Goal: Task Accomplishment & Management: Use online tool/utility

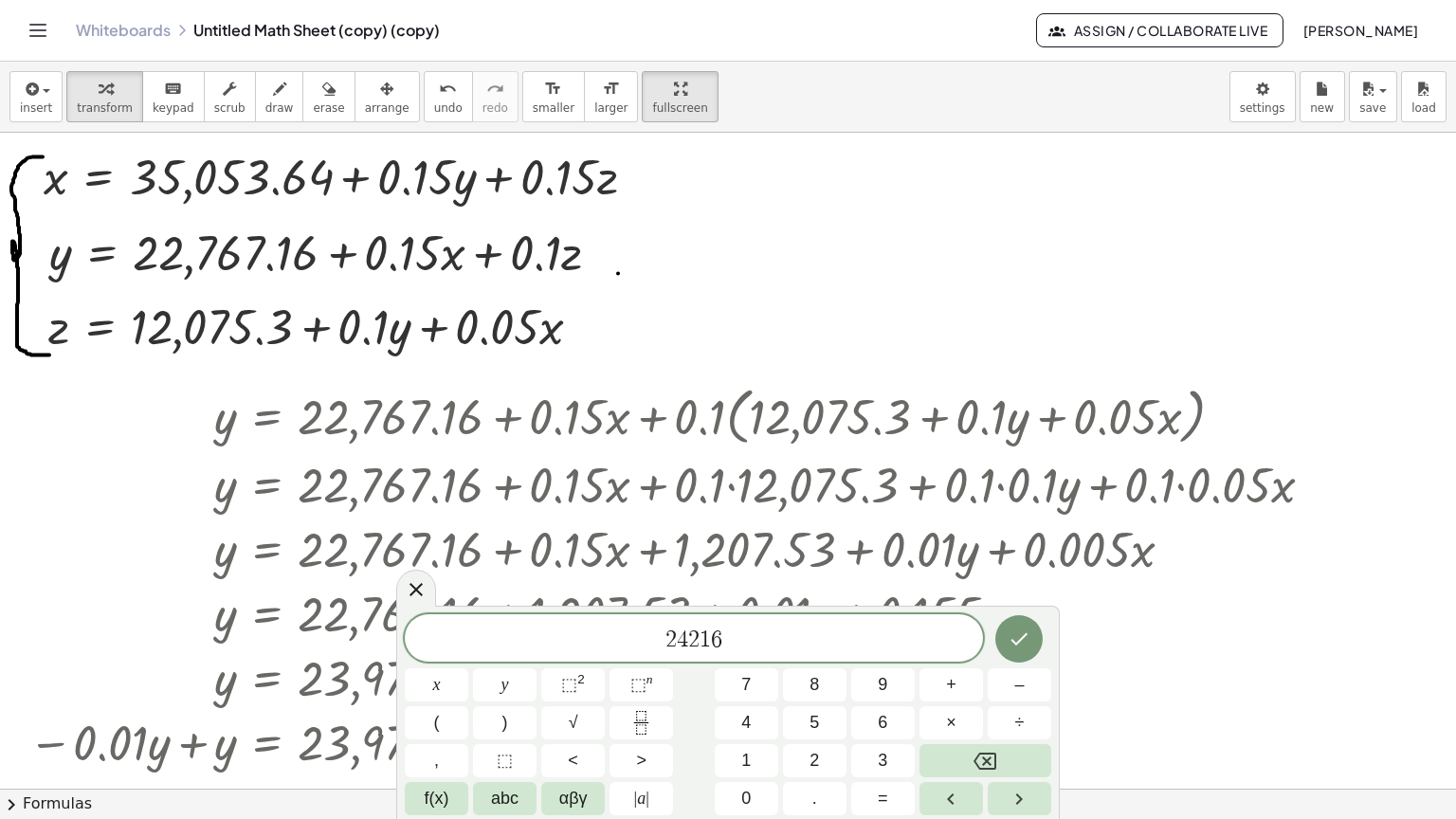
click at [729, 636] on span "2 4 2 1 6 ​" at bounding box center [694, 640] width 578 height 27
click at [637, 167] on div "Copied done" at bounding box center [642, 178] width 21 height 21
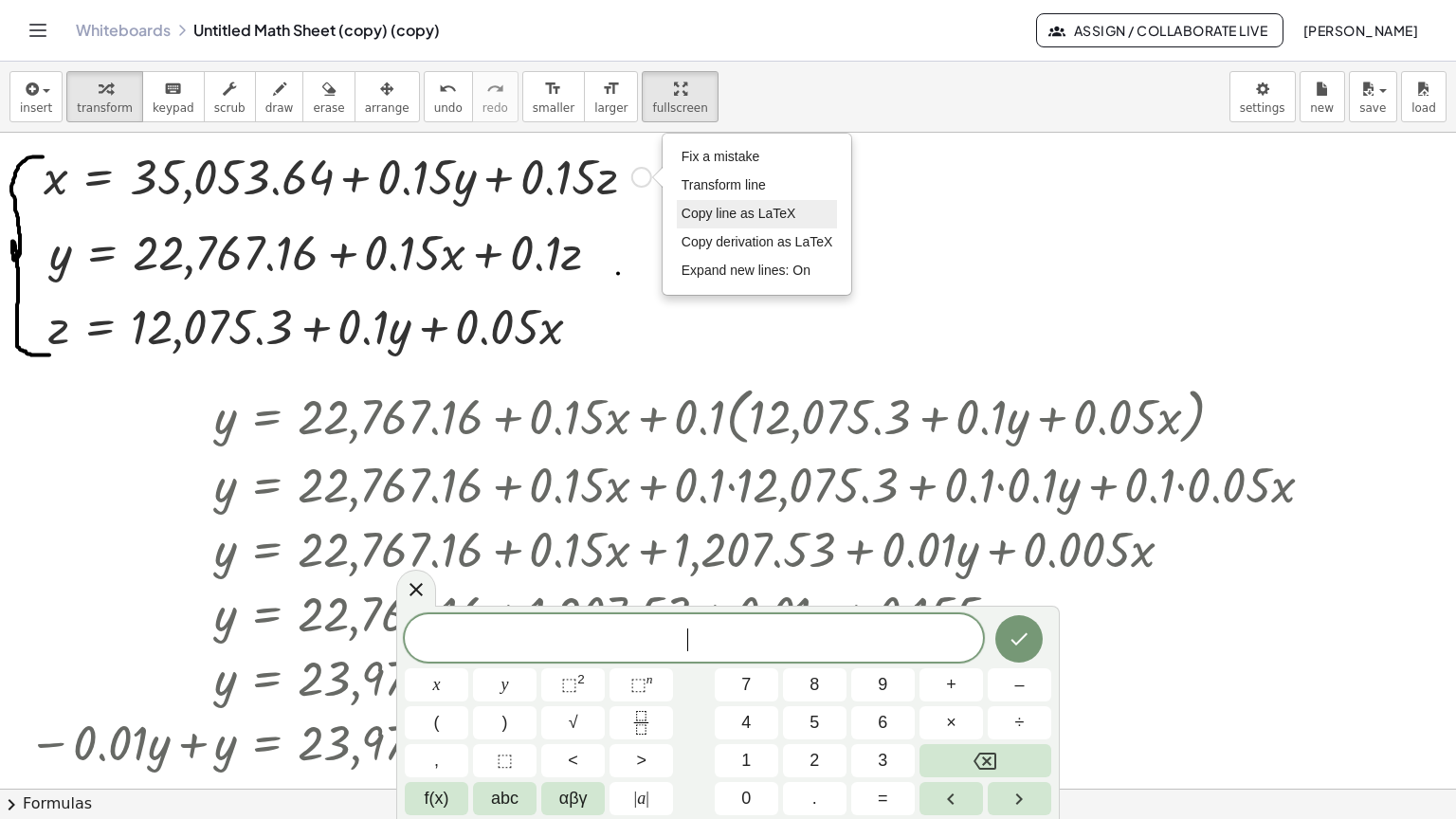
click at [722, 205] on span "Copy line as LaTeX" at bounding box center [739, 213] width 115 height 15
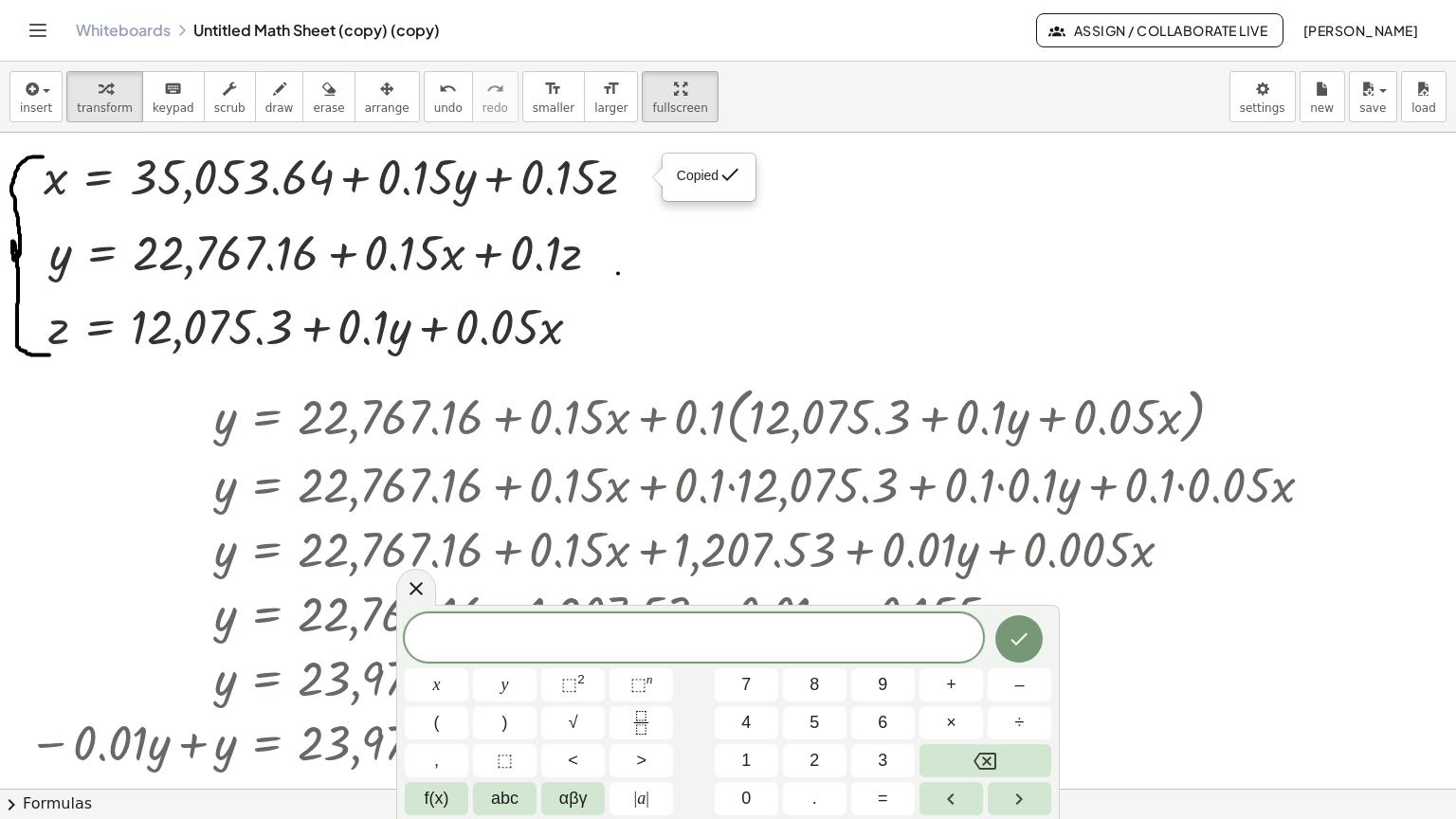
click at [576, 645] on span at bounding box center [694, 639] width 578 height 29
click at [591, 316] on div "Copied done" at bounding box center [588, 327] width 21 height 21
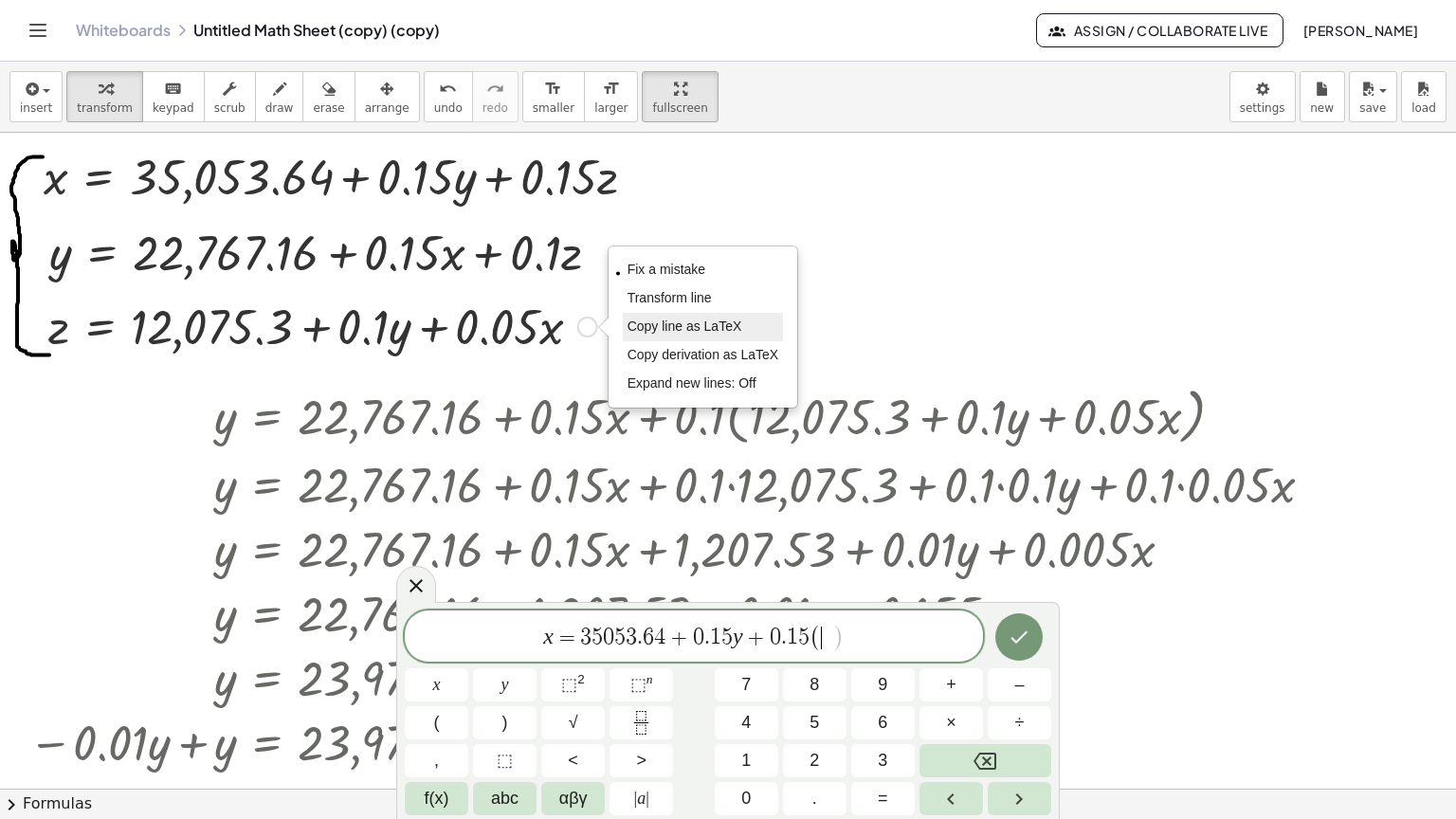
click at [666, 313] on li "Copy line as LaTeX" at bounding box center [703, 327] width 161 height 29
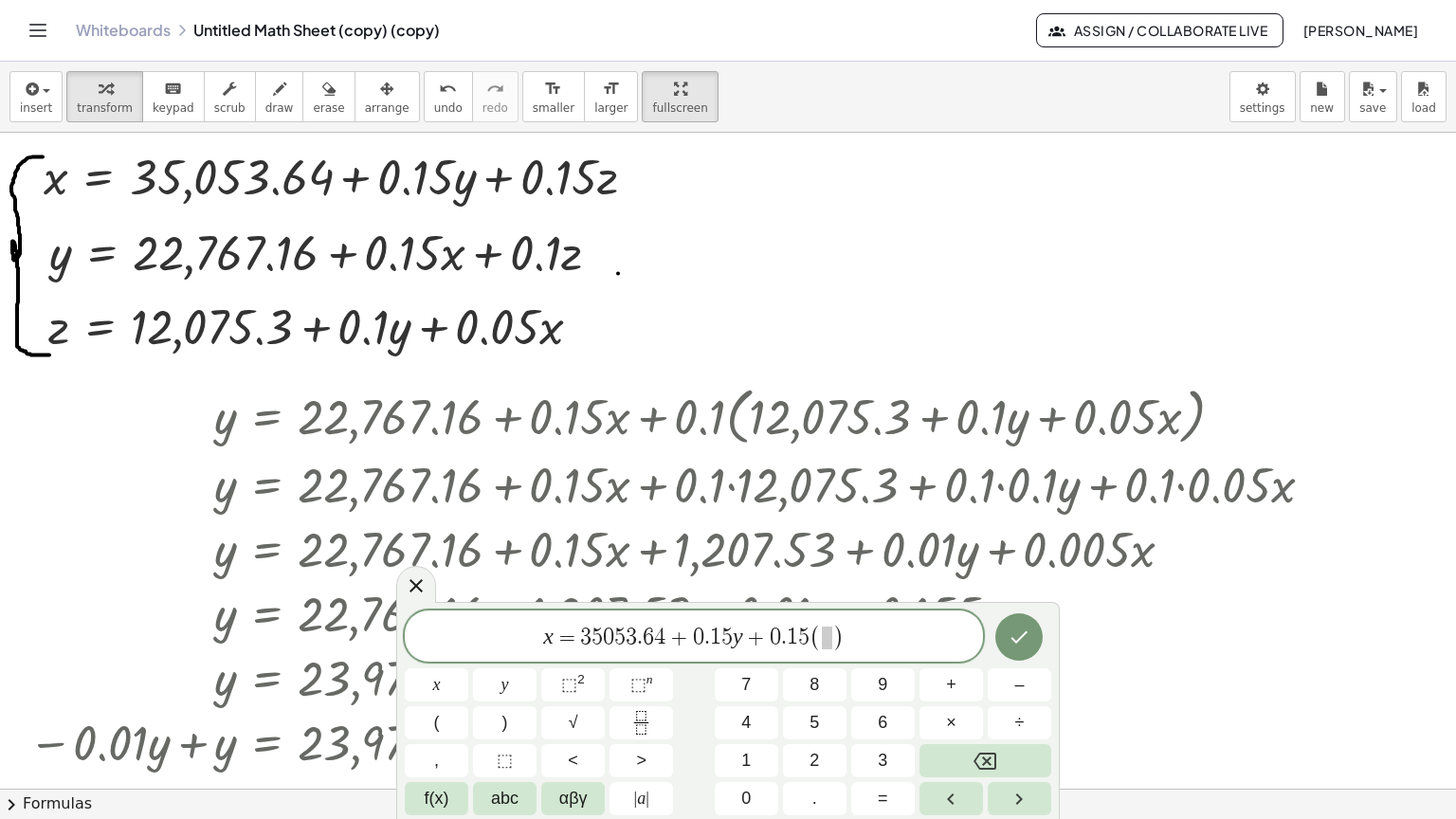
click at [830, 641] on span at bounding box center [826, 638] width 11 height 23
click at [735, 644] on span "=" at bounding box center [723, 638] width 28 height 23
click at [1012, 639] on icon "Done" at bounding box center [1019, 637] width 17 height 12
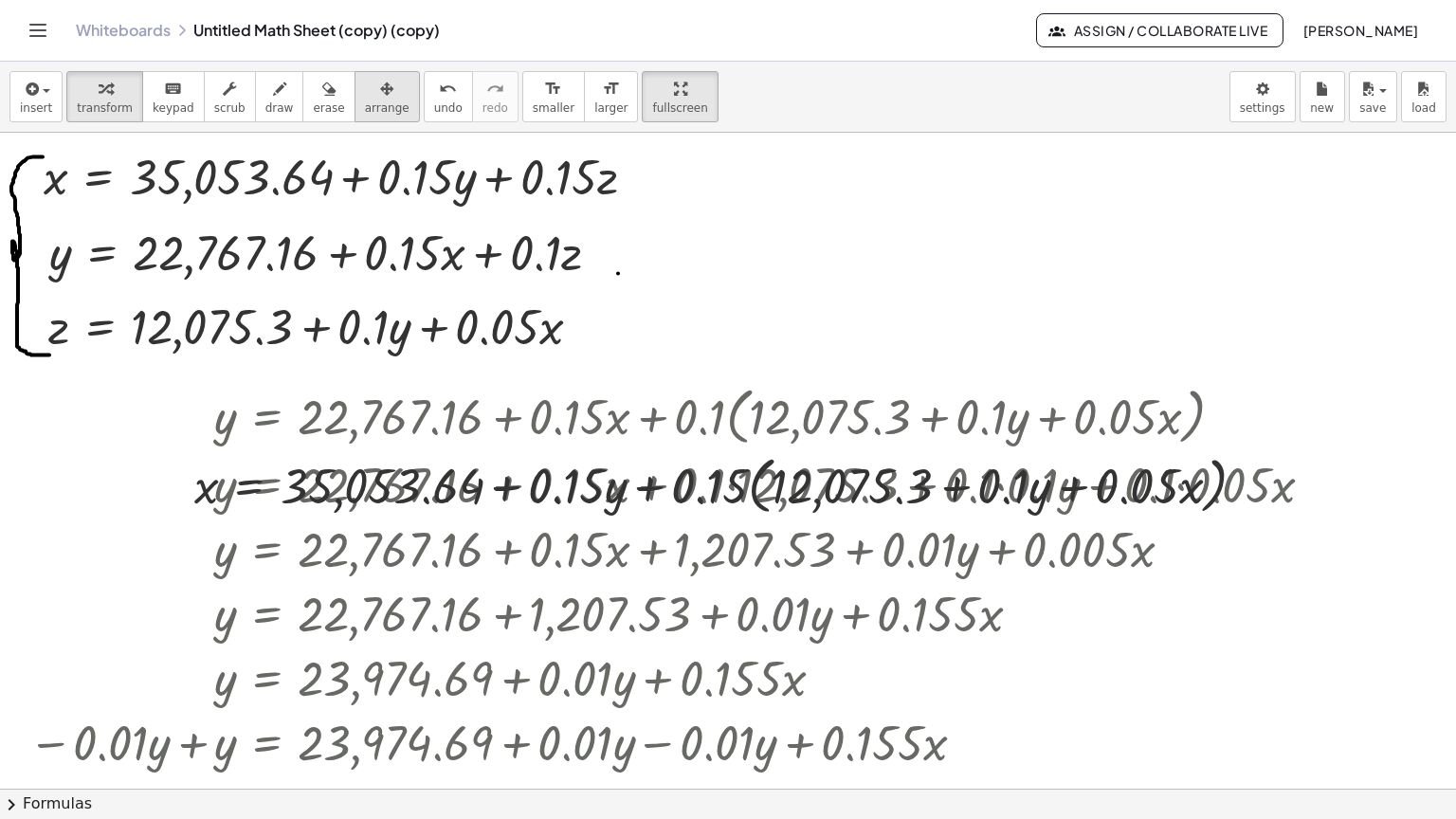
click at [365, 101] on span "arrange" at bounding box center [387, 108] width 45 height 13
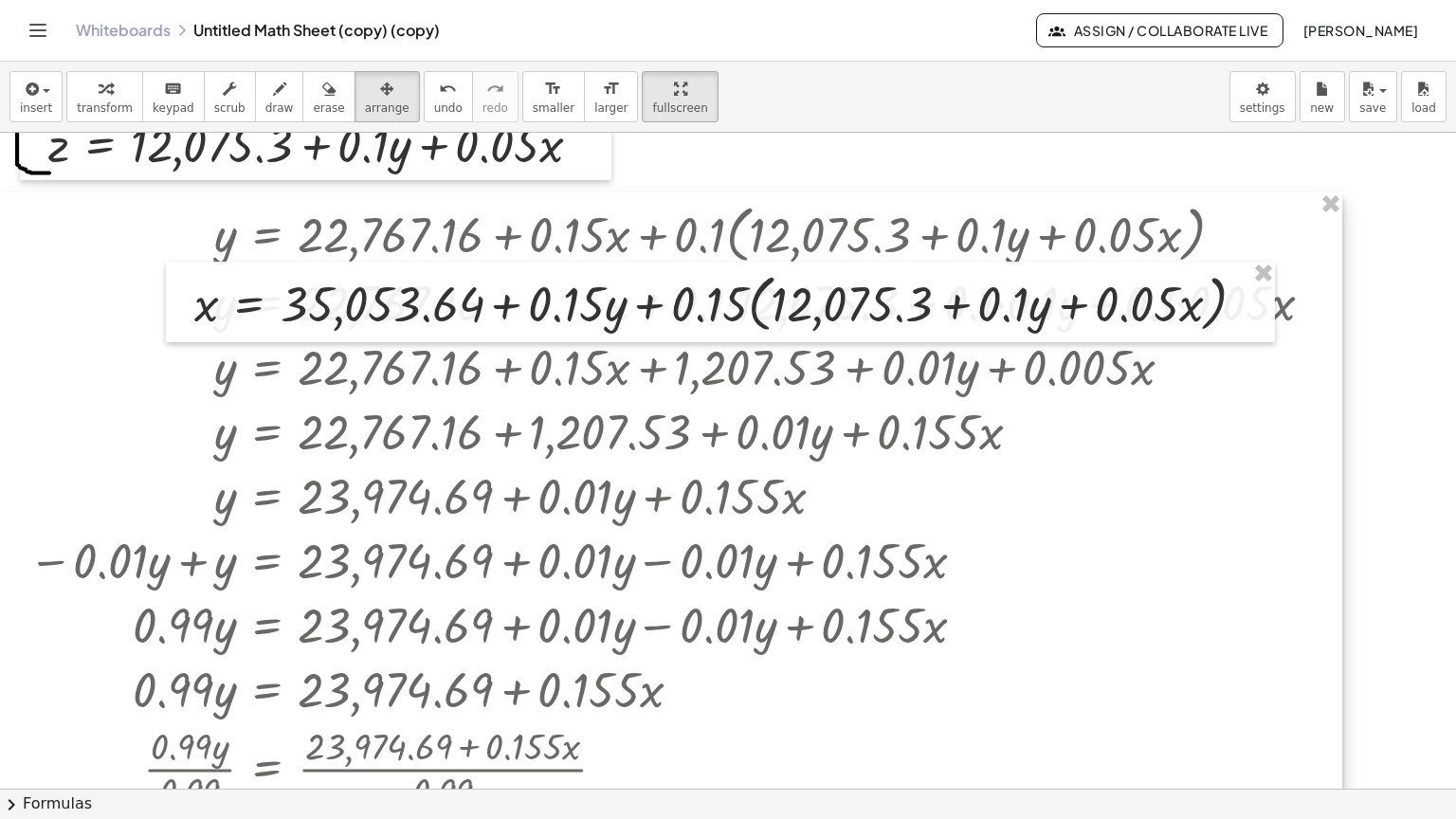
scroll to position [189, 0]
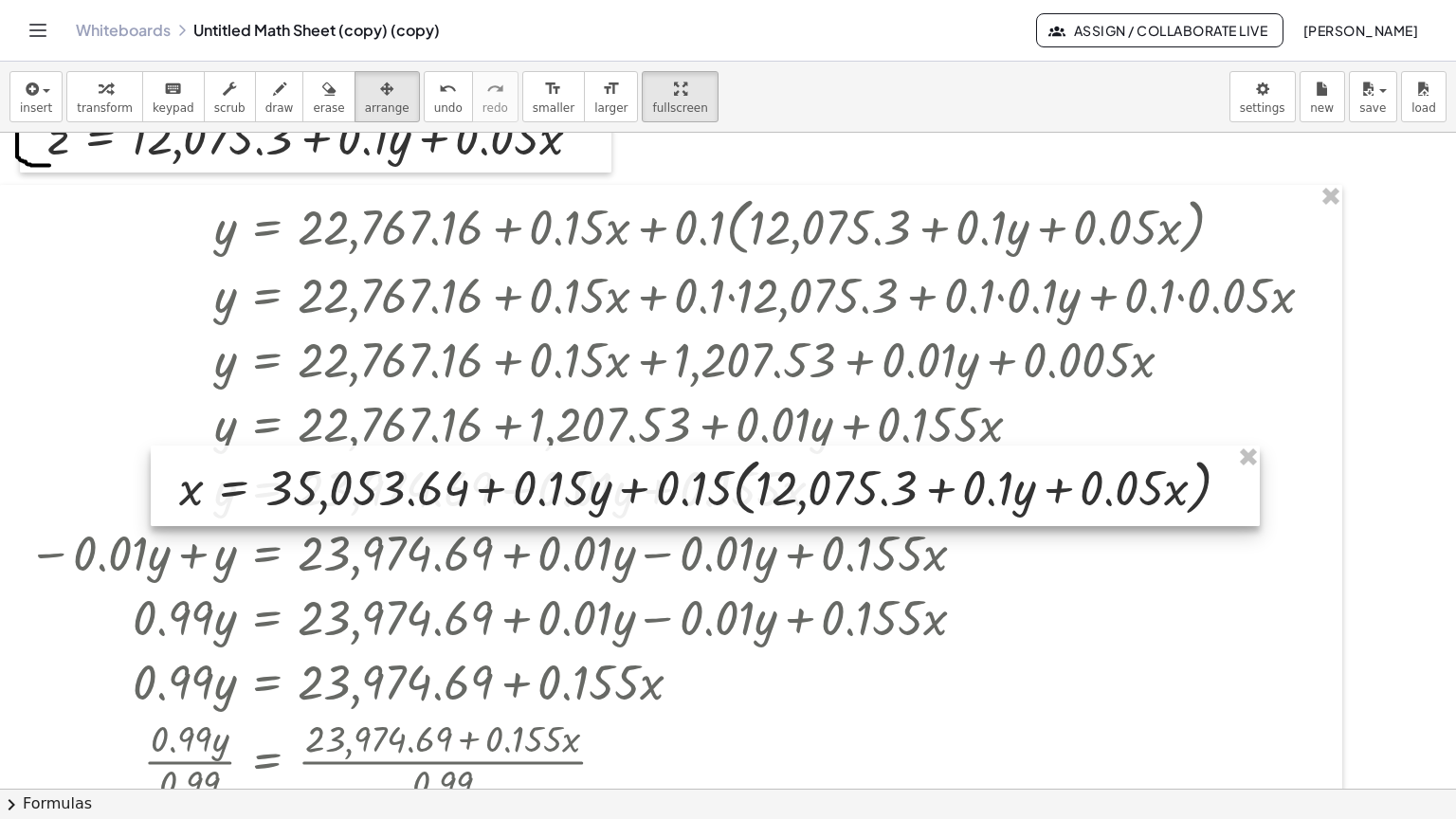
drag, startPoint x: 580, startPoint y: 252, endPoint x: 534, endPoint y: 595, distance: 346.1
click at [534, 528] on div at bounding box center [705, 485] width 1109 height 81
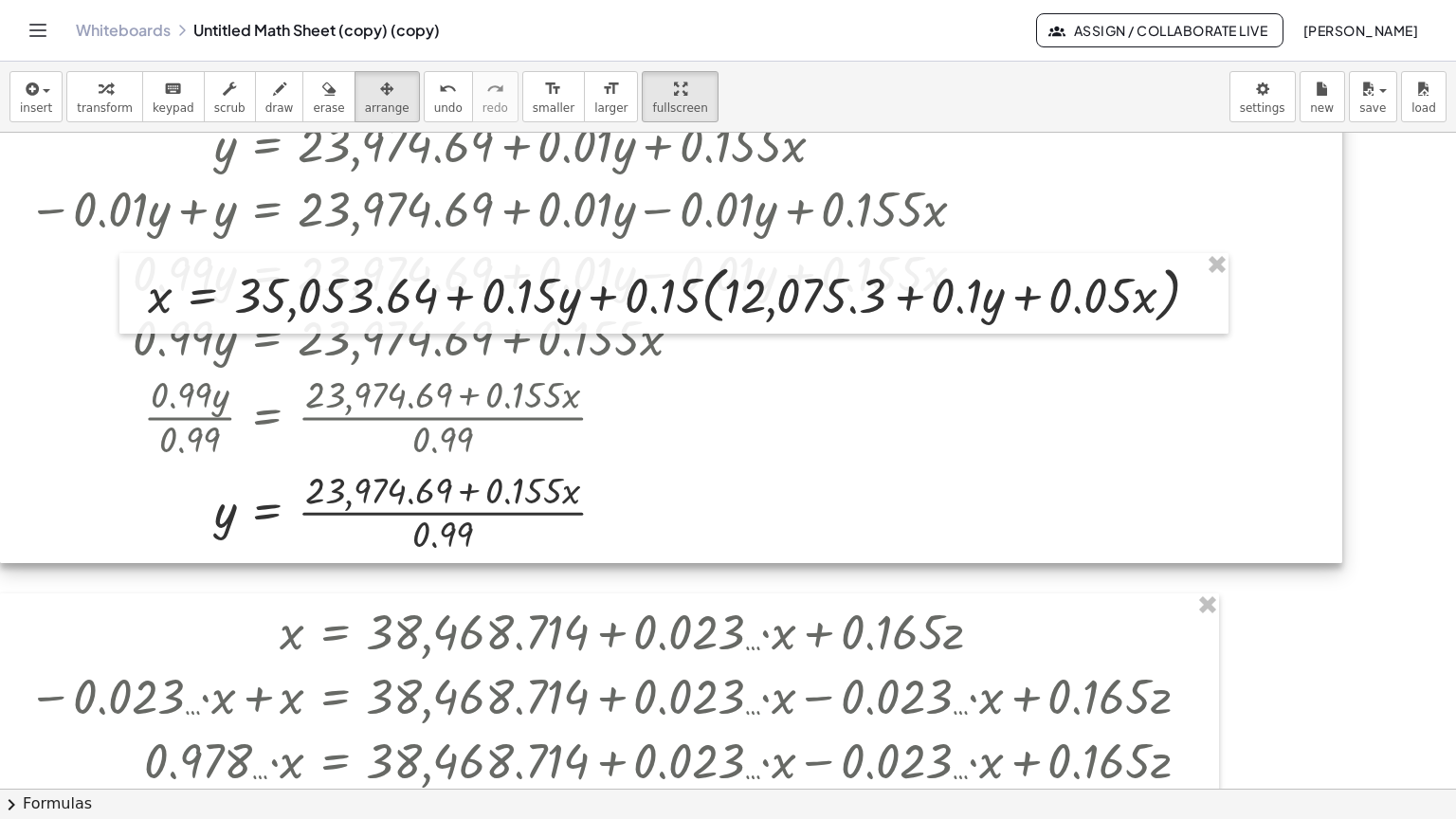
scroll to position [569, 0]
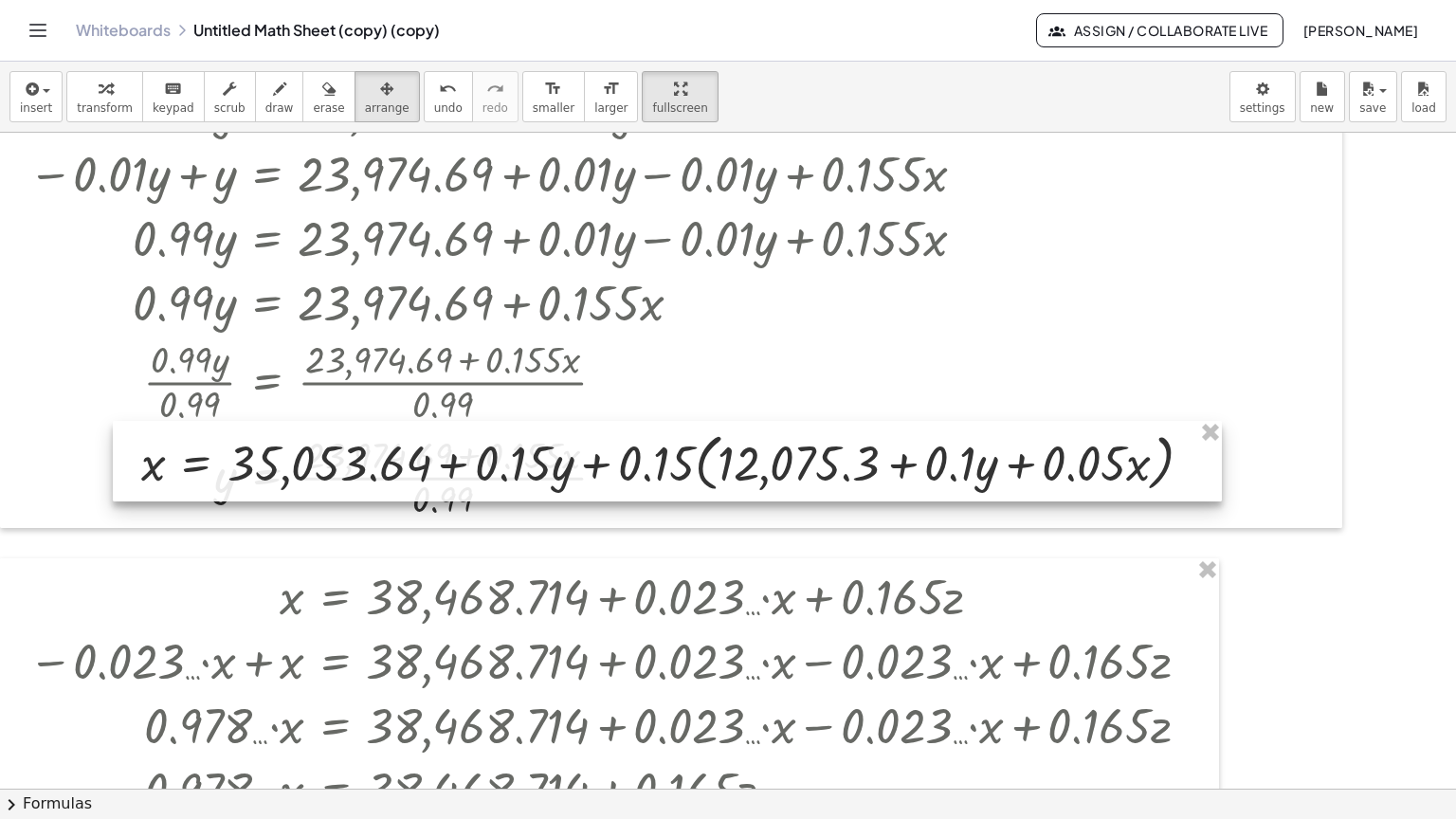
drag, startPoint x: 504, startPoint y: 221, endPoint x: 486, endPoint y: 561, distance: 340.5
click at [486, 503] on div at bounding box center [667, 461] width 1109 height 81
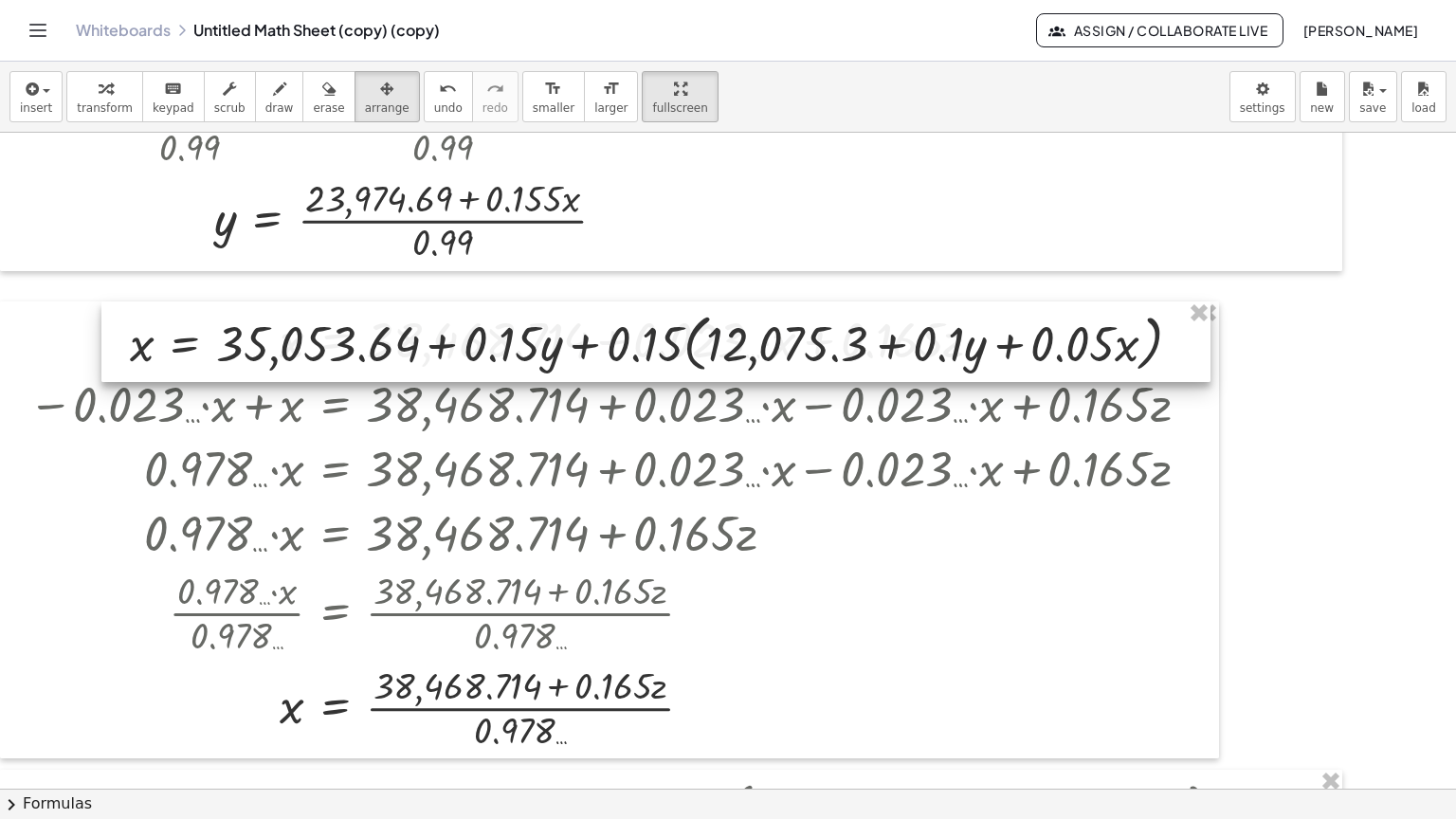
scroll to position [853, 0]
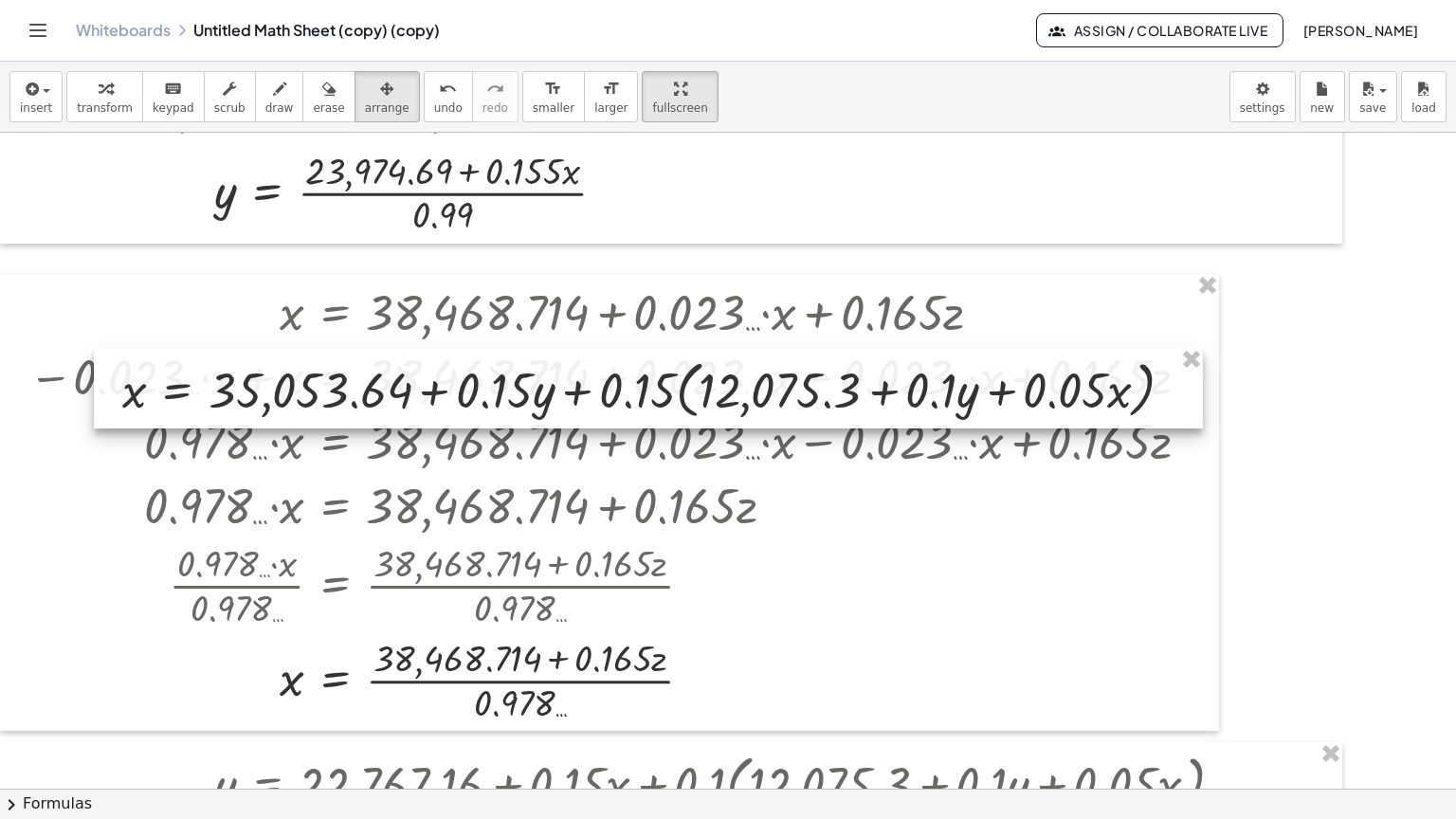
drag, startPoint x: 496, startPoint y: 268, endPoint x: 487, endPoint y: 546, distance: 278.1
click at [487, 429] on div at bounding box center [648, 388] width 1109 height 81
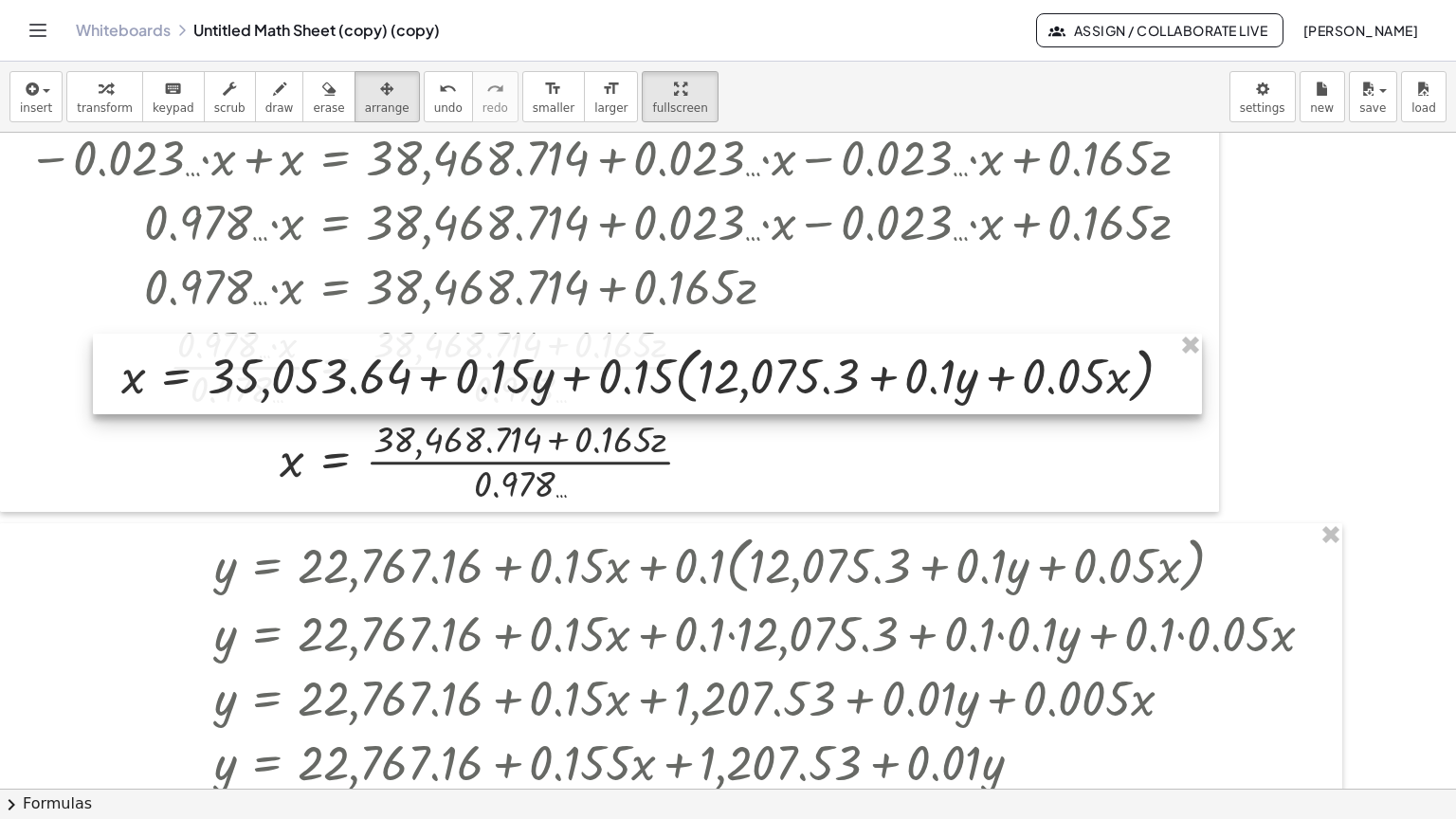
scroll to position [1233, 0]
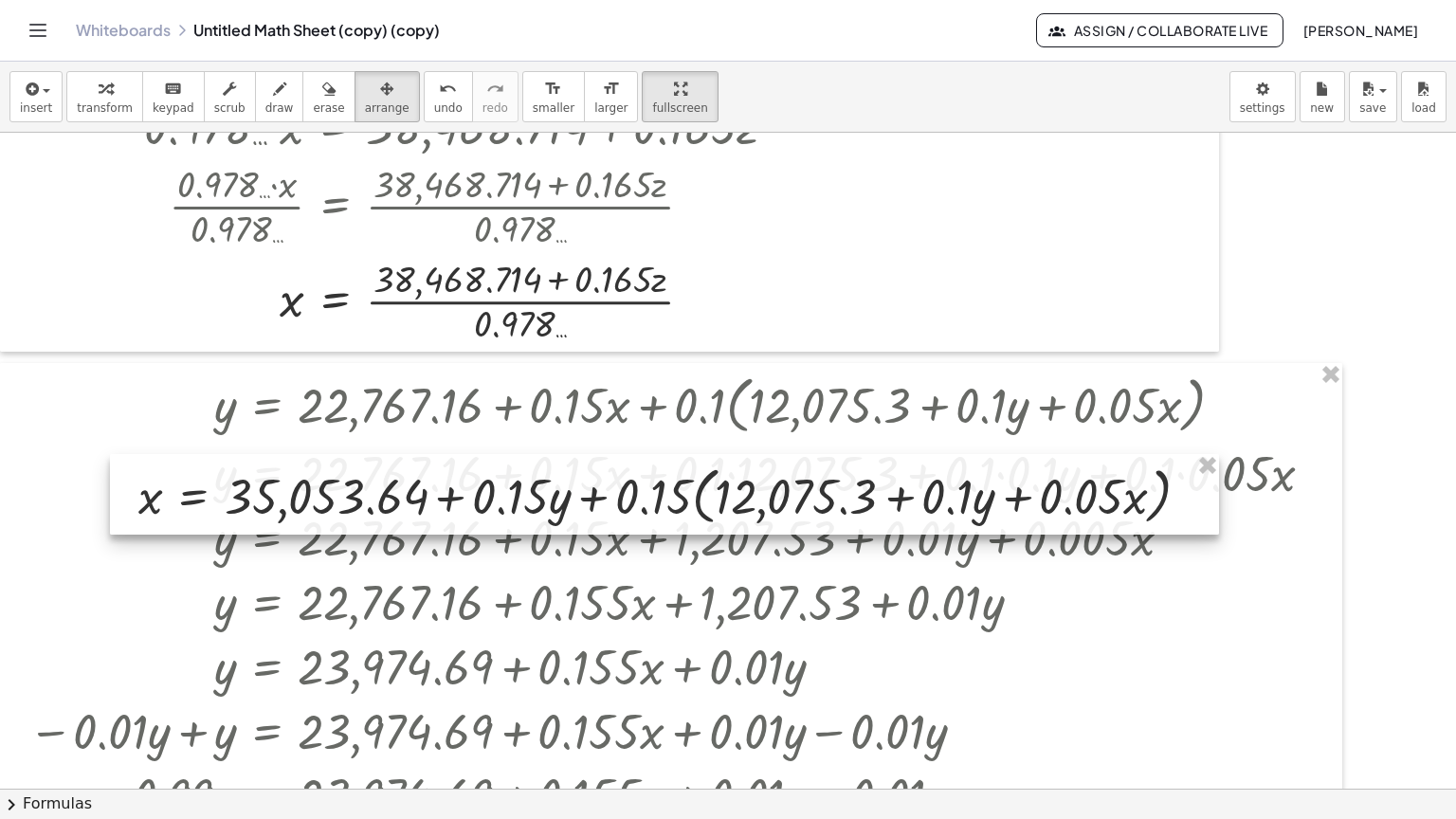
drag, startPoint x: 482, startPoint y: 163, endPoint x: 498, endPoint y: 576, distance: 413.3
click at [498, 535] on div at bounding box center [664, 494] width 1109 height 81
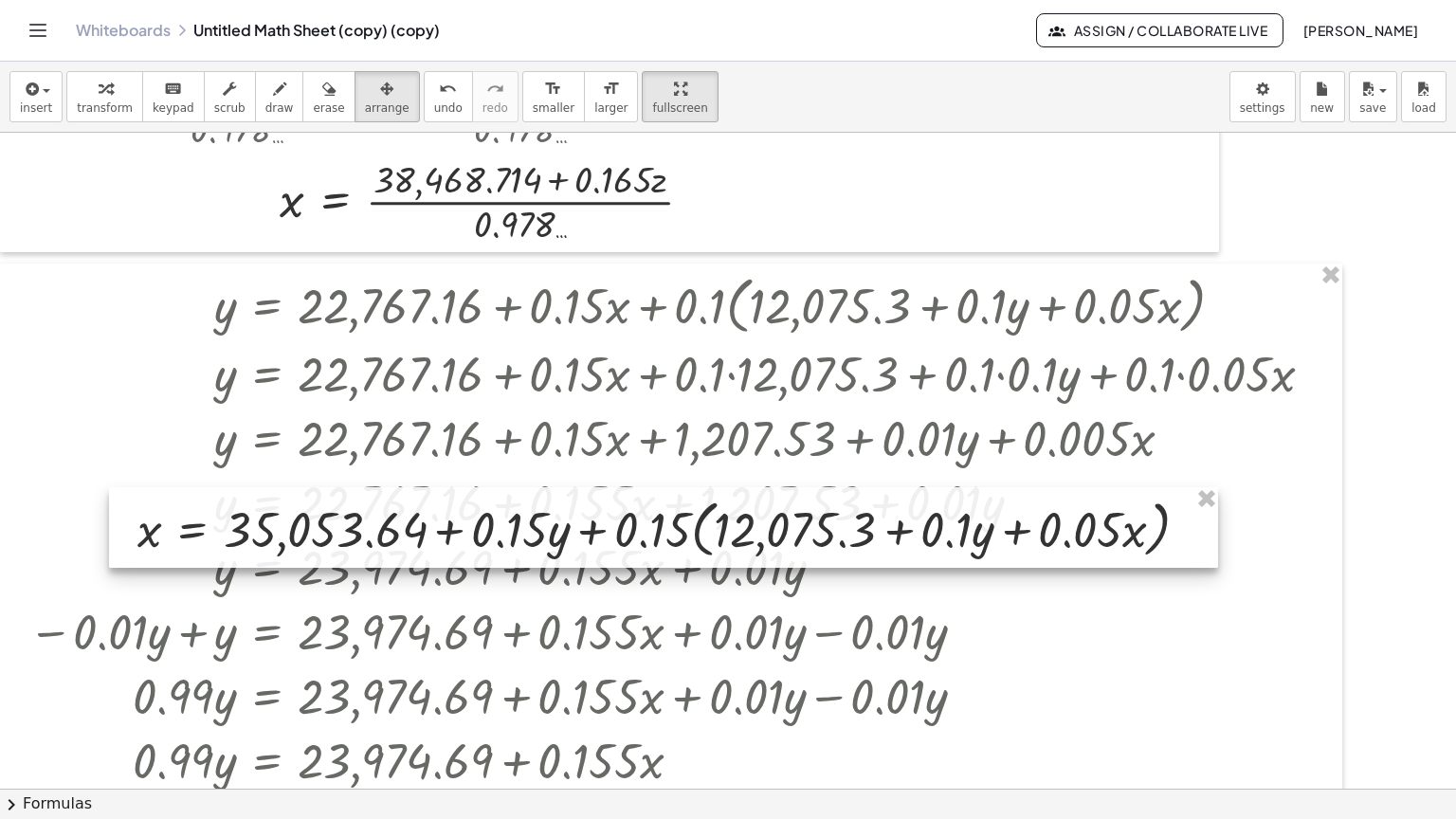
scroll to position [1707, 0]
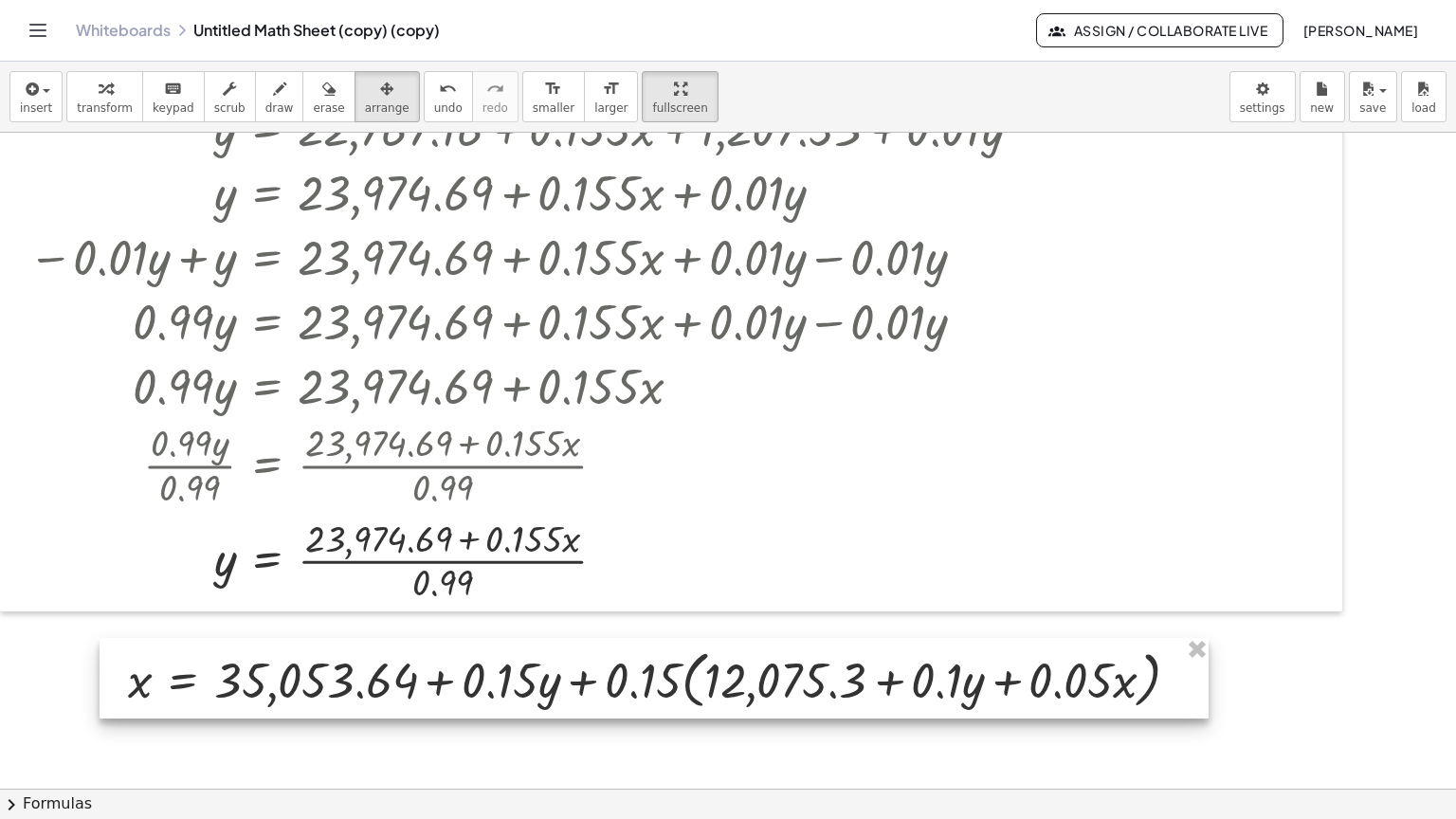
drag, startPoint x: 497, startPoint y: 100, endPoint x: 487, endPoint y: 626, distance: 526.1
click at [487, 638] on div at bounding box center [653, 679] width 1109 height 81
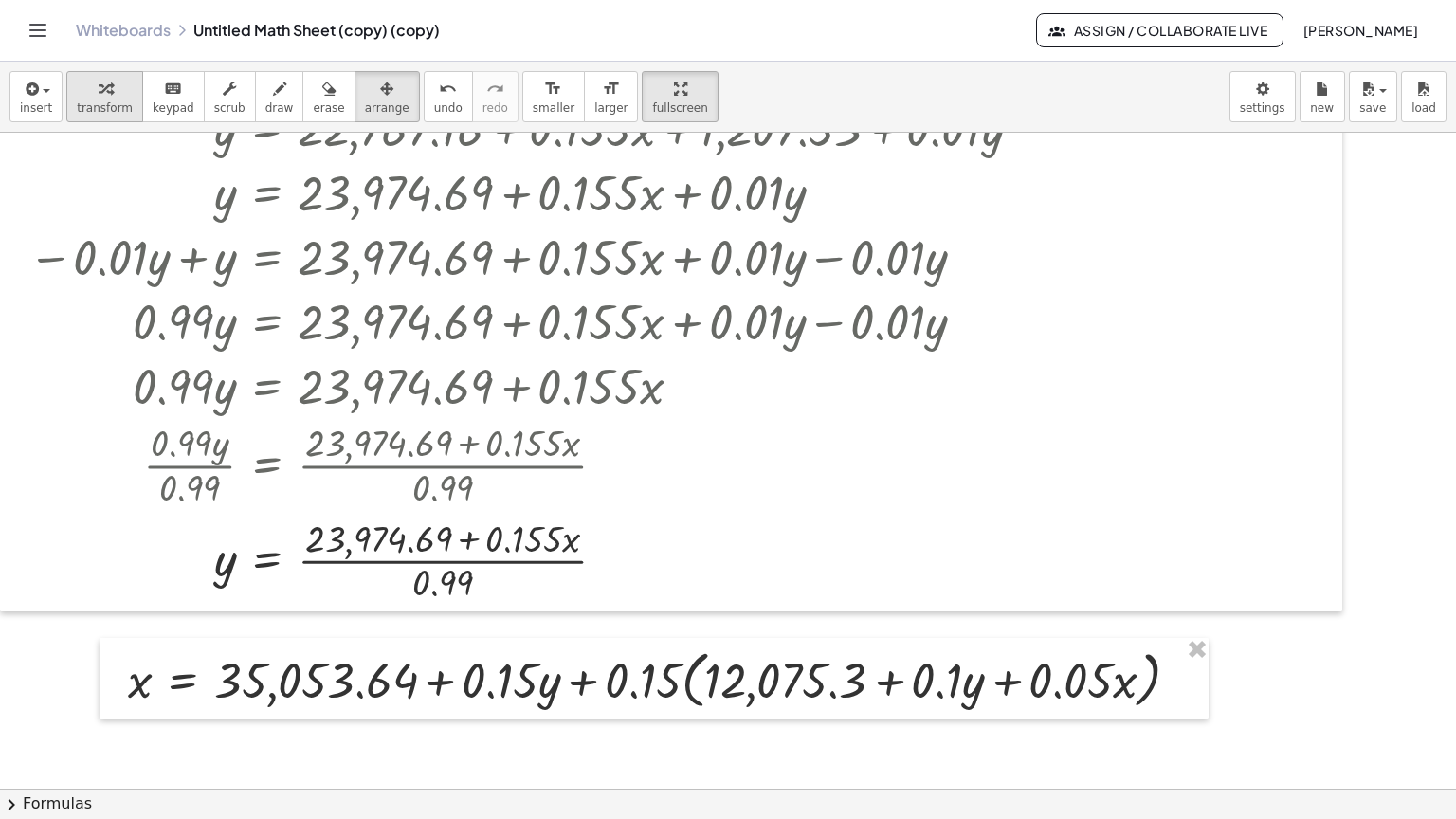
click at [98, 77] on icon "button" at bounding box center [105, 89] width 13 height 23
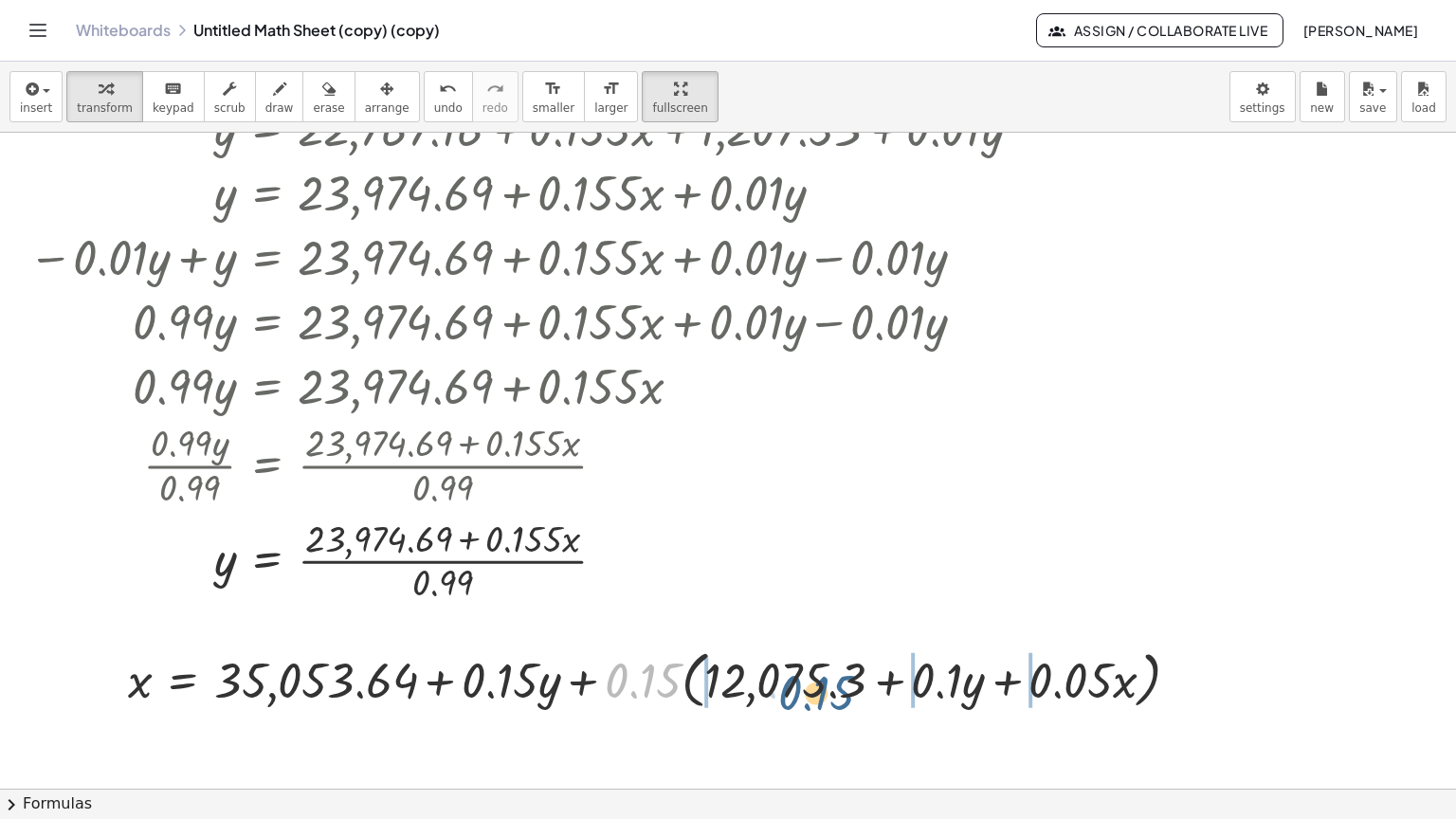
drag, startPoint x: 651, startPoint y: 614, endPoint x: 832, endPoint y: 629, distance: 181.6
click at [832, 643] on div at bounding box center [661, 679] width 1085 height 72
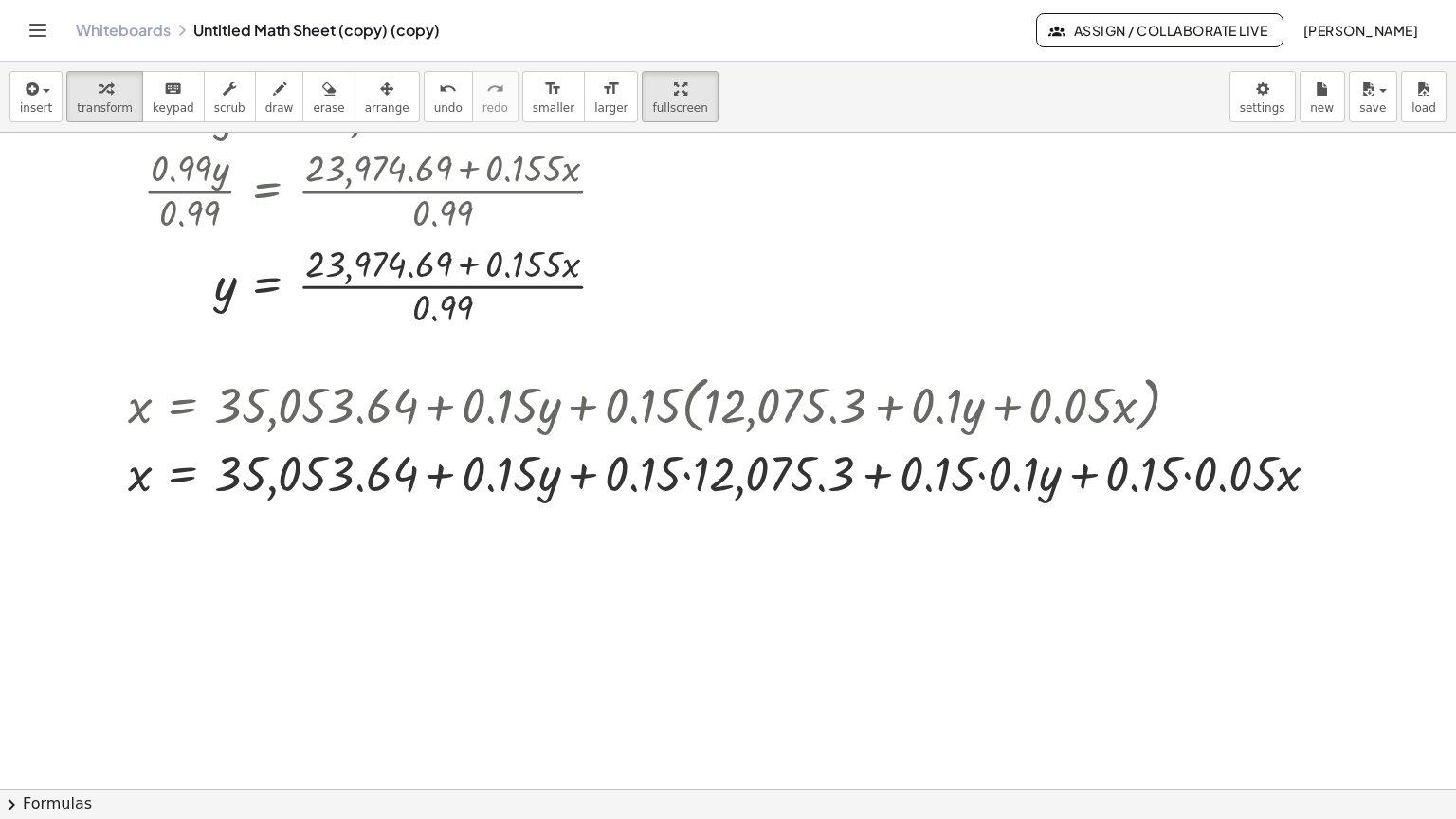
scroll to position [1991, 0]
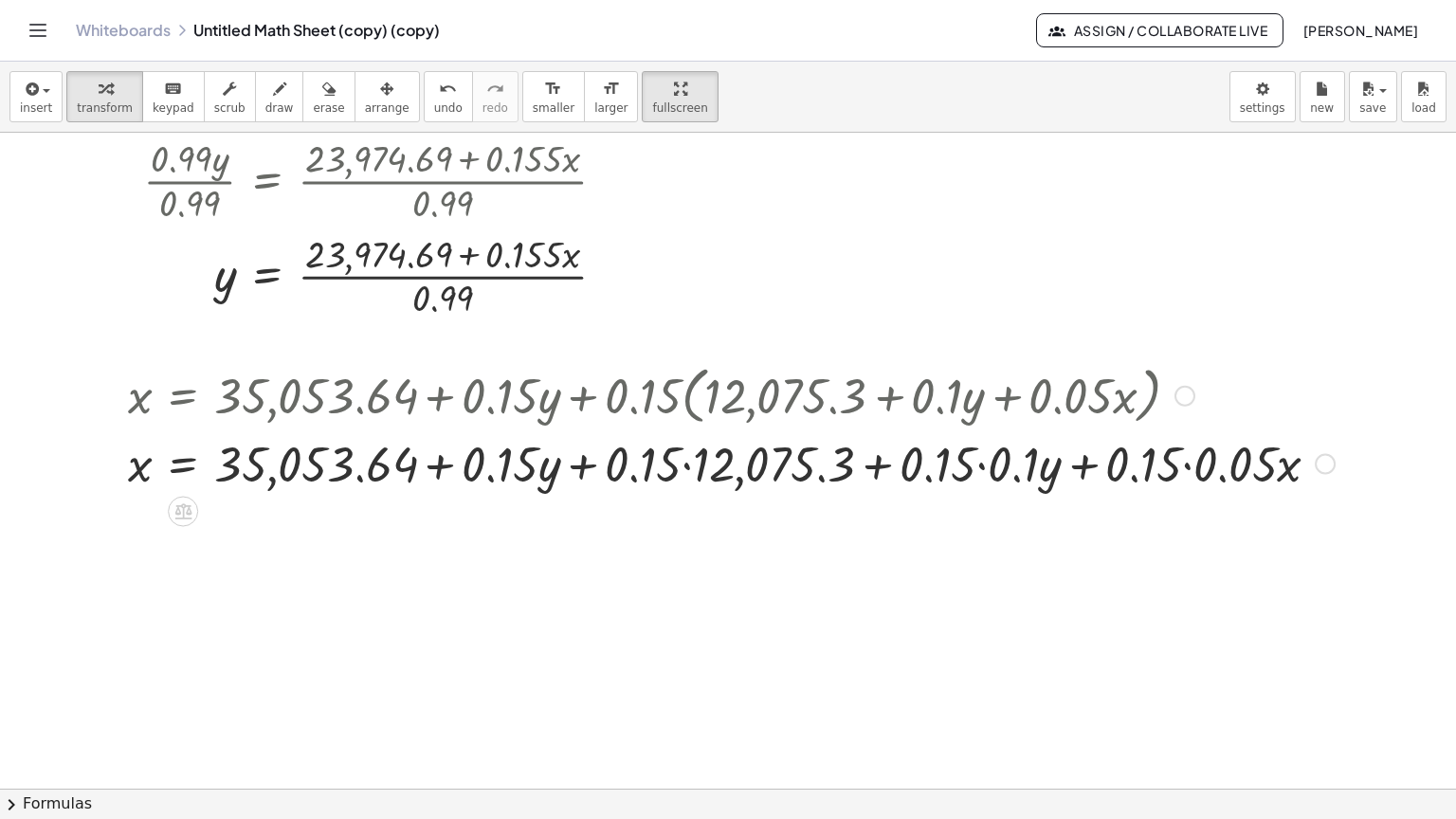
click at [1187, 429] on div at bounding box center [731, 461] width 1226 height 64
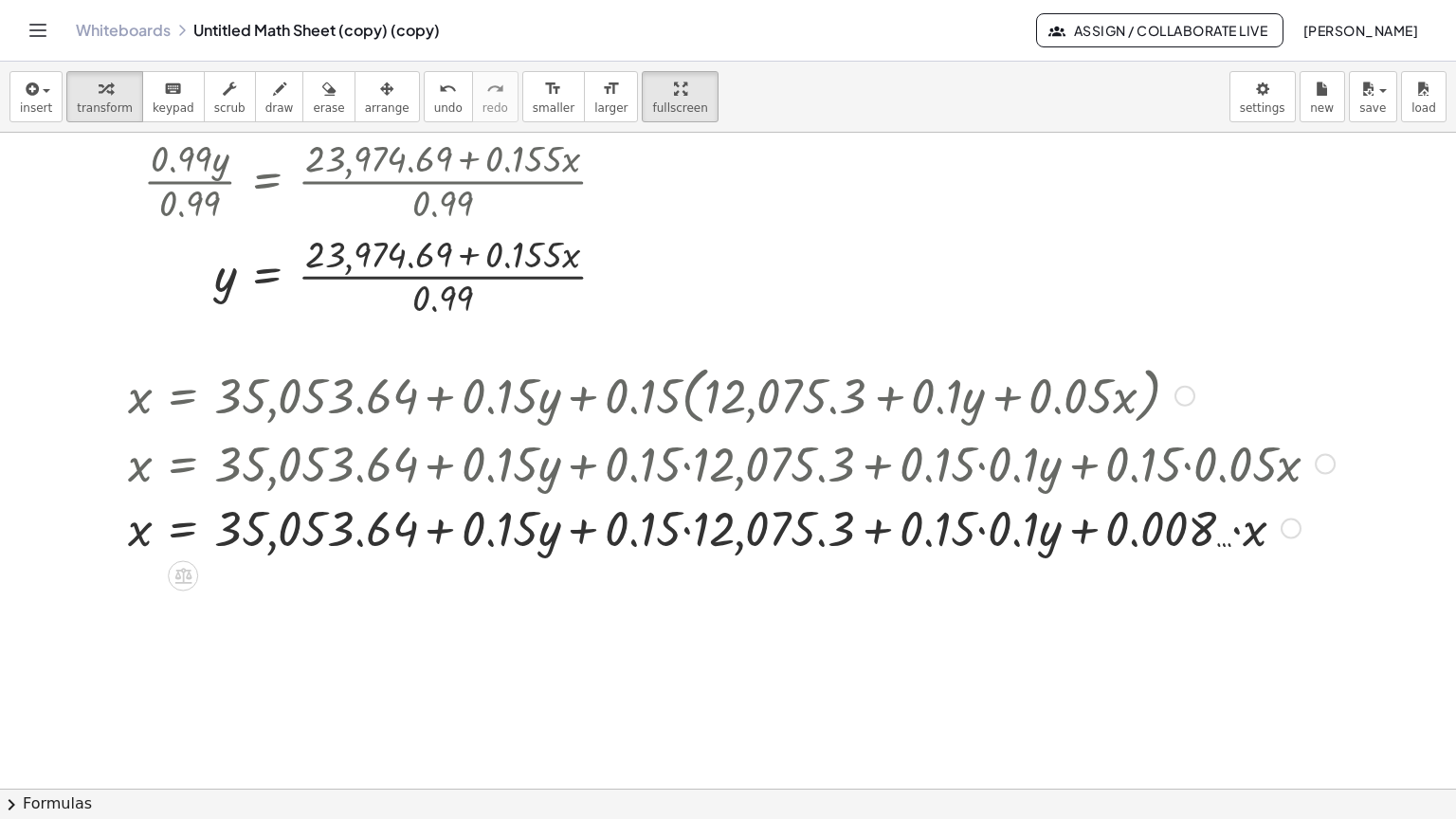
click at [982, 494] on div at bounding box center [731, 526] width 1226 height 64
click at [688, 494] on div at bounding box center [731, 526] width 1226 height 64
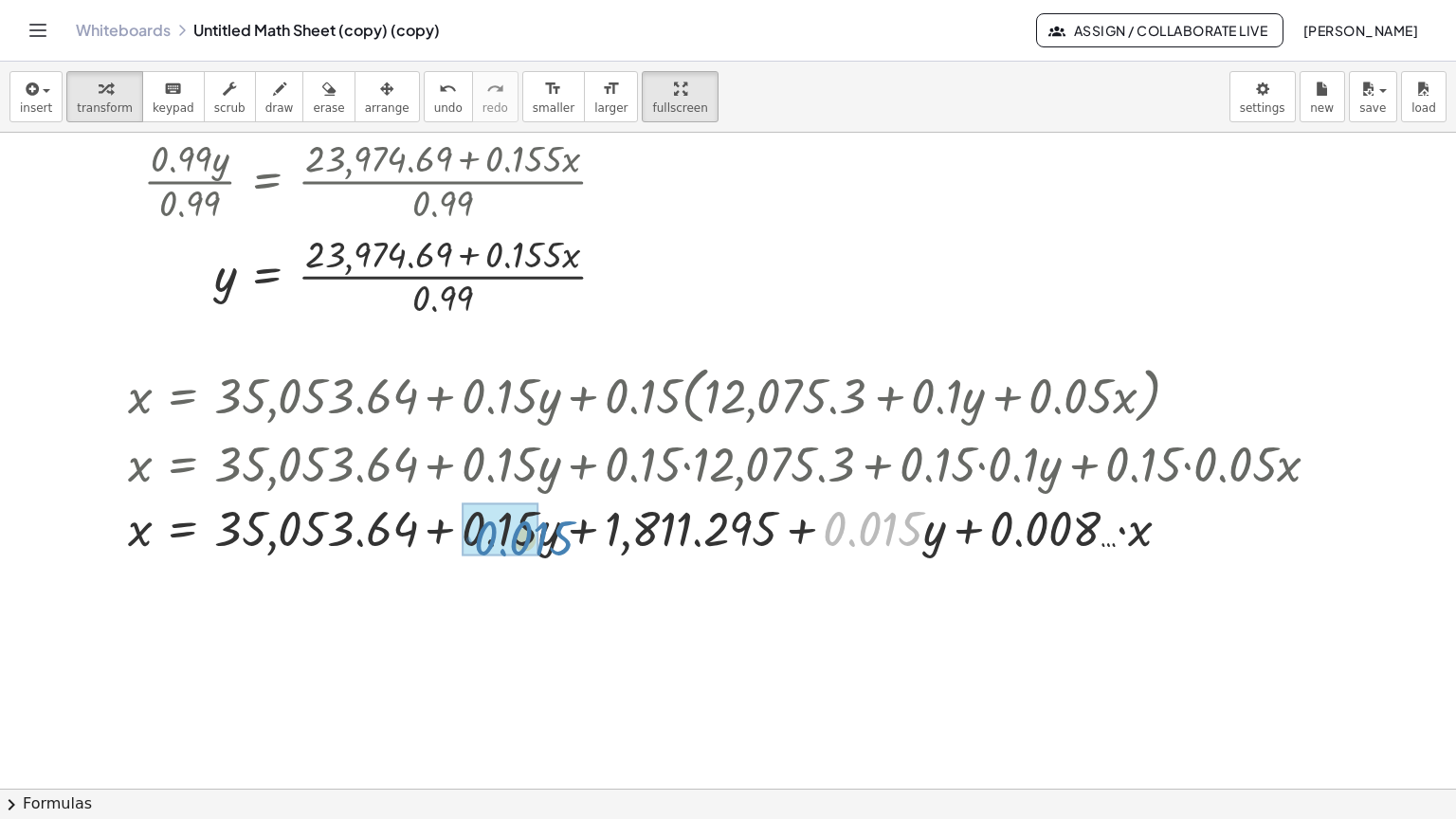
drag, startPoint x: 891, startPoint y: 465, endPoint x: 543, endPoint y: 476, distance: 348.2
click at [543, 494] on div at bounding box center [731, 526] width 1226 height 64
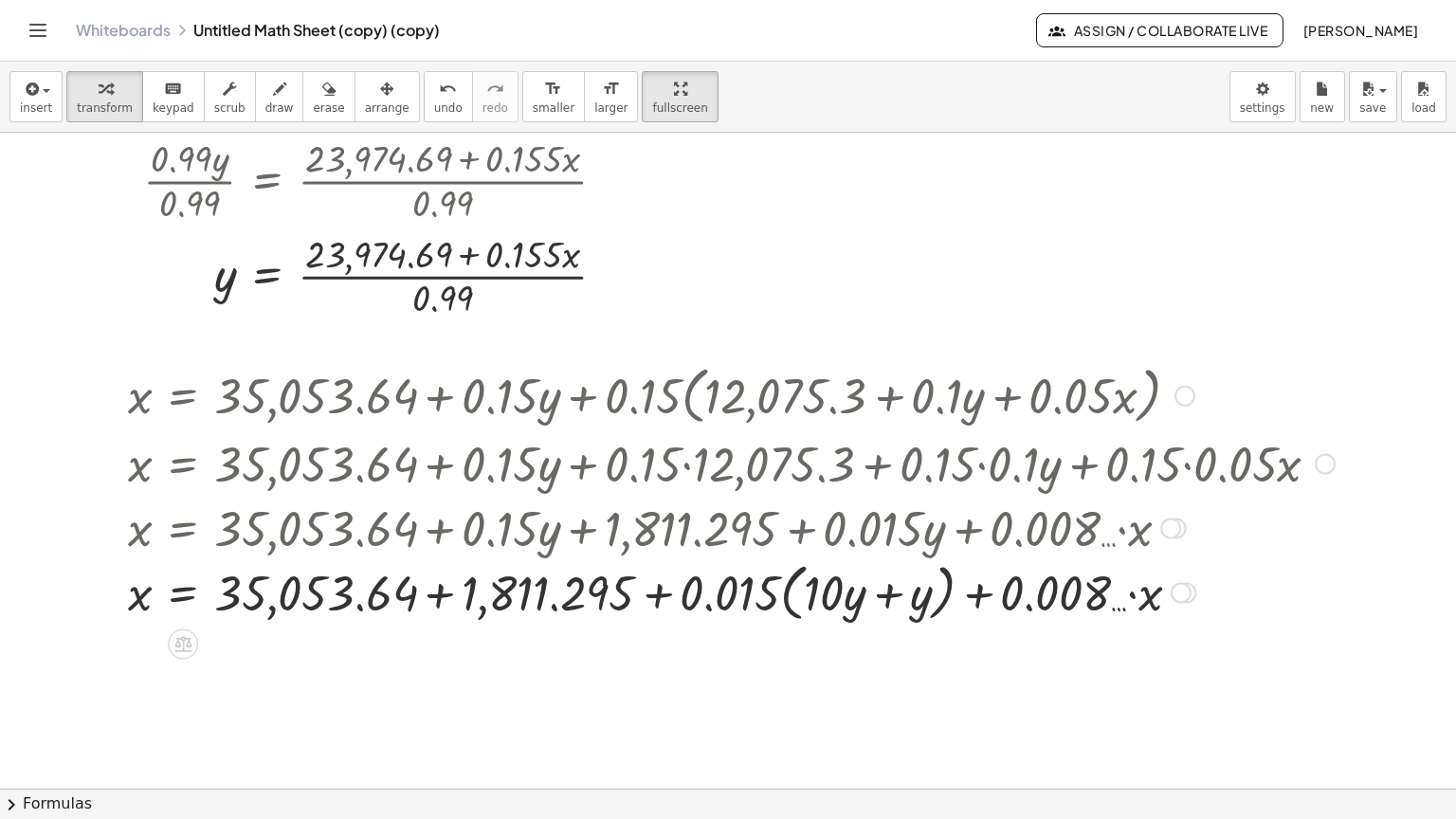
click at [888, 555] on div at bounding box center [731, 591] width 1226 height 72
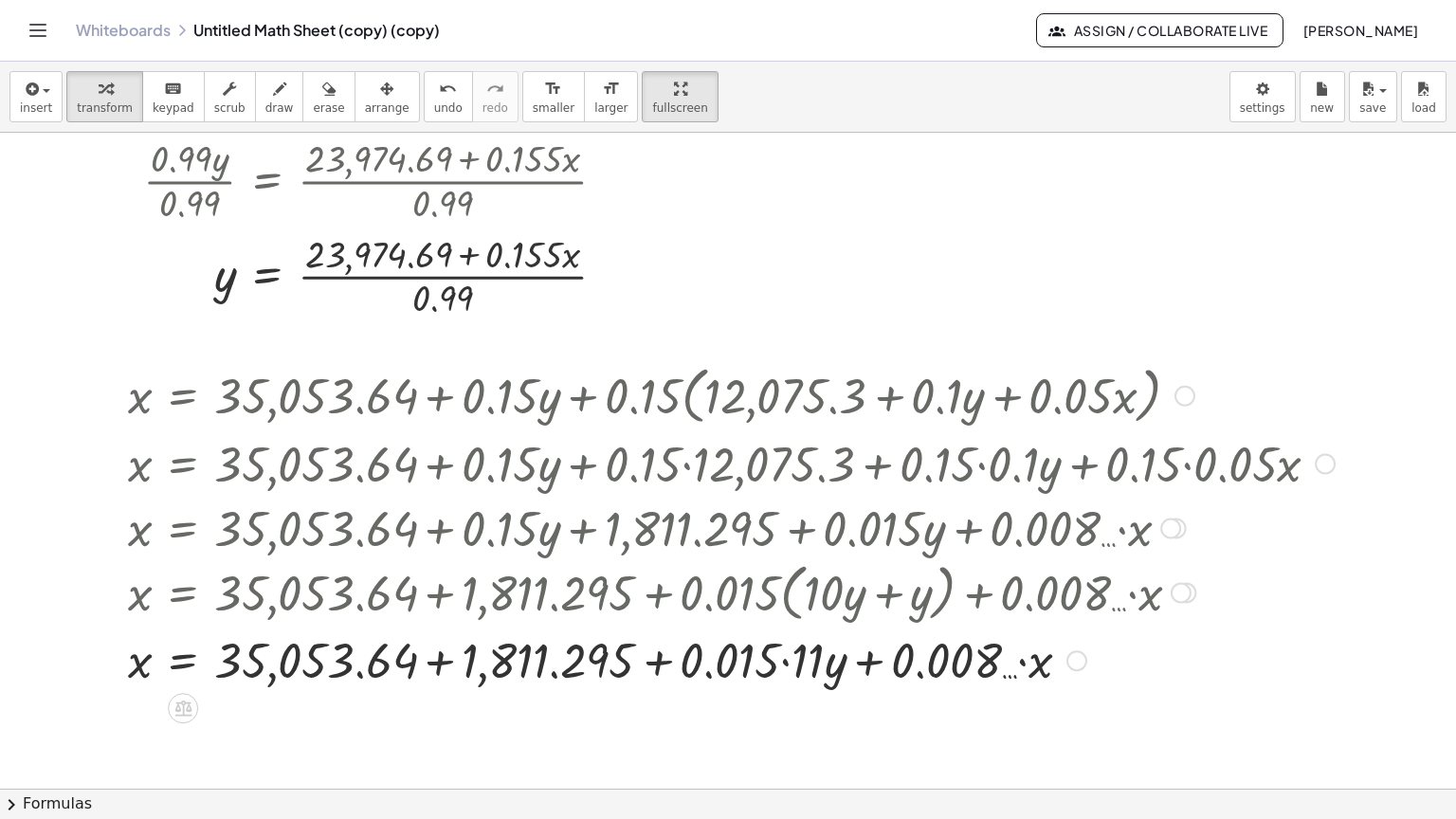
click at [784, 627] on div at bounding box center [731, 658] width 1226 height 64
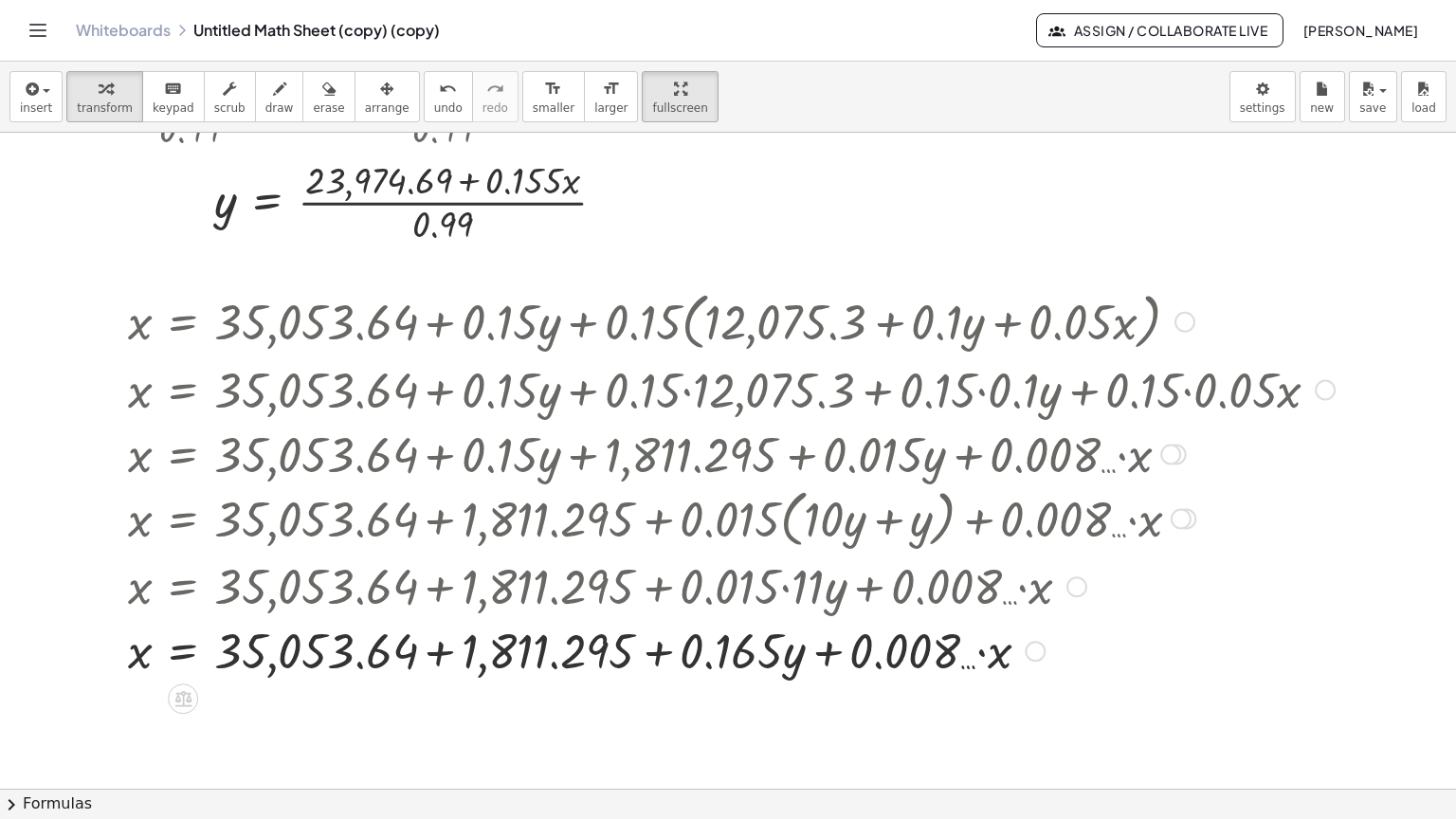
scroll to position [2169, 0]
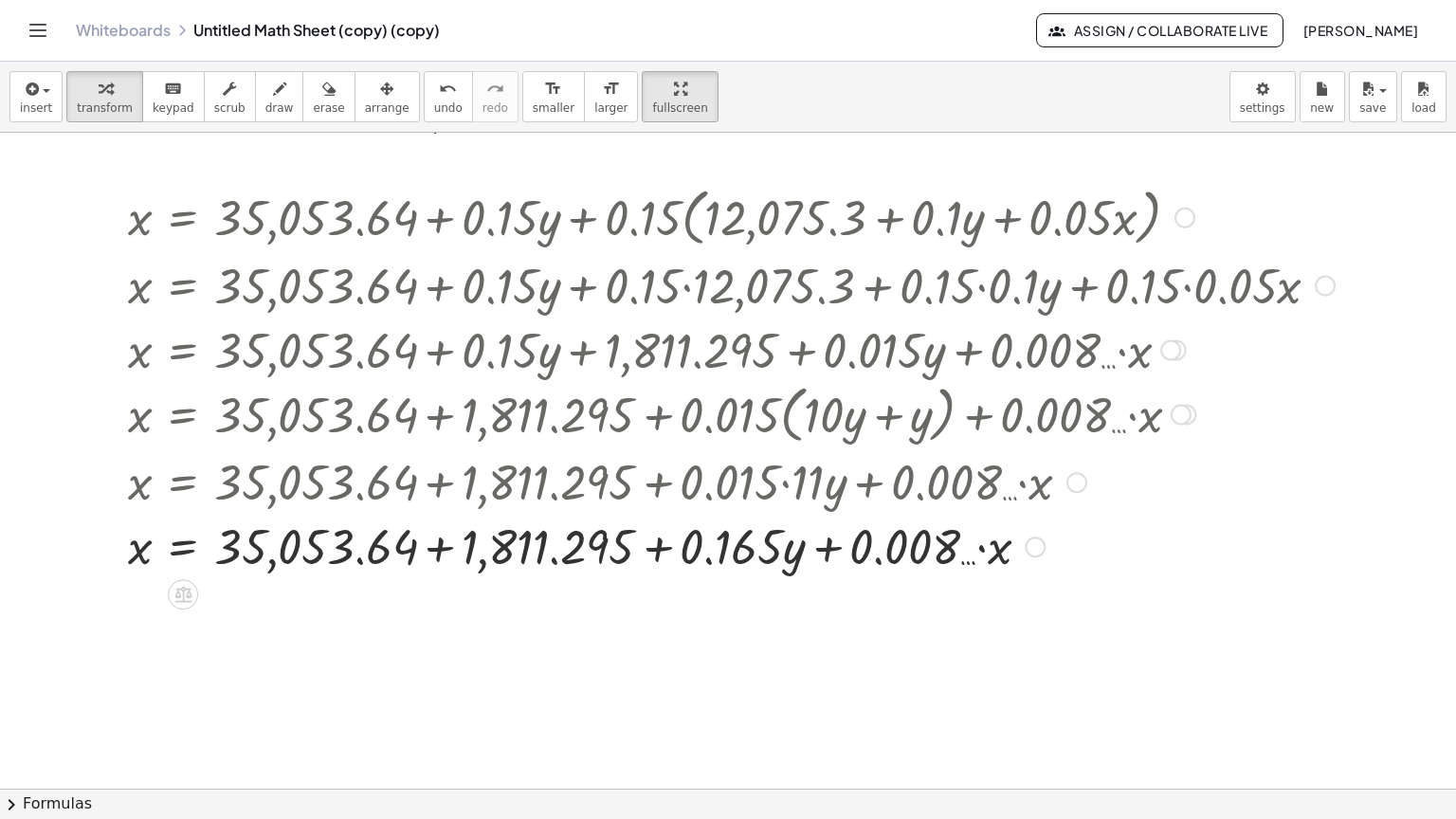
click at [439, 513] on div at bounding box center [731, 545] width 1226 height 64
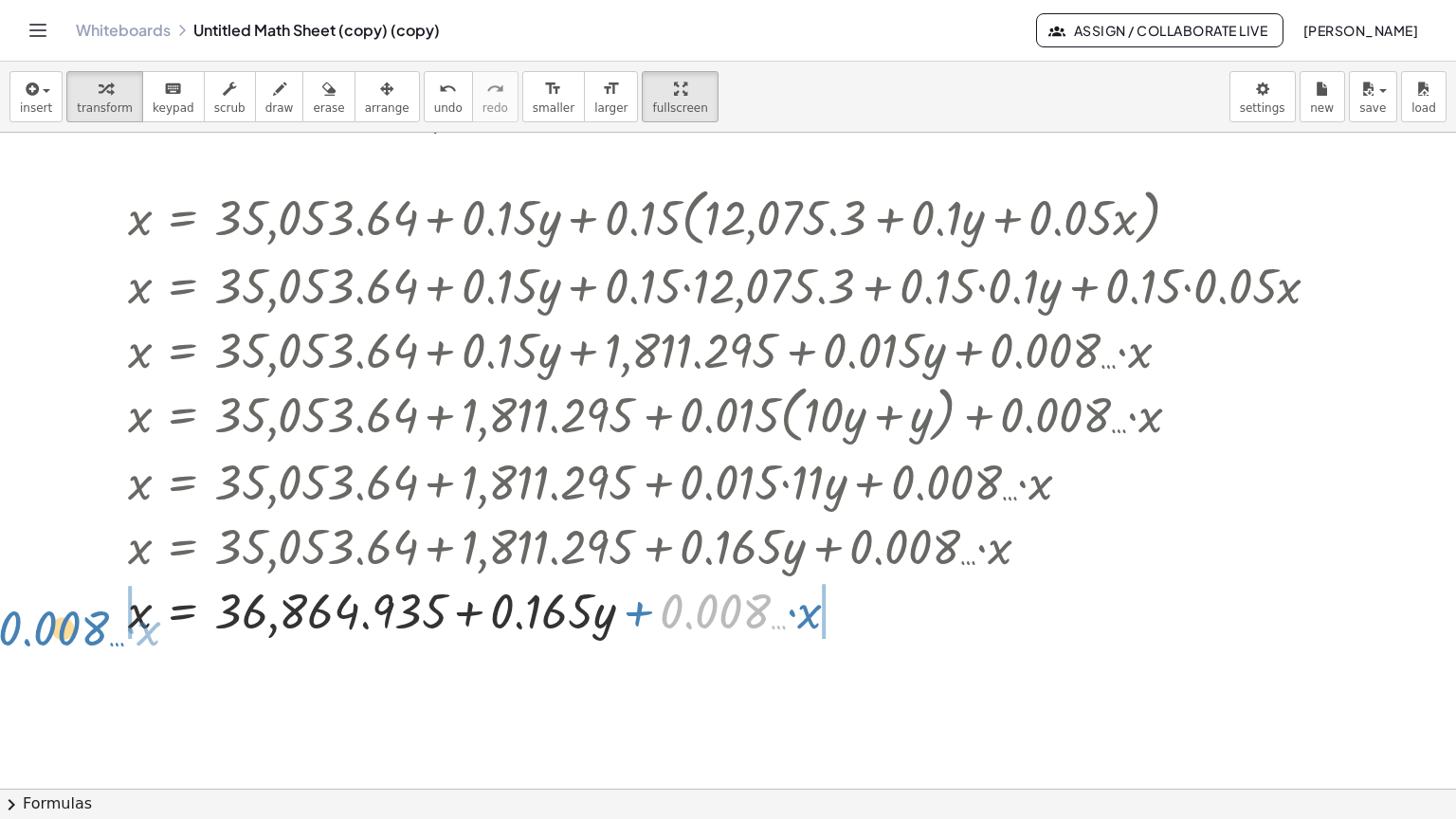
drag, startPoint x: 759, startPoint y: 550, endPoint x: 95, endPoint y: 567, distance: 664.2
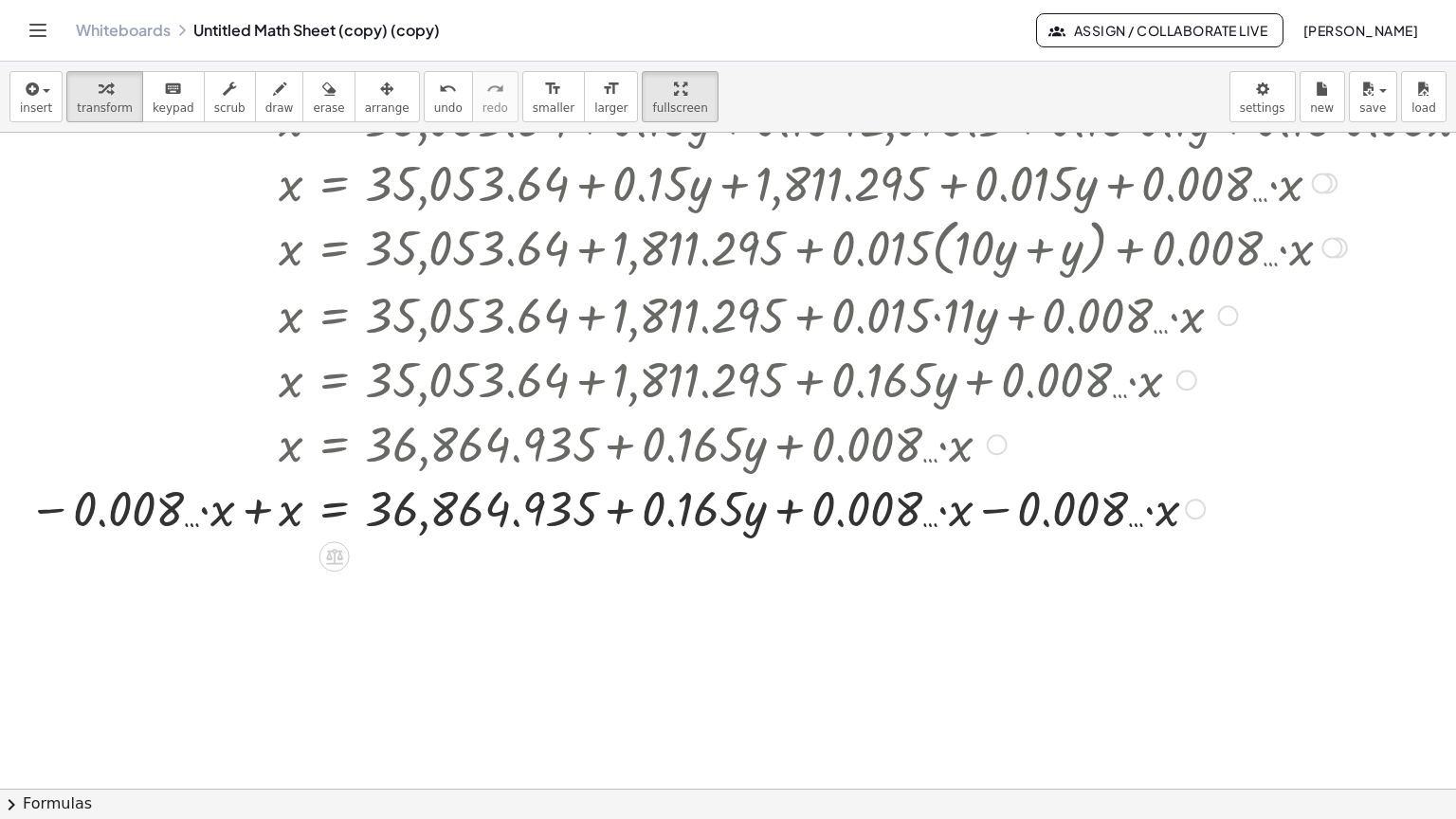
scroll to position [2453, 0]
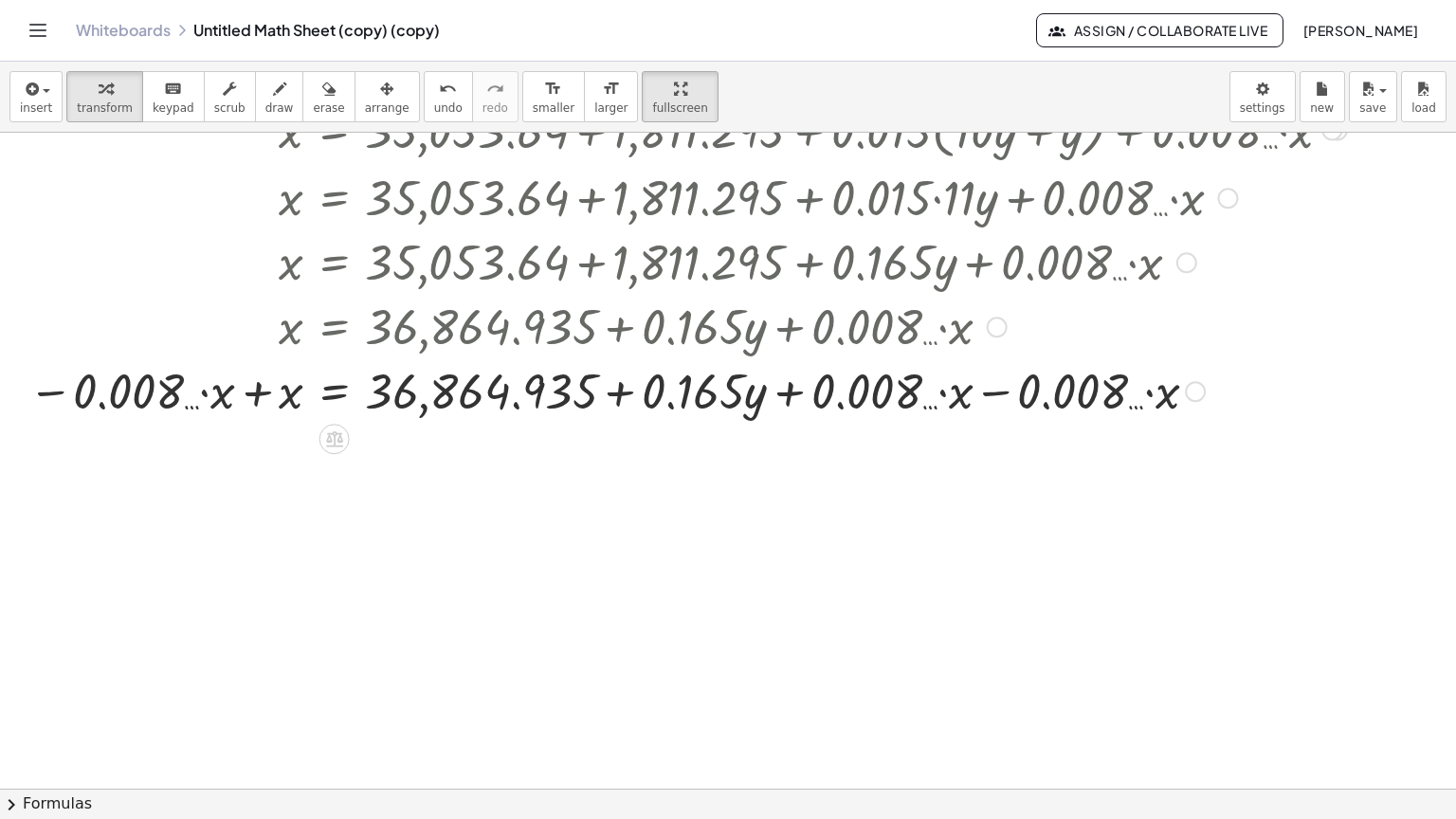
click at [255, 357] on div at bounding box center [758, 389] width 1477 height 64
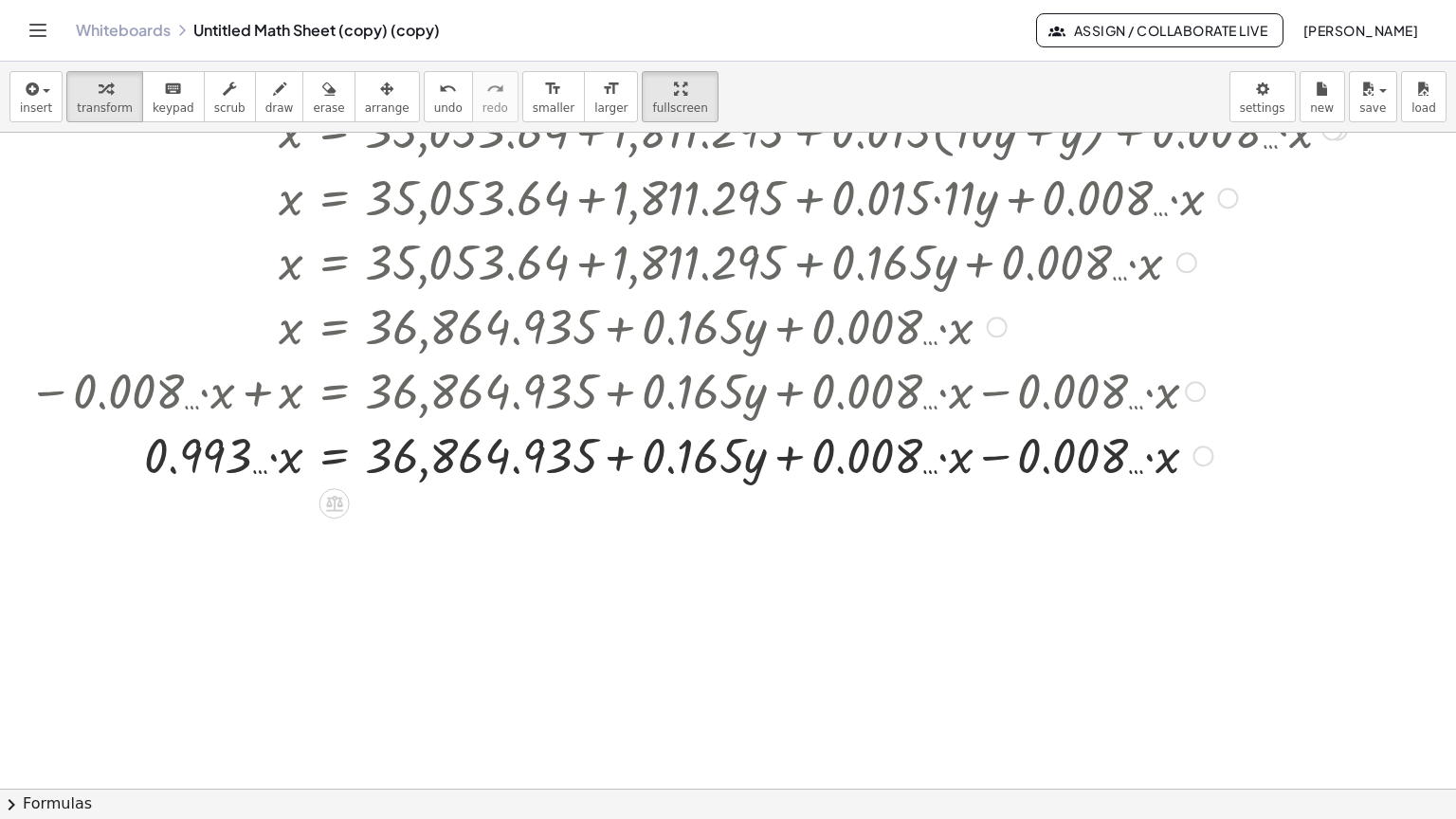
click at [992, 421] on div at bounding box center [758, 453] width 1477 height 64
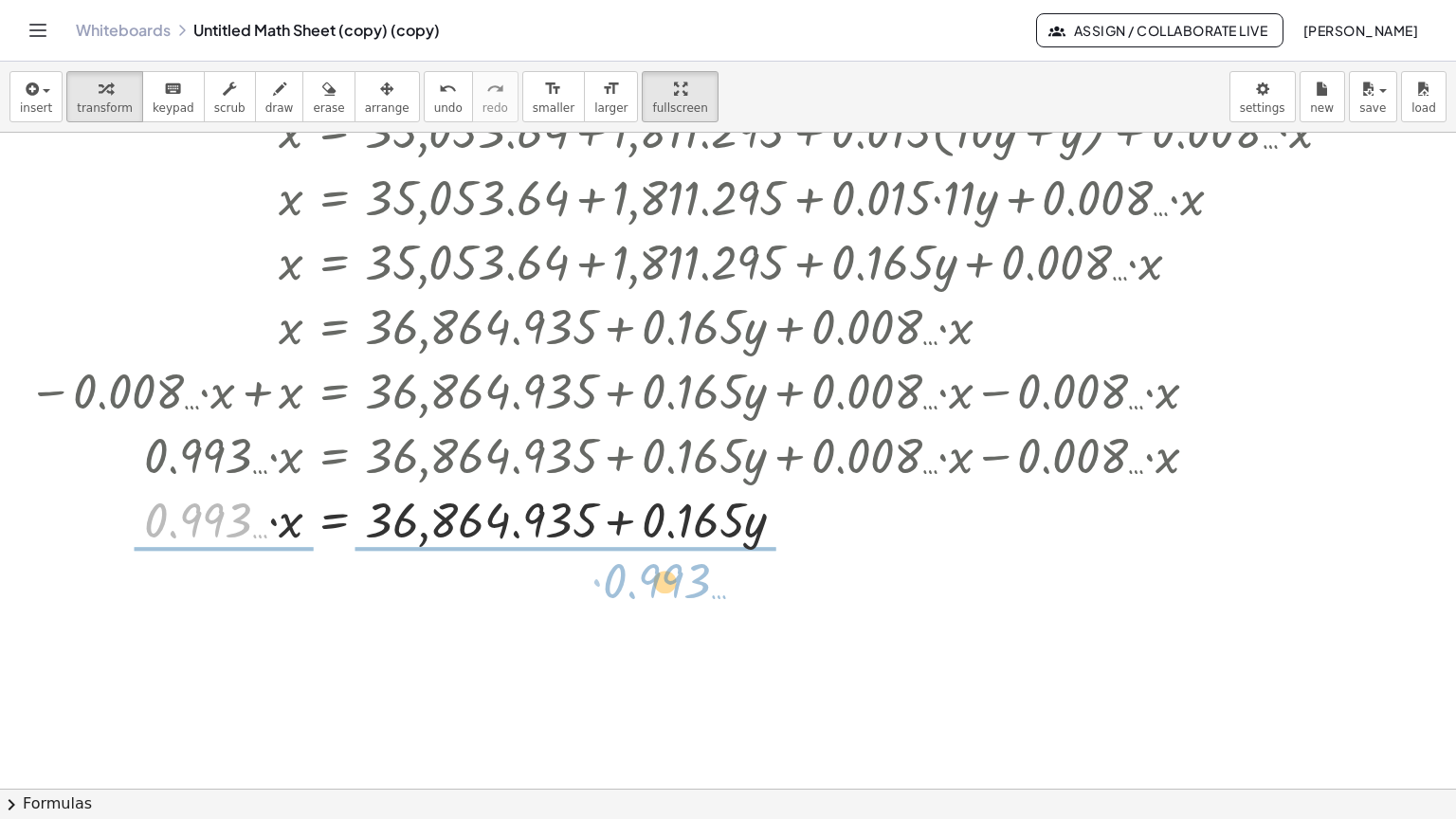
drag, startPoint x: 244, startPoint y: 461, endPoint x: 694, endPoint y: 524, distance: 454.4
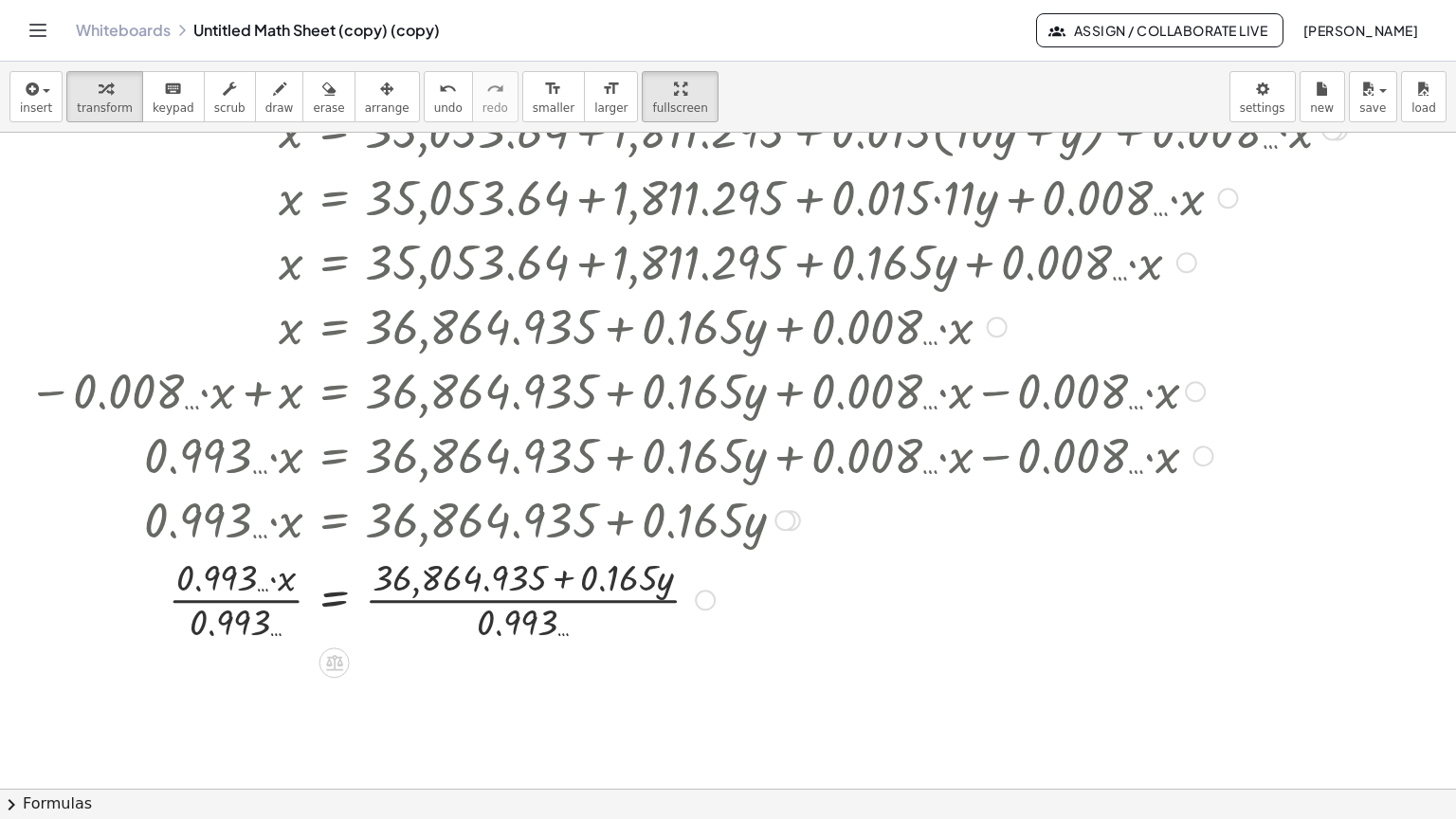
click at [229, 550] on div at bounding box center [758, 597] width 1477 height 95
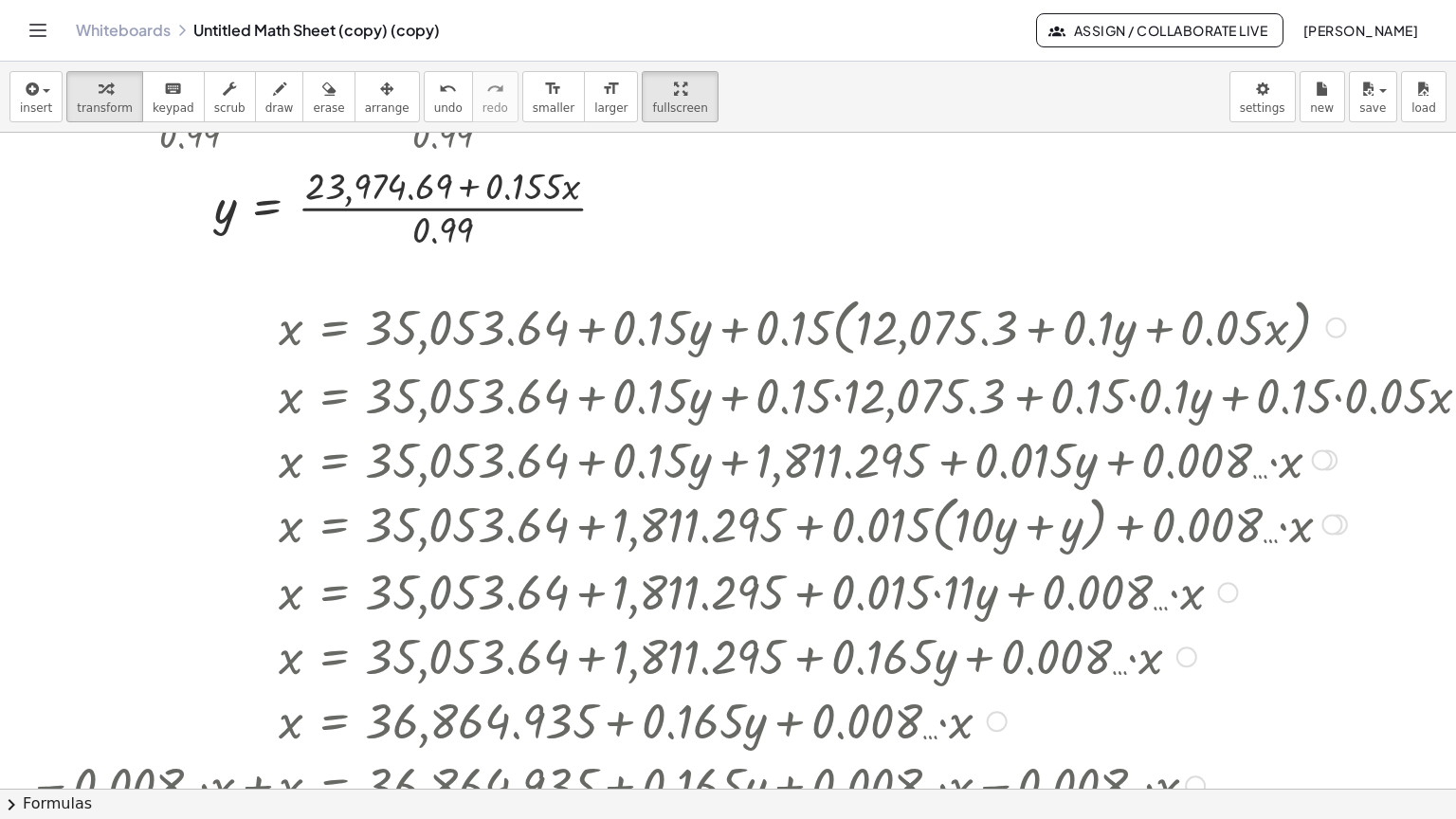
scroll to position [1979, 0]
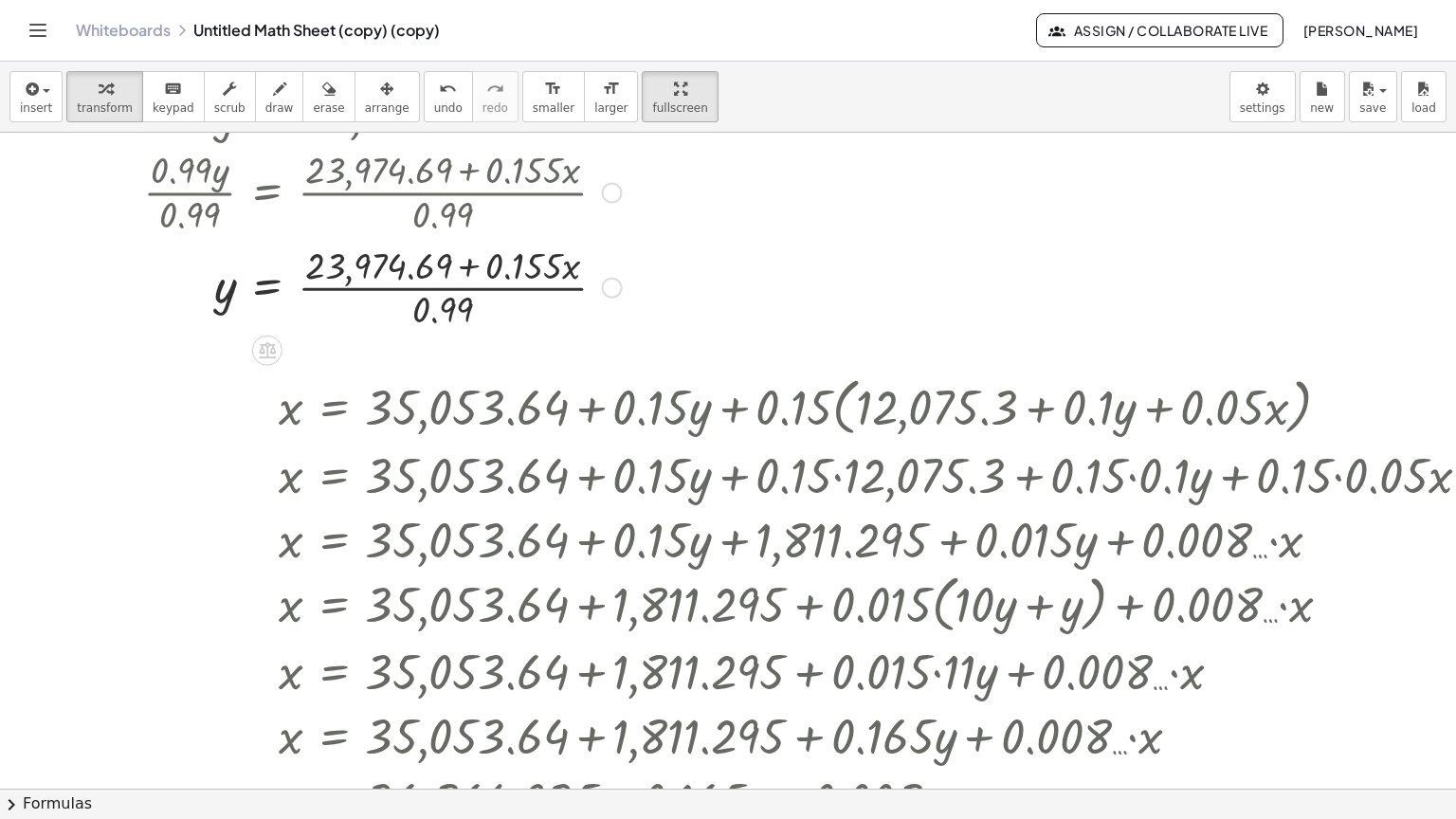
click at [413, 238] on div at bounding box center [678, 285] width 1318 height 95
click at [44, 101] on span "insert" at bounding box center [36, 108] width 32 height 13
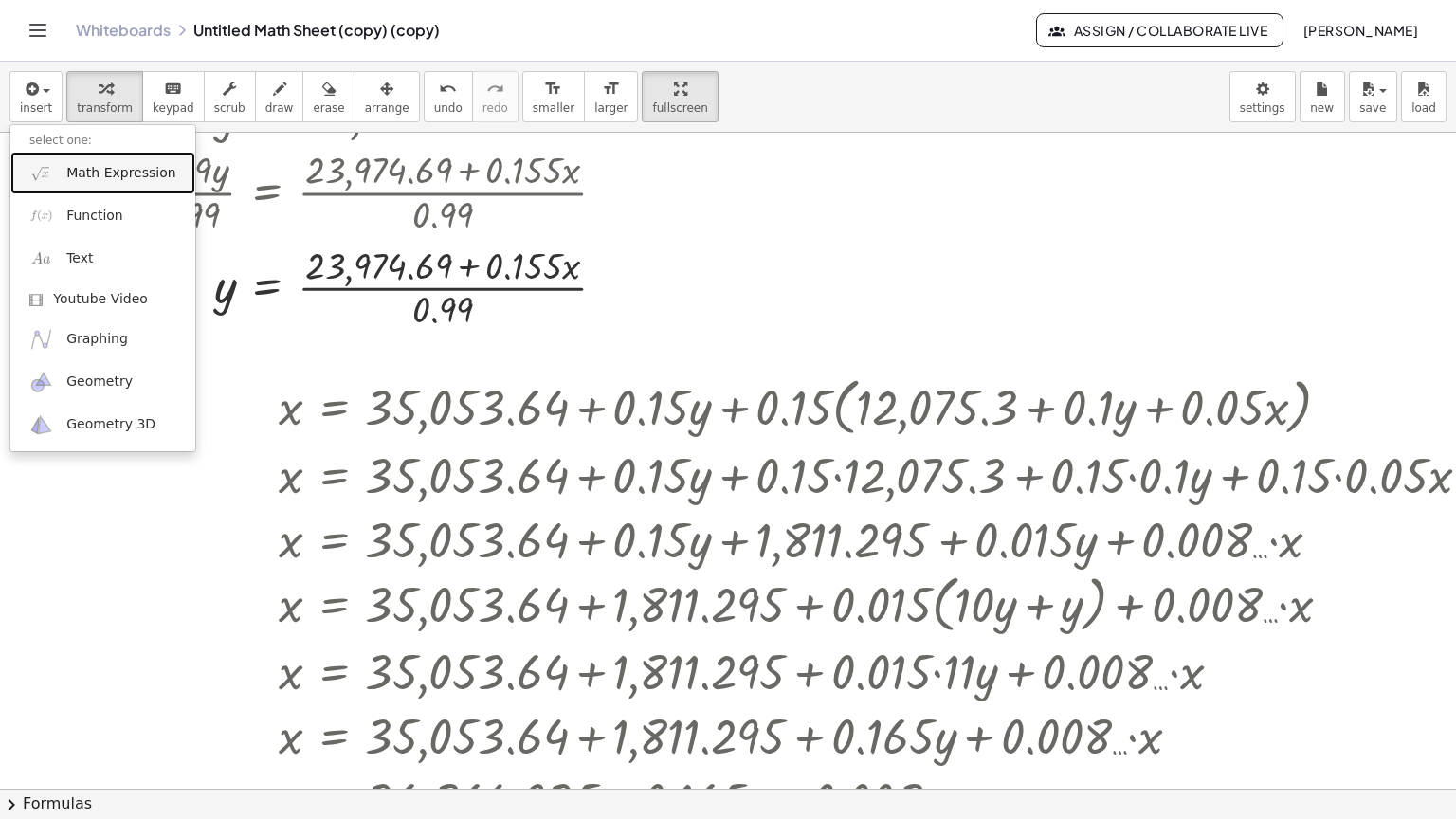
click at [70, 164] on span "Math Expression" at bounding box center [120, 174] width 109 height 19
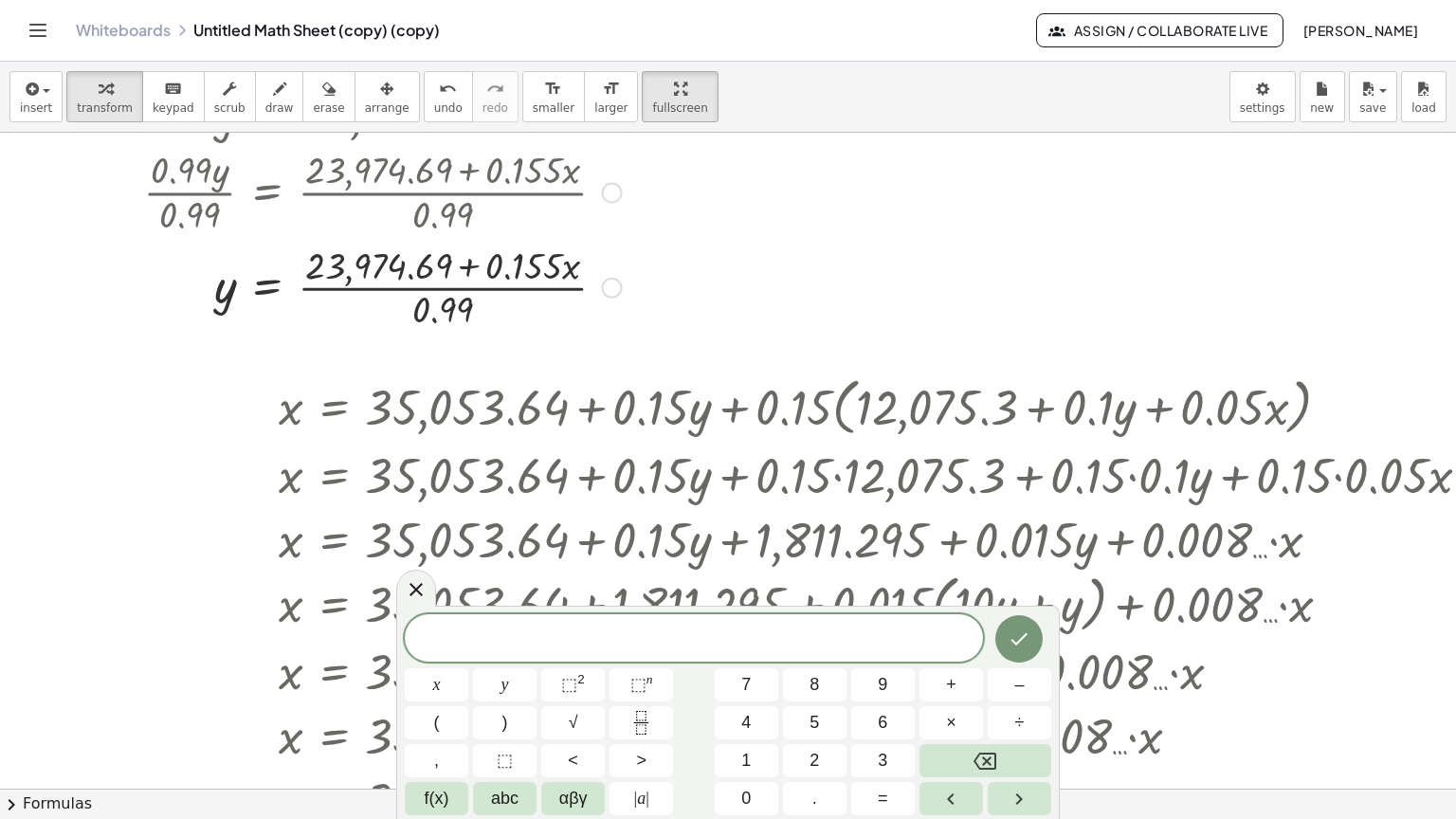
click at [610, 277] on div at bounding box center [612, 288] width 21 height 21
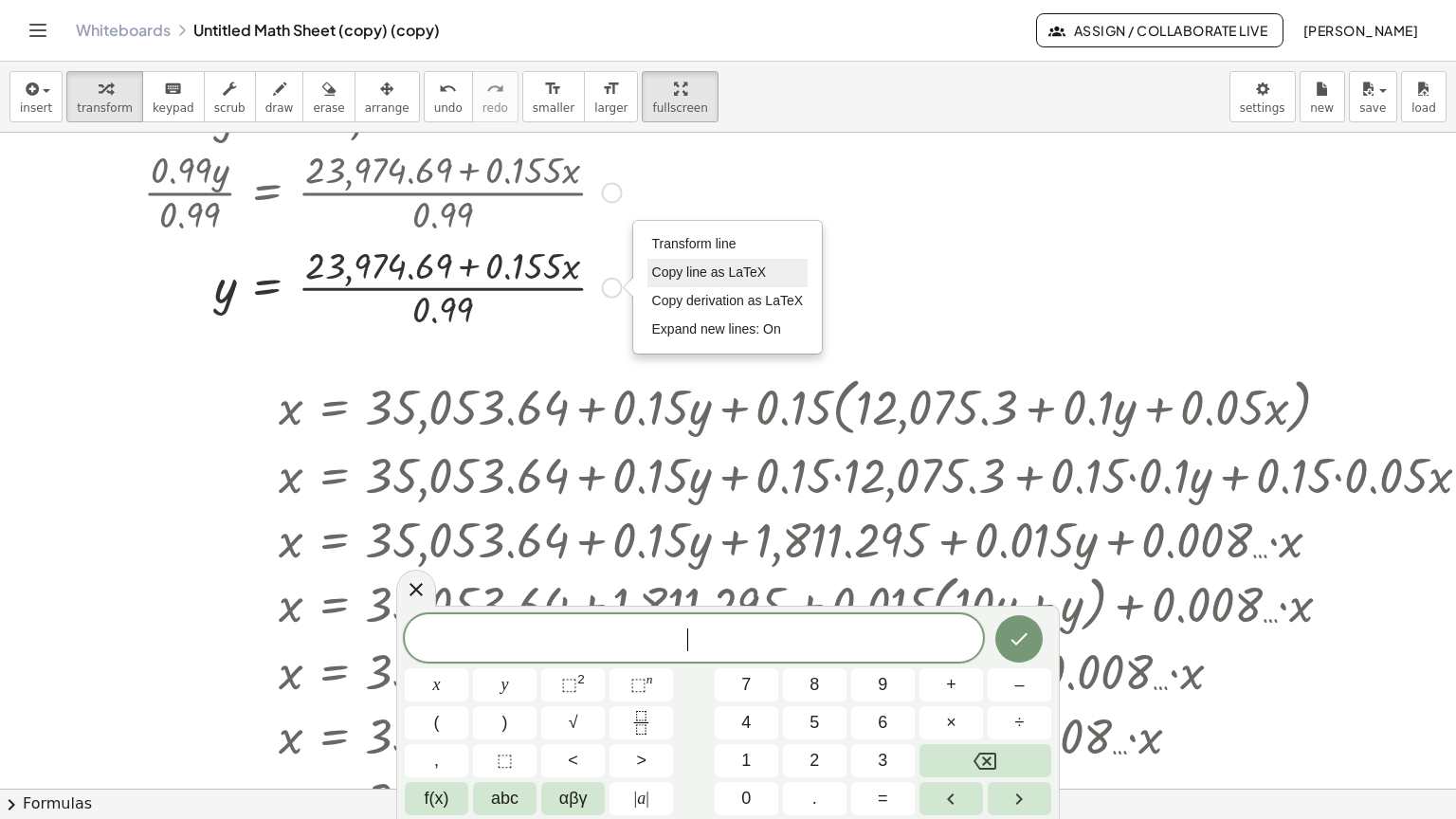
click at [700, 265] on span "Copy line as LaTeX" at bounding box center [710, 272] width 115 height 15
click at [614, 638] on span "​" at bounding box center [694, 640] width 578 height 27
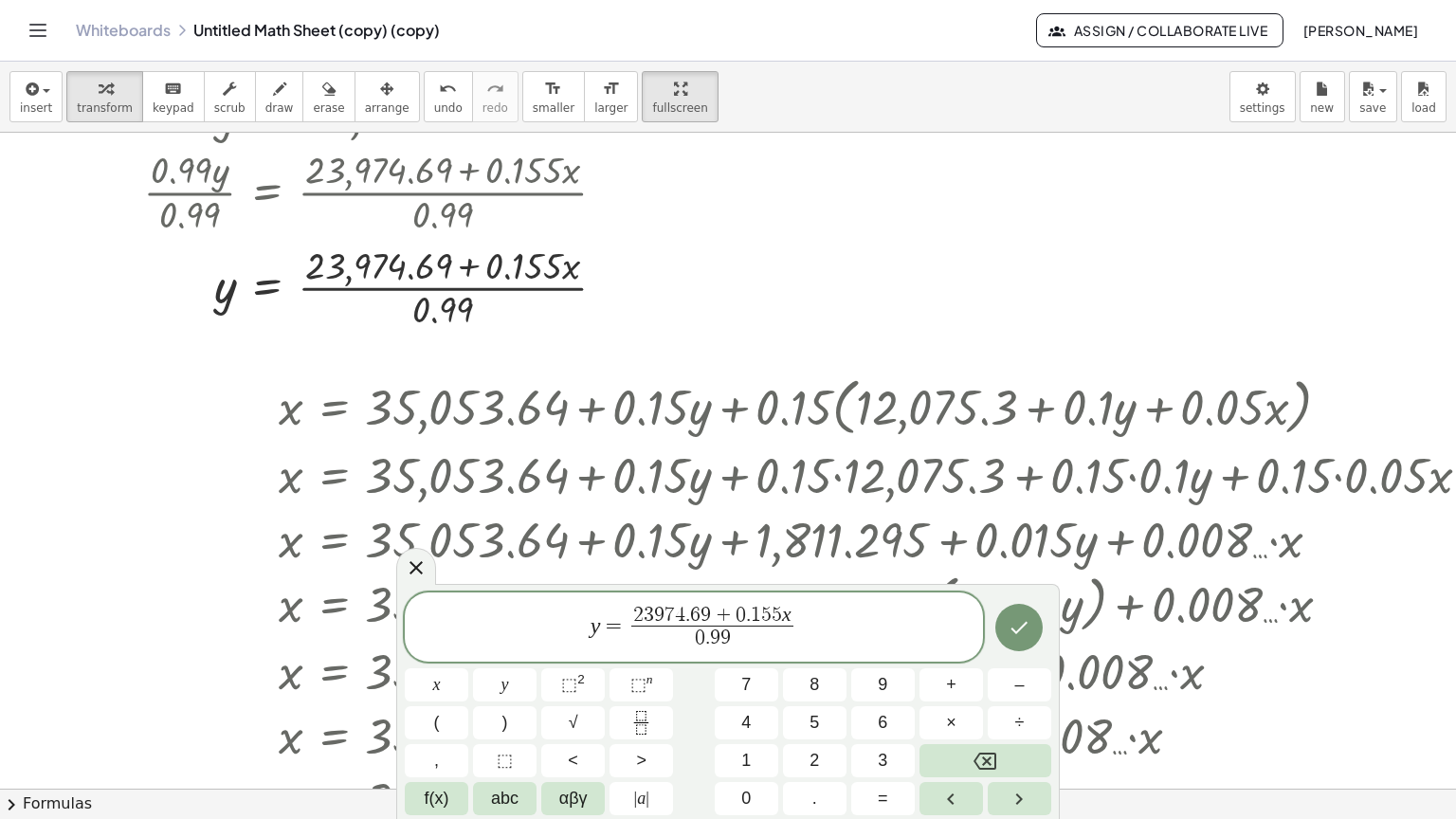
click at [792, 614] on span "2 3 9 7 4 . 6 9 + 0 . 1 5 5 x" at bounding box center [713, 616] width 162 height 21
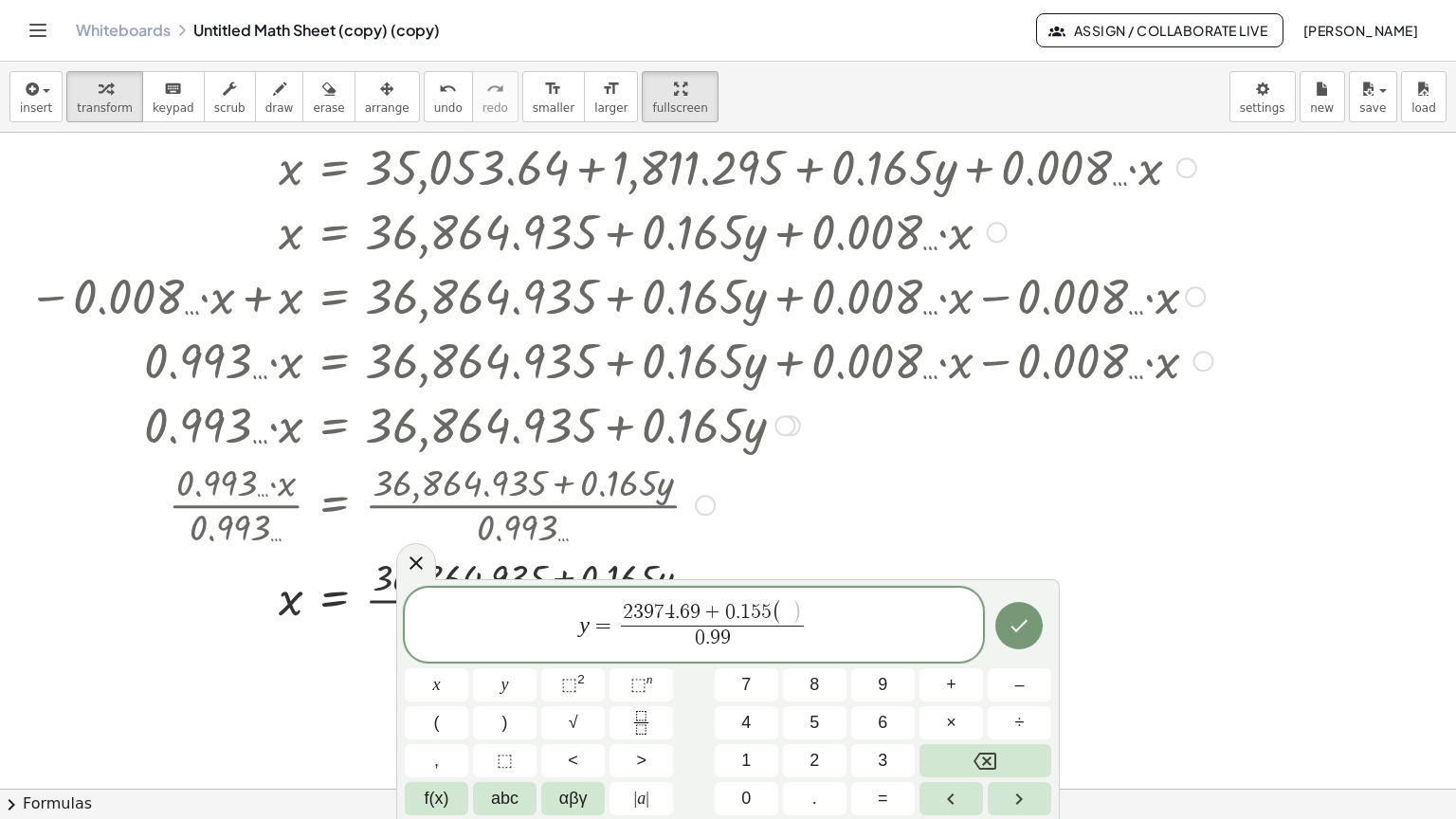
scroll to position [2738, 0]
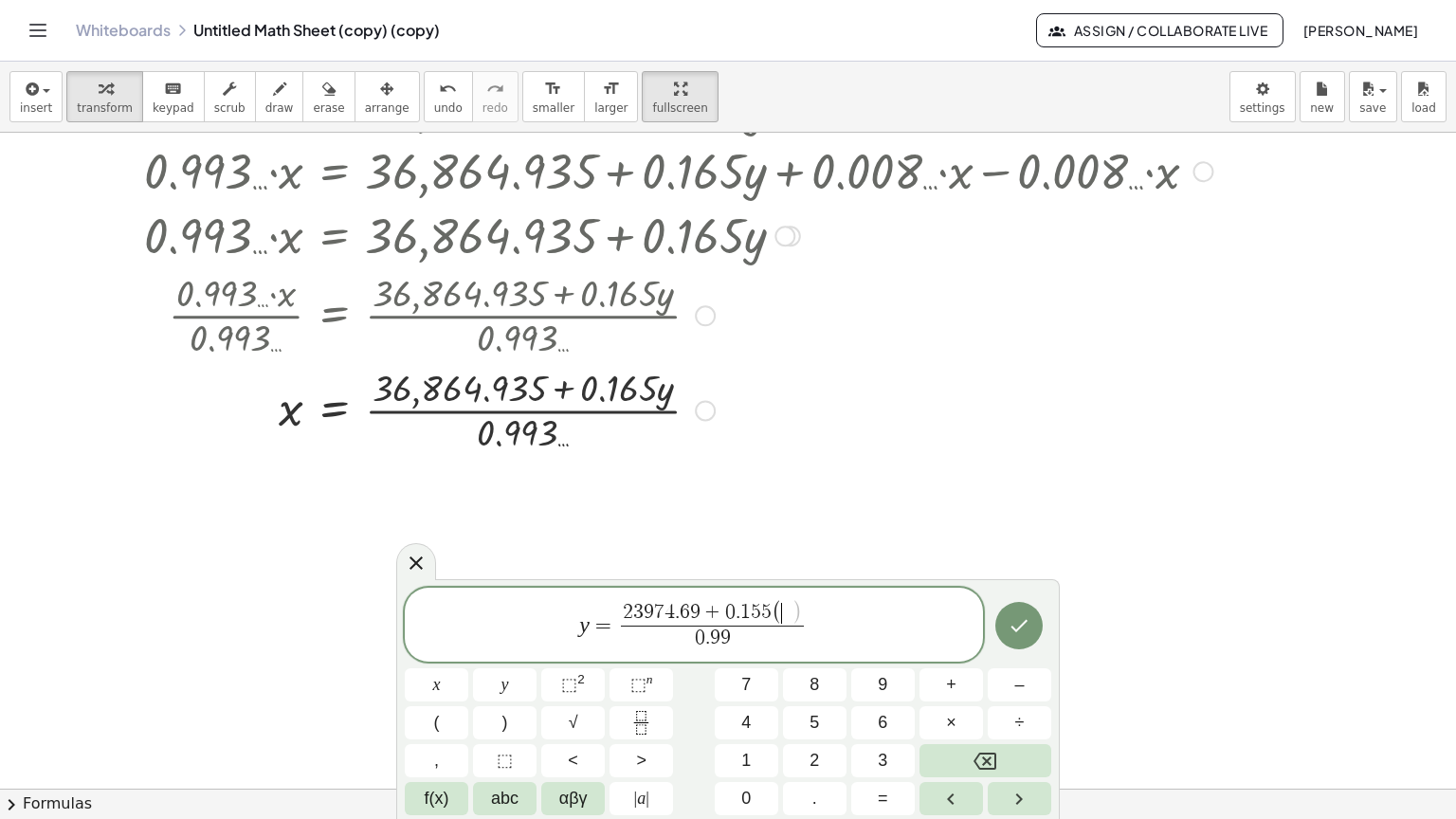
click at [707, 400] on div at bounding box center [705, 411] width 21 height 21
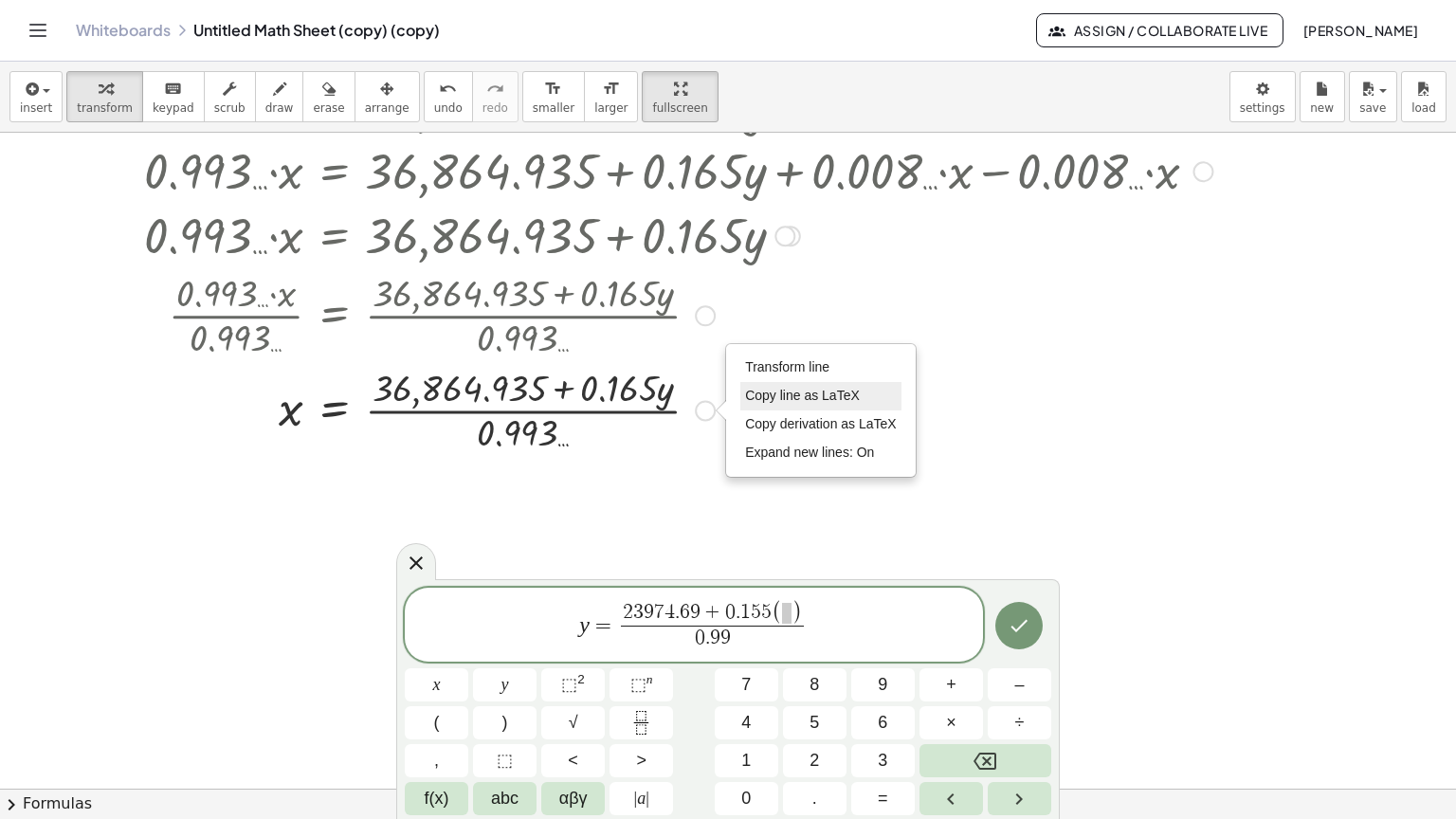
click at [773, 388] on span "Copy line as LaTeX" at bounding box center [803, 396] width 115 height 15
click at [782, 610] on span "​" at bounding box center [786, 614] width 10 height 21
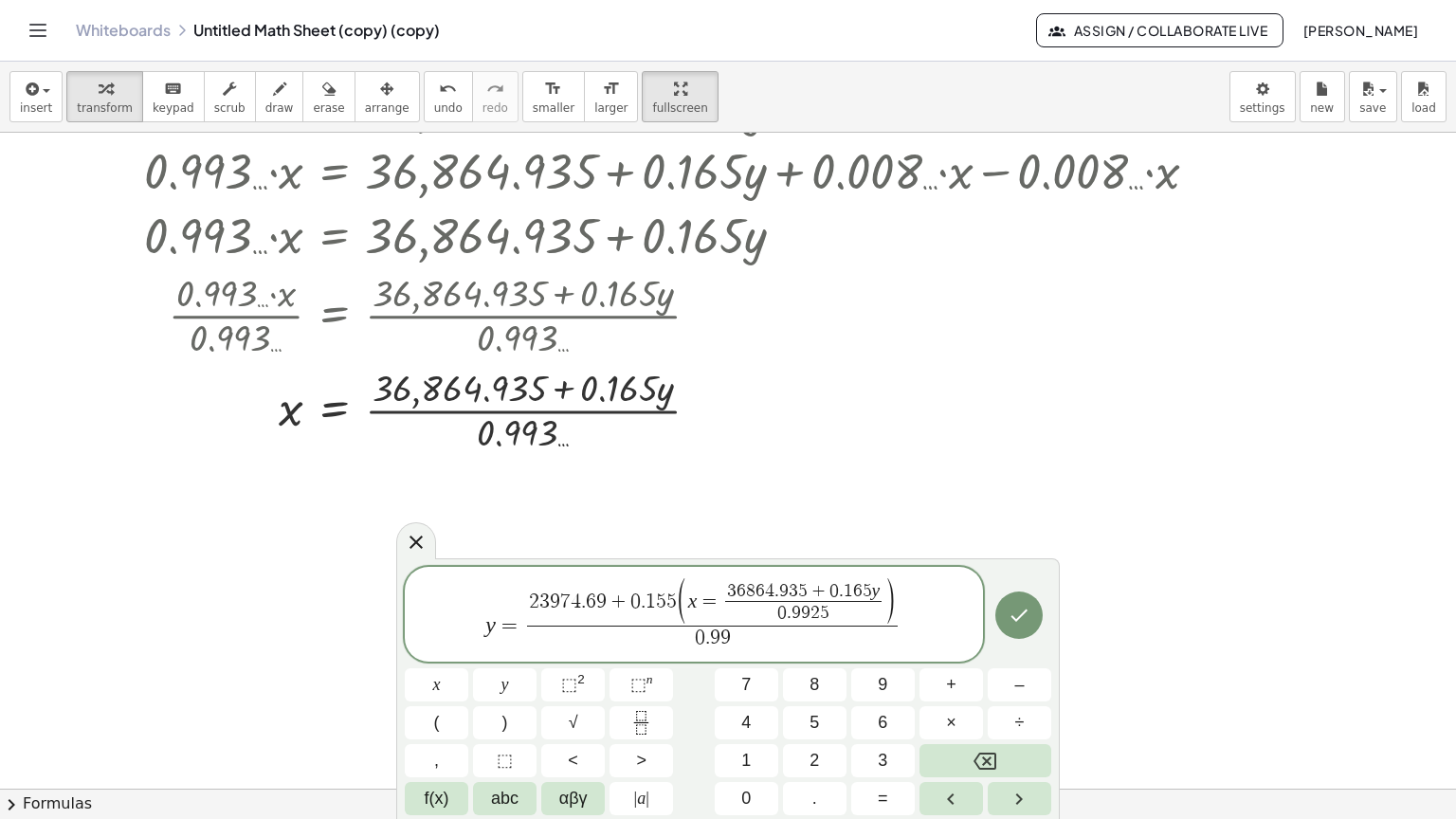
click at [720, 603] on span "x = 3 6 8 6 4 . 9 3 5 + 0 . 1 6 5 y 0 . 9 9 2 5 ​ ​" at bounding box center [786, 603] width 197 height 42
click at [1027, 620] on icon "Done" at bounding box center [1019, 615] width 23 height 23
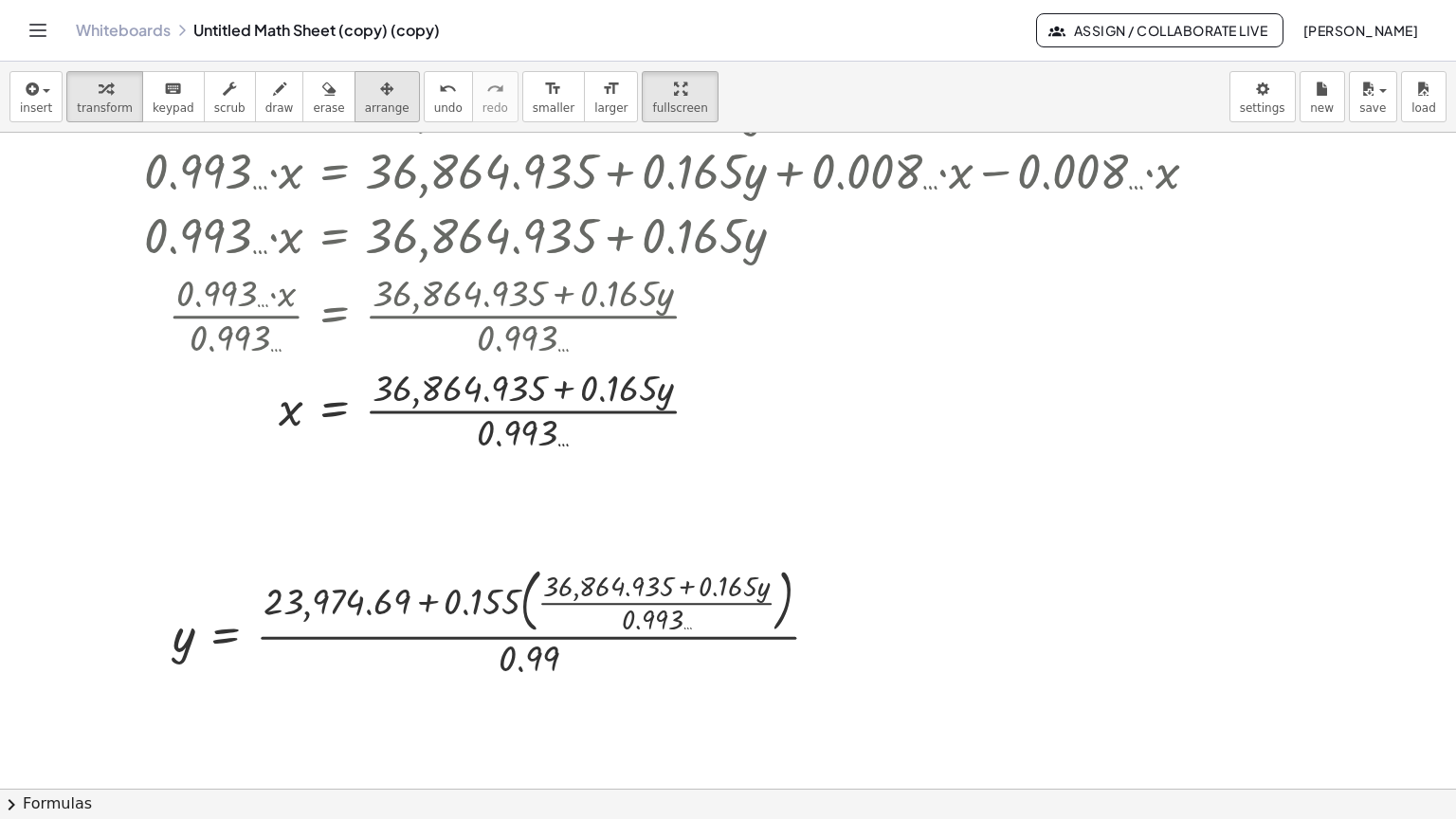
click at [365, 101] on span "arrange" at bounding box center [387, 108] width 45 height 13
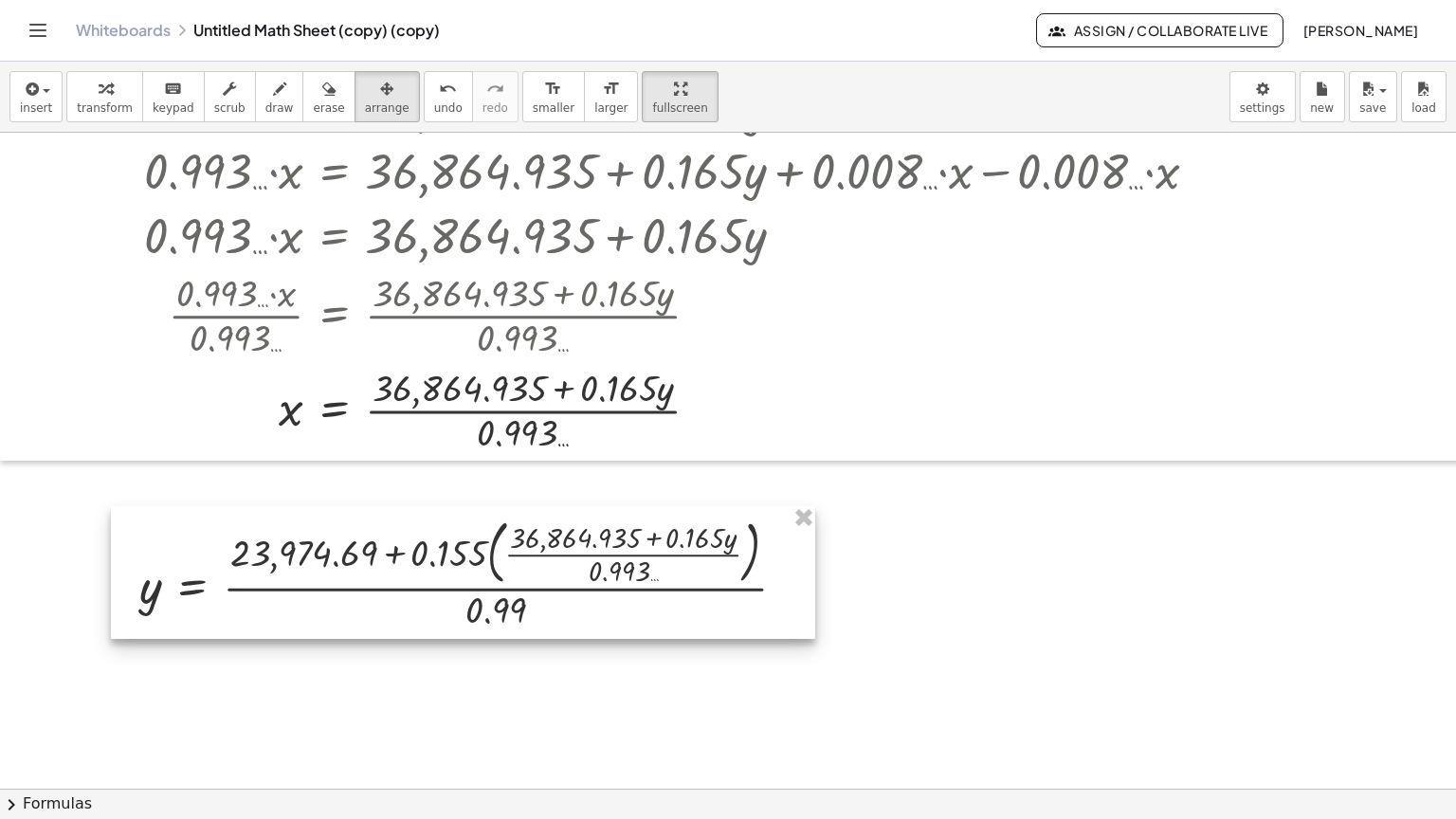
drag, startPoint x: 398, startPoint y: 553, endPoint x: 365, endPoint y: 506, distance: 57.4
click at [365, 506] on div at bounding box center [462, 572] width 704 height 133
click at [105, 101] on span "transform" at bounding box center [104, 108] width 56 height 13
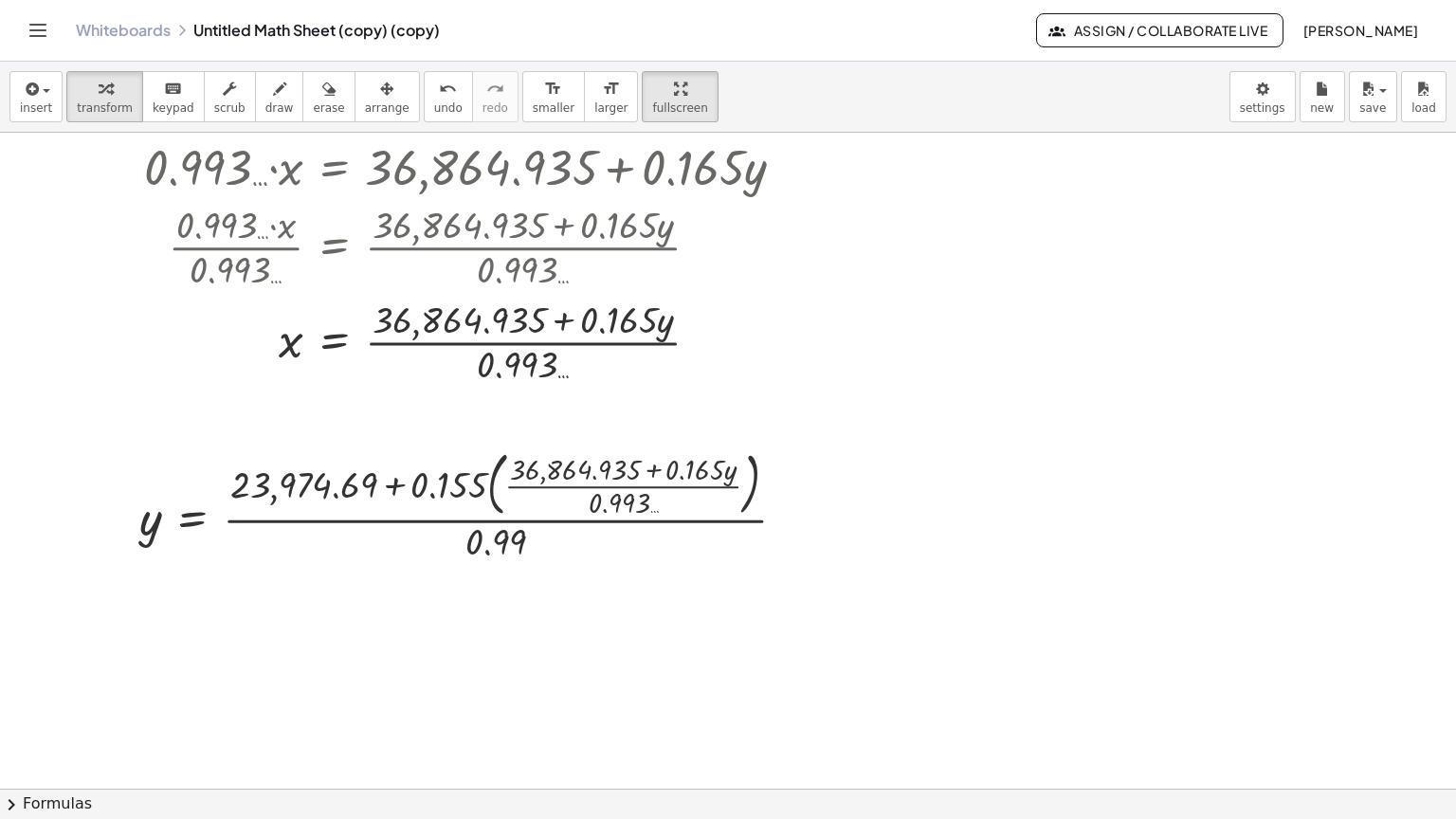
scroll to position [2887, 0]
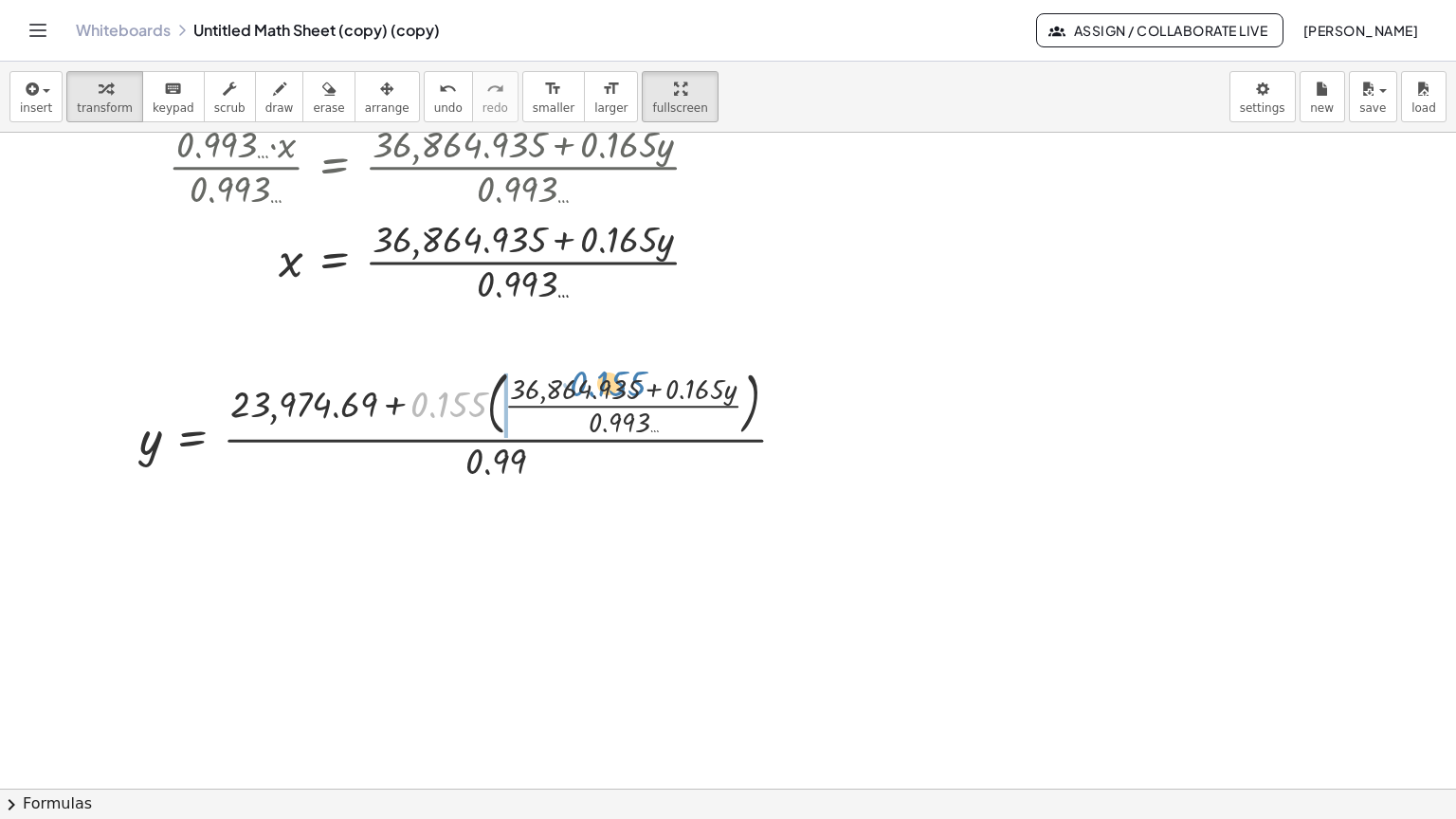
drag, startPoint x: 443, startPoint y: 334, endPoint x: 603, endPoint y: 313, distance: 161.4
click at [603, 362] on div at bounding box center [470, 423] width 680 height 123
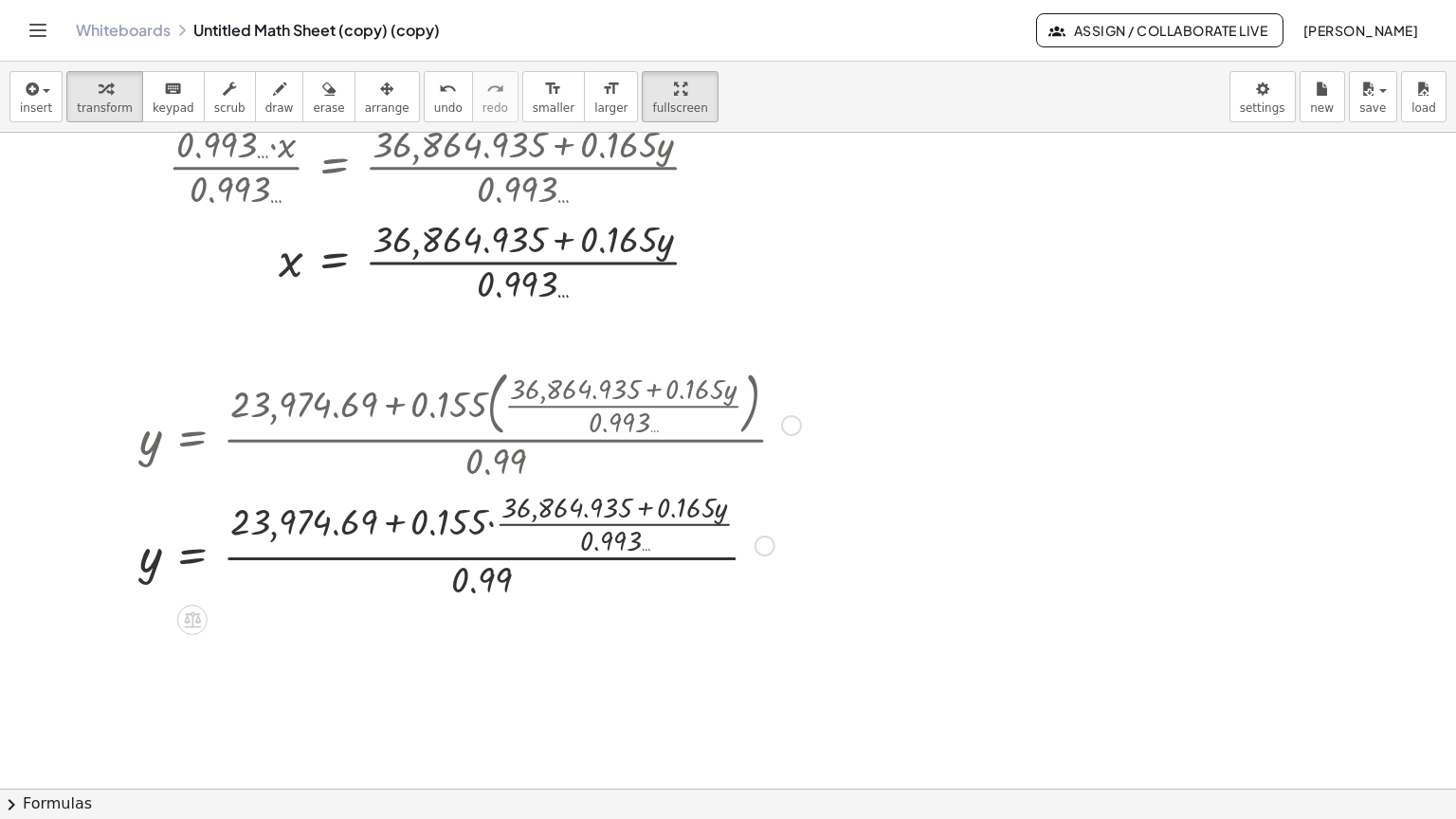
click at [493, 485] on div at bounding box center [470, 544] width 680 height 118
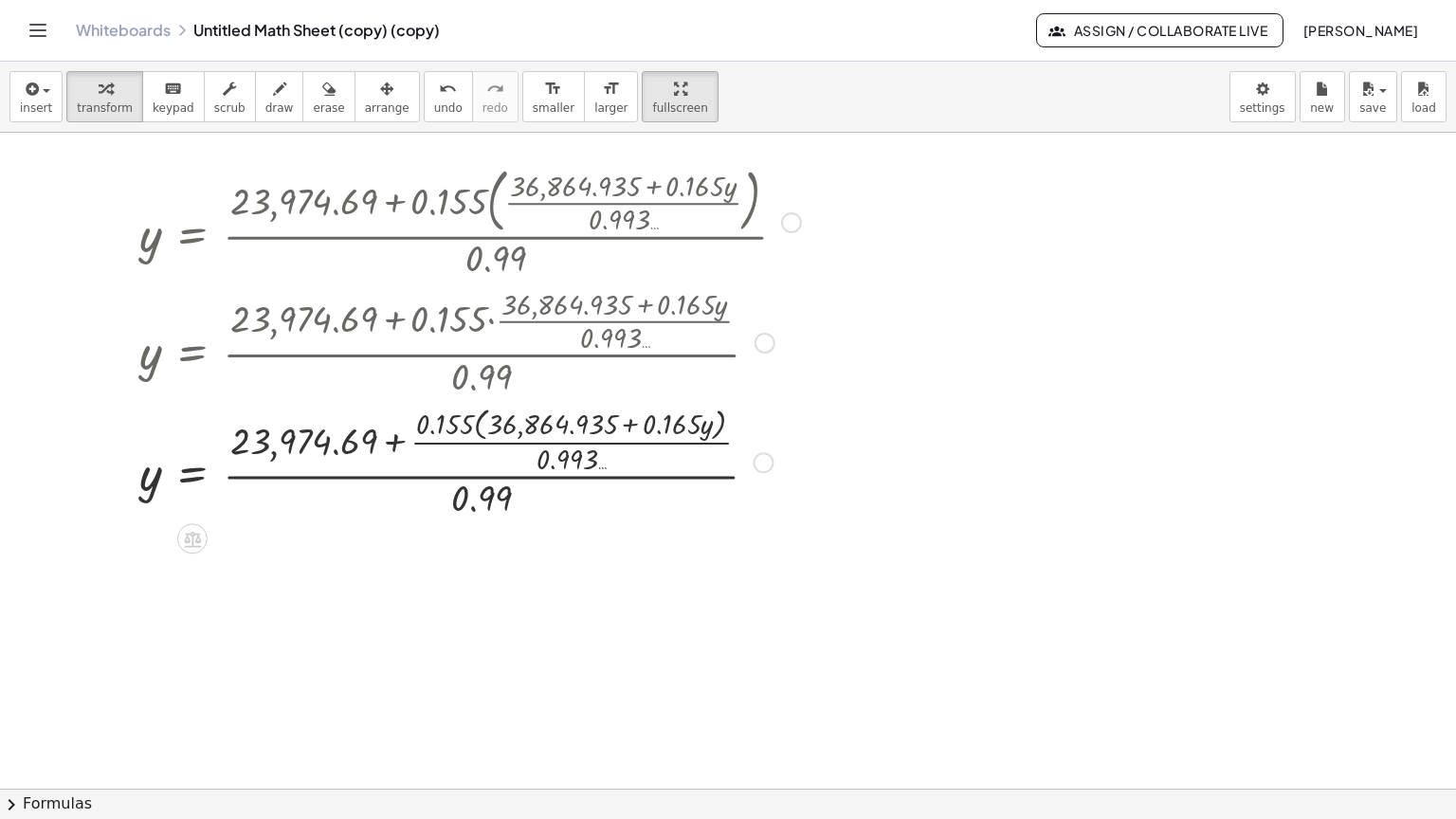
scroll to position [3171, 0]
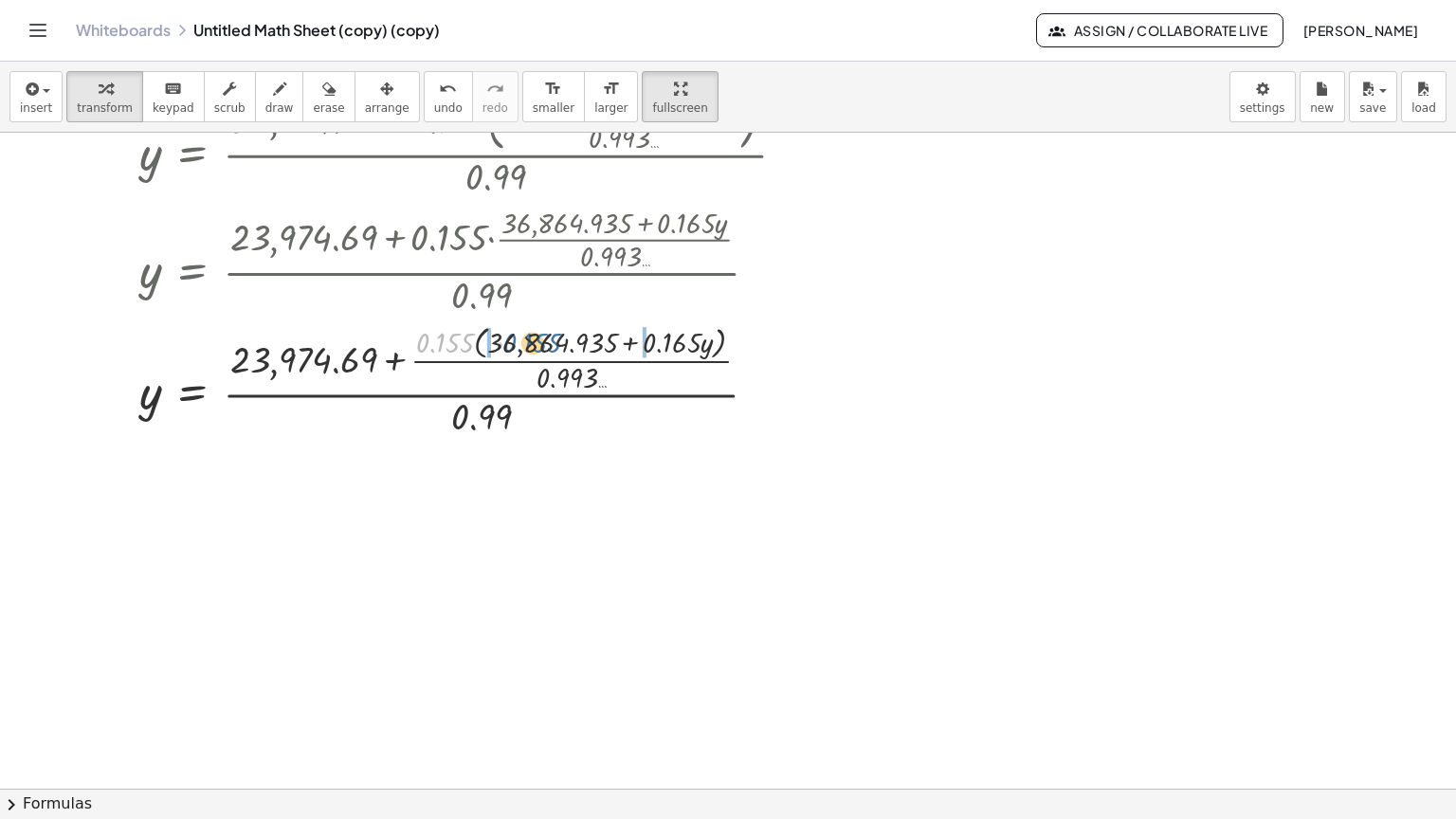
drag, startPoint x: 450, startPoint y: 280, endPoint x: 537, endPoint y: 280, distance: 87.0
click at [537, 318] on div at bounding box center [470, 378] width 680 height 121
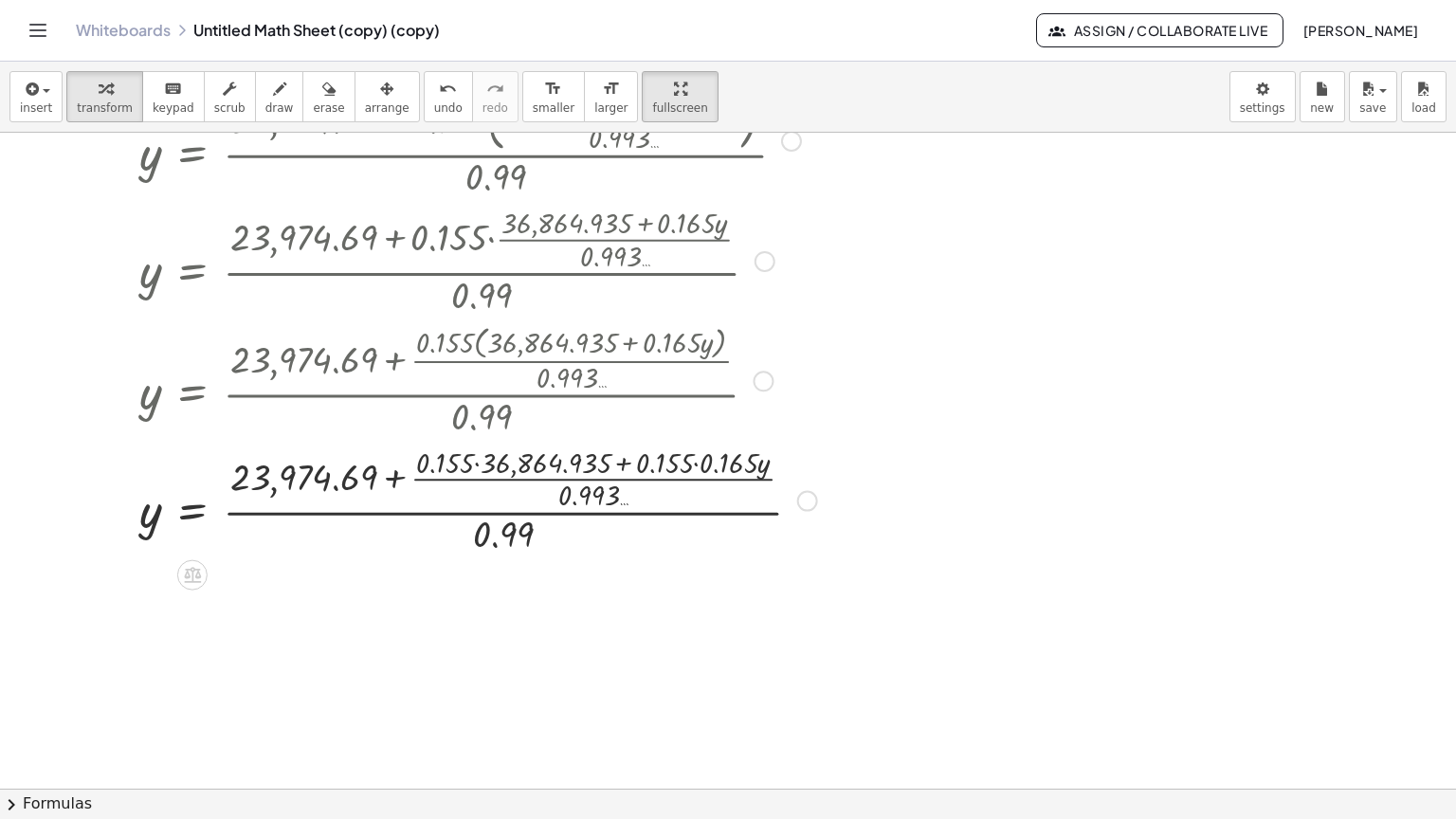
click at [478, 440] on div at bounding box center [478, 498] width 696 height 118
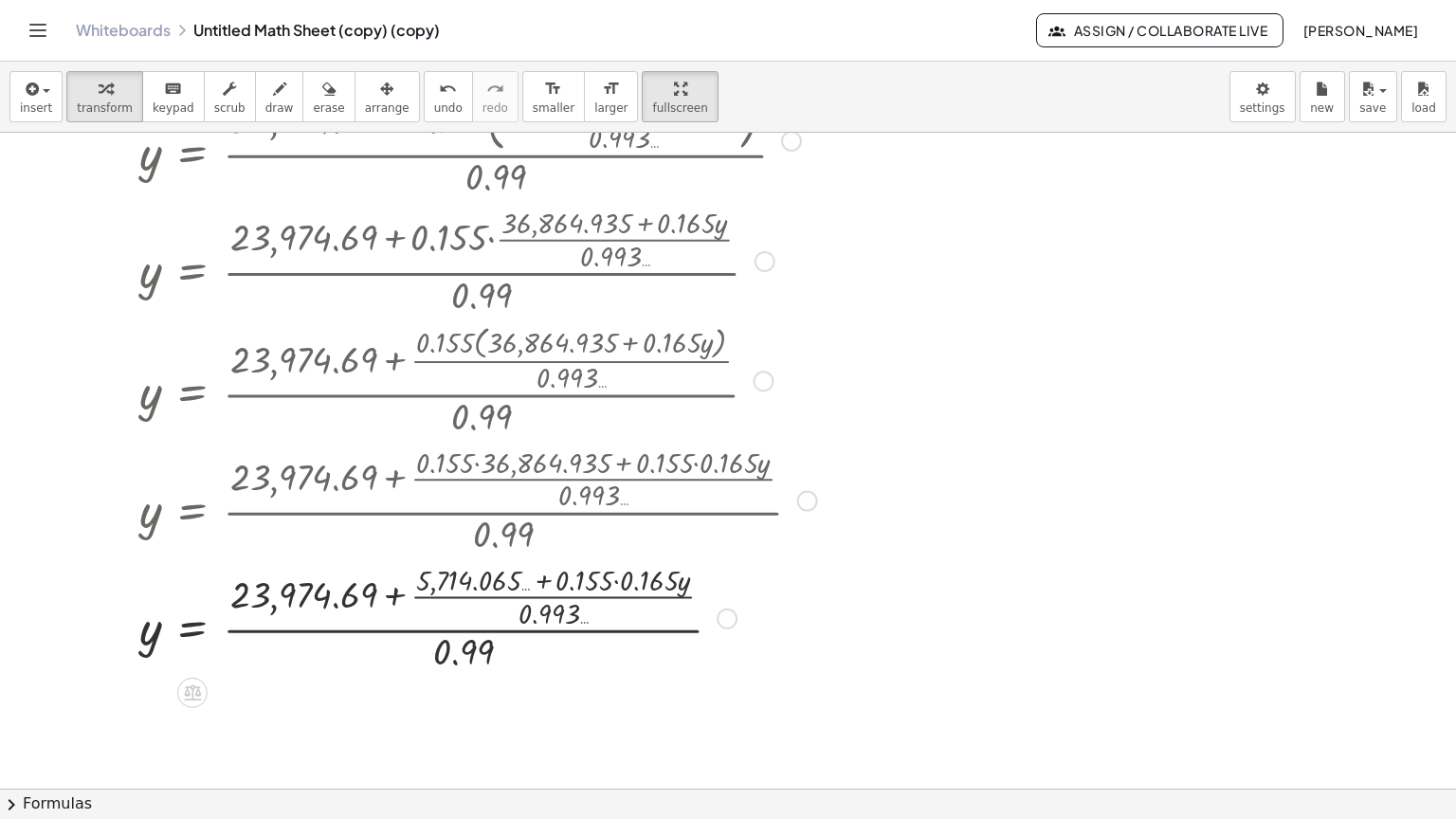
click at [614, 558] on div at bounding box center [478, 616] width 696 height 118
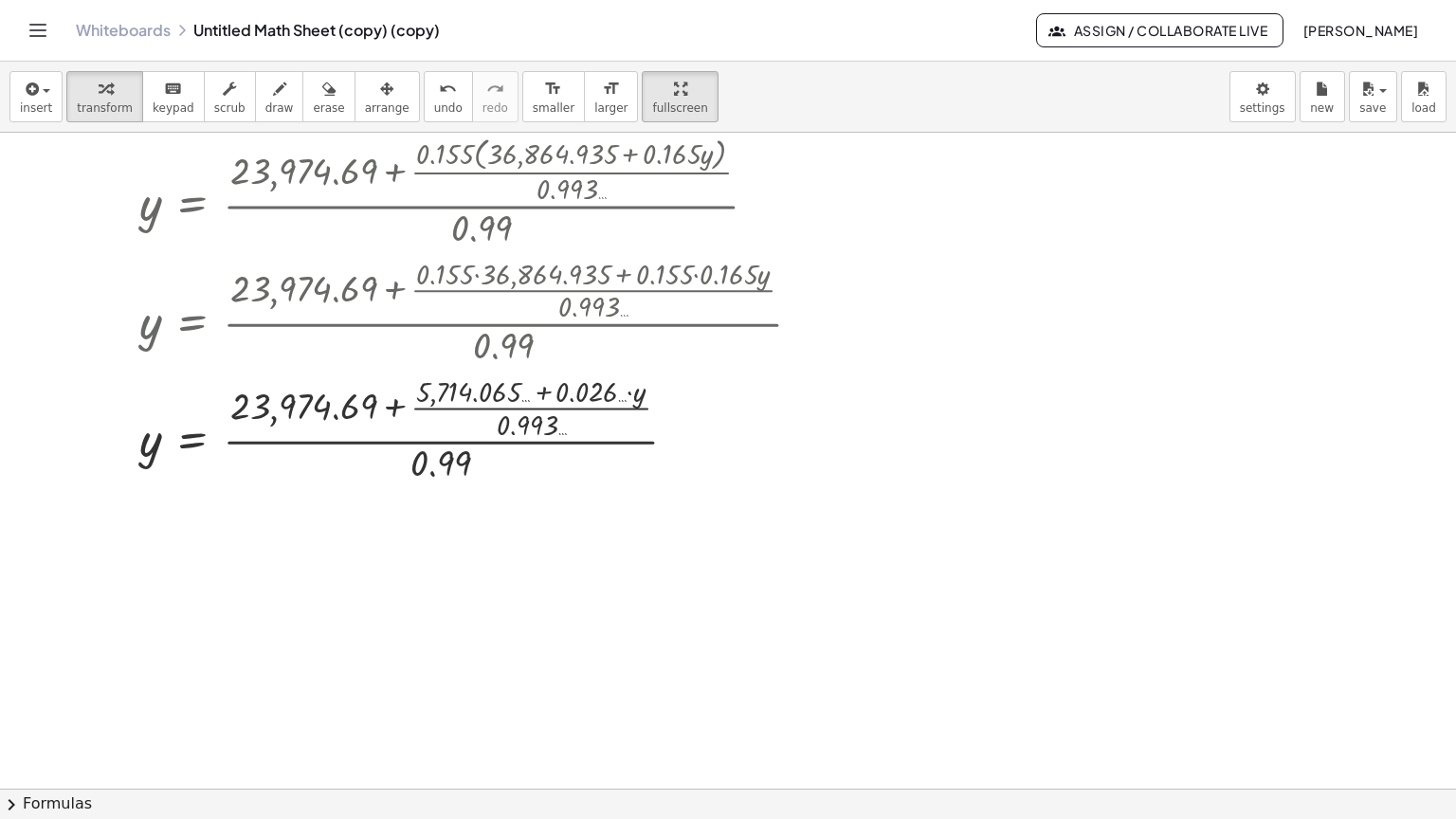
scroll to position [3361, 0]
click at [517, 369] on div at bounding box center [478, 427] width 696 height 118
click at [389, 369] on div at bounding box center [478, 427] width 696 height 118
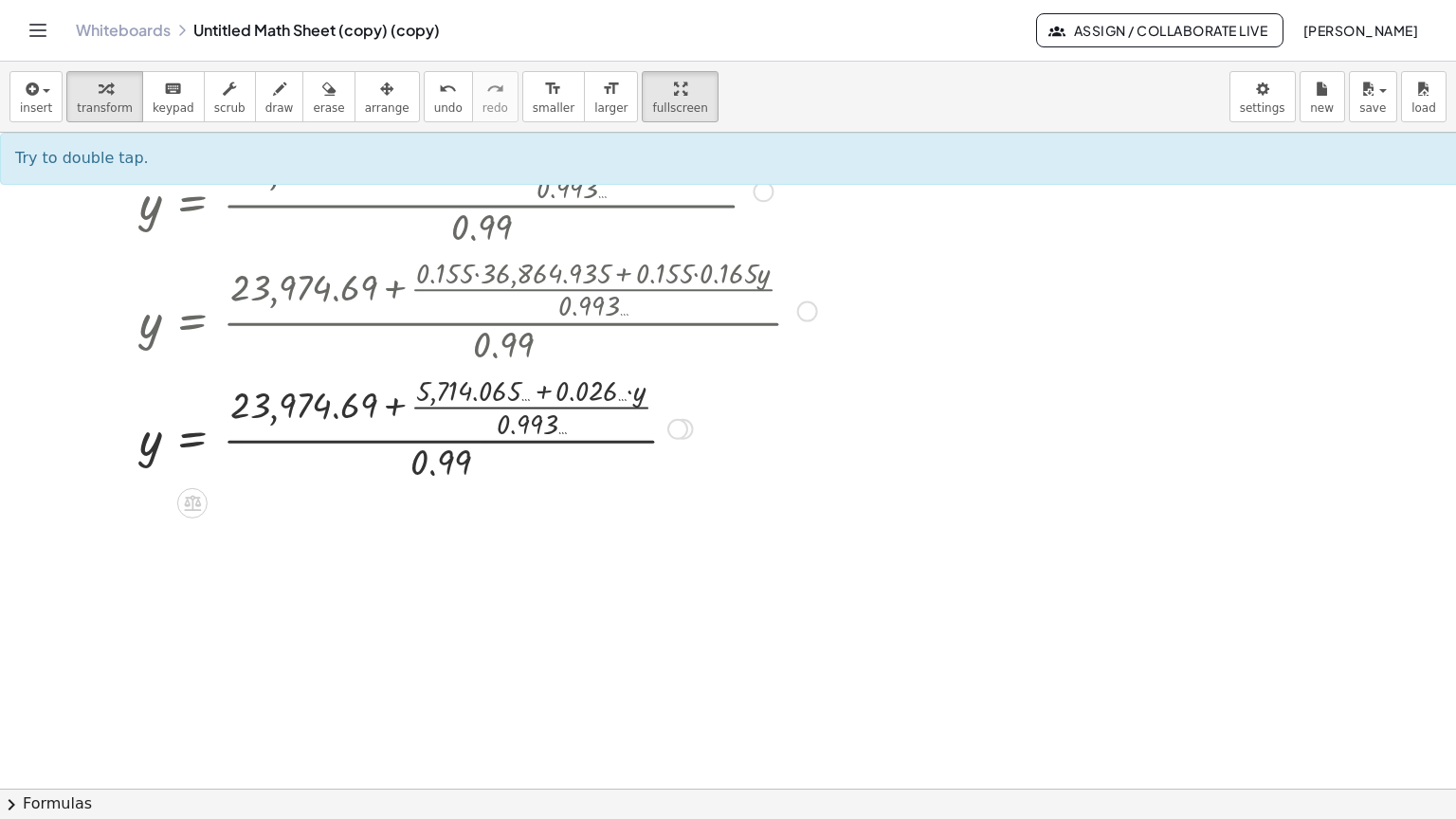
click at [823, 415] on div at bounding box center [478, 427] width 696 height 118
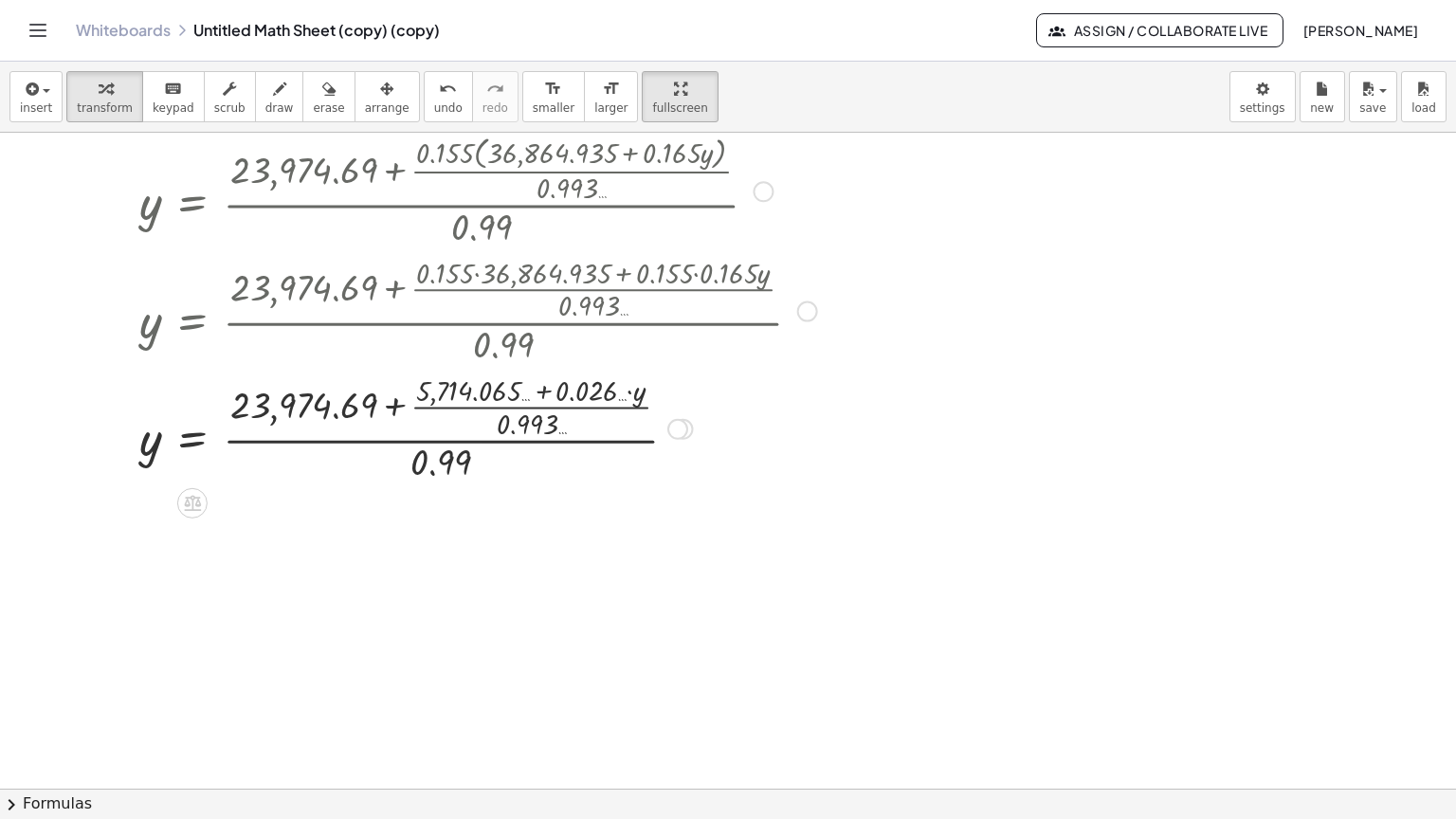
click at [418, 380] on div at bounding box center [478, 427] width 696 height 118
click at [679, 419] on div at bounding box center [677, 429] width 21 height 21
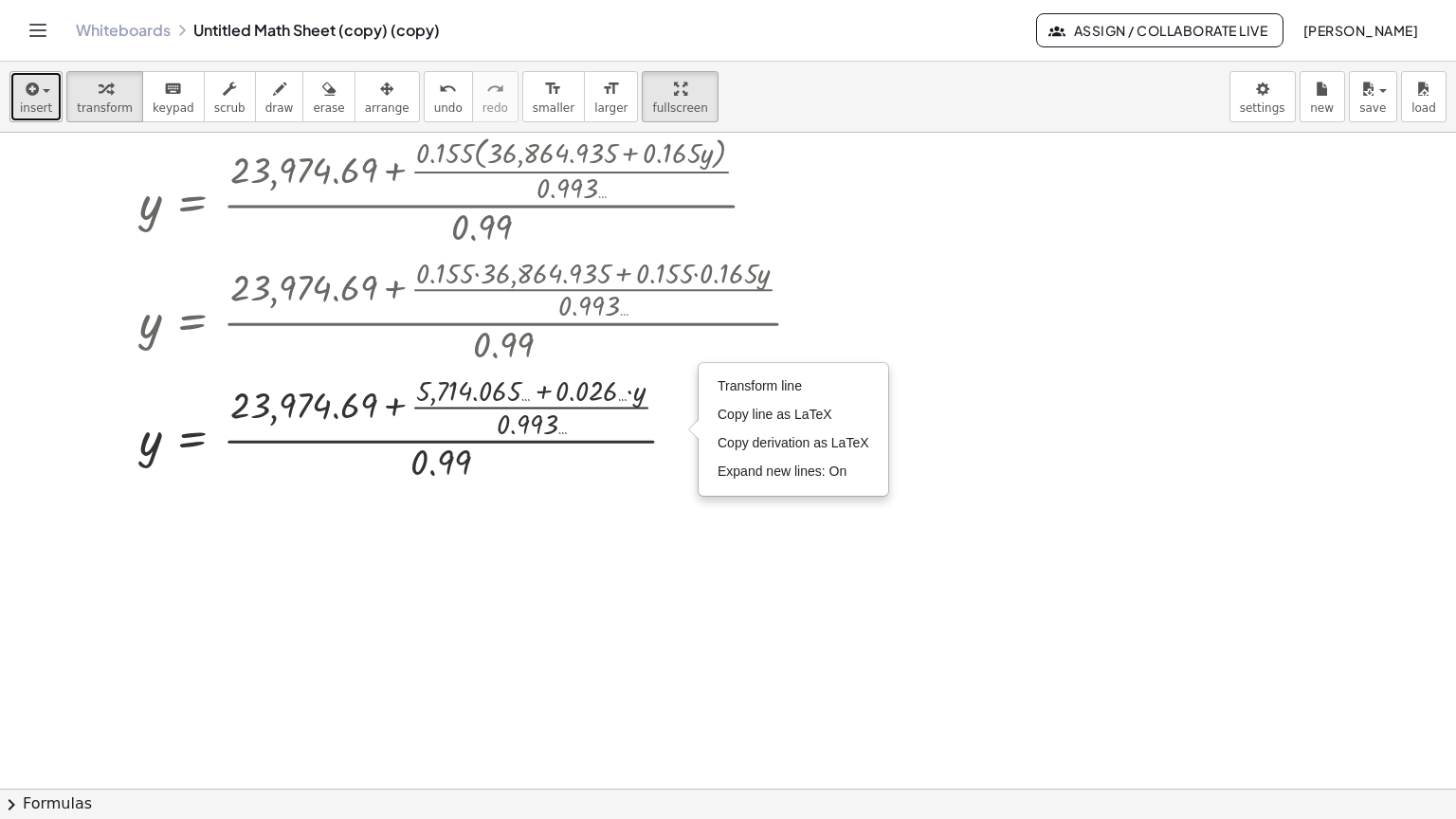
click at [28, 77] on icon "button" at bounding box center [31, 89] width 17 height 23
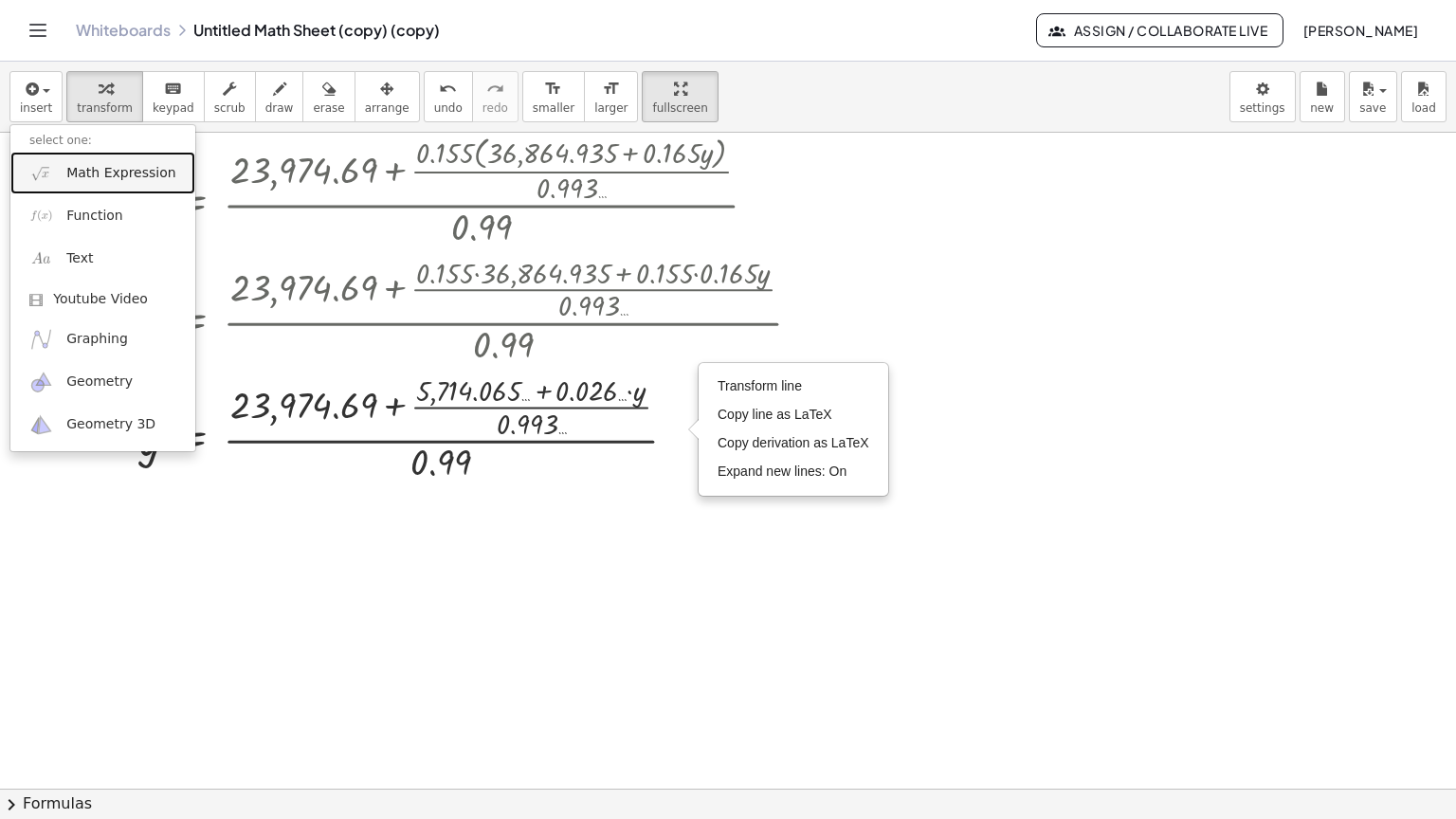
click at [90, 164] on span "Math Expression" at bounding box center [120, 174] width 109 height 19
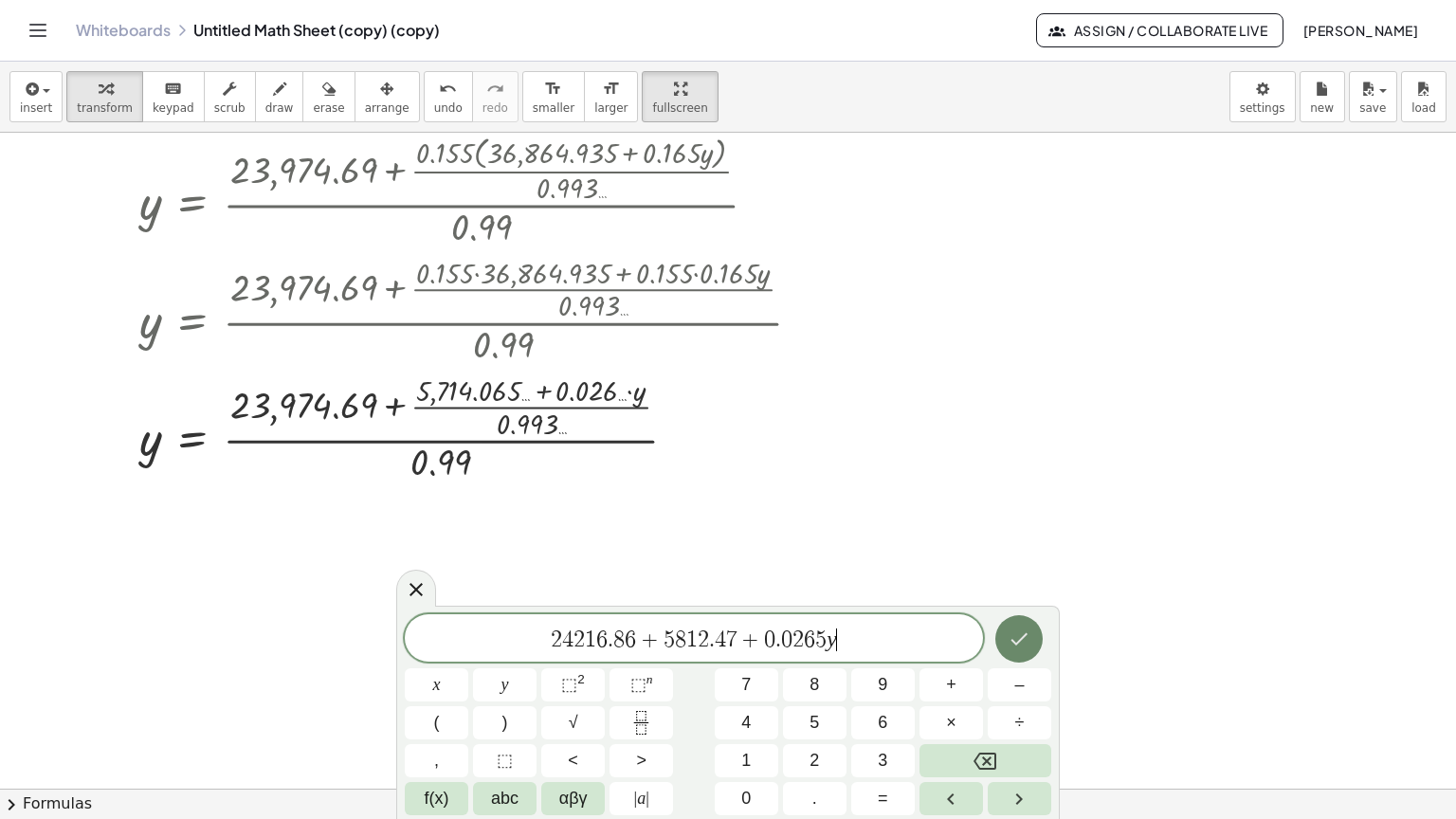
click at [1005, 640] on button "Done" at bounding box center [1019, 639] width 48 height 48
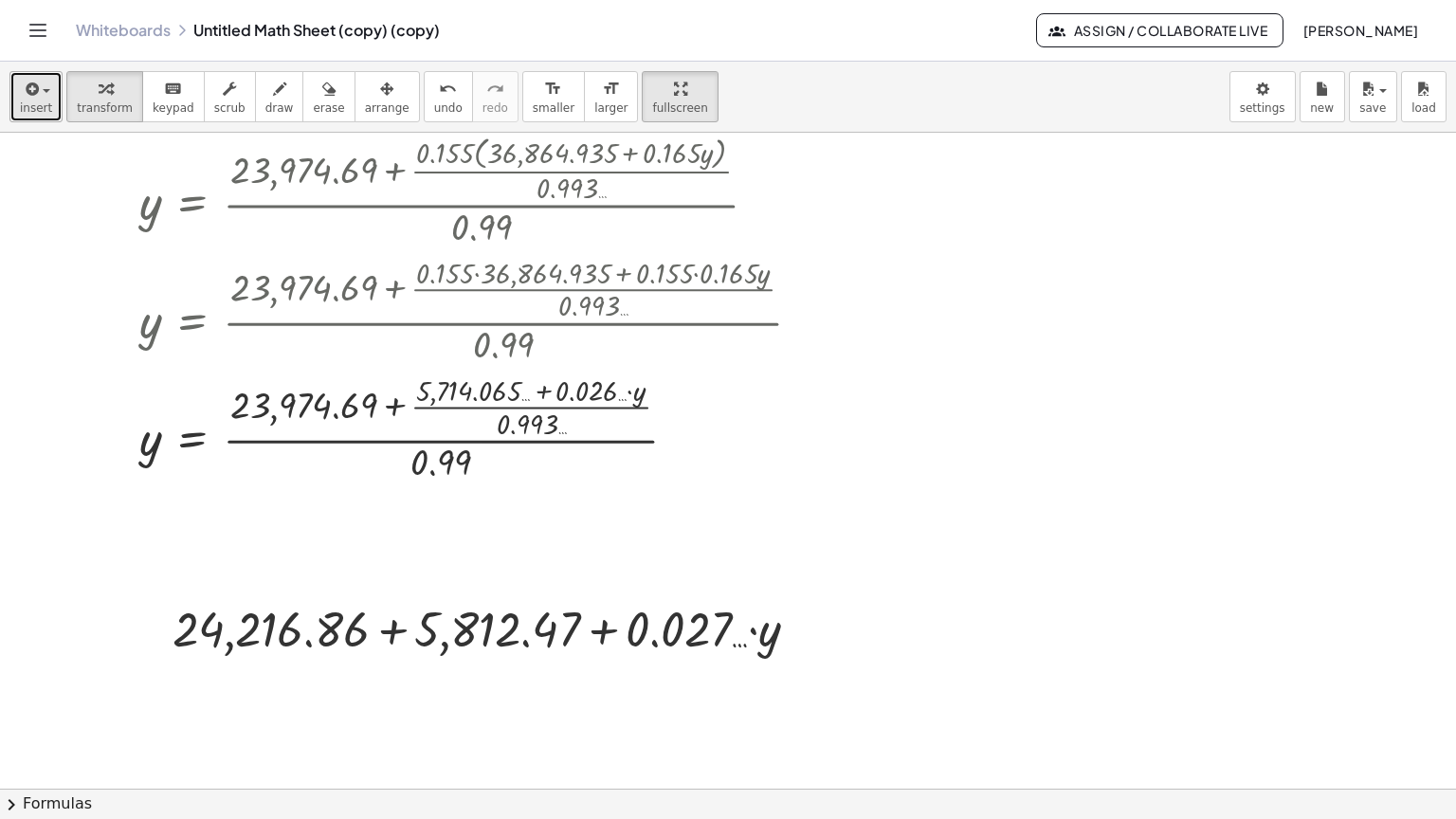
click at [31, 77] on icon "button" at bounding box center [31, 89] width 17 height 23
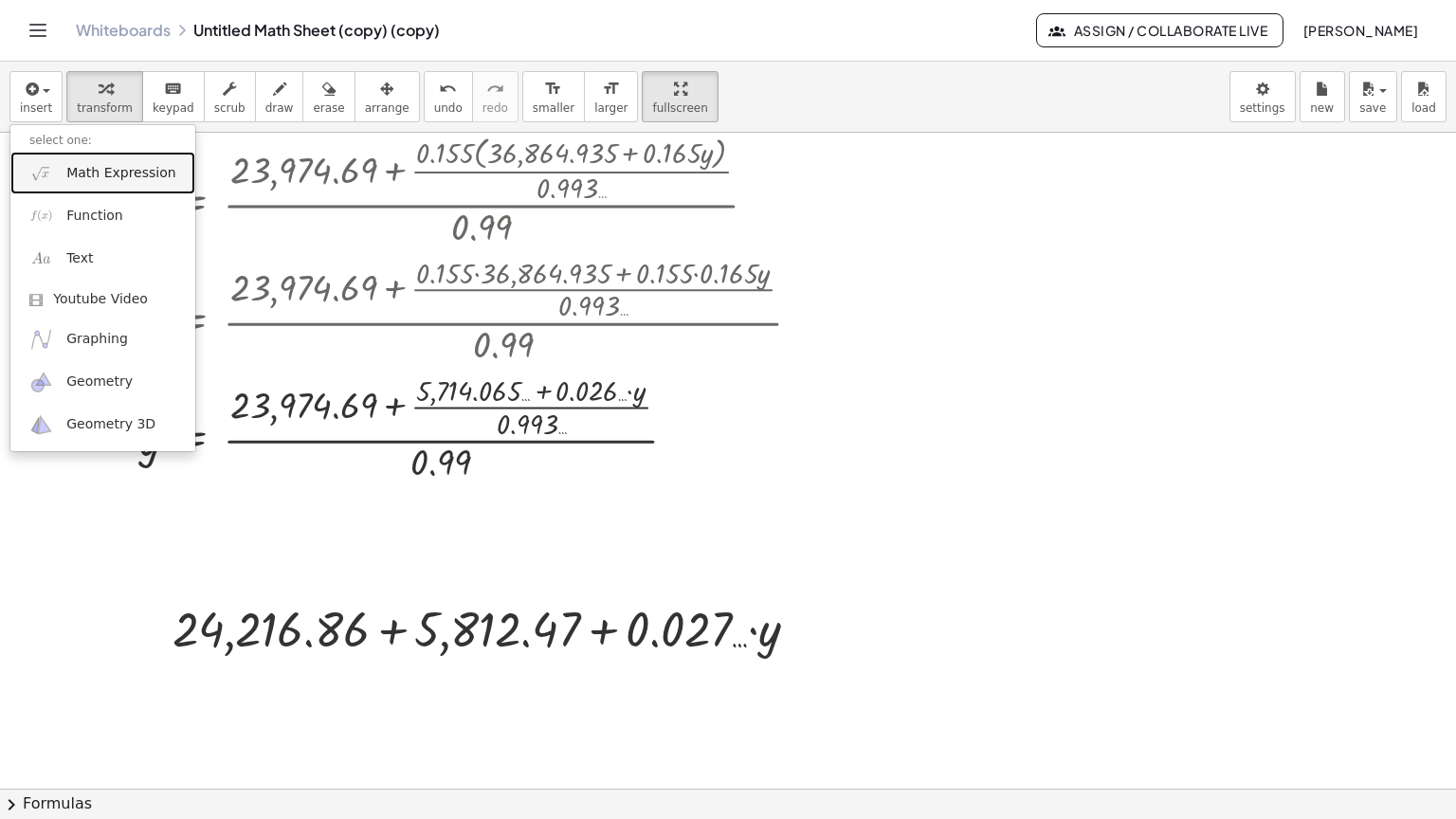
click at [54, 152] on link "Math Expression" at bounding box center [102, 173] width 184 height 43
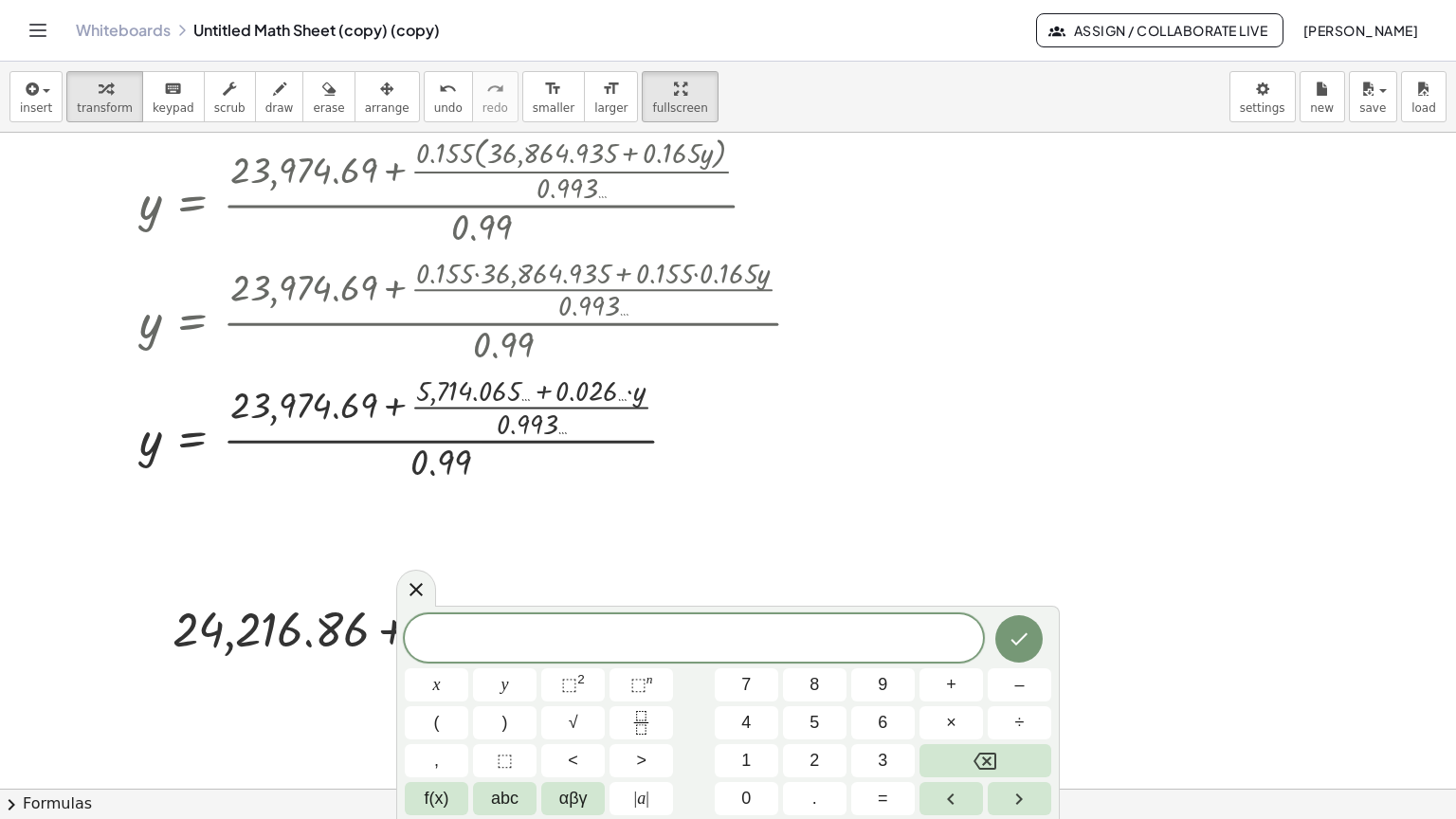
click at [800, 619] on div at bounding box center [804, 630] width 21 height 21
click at [875, 621] on span "Copy line as LaTeX" at bounding box center [902, 629] width 115 height 15
click at [702, 647] on span "​" at bounding box center [694, 640] width 578 height 27
click at [544, 640] on span "2" at bounding box center [549, 640] width 11 height 23
click at [1011, 641] on icon "Done" at bounding box center [1019, 639] width 23 height 23
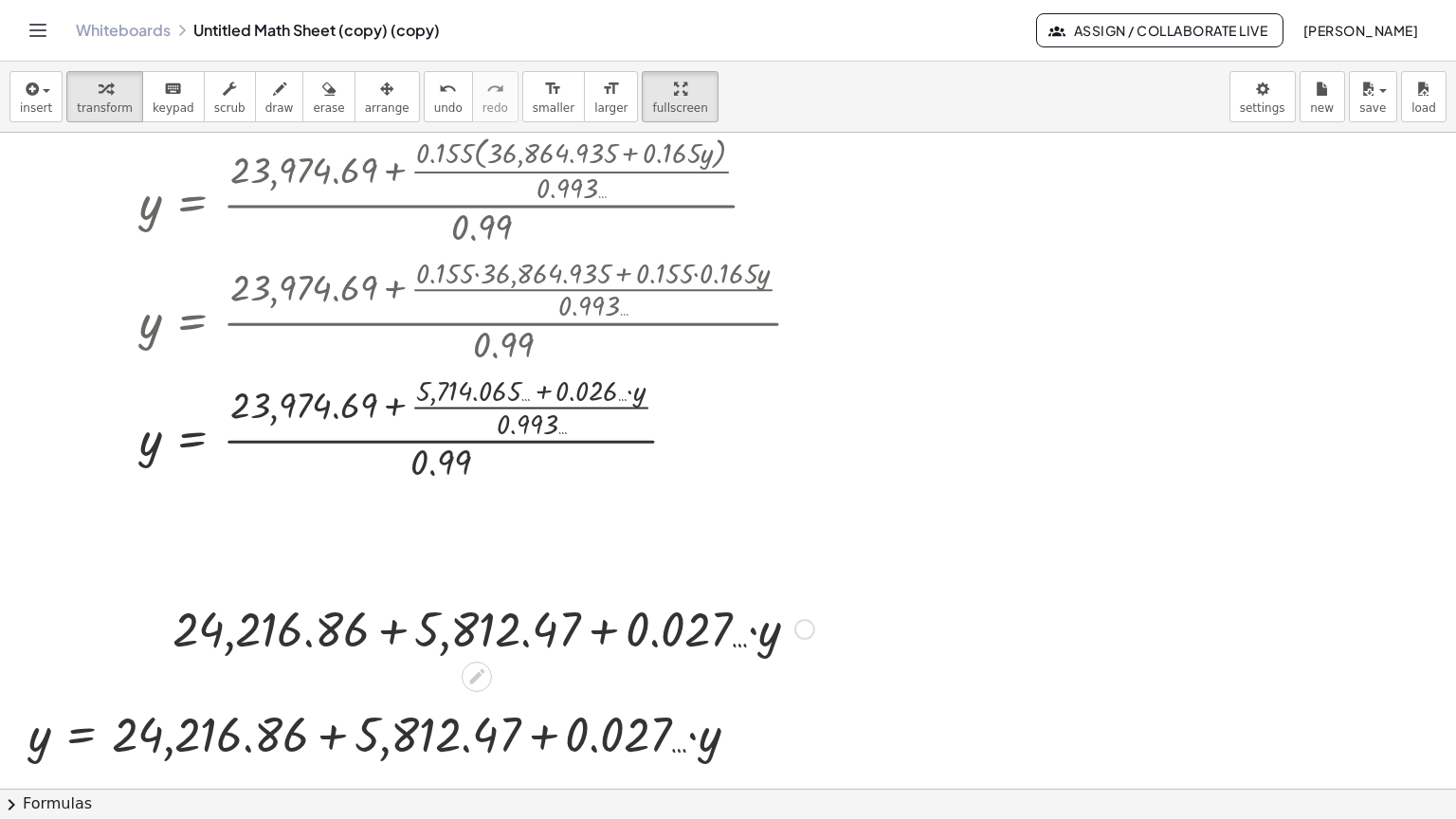
click at [743, 595] on div at bounding box center [493, 627] width 660 height 64
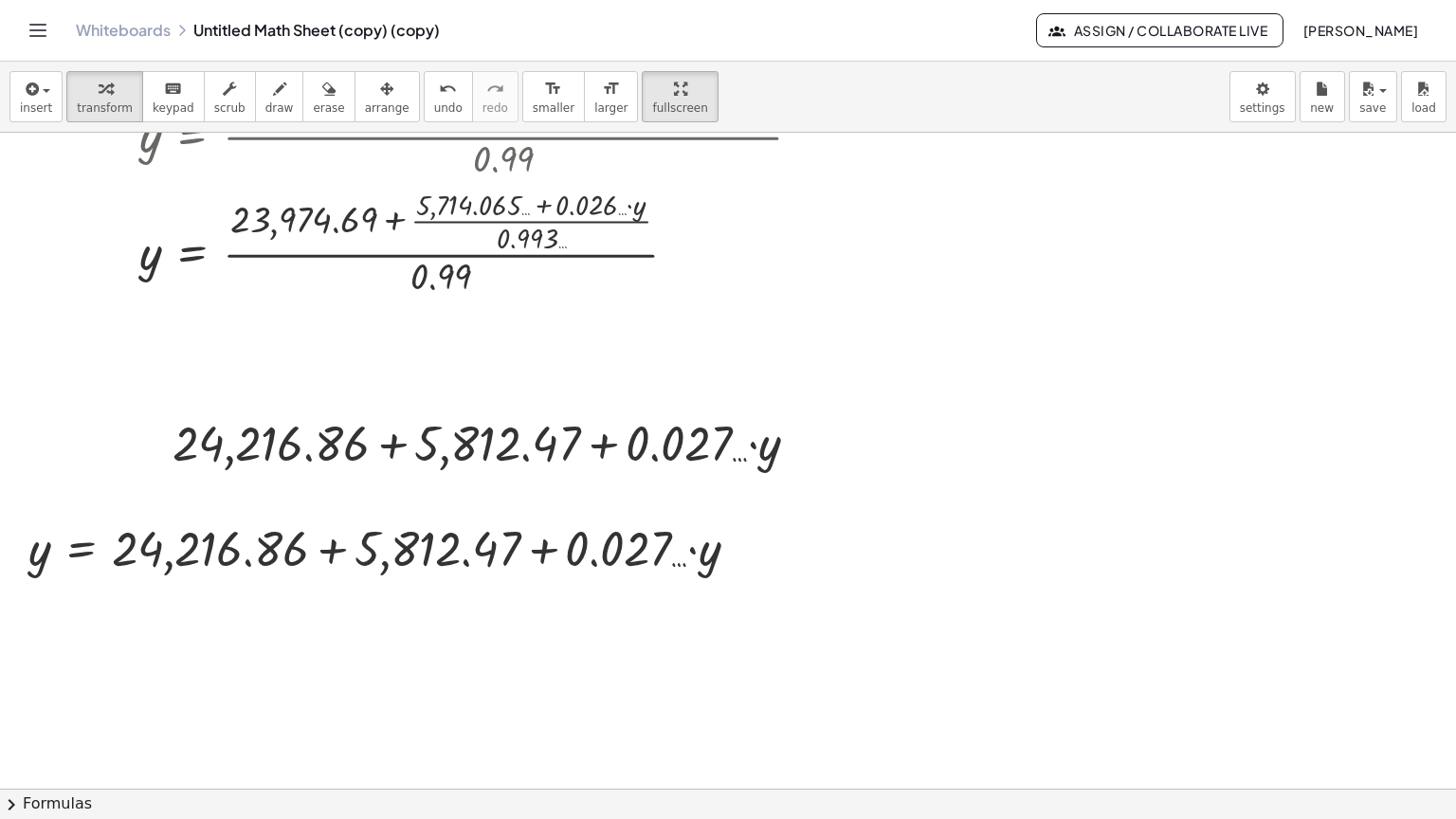
scroll to position [3606, 0]
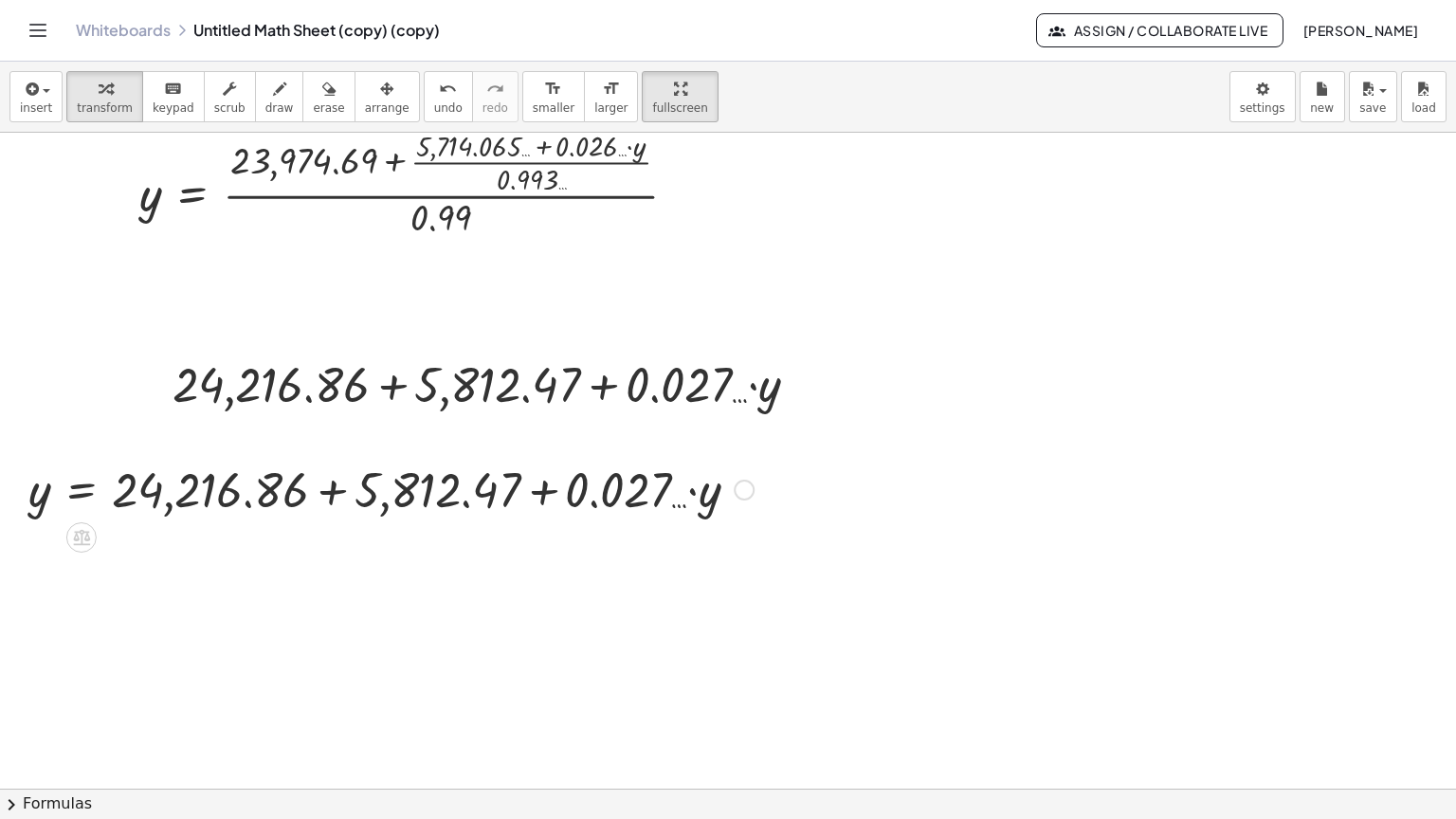
click at [307, 456] on div at bounding box center [391, 487] width 744 height 64
click at [333, 456] on div at bounding box center [391, 487] width 744 height 64
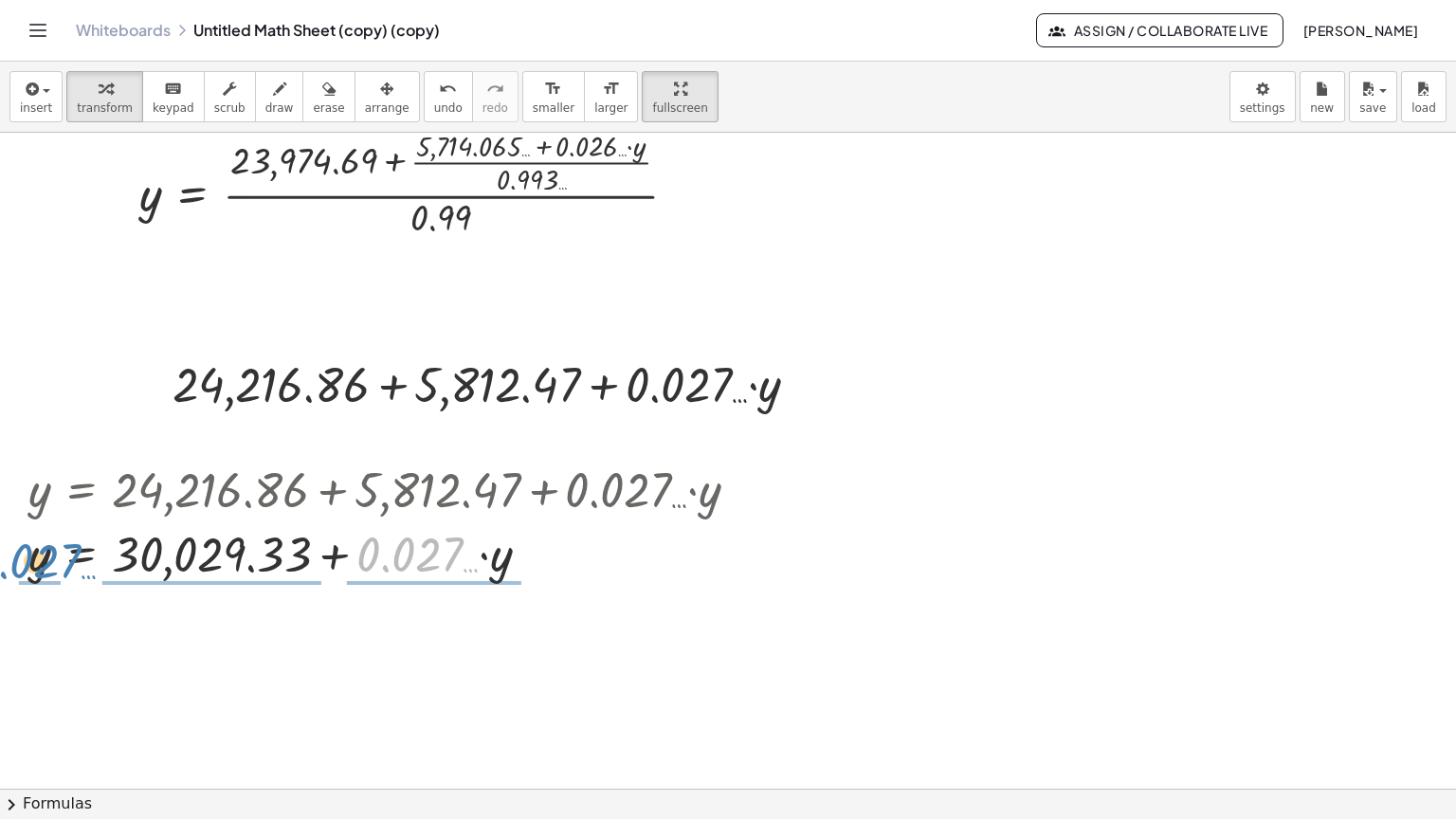
drag, startPoint x: 454, startPoint y: 493, endPoint x: 72, endPoint y: 500, distance: 382.1
click at [72, 521] on div at bounding box center [391, 552] width 744 height 64
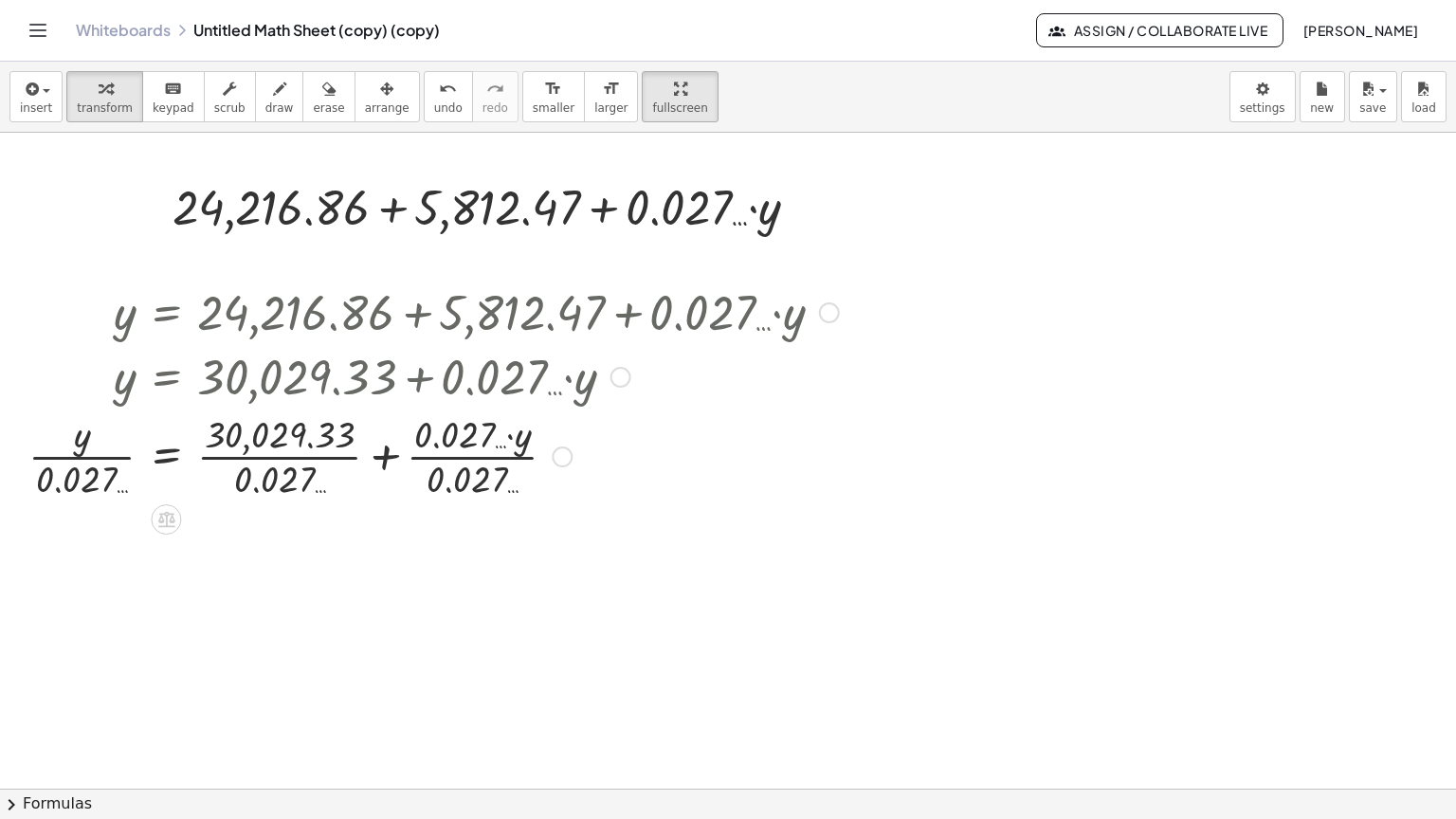
scroll to position [3795, 0]
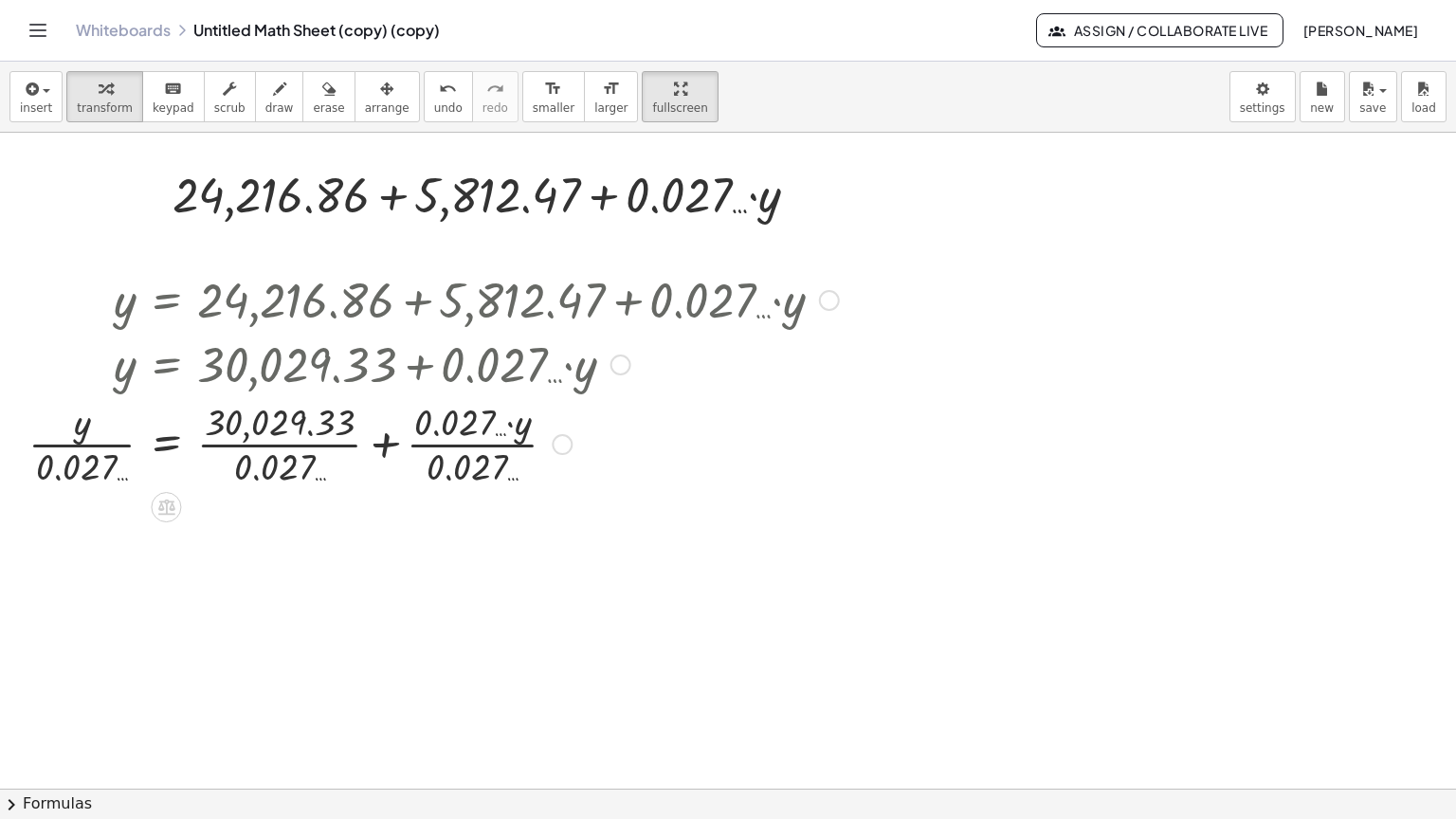
click at [292, 396] on div at bounding box center [434, 442] width 829 height 95
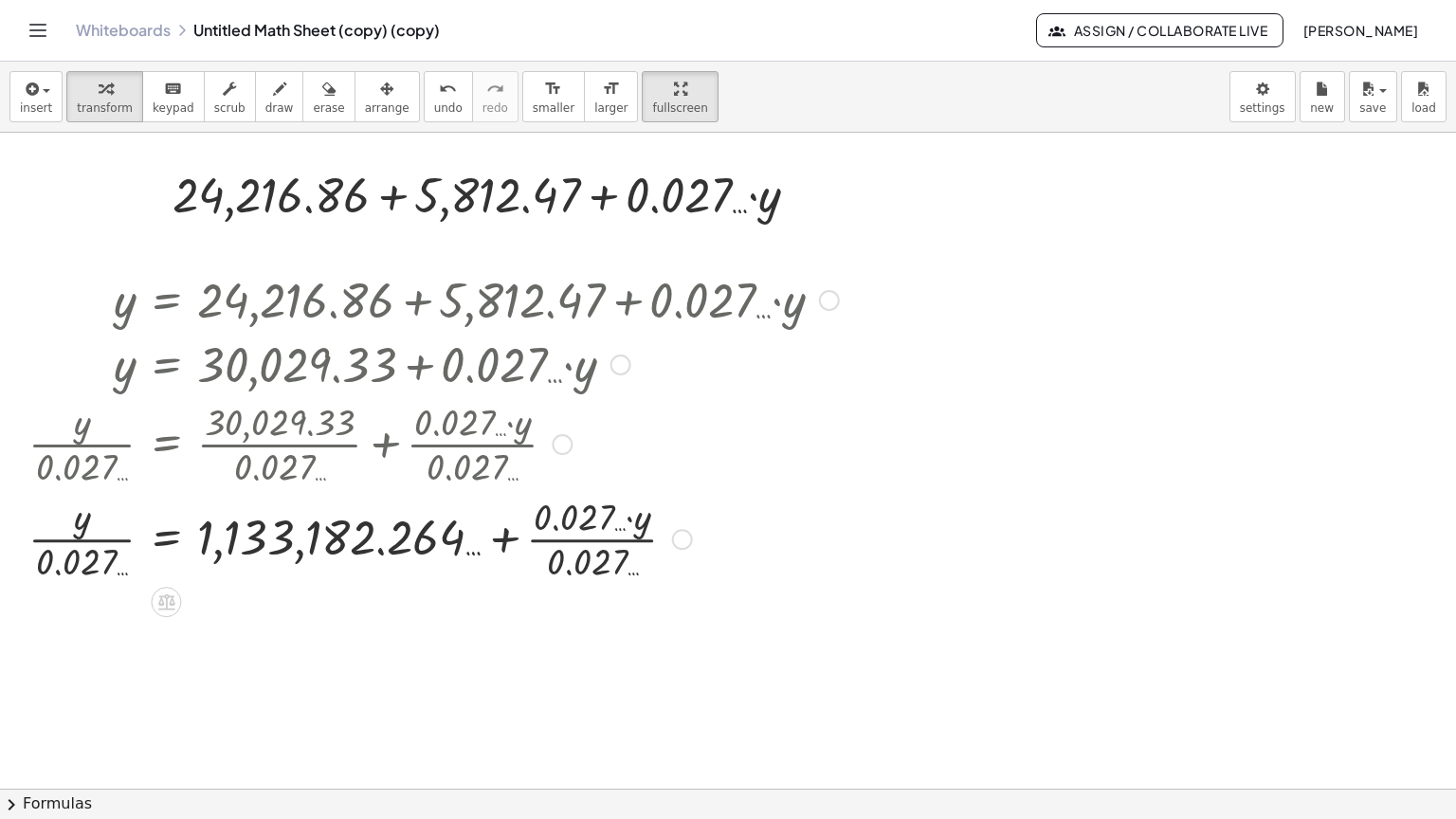
click at [568, 490] on div at bounding box center [434, 537] width 829 height 95
click at [91, 496] on div at bounding box center [434, 537] width 829 height 95
click at [562, 434] on div at bounding box center [562, 444] width 21 height 21
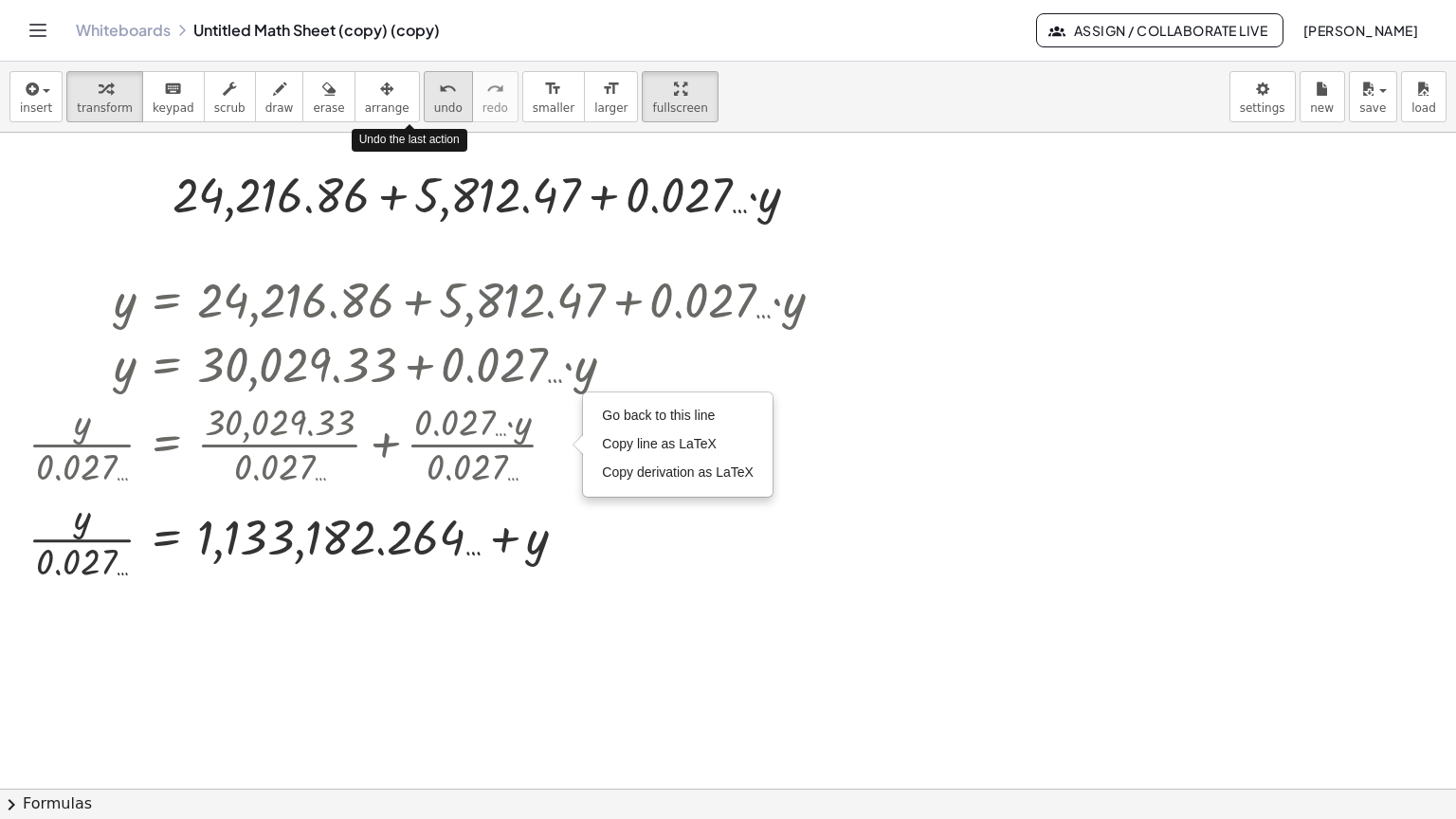
click at [434, 101] on span "undo" at bounding box center [448, 108] width 29 height 13
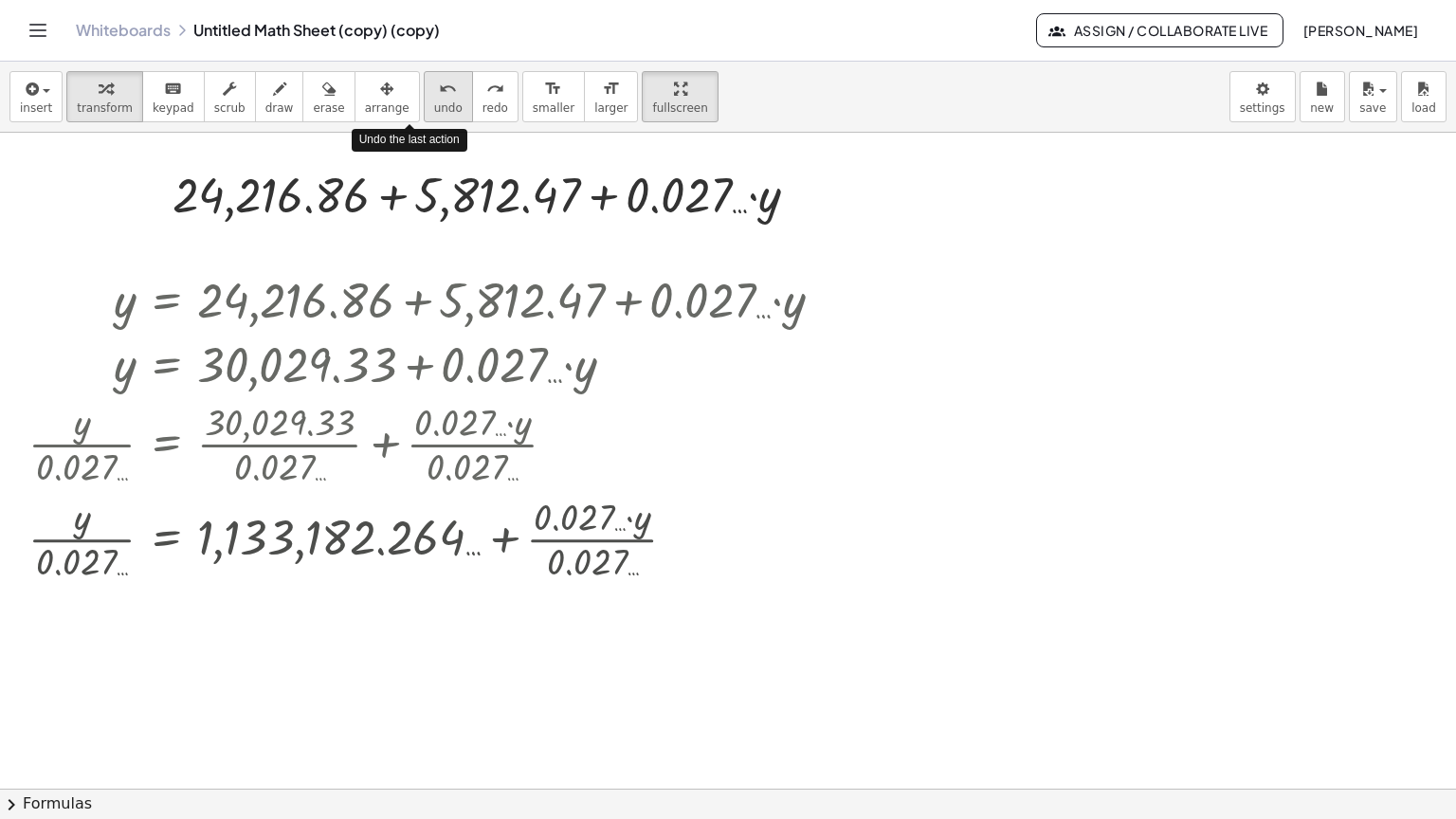
click at [434, 101] on span "undo" at bounding box center [448, 108] width 29 height 13
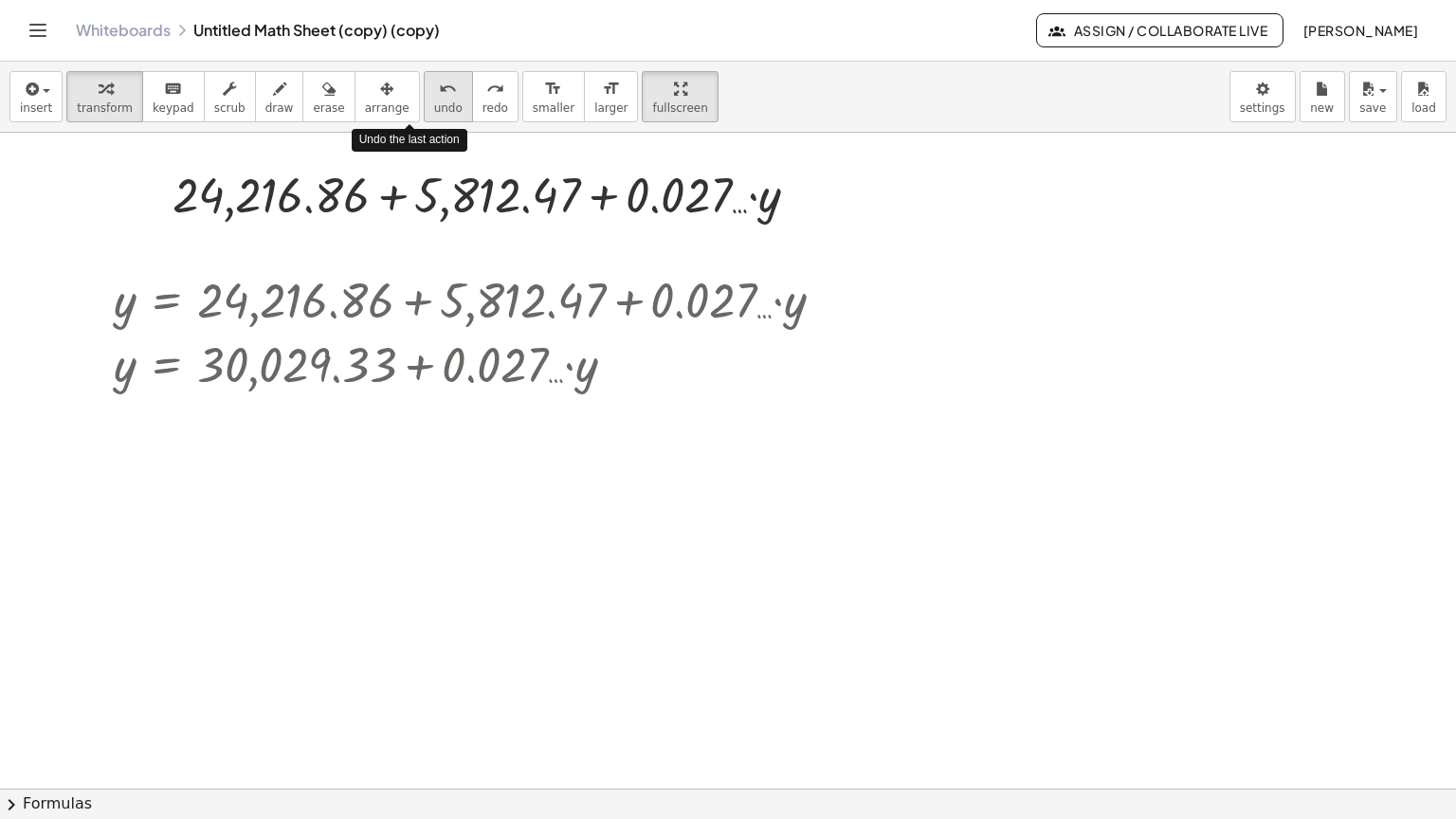
click at [434, 101] on span "undo" at bounding box center [448, 108] width 29 height 13
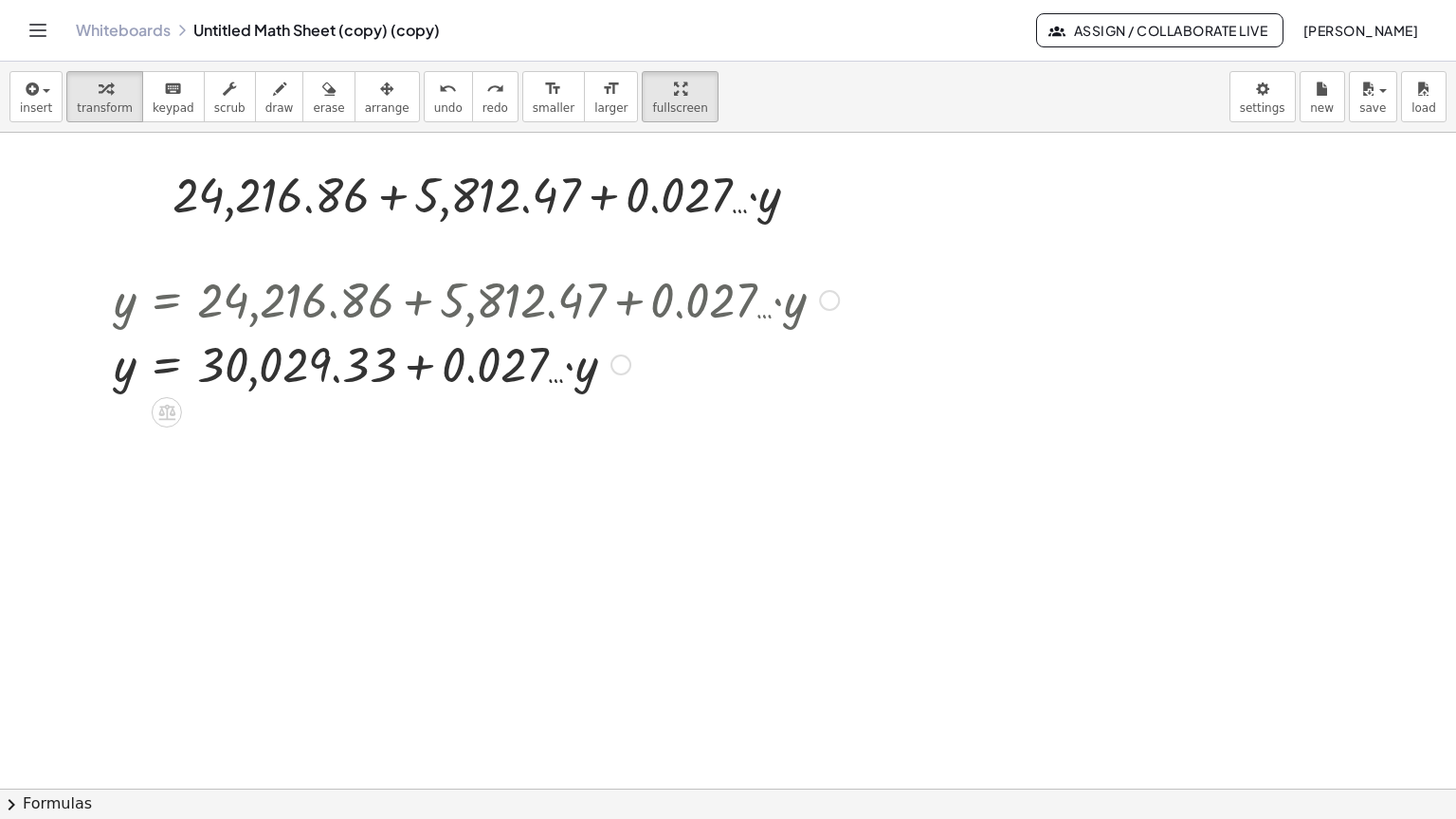
click at [570, 331] on div at bounding box center [476, 362] width 744 height 64
click at [805, 184] on div "Copied done" at bounding box center [804, 195] width 21 height 21
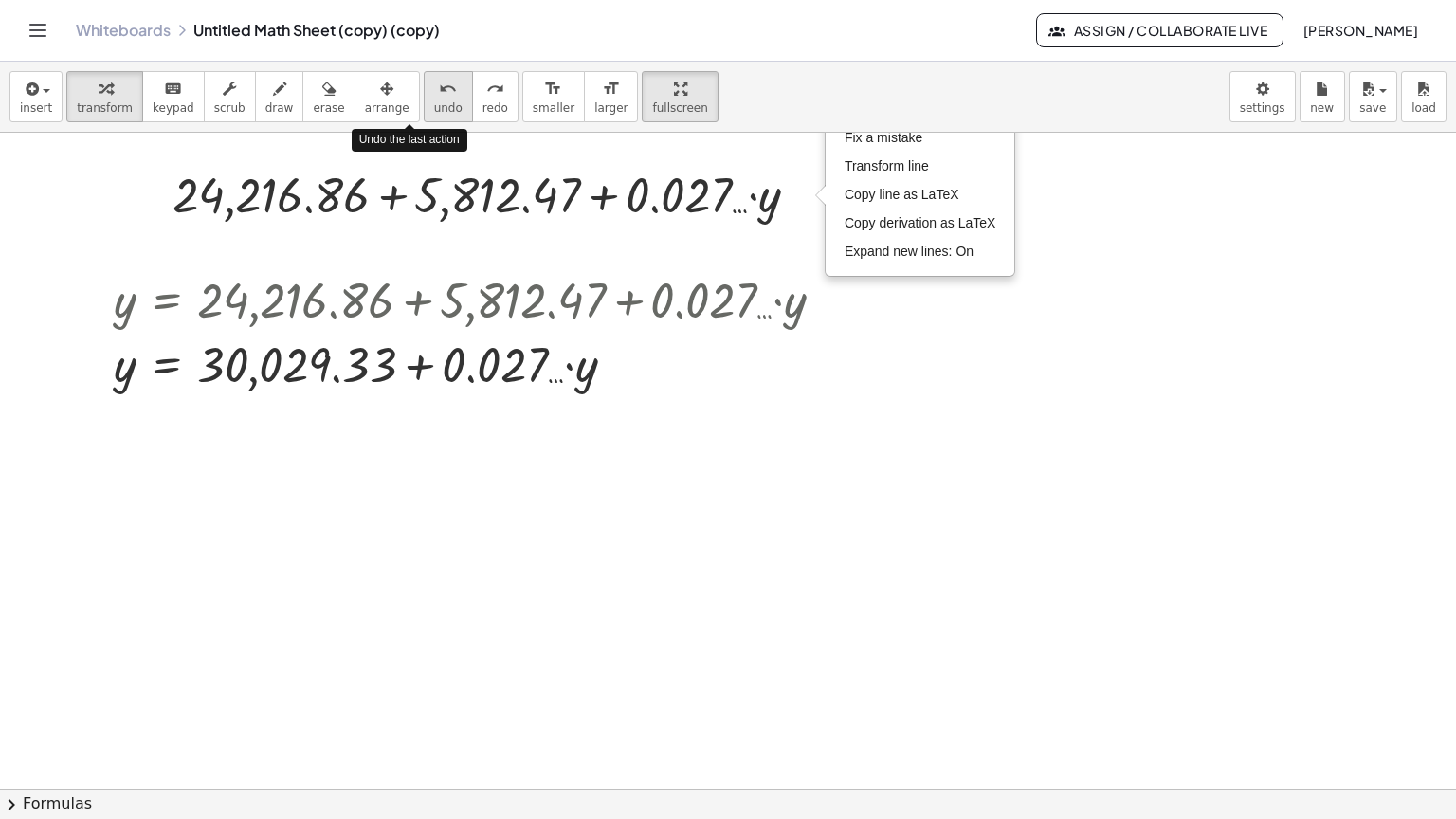
click at [439, 77] on icon "undo" at bounding box center [447, 89] width 18 height 23
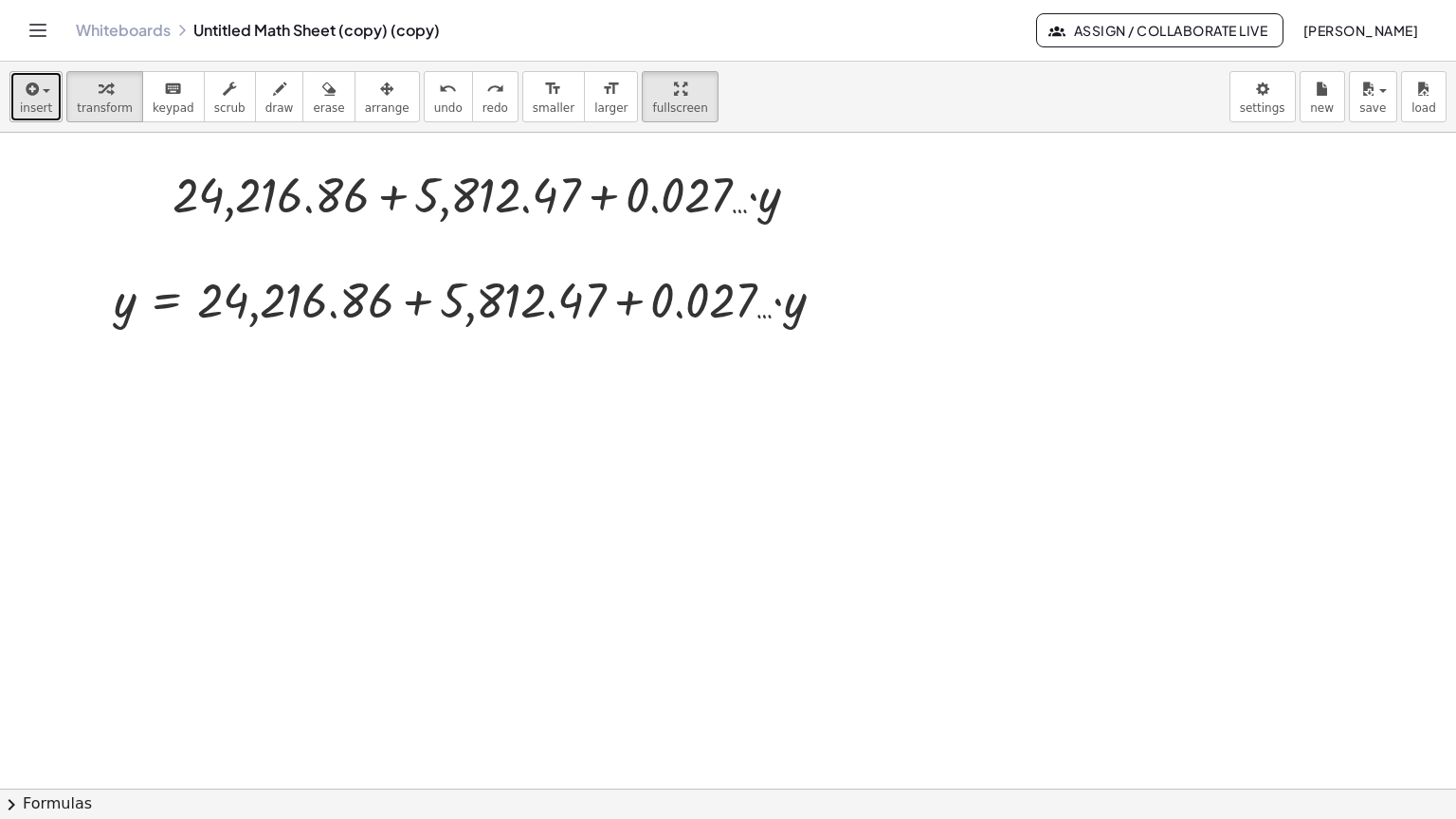
click at [31, 101] on span "insert" at bounding box center [36, 108] width 32 height 13
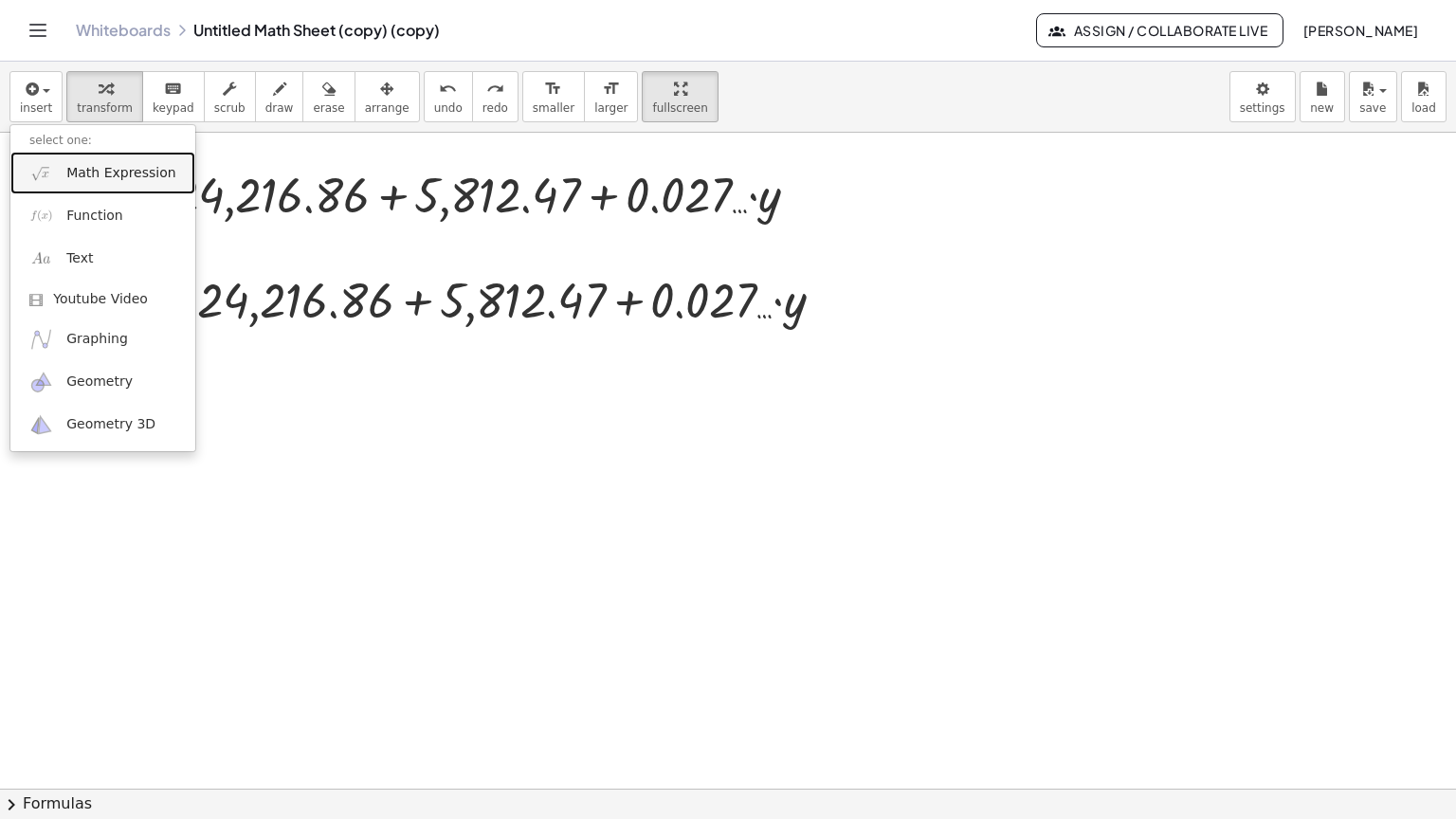
click at [91, 164] on span "Math Expression" at bounding box center [120, 174] width 109 height 19
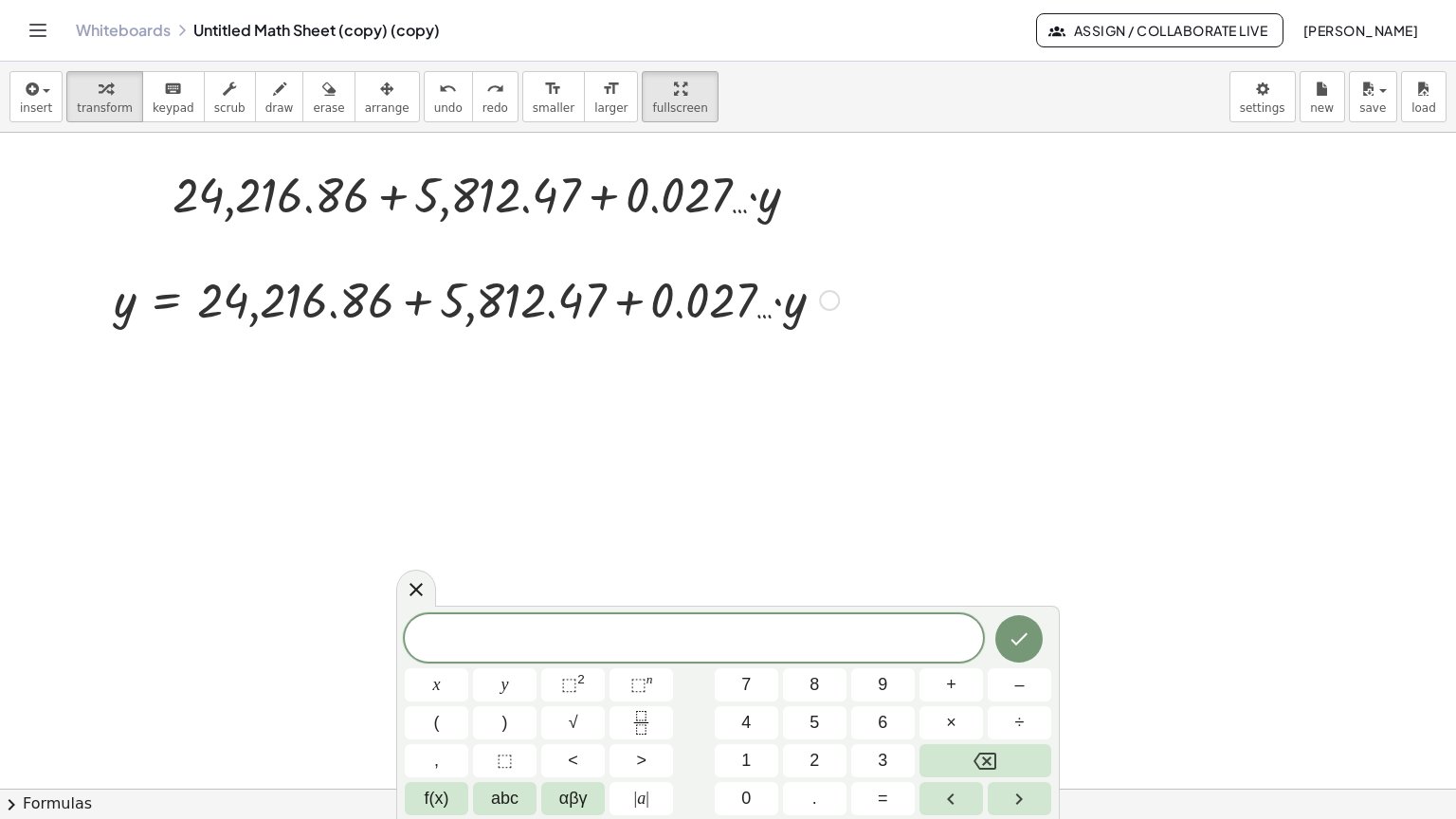
click at [834, 291] on div at bounding box center [829, 301] width 21 height 21
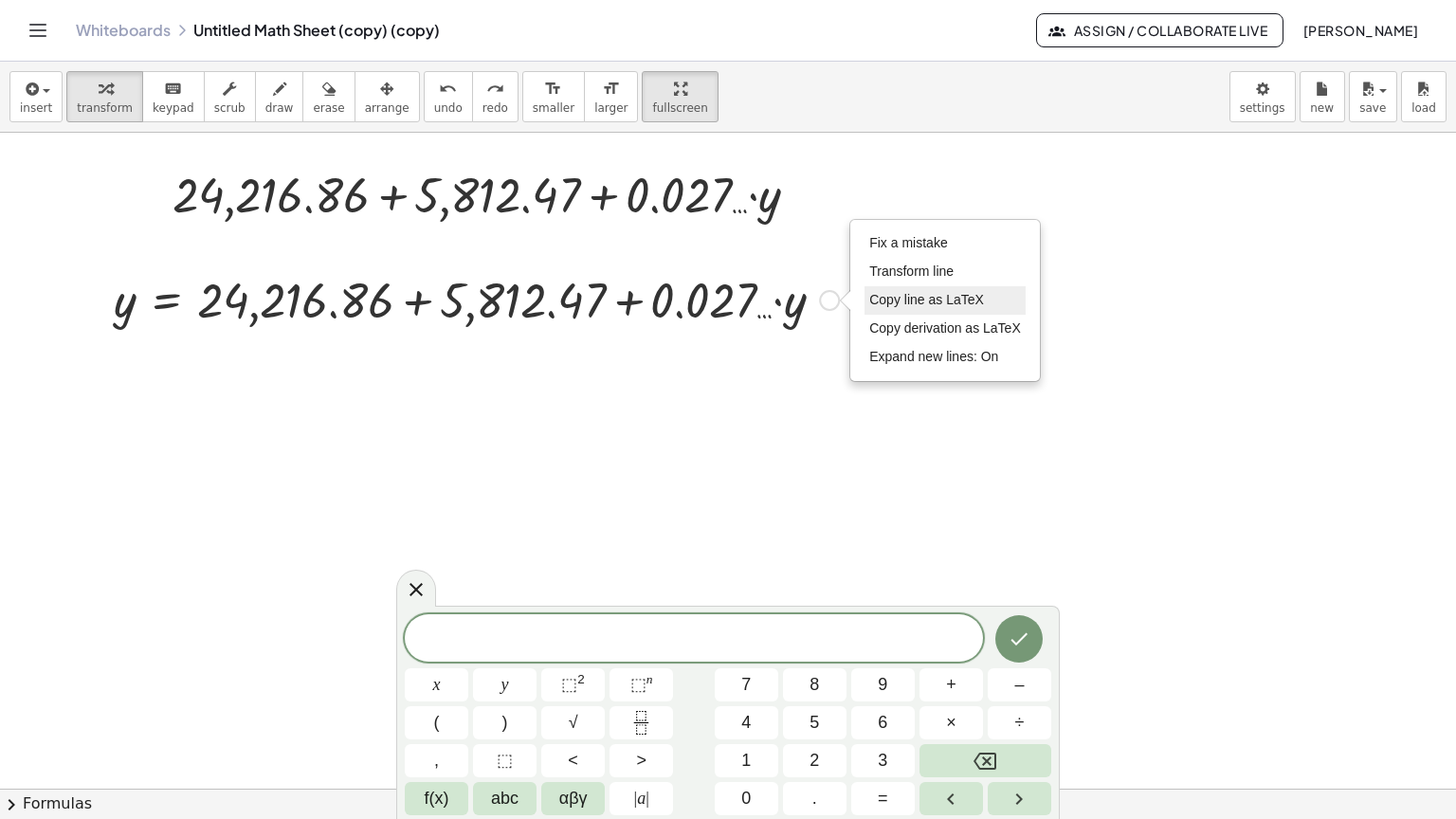
click at [910, 292] on span "Copy line as LaTeX" at bounding box center [927, 300] width 115 height 15
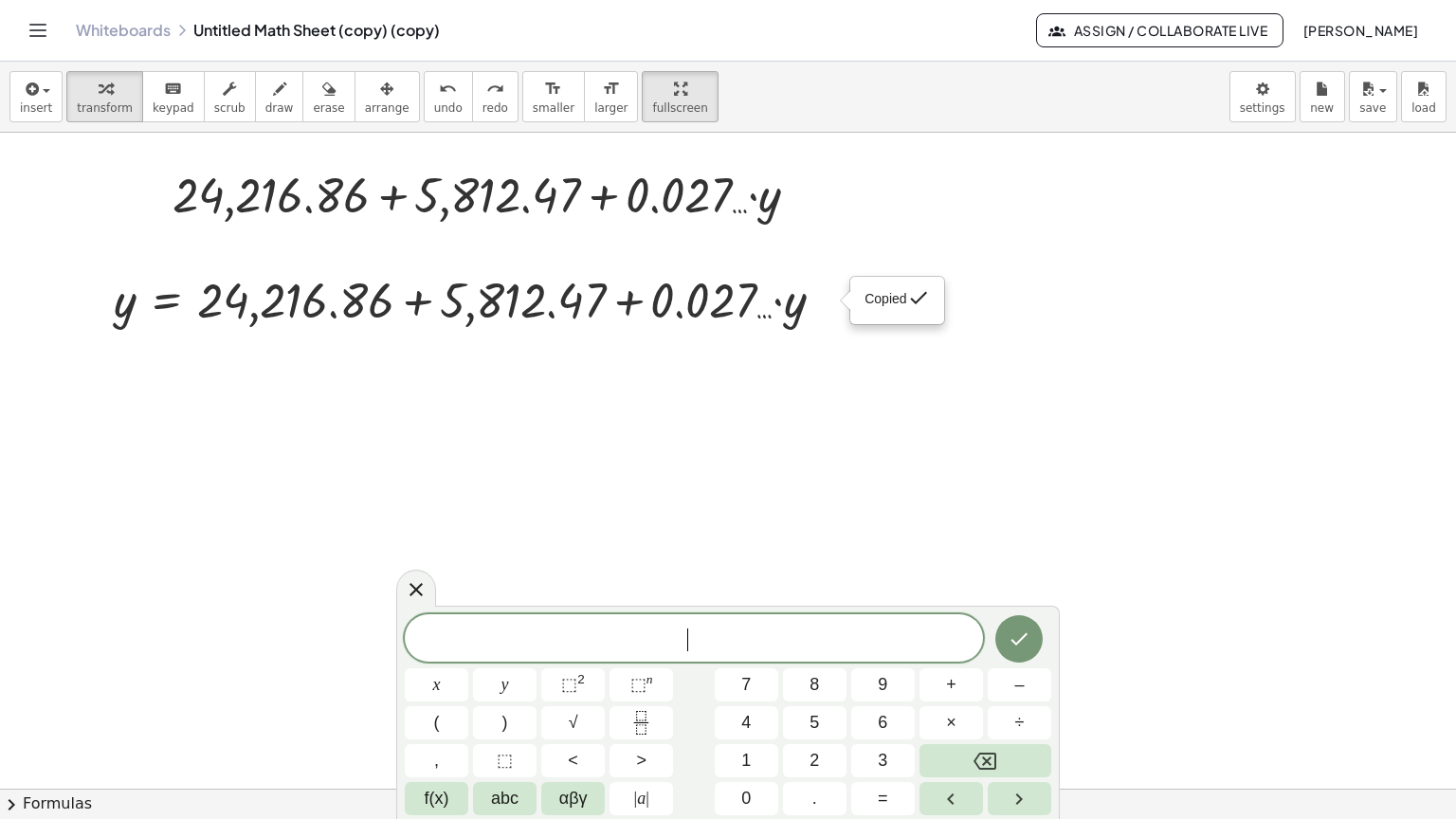
click at [643, 646] on span "​" at bounding box center [694, 640] width 578 height 27
click at [1022, 637] on icon "Done" at bounding box center [1019, 639] width 17 height 12
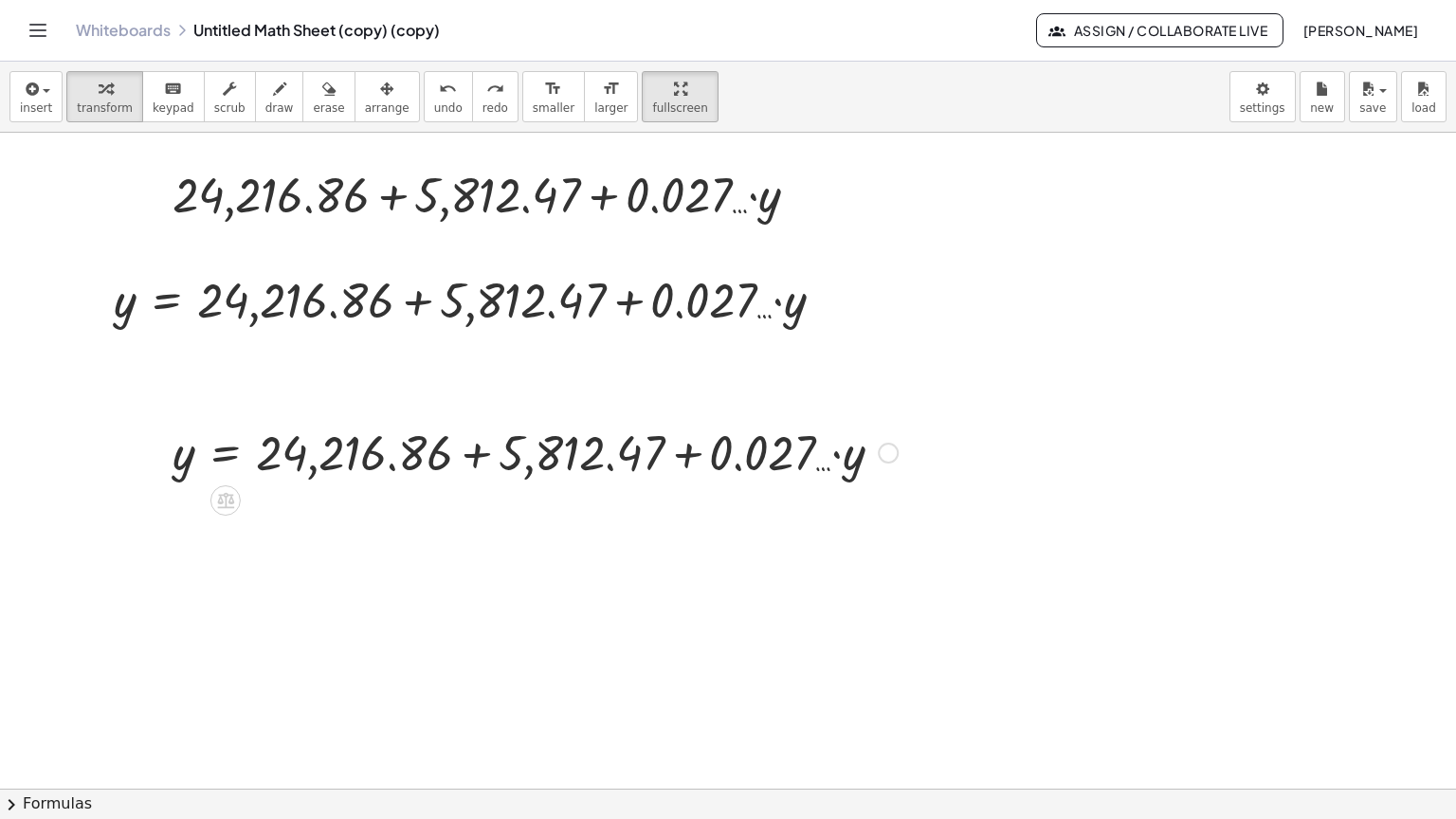
click at [472, 419] on div at bounding box center [535, 450] width 744 height 64
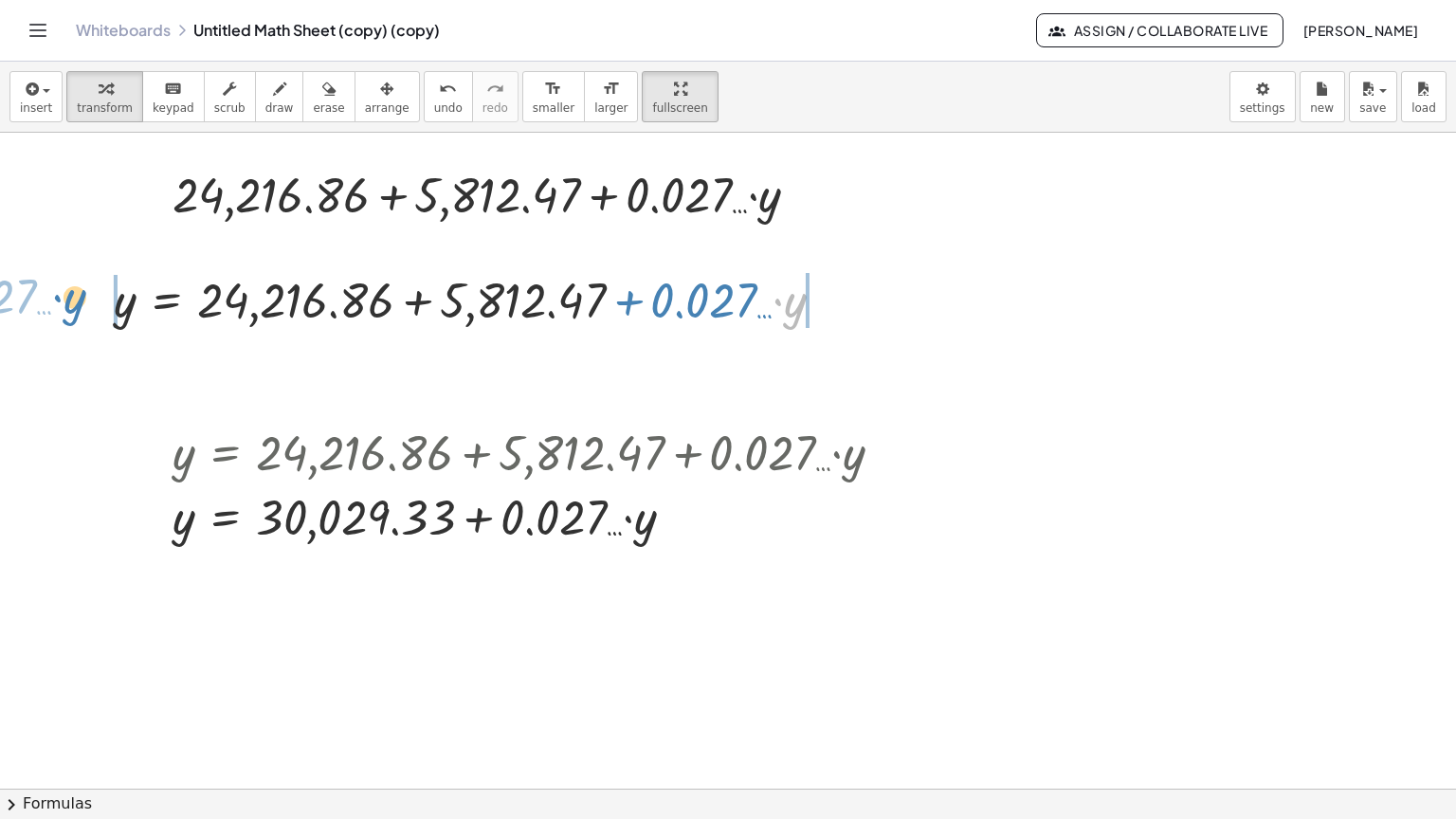
drag, startPoint x: 778, startPoint y: 239, endPoint x: 58, endPoint y: 235, distance: 720.0
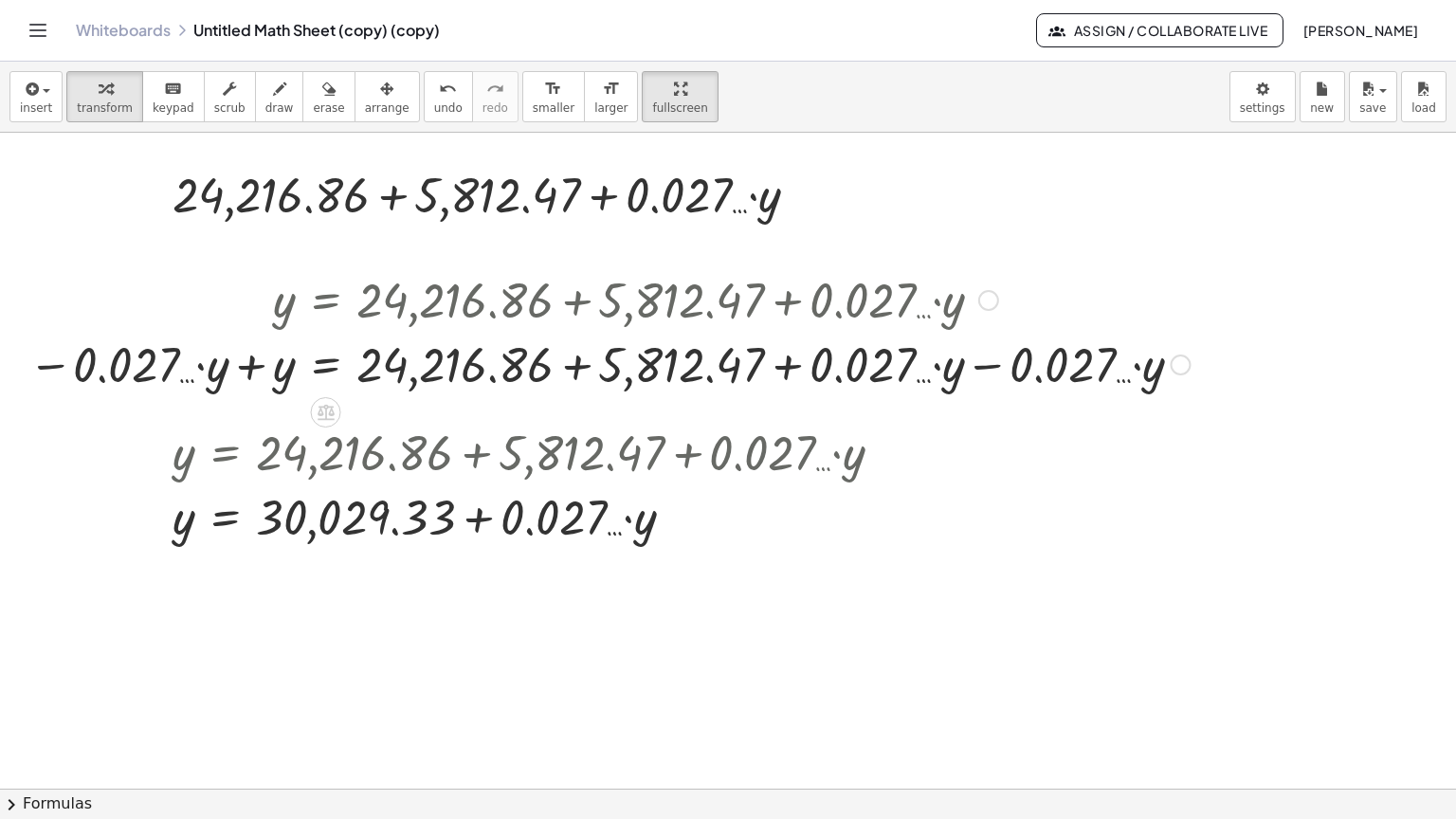
click at [248, 331] on div at bounding box center [609, 362] width 1180 height 64
click at [983, 331] on div at bounding box center [669, 362] width 1078 height 64
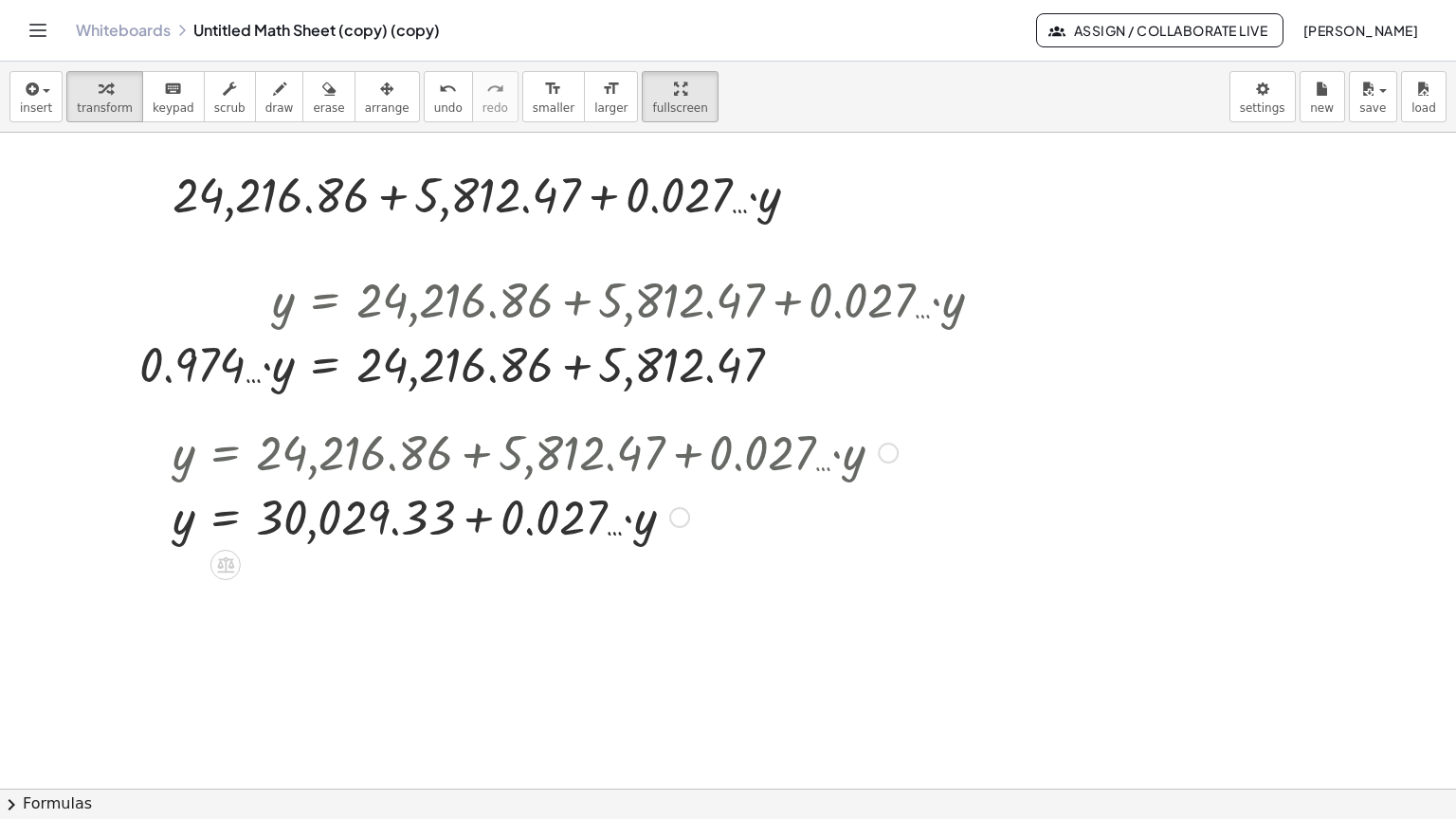
click at [409, 419] on div at bounding box center [535, 450] width 744 height 64
click at [578, 331] on div at bounding box center [568, 362] width 878 height 64
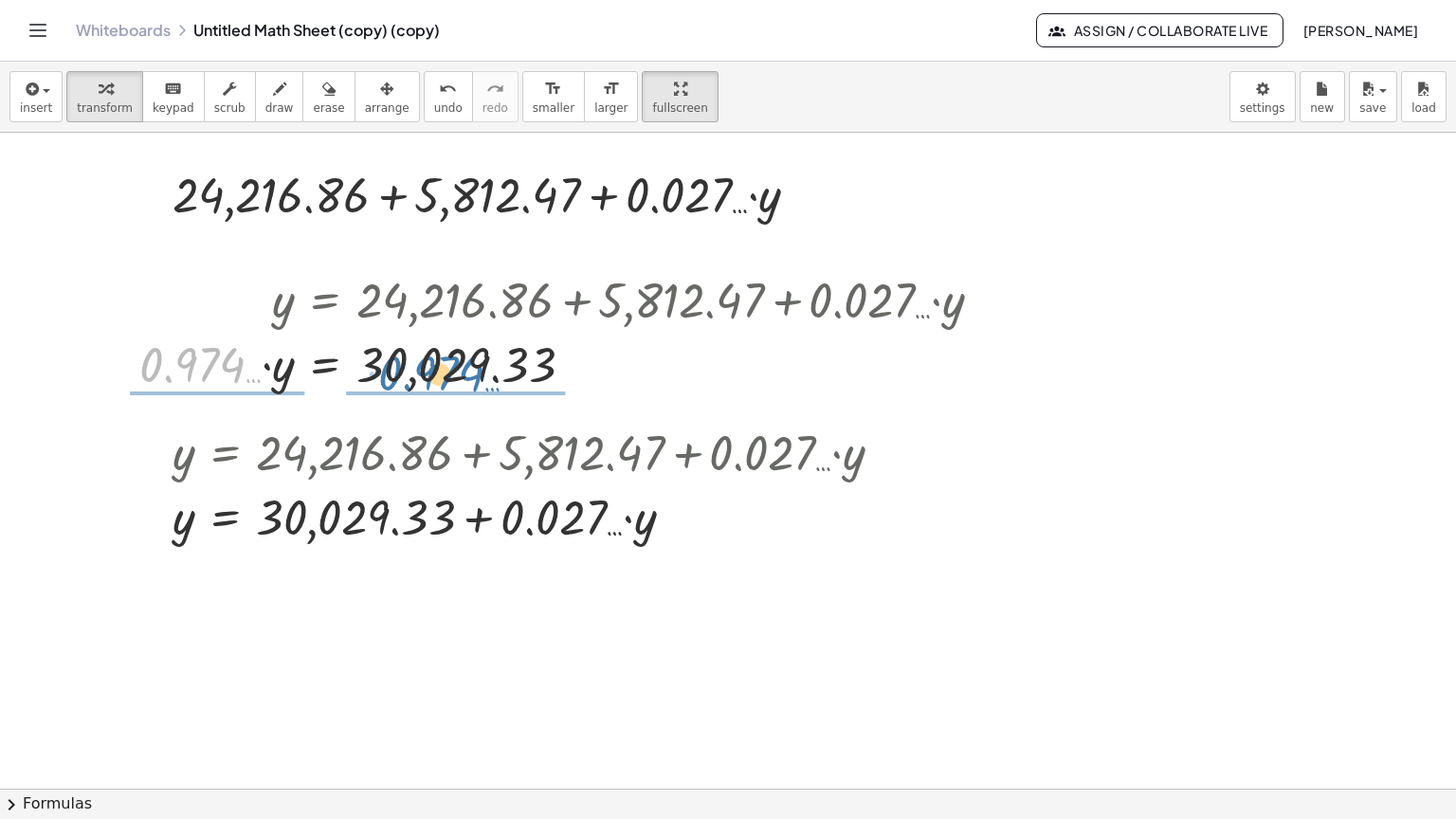
drag, startPoint x: 212, startPoint y: 302, endPoint x: 452, endPoint y: 311, distance: 240.2
click at [452, 331] on div at bounding box center [568, 362] width 878 height 64
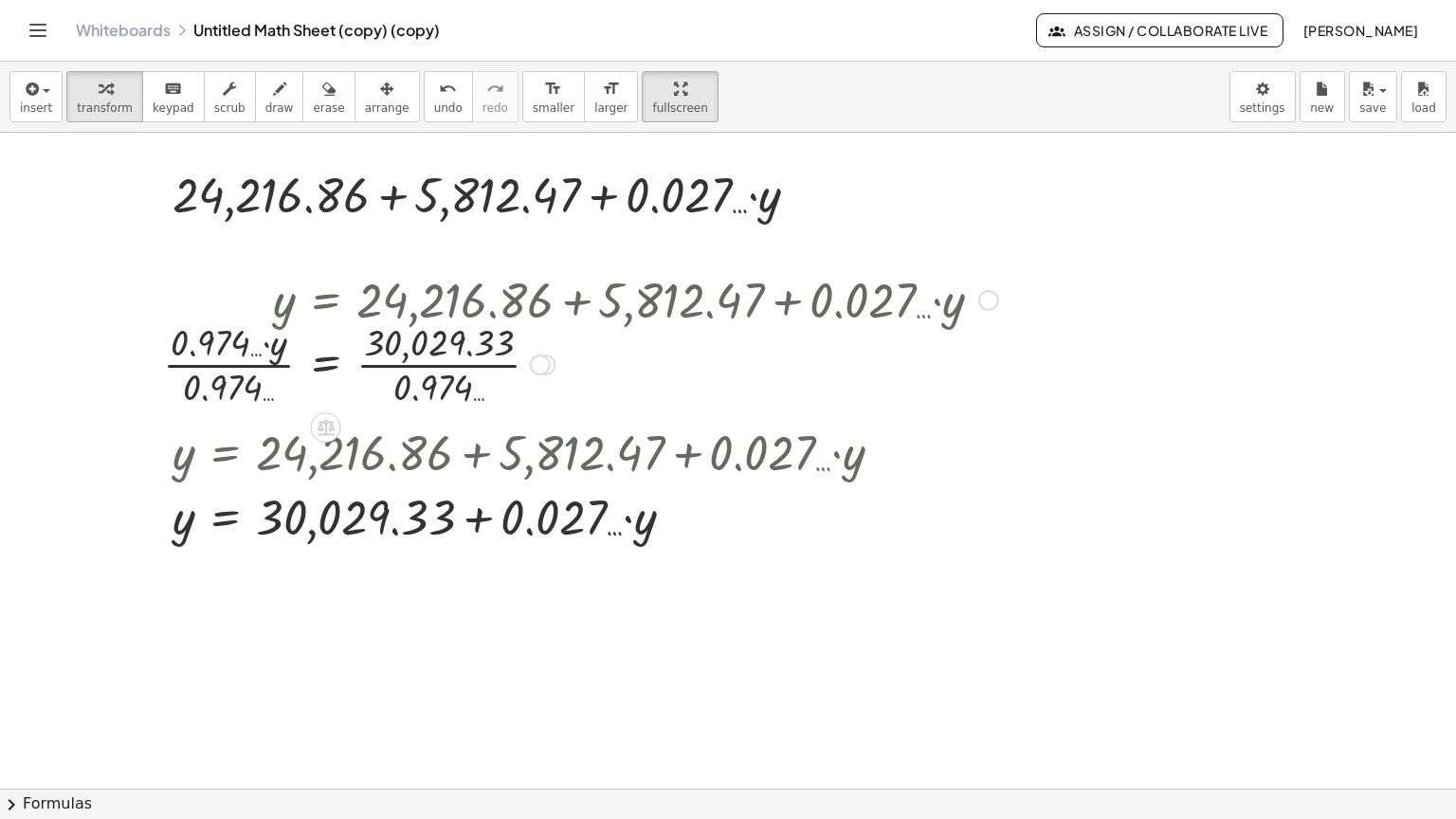
click at [240, 315] on div at bounding box center [581, 362] width 854 height 95
click at [434, 315] on div at bounding box center [635, 362] width 744 height 95
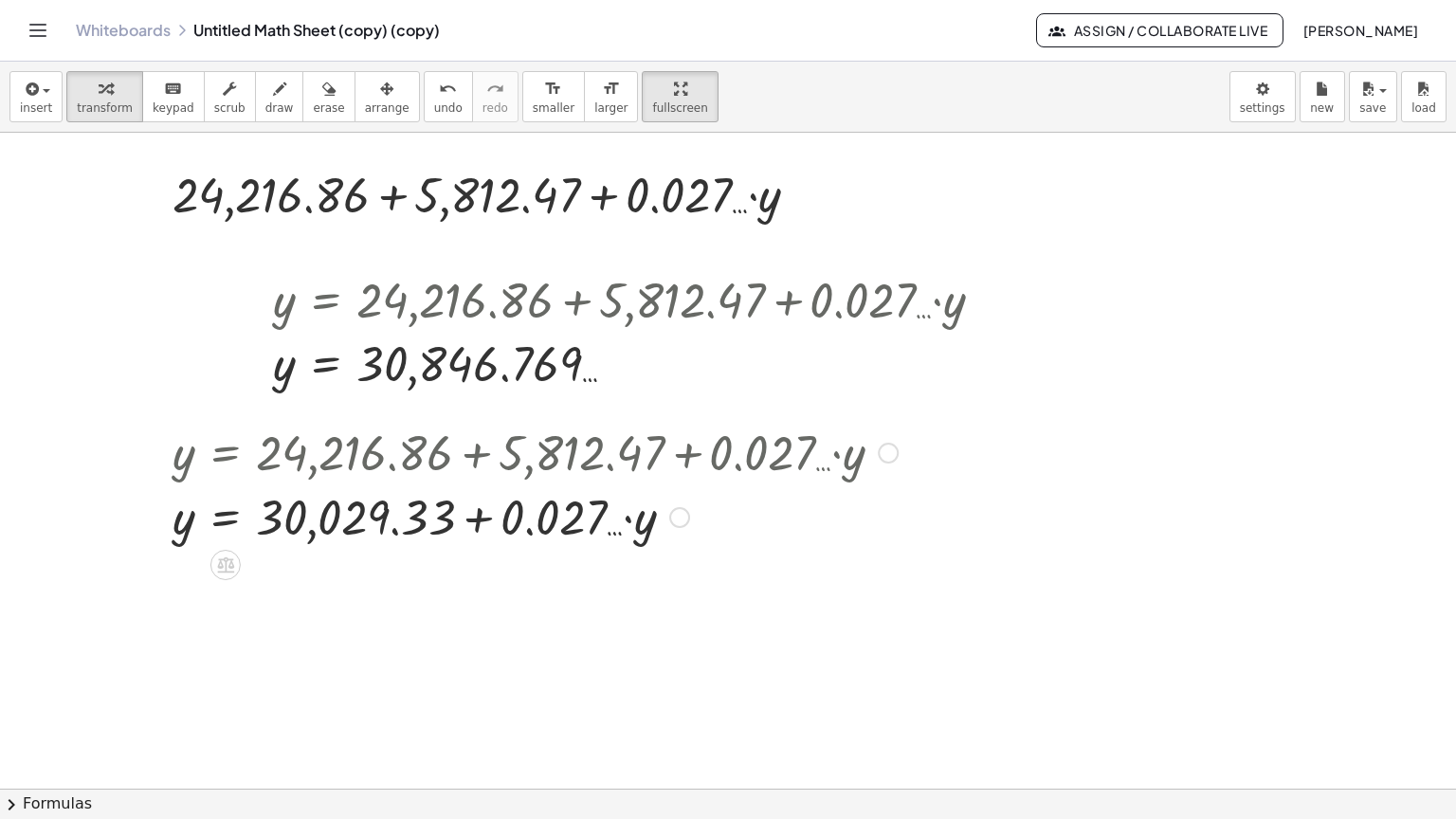
click at [452, 419] on div at bounding box center [535, 450] width 744 height 64
click at [897, 442] on div at bounding box center [889, 453] width 21 height 21
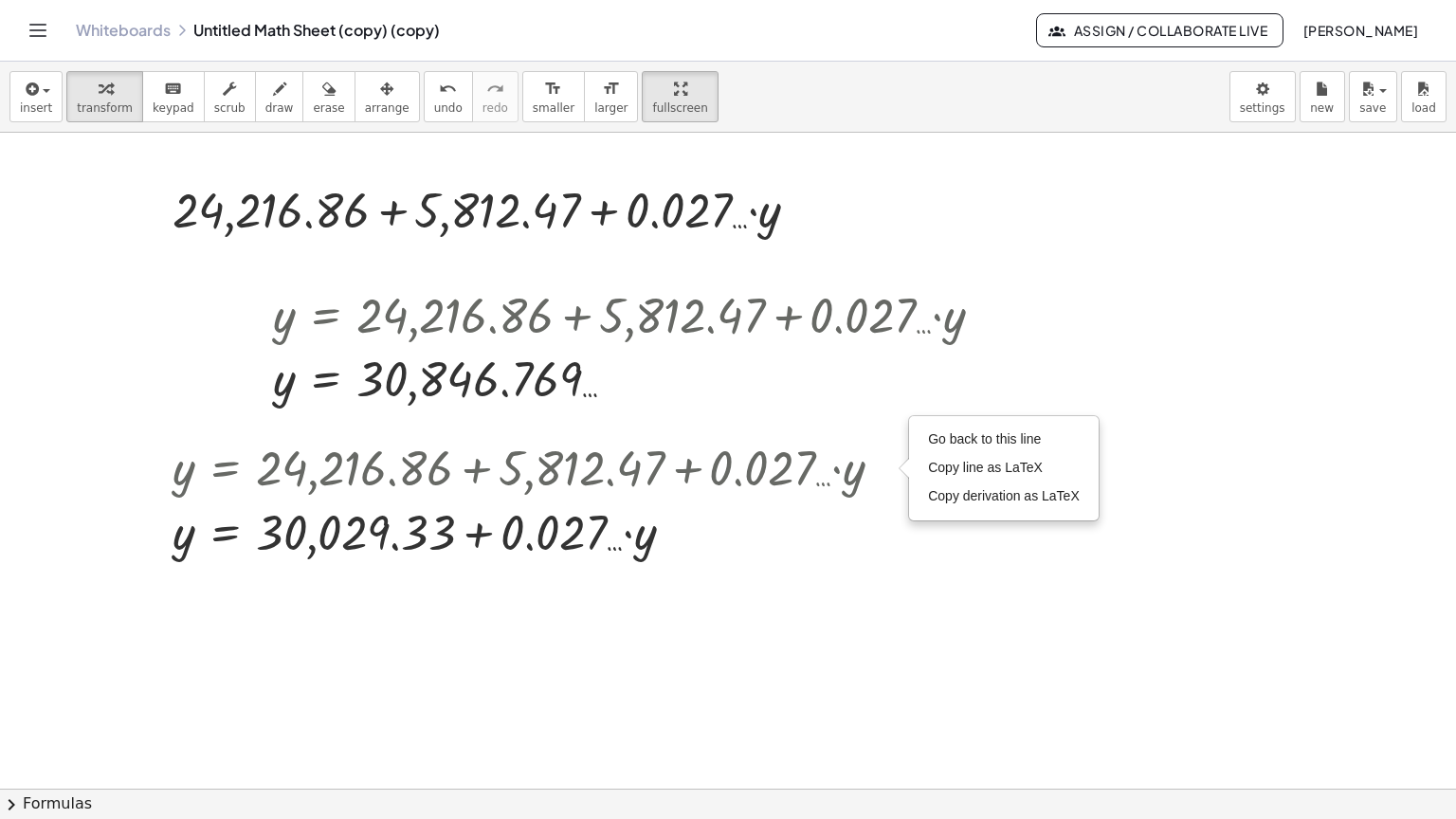
scroll to position [3792, 0]
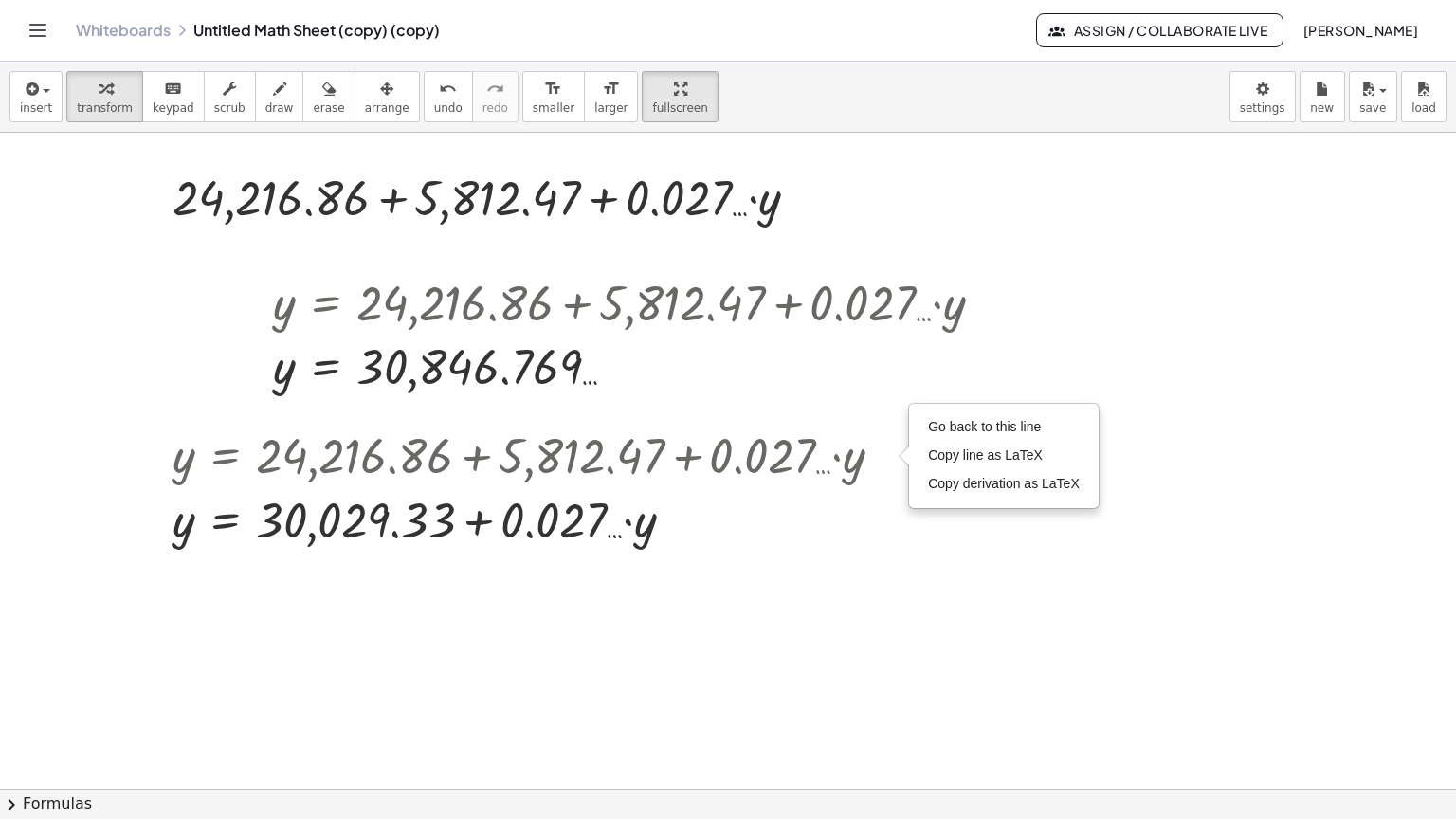
click at [266, 101] on span "draw" at bounding box center [280, 108] width 29 height 13
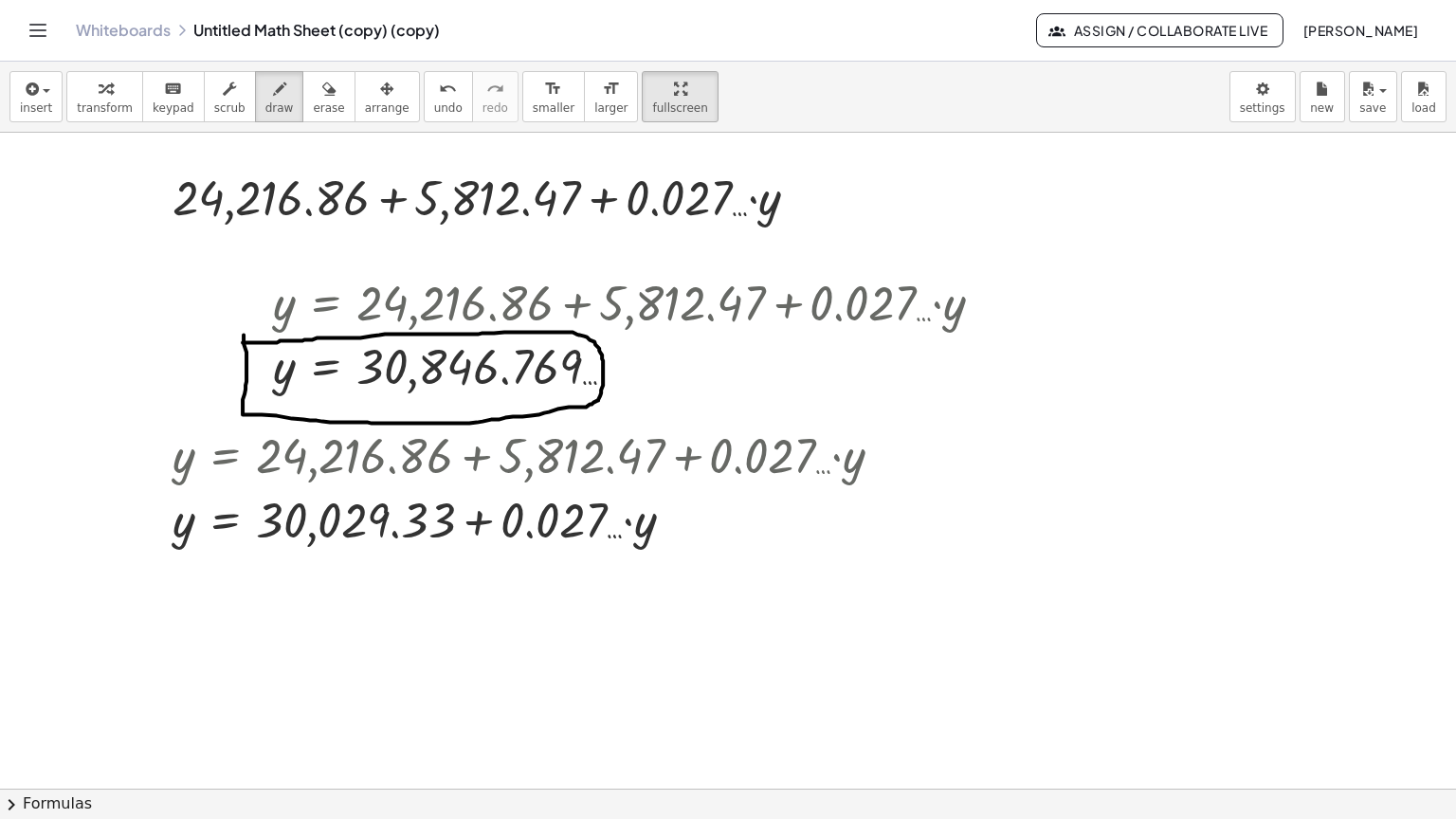
click at [87, 76] on div "button" at bounding box center [104, 88] width 56 height 23
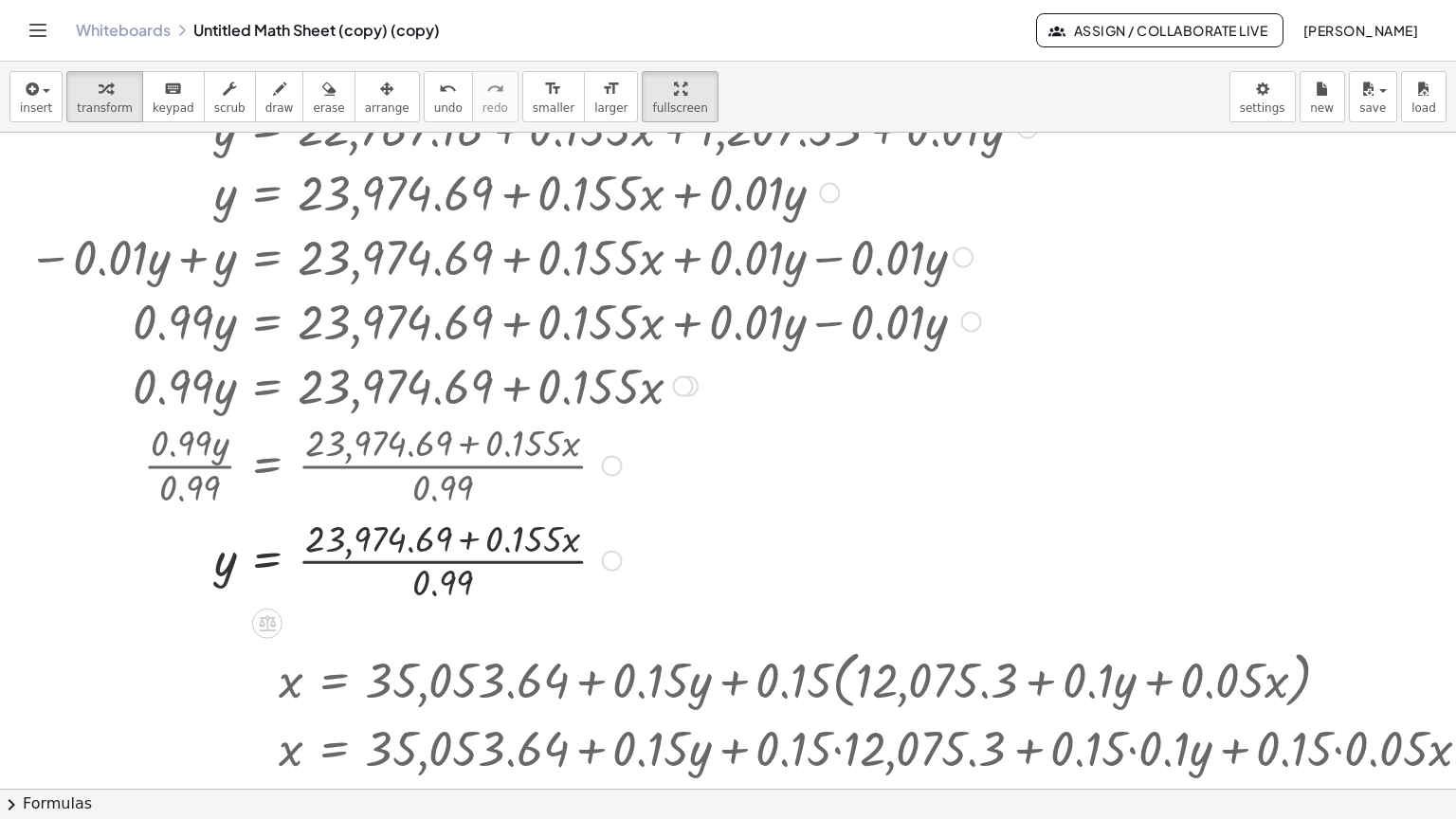
scroll to position [1707, 0]
click at [23, 77] on icon "button" at bounding box center [31, 89] width 17 height 23
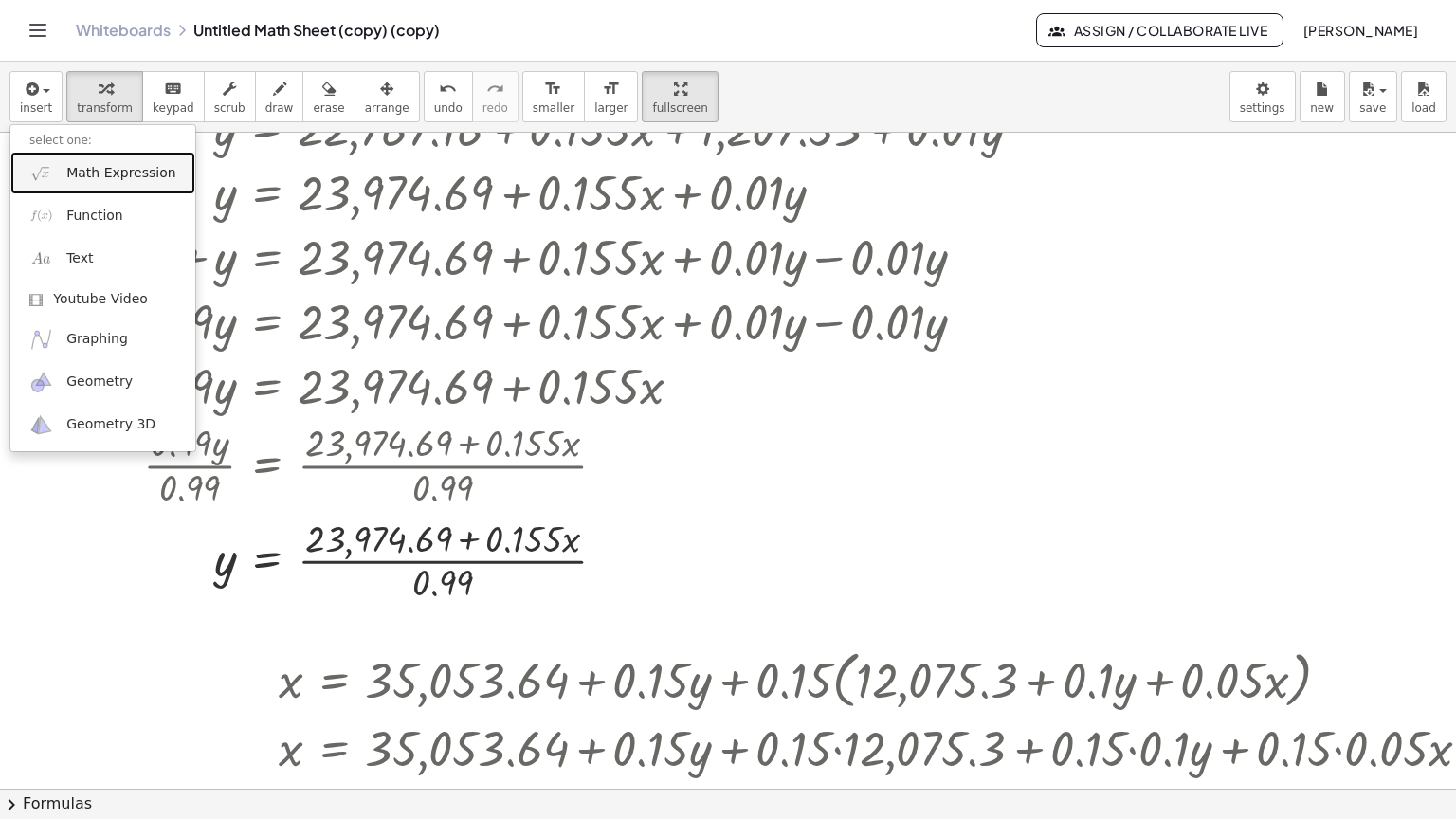
click at [57, 152] on link "Math Expression" at bounding box center [102, 173] width 184 height 43
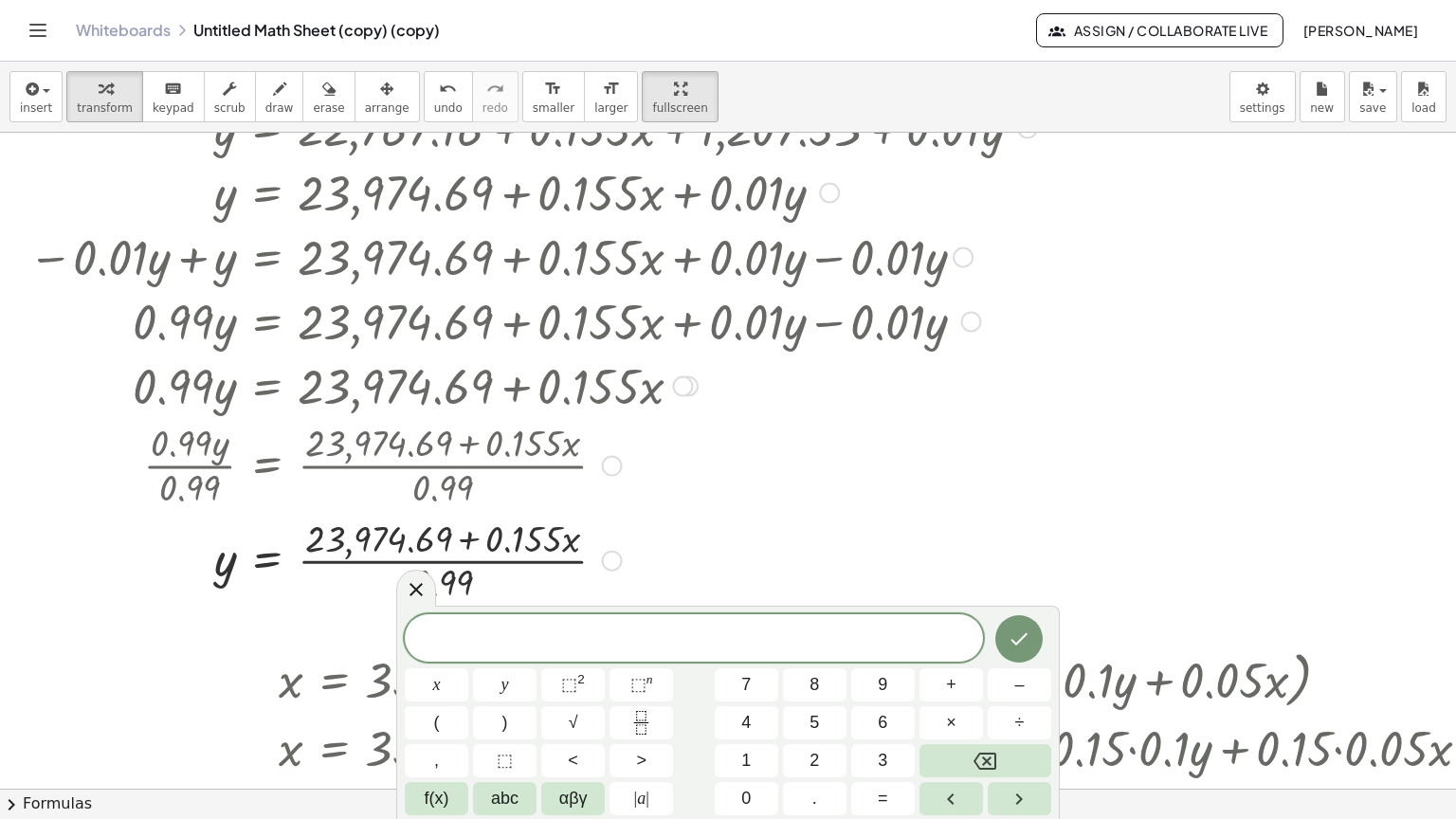
click at [605, 550] on div "Copied done" at bounding box center [612, 560] width 21 height 21
click at [700, 537] on span "Copy line as LaTeX" at bounding box center [710, 545] width 115 height 15
click at [648, 635] on span at bounding box center [694, 639] width 578 height 29
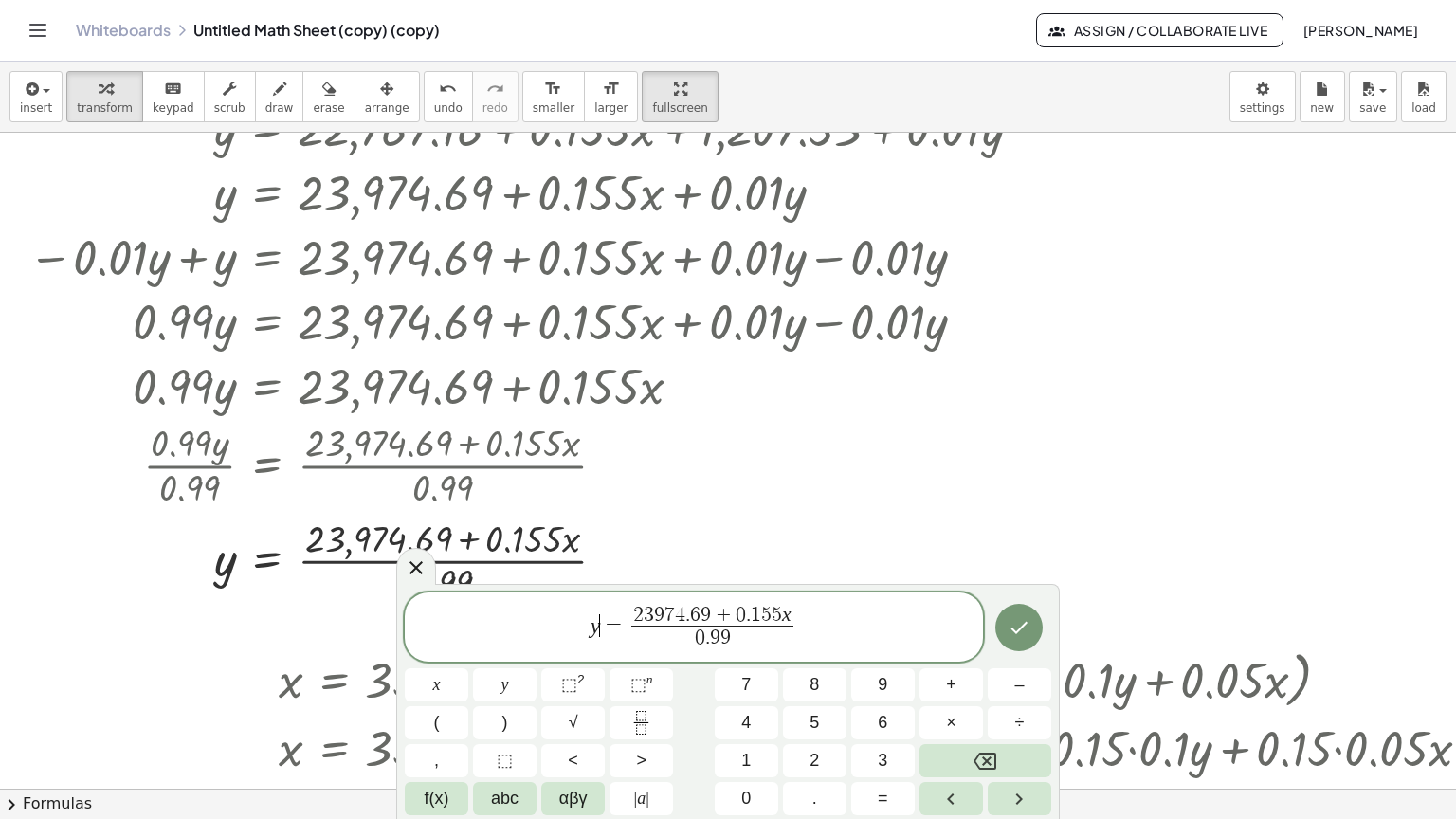
click at [604, 628] on span "=" at bounding box center [613, 626] width 28 height 23
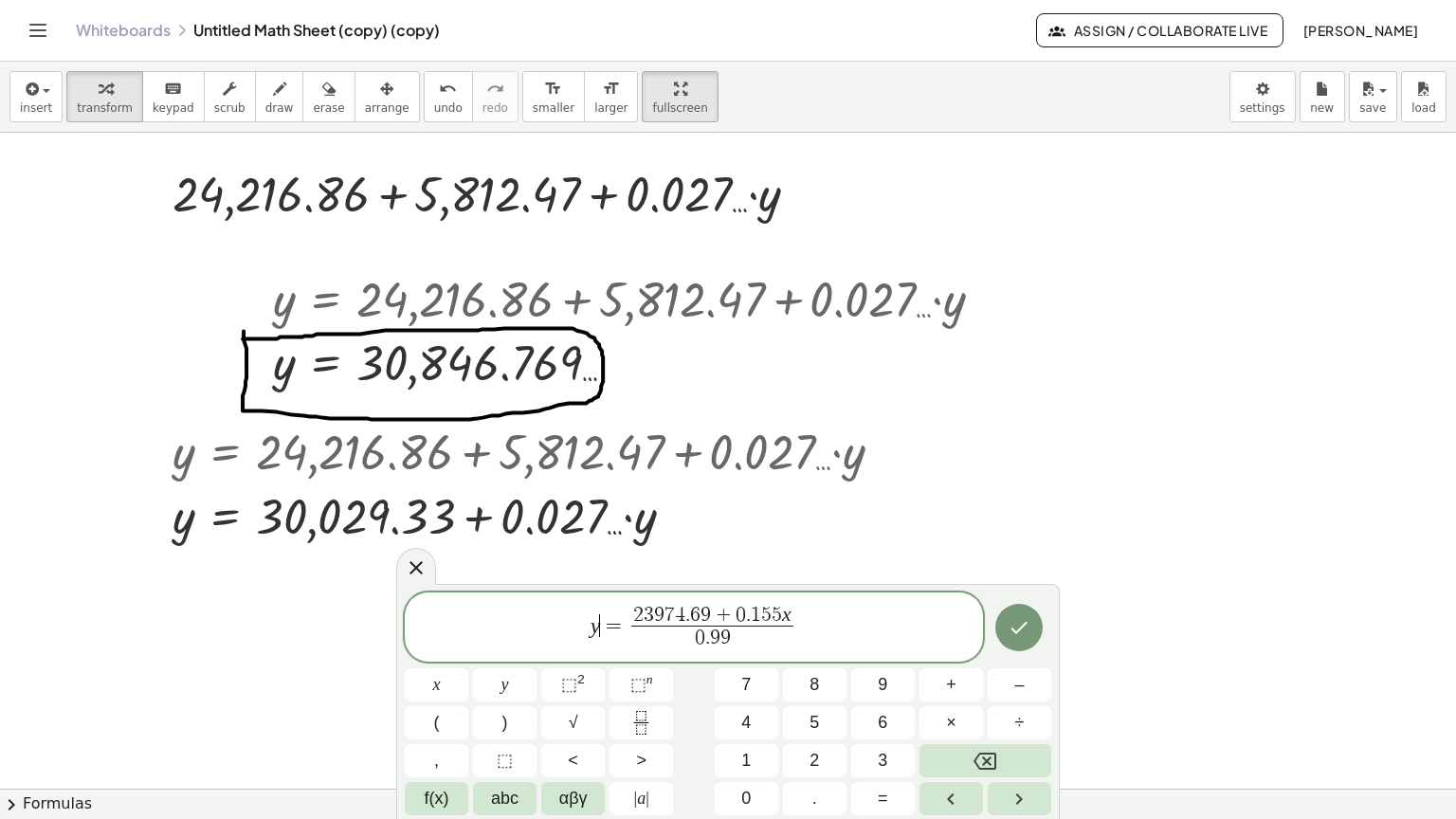
scroll to position [3792, 0]
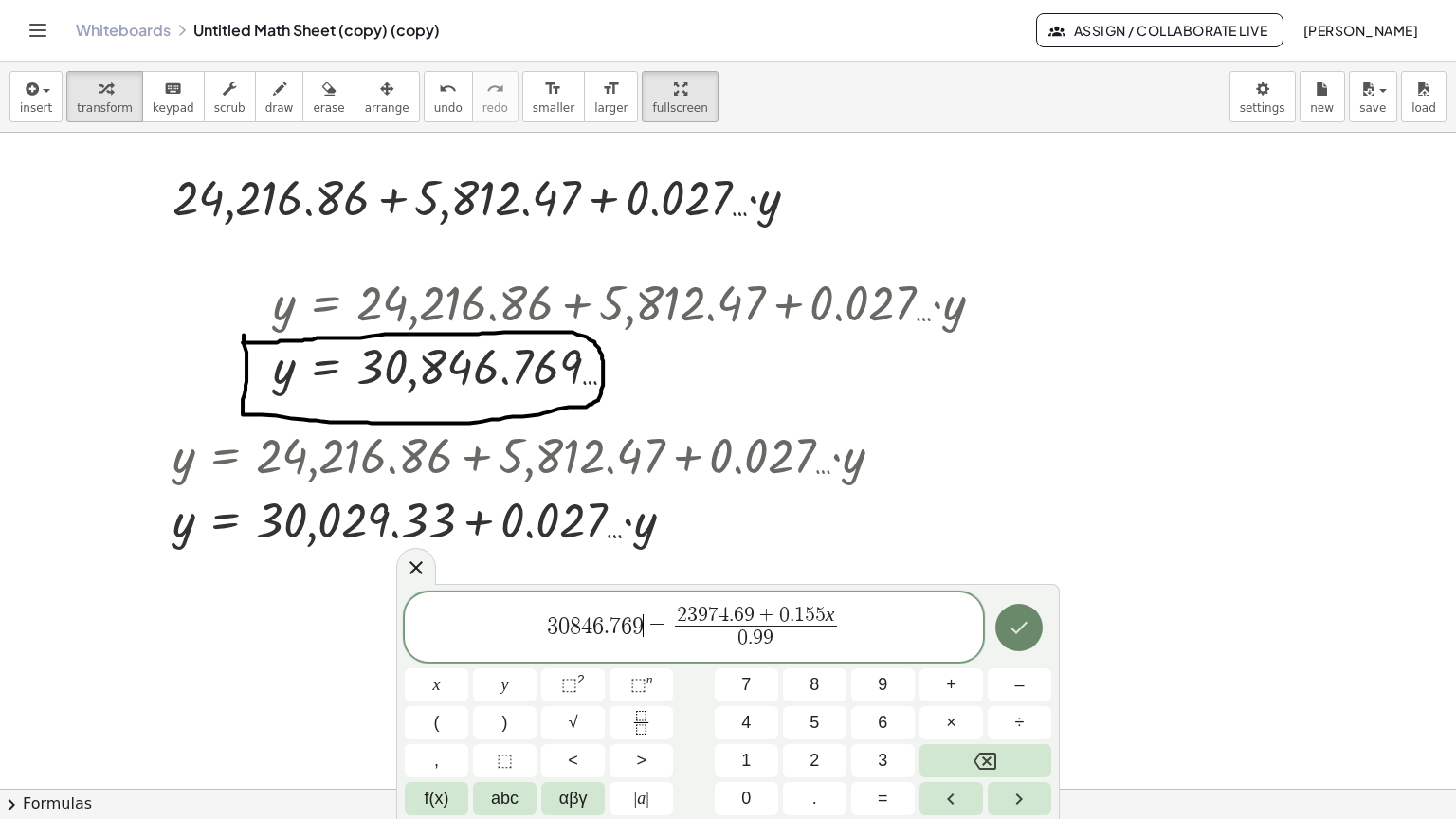
click at [1023, 633] on icon "Done" at bounding box center [1019, 628] width 23 height 23
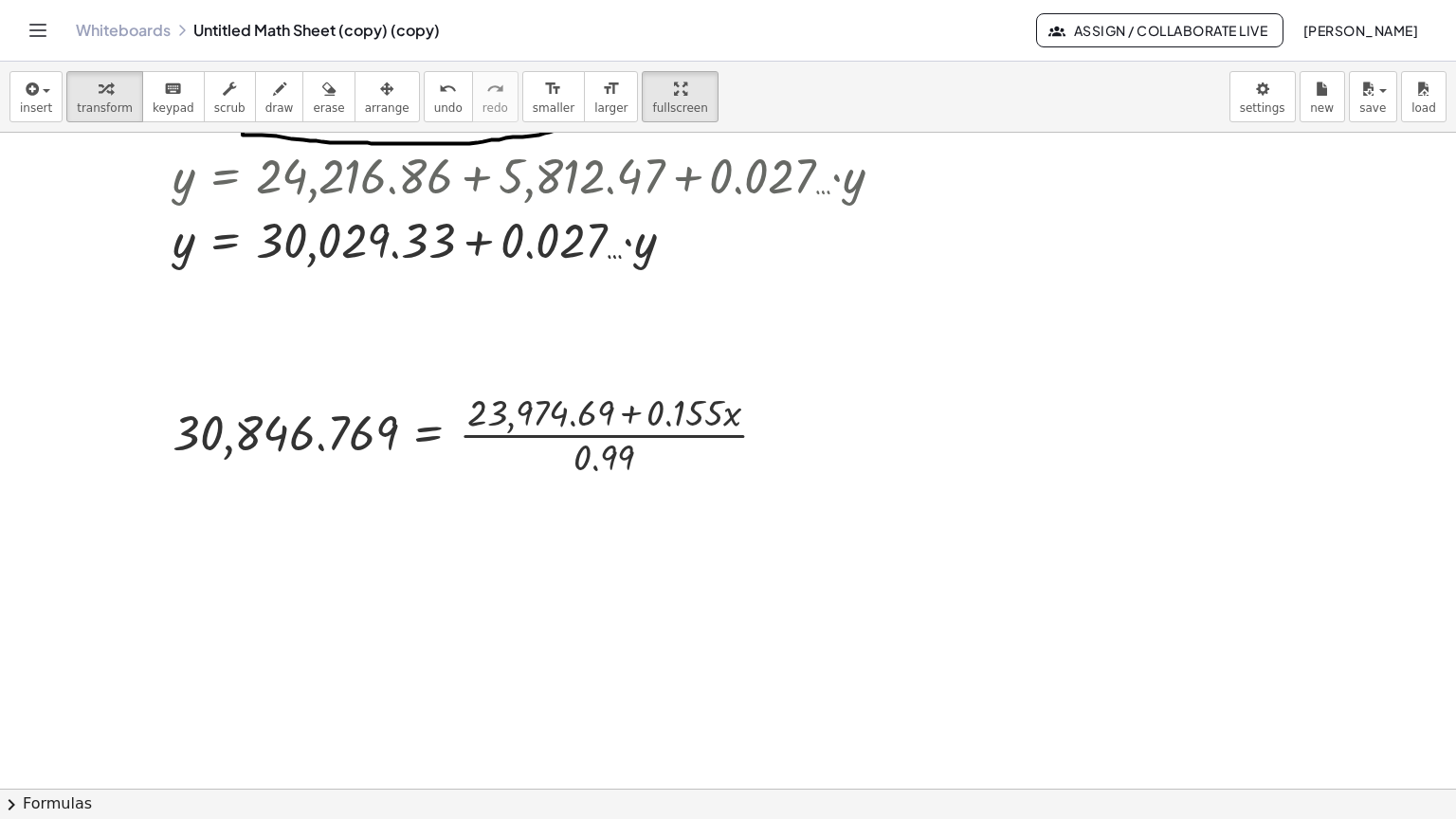
scroll to position [4077, 0]
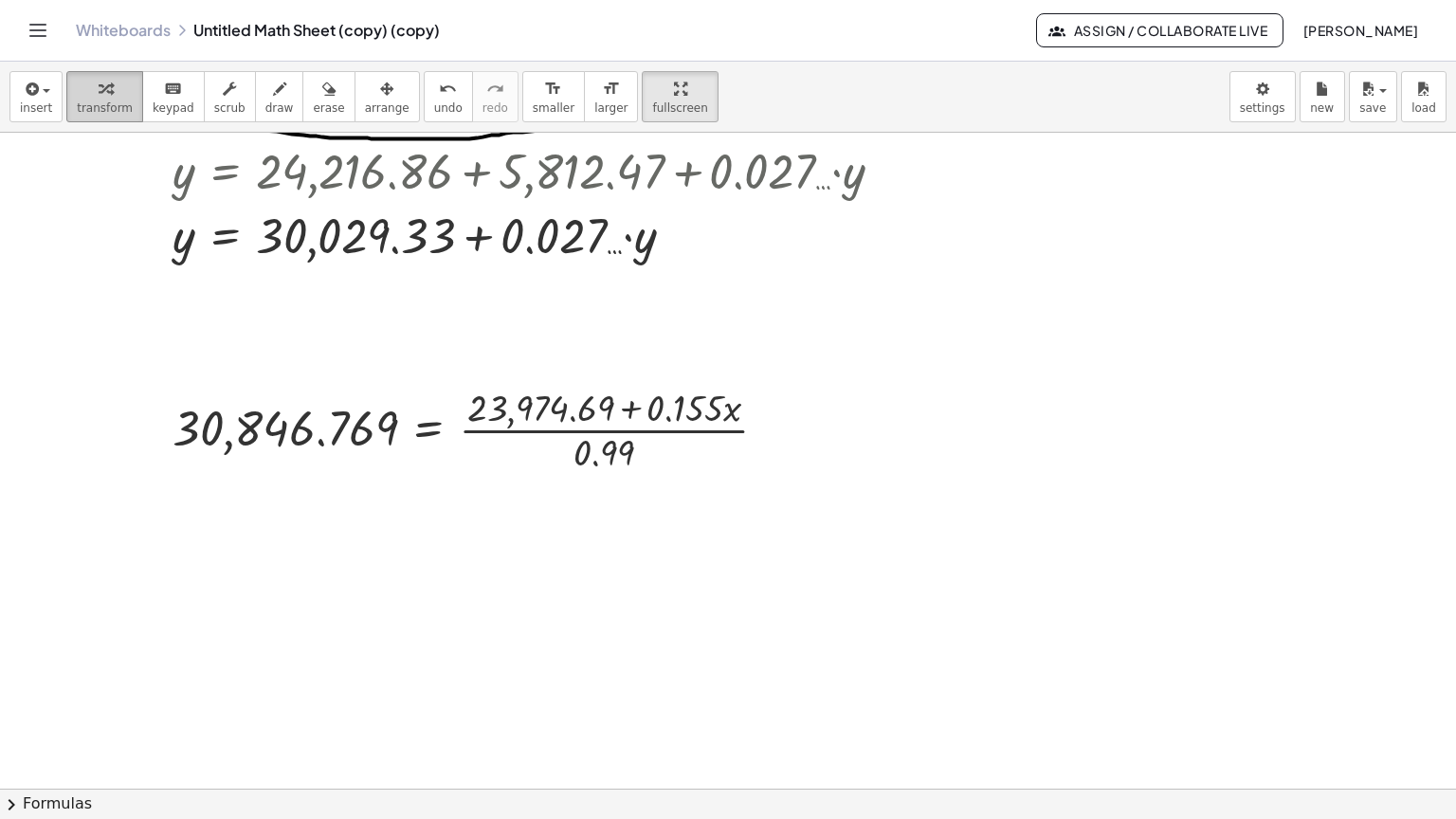
click at [106, 76] on div "button" at bounding box center [104, 88] width 56 height 23
click at [606, 381] on div at bounding box center [478, 428] width 630 height 95
drag, startPoint x: 611, startPoint y: 387, endPoint x: 545, endPoint y: 361, distance: 70.9
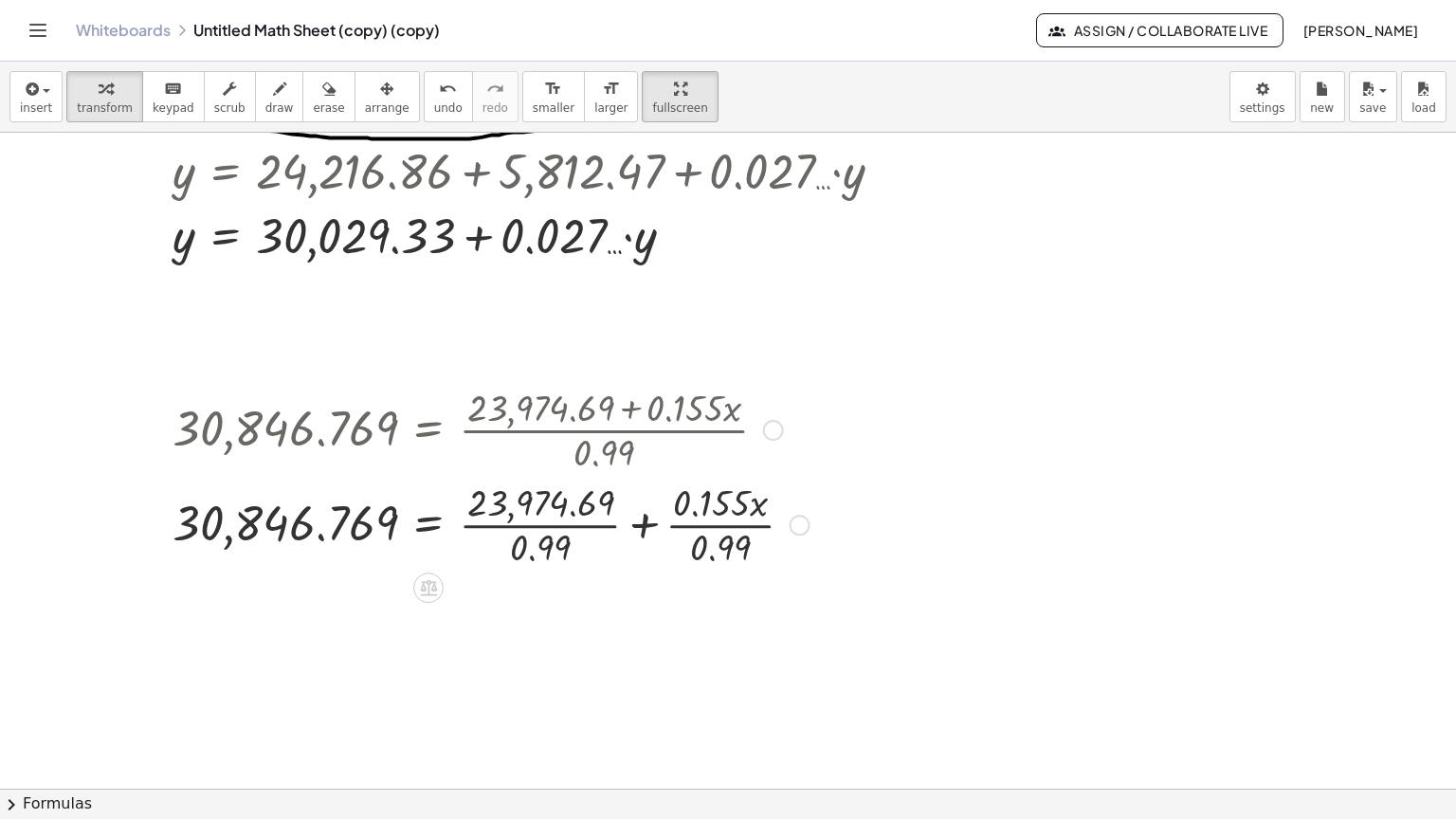
click at [553, 476] on div at bounding box center [491, 523] width 655 height 95
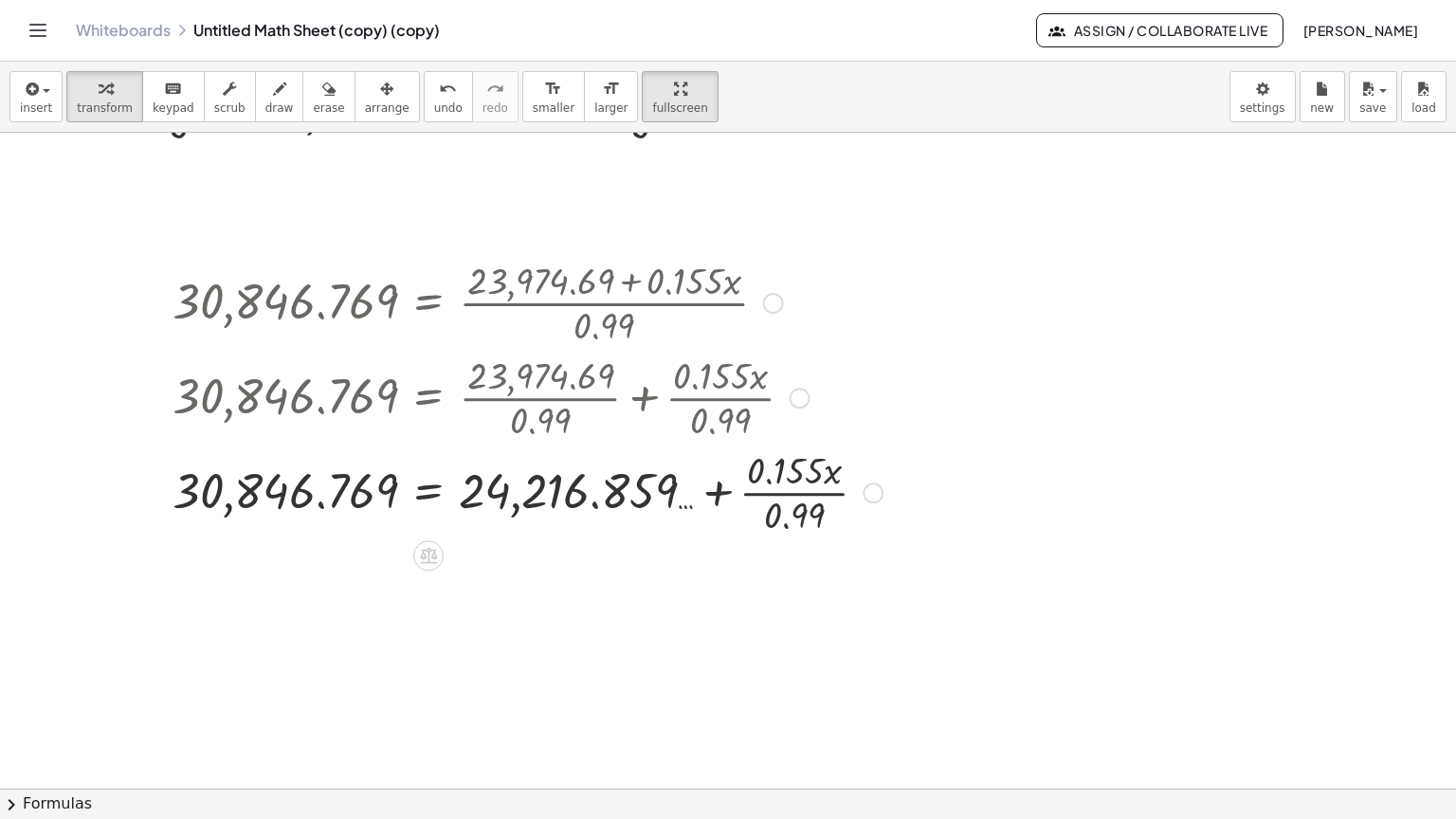
scroll to position [4266, 0]
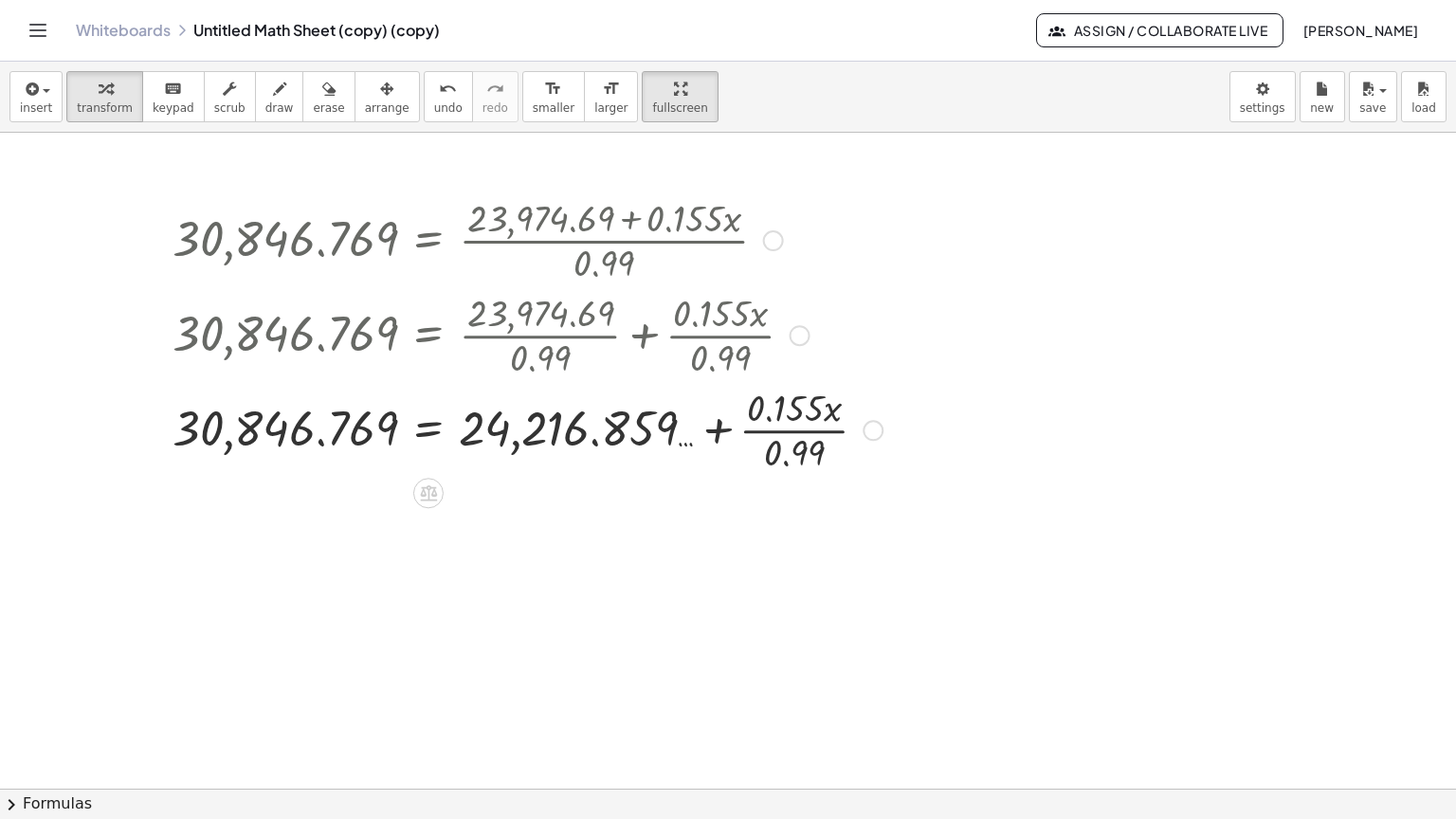
click at [790, 381] on div at bounding box center [527, 428] width 729 height 95
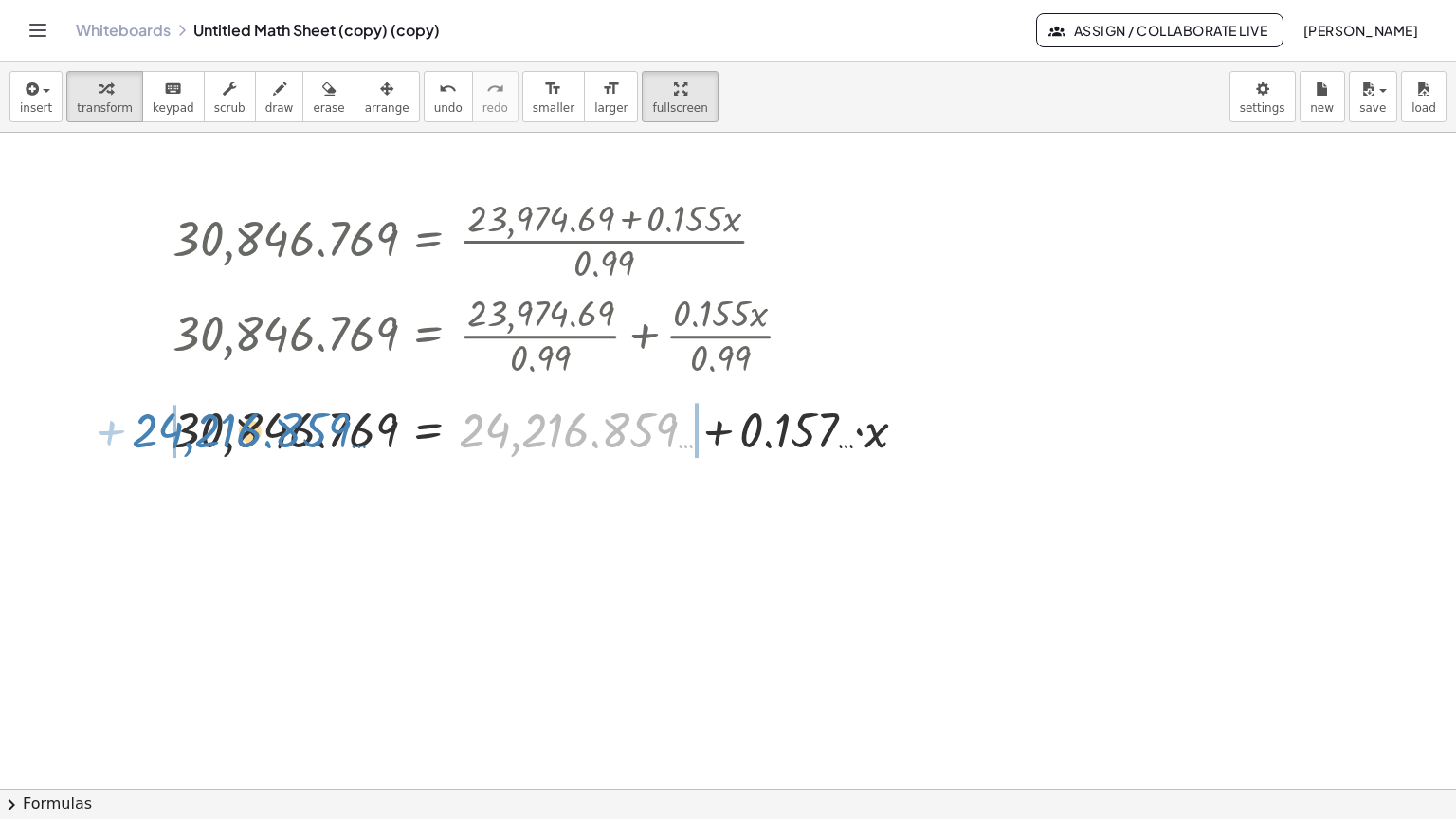
drag, startPoint x: 617, startPoint y: 370, endPoint x: 290, endPoint y: 370, distance: 327.0
click at [290, 397] on div at bounding box center [547, 428] width 769 height 64
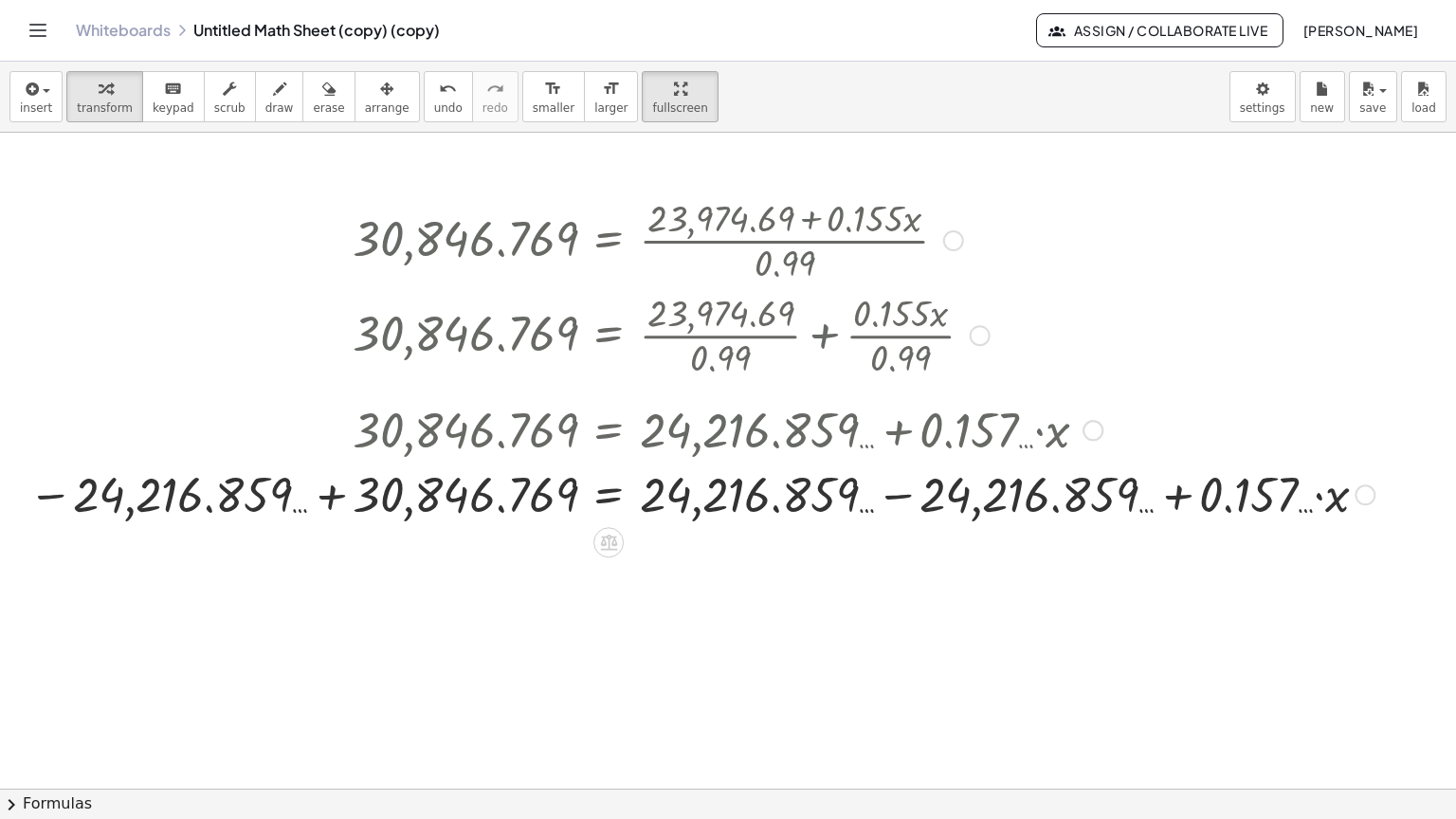
click at [897, 461] on div at bounding box center [701, 492] width 1365 height 64
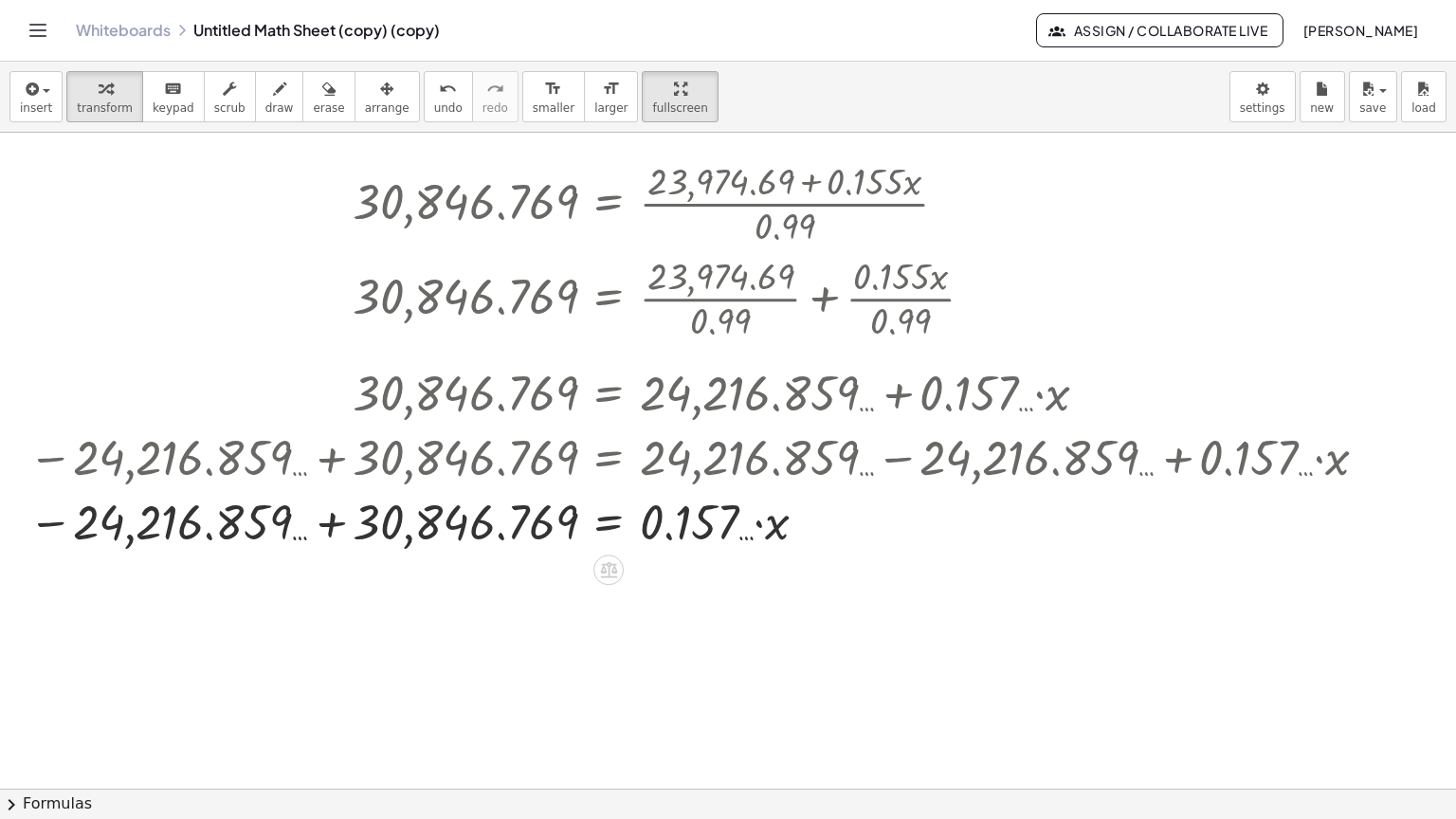
scroll to position [4323, 0]
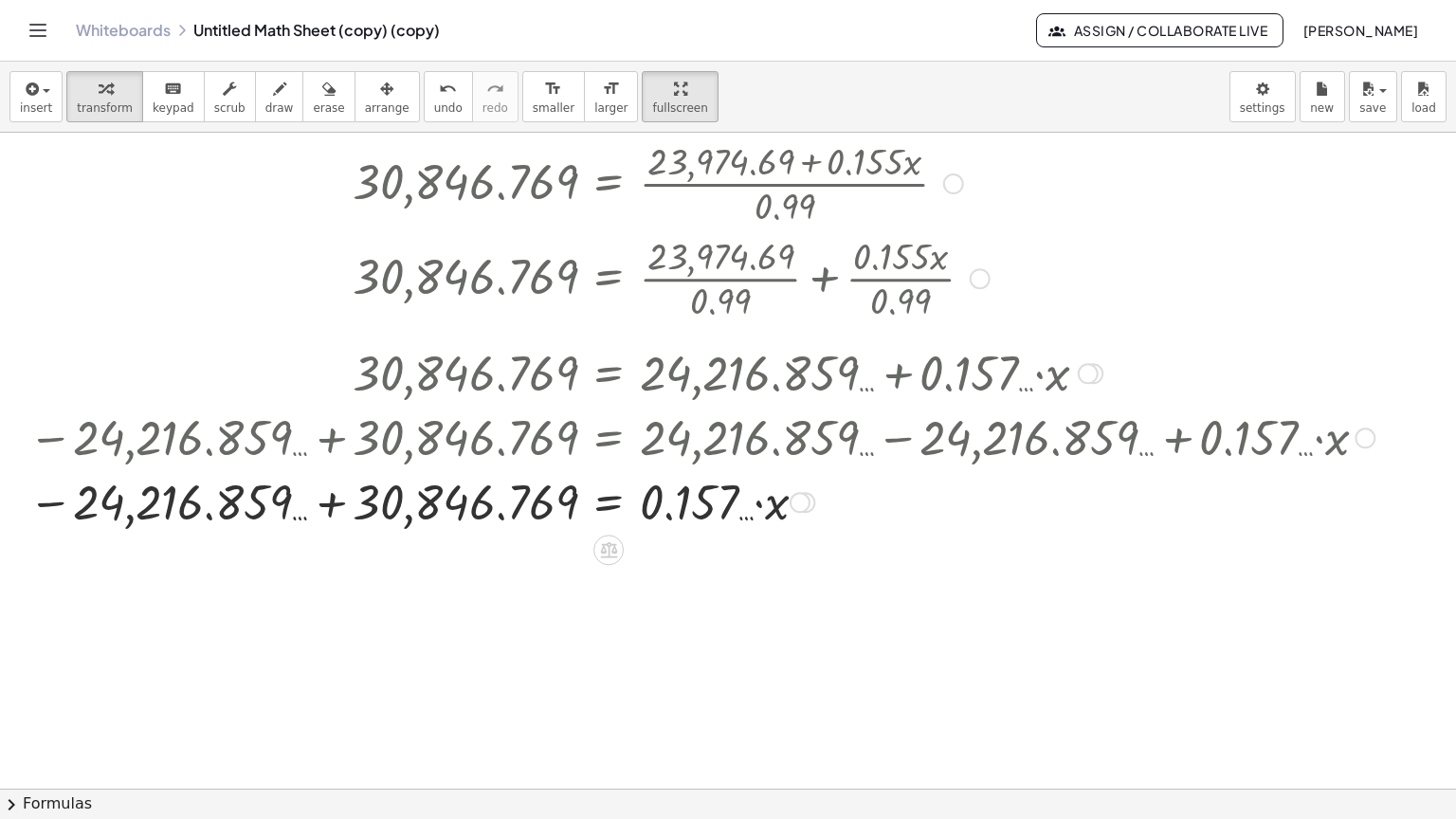
click at [332, 468] on div at bounding box center [701, 500] width 1365 height 64
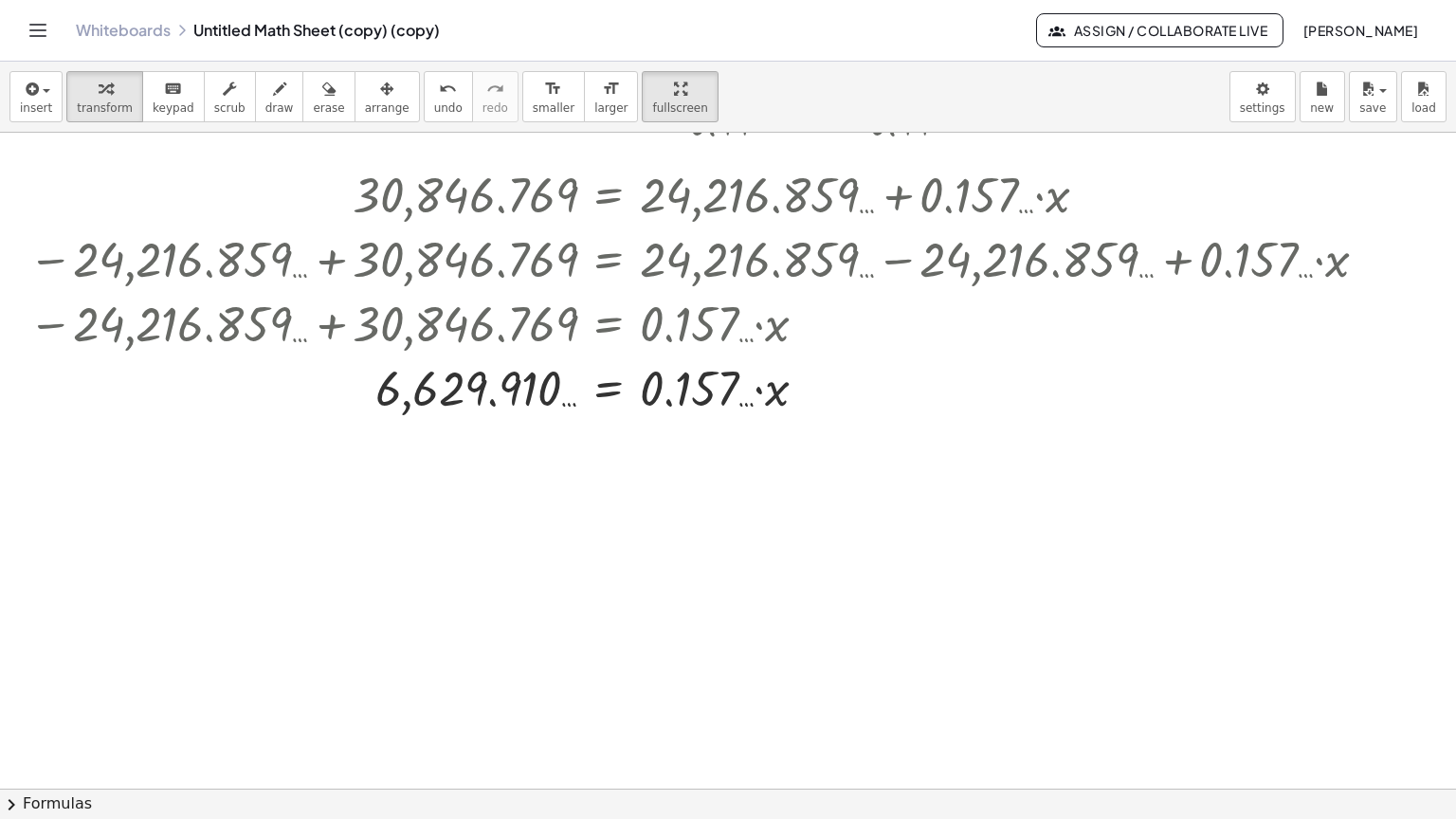
scroll to position [4513, 0]
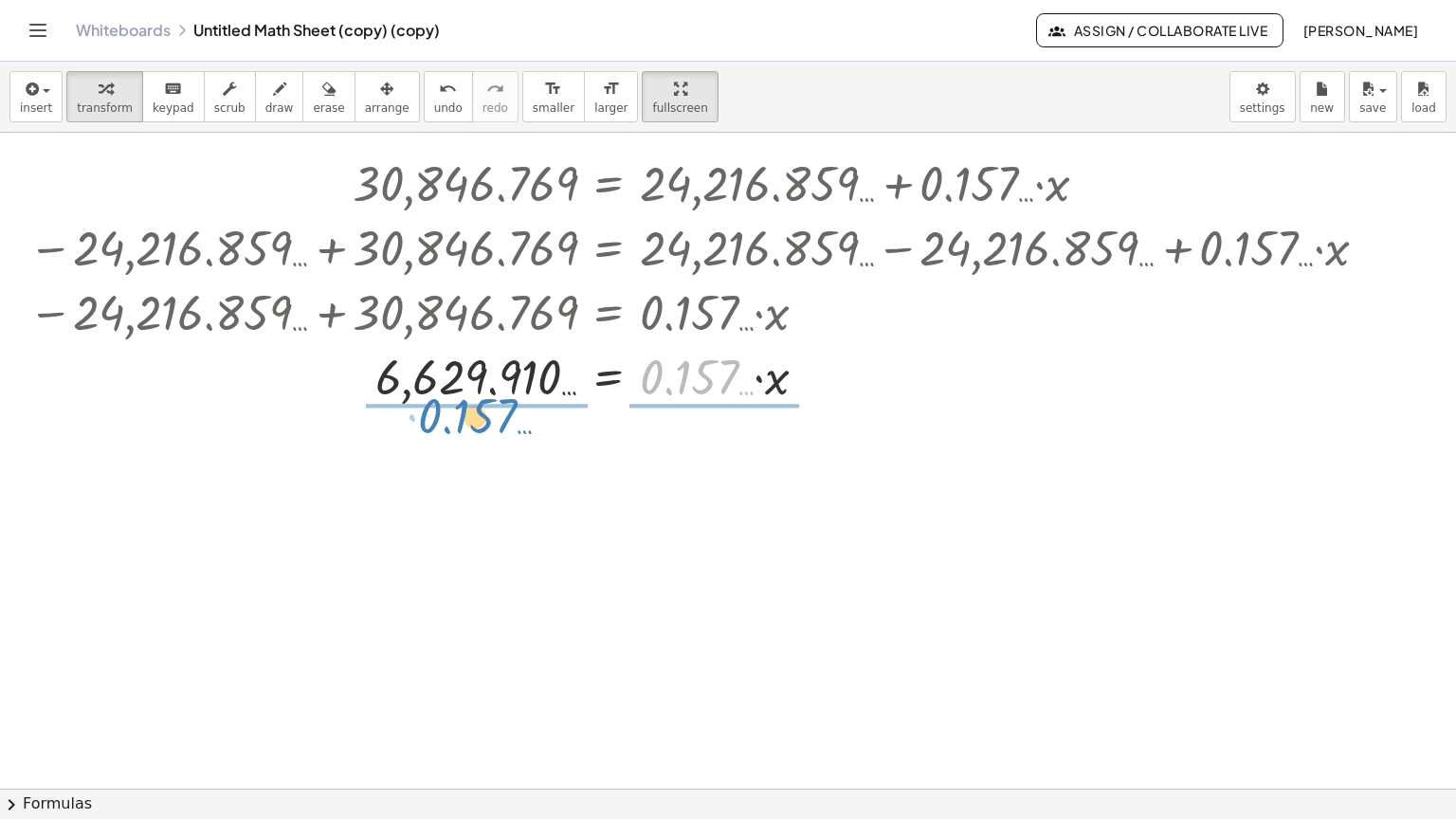
drag, startPoint x: 731, startPoint y: 315, endPoint x: 509, endPoint y: 355, distance: 225.6
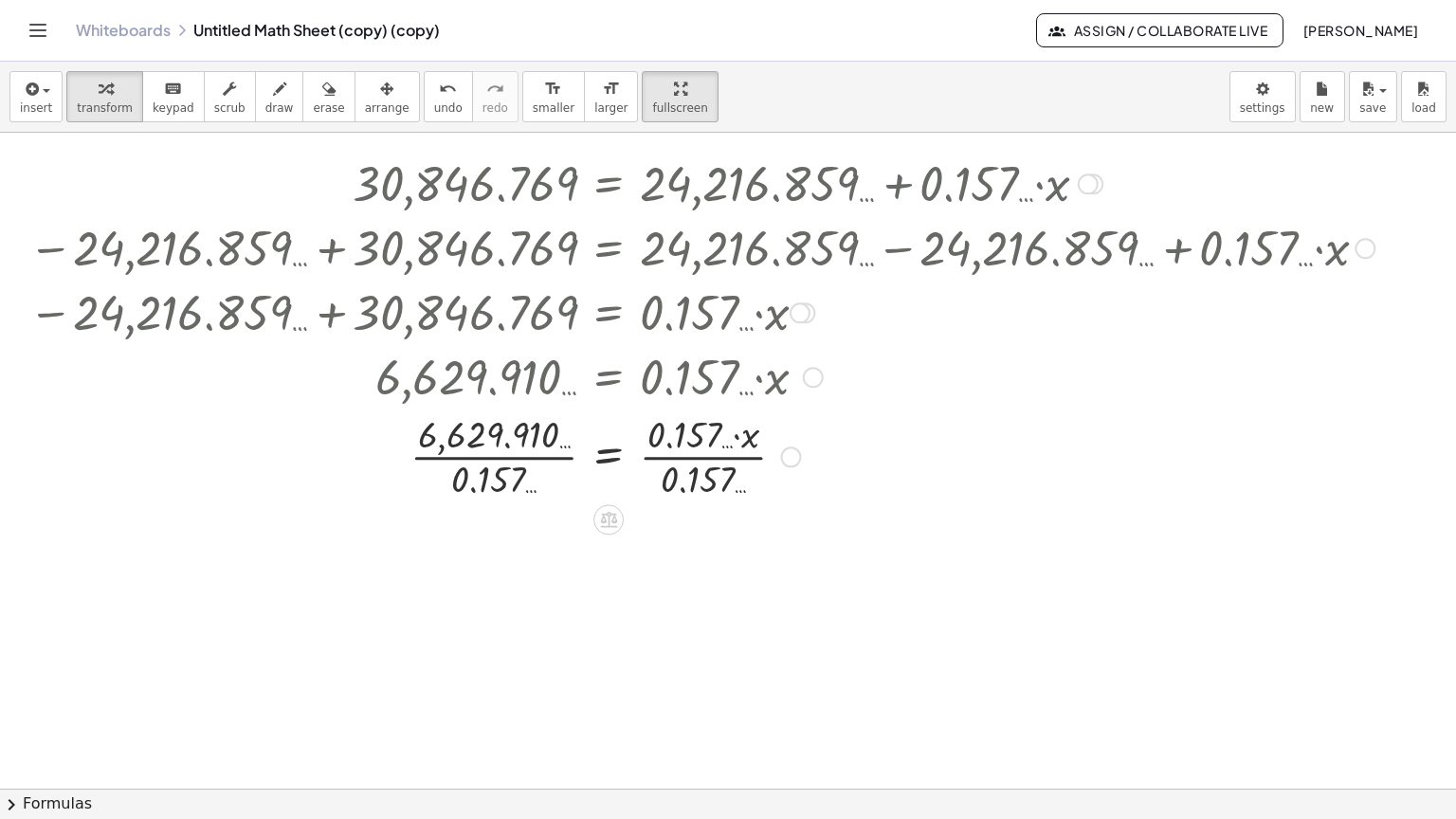
click at [689, 408] on div at bounding box center [701, 455] width 1365 height 95
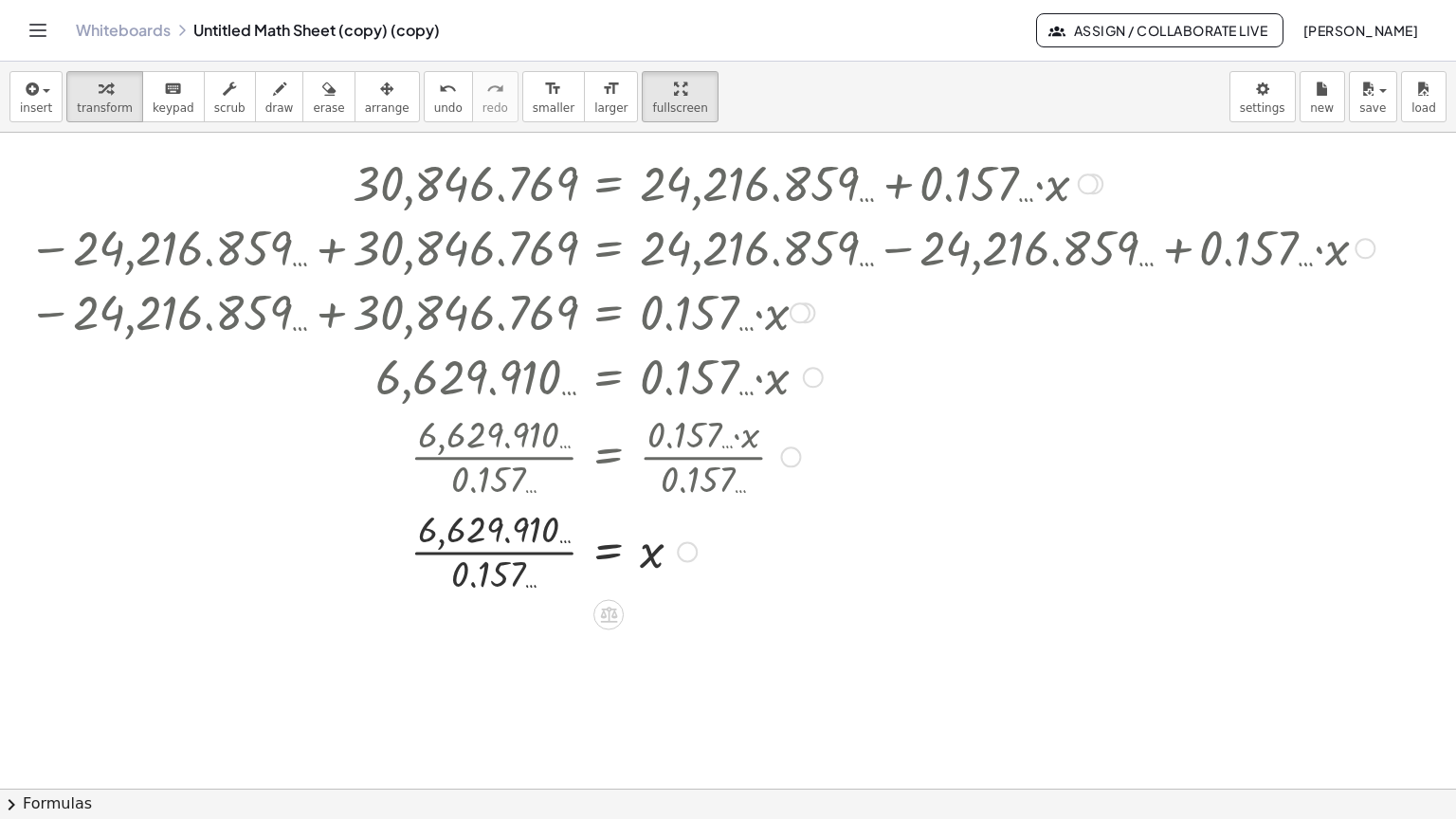
click at [493, 503] on div at bounding box center [701, 550] width 1365 height 95
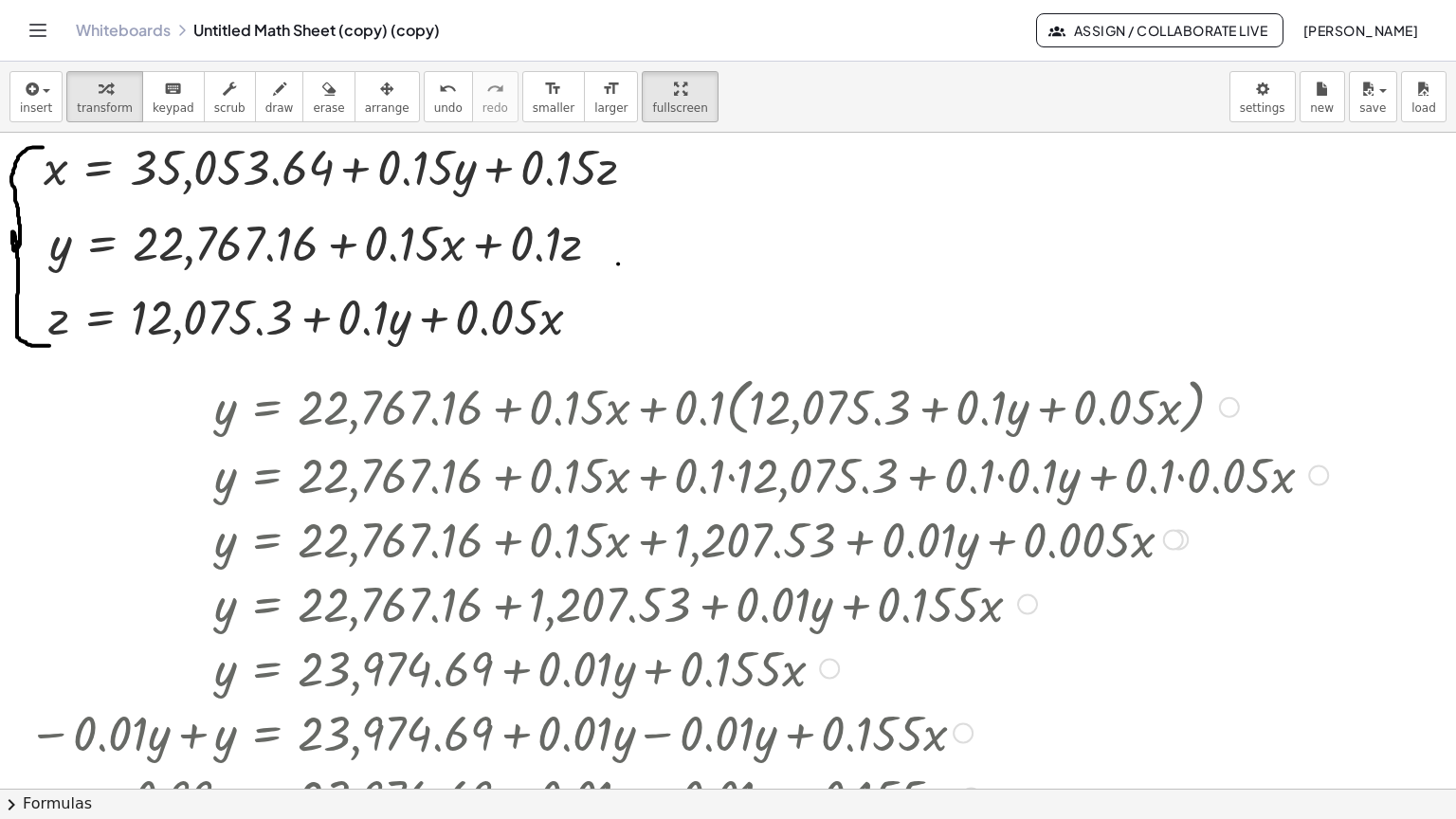
scroll to position [0, 0]
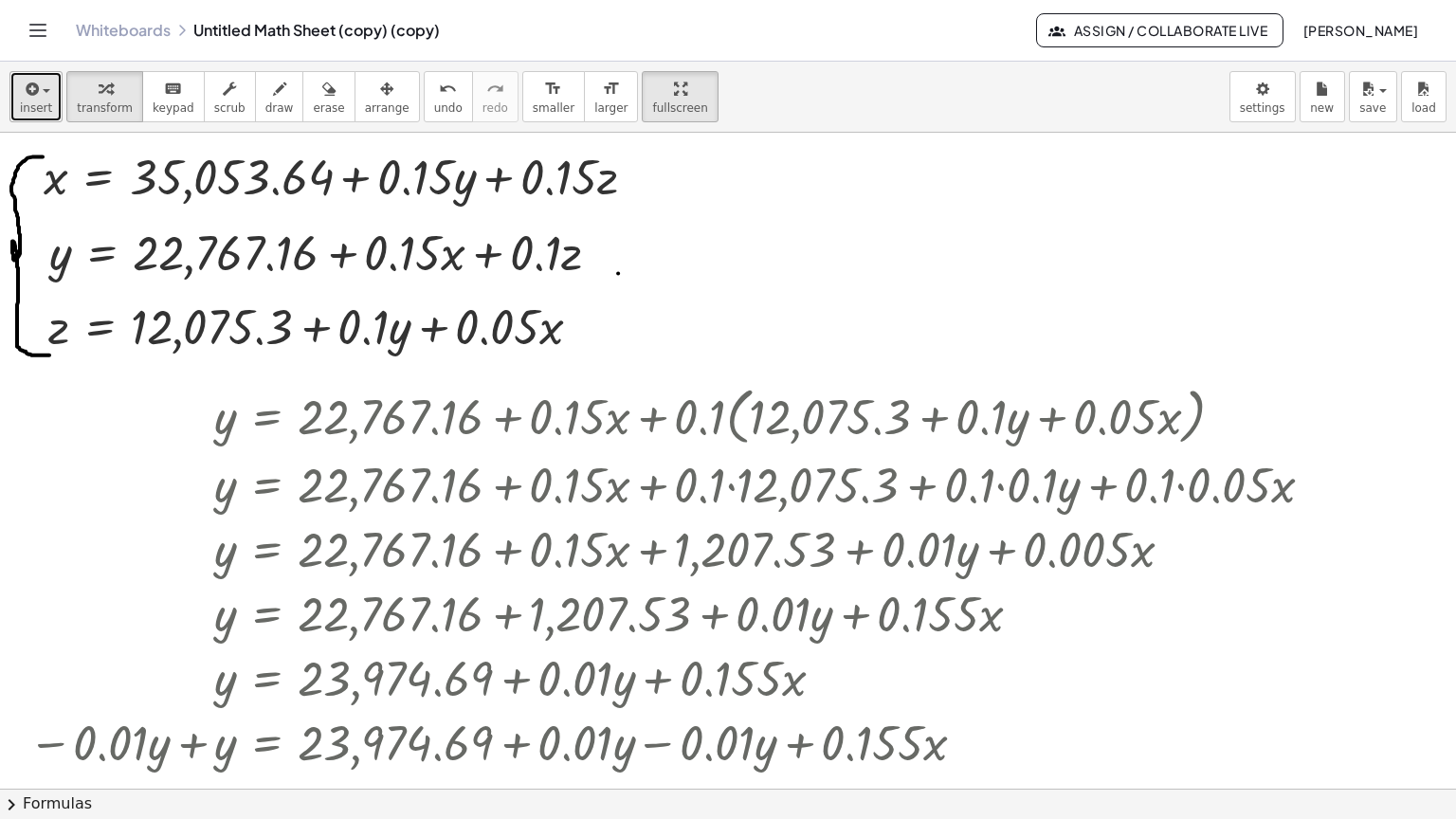
click at [23, 77] on icon "button" at bounding box center [31, 89] width 17 height 23
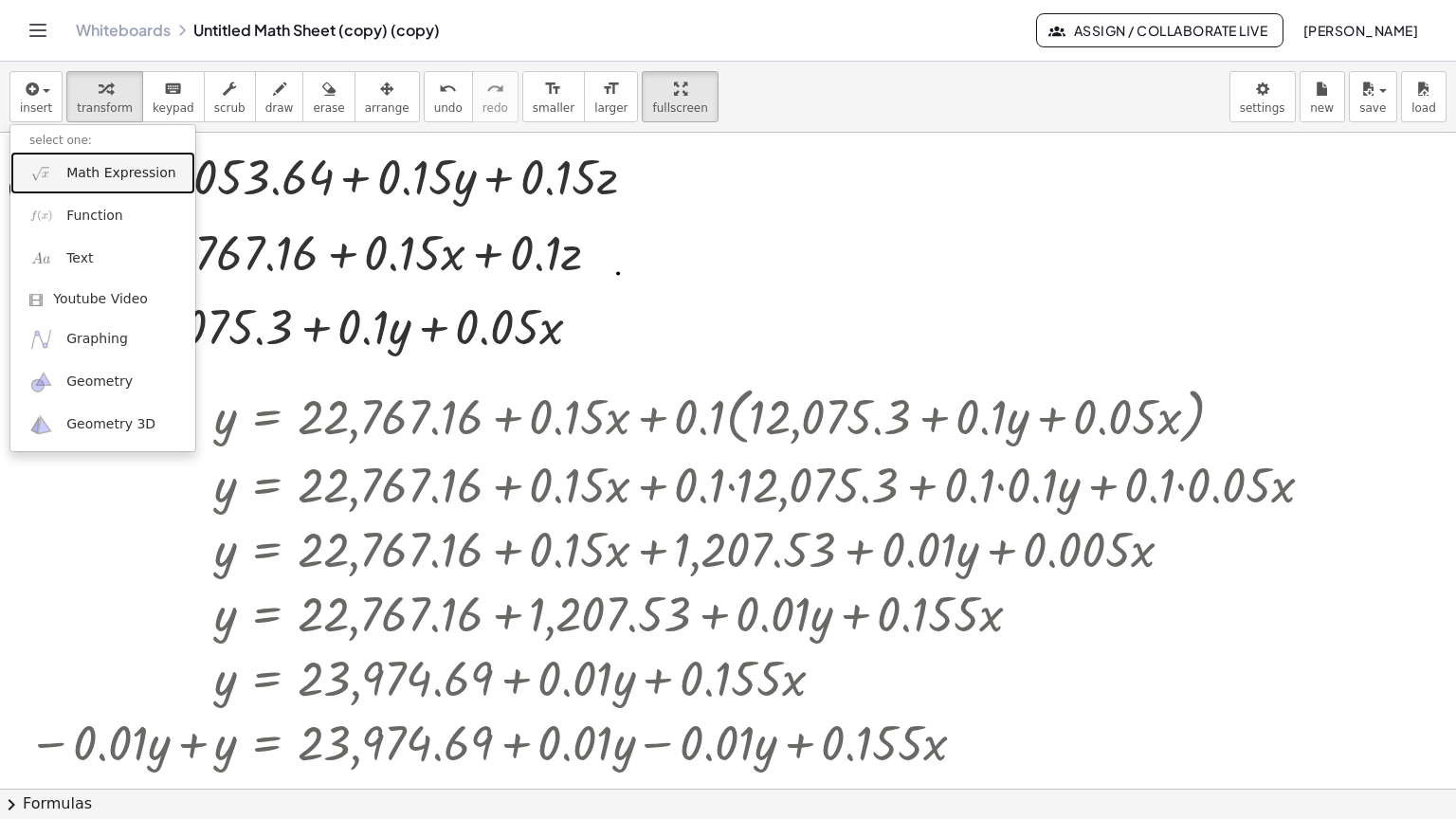
click at [108, 164] on span "Math Expression" at bounding box center [120, 174] width 109 height 19
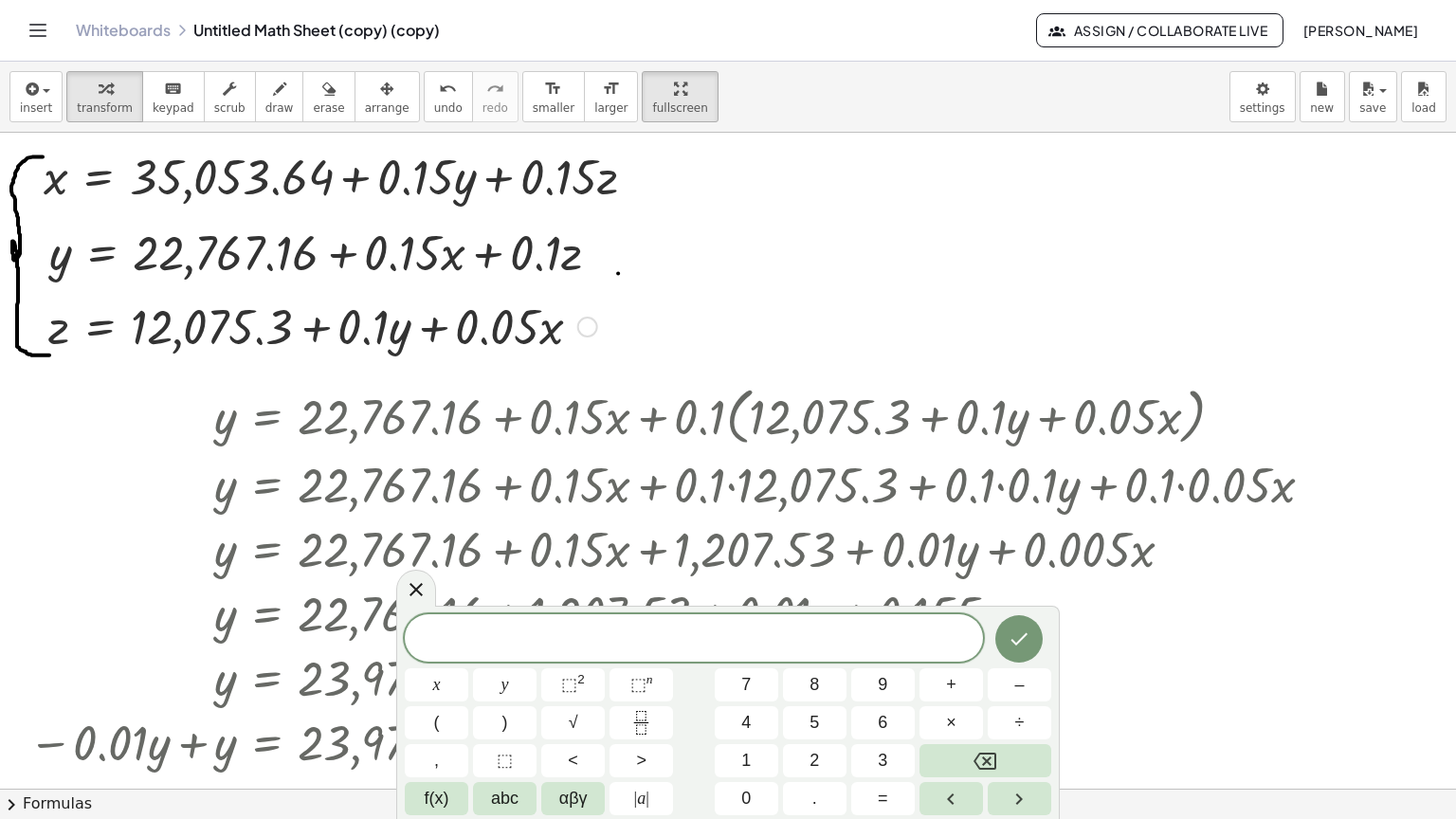
click at [582, 316] on div "Copied done" at bounding box center [588, 327] width 21 height 21
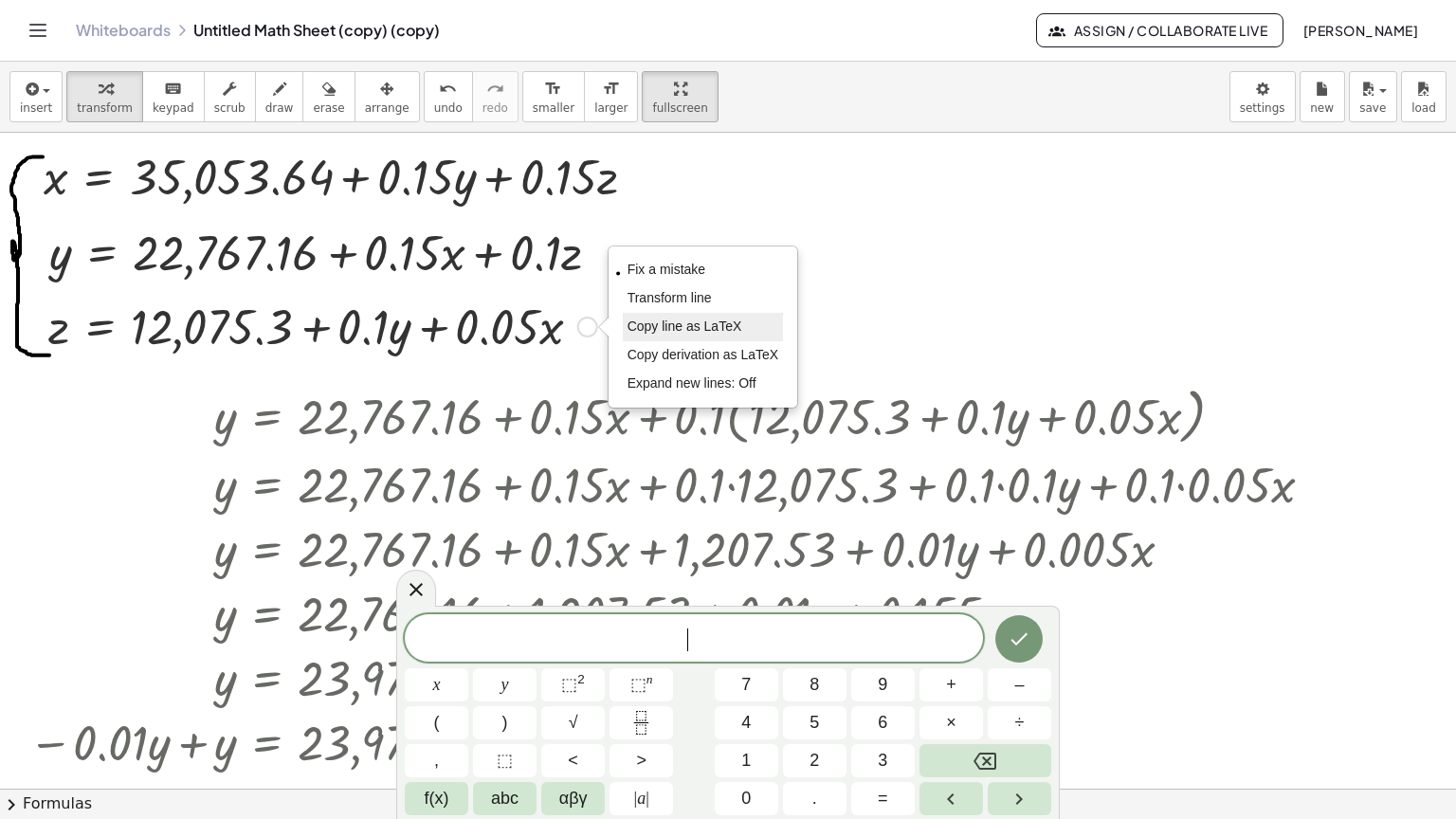
click at [674, 318] on span "Copy line as LaTeX" at bounding box center [685, 326] width 115 height 15
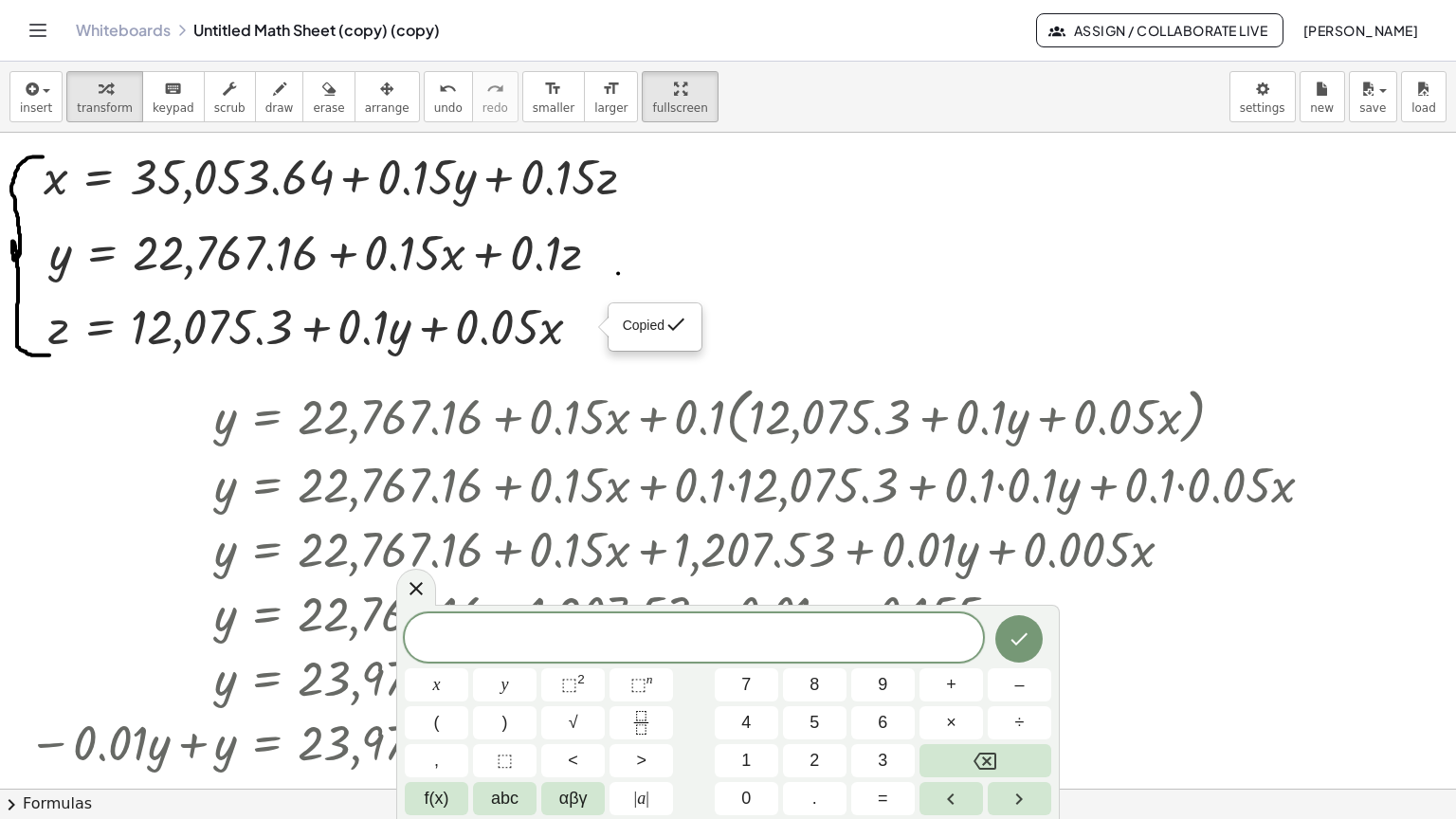
click at [671, 641] on span at bounding box center [694, 639] width 578 height 29
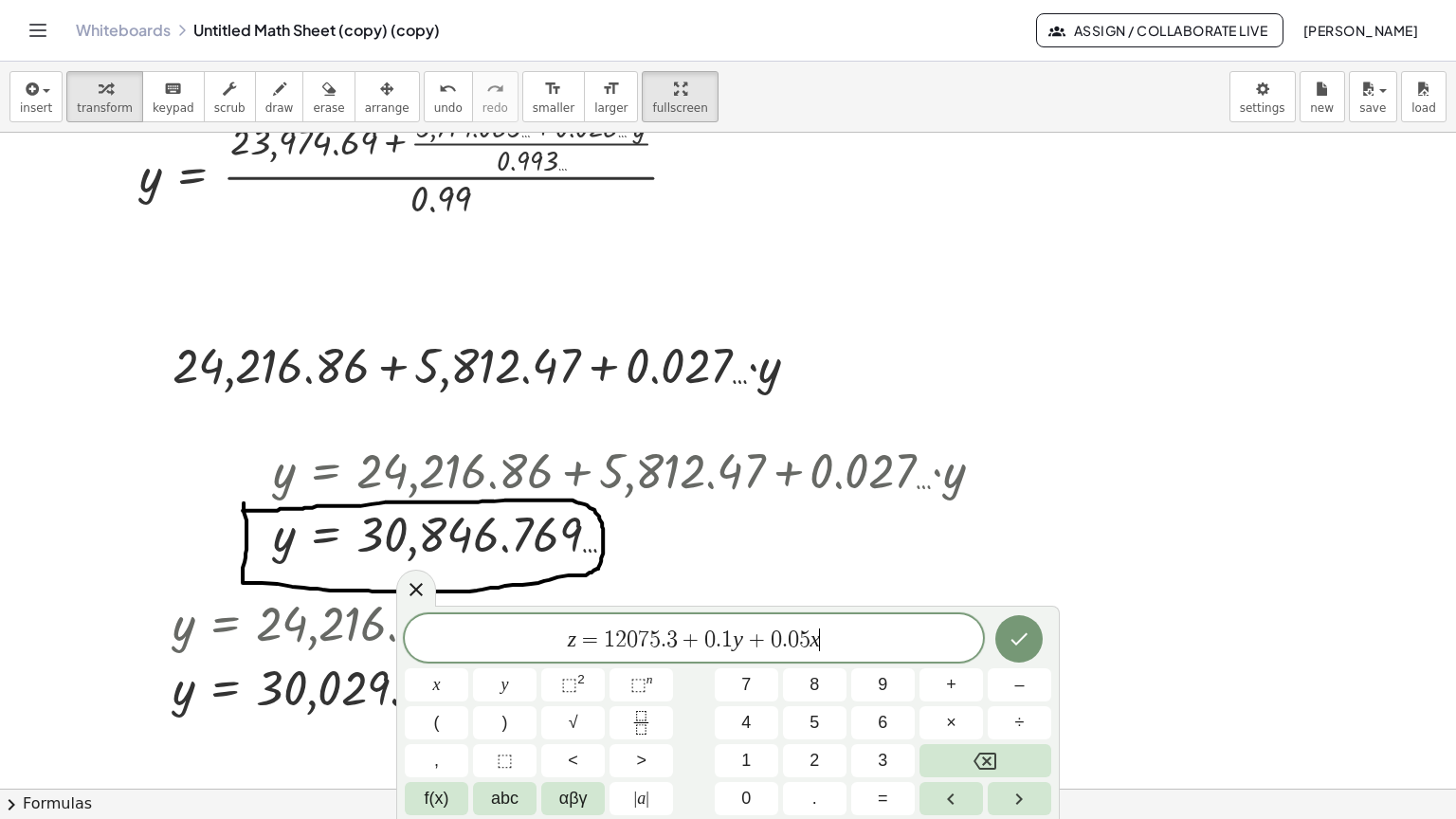
scroll to position [3792, 0]
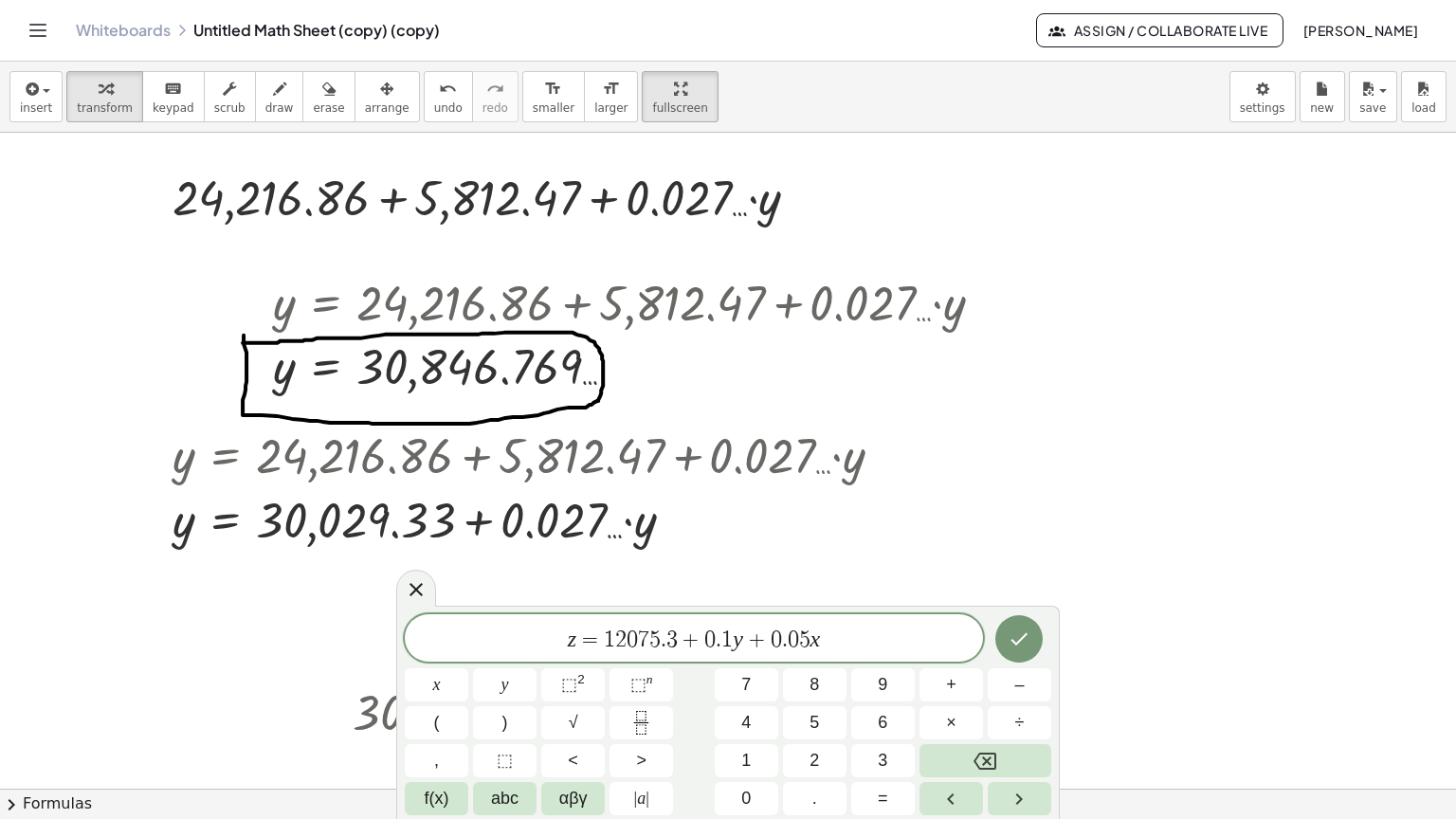
click at [747, 633] on span "+" at bounding box center [757, 640] width 28 height 23
click at [876, 636] on span "z = 1 2 0 7 5 . 3 + 0 . 1 ( 3 0 8 4 6 . 7 6 9 ) ​ + 0 . 0 5 x" at bounding box center [694, 637] width 578 height 32
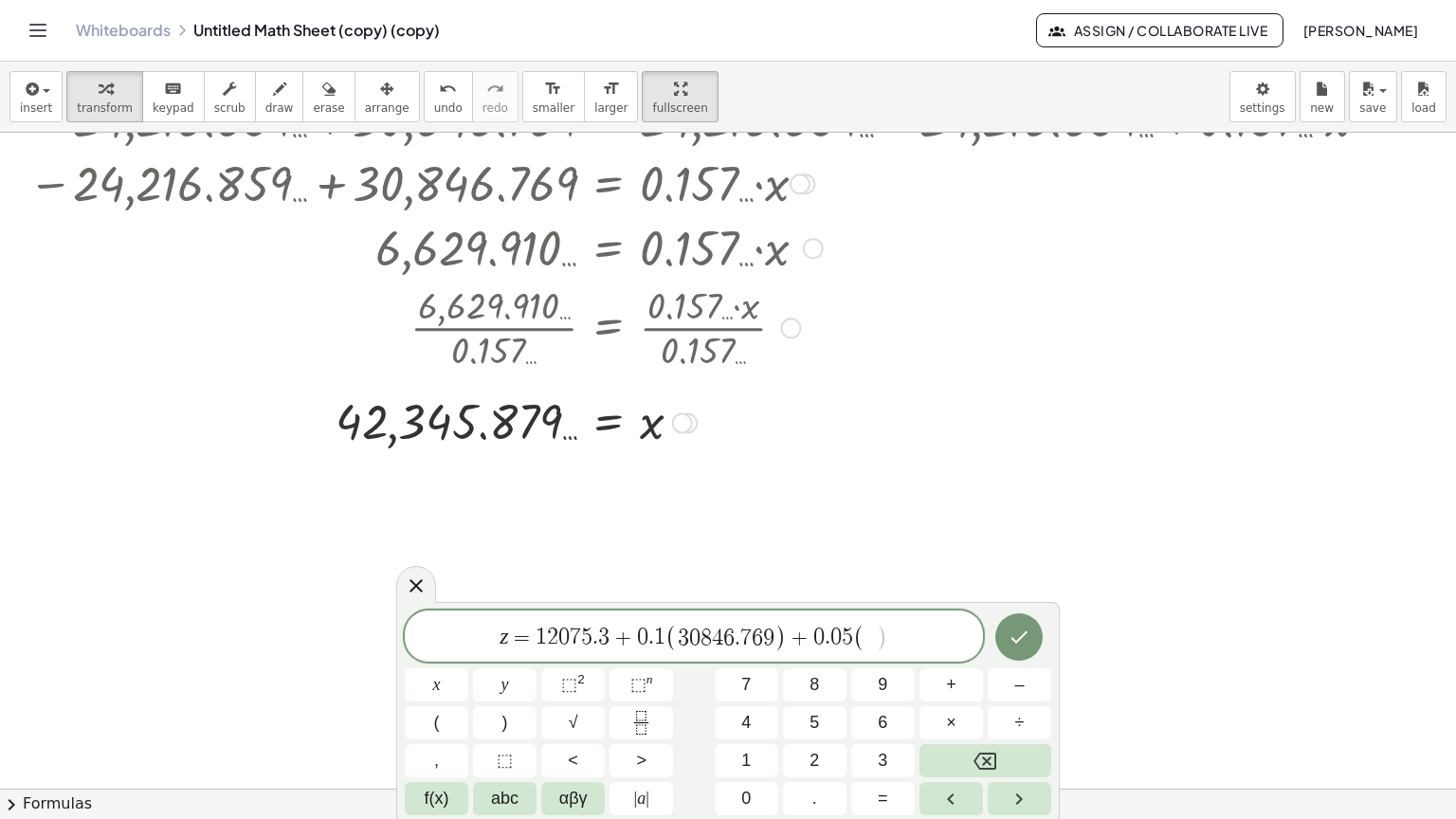
scroll to position [4645, 0]
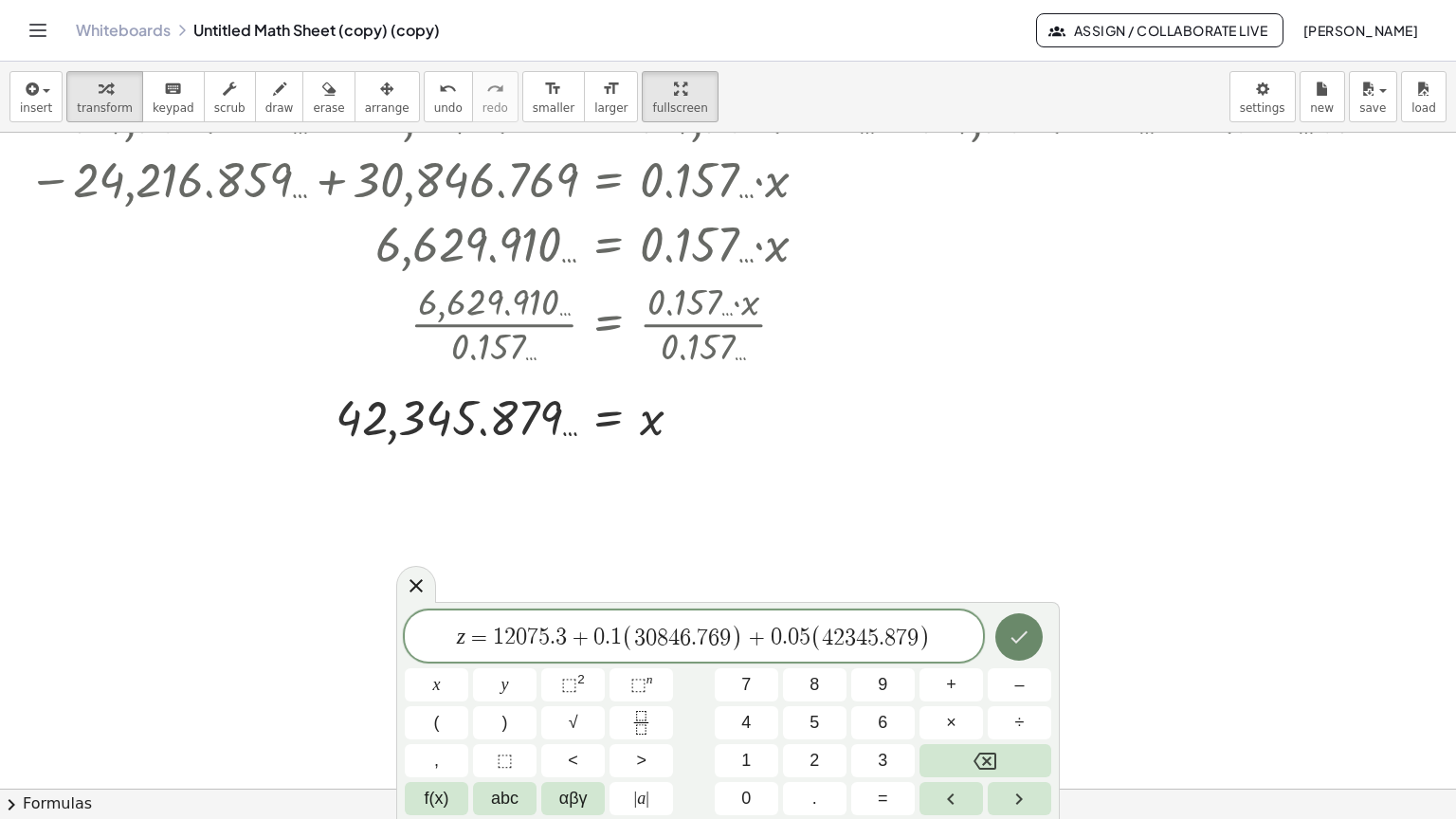
click at [1012, 634] on icon "Done" at bounding box center [1019, 637] width 23 height 23
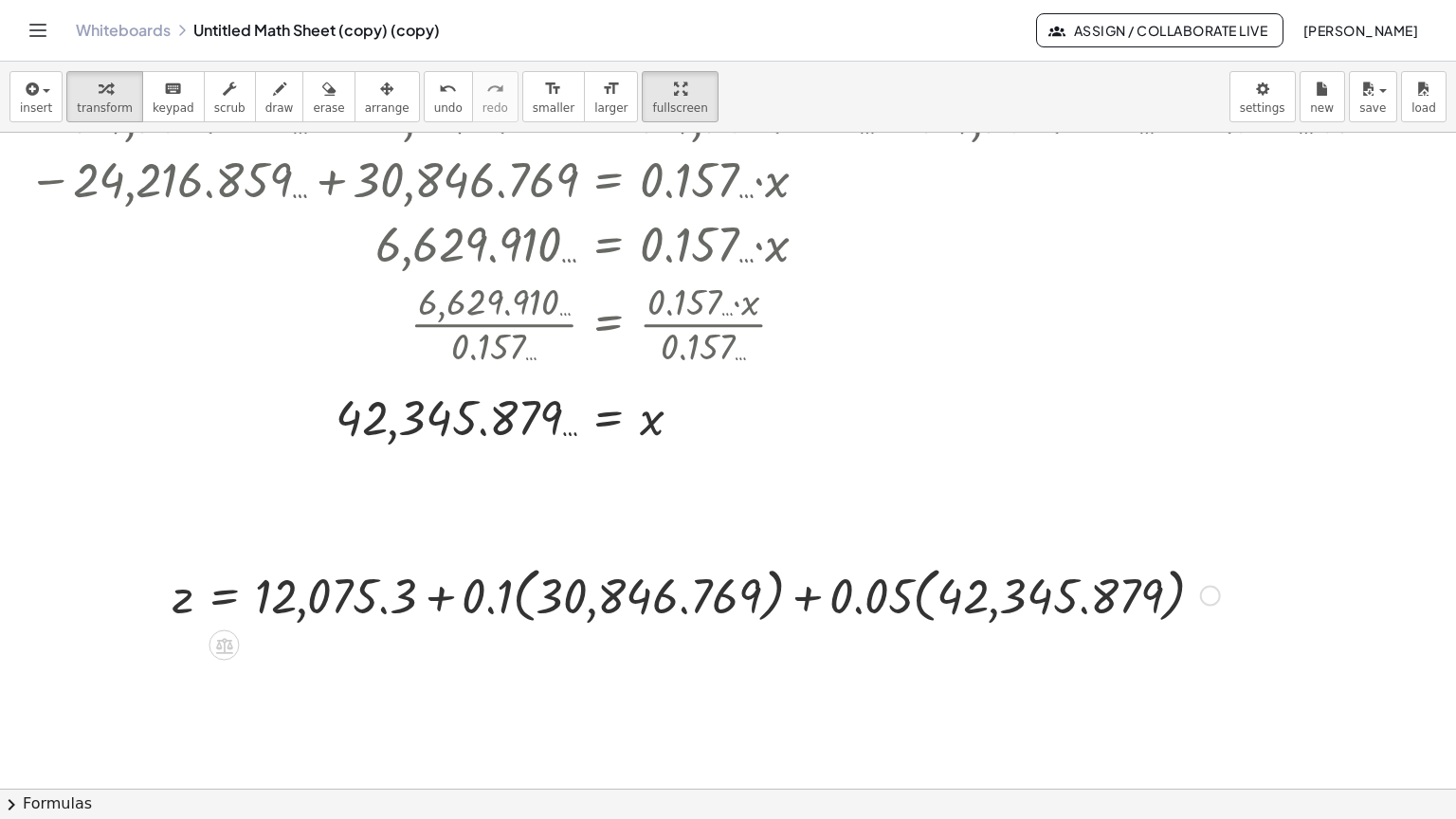
click at [632, 559] on div at bounding box center [696, 593] width 1066 height 69
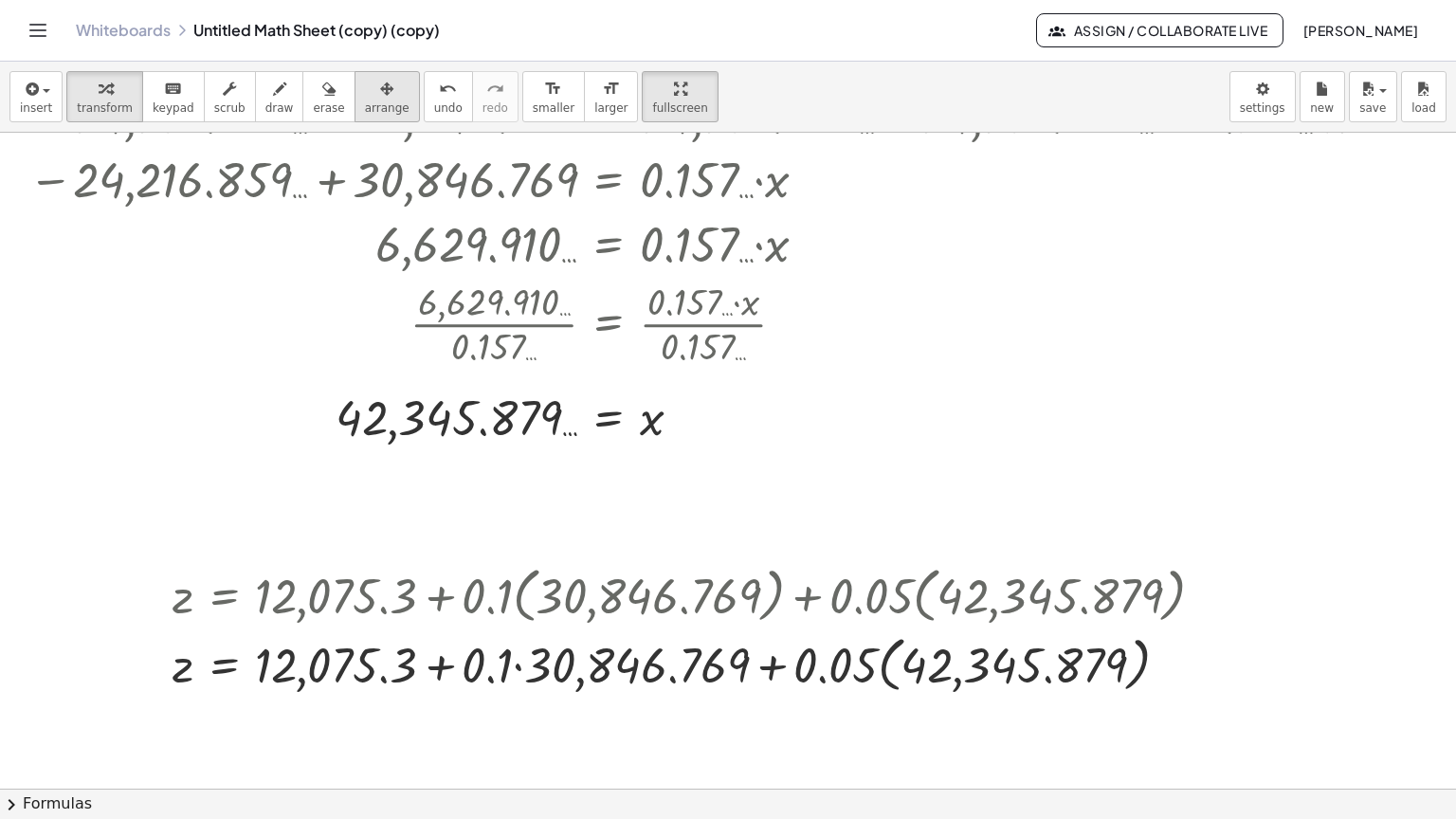
click at [365, 76] on div "button" at bounding box center [387, 88] width 45 height 23
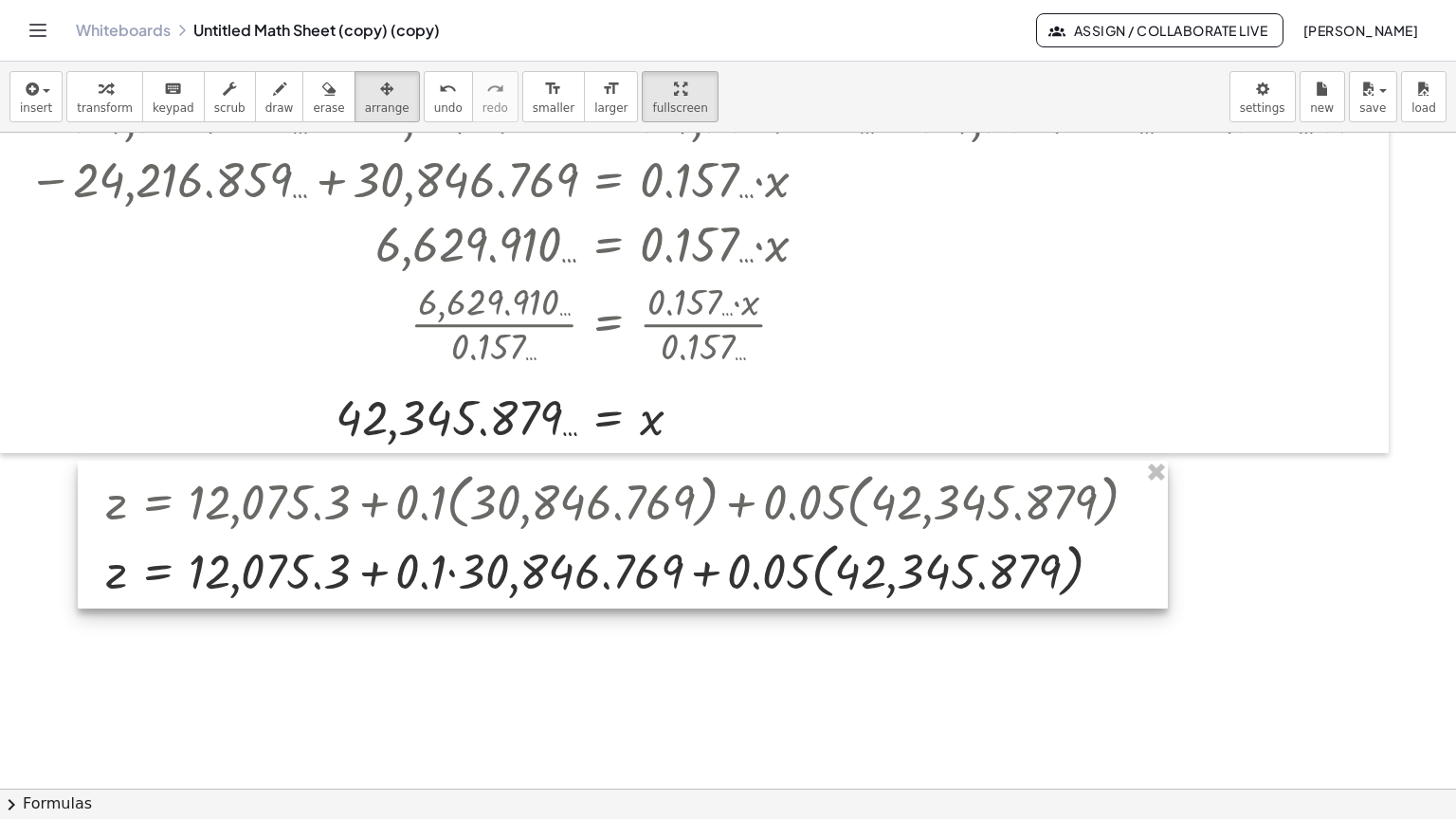
drag, startPoint x: 511, startPoint y: 532, endPoint x: 444, endPoint y: 438, distance: 115.4
click at [444, 461] on div at bounding box center [622, 534] width 1090 height 148
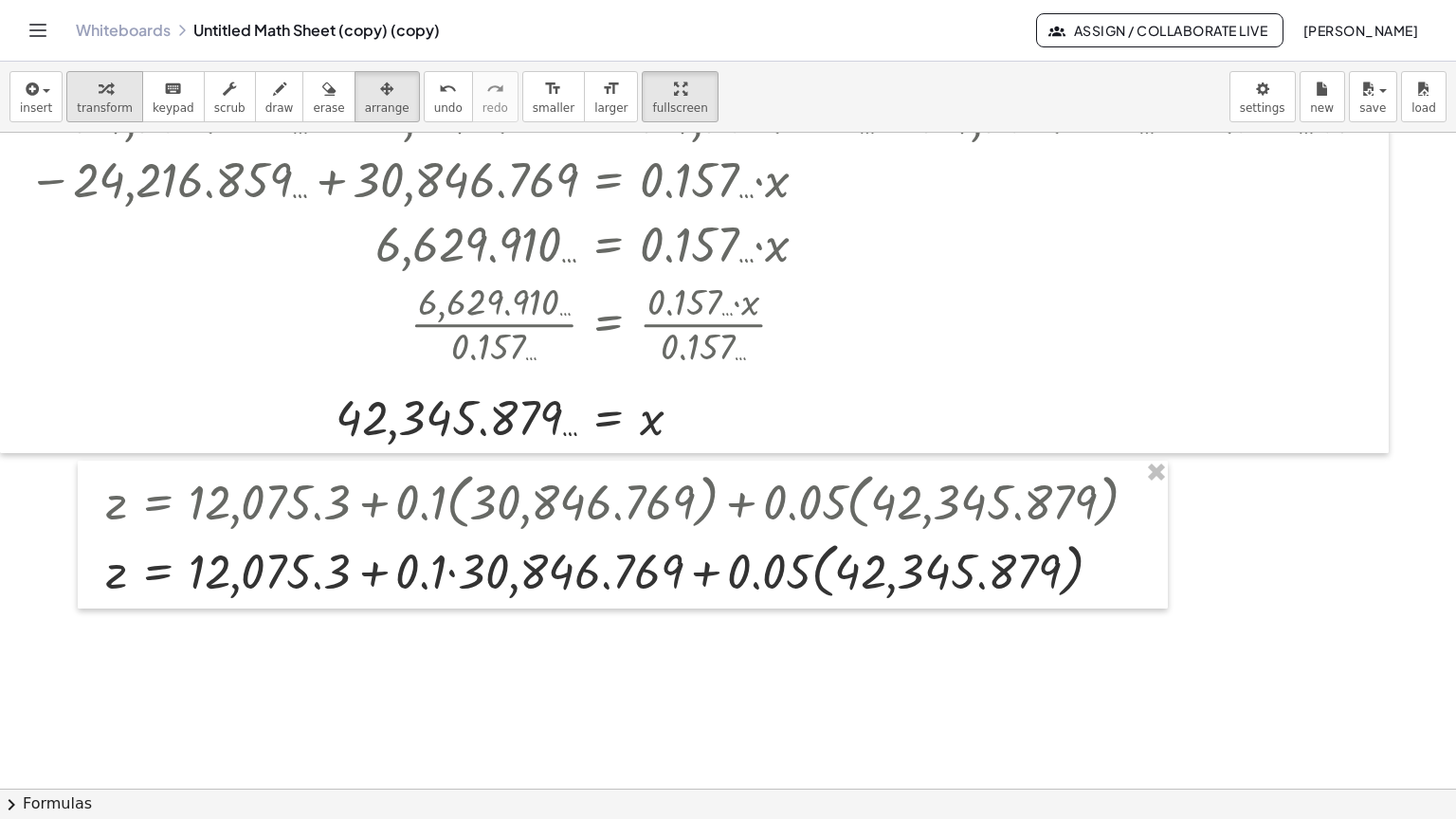
click at [98, 77] on icon "button" at bounding box center [105, 89] width 13 height 23
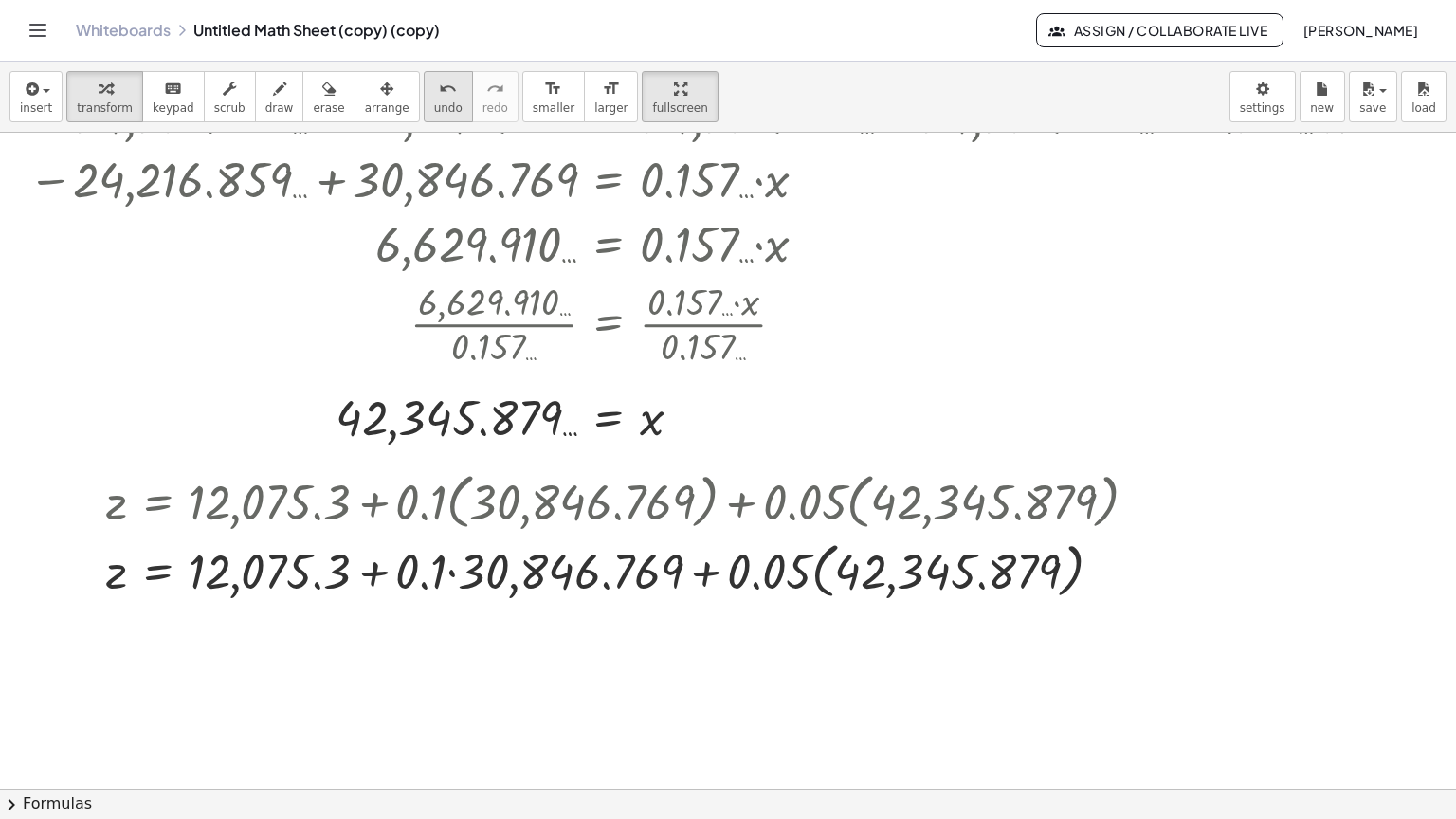
click at [439, 77] on icon "undo" at bounding box center [447, 89] width 18 height 23
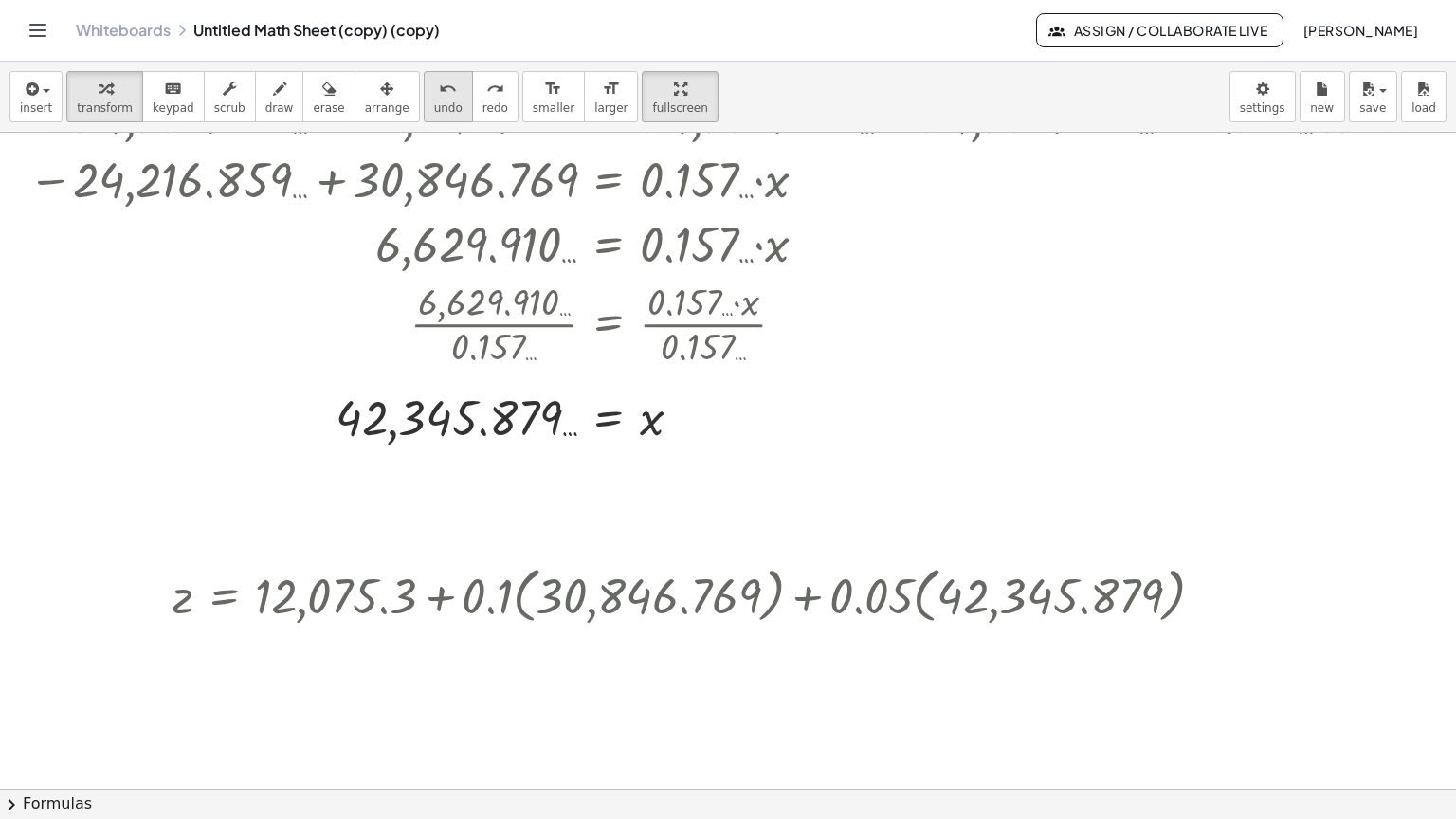
click at [434, 101] on span "undo" at bounding box center [448, 108] width 29 height 13
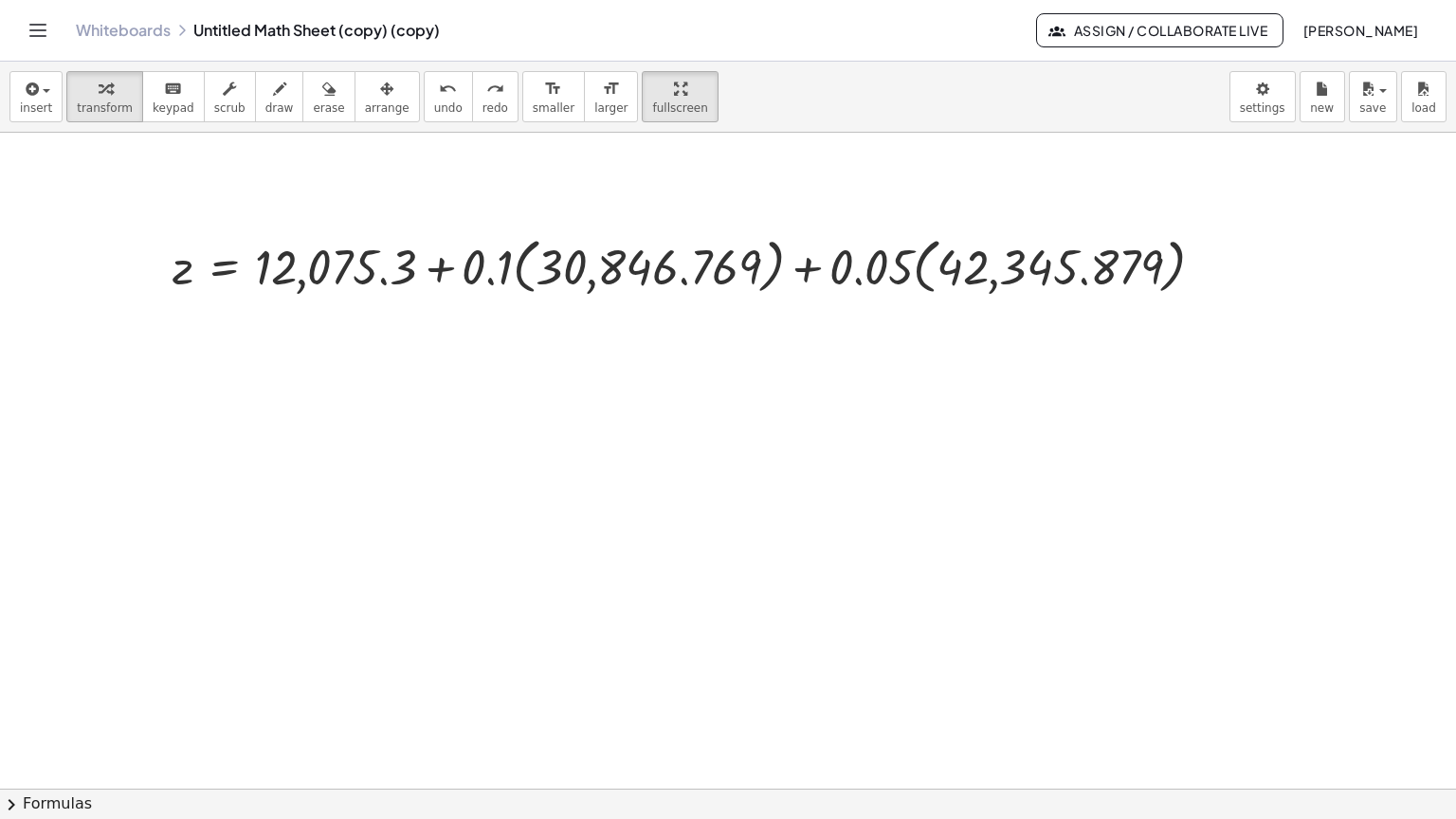
scroll to position [4930, 0]
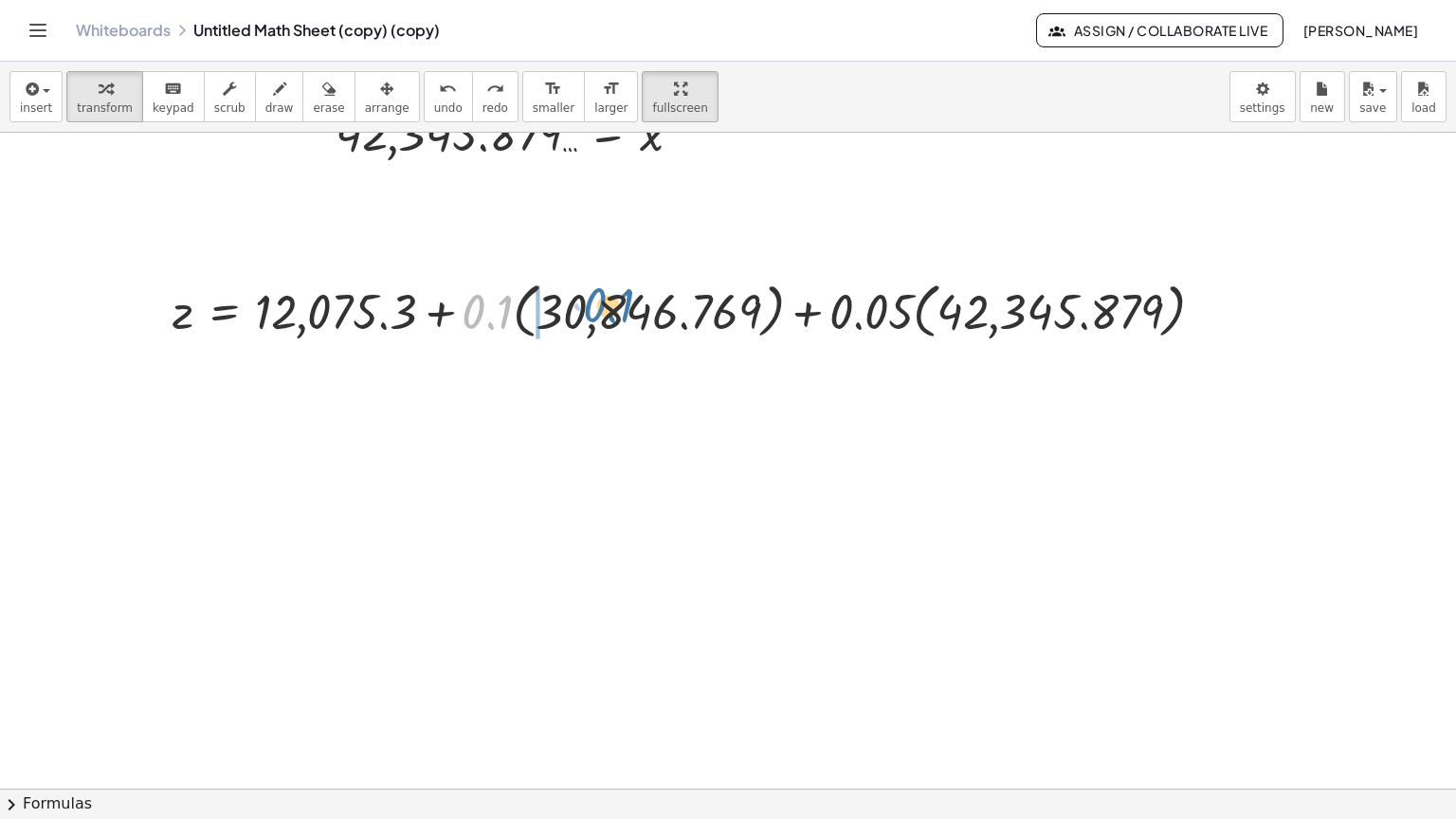
drag, startPoint x: 503, startPoint y: 262, endPoint x: 626, endPoint y: 257, distance: 123.1
click at [626, 275] on div at bounding box center [696, 310] width 1066 height 69
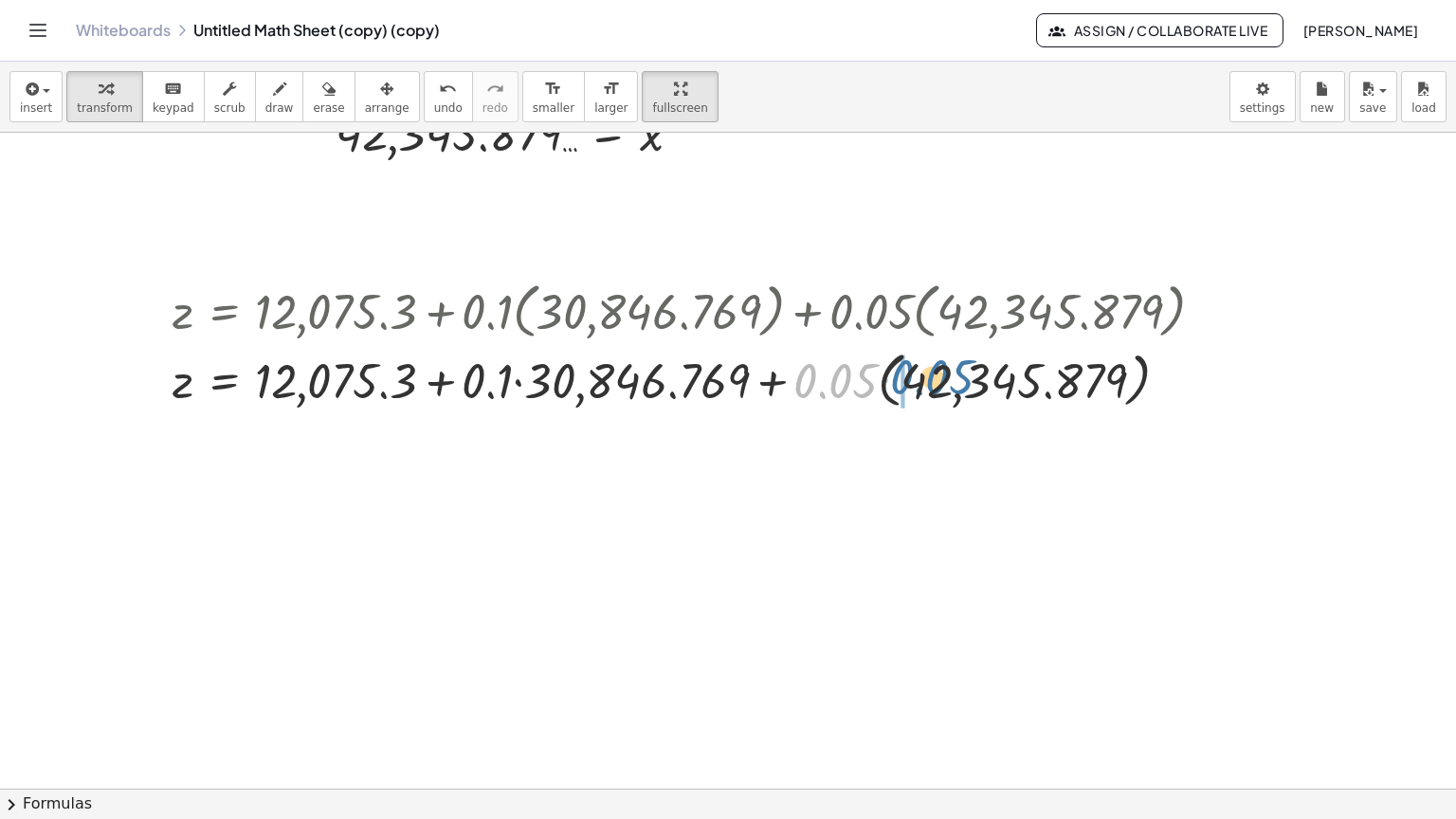
drag, startPoint x: 846, startPoint y: 318, endPoint x: 944, endPoint y: 314, distance: 98.1
click at [944, 344] on div at bounding box center [696, 378] width 1066 height 69
click at [517, 346] on div at bounding box center [696, 377] width 1066 height 64
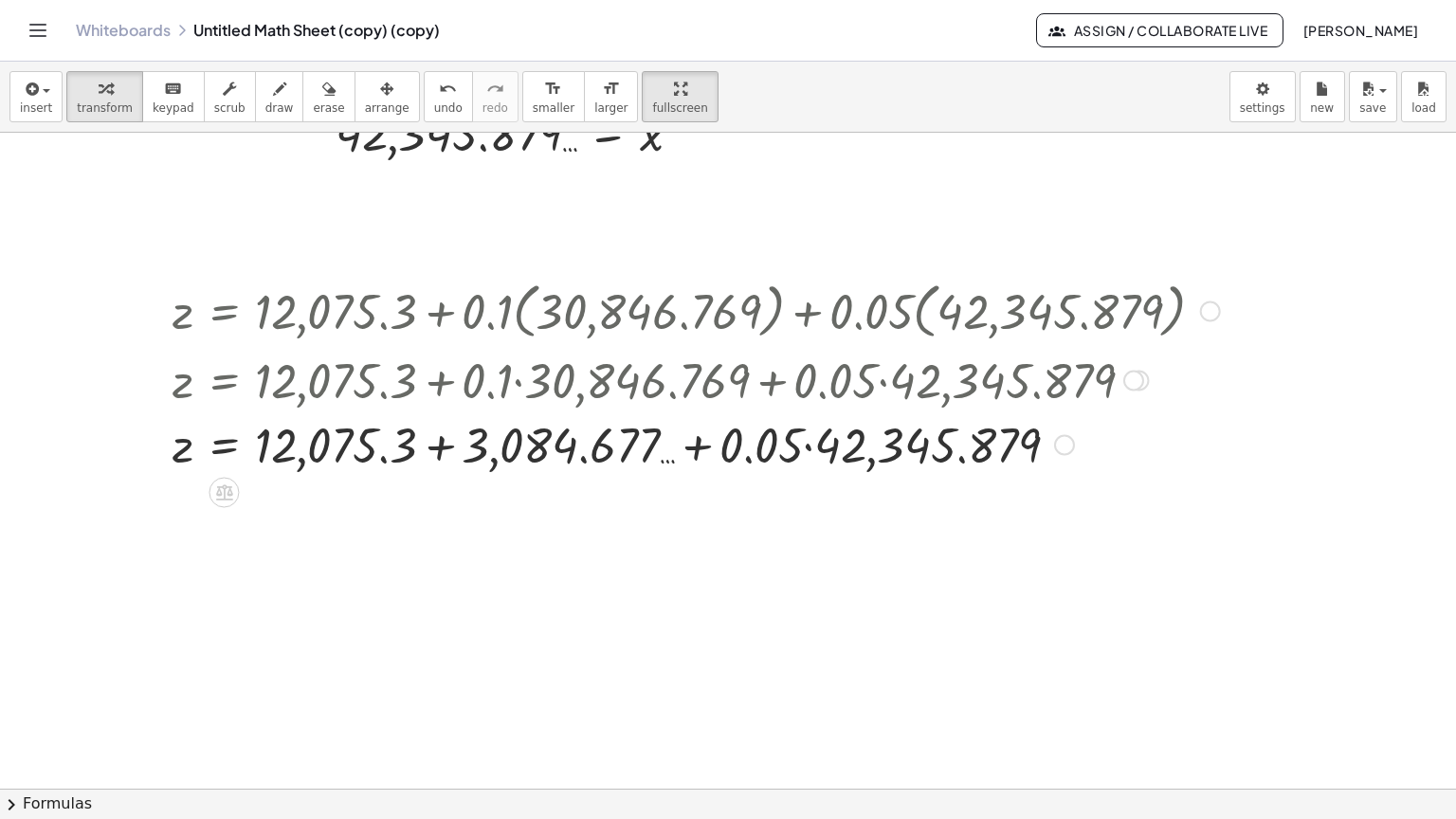
click at [808, 411] on div at bounding box center [696, 442] width 1066 height 64
click at [697, 411] on div at bounding box center [696, 442] width 1066 height 64
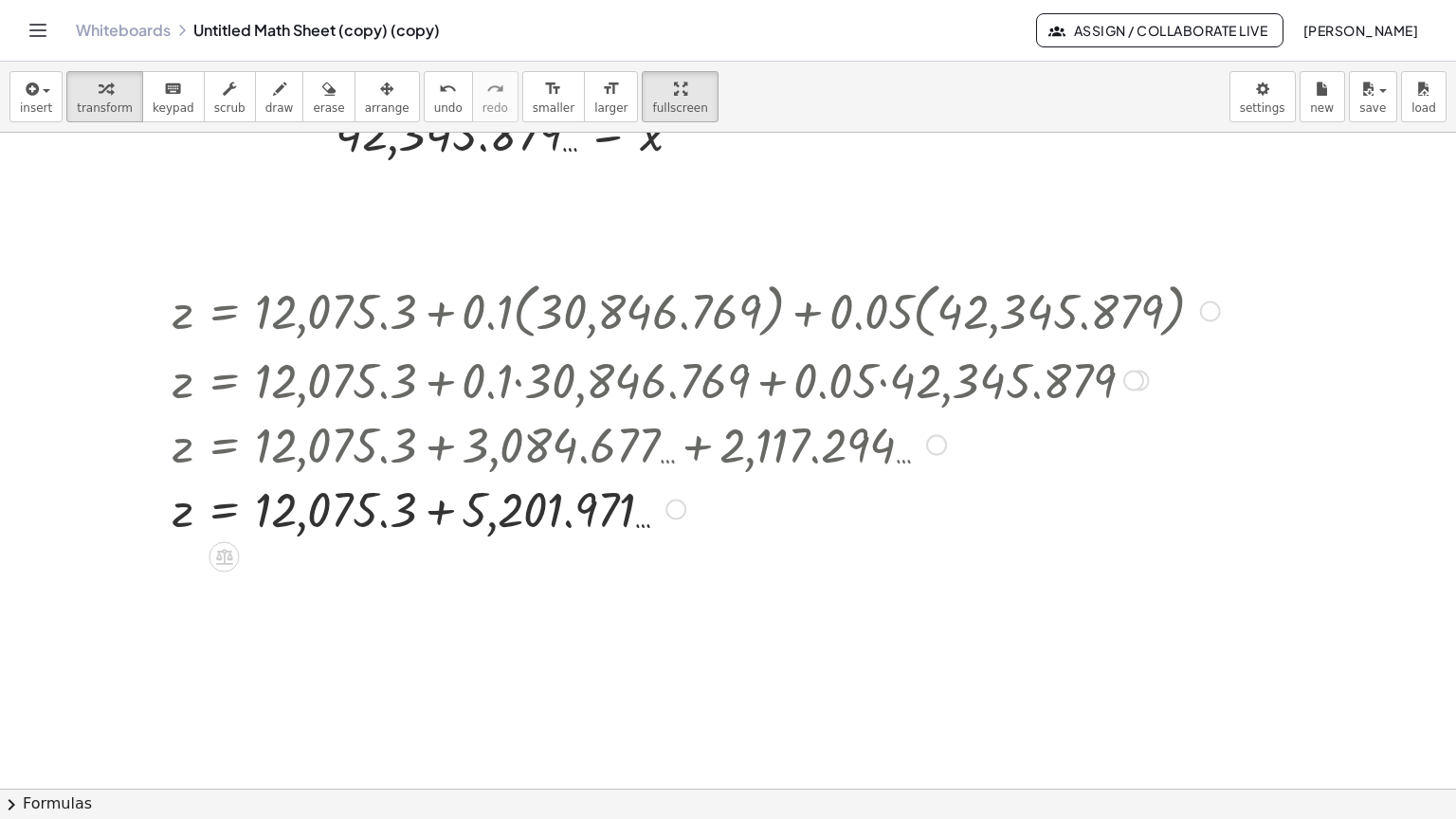
click at [440, 475] on div at bounding box center [696, 506] width 1066 height 64
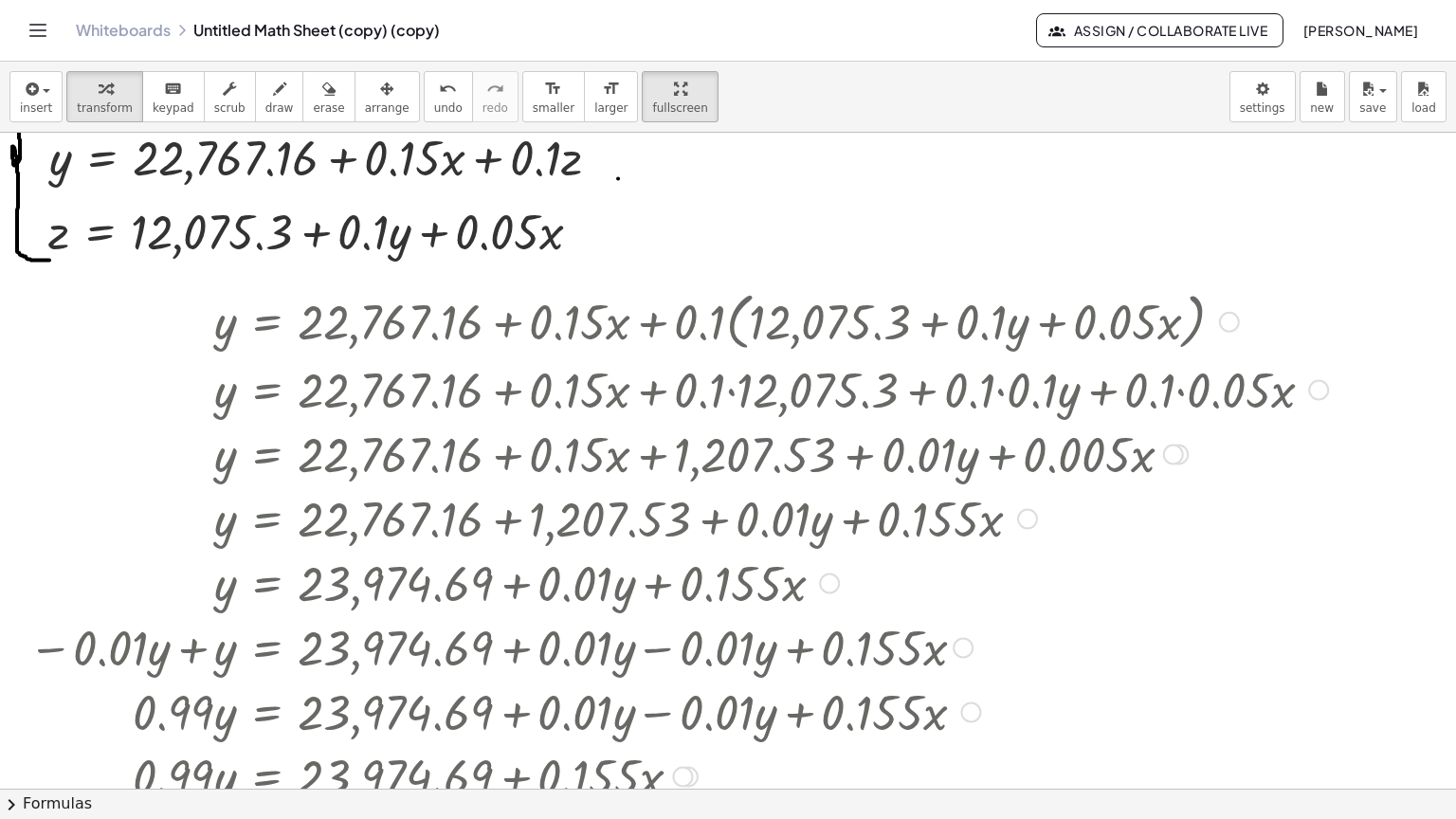
scroll to position [0, 0]
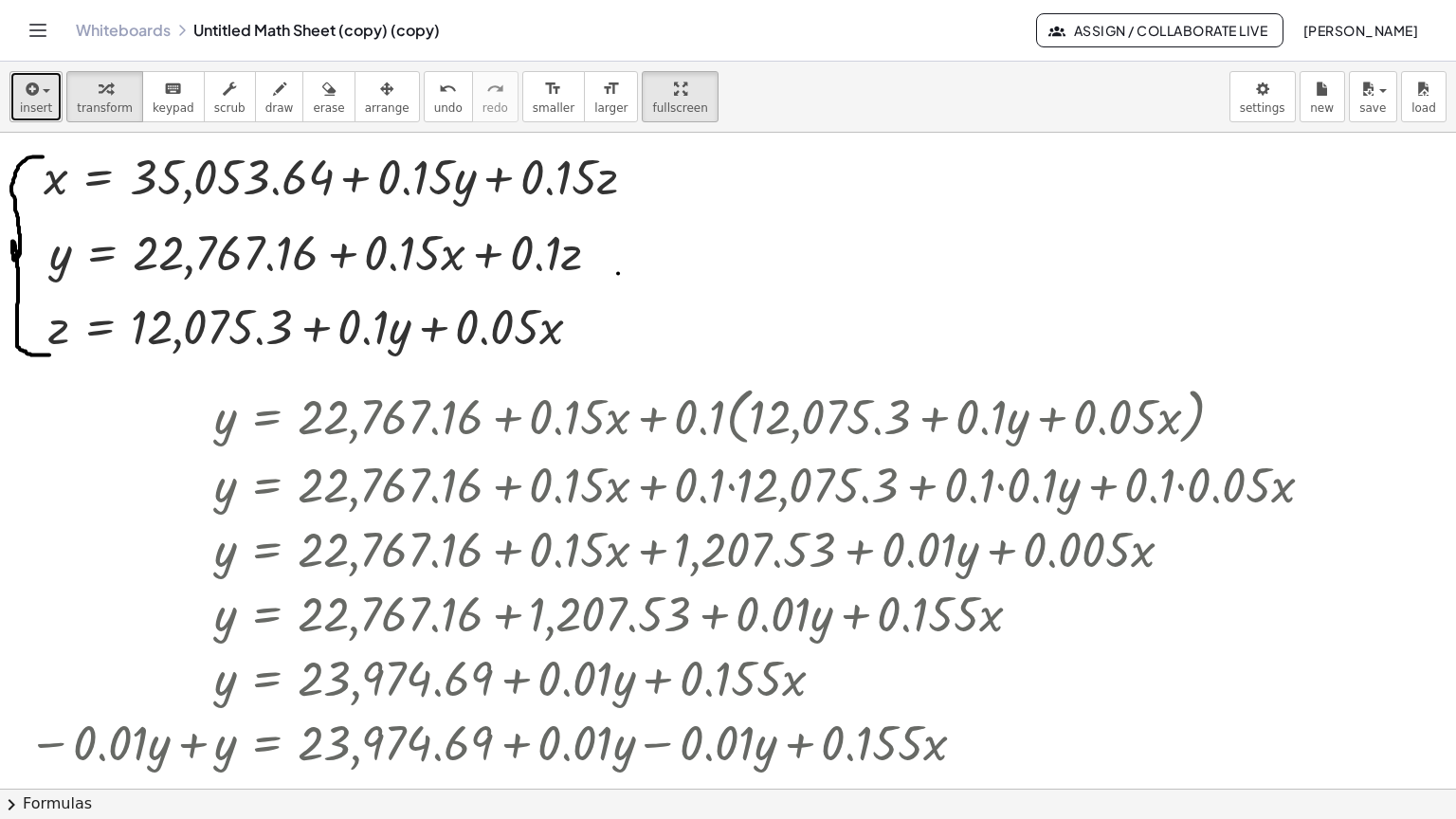
click at [34, 77] on icon "button" at bounding box center [31, 89] width 17 height 23
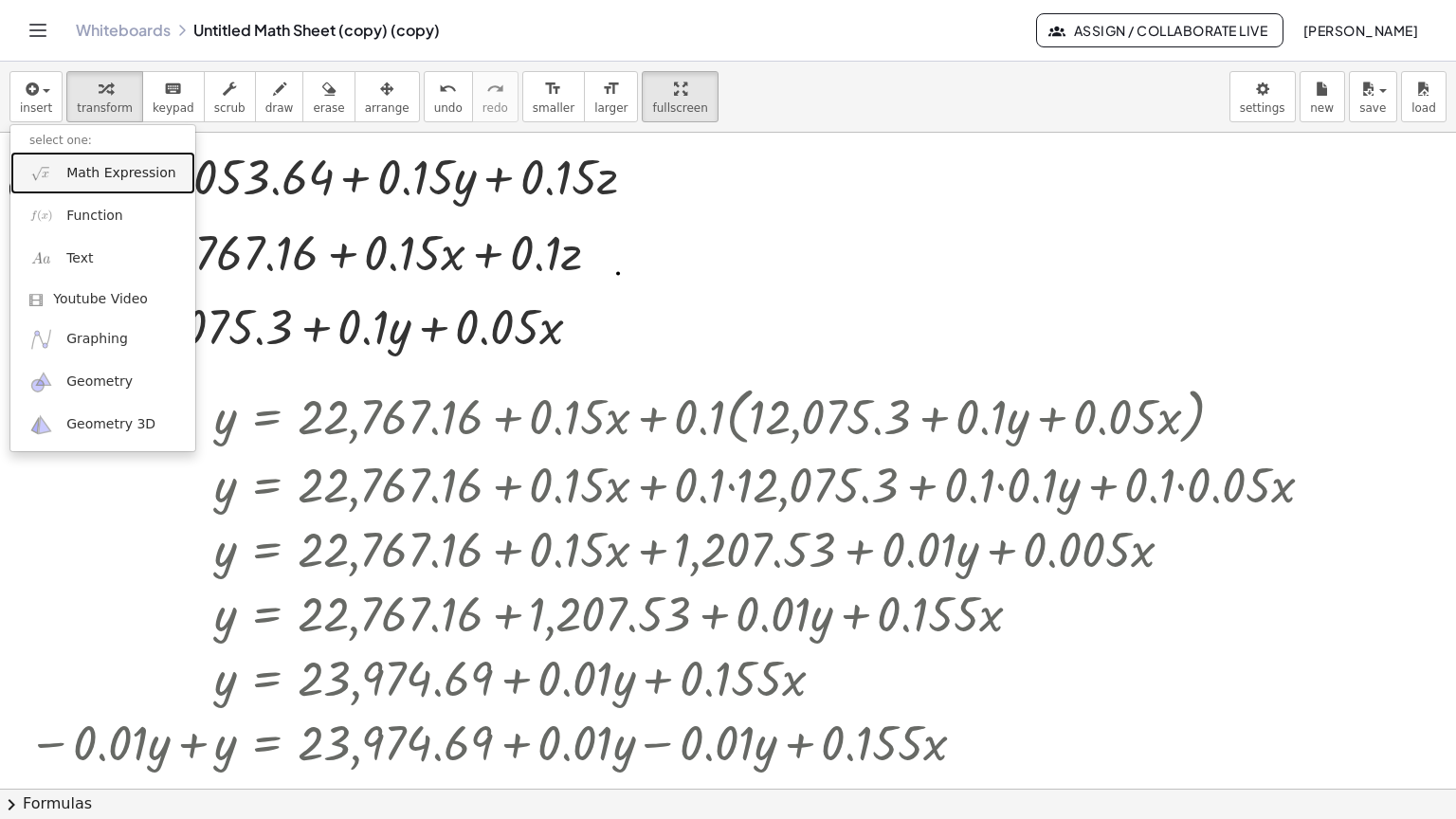
click at [88, 164] on span "Math Expression" at bounding box center [120, 174] width 109 height 19
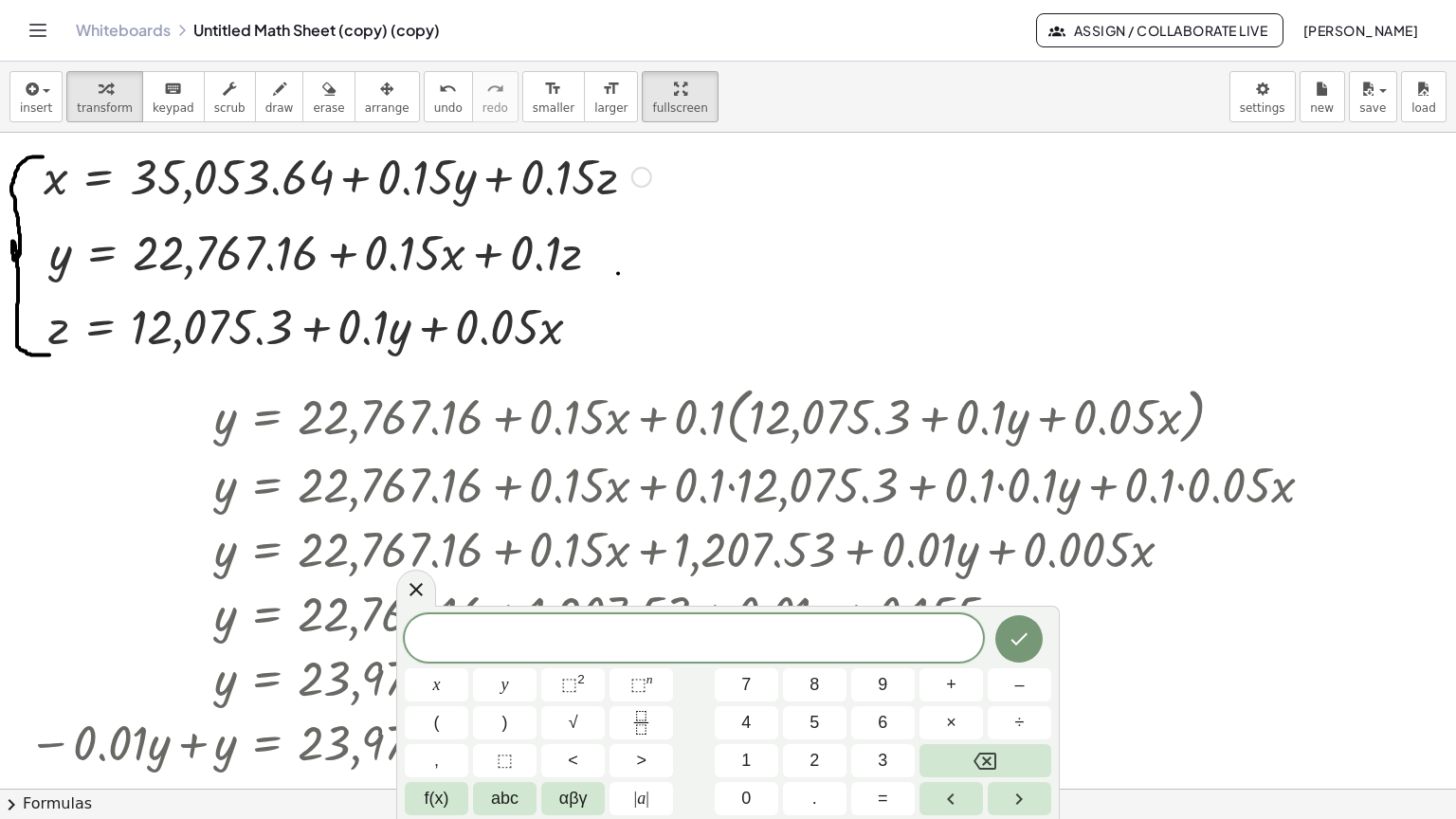
click at [640, 167] on div "Copied done" at bounding box center [642, 178] width 21 height 21
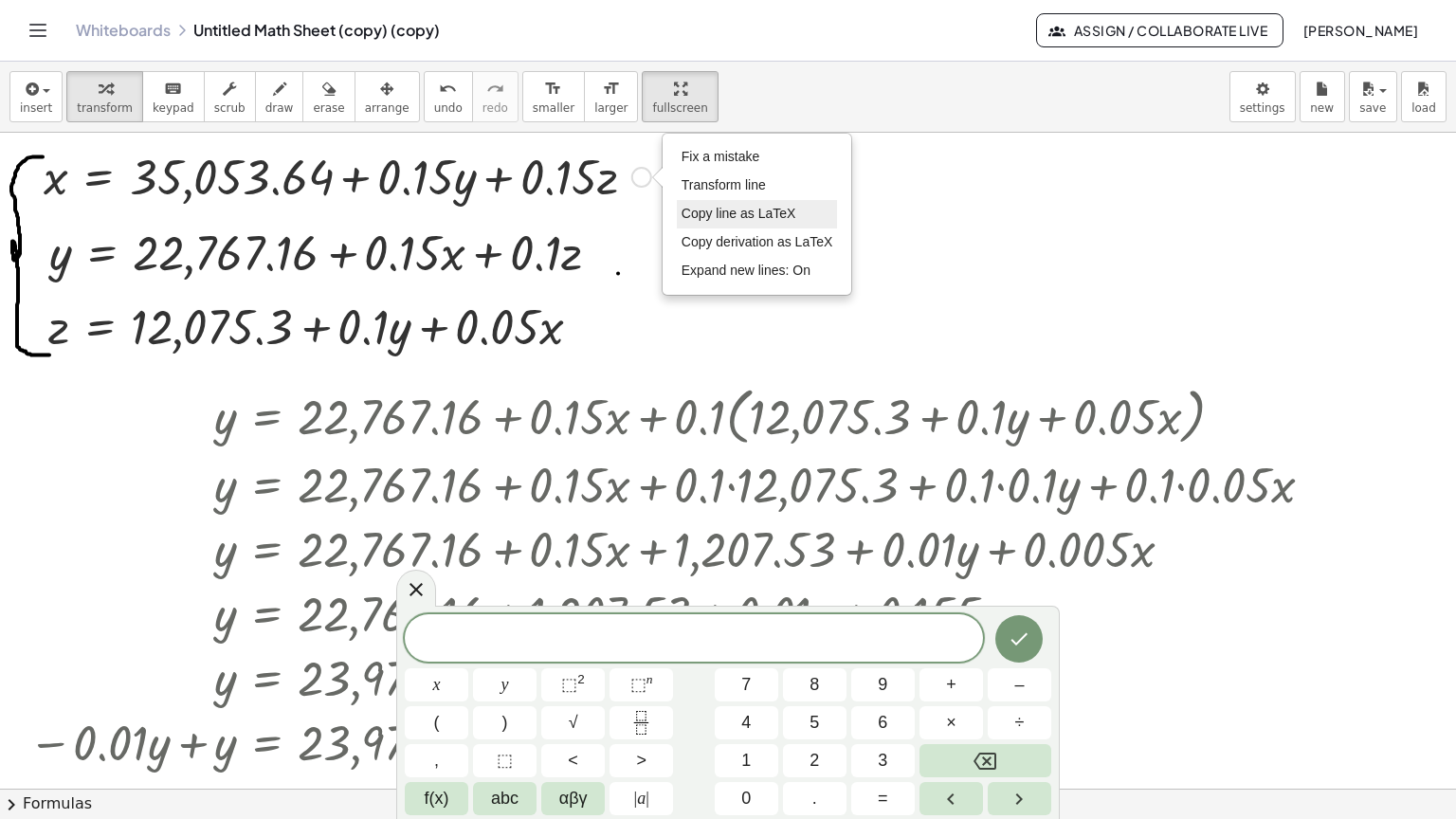
click at [711, 205] on span "Copy line as LaTeX" at bounding box center [739, 213] width 115 height 15
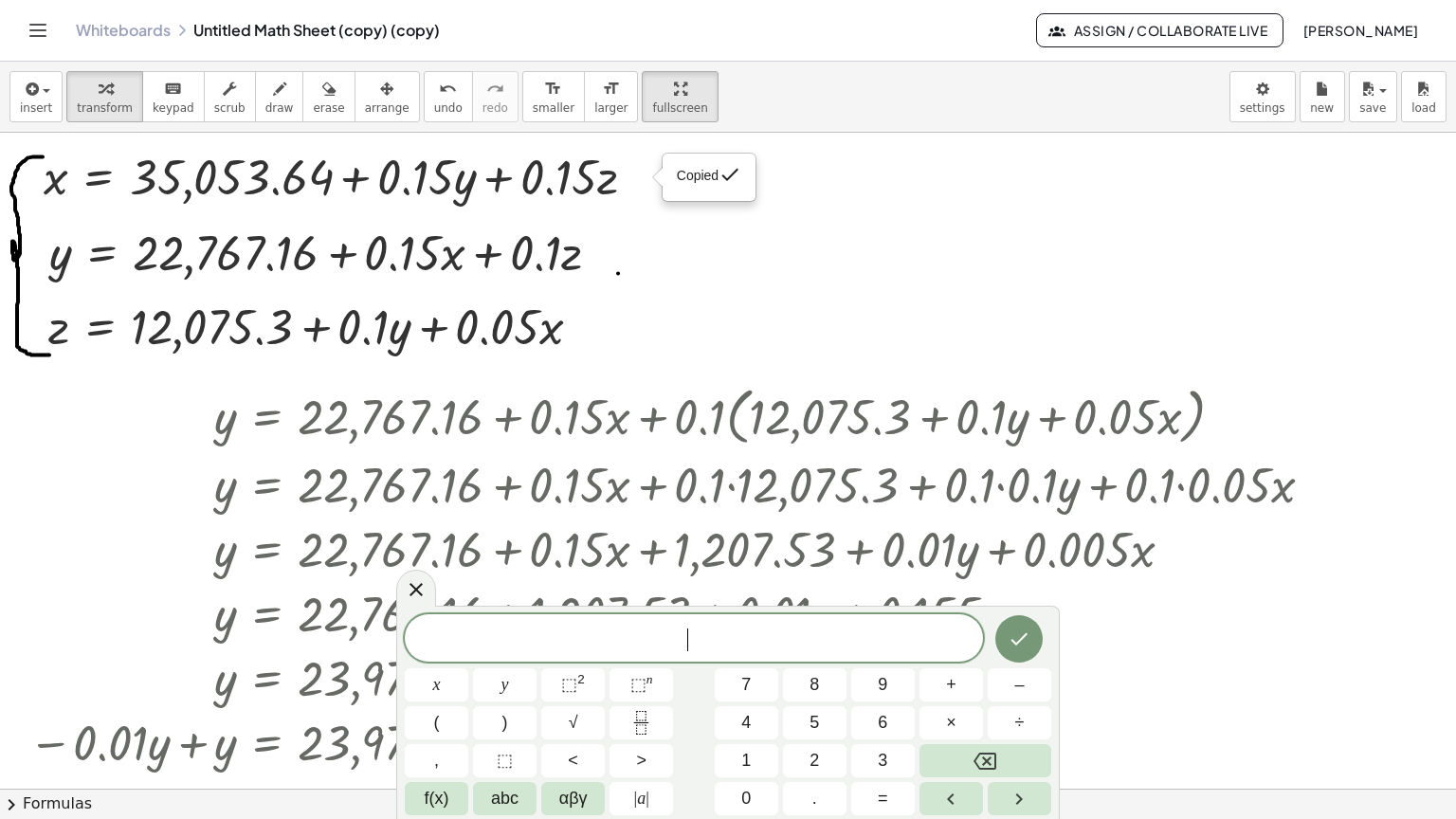
click at [682, 637] on span "​" at bounding box center [694, 640] width 578 height 27
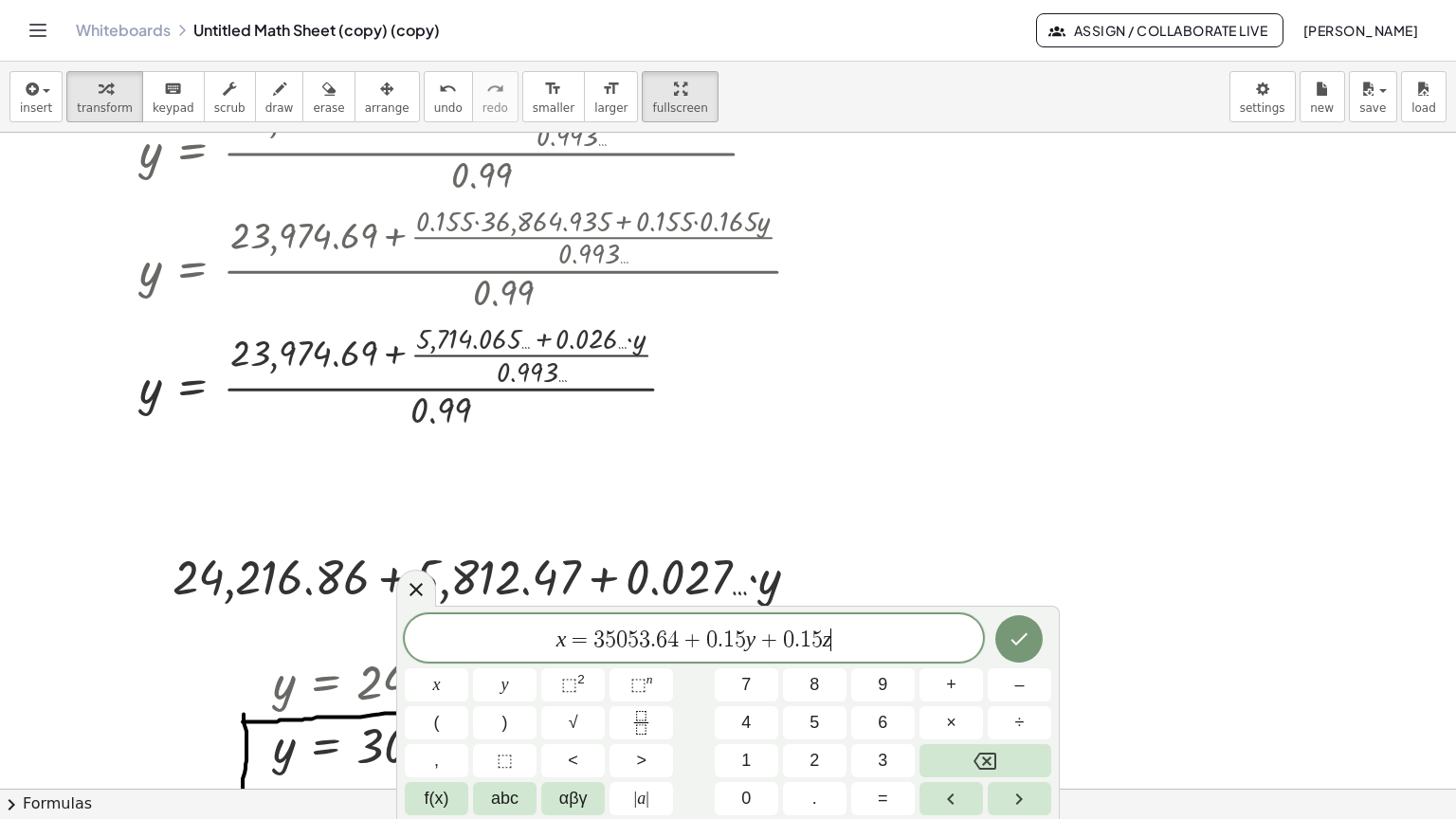
scroll to position [3603, 0]
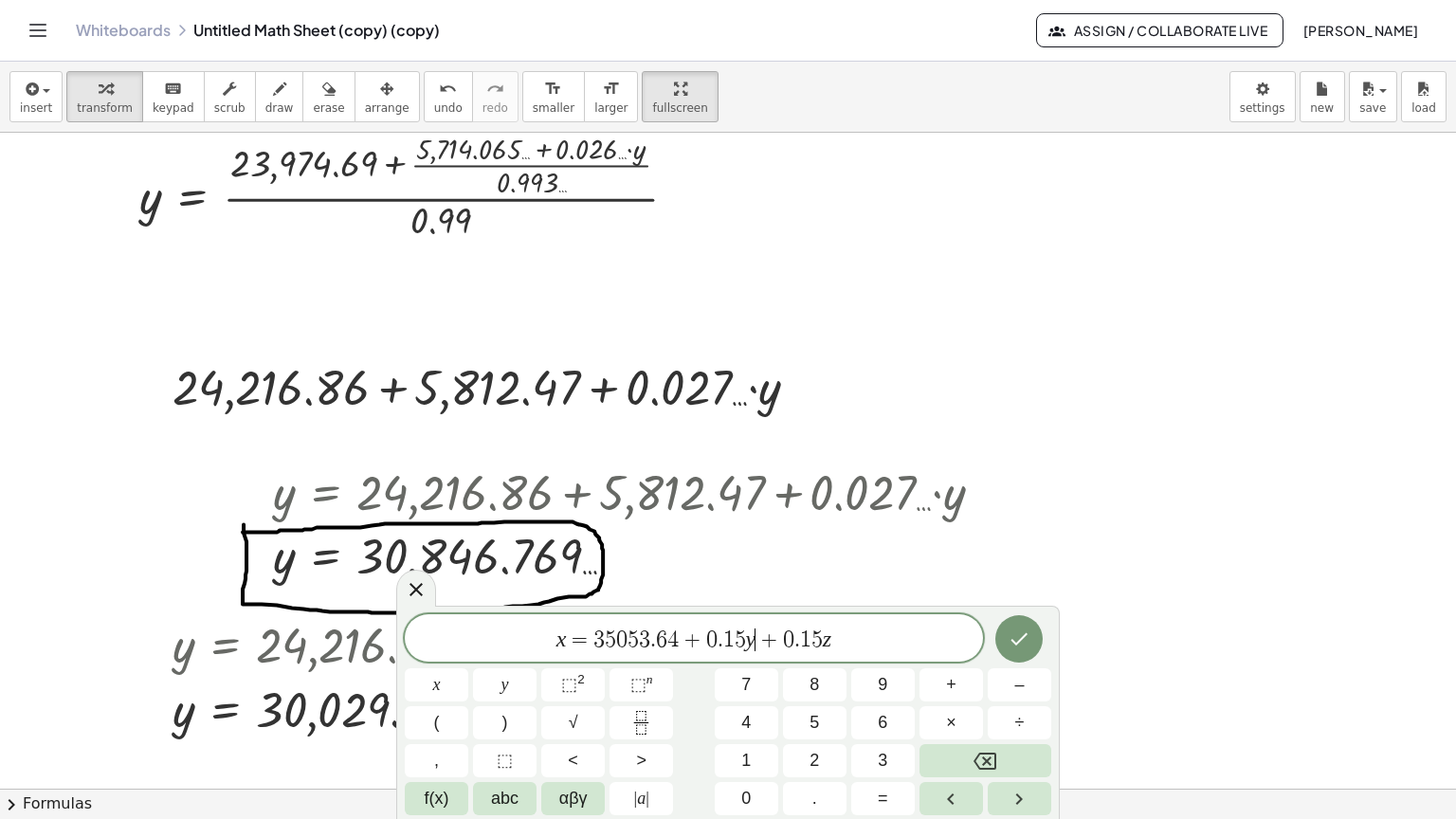
click at [758, 637] on span "+" at bounding box center [769, 640] width 28 height 23
click at [881, 645] on span "x = 3 5 0 5 3 . 6 4 + 0 . 1 5 · 3 0 8 4 6 . 7 6 9 ​ + 0 . 1 5 z" at bounding box center [694, 640] width 578 height 27
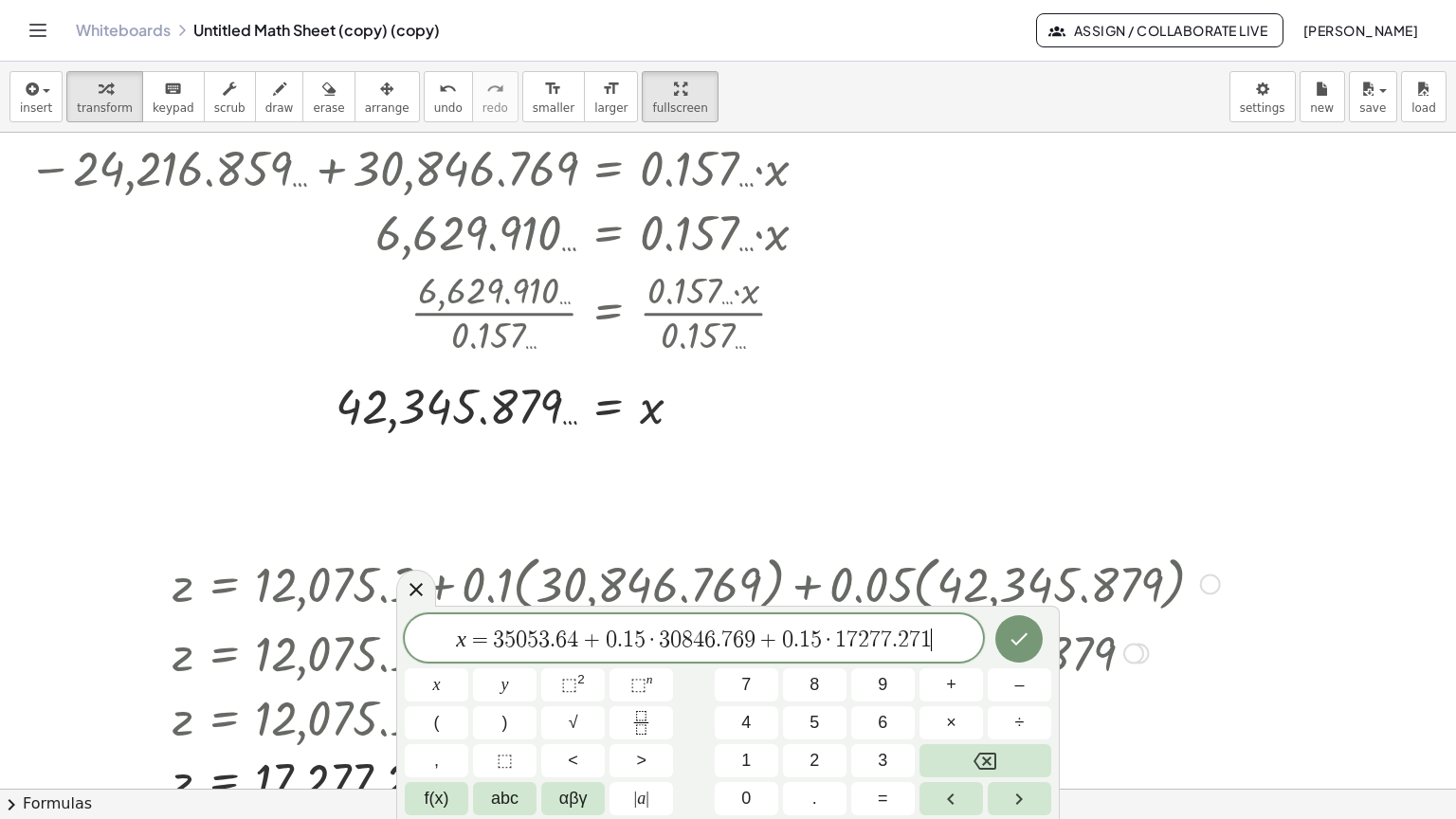
scroll to position [4645, 0]
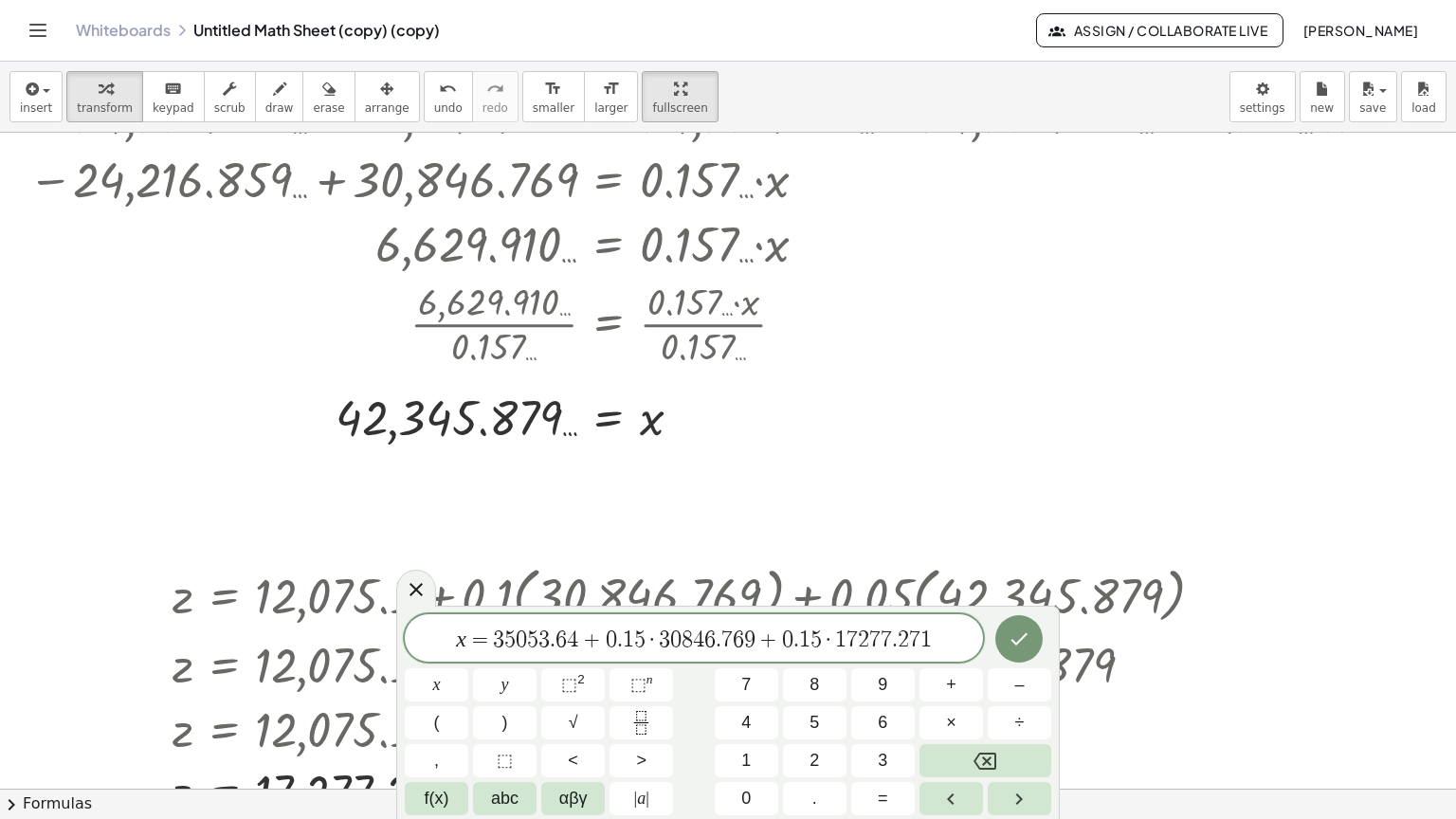
click at [466, 643] on span "=" at bounding box center [480, 640] width 28 height 23
click at [1023, 641] on icon "Done" at bounding box center [1019, 639] width 23 height 23
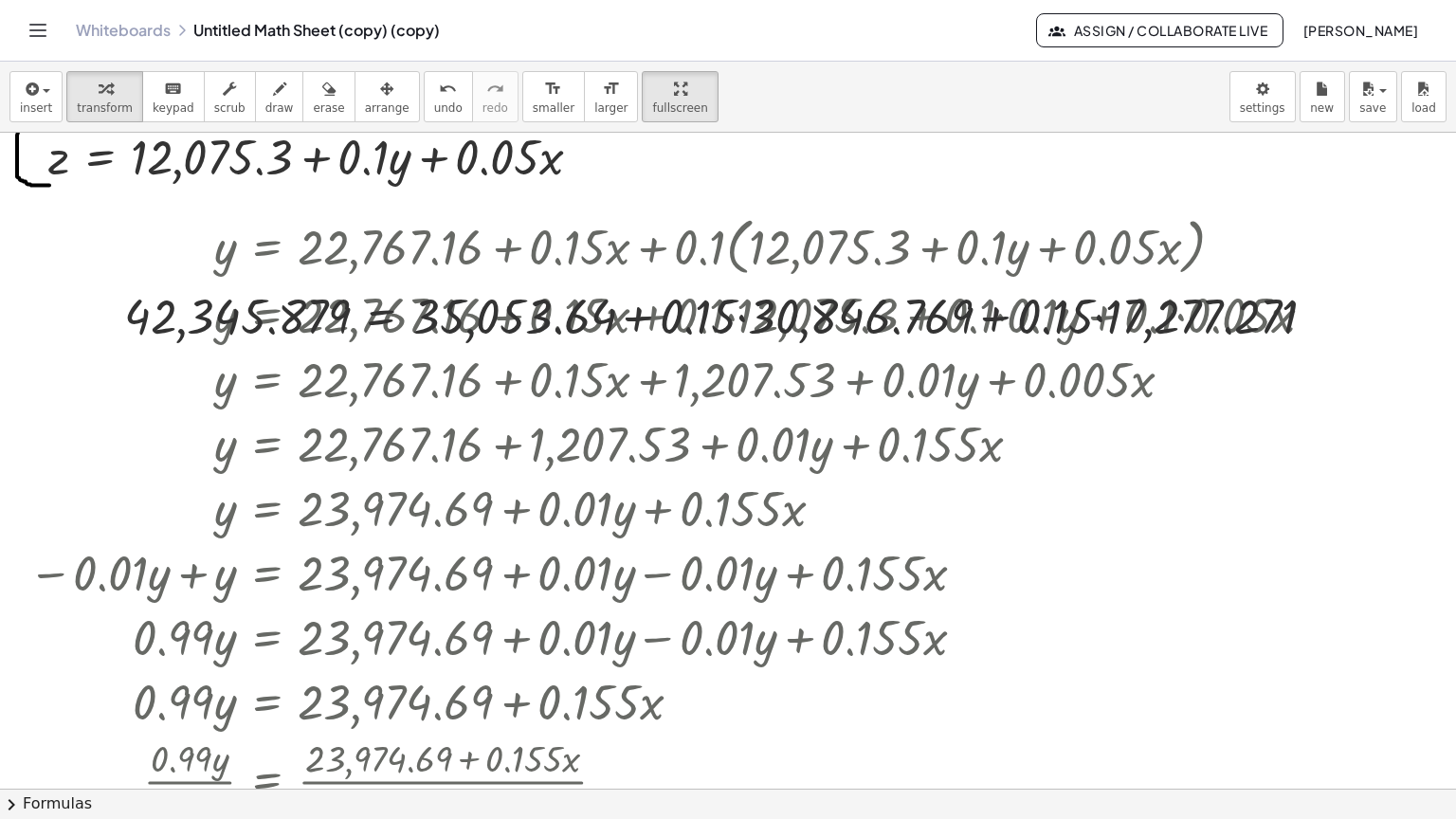
scroll to position [0, 0]
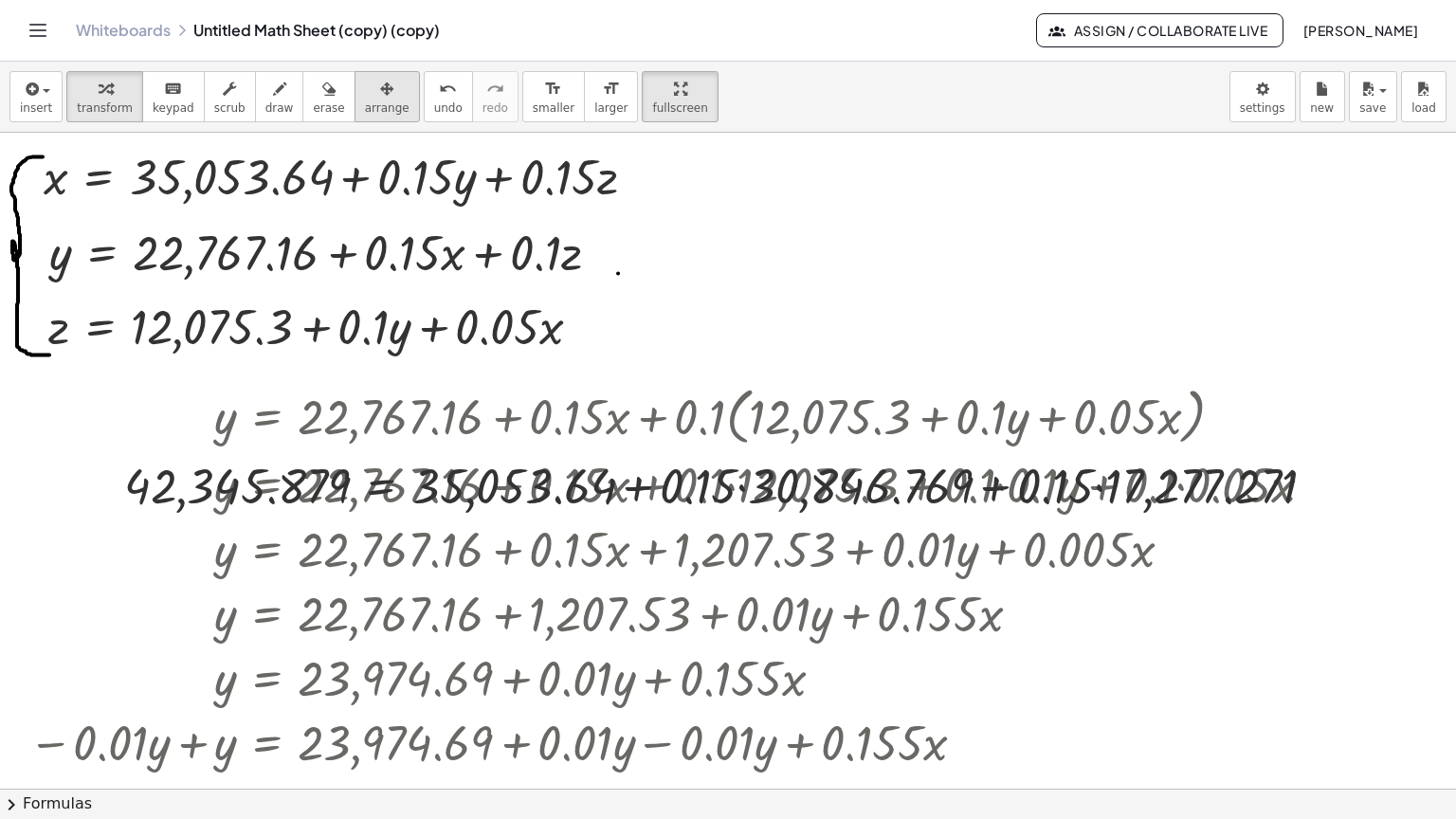
click at [380, 77] on icon "button" at bounding box center [387, 89] width 13 height 23
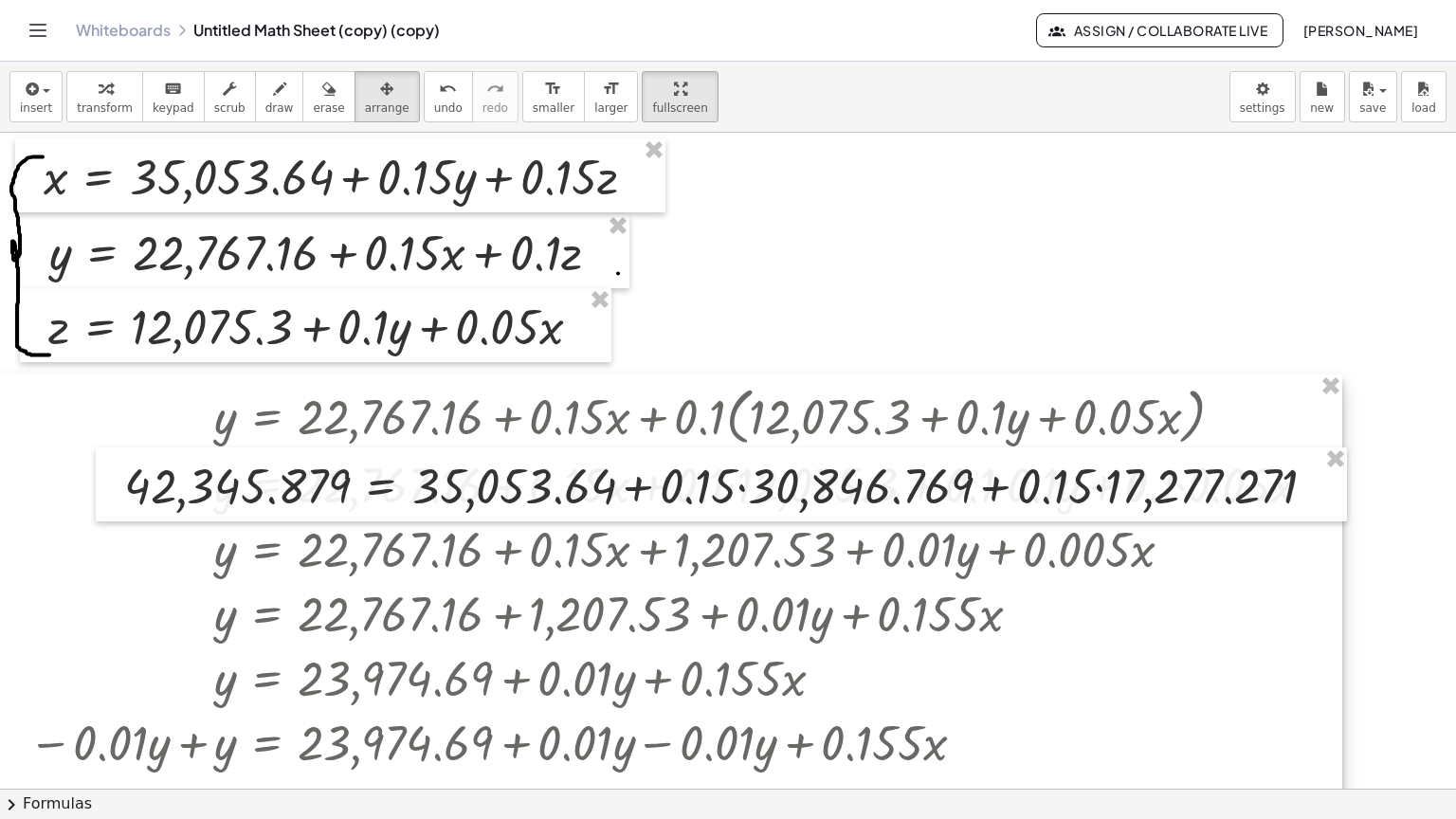
scroll to position [95, 0]
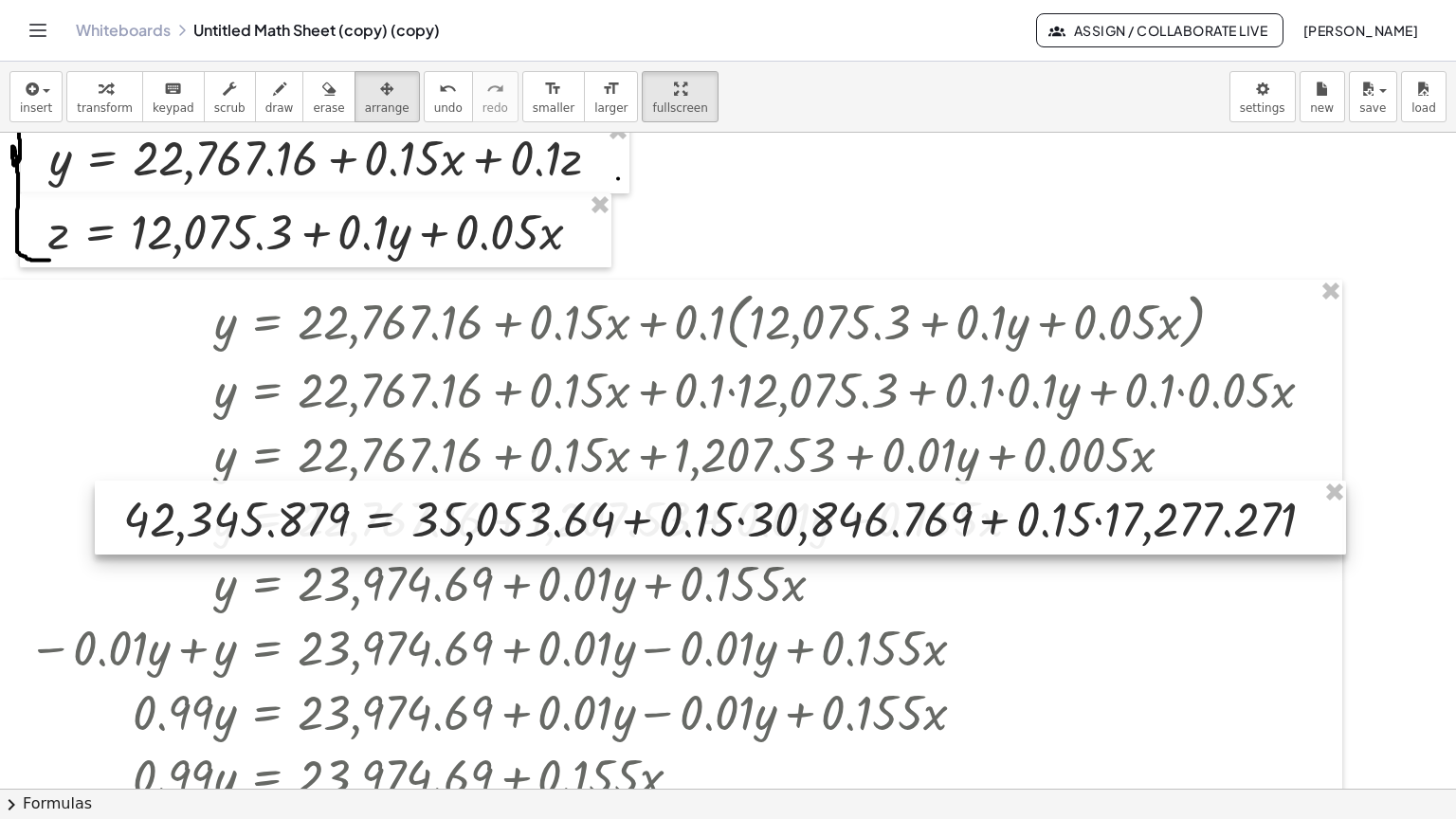
drag, startPoint x: 503, startPoint y: 345, endPoint x: 494, endPoint y: 588, distance: 243.2
click at [494, 554] on div at bounding box center [719, 517] width 1251 height 74
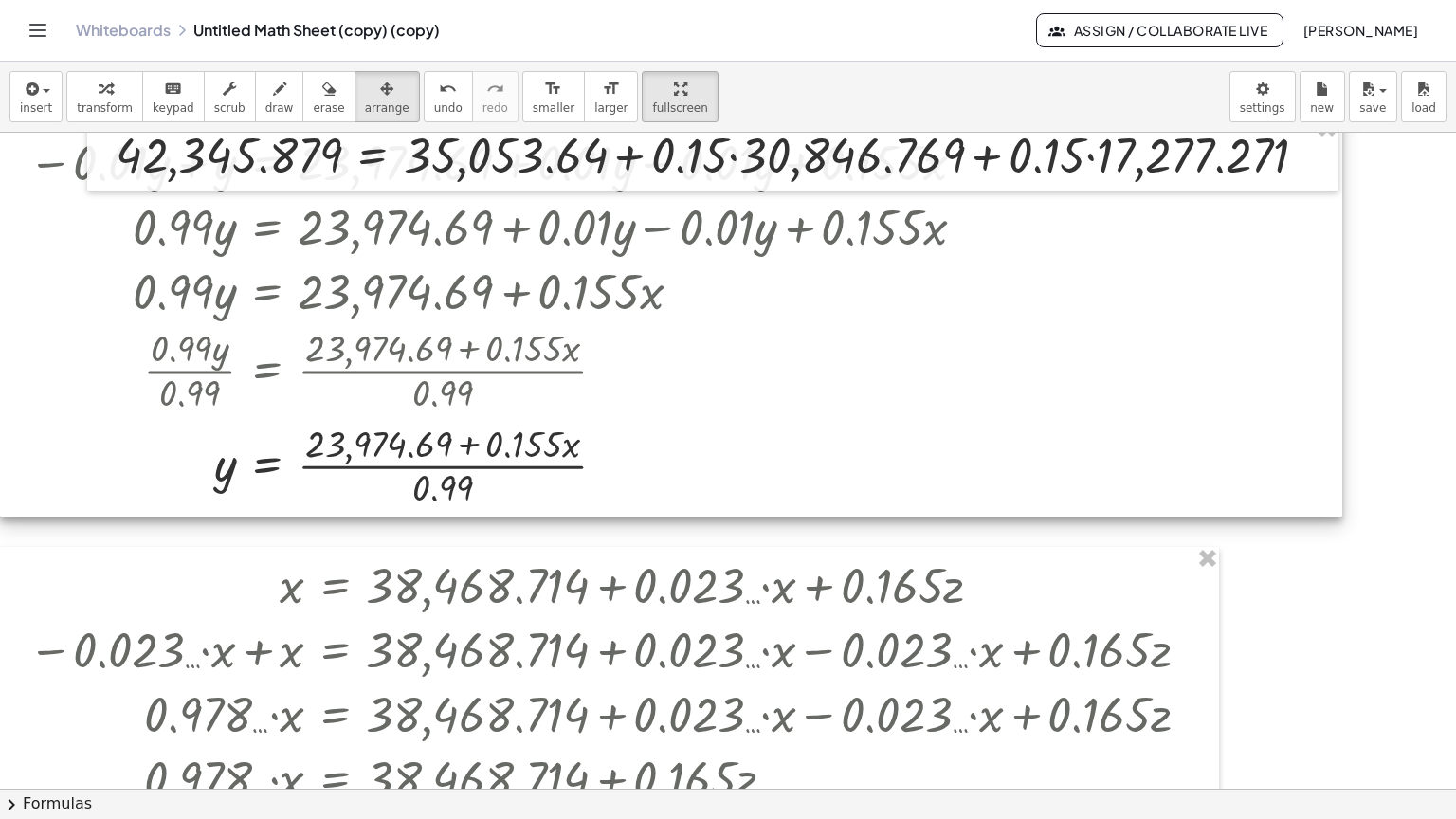
scroll to position [474, 0]
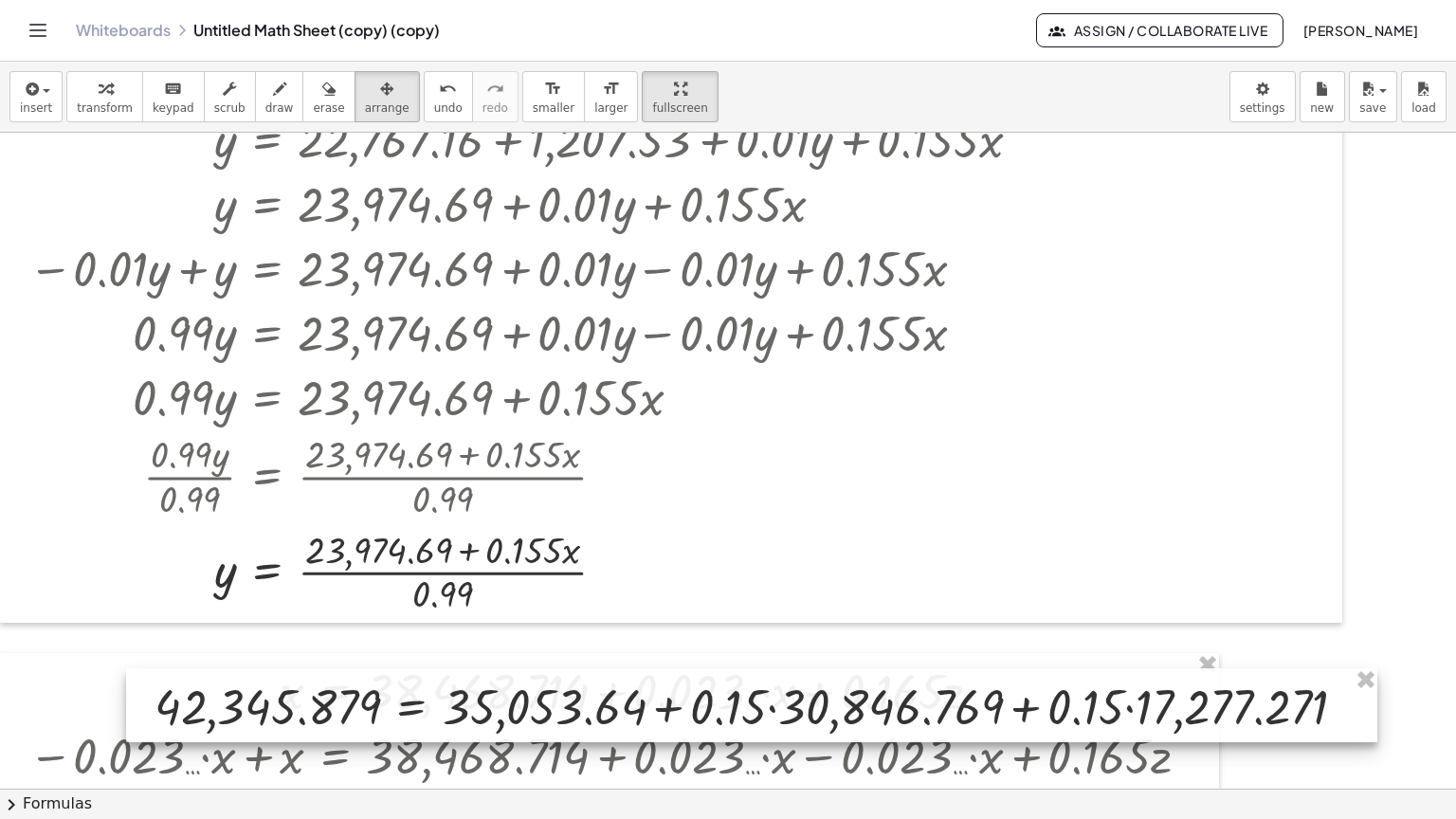
drag, startPoint x: 477, startPoint y: 203, endPoint x: 516, endPoint y: 649, distance: 447.7
click at [516, 668] on div at bounding box center [751, 704] width 1251 height 74
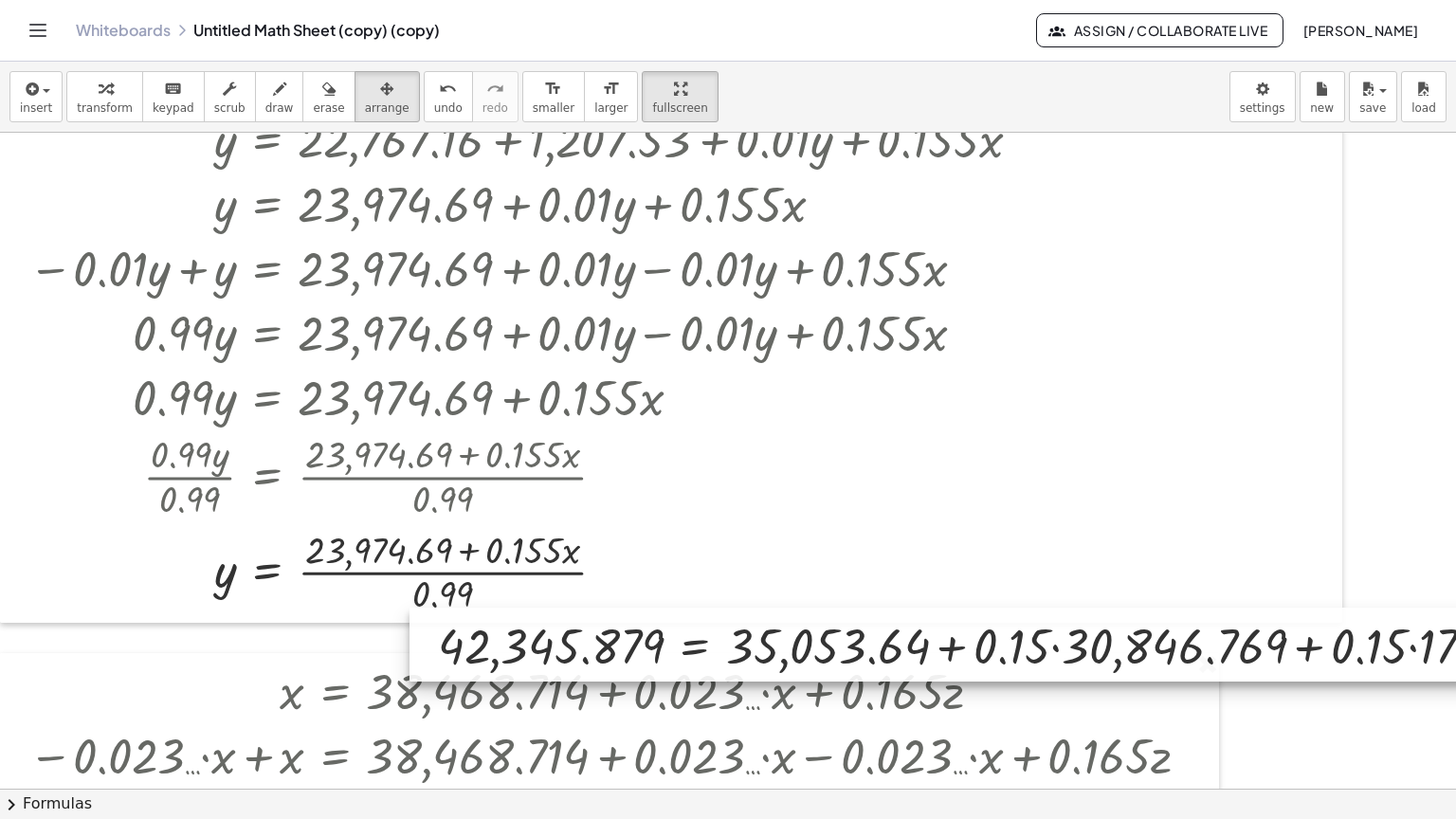
drag, startPoint x: 554, startPoint y: 641, endPoint x: 838, endPoint y: 580, distance: 290.5
click at [838, 608] on div at bounding box center [1035, 644] width 1251 height 74
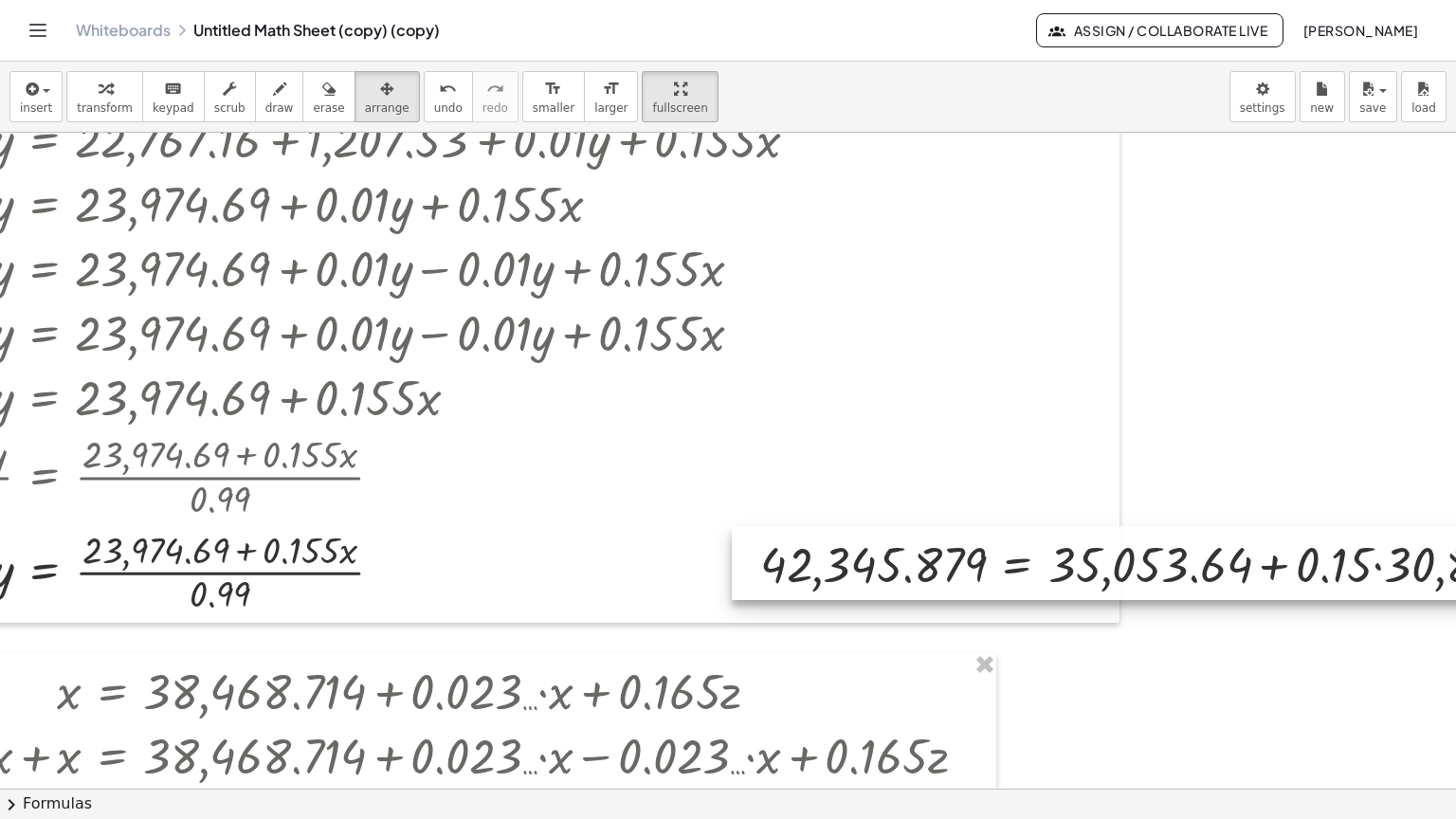
drag, startPoint x: 889, startPoint y: 576, endPoint x: 1433, endPoint y: 495, distance: 550.0
click at [1433, 527] on div at bounding box center [1357, 563] width 1251 height 74
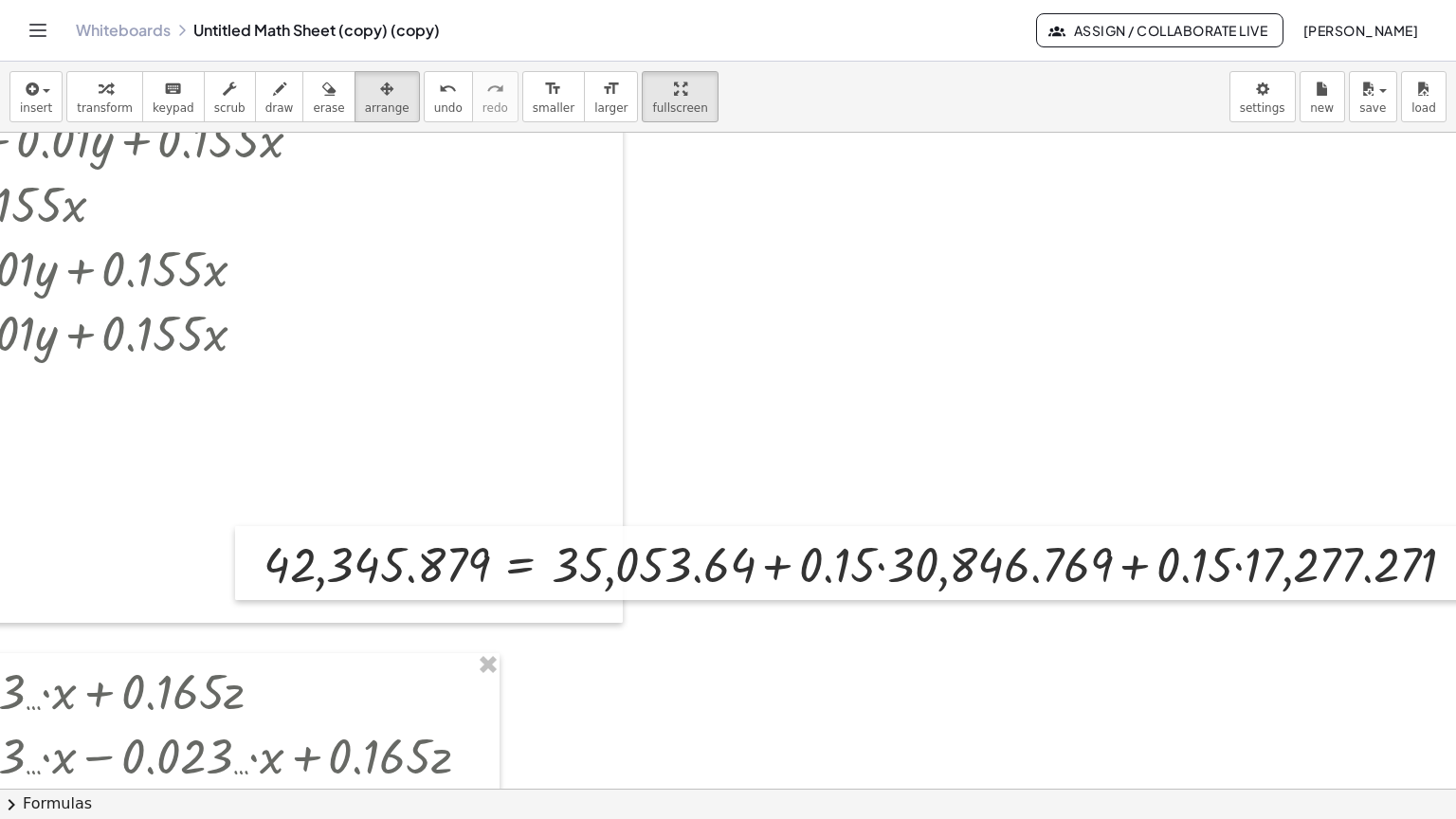
scroll to position [474, 748]
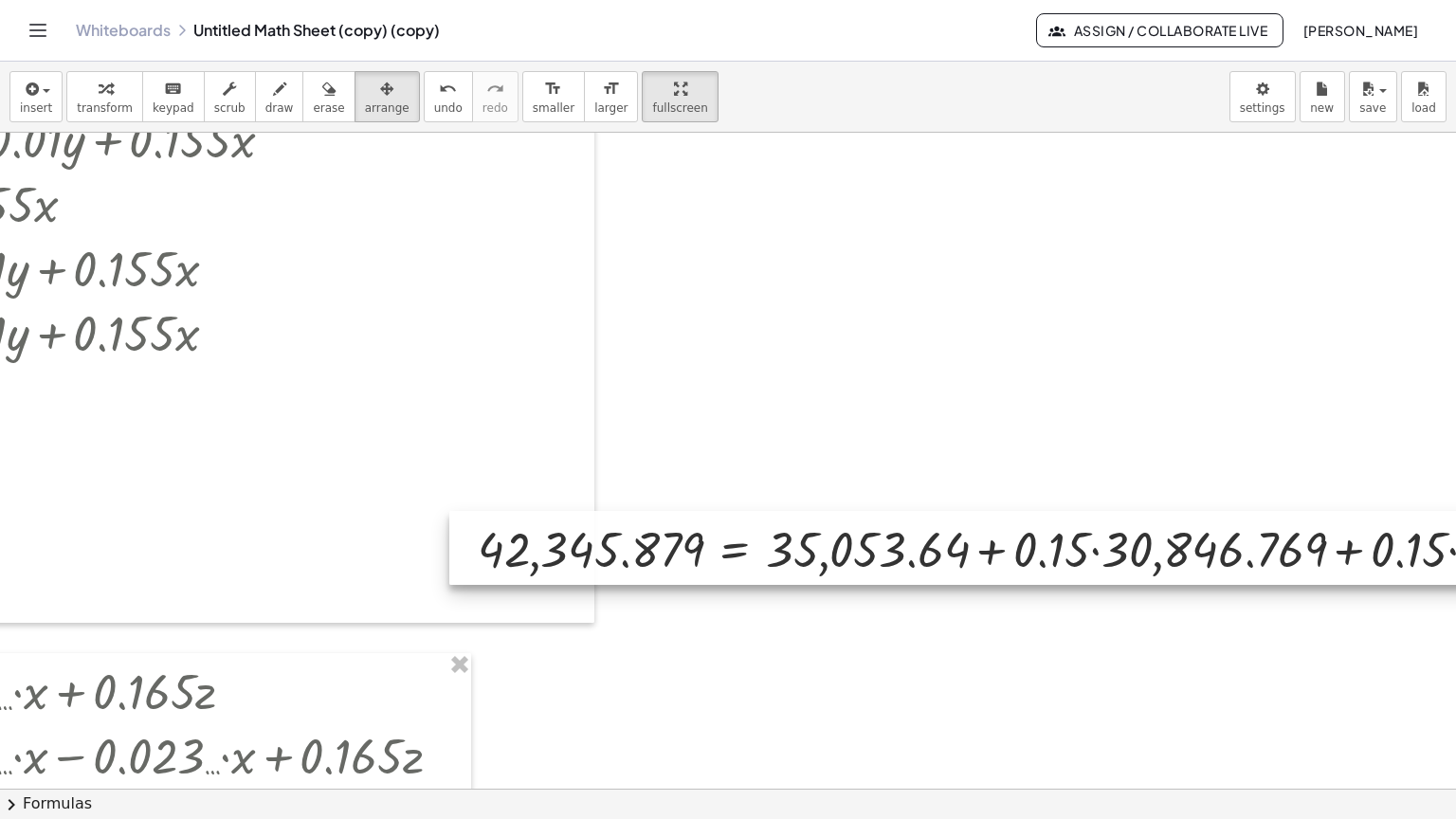
drag, startPoint x: 780, startPoint y: 506, endPoint x: 1036, endPoint y: 488, distance: 256.6
click at [1036, 511] on div at bounding box center [1074, 548] width 1251 height 74
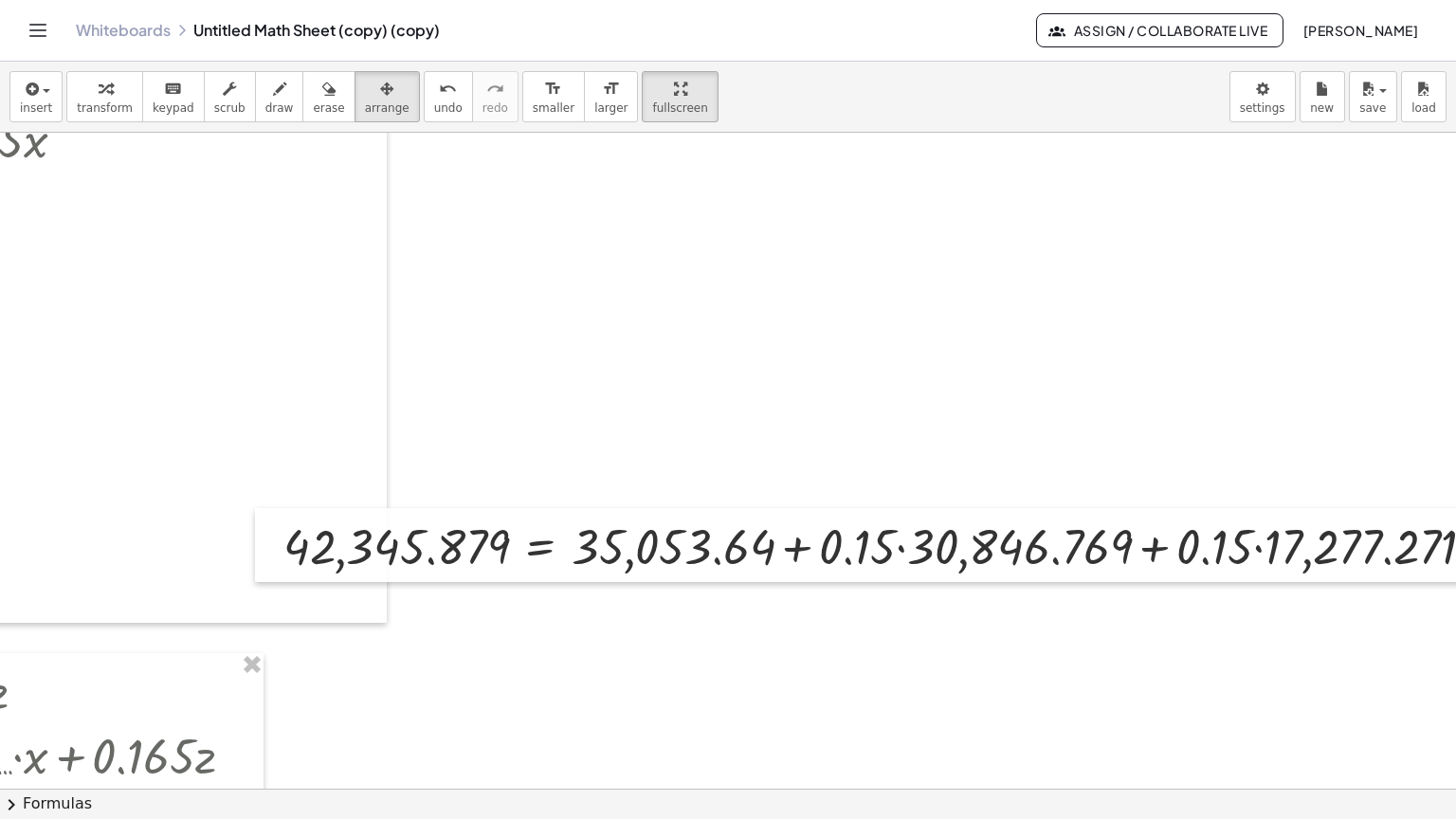
scroll to position [474, 1023]
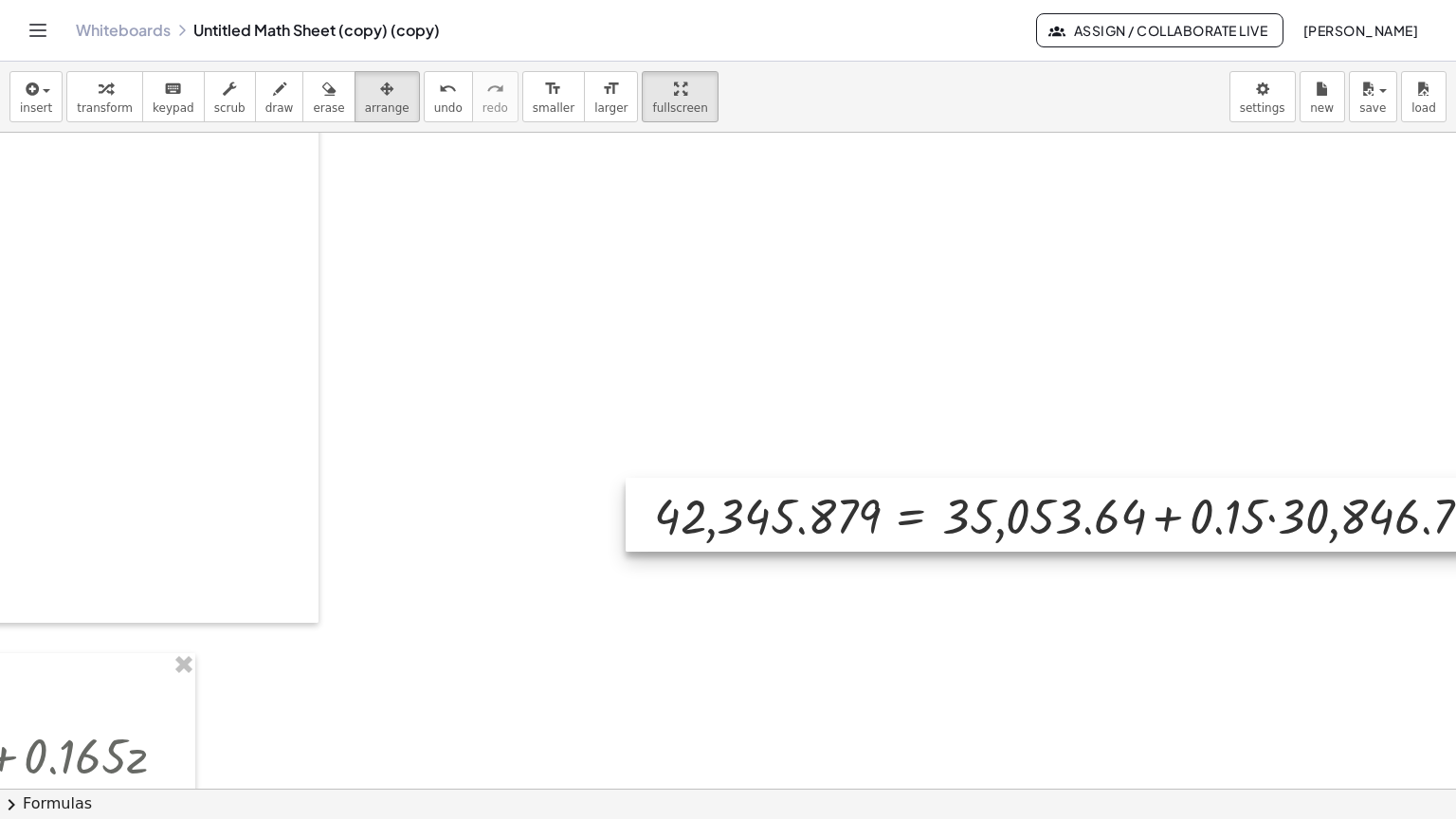
drag, startPoint x: 794, startPoint y: 489, endPoint x: 1233, endPoint y: 459, distance: 440.0
click at [1233, 478] on div at bounding box center [1251, 514] width 1251 height 74
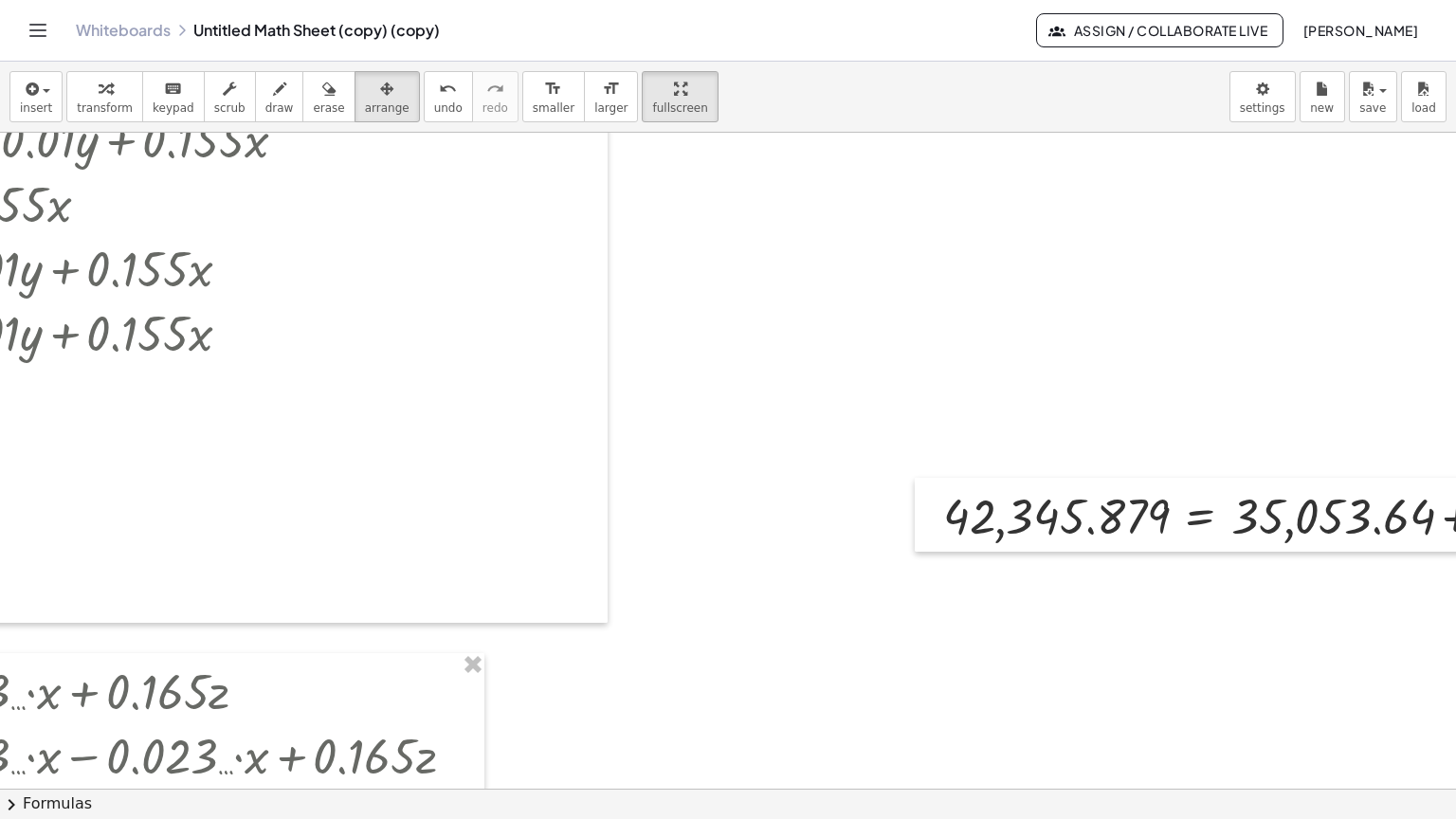
scroll to position [474, 1464]
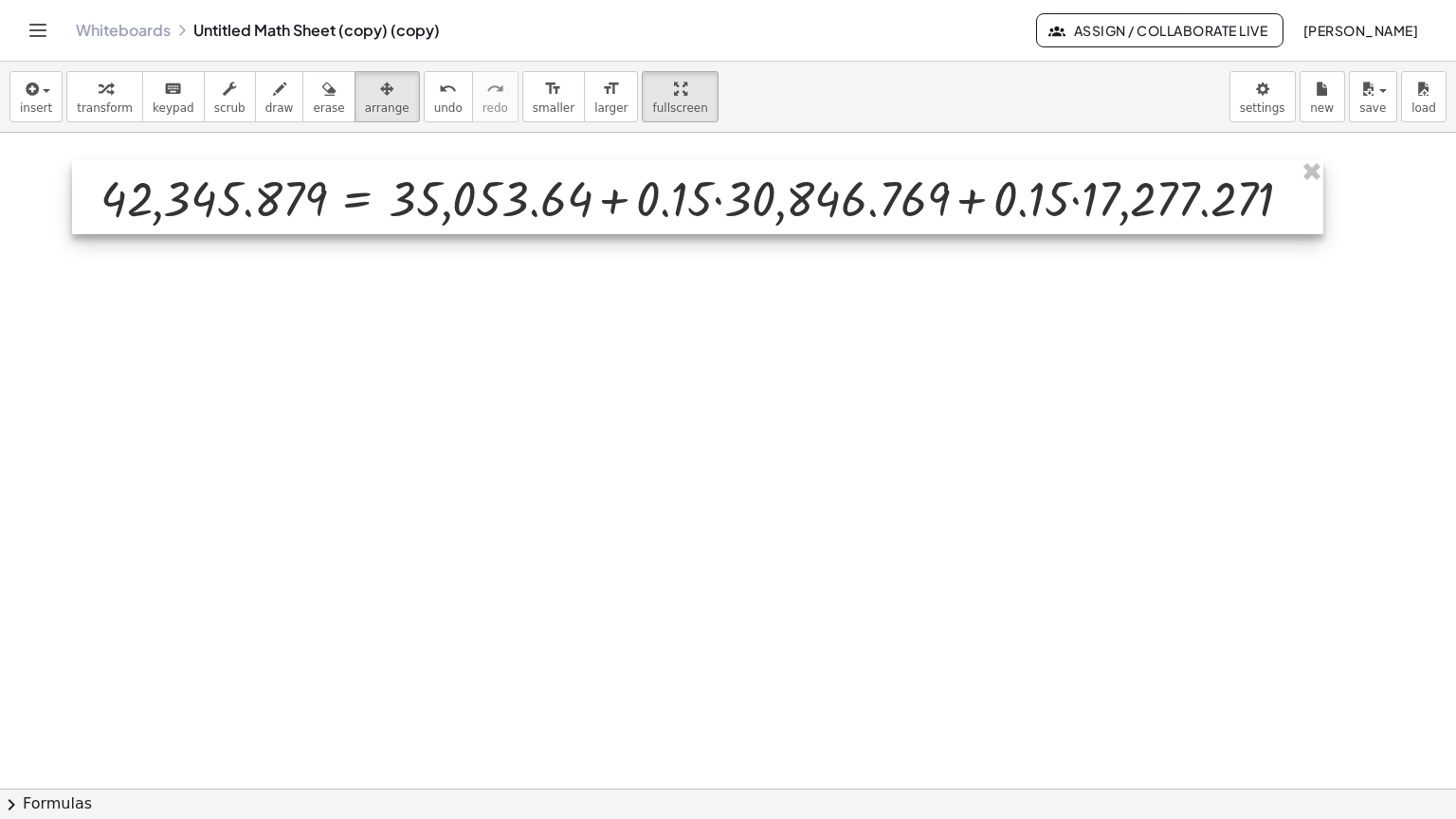
drag, startPoint x: 809, startPoint y: 464, endPoint x: 681, endPoint y: 147, distance: 341.9
click at [681, 161] on div at bounding box center [696, 197] width 1251 height 74
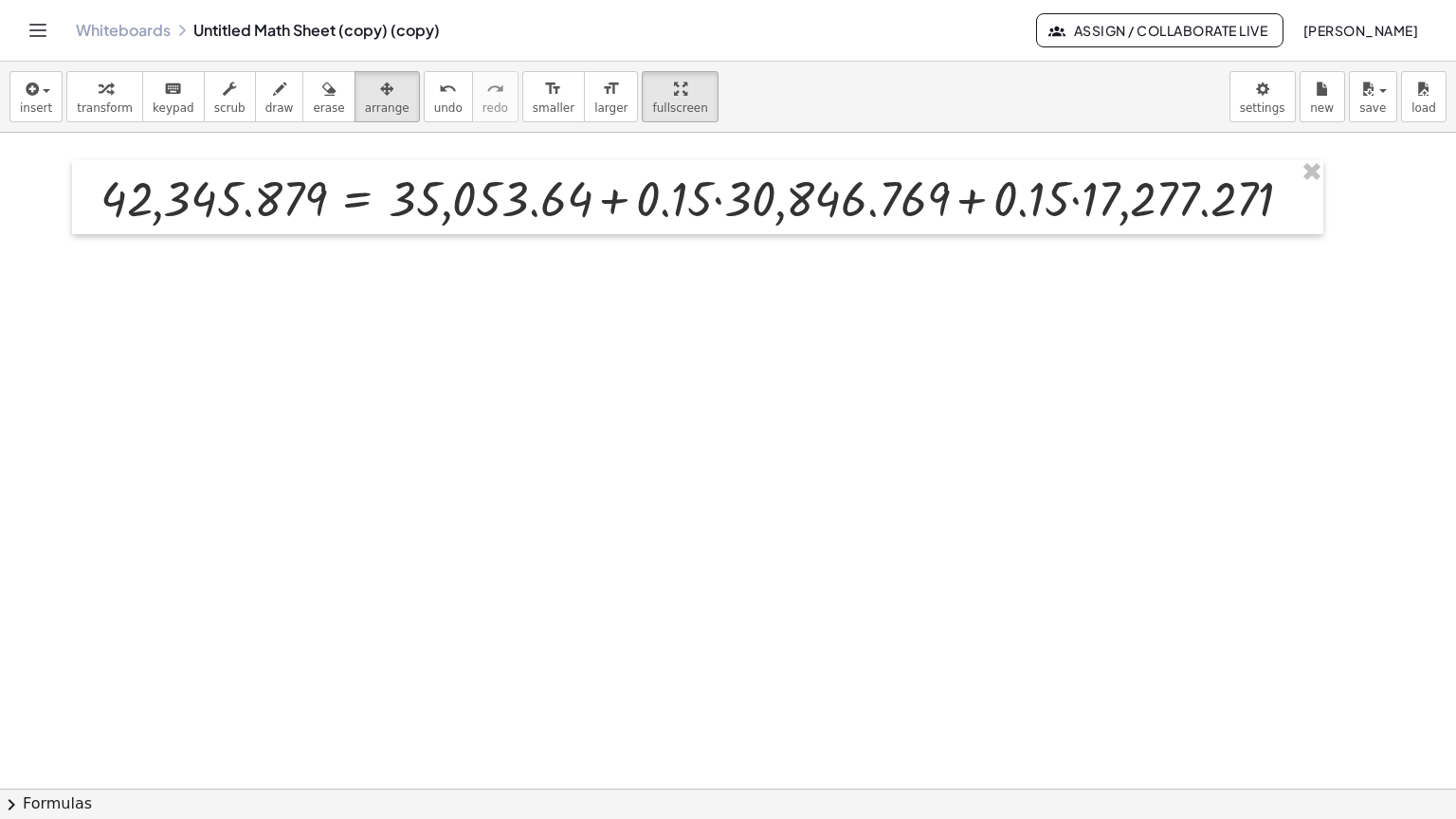
scroll to position [0, 1464]
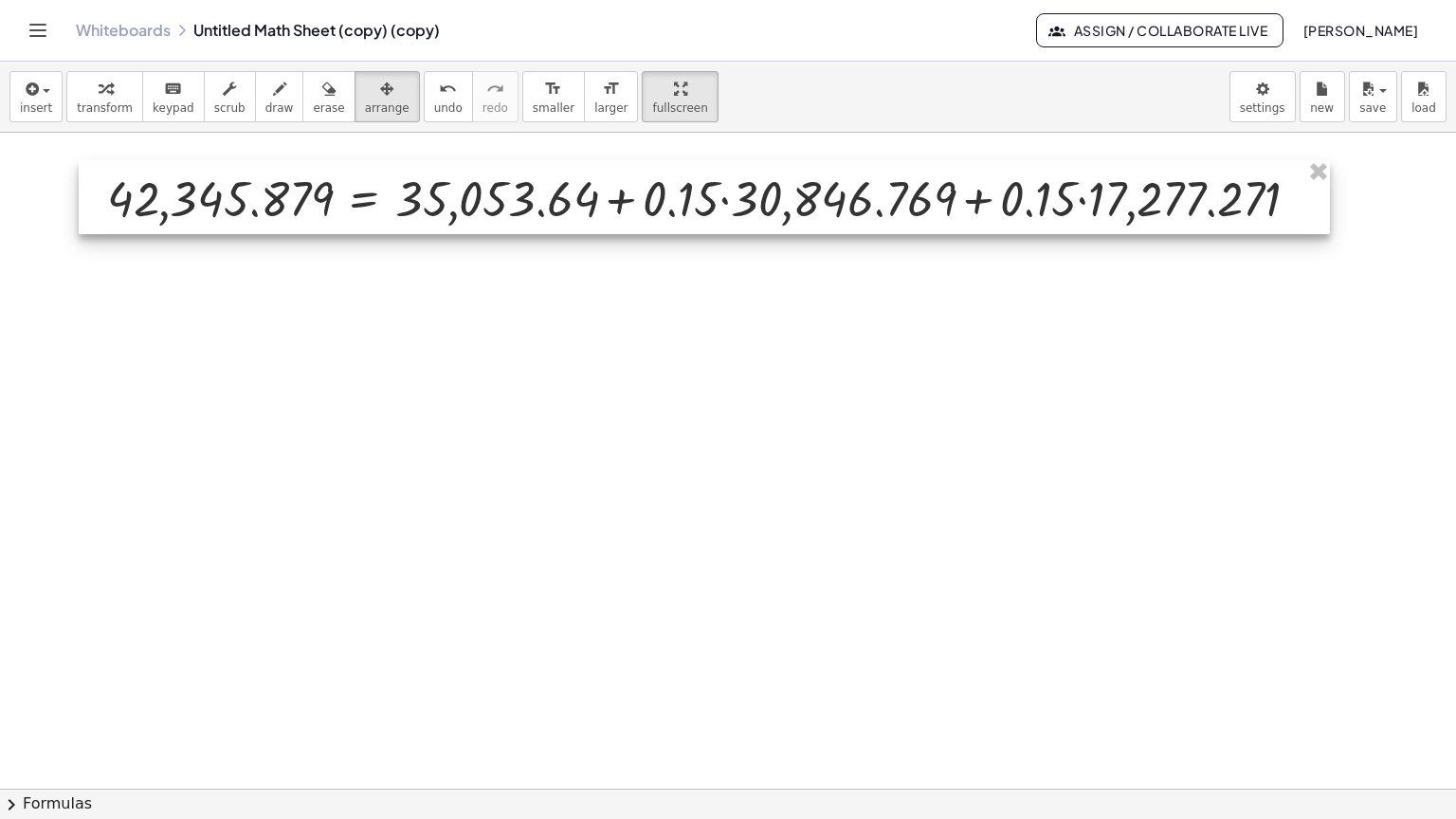
drag, startPoint x: 811, startPoint y: 599, endPoint x: 818, endPoint y: 125, distance: 474.1
click at [818, 161] on div at bounding box center [703, 197] width 1251 height 74
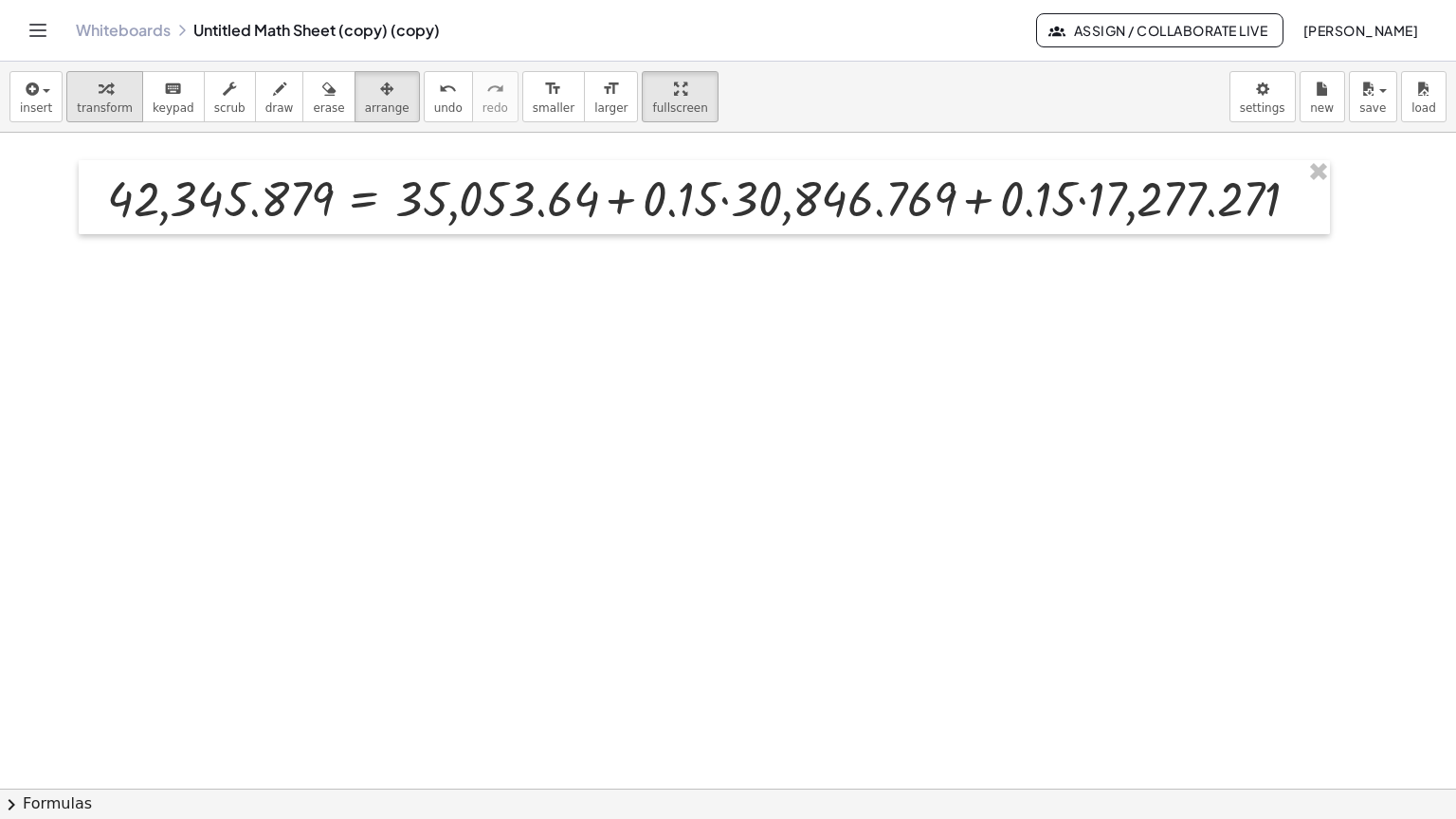
click at [98, 77] on icon "button" at bounding box center [105, 89] width 13 height 23
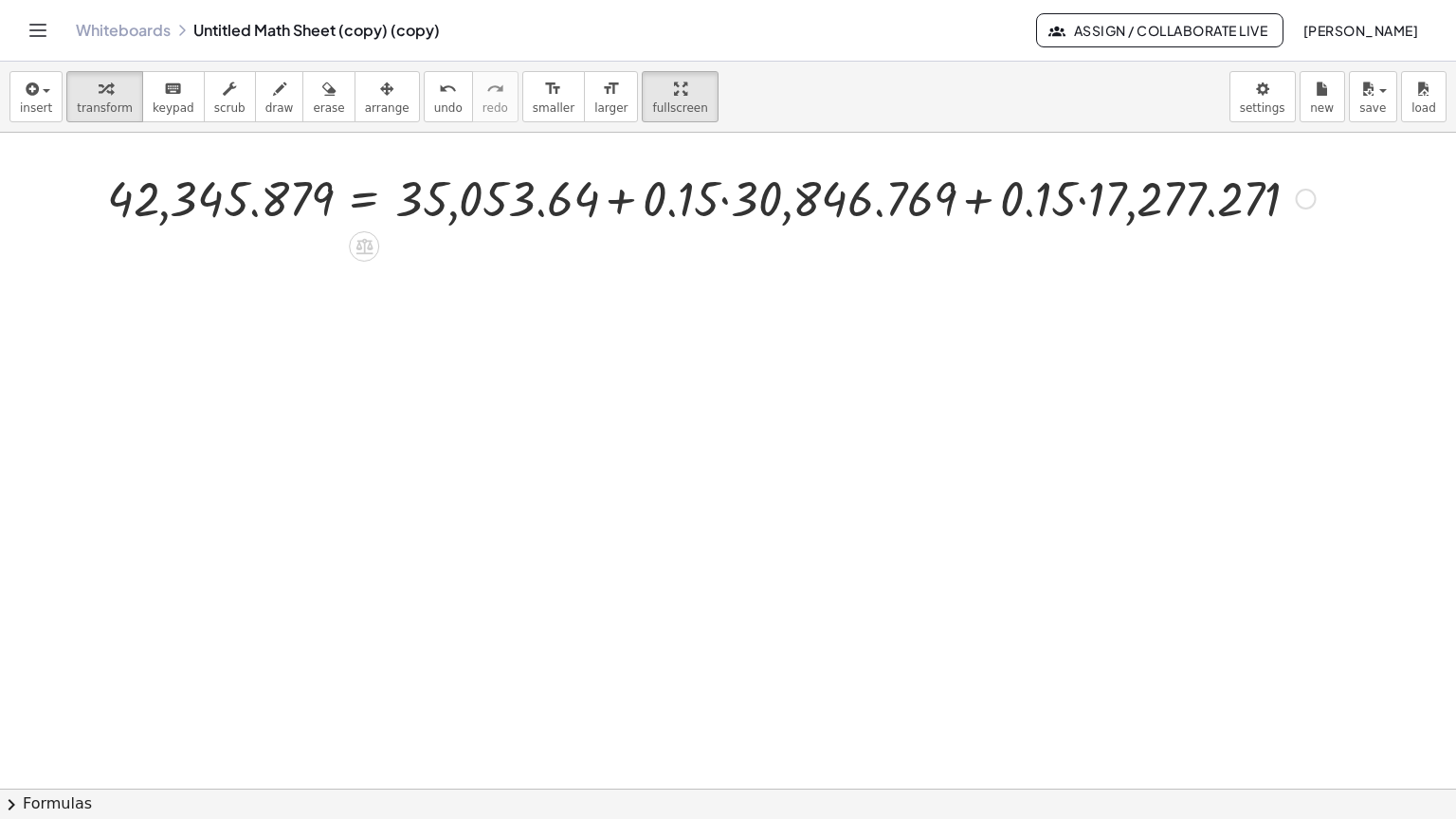
click at [711, 165] on div at bounding box center [711, 197] width 1228 height 64
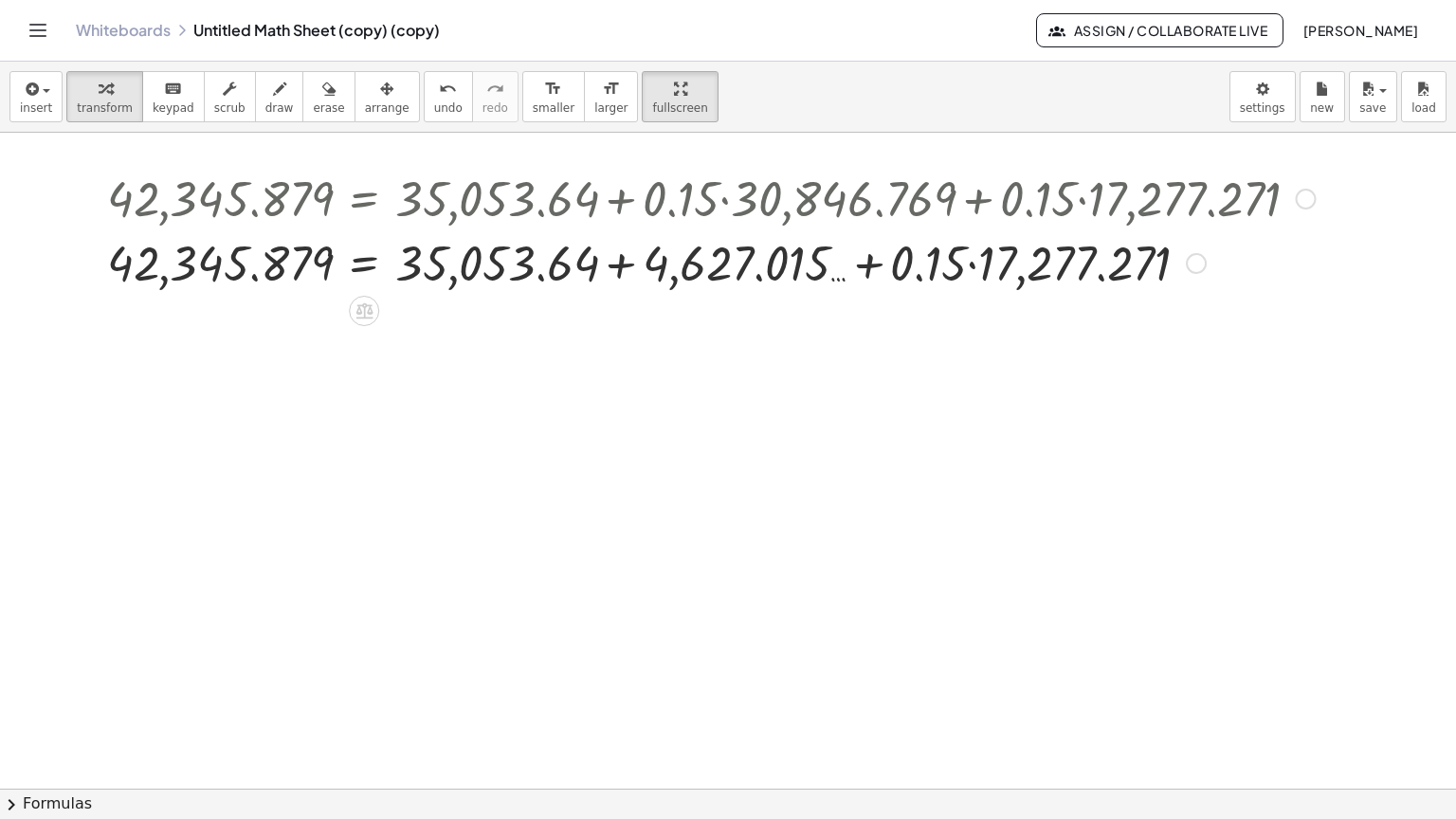
click at [958, 229] on div at bounding box center [711, 261] width 1228 height 64
click at [856, 229] on div at bounding box center [711, 261] width 1228 height 64
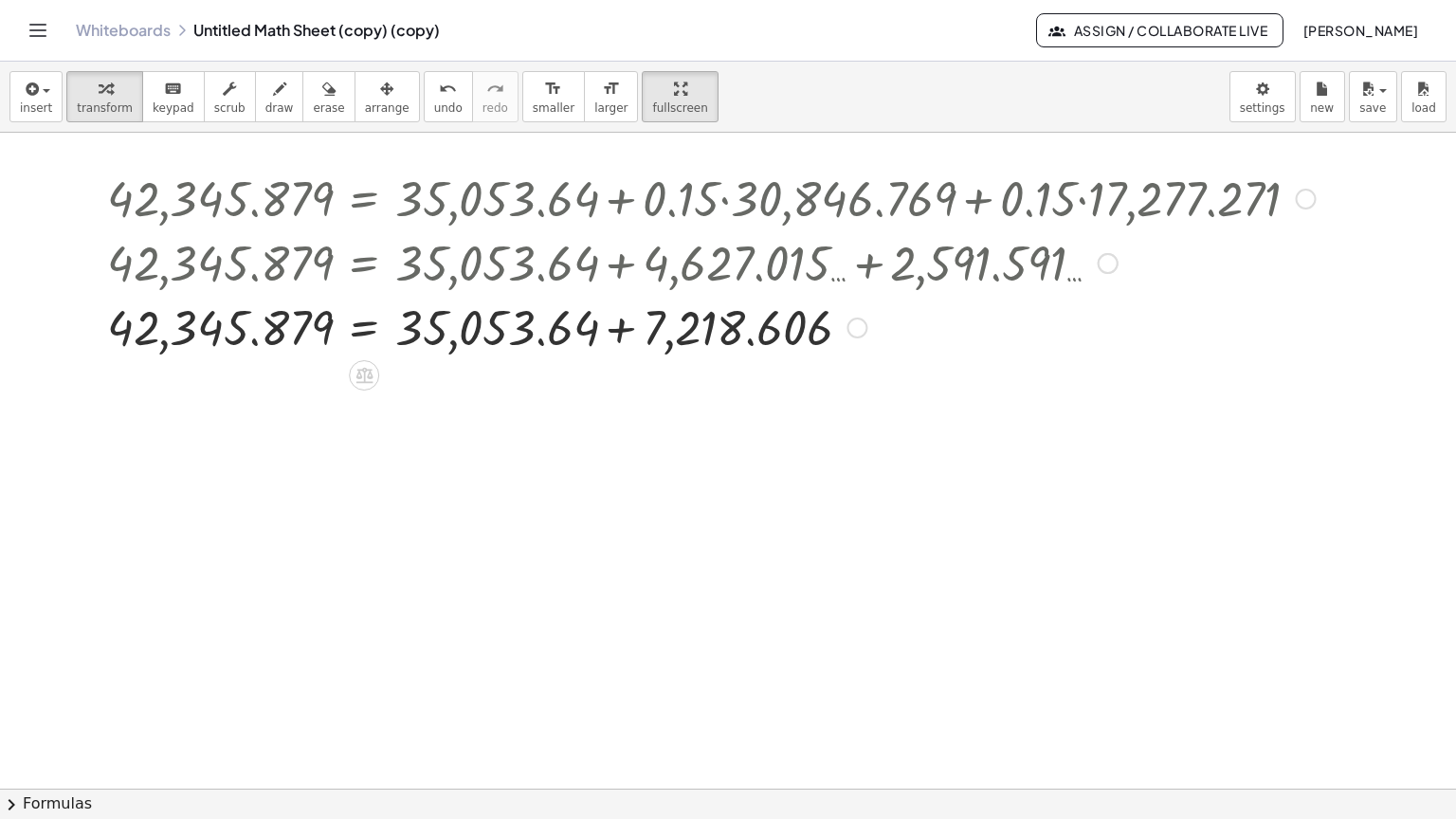
click at [610, 294] on div at bounding box center [711, 326] width 1228 height 64
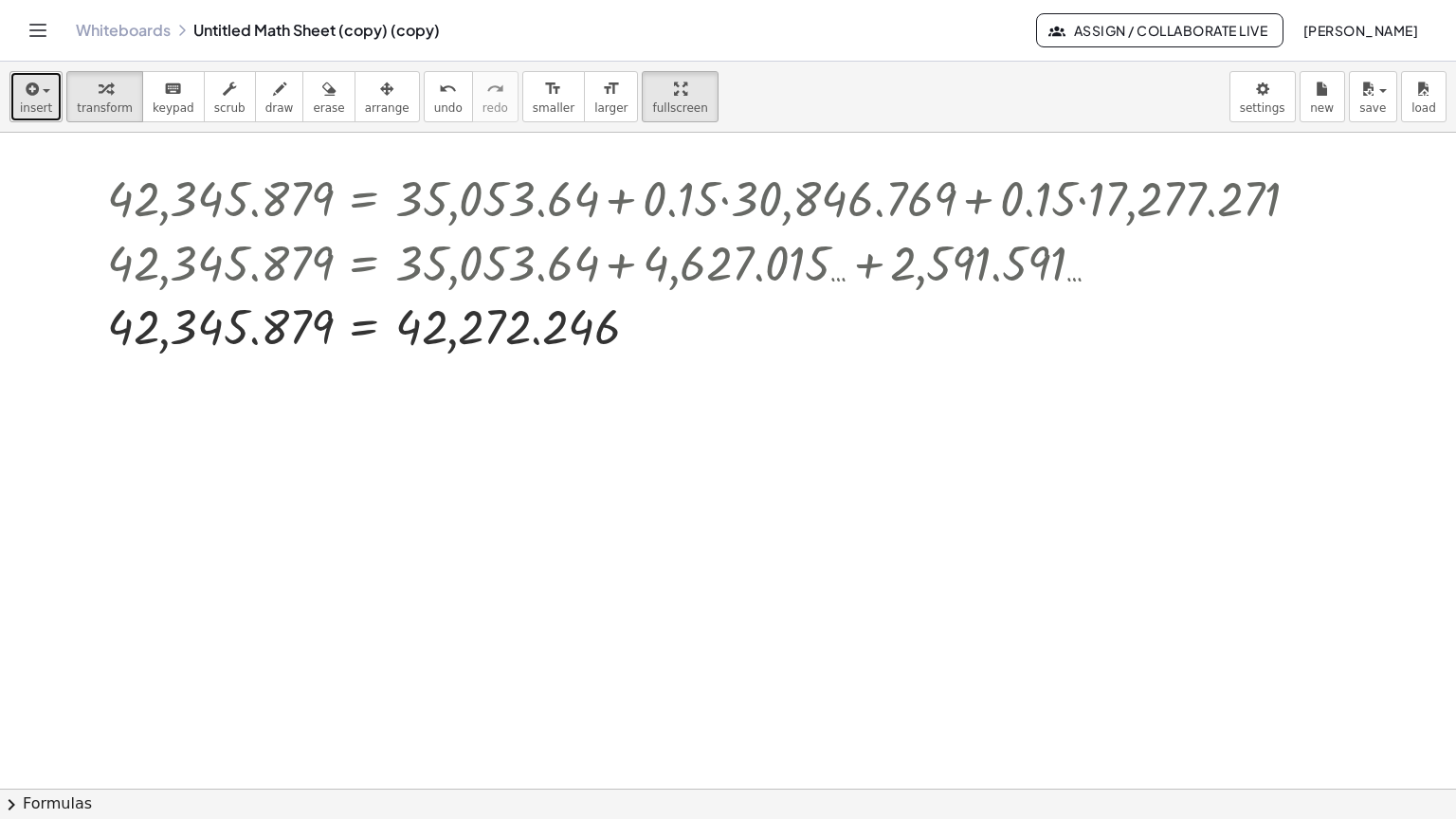
click at [33, 101] on span "insert" at bounding box center [36, 108] width 32 height 13
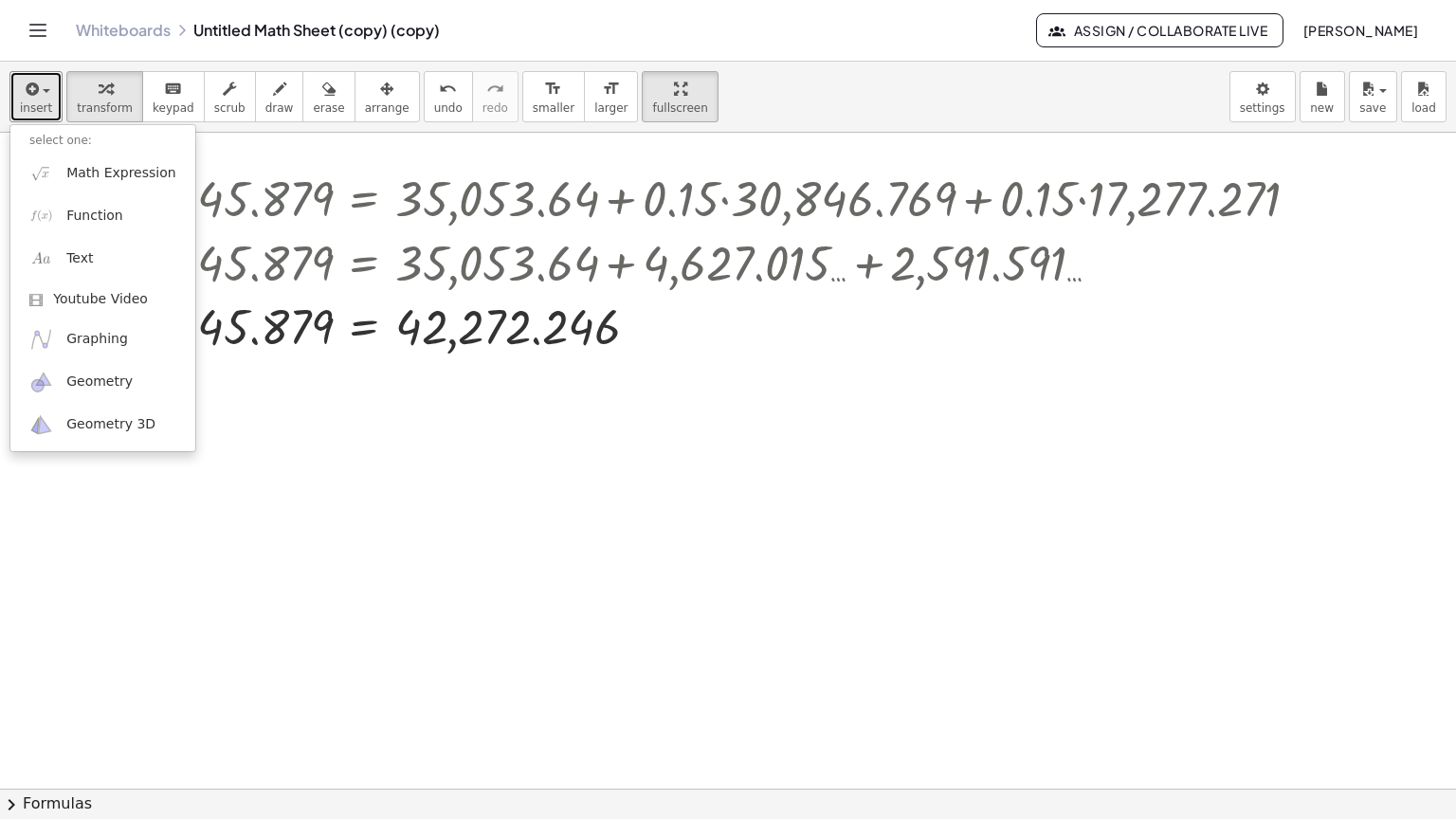
drag, startPoint x: 641, startPoint y: 26, endPoint x: 637, endPoint y: -45, distance: 71.1
click at [637, 0] on html "Graspable Math Activities Get Started Activity Bank Assigned Work Classes White…" at bounding box center [728, 409] width 1456 height 819
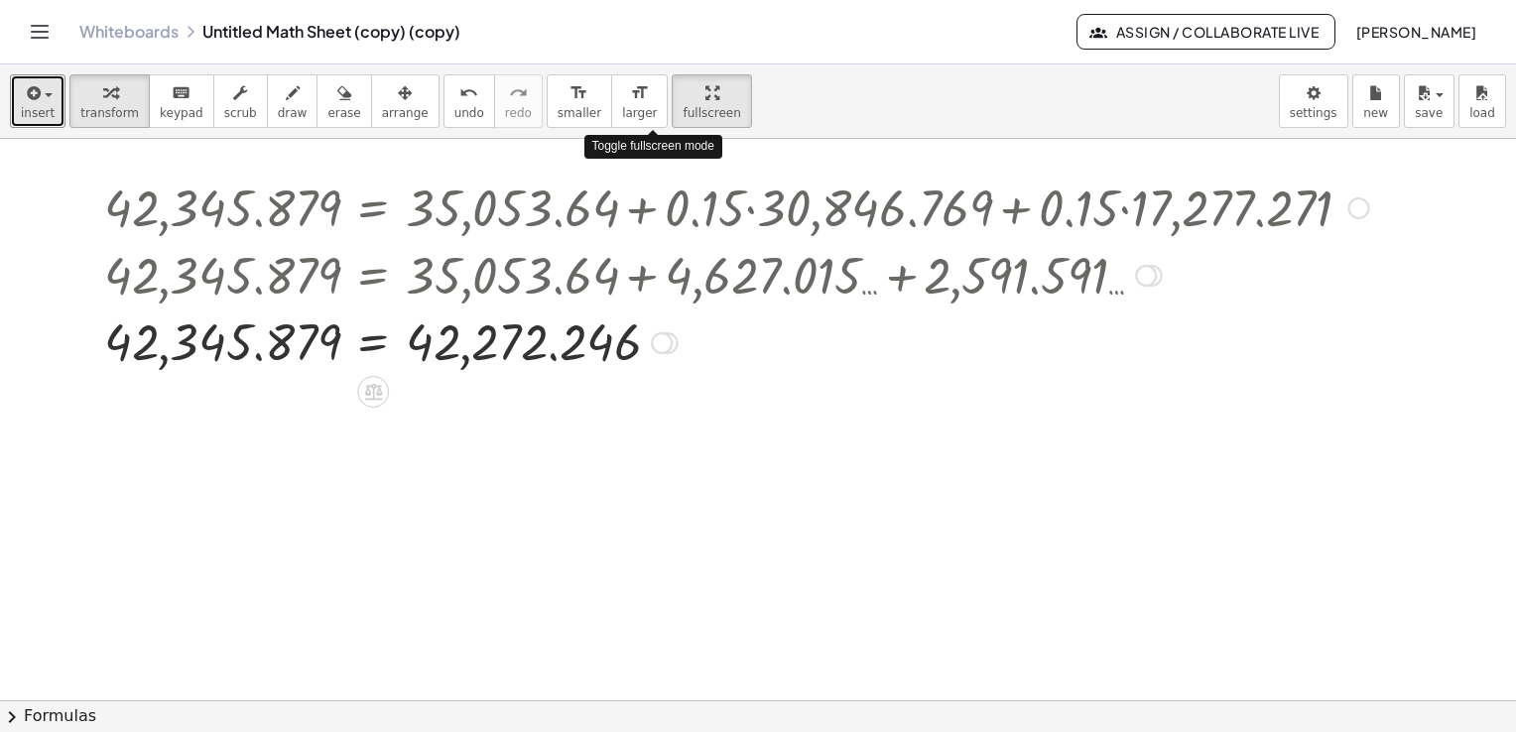
drag, startPoint x: 651, startPoint y: 105, endPoint x: 655, endPoint y: 179, distance: 73.5
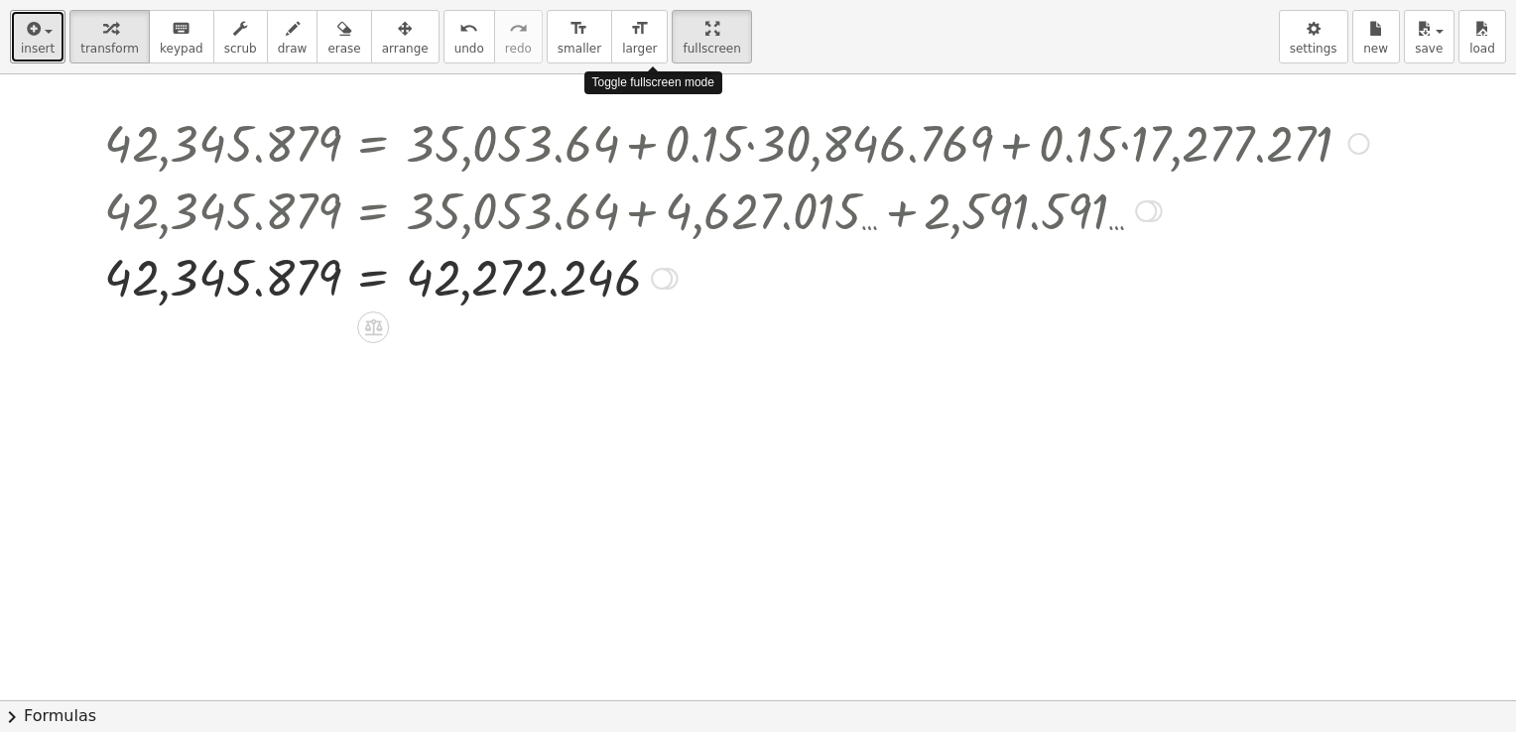
click at [655, 179] on div "insert select one: Math Expression Function Text Youtube Video Graphing Geometr…" at bounding box center [758, 366] width 1516 height 732
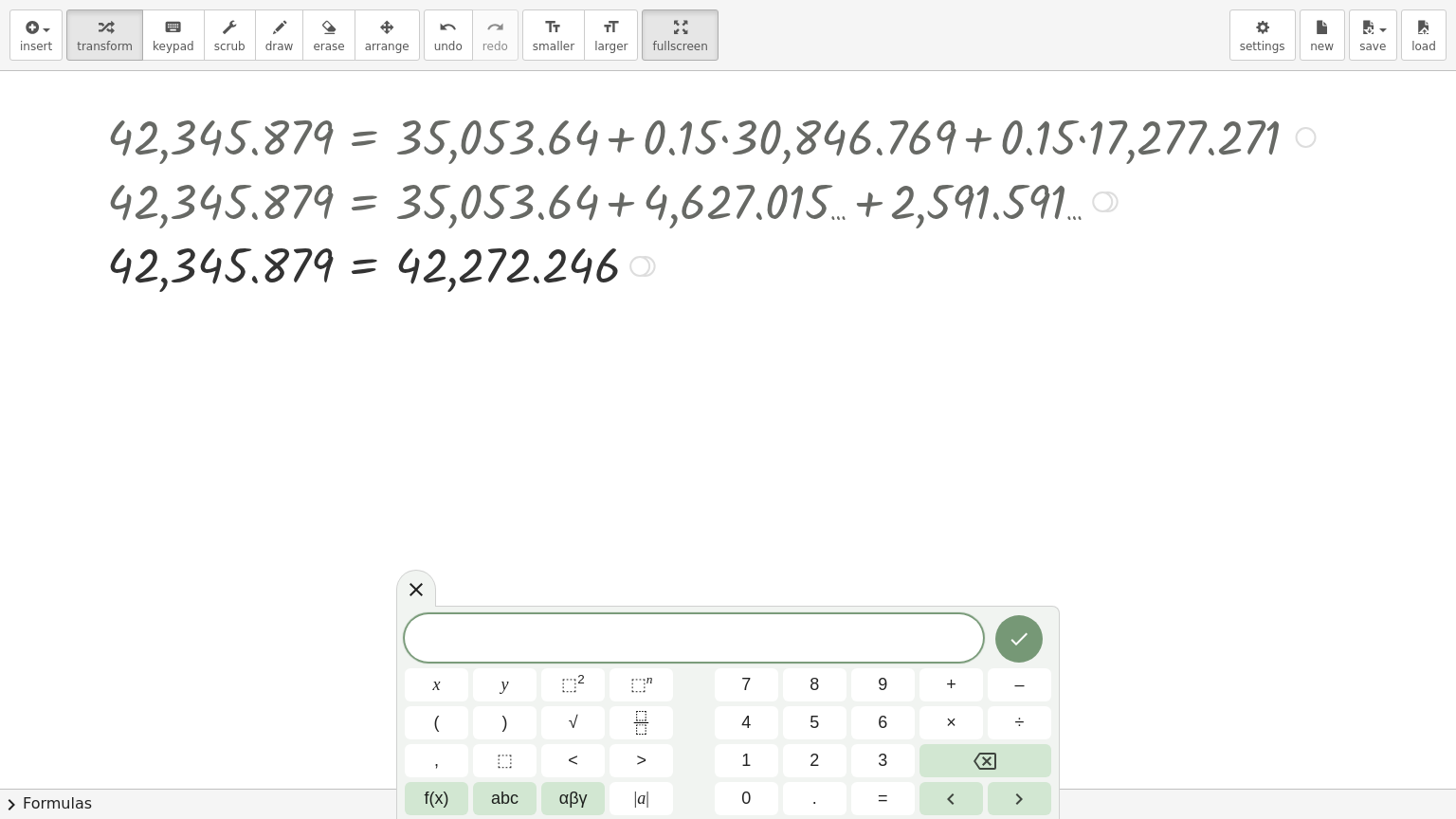
click at [349, 263] on div at bounding box center [711, 264] width 1228 height 62
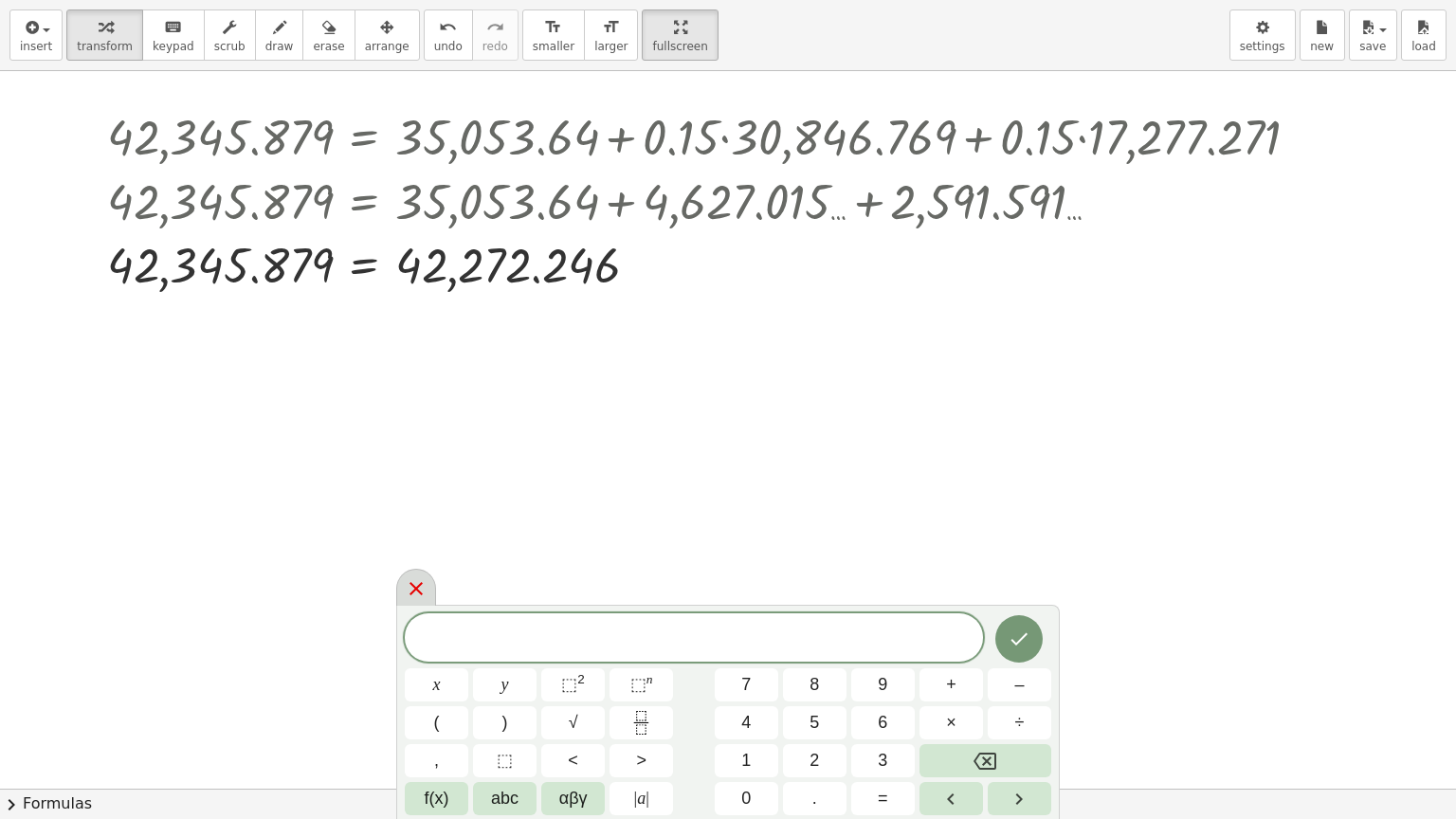
click at [420, 597] on icon at bounding box center [417, 589] width 23 height 23
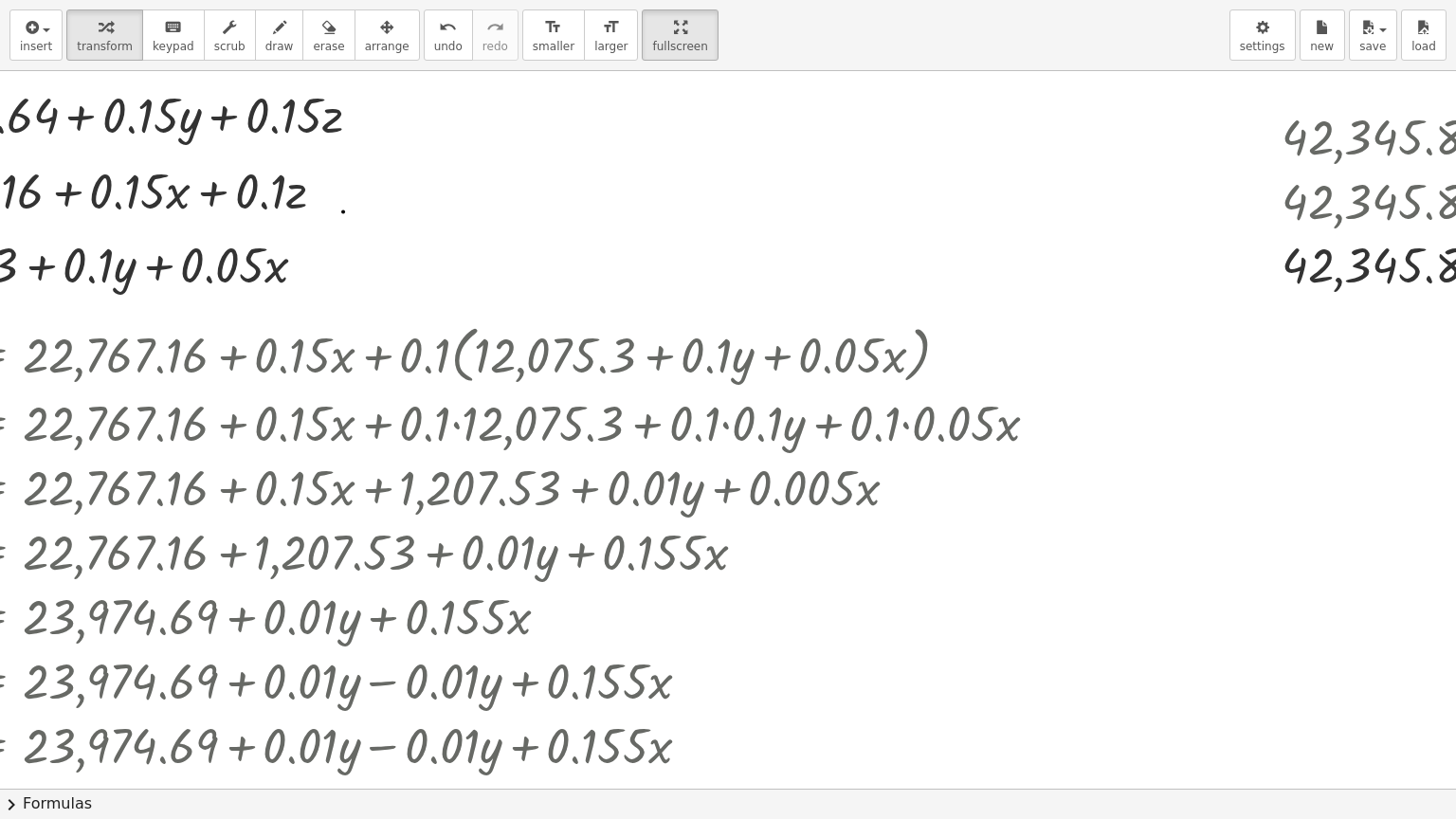
scroll to position [0, 0]
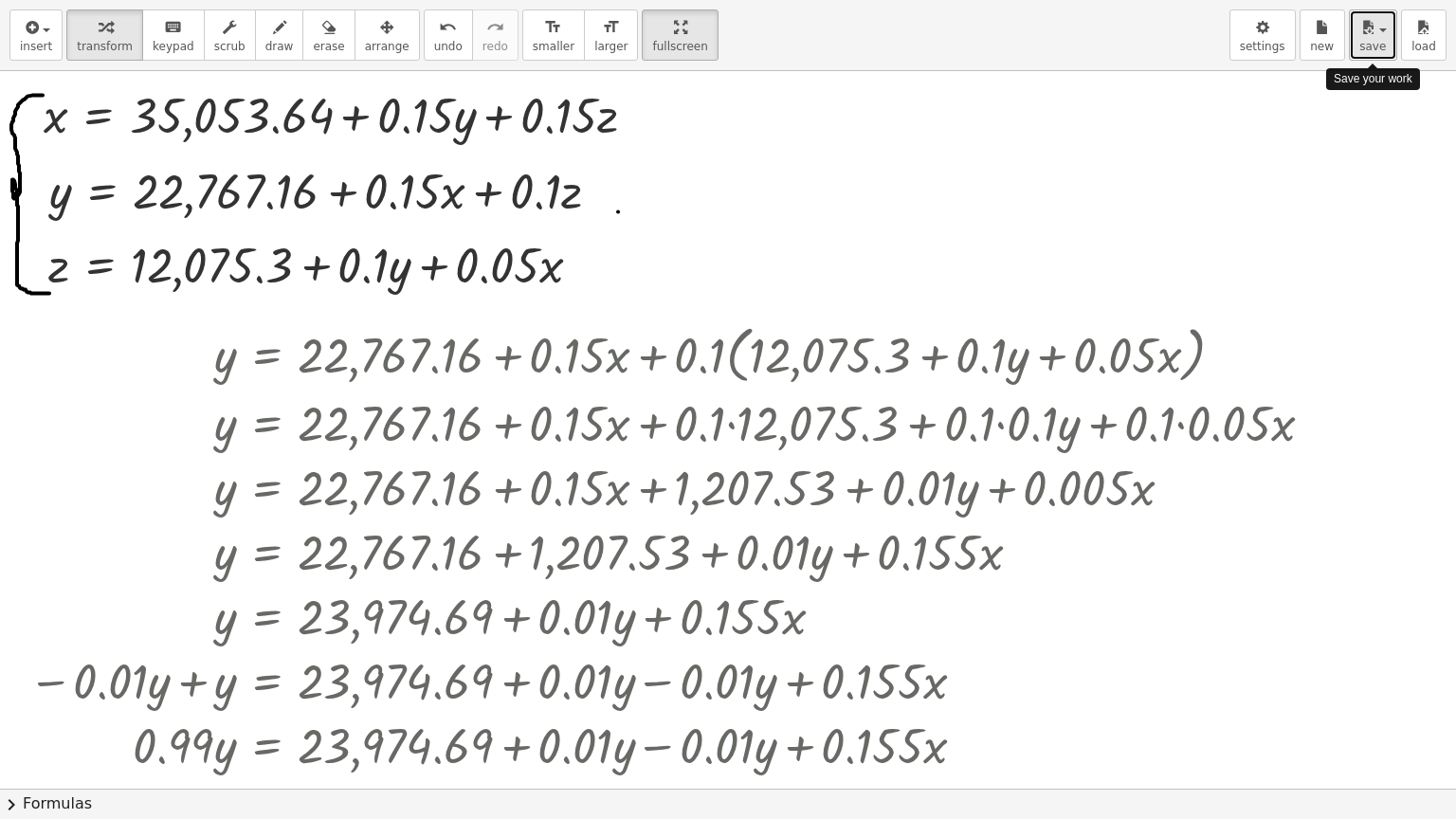
click at [1377, 52] on span "save" at bounding box center [1373, 47] width 27 height 13
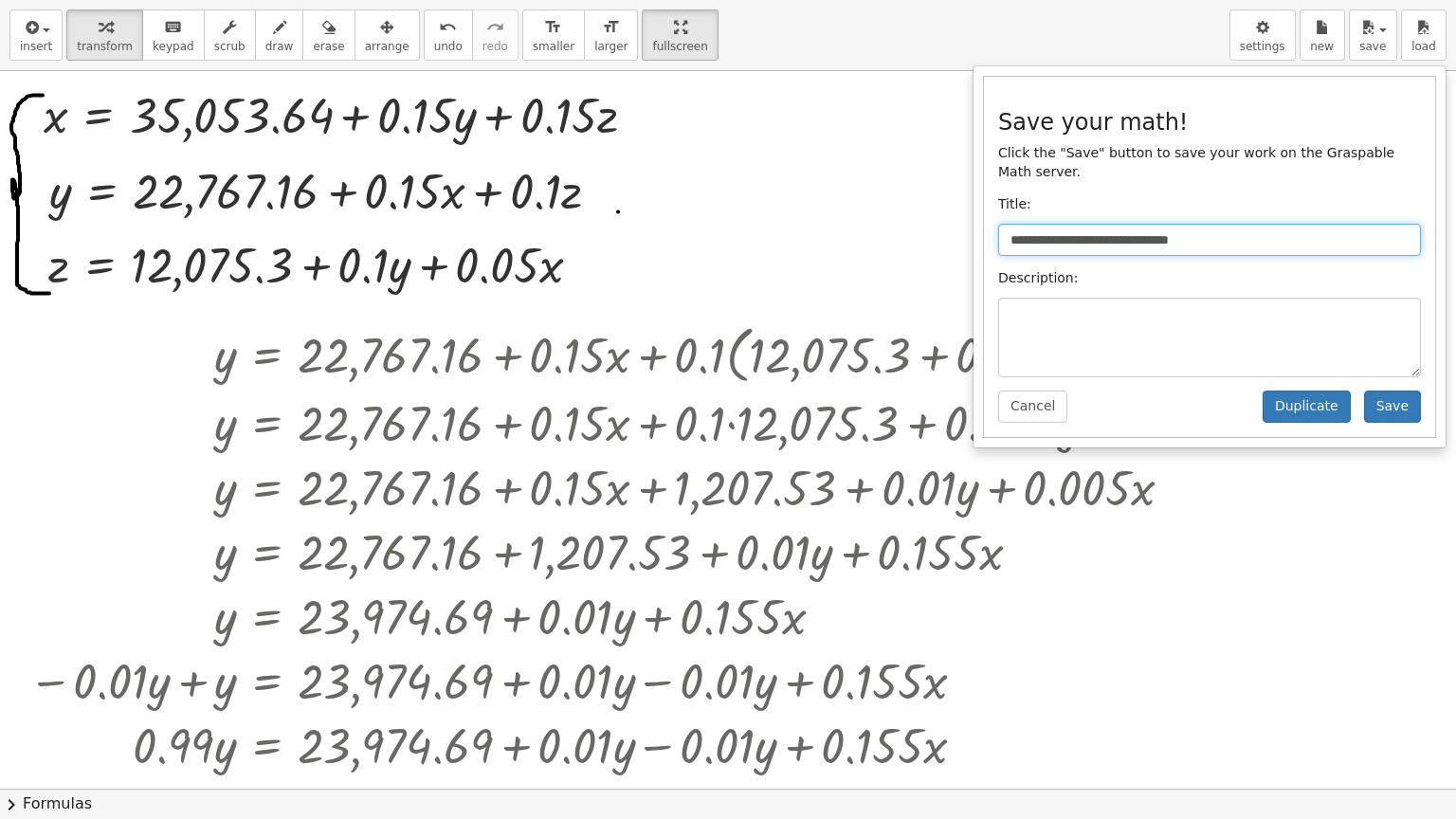
click at [1023, 224] on input "**********" at bounding box center [1210, 240] width 422 height 32
type input "*"
type input "**********"
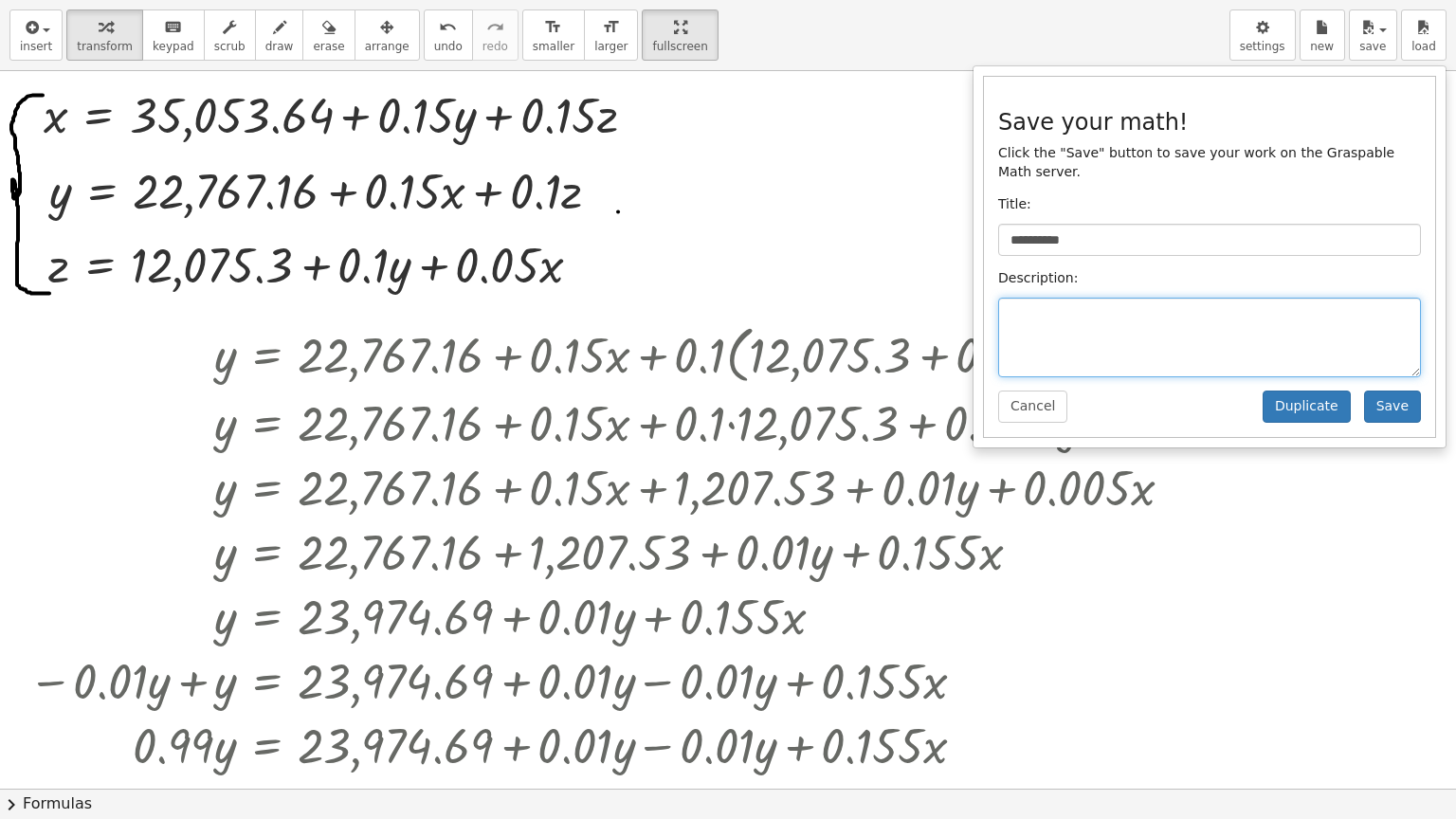
click at [1027, 297] on textarea at bounding box center [1210, 336] width 422 height 79
type textarea "**********"
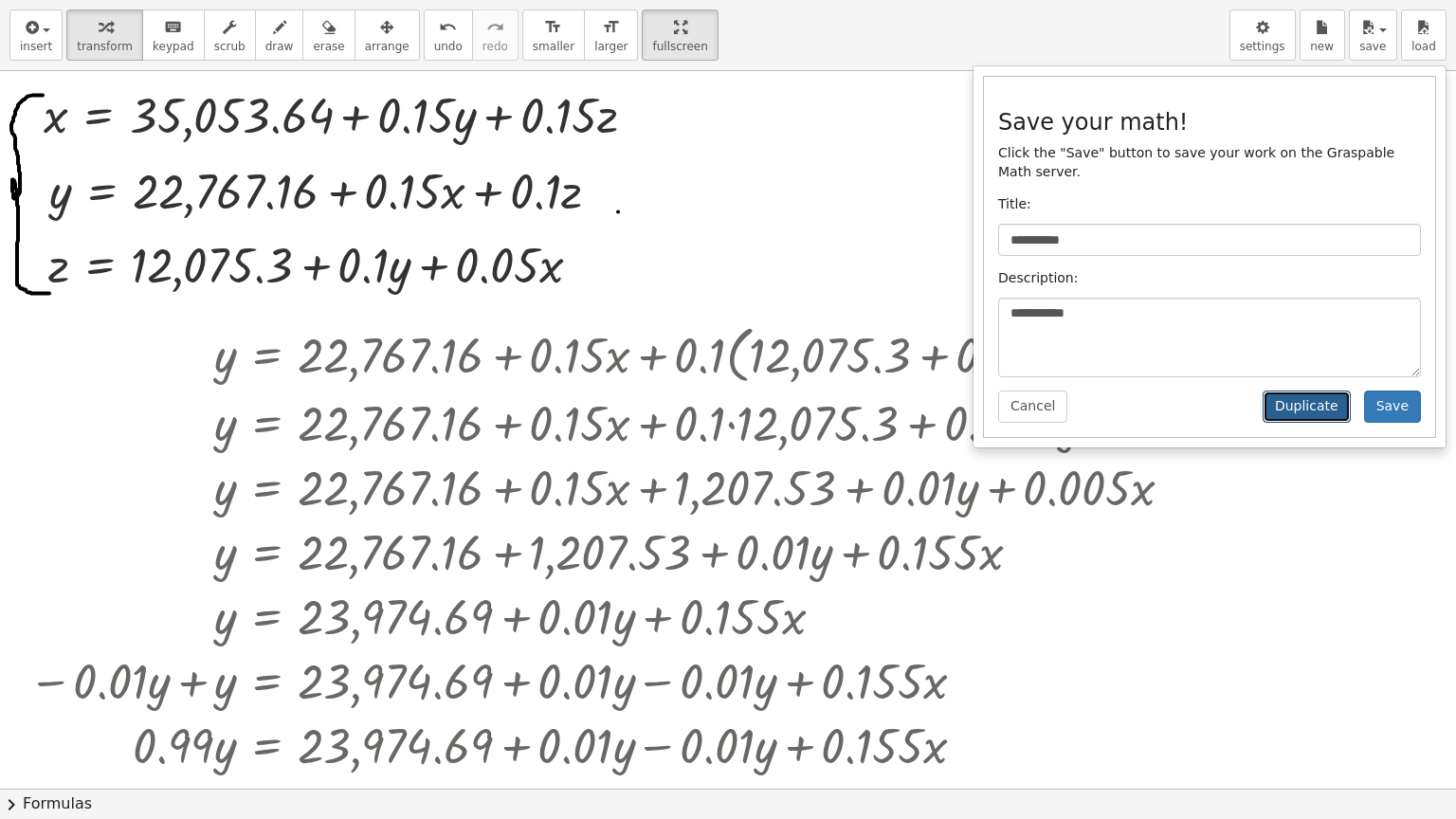
click at [1322, 391] on button "Duplicate" at bounding box center [1306, 407] width 88 height 32
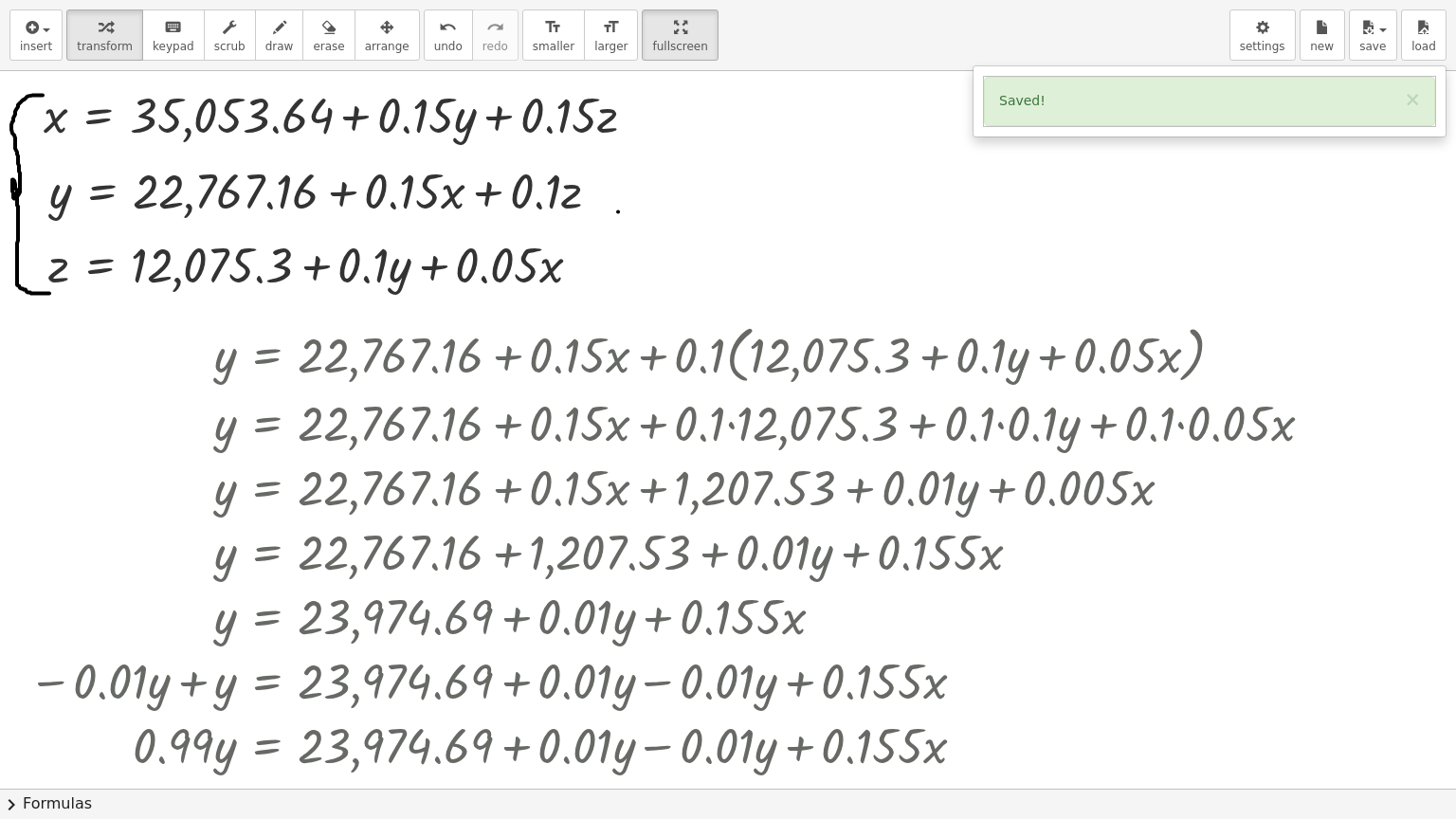
click at [1051, 91] on div "Saved! ×" at bounding box center [1210, 101] width 451 height 50
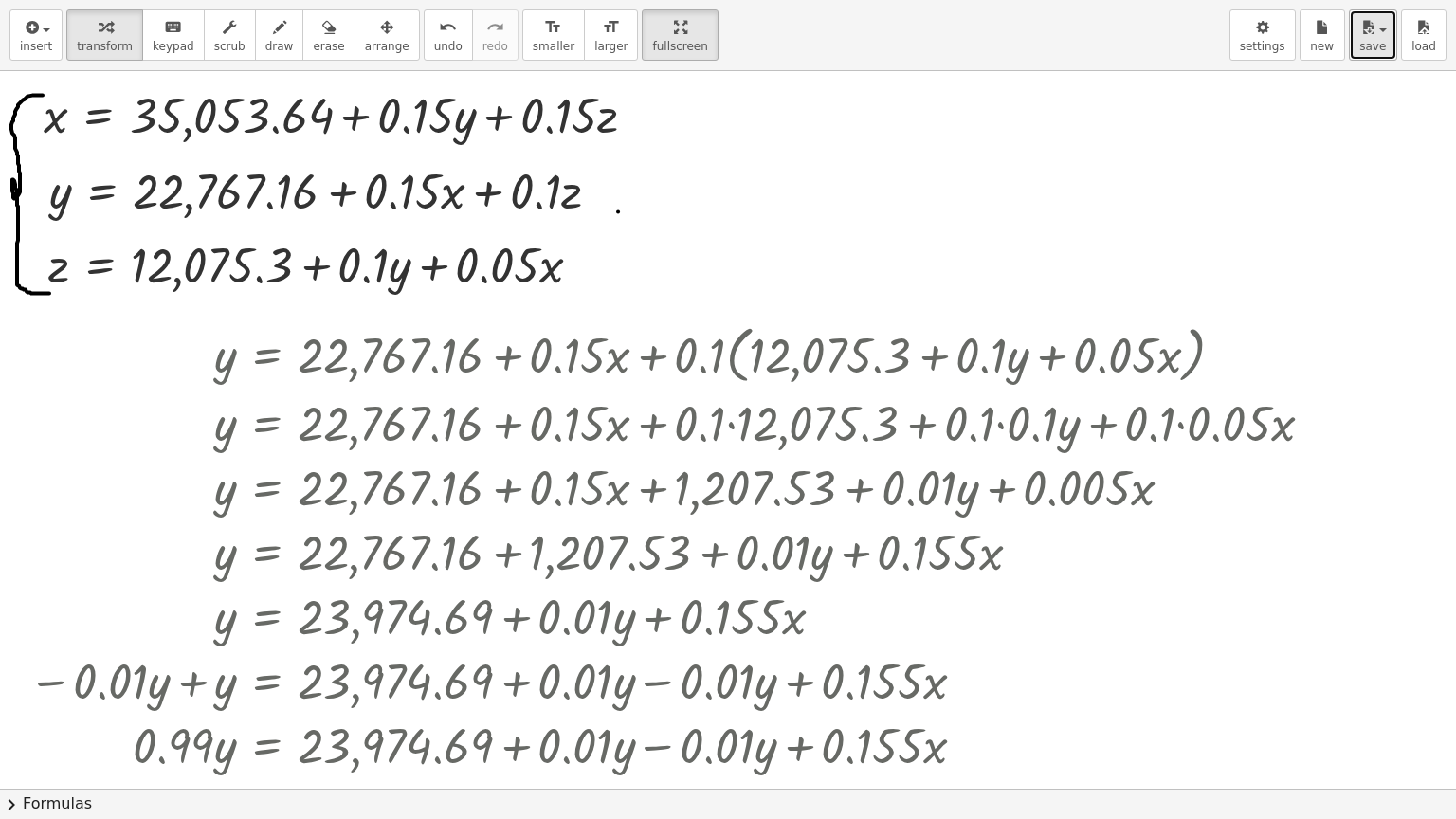
click at [1361, 42] on span "save" at bounding box center [1373, 47] width 27 height 13
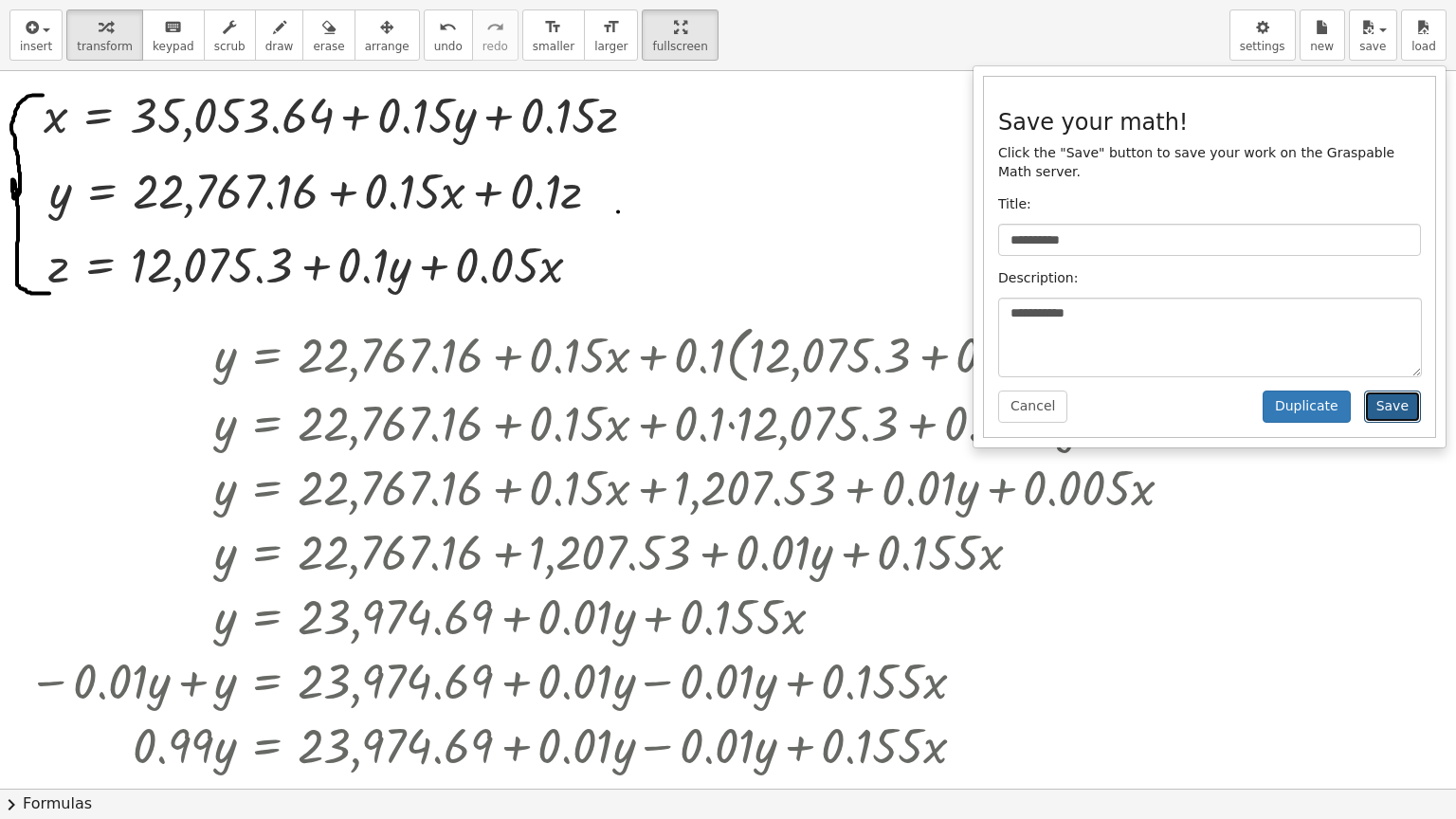
click at [1389, 391] on button "Save" at bounding box center [1393, 407] width 57 height 32
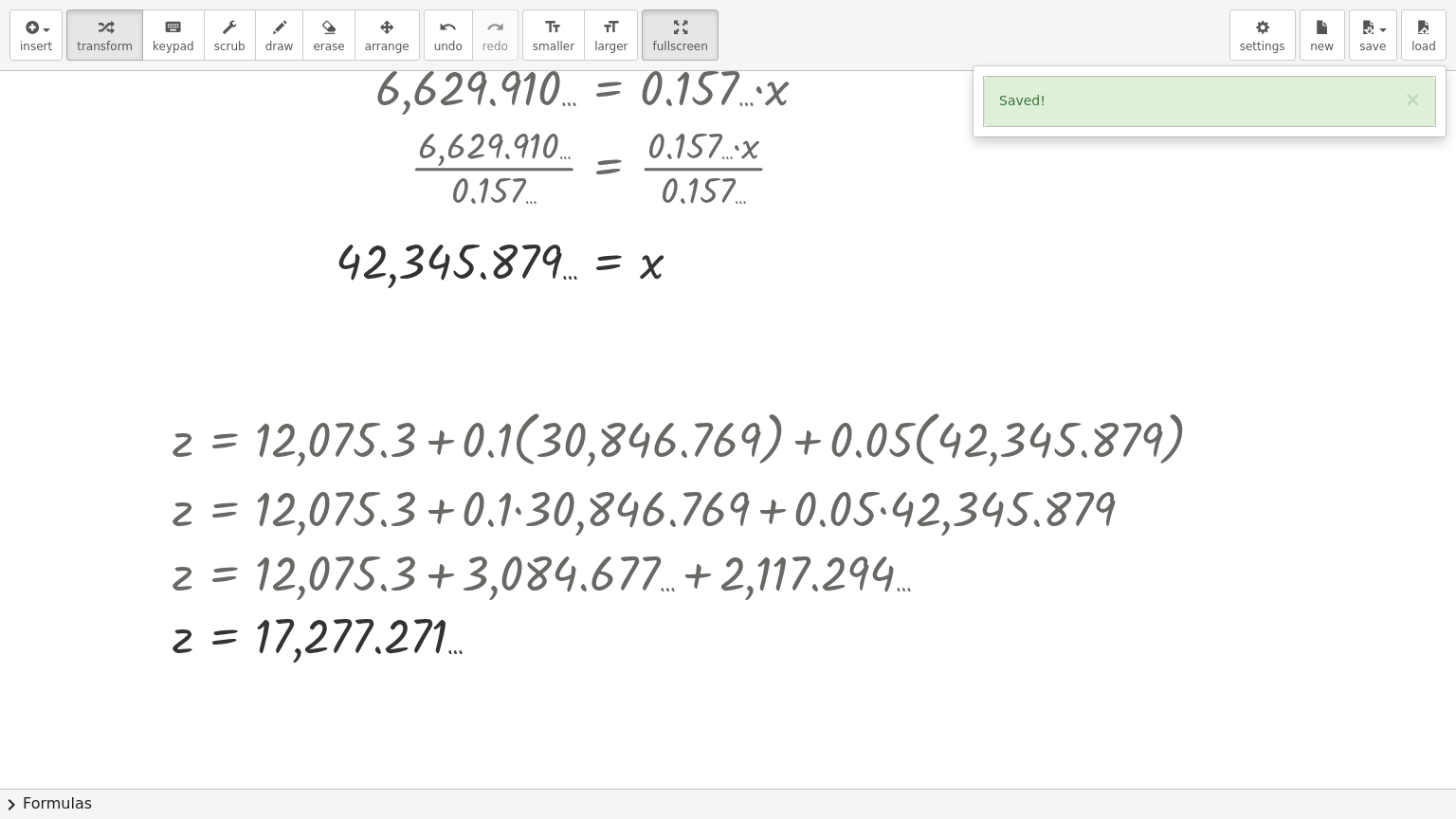
scroll to position [4456, 0]
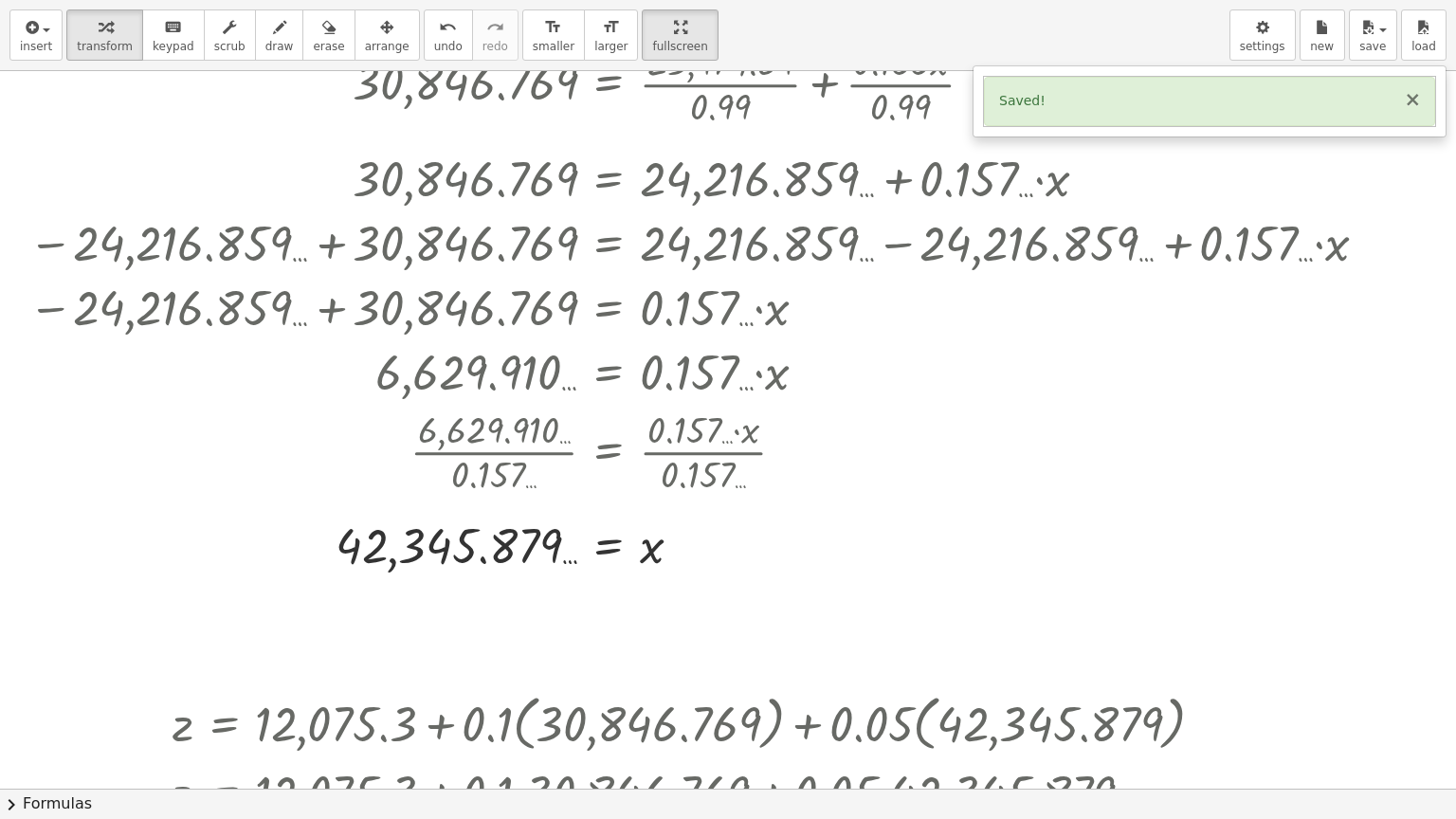
click at [1414, 100] on button "×" at bounding box center [1412, 99] width 17 height 20
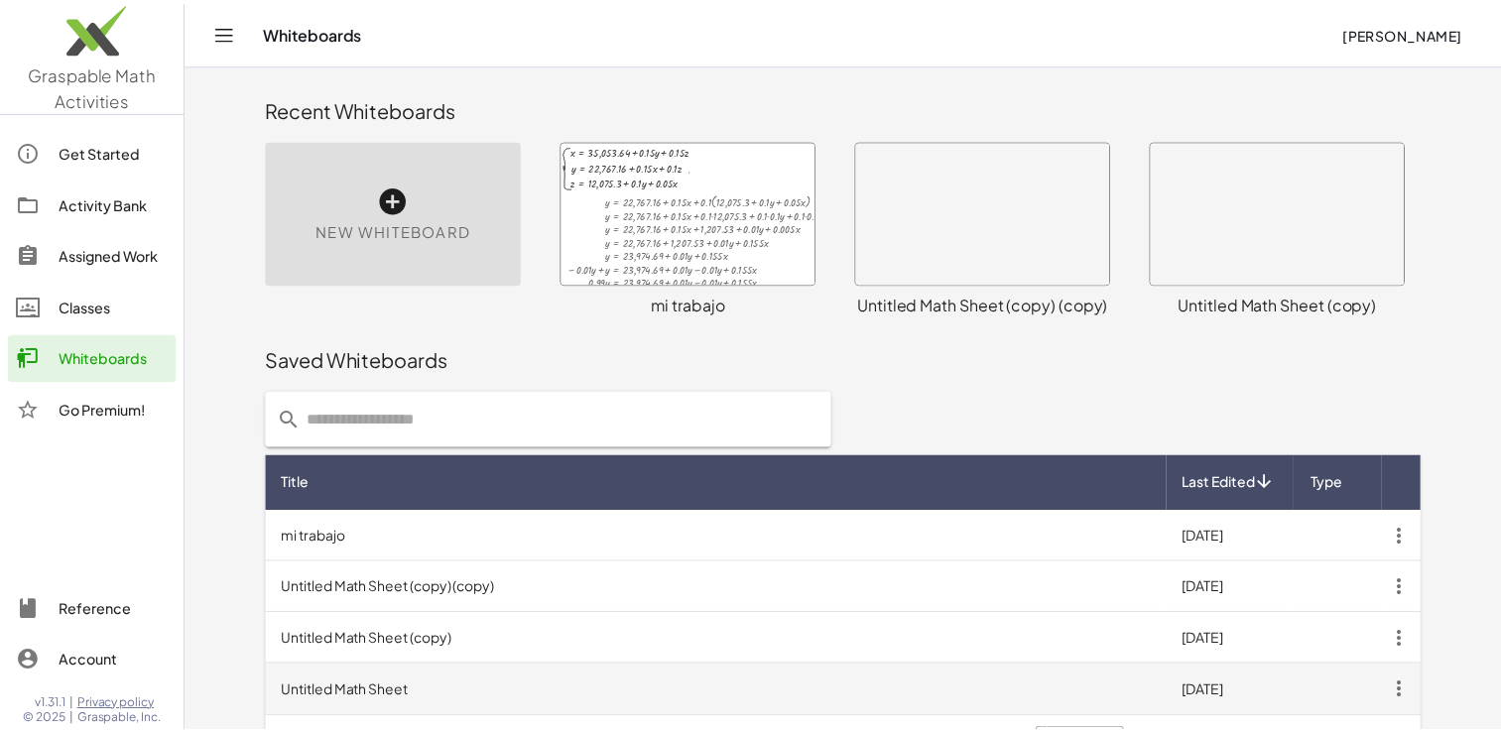
scroll to position [58, 0]
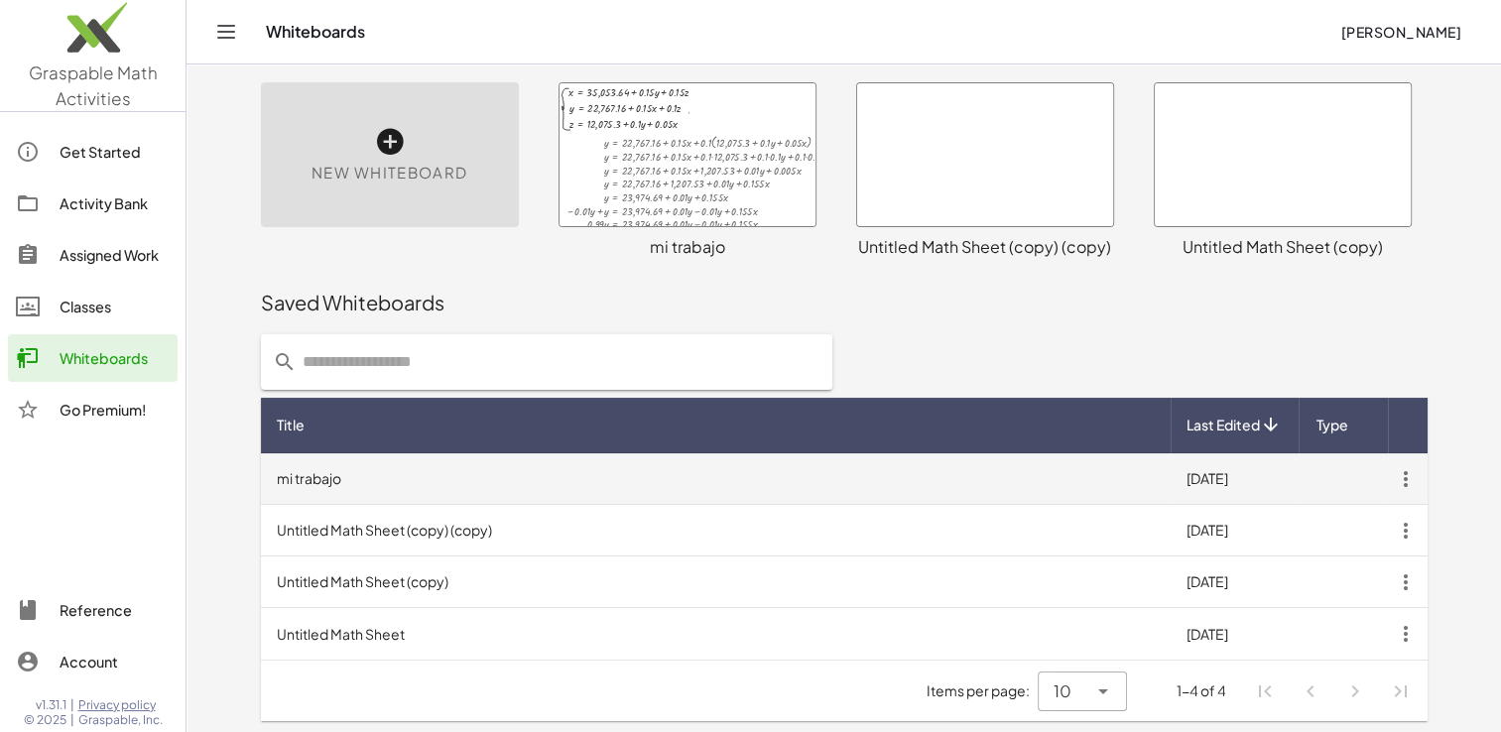
click at [666, 466] on td "mi trabajo" at bounding box center [716, 479] width 910 height 52
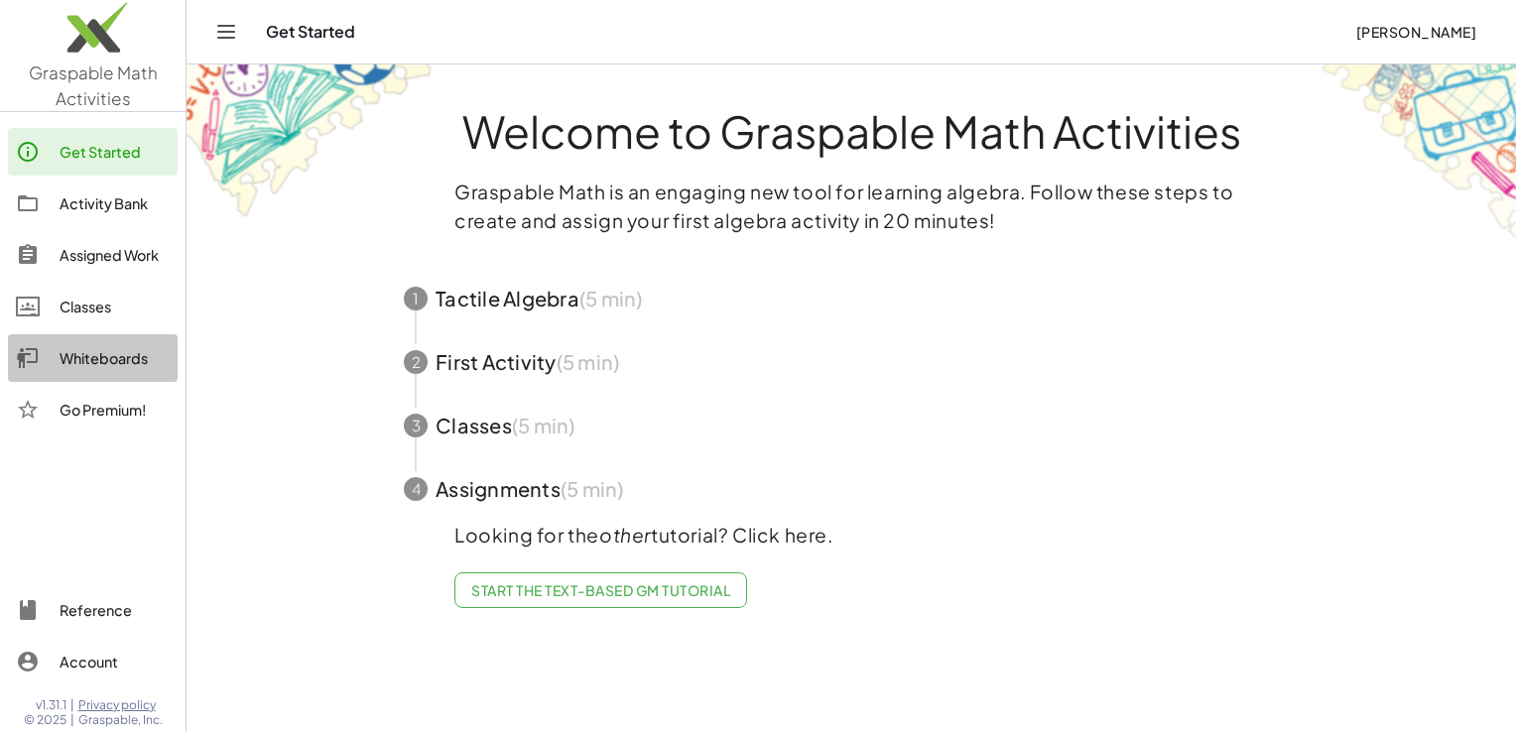
click at [103, 359] on div "Whiteboards" at bounding box center [115, 358] width 110 height 24
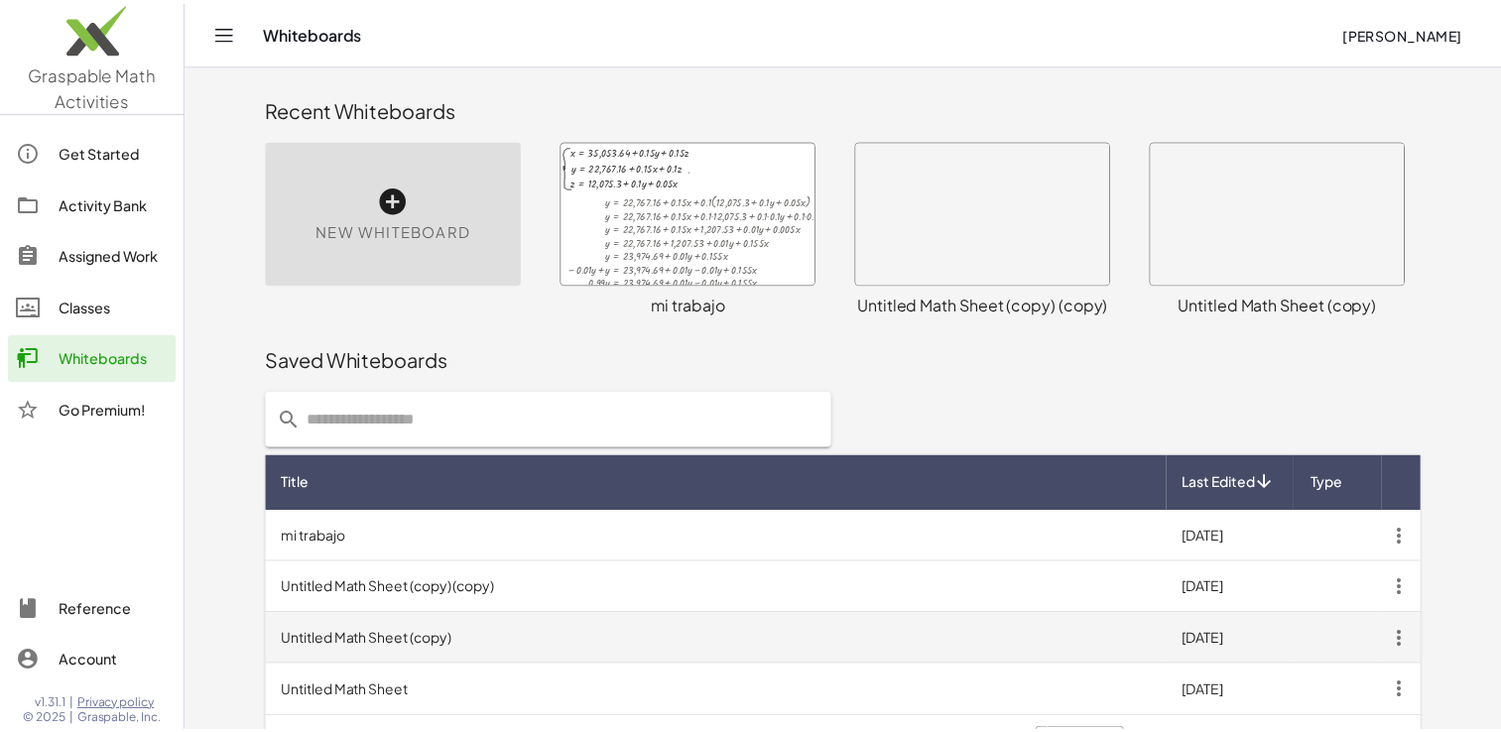
scroll to position [58, 0]
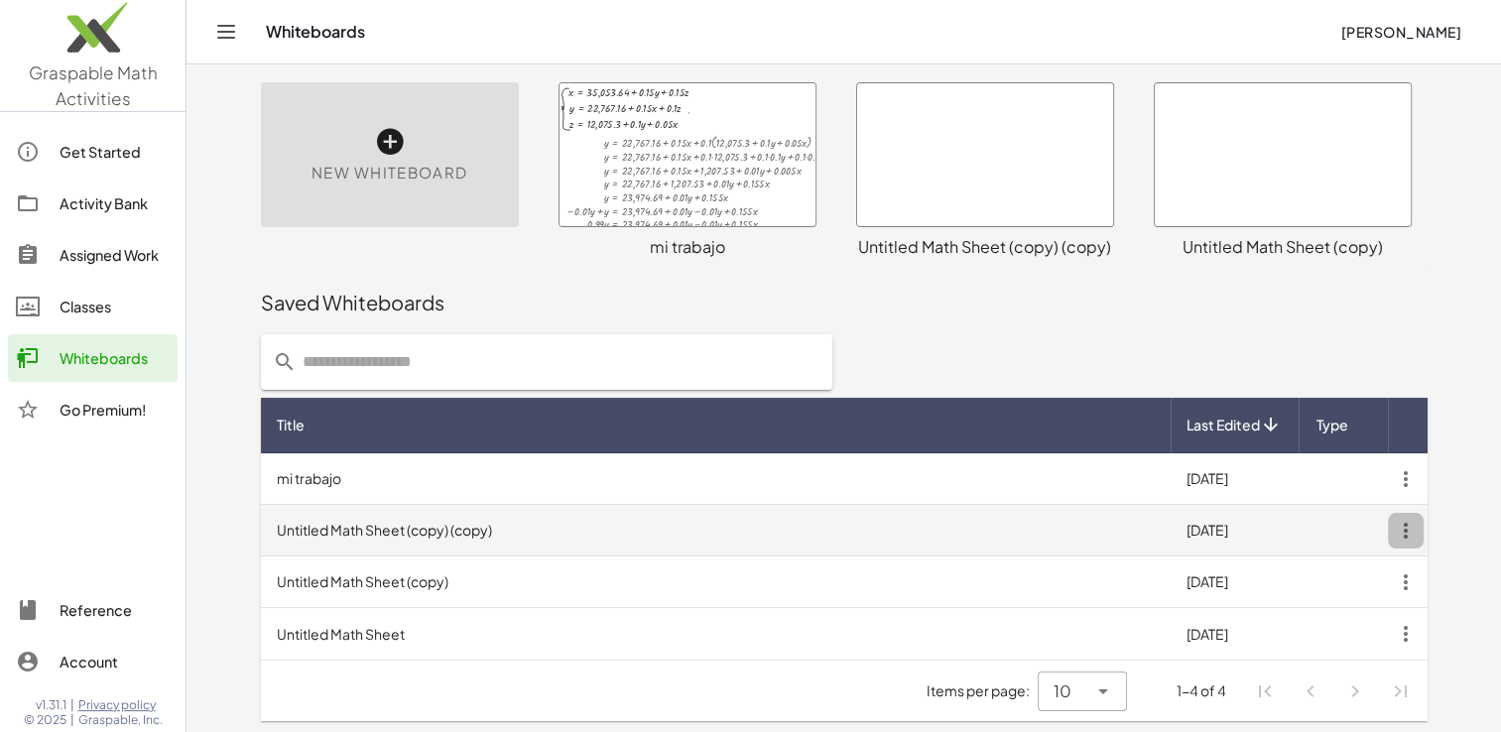
click at [1404, 532] on icon "button" at bounding box center [1406, 531] width 36 height 36
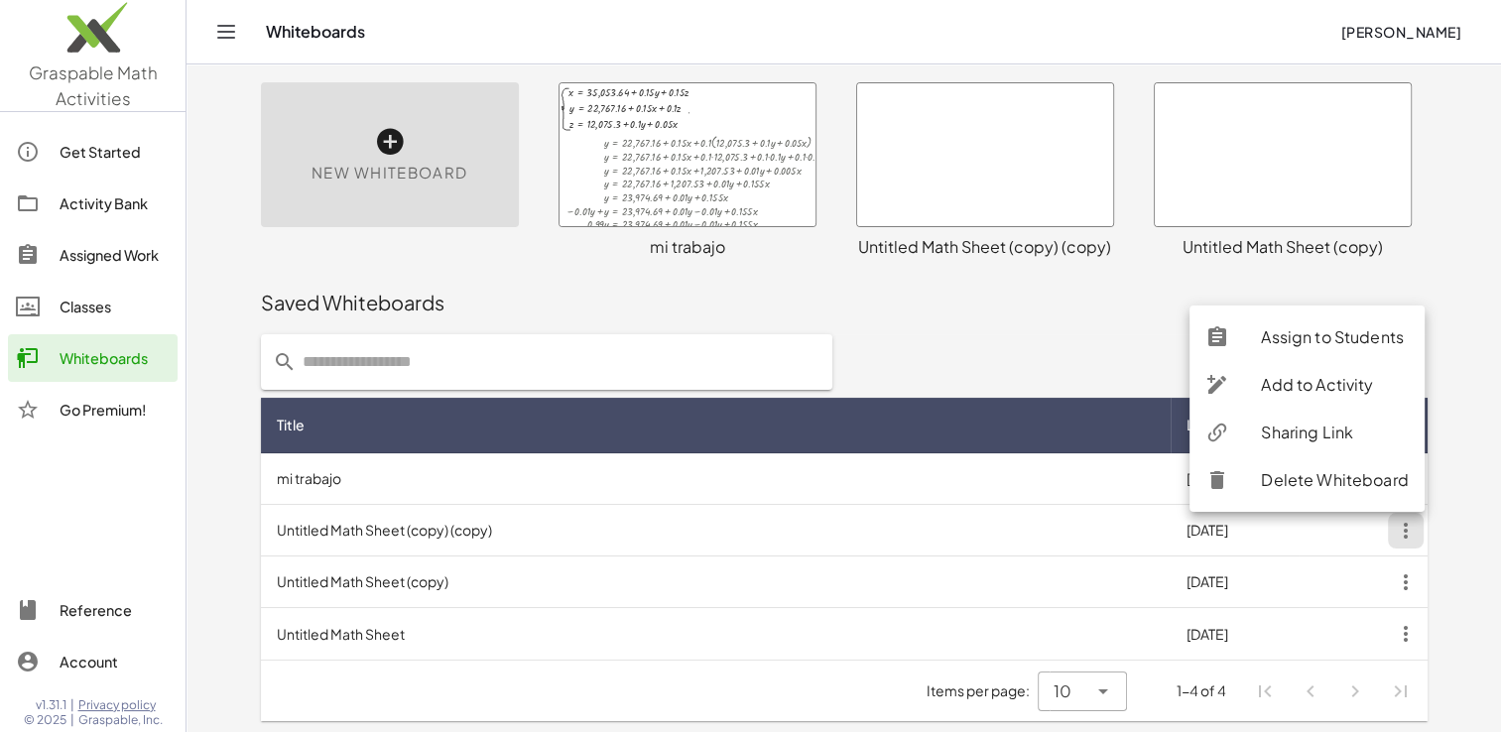
click at [1341, 474] on div "Delete Whiteboard" at bounding box center [1335, 480] width 148 height 24
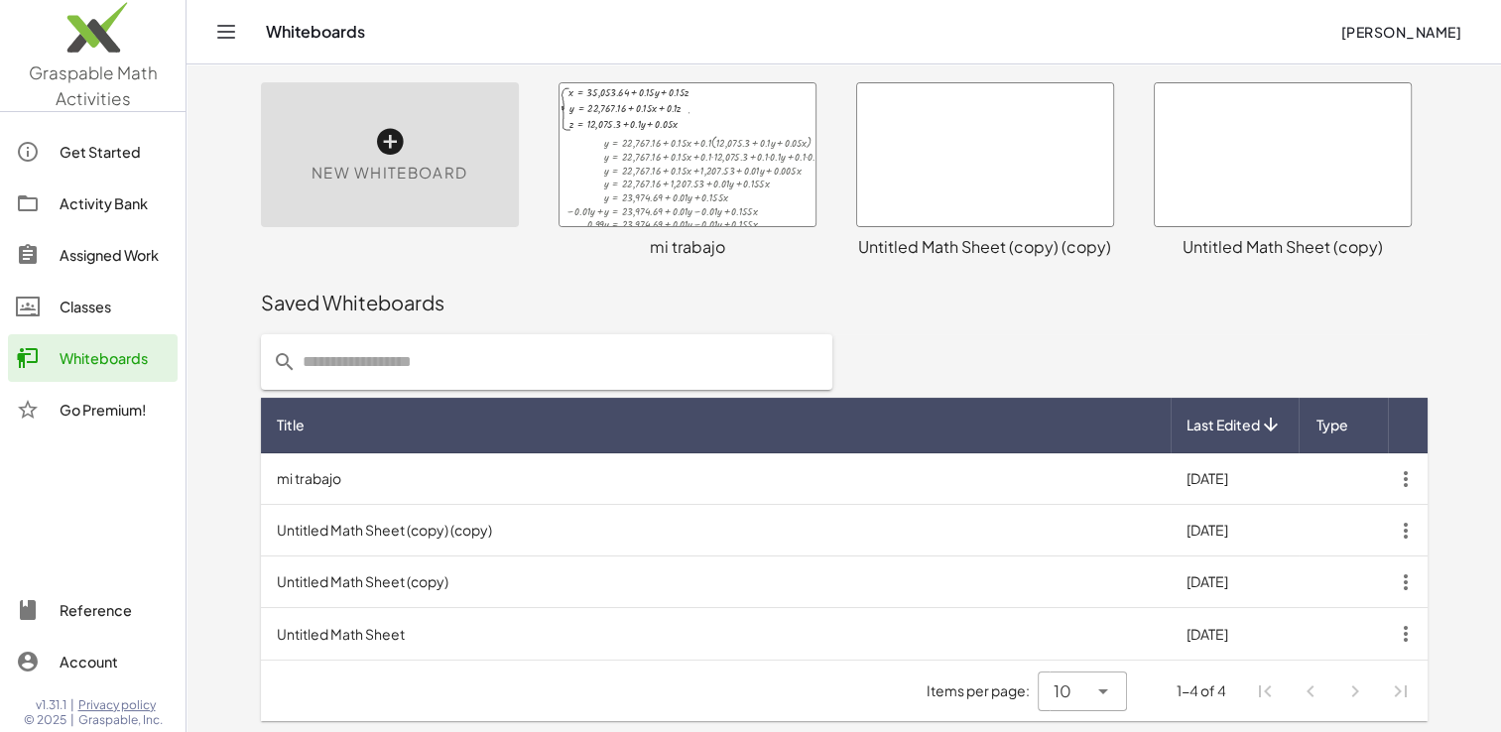
scroll to position [6, 0]
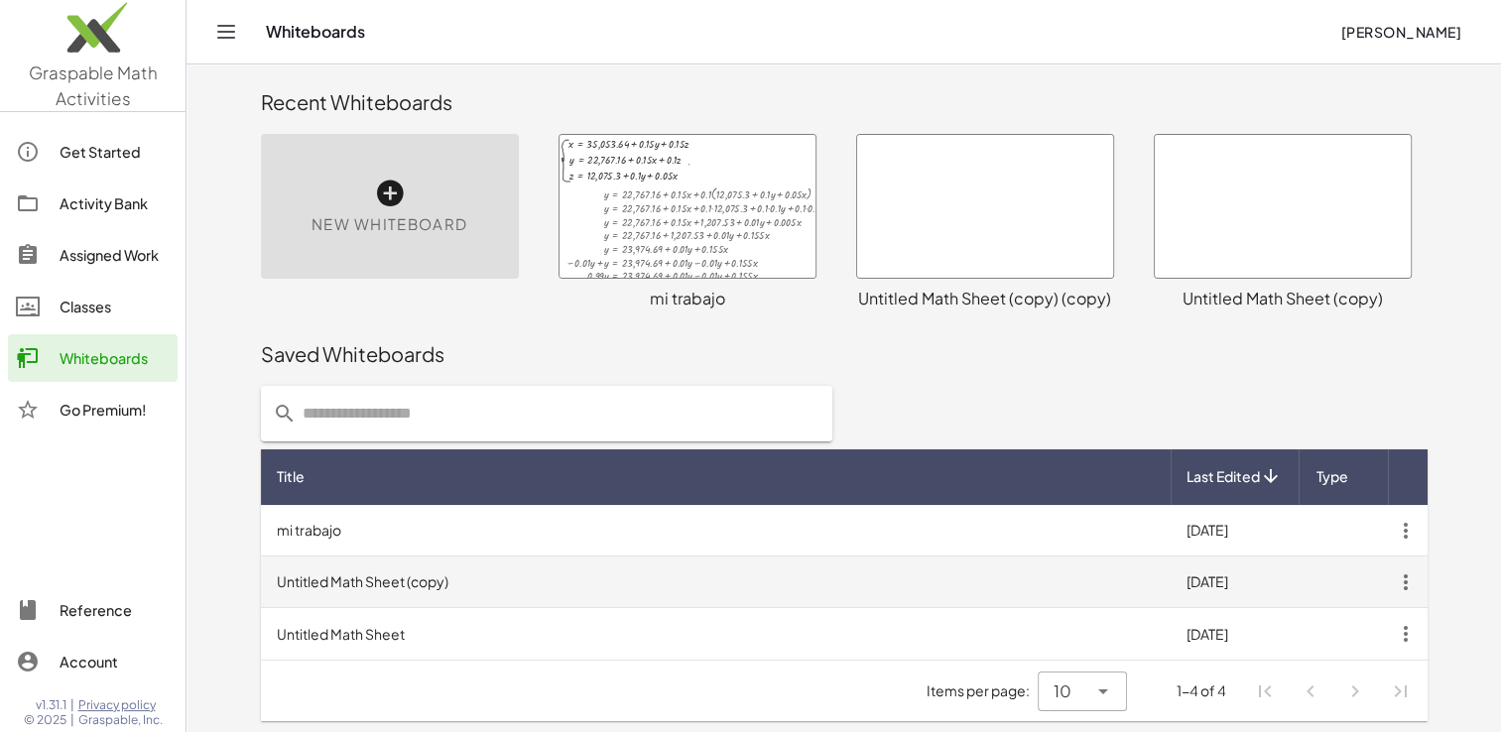
click at [1403, 581] on icon "button" at bounding box center [1406, 582] width 36 height 36
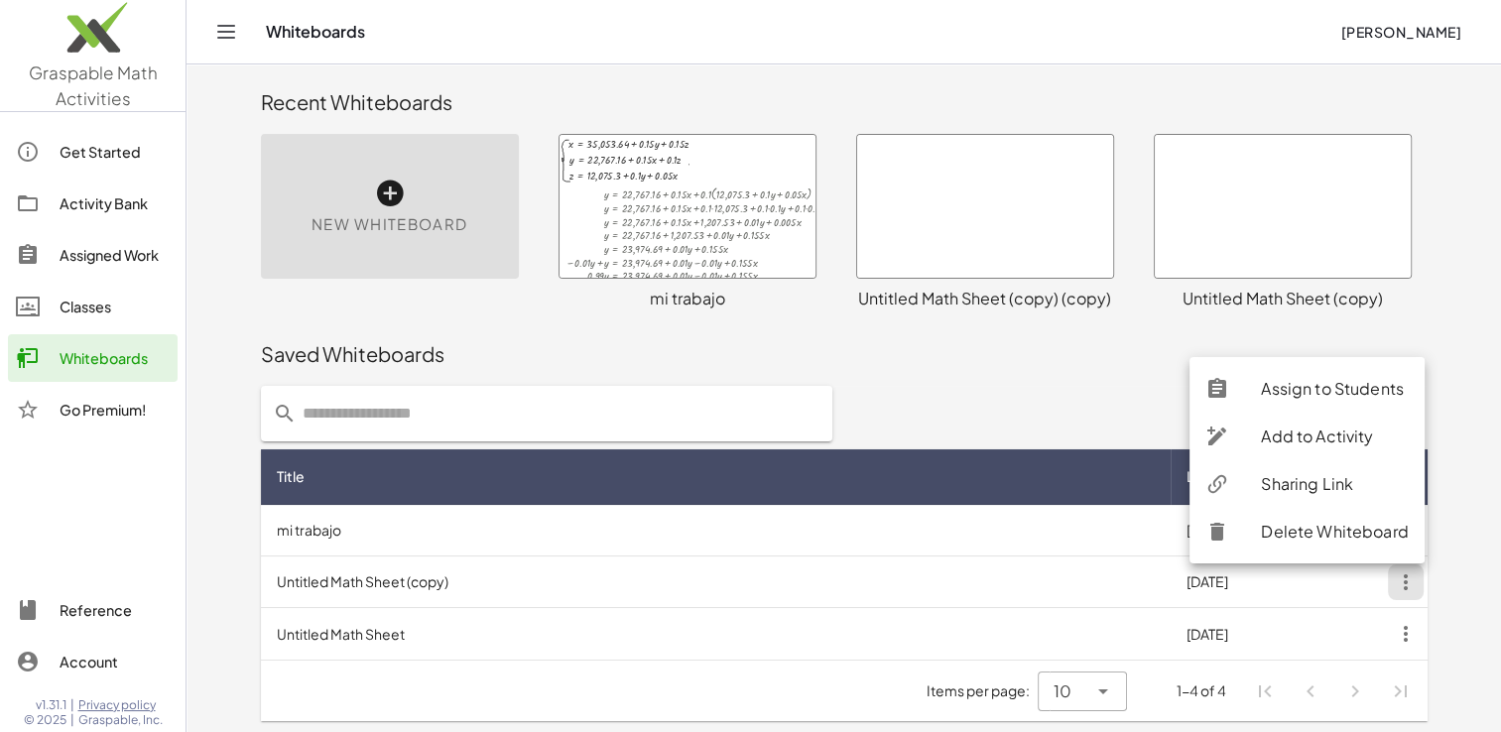
click at [1313, 526] on div "Delete Whiteboard" at bounding box center [1335, 532] width 148 height 24
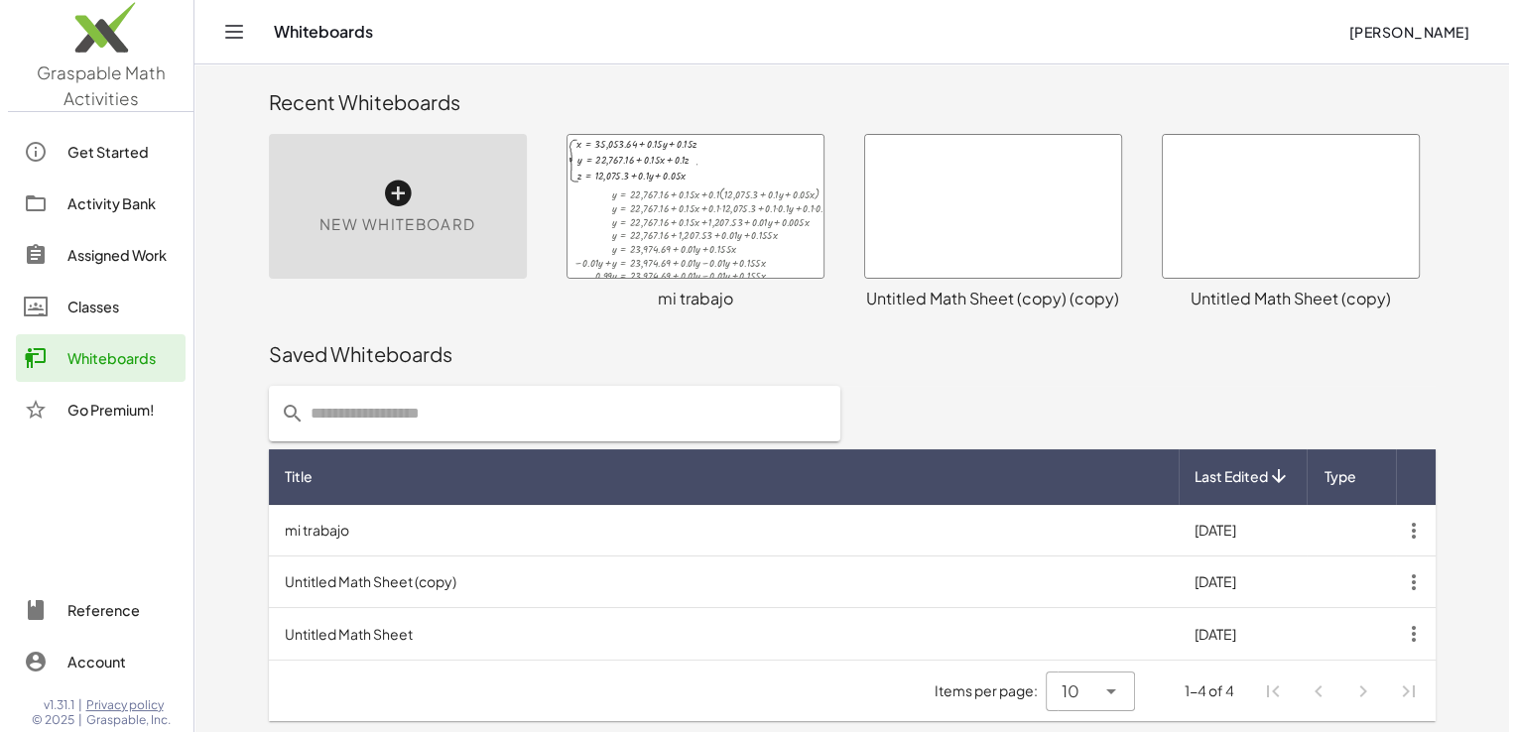
scroll to position [0, 0]
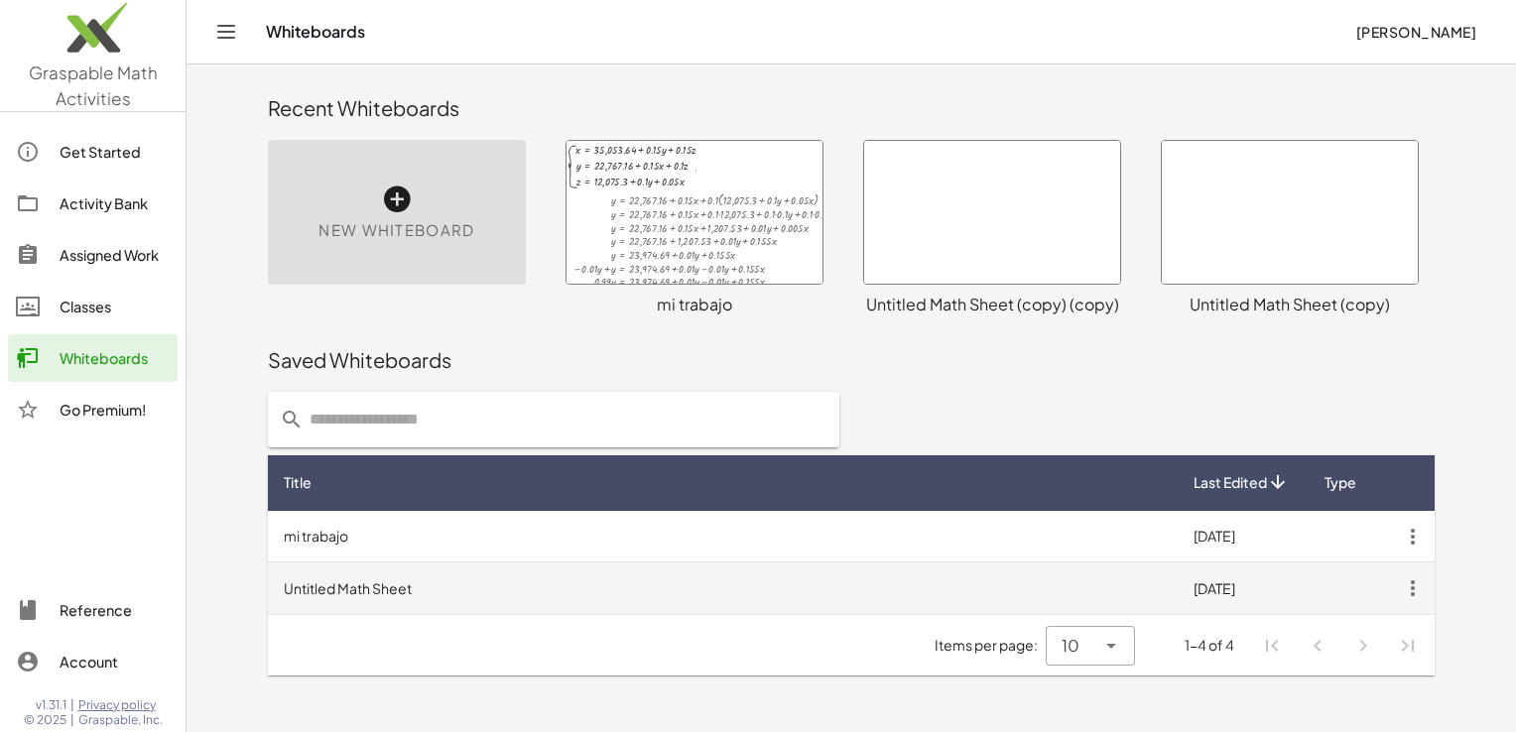
click at [1410, 588] on icon "button" at bounding box center [1413, 588] width 36 height 36
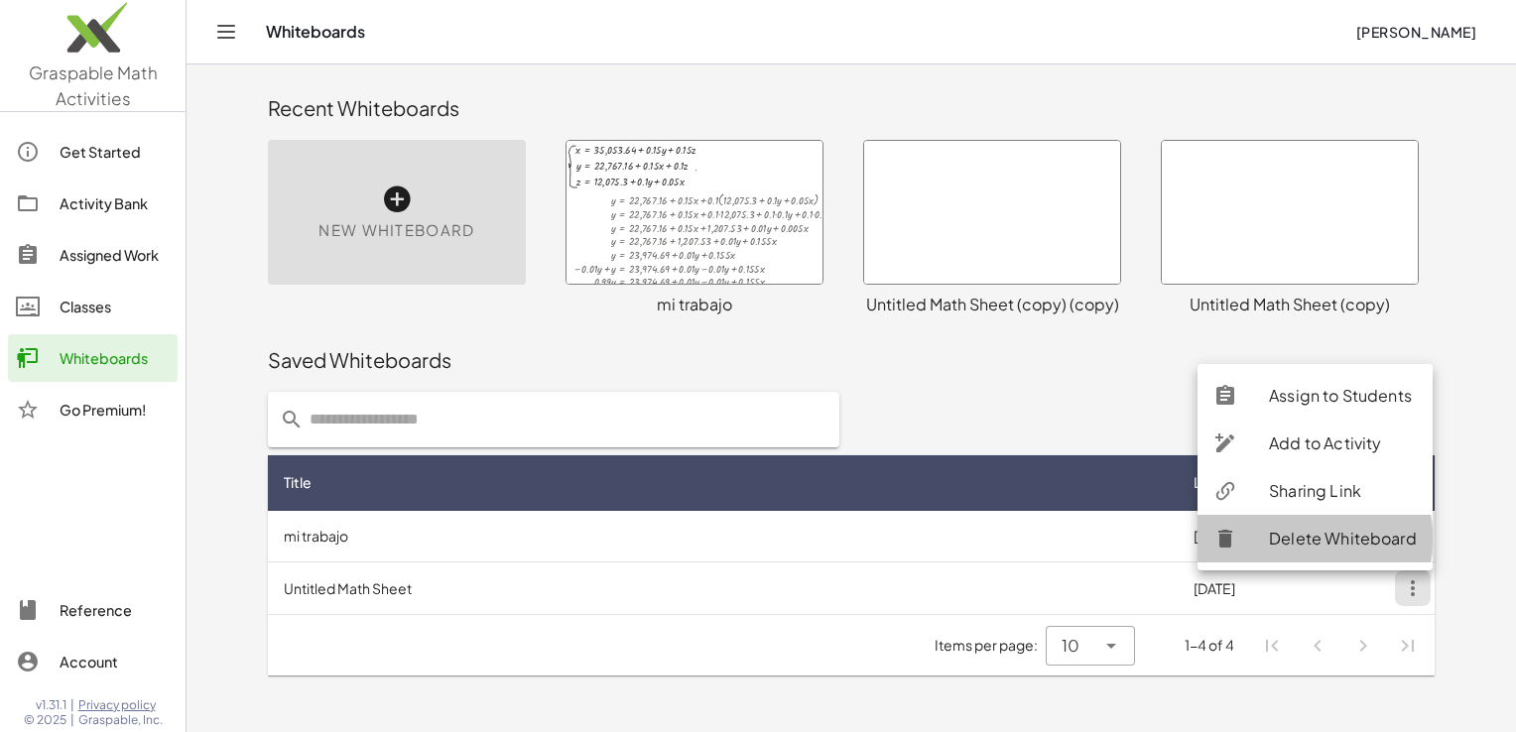
click at [1318, 534] on div "Delete Whiteboard" at bounding box center [1343, 539] width 148 height 24
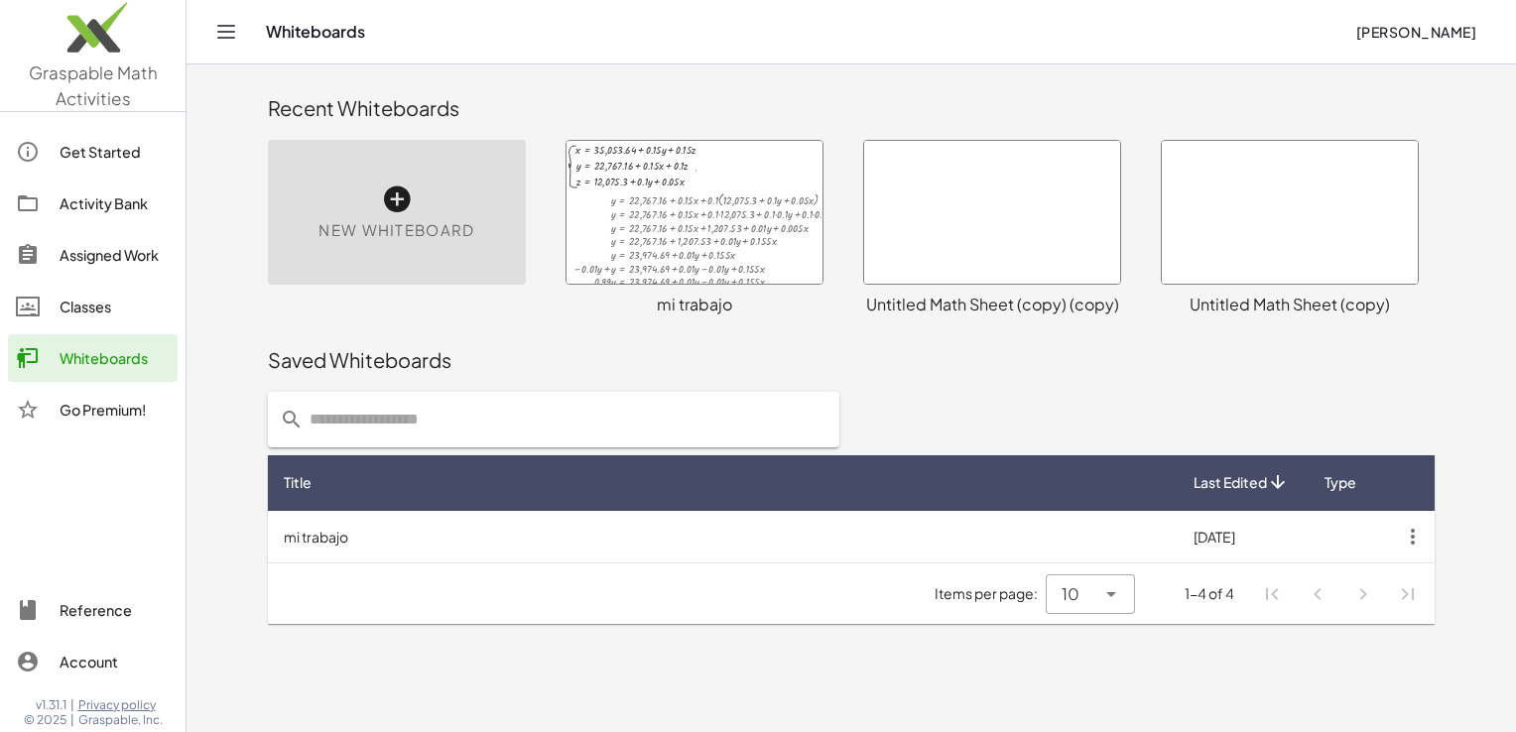
click at [1111, 352] on div "Saved Whiteboards" at bounding box center [851, 360] width 1167 height 28
click at [483, 686] on main "Recent Whiteboards New Whiteboard x = + 35,053.64 + · 0.15 · y + · 0.15 · z y =…" at bounding box center [851, 366] width 1329 height 732
click at [693, 228] on div at bounding box center [694, 212] width 256 height 143
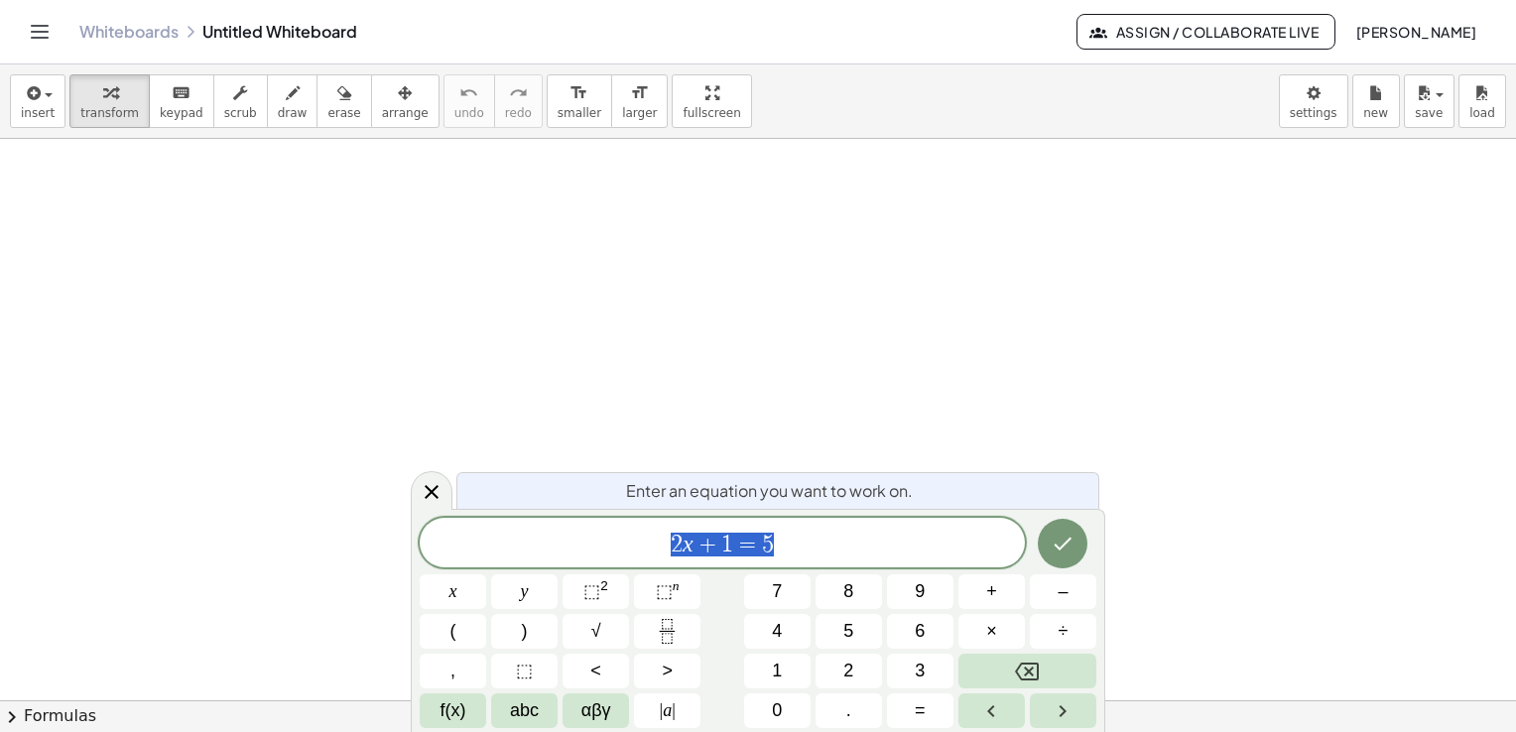
drag, startPoint x: 656, startPoint y: 95, endPoint x: 660, endPoint y: 169, distance: 73.5
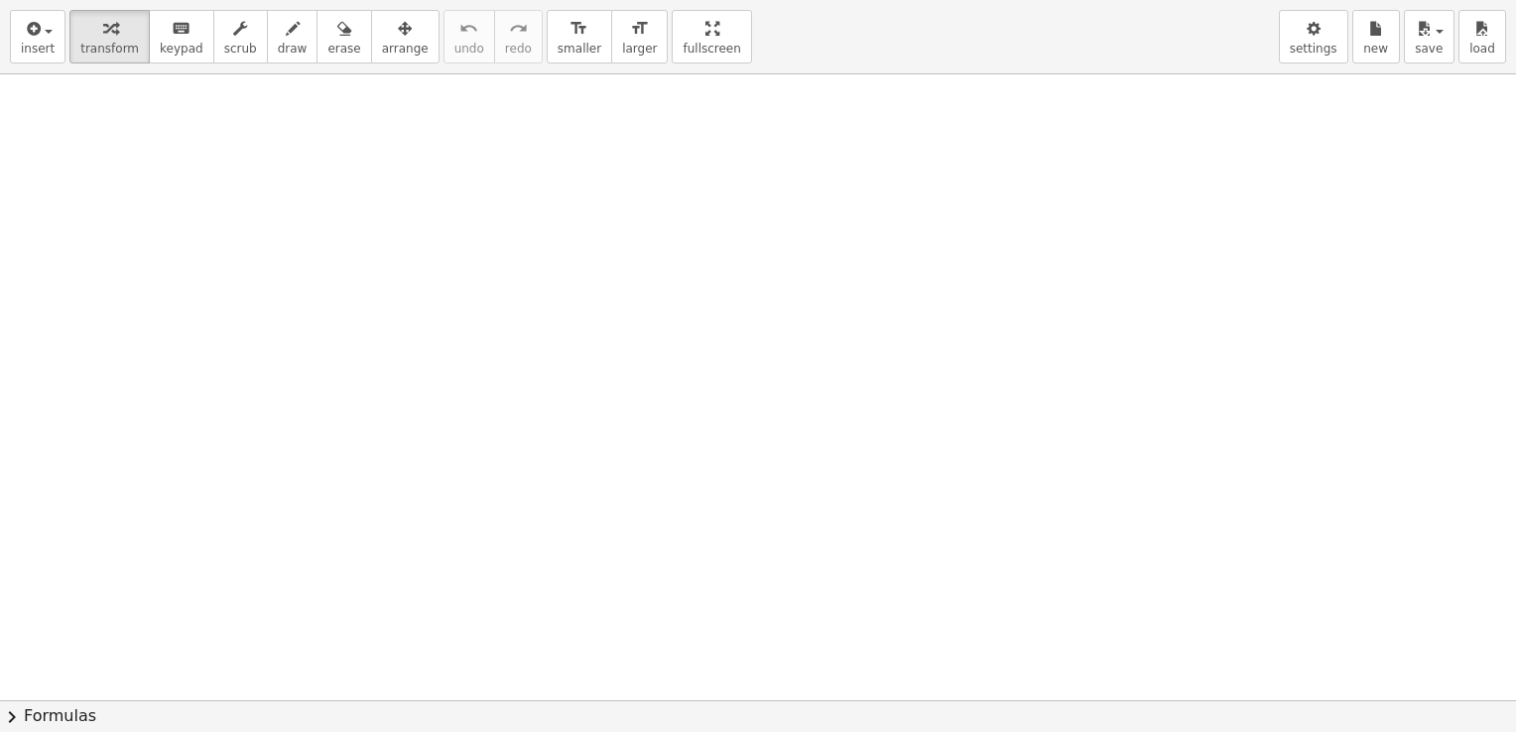
click at [660, 169] on div "insert select one: Math Expression Function Text Youtube Video Graphing Geometr…" at bounding box center [758, 366] width 1516 height 732
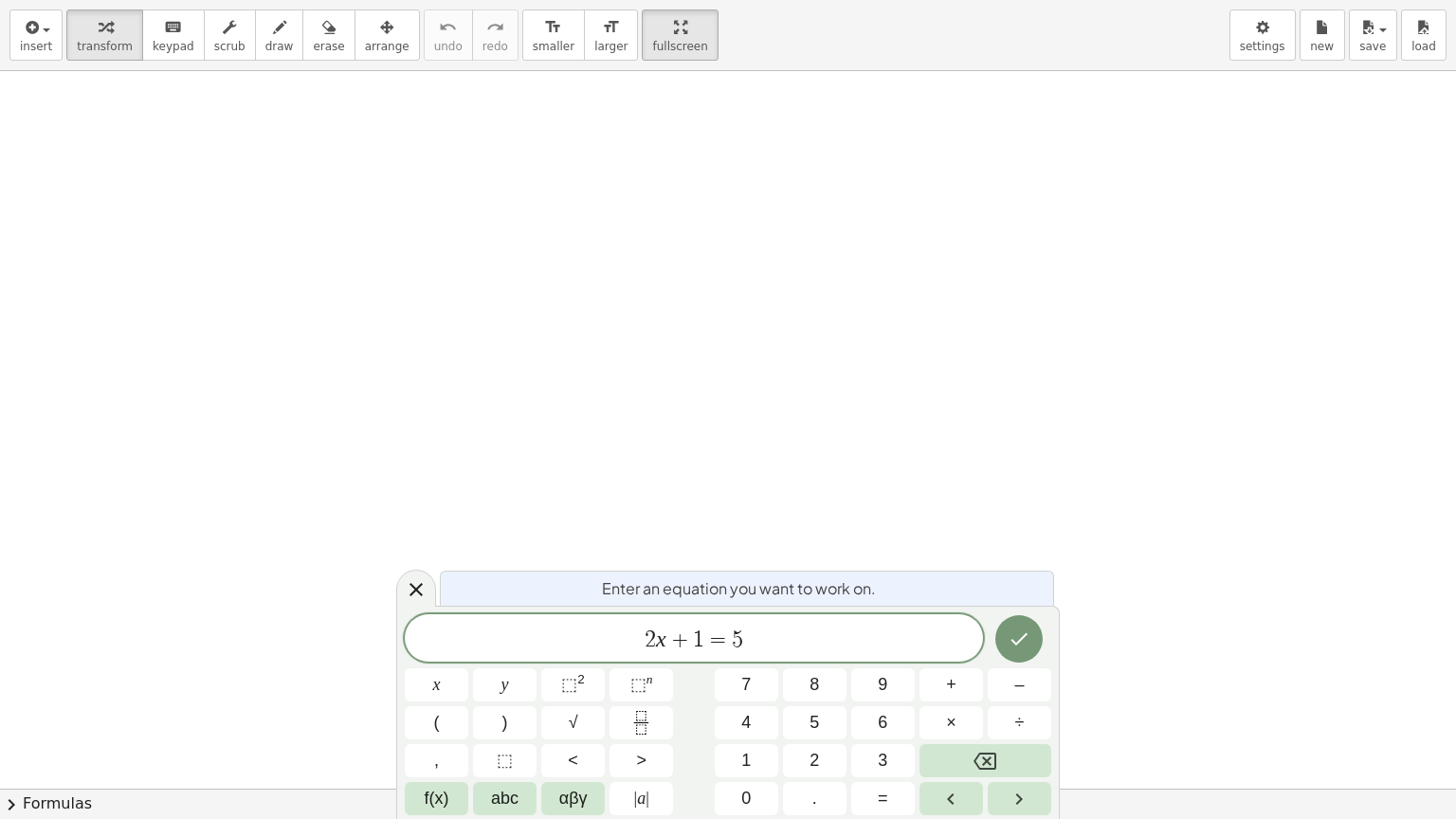
click at [820, 637] on span "2 x + 1 = 5" at bounding box center [694, 640] width 578 height 27
click at [1019, 637] on icon "Done" at bounding box center [1019, 639] width 23 height 23
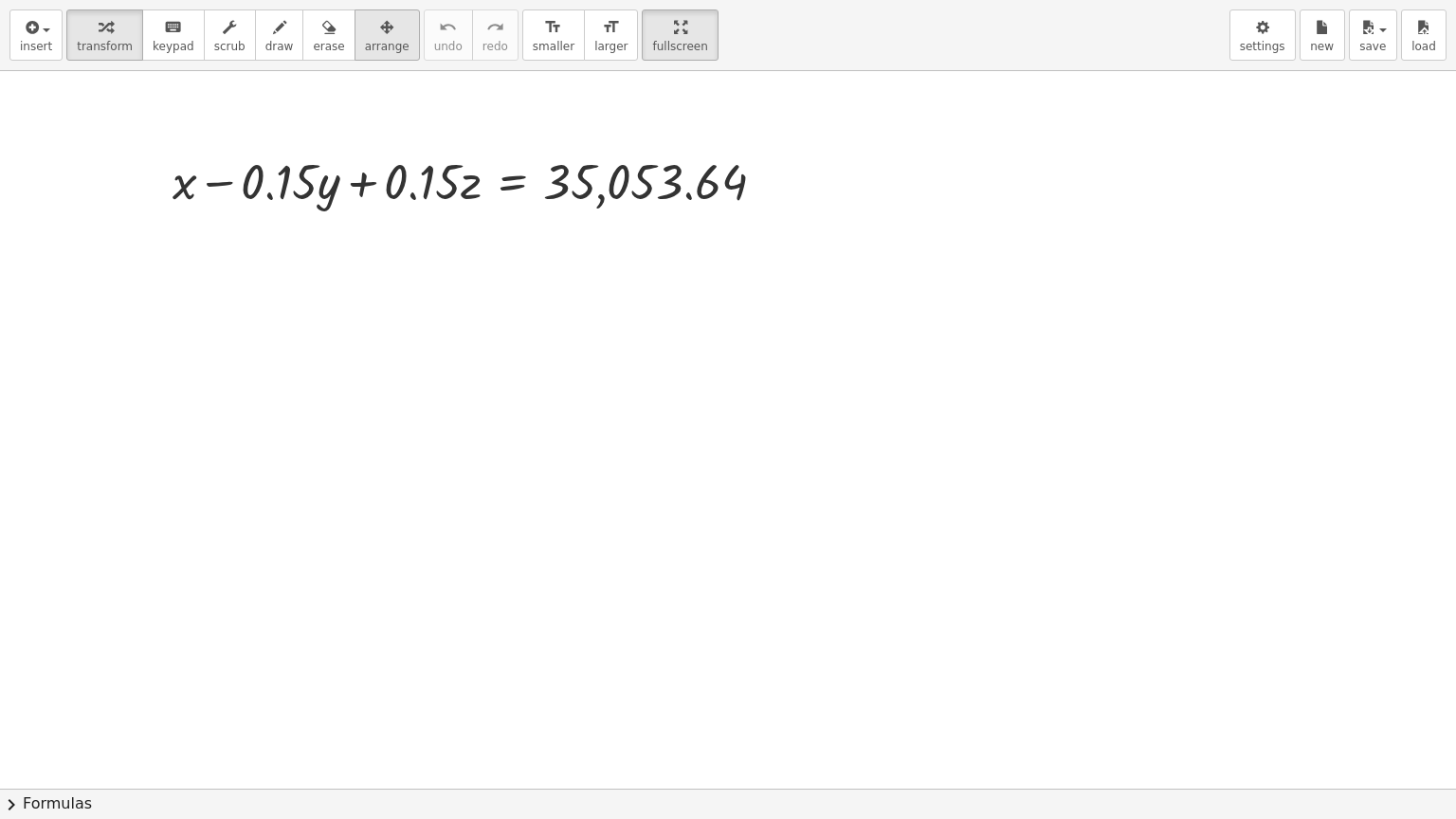
click at [360, 37] on button "arrange" at bounding box center [387, 35] width 65 height 52
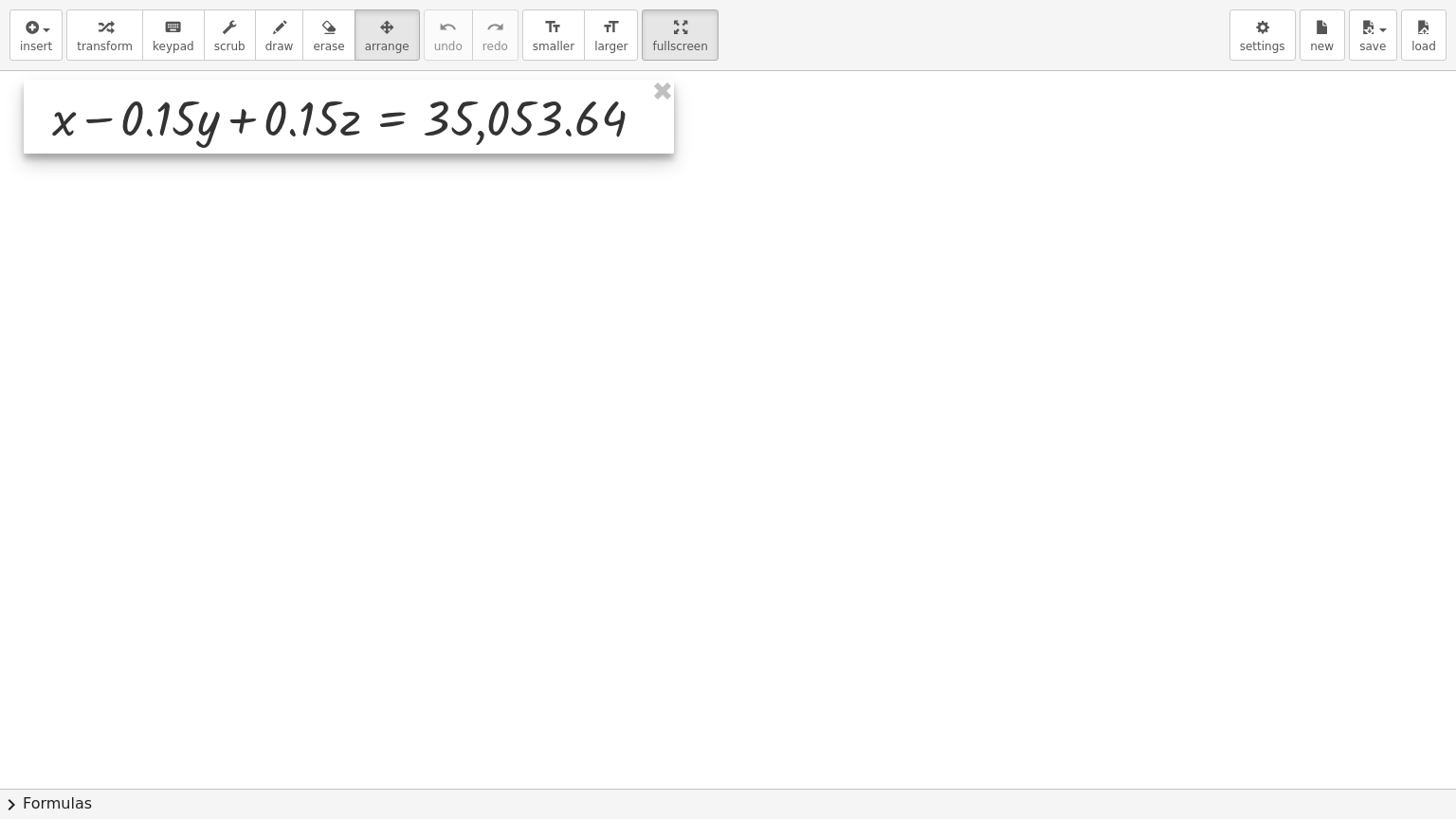
drag, startPoint x: 374, startPoint y: 171, endPoint x: 253, endPoint y: 107, distance: 136.9
click at [253, 107] on div at bounding box center [349, 116] width 651 height 74
click at [379, 306] on div at bounding box center [728, 788] width 1456 height 1435
click at [114, 46] on span "transform" at bounding box center [104, 47] width 56 height 13
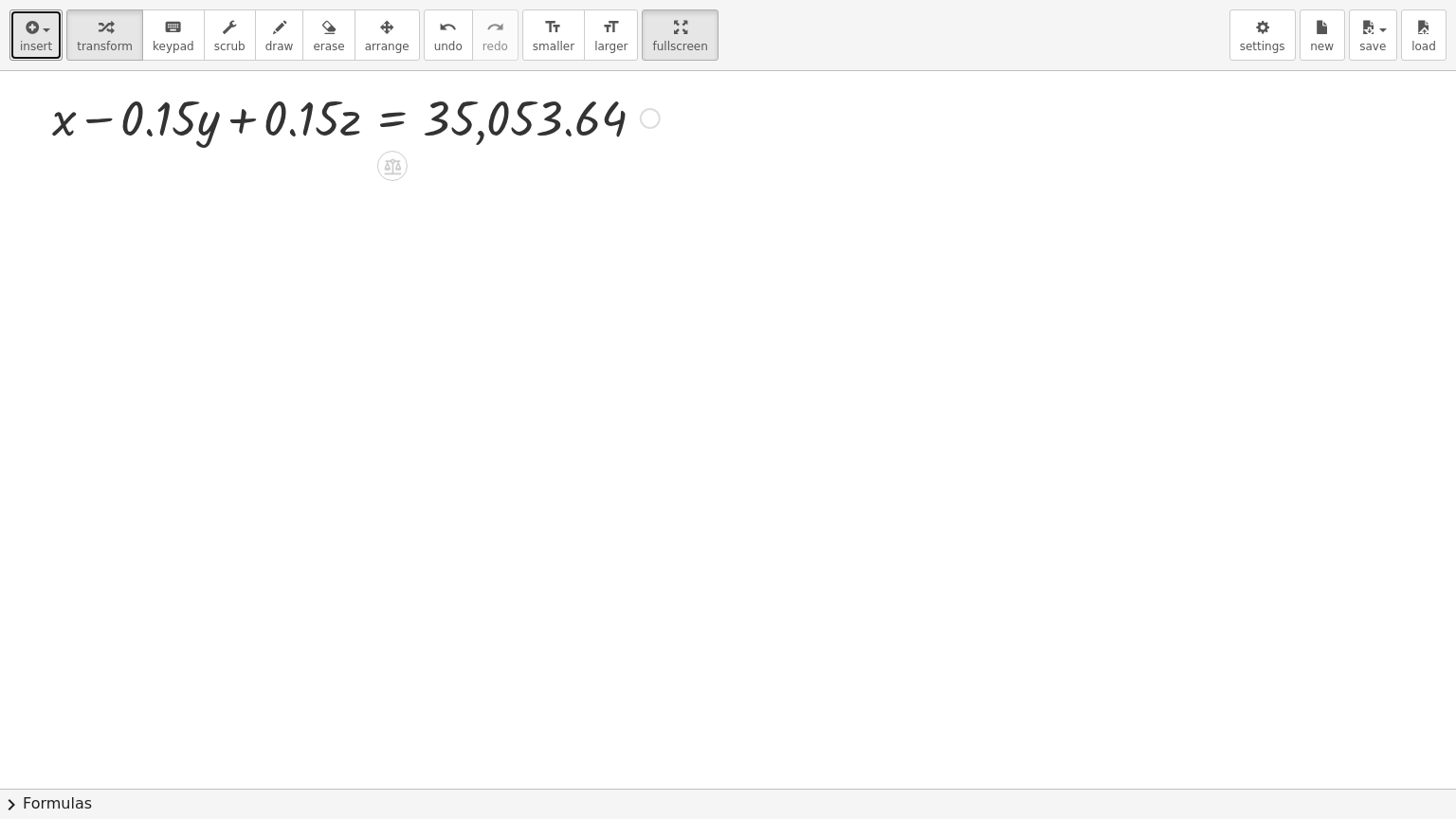
click at [246, 122] on div at bounding box center [356, 116] width 627 height 64
click at [45, 32] on div "button" at bounding box center [36, 27] width 32 height 23
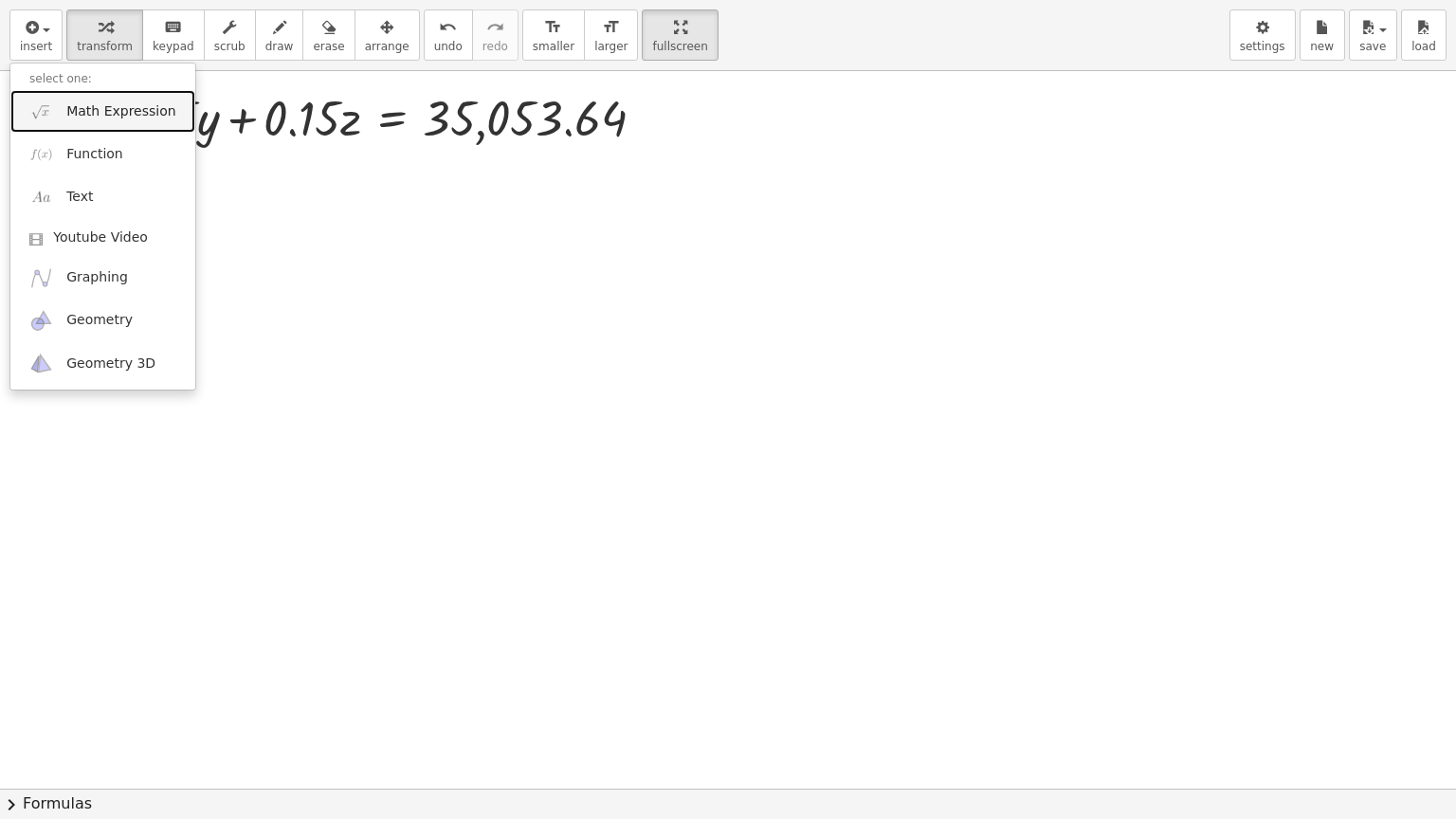
click at [94, 110] on span "Math Expression" at bounding box center [120, 112] width 109 height 19
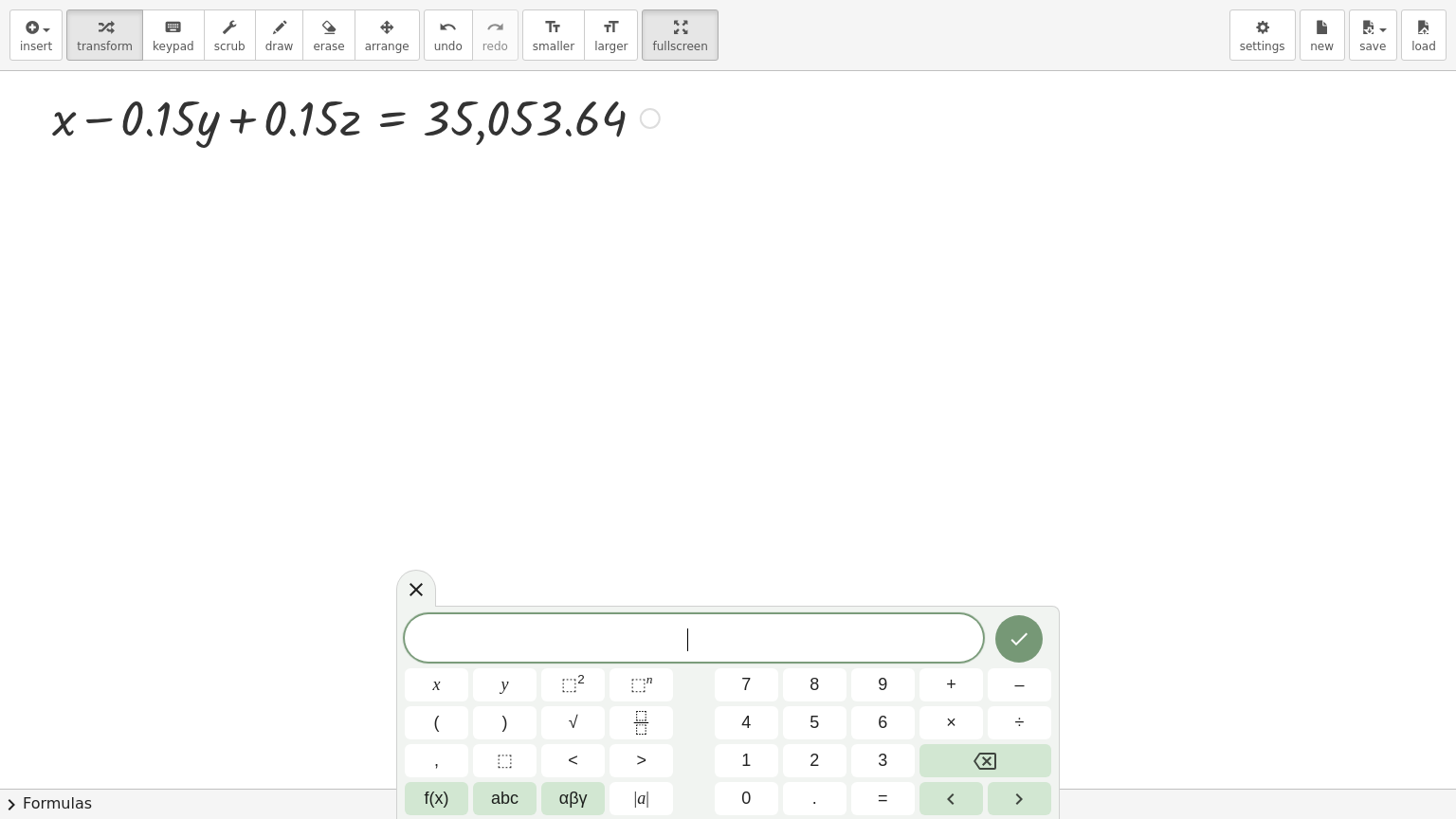
click at [651, 111] on div at bounding box center [651, 119] width 21 height 21
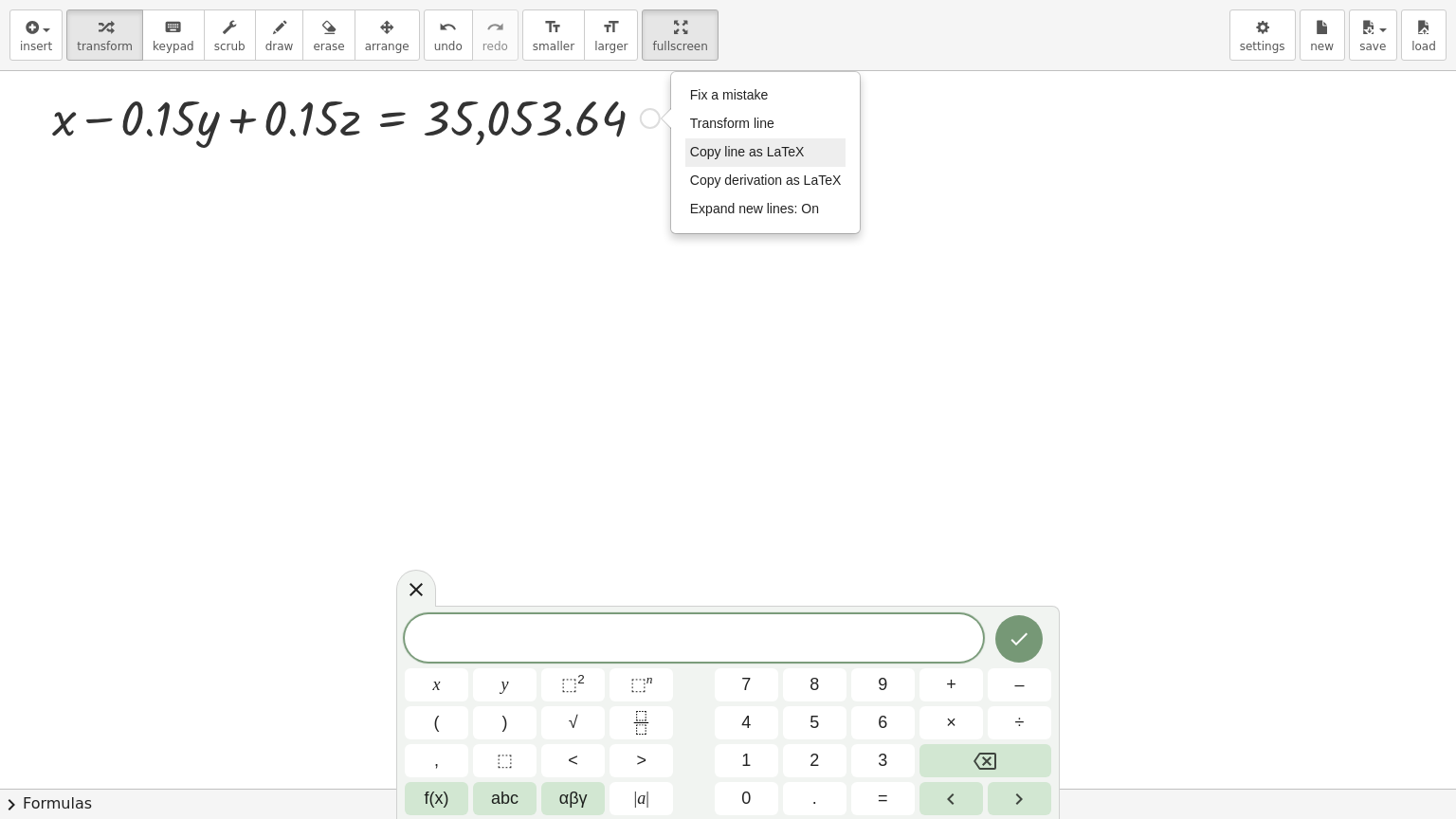
click at [752, 150] on span "Copy line as LaTeX" at bounding box center [747, 152] width 115 height 15
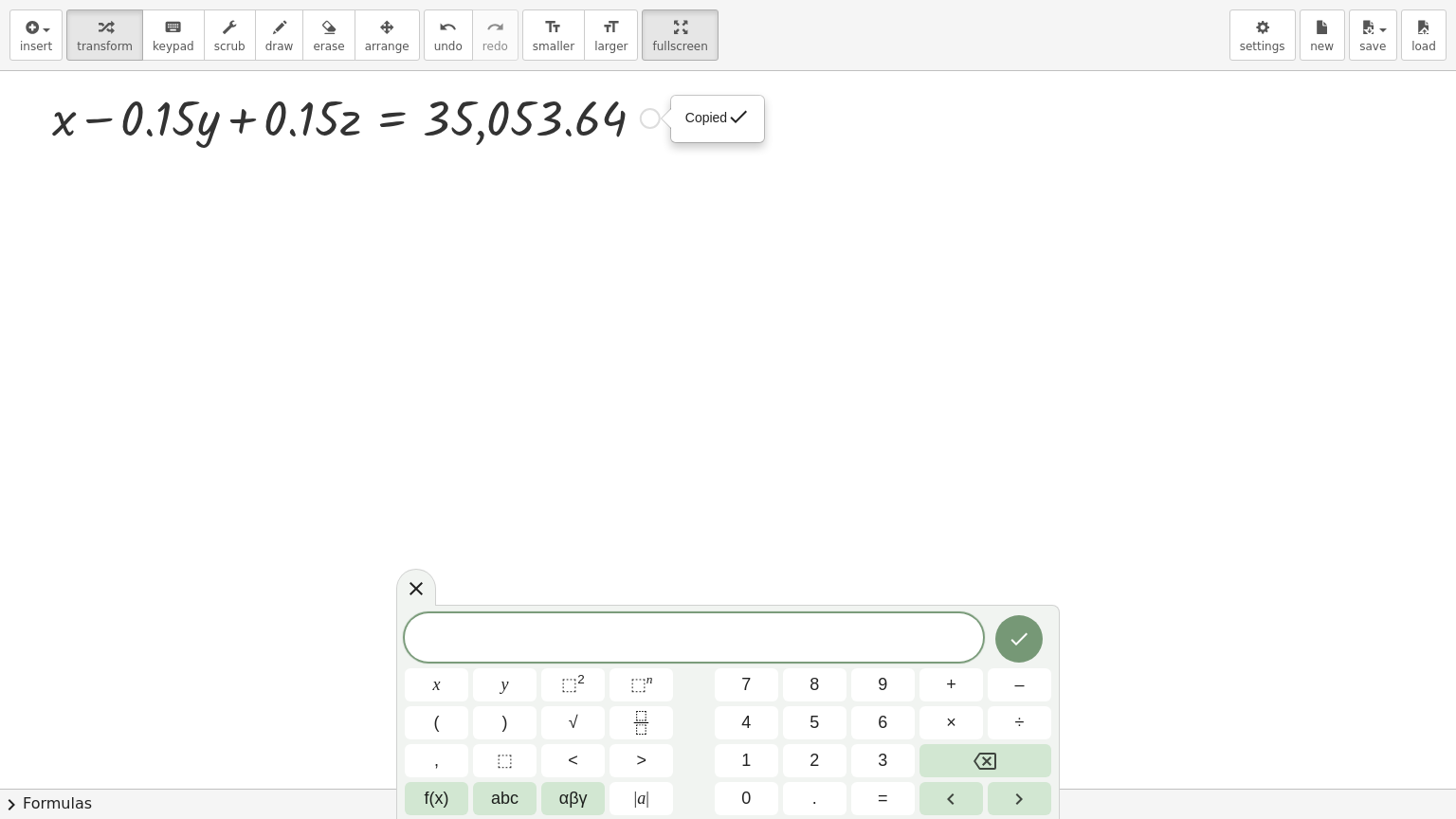
click at [677, 633] on span at bounding box center [694, 639] width 578 height 29
click at [663, 642] on span "+" at bounding box center [657, 640] width 28 height 23
click at [1016, 637] on icon "Done" at bounding box center [1019, 639] width 23 height 23
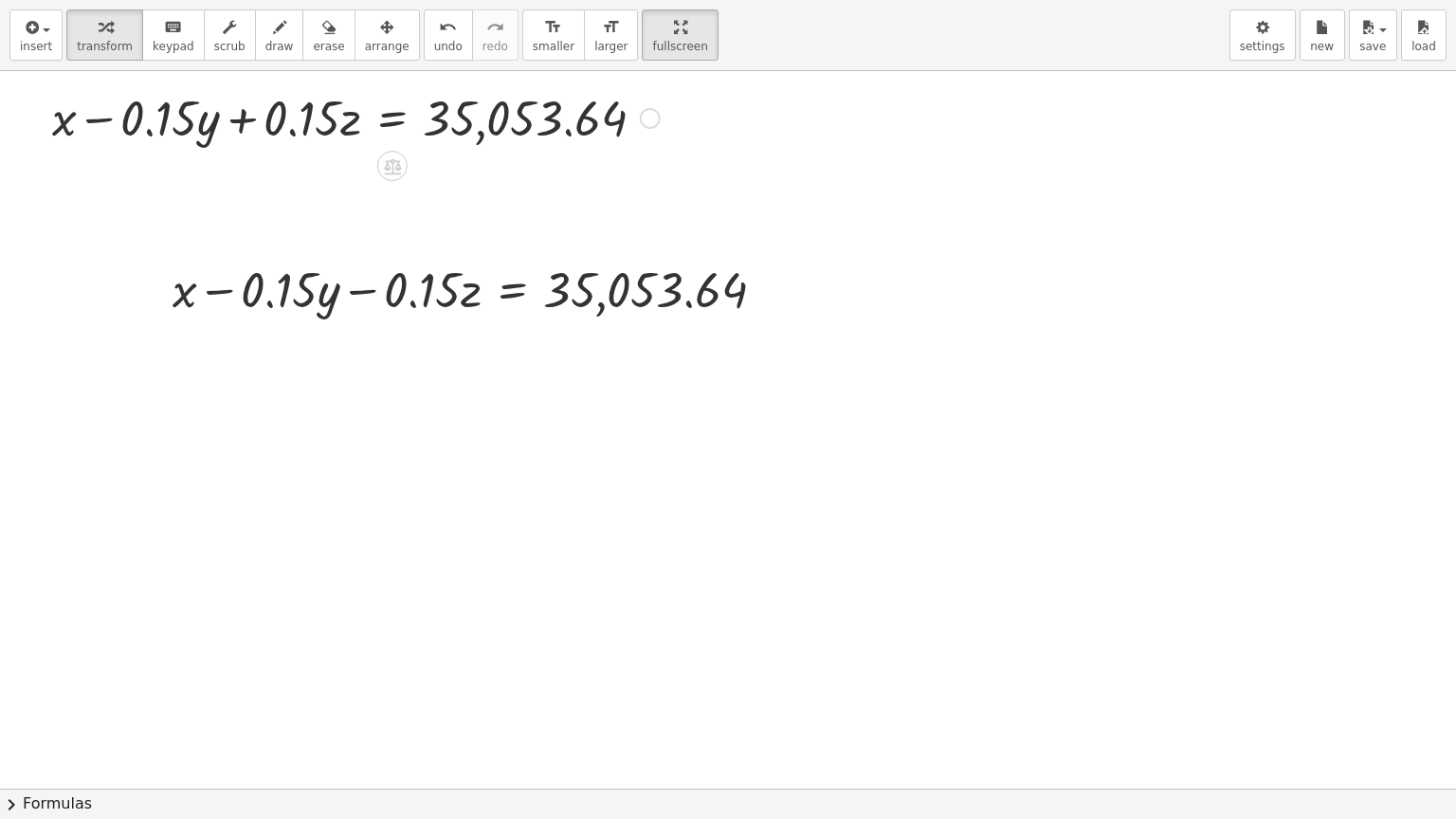
click at [650, 121] on div "Copied done" at bounding box center [651, 119] width 21 height 21
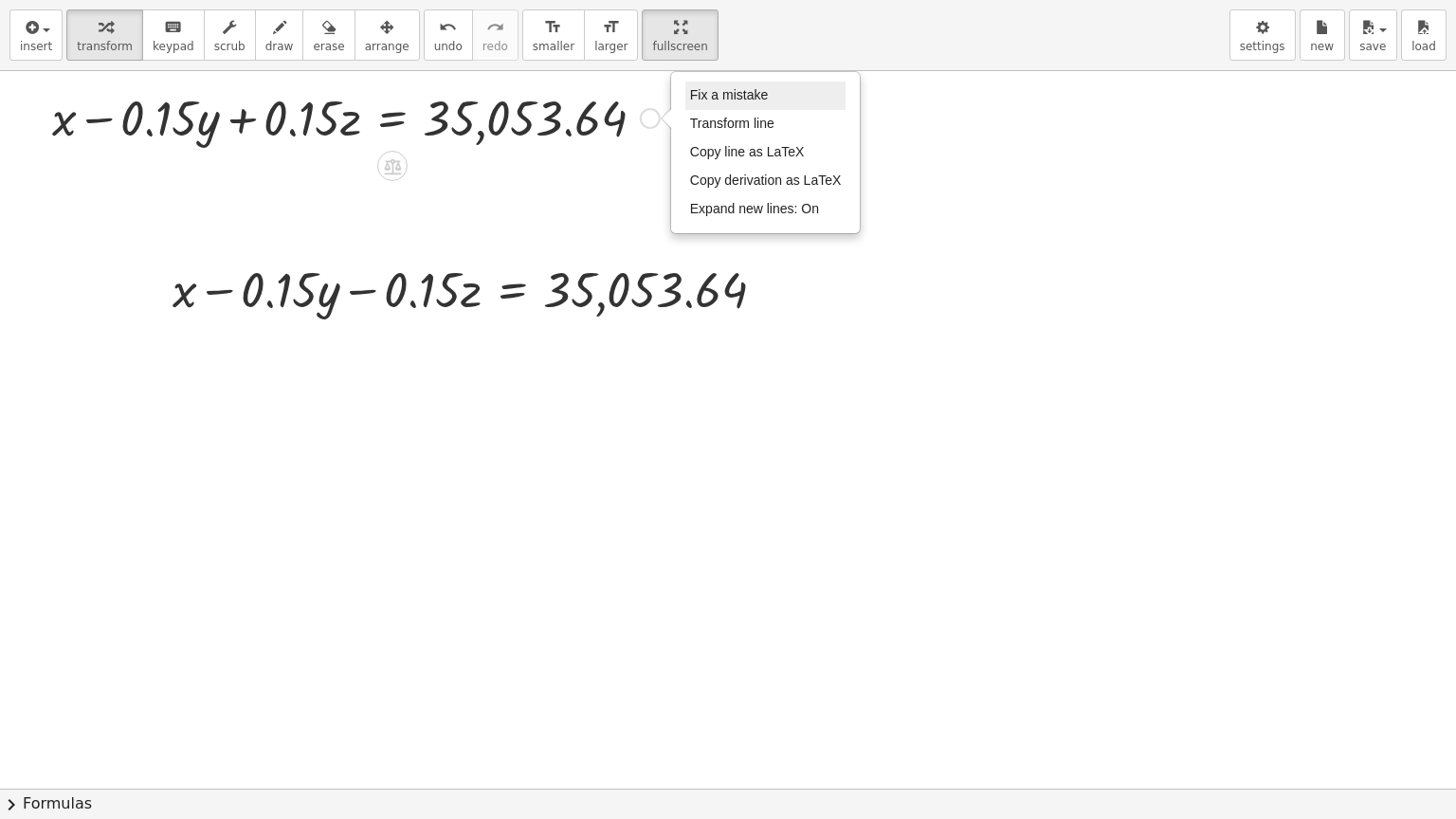
click at [787, 98] on li "Fix a mistake" at bounding box center [765, 96] width 161 height 29
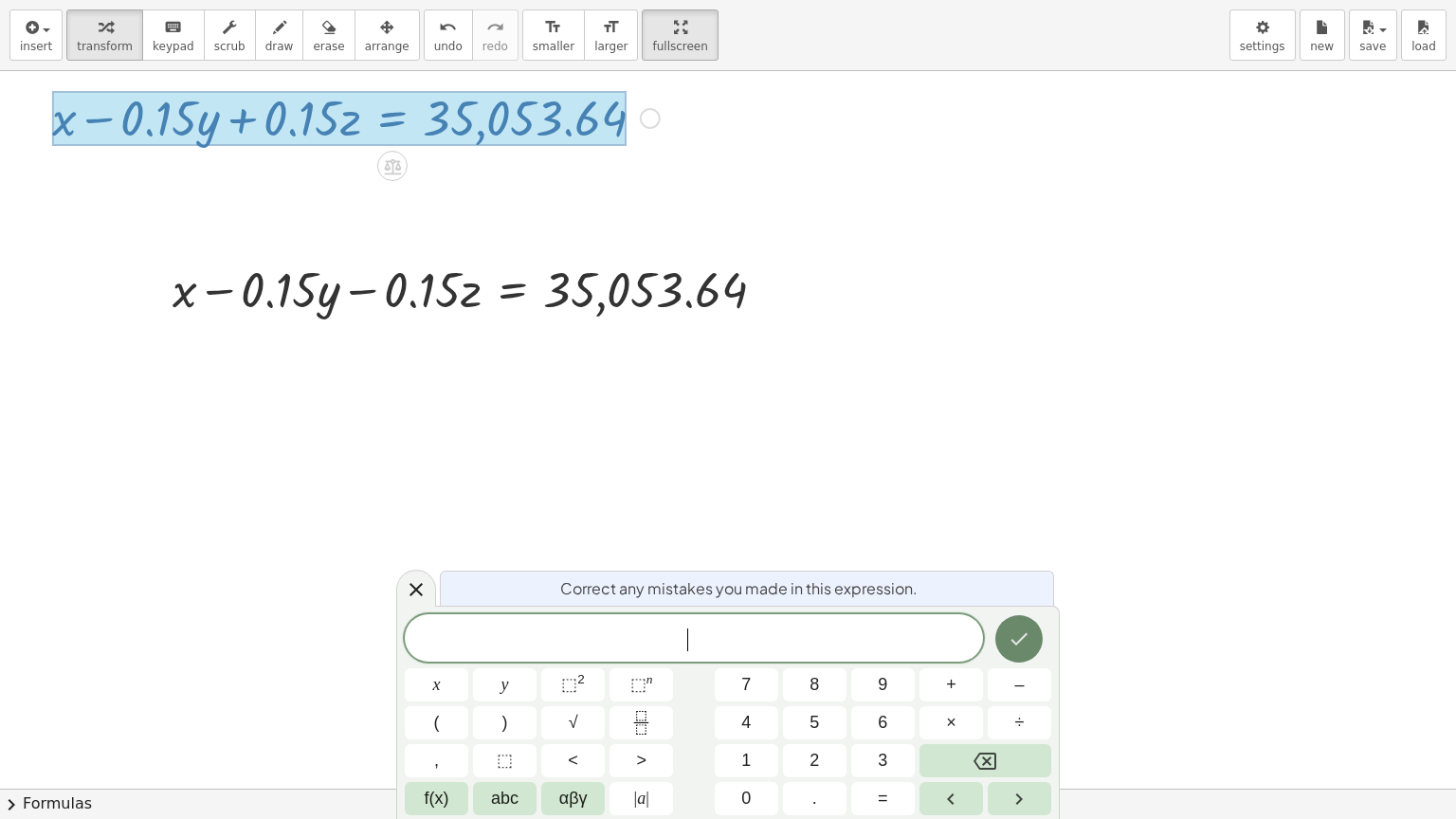
click at [1019, 631] on icon "Done" at bounding box center [1019, 639] width 23 height 23
click at [432, 452] on div at bounding box center [728, 788] width 1456 height 1435
click at [412, 591] on icon at bounding box center [417, 590] width 23 height 23
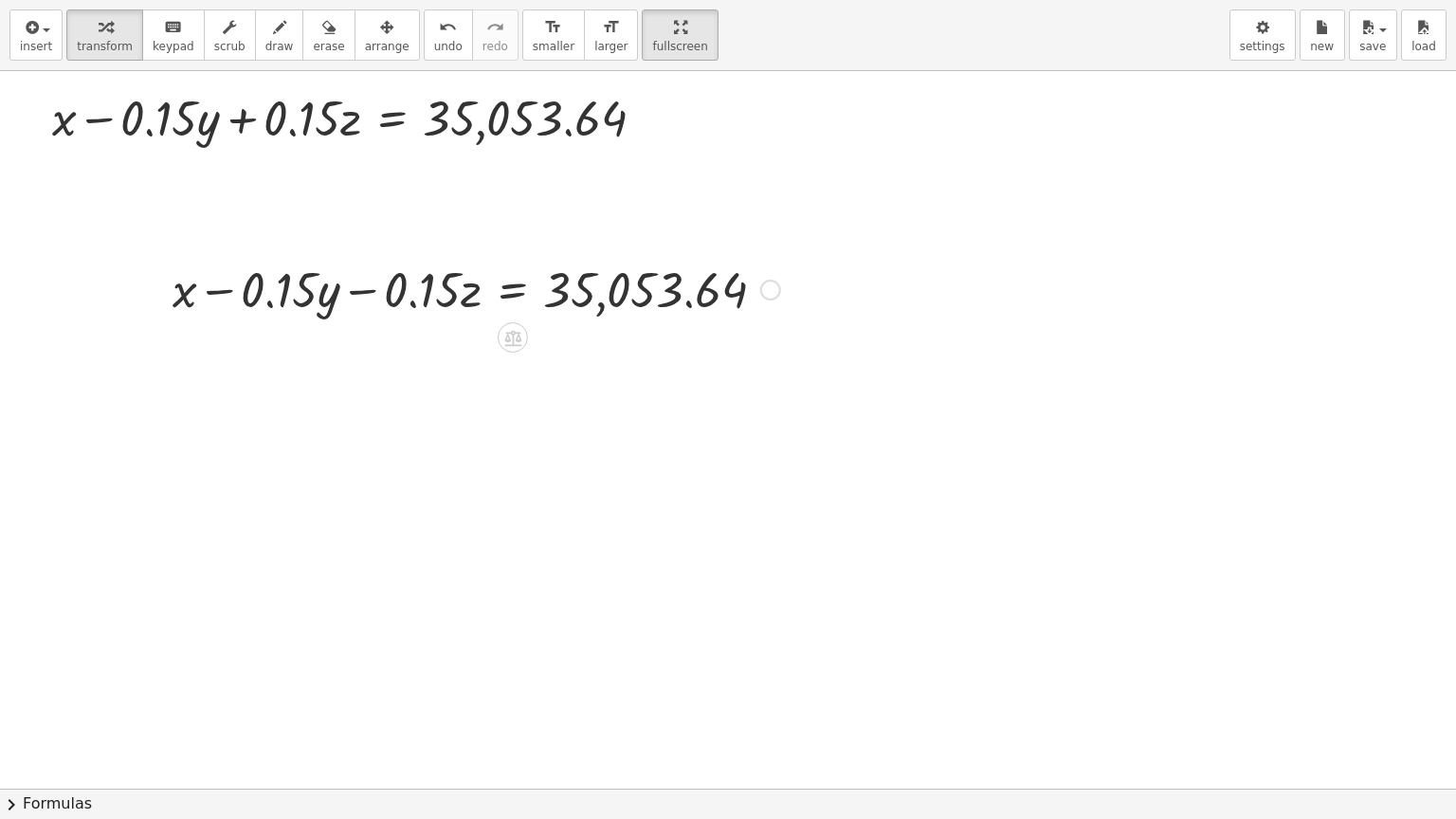
click at [504, 303] on div at bounding box center [477, 288] width 627 height 64
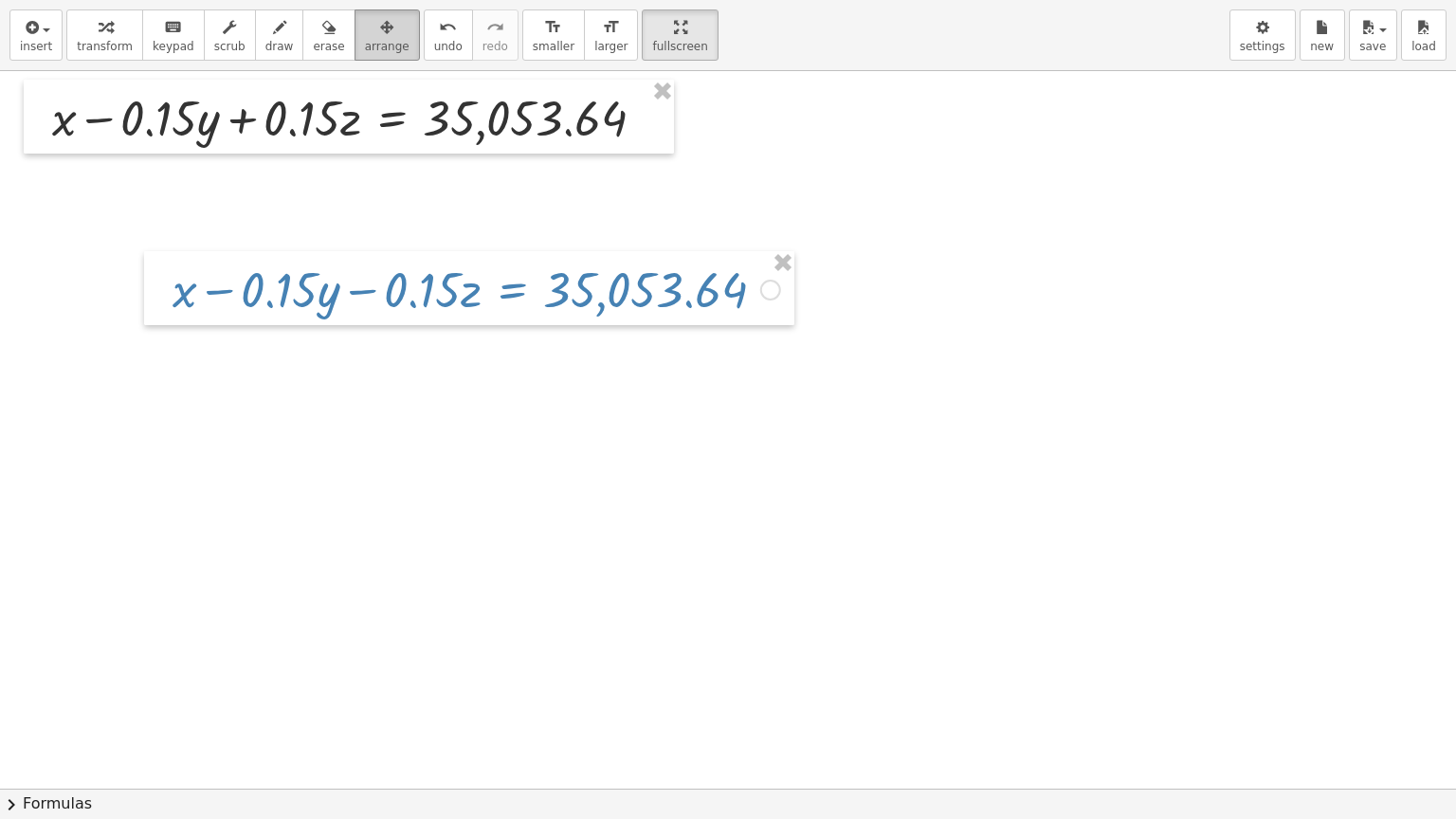
click at [380, 36] on icon "button" at bounding box center [387, 28] width 13 height 23
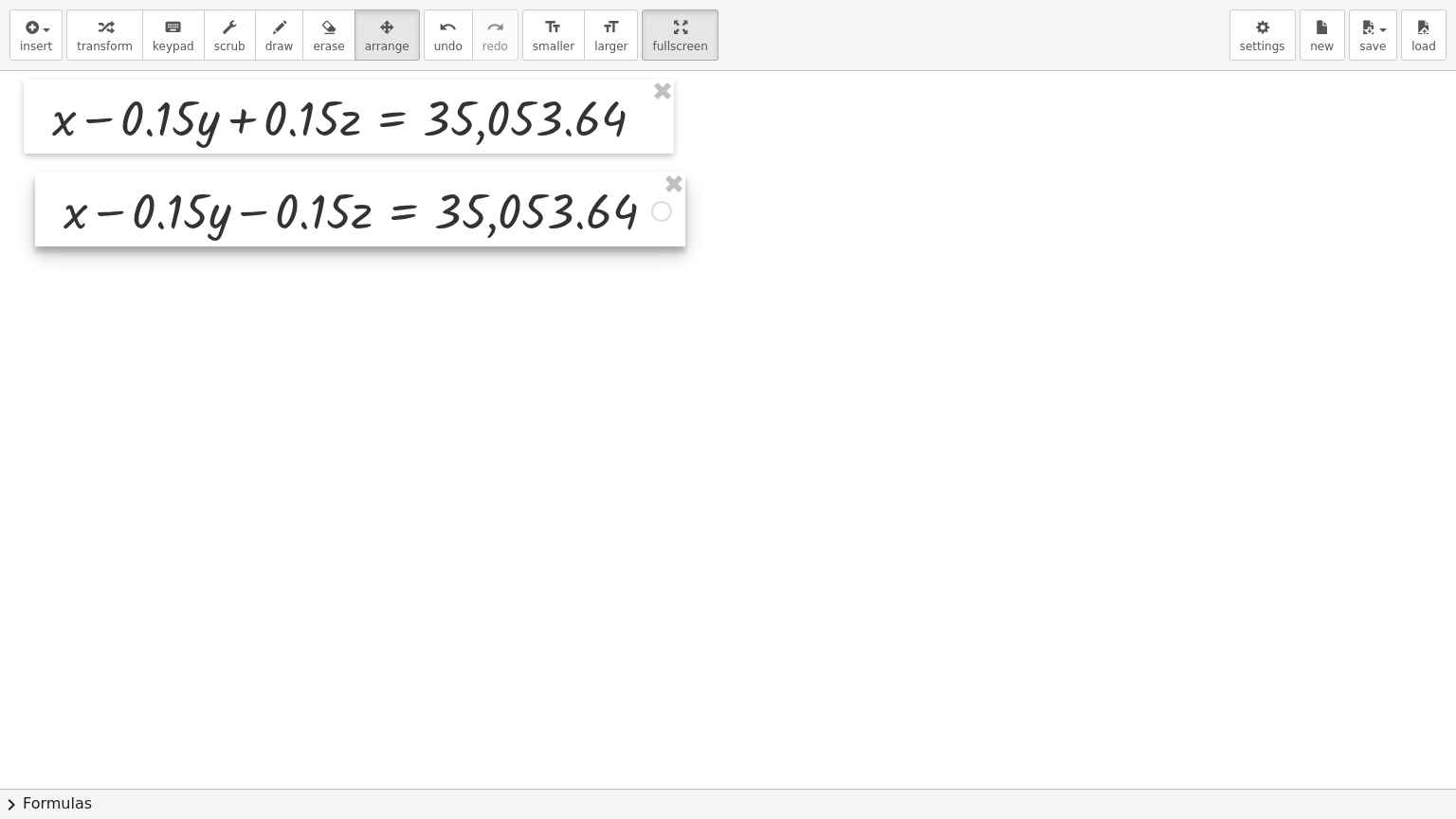
drag, startPoint x: 425, startPoint y: 273, endPoint x: 316, endPoint y: 195, distance: 134.0
click at [316, 195] on div at bounding box center [360, 209] width 651 height 74
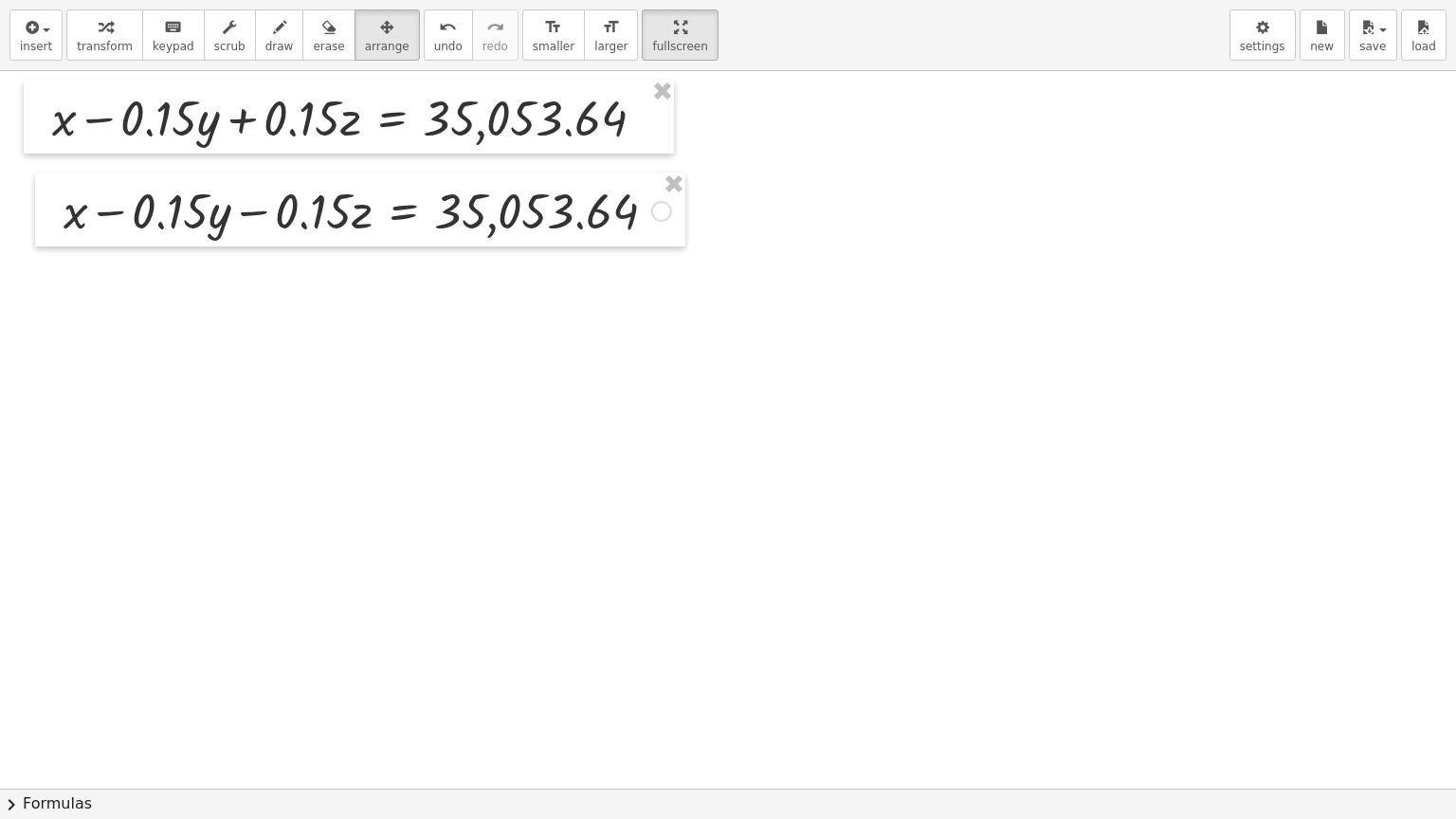
click at [508, 367] on div at bounding box center [728, 788] width 1456 height 1435
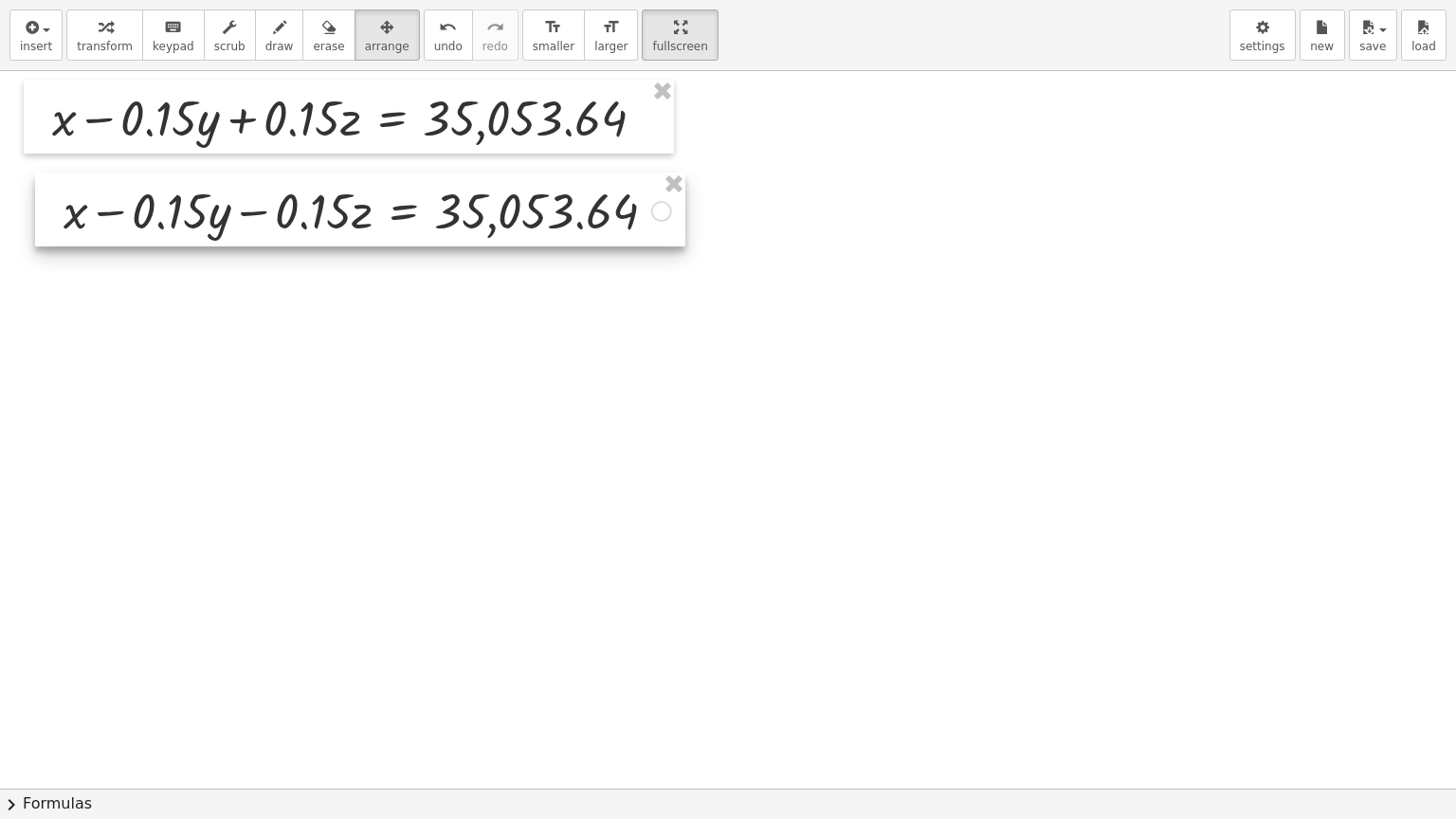
click at [410, 226] on div at bounding box center [360, 209] width 651 height 74
drag, startPoint x: 416, startPoint y: 228, endPoint x: 318, endPoint y: 420, distance: 215.6
click at [318, 420] on div at bounding box center [728, 788] width 1456 height 1435
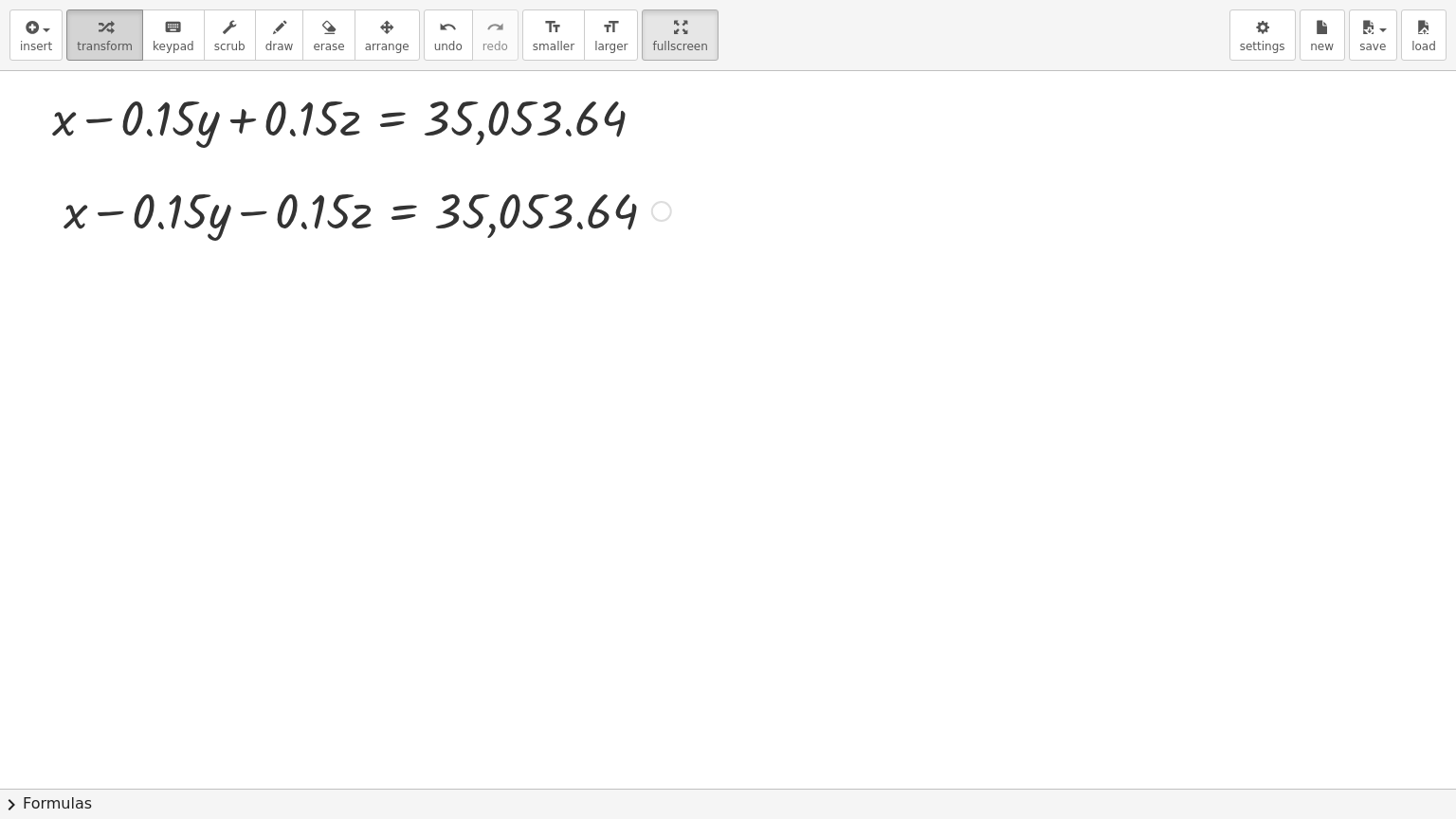
click at [102, 47] on span "transform" at bounding box center [104, 47] width 56 height 13
click at [291, 520] on div at bounding box center [728, 788] width 1456 height 1435
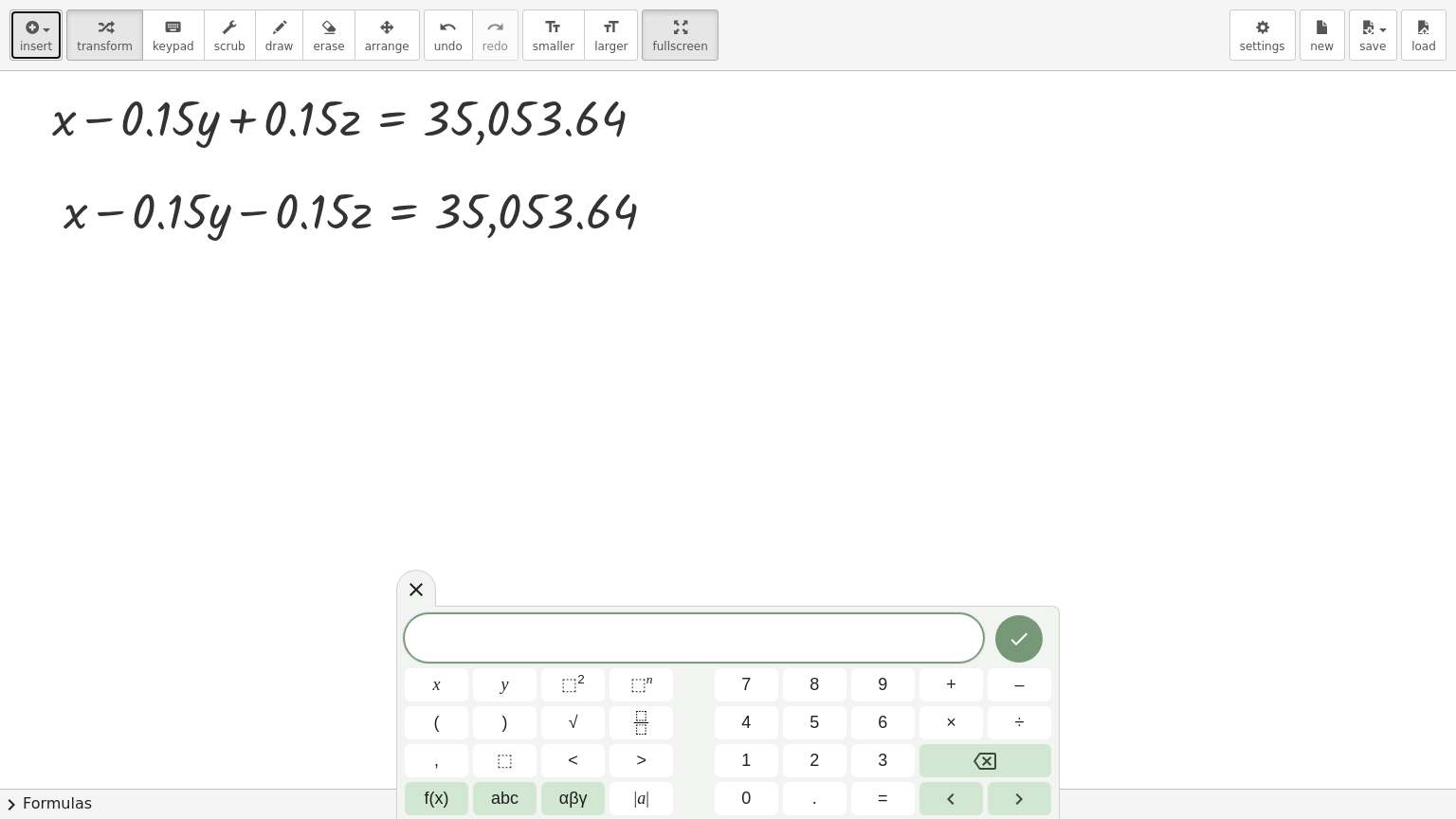
click at [23, 43] on span "insert" at bounding box center [36, 47] width 32 height 13
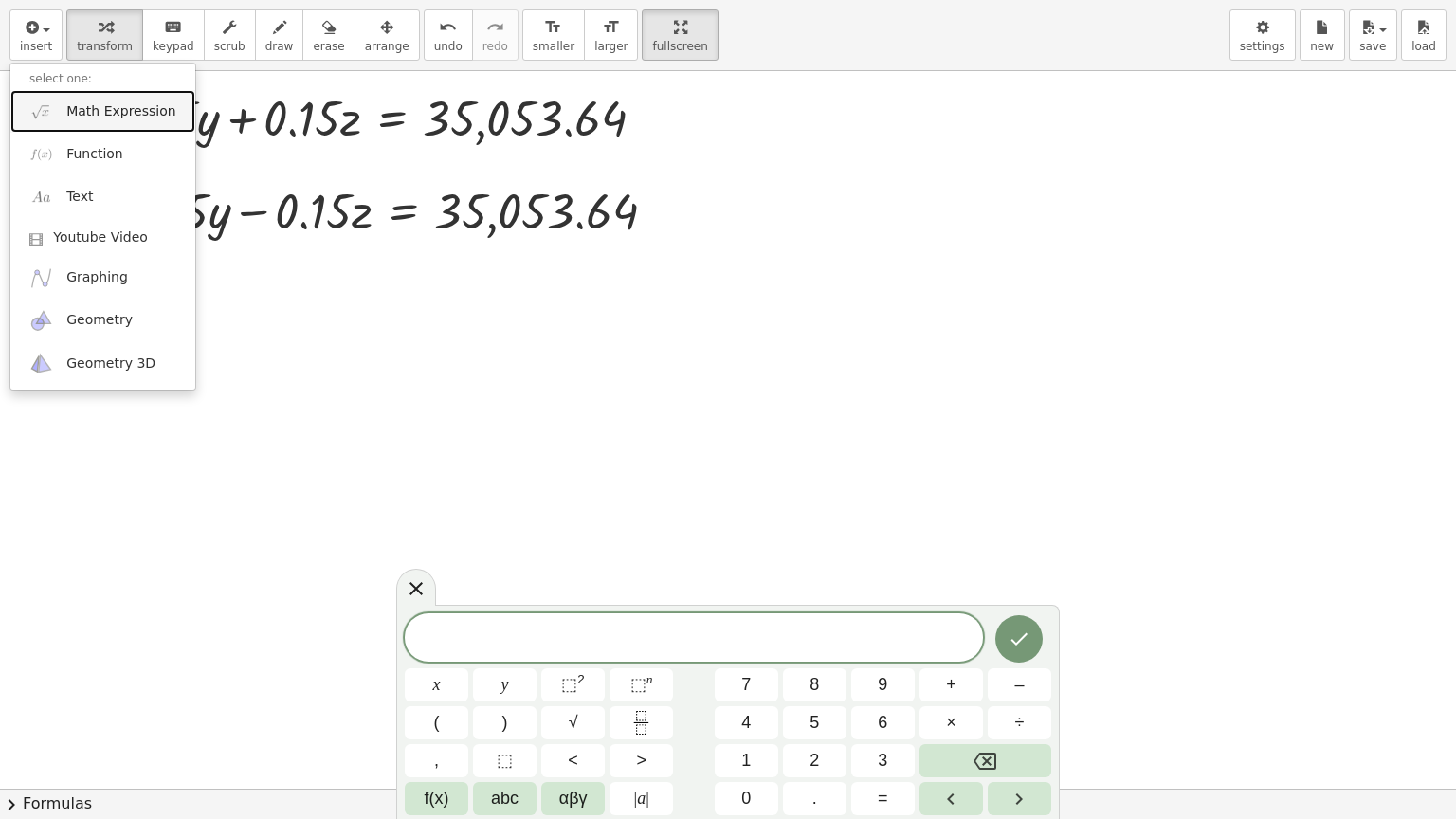
click at [96, 117] on span "Math Expression" at bounding box center [120, 112] width 109 height 19
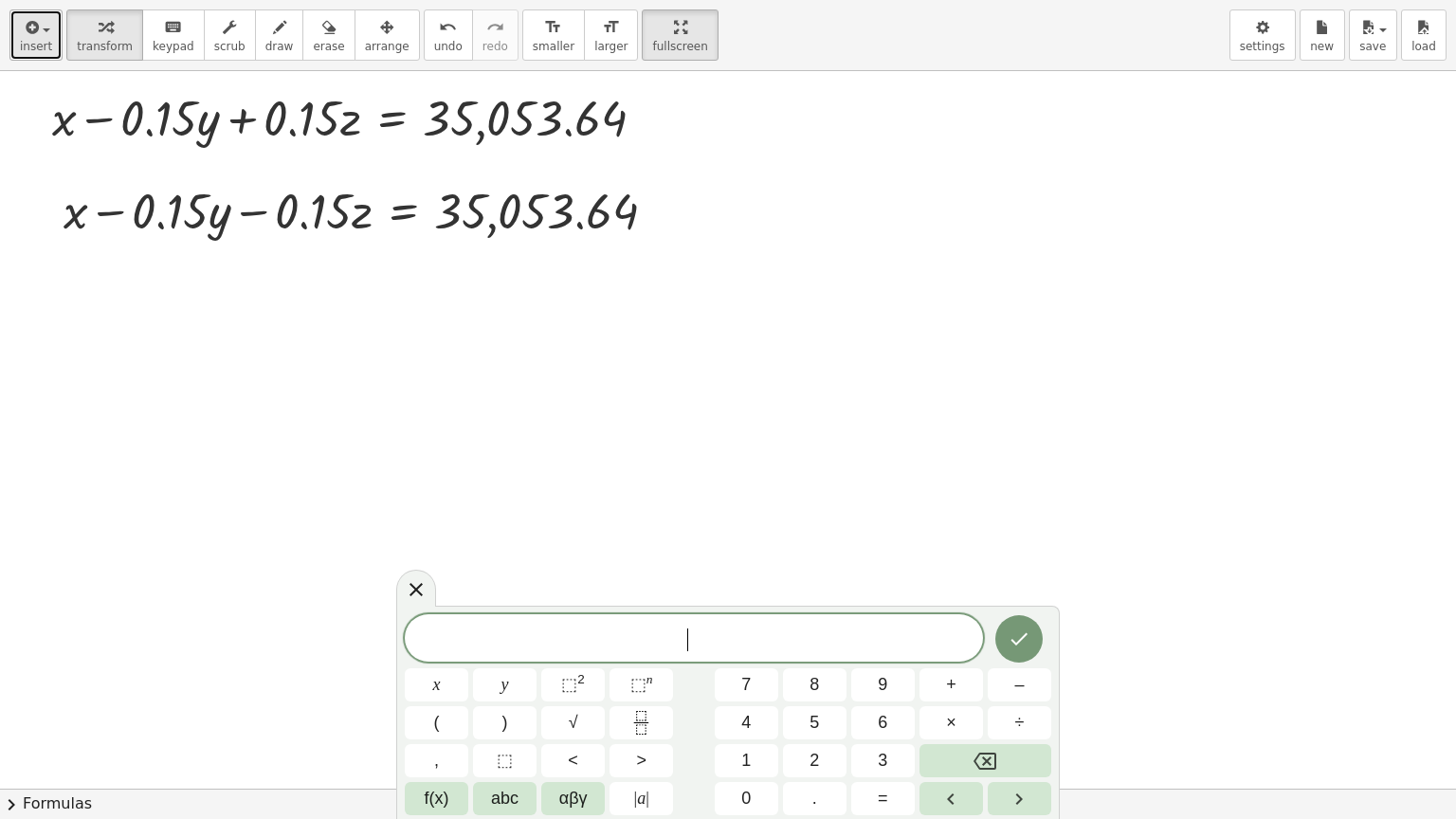
click at [37, 40] on span "insert" at bounding box center [36, 47] width 32 height 13
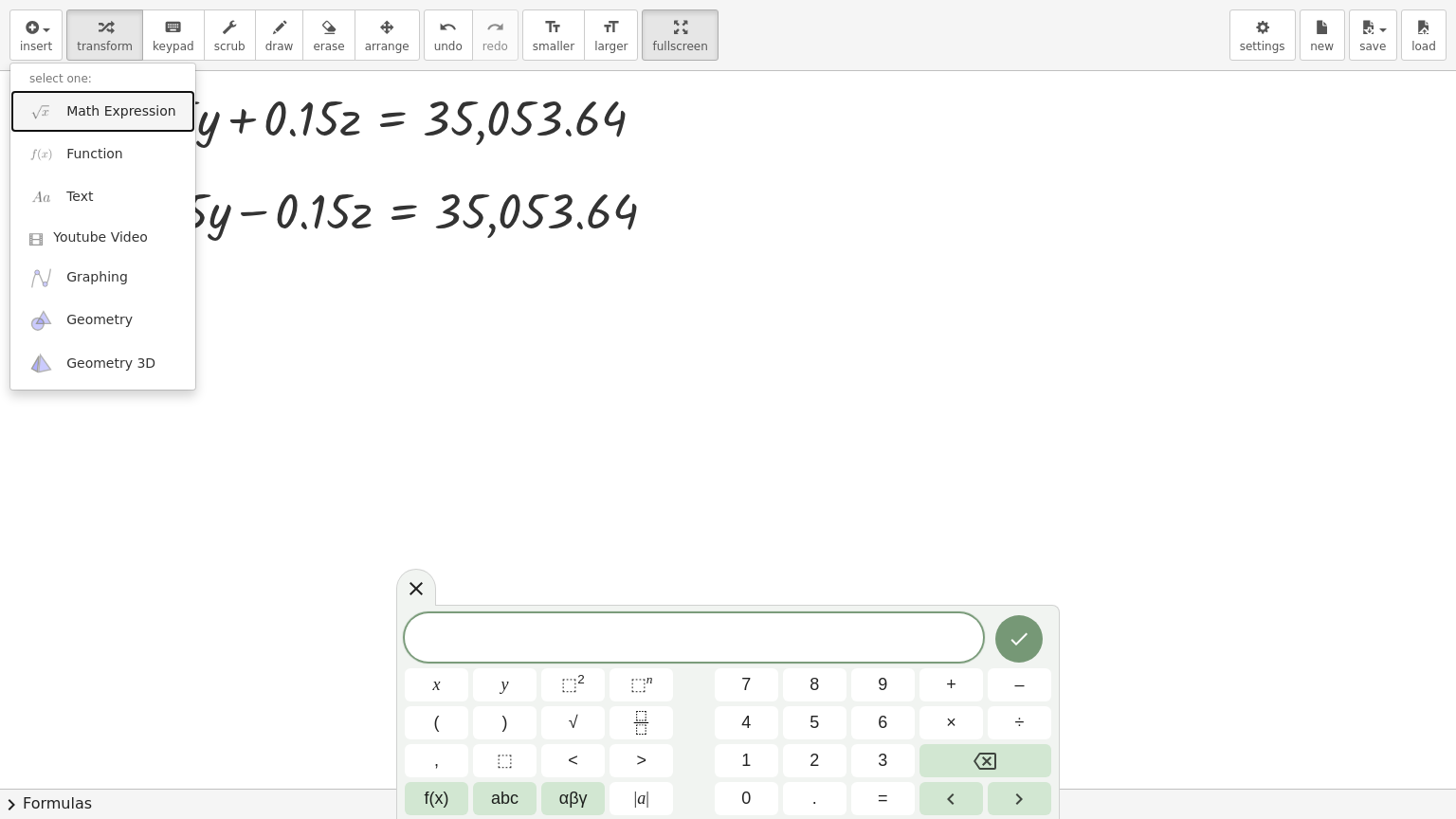
click at [85, 116] on span "Math Expression" at bounding box center [120, 112] width 109 height 19
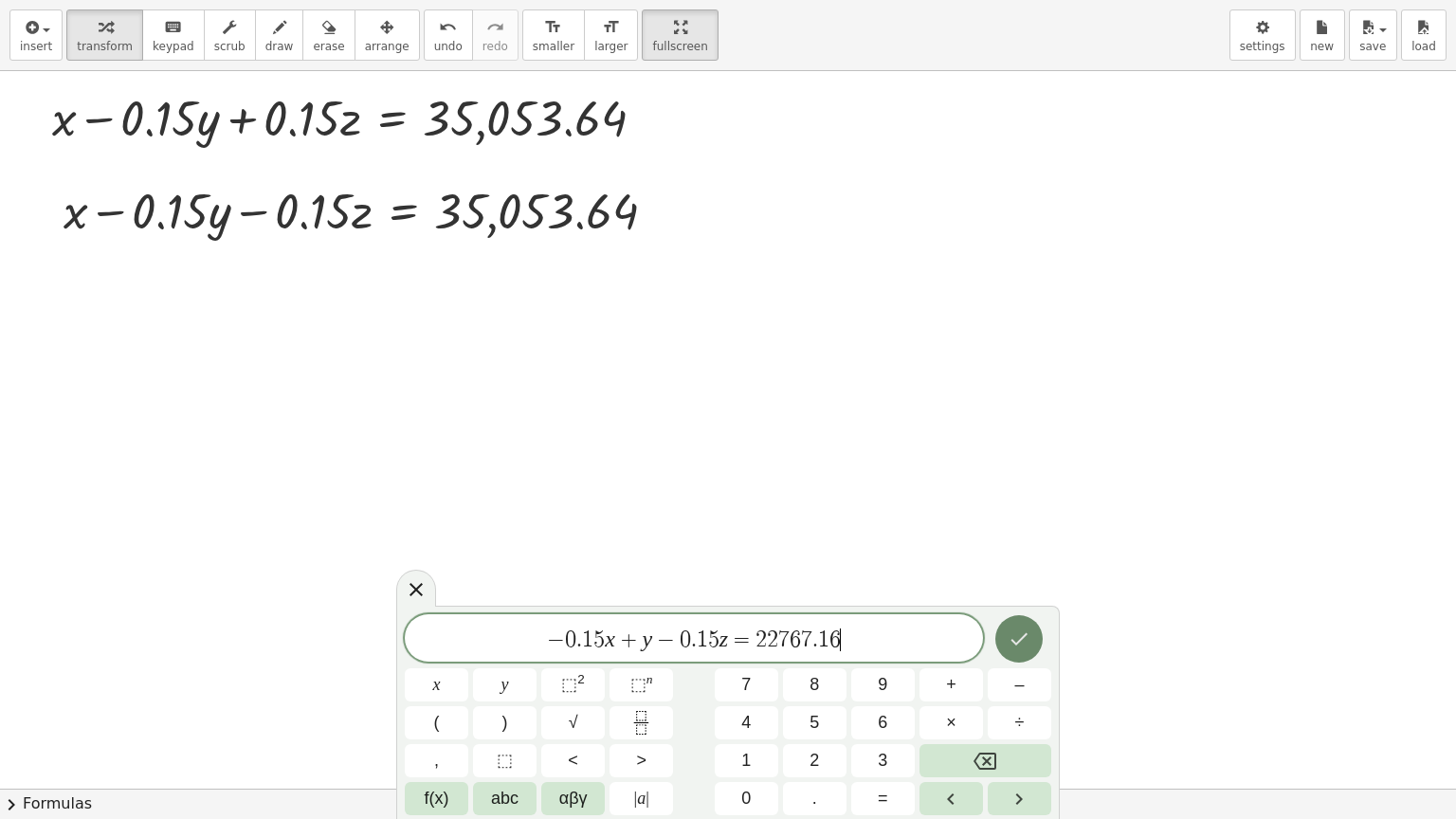
click at [1022, 638] on icon "Done" at bounding box center [1019, 639] width 17 height 12
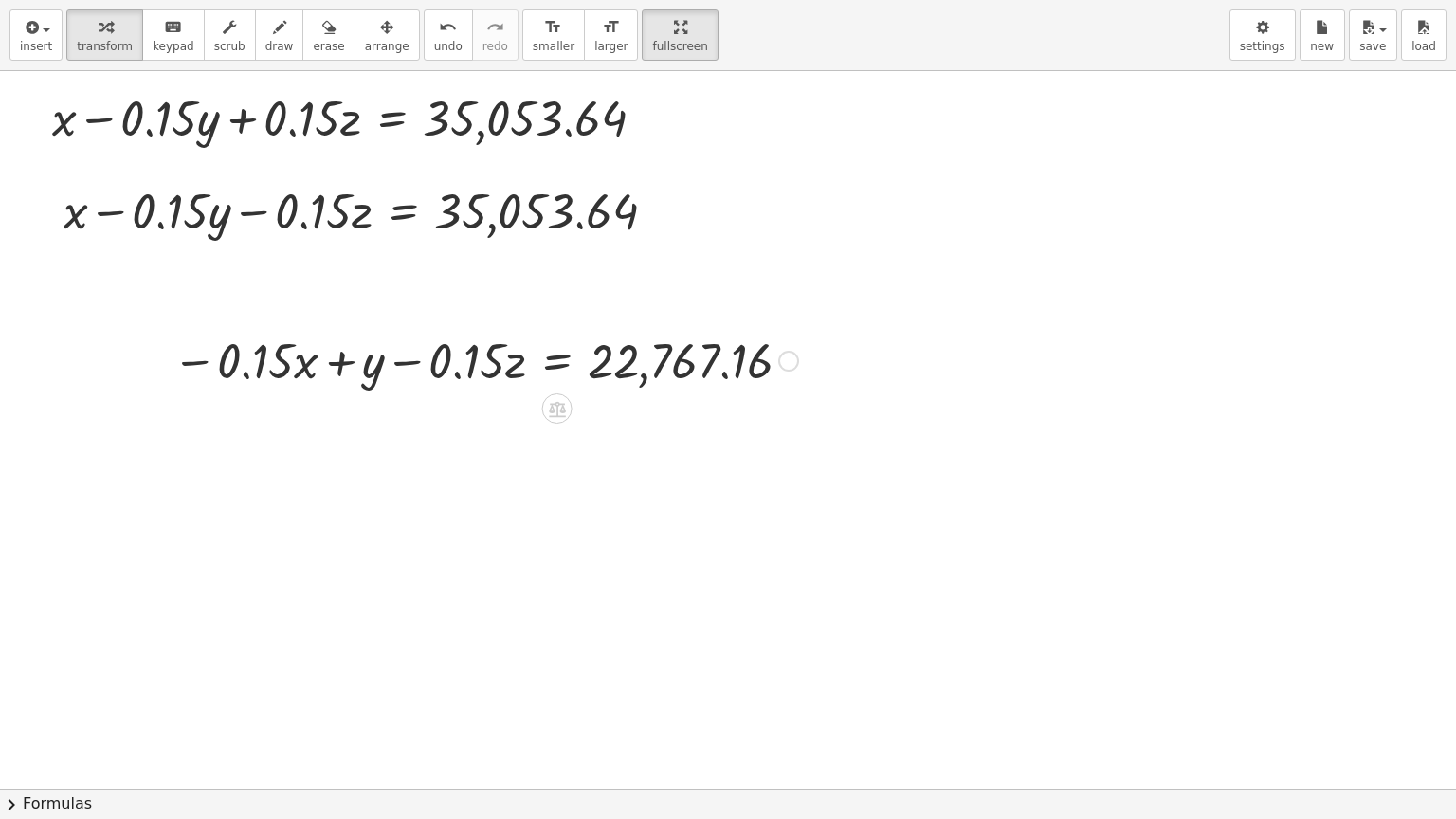
click at [450, 354] on div at bounding box center [486, 358] width 647 height 64
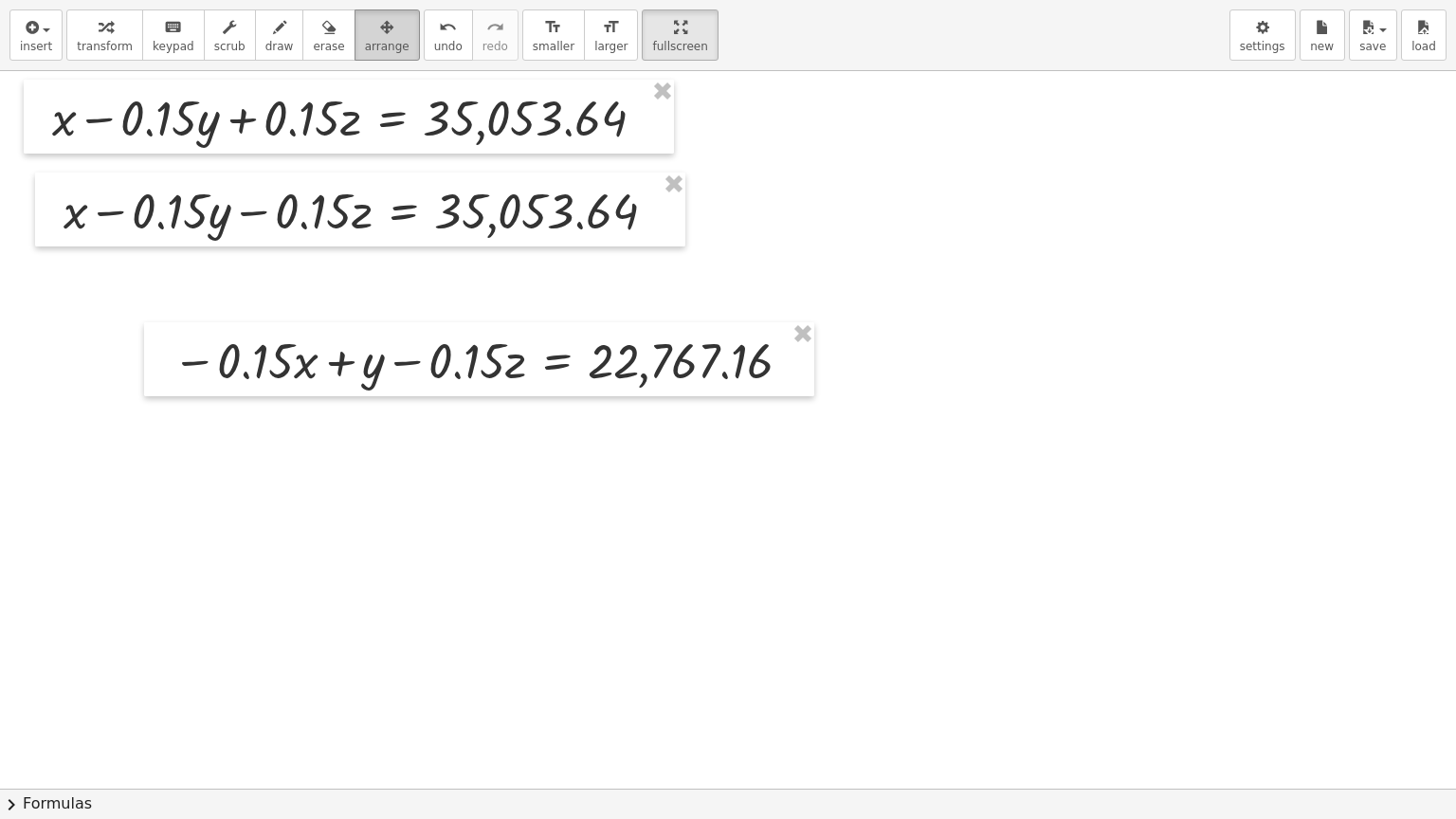
click at [380, 34] on icon "button" at bounding box center [387, 28] width 13 height 23
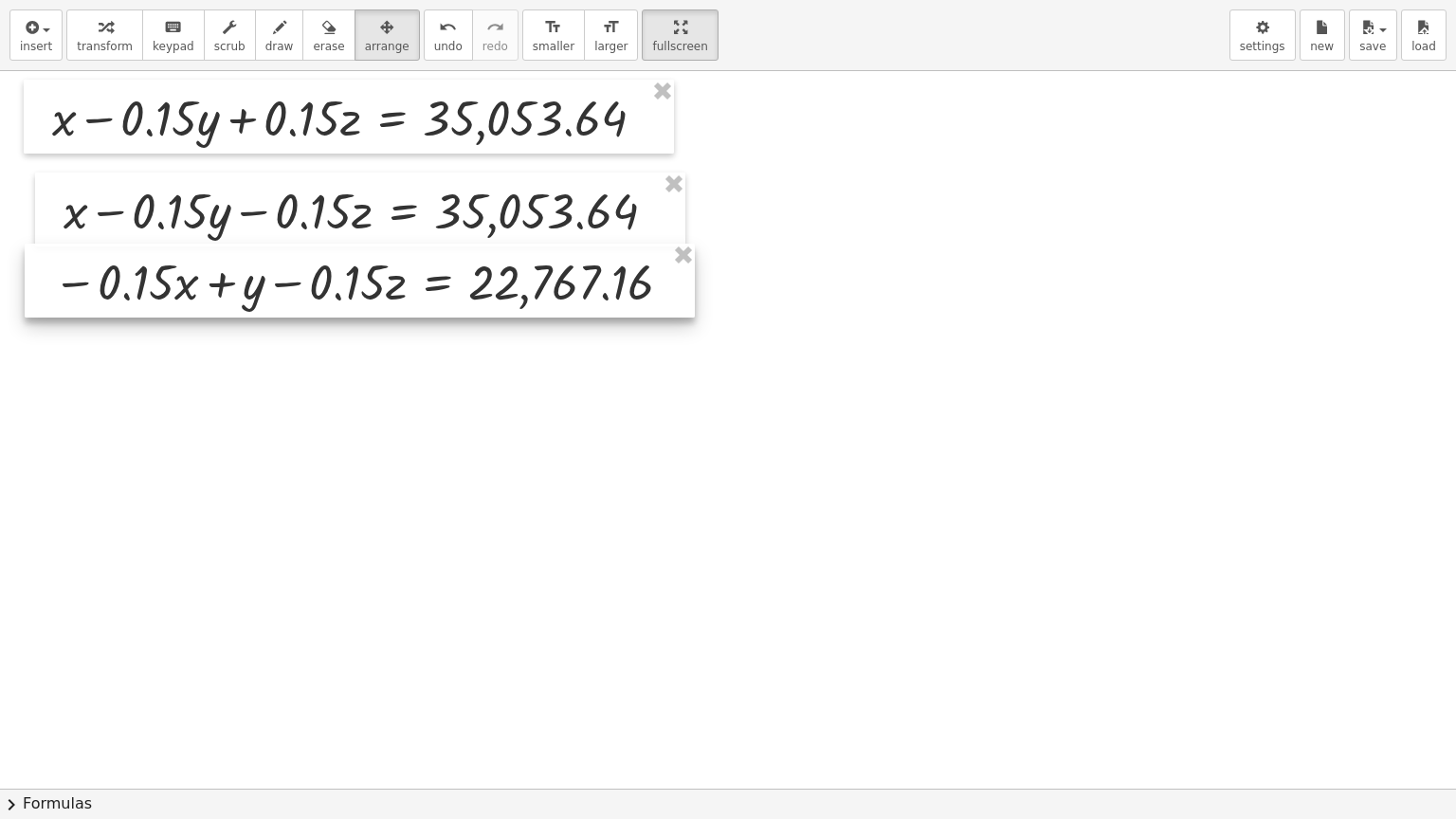
drag, startPoint x: 440, startPoint y: 353, endPoint x: 321, endPoint y: 274, distance: 142.8
click at [321, 274] on div at bounding box center [359, 280] width 670 height 74
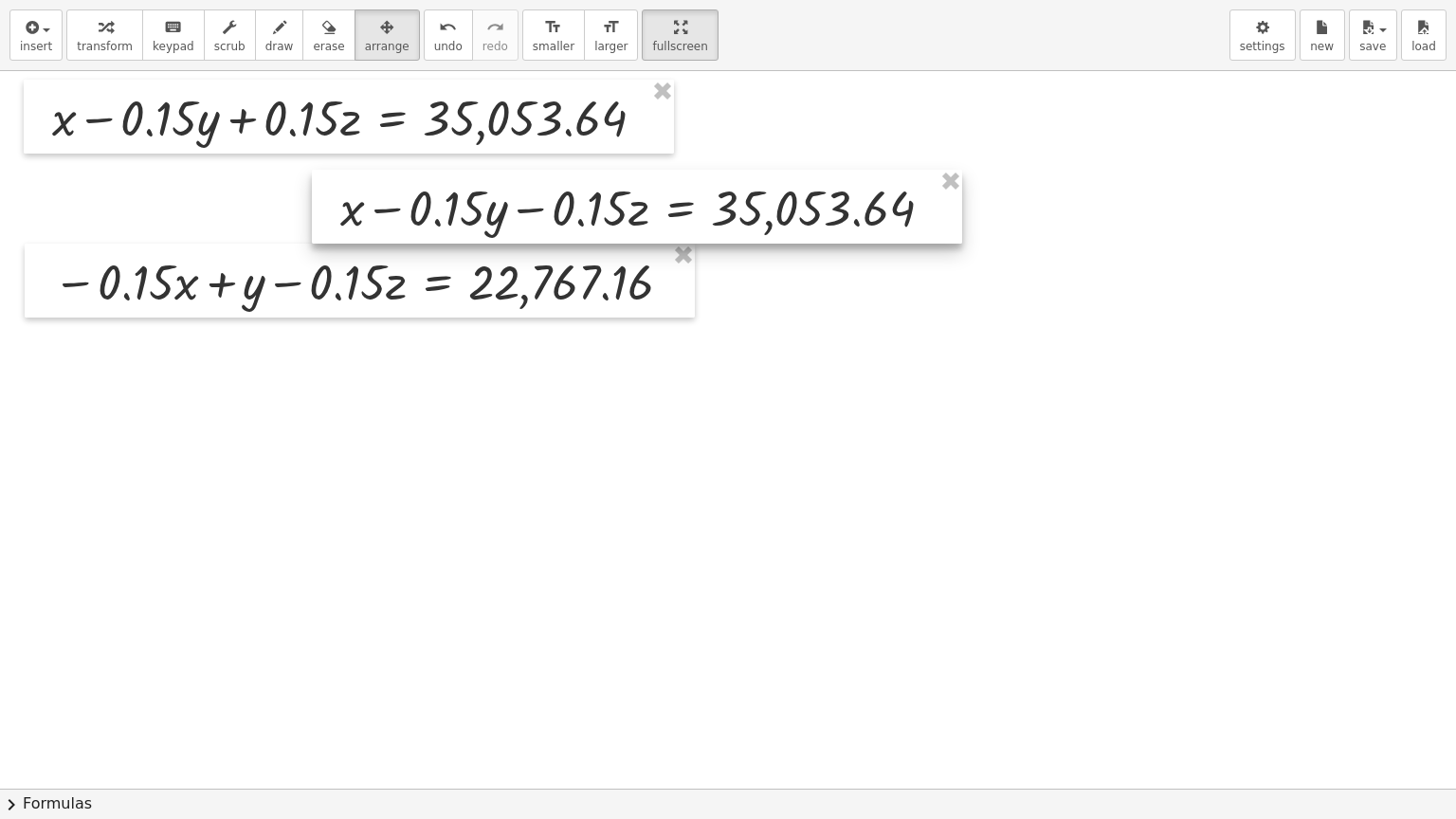
drag, startPoint x: 432, startPoint y: 181, endPoint x: 709, endPoint y: 179, distance: 277.0
click at [709, 179] on div at bounding box center [636, 206] width 651 height 74
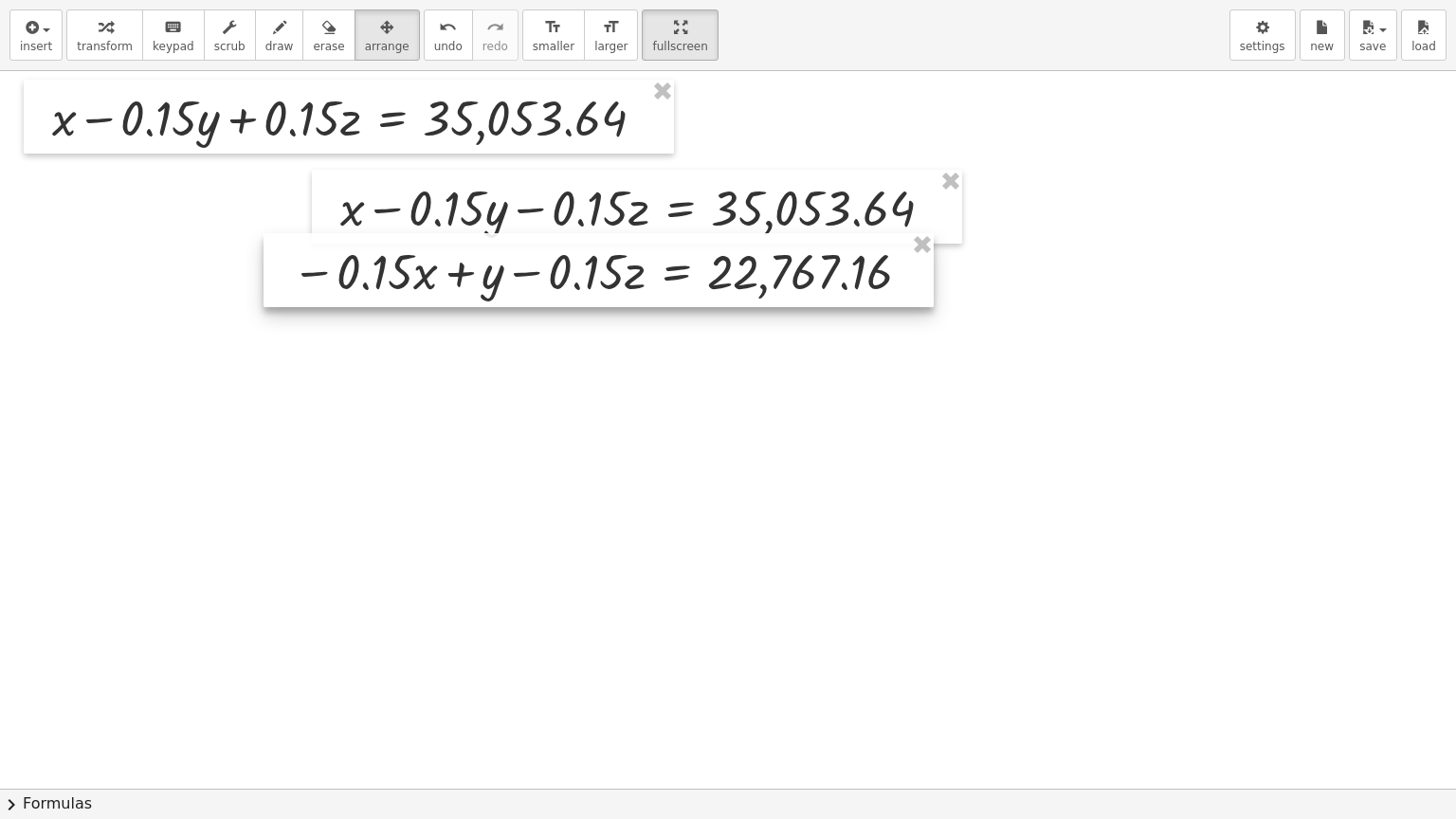
drag, startPoint x: 534, startPoint y: 287, endPoint x: 773, endPoint y: 276, distance: 239.3
click at [773, 276] on div at bounding box center [598, 269] width 670 height 74
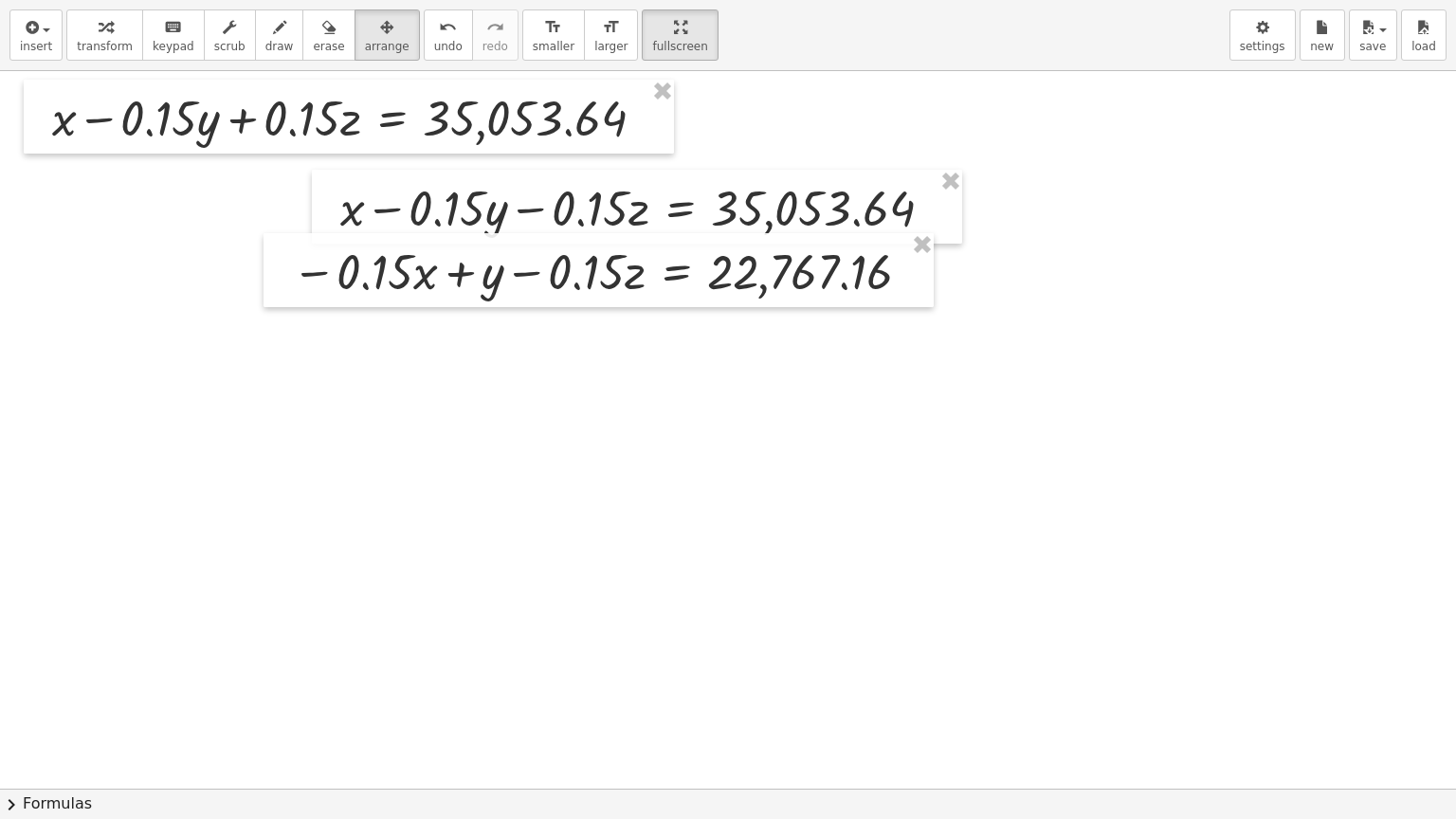
click at [660, 428] on div at bounding box center [728, 788] width 1456 height 1435
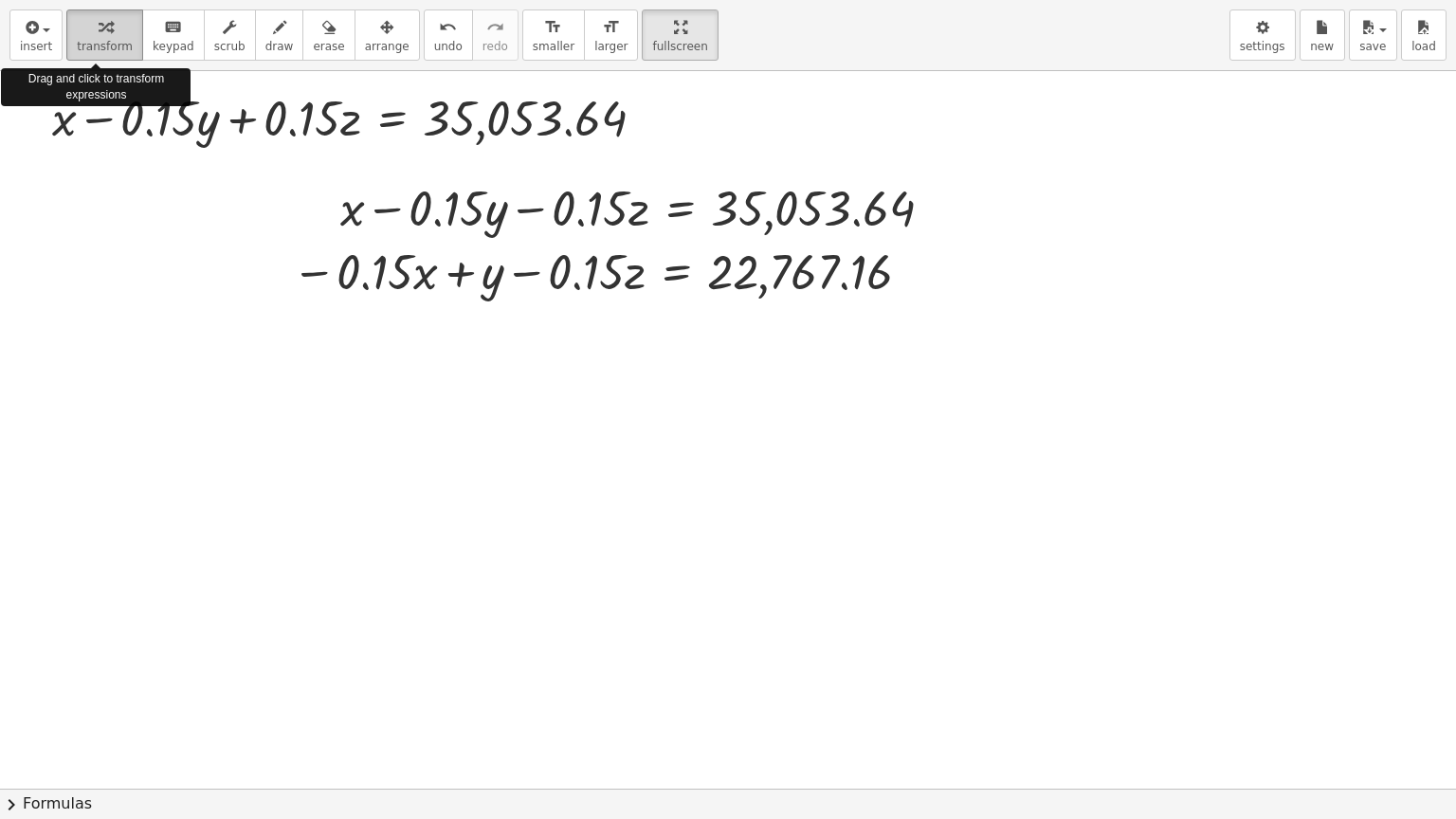
click at [98, 33] on icon "button" at bounding box center [105, 28] width 13 height 23
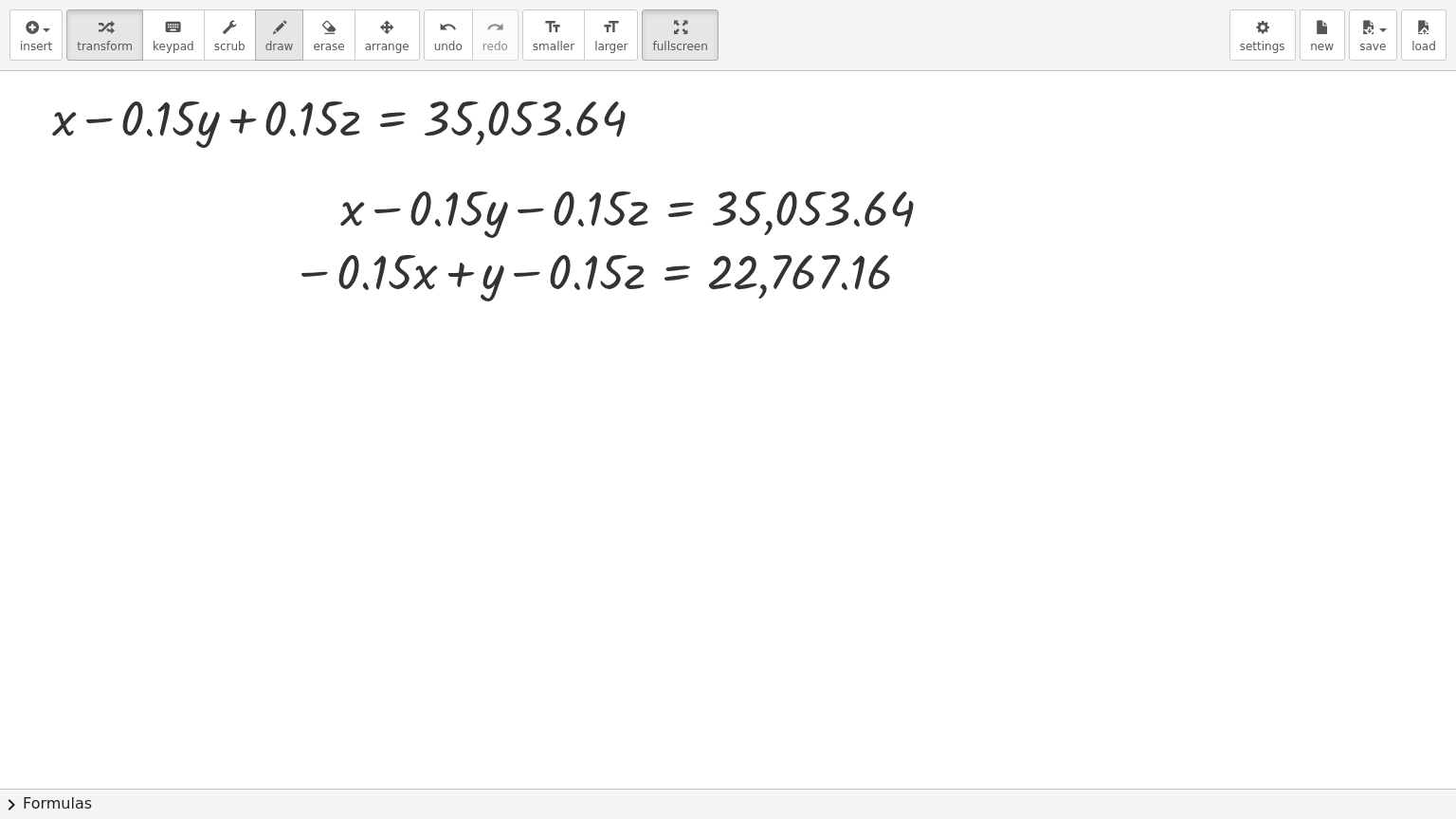
click at [266, 41] on span "draw" at bounding box center [280, 47] width 29 height 13
drag, startPoint x: 310, startPoint y: 186, endPoint x: 308, endPoint y: 299, distance: 113.0
click at [310, 303] on div at bounding box center [728, 788] width 1456 height 1435
click at [1038, 194] on div at bounding box center [728, 788] width 1456 height 1435
drag, startPoint x: 1082, startPoint y: 217, endPoint x: 1081, endPoint y: 227, distance: 10.0
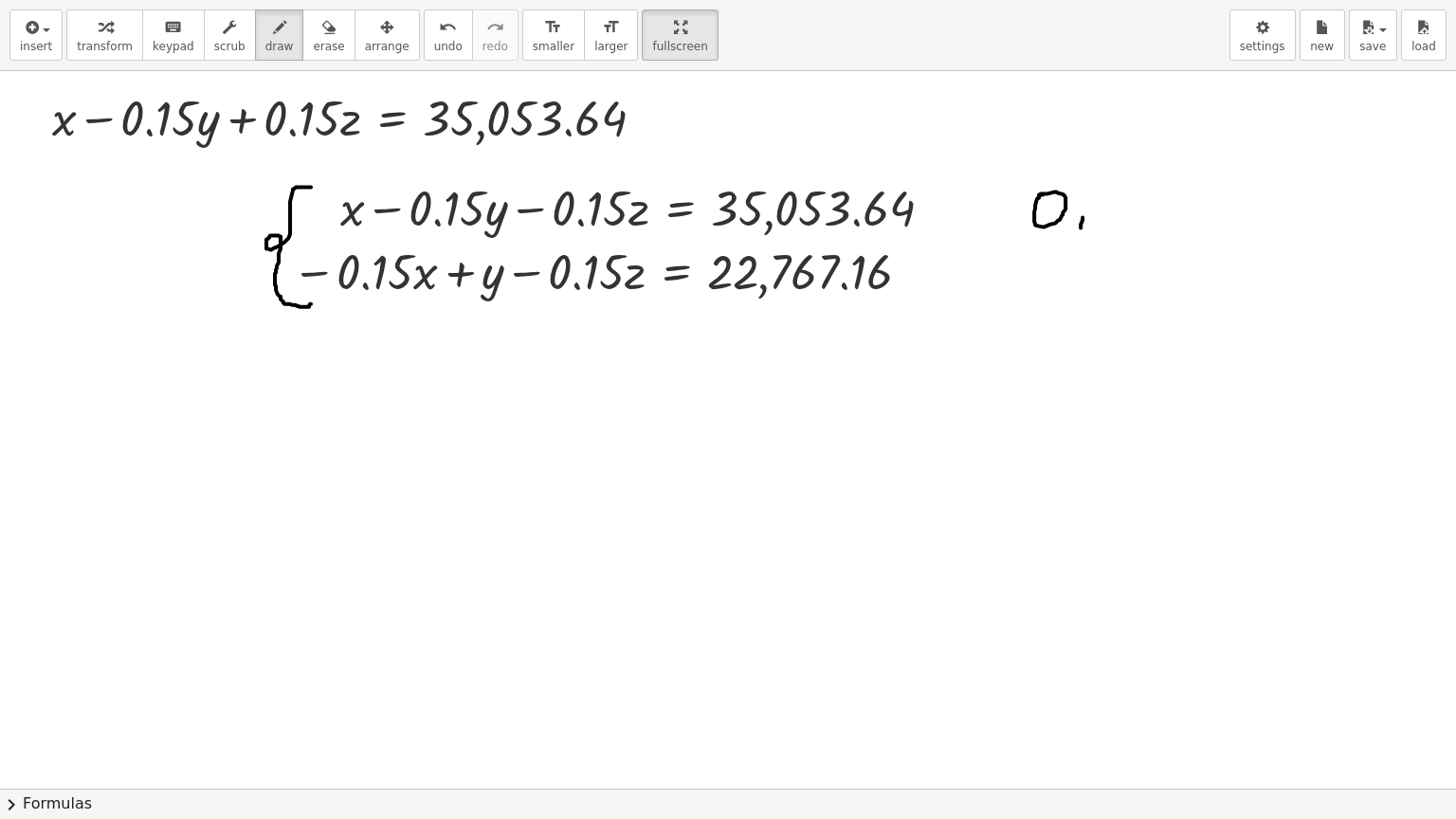
click at [1081, 227] on div at bounding box center [728, 788] width 1456 height 1435
drag, startPoint x: 1103, startPoint y: 216, endPoint x: 1112, endPoint y: 222, distance: 10.8
click at [1112, 222] on div at bounding box center [728, 788] width 1456 height 1435
drag, startPoint x: 1145, startPoint y: 187, endPoint x: 1135, endPoint y: 224, distance: 38.3
click at [1132, 224] on div at bounding box center [728, 788] width 1456 height 1435
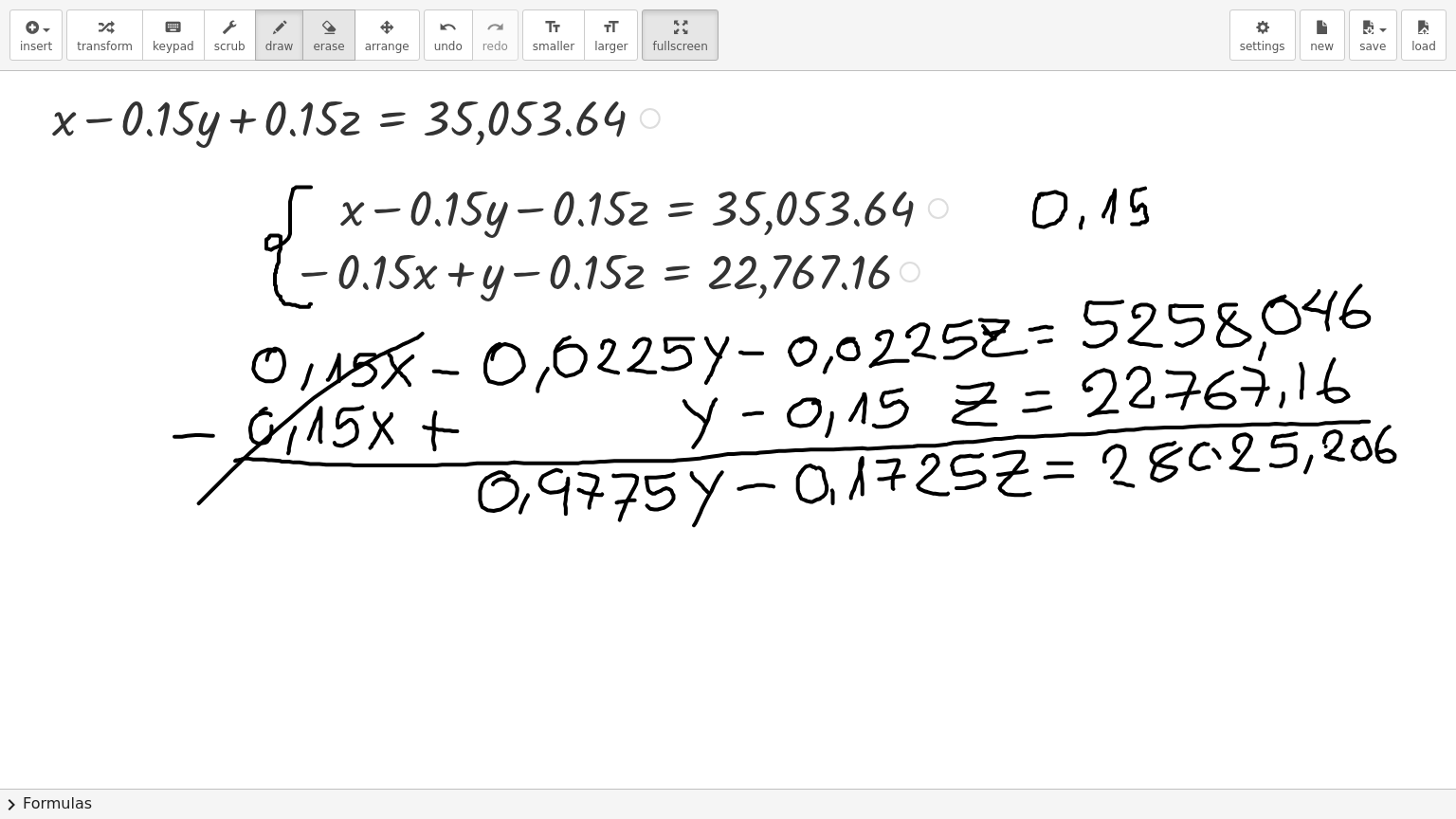
click at [312, 23] on div "button" at bounding box center [328, 27] width 32 height 23
click at [892, 402] on div at bounding box center [728, 788] width 1456 height 1435
click at [266, 40] on span "draw" at bounding box center [280, 47] width 29 height 13
click at [312, 42] on span "erase" at bounding box center [328, 47] width 32 height 13
drag, startPoint x: 858, startPoint y: 622, endPoint x: 934, endPoint y: 519, distance: 128.0
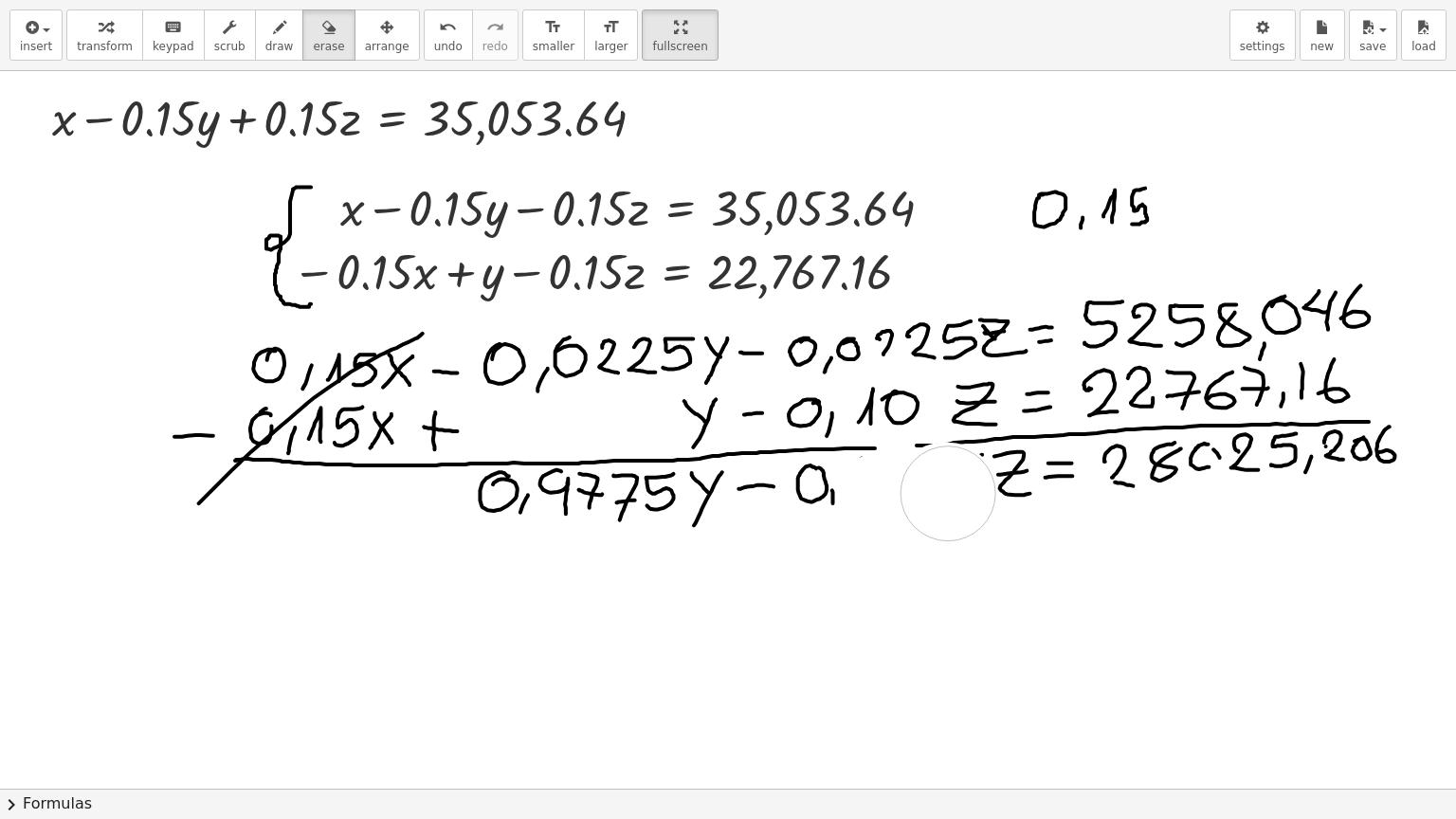
click at [948, 496] on div at bounding box center [728, 788] width 1456 height 1435
click at [273, 38] on icon "button" at bounding box center [280, 28] width 13 height 23
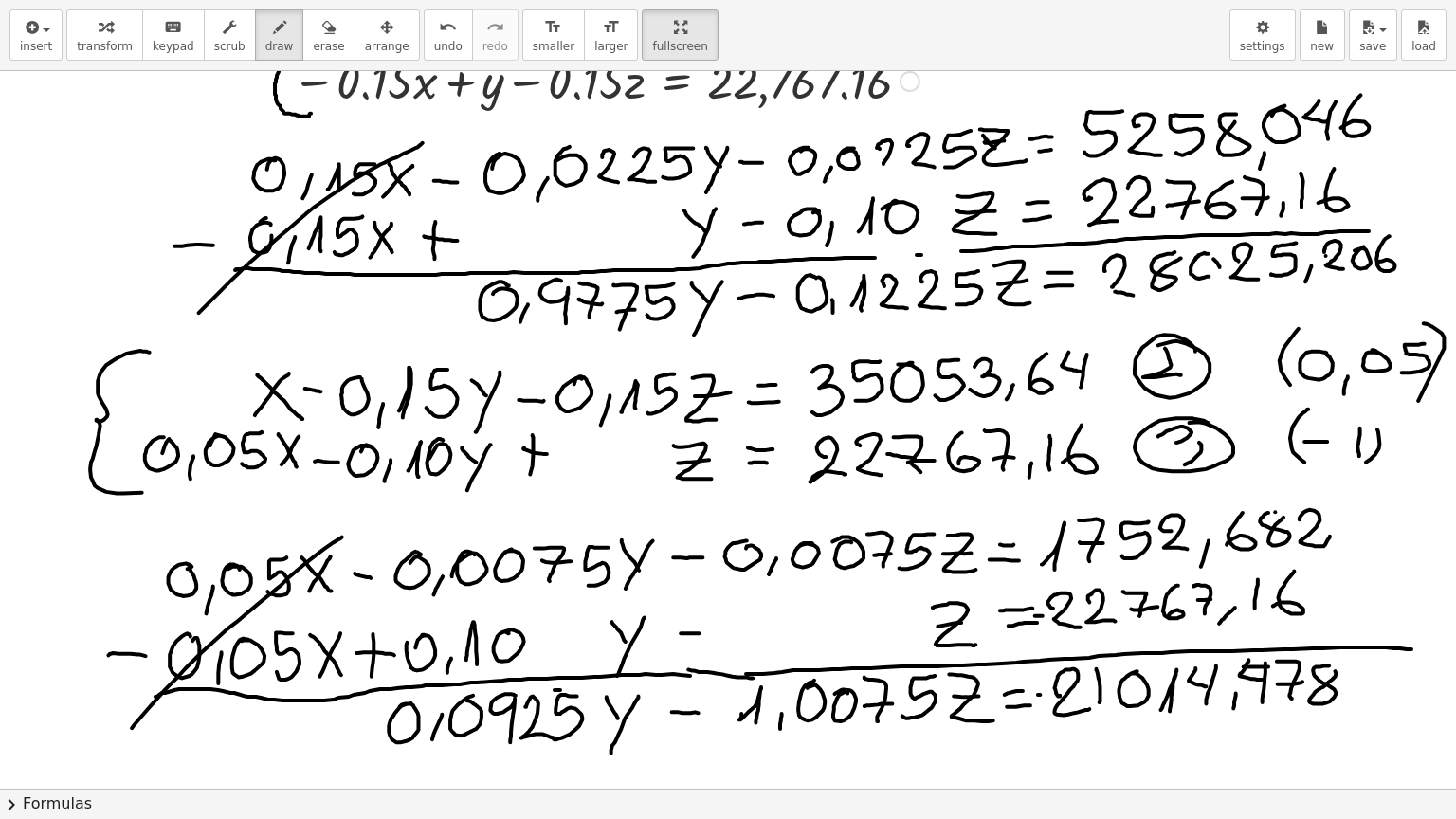
scroll to position [189, 0]
click at [1374, 27] on icon "button" at bounding box center [1368, 28] width 17 height 23
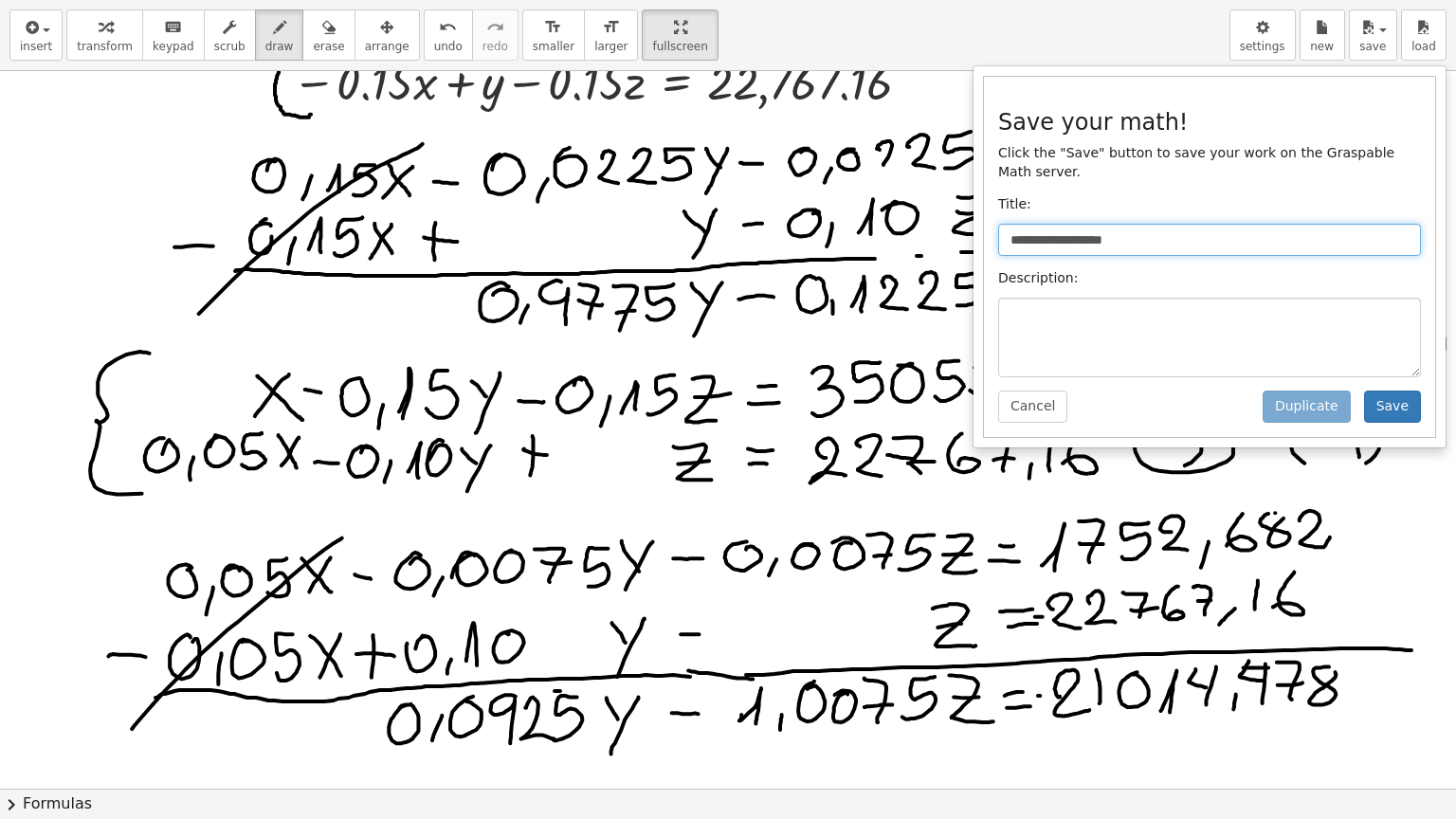
click at [1042, 224] on input "**********" at bounding box center [1210, 240] width 422 height 32
type input "*"
type input "*******"
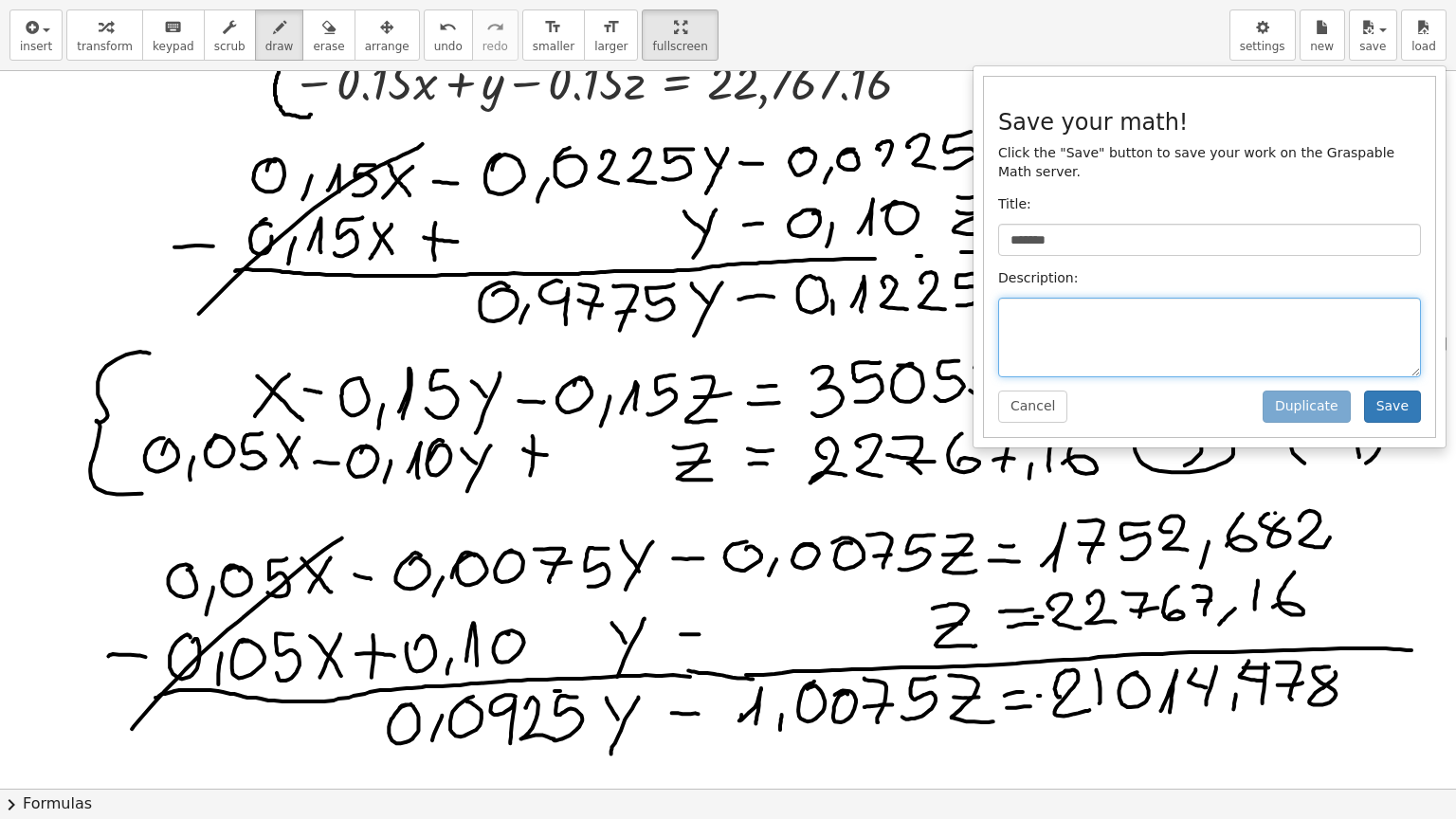
click at [1058, 297] on textarea at bounding box center [1210, 336] width 422 height 79
click at [1069, 299] on textarea "*****" at bounding box center [1210, 336] width 422 height 79
type textarea "*"
type textarea "*****"
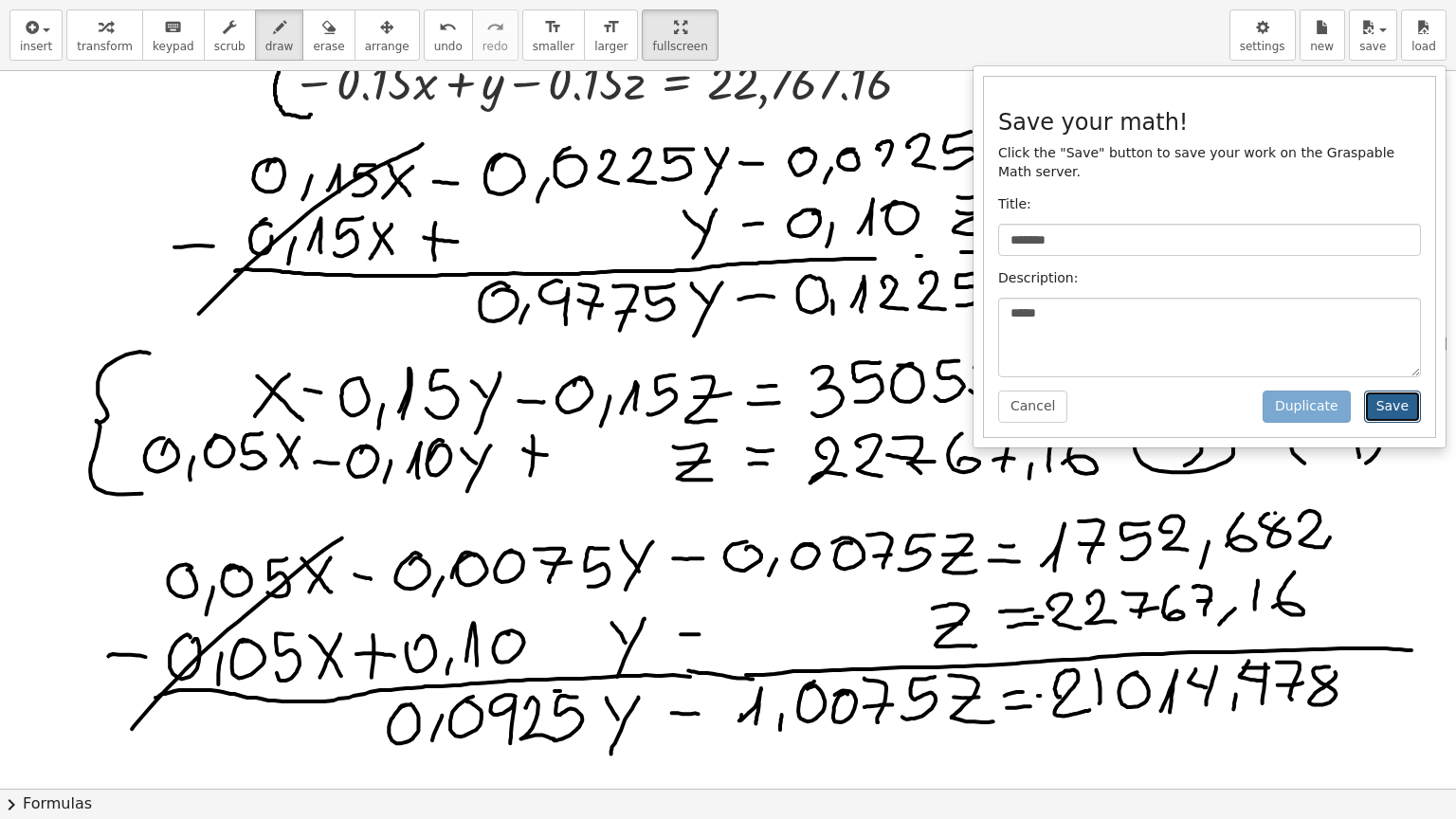
click at [1406, 391] on button "Save" at bounding box center [1393, 407] width 57 height 32
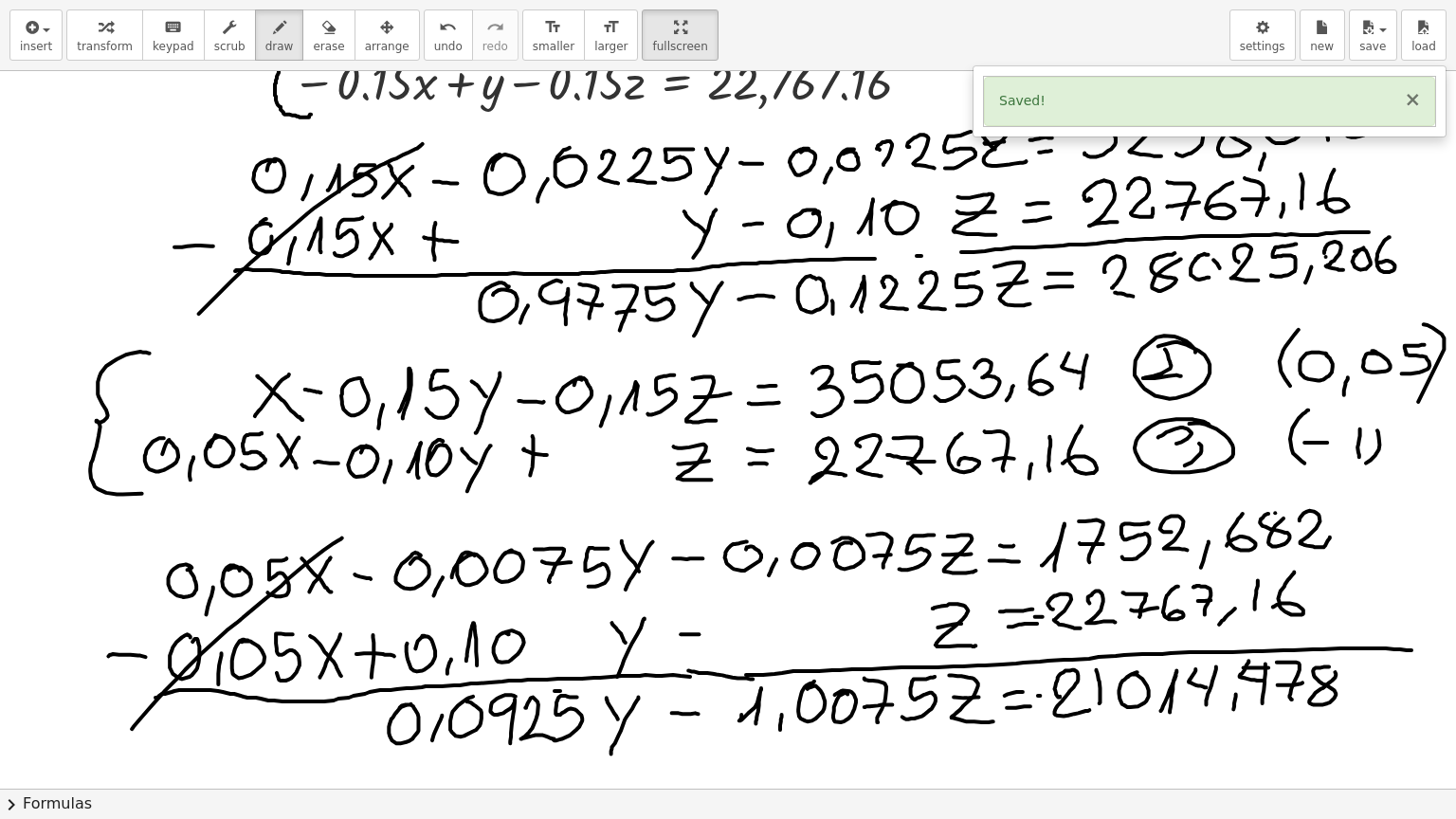
click at [1419, 101] on button "×" at bounding box center [1412, 99] width 17 height 20
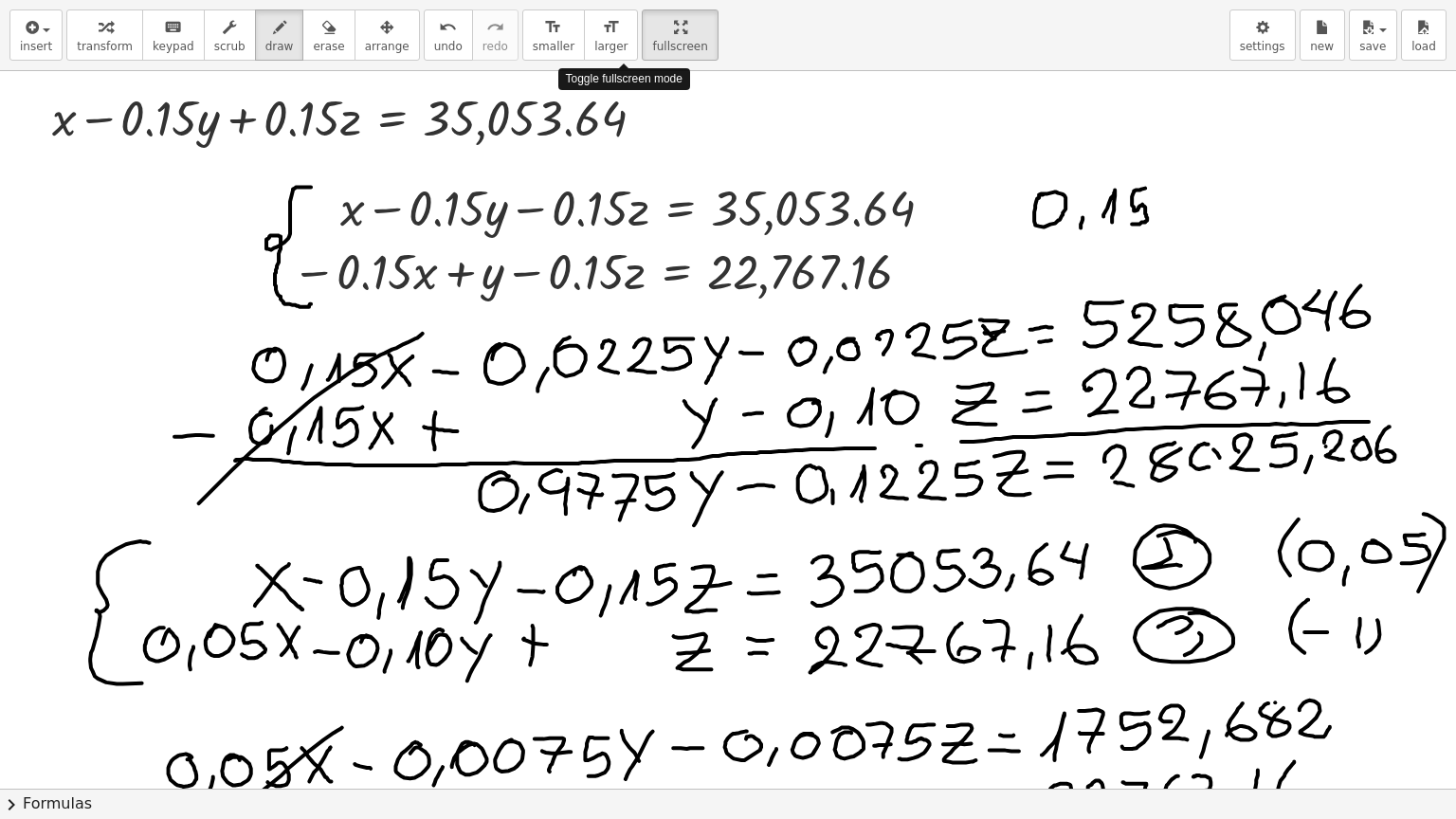
drag, startPoint x: 616, startPoint y: 24, endPoint x: 612, endPoint y: -47, distance: 71.1
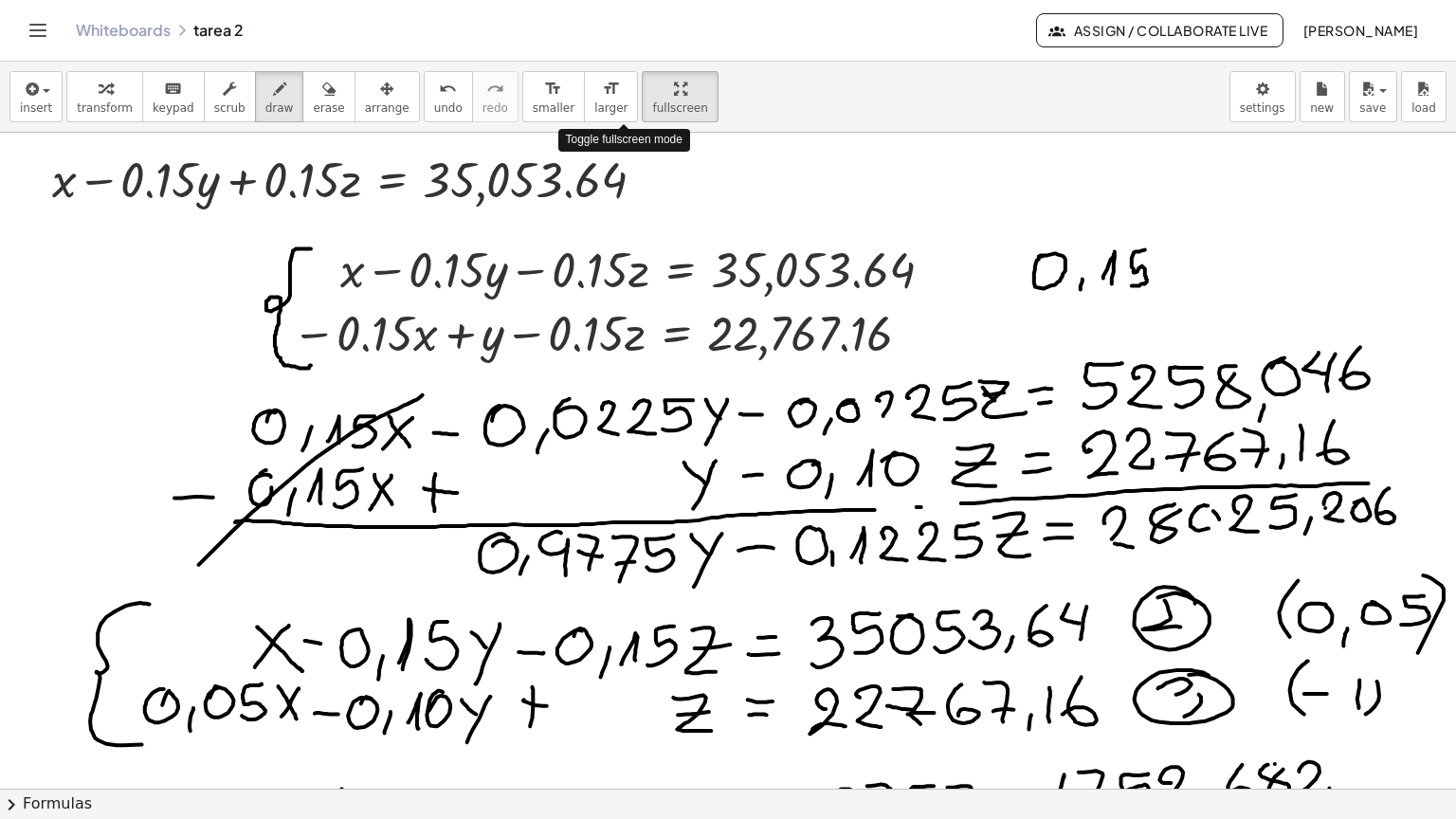
click at [612, 0] on html "Graspable Math Activities Get Started Activity Bank Assigned Work Classes White…" at bounding box center [728, 409] width 1456 height 819
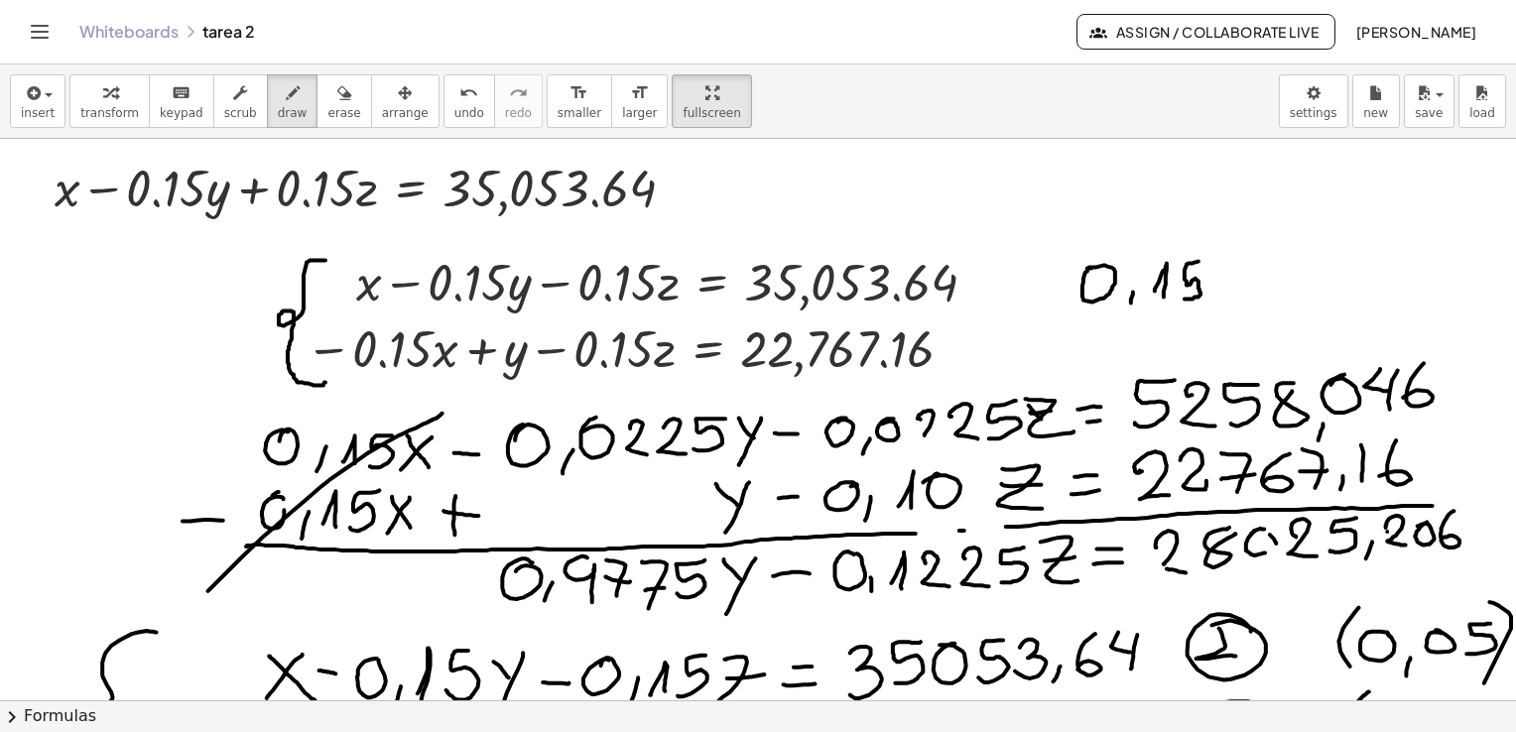
drag, startPoint x: 663, startPoint y: 91, endPoint x: 667, endPoint y: 165, distance: 73.5
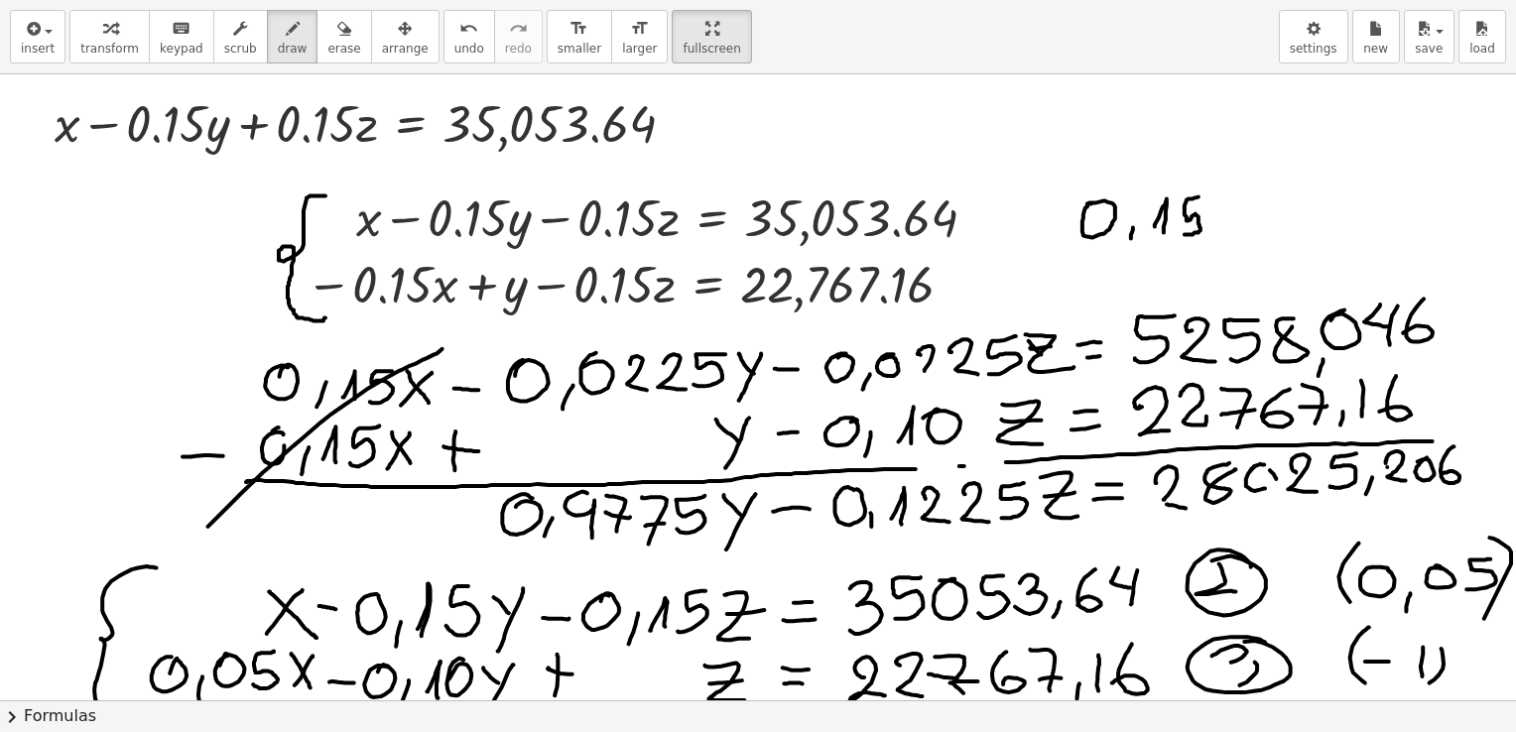
click at [667, 165] on div "insert select one: Math Expression Function Text Youtube Video Graphing Geometr…" at bounding box center [758, 366] width 1516 height 732
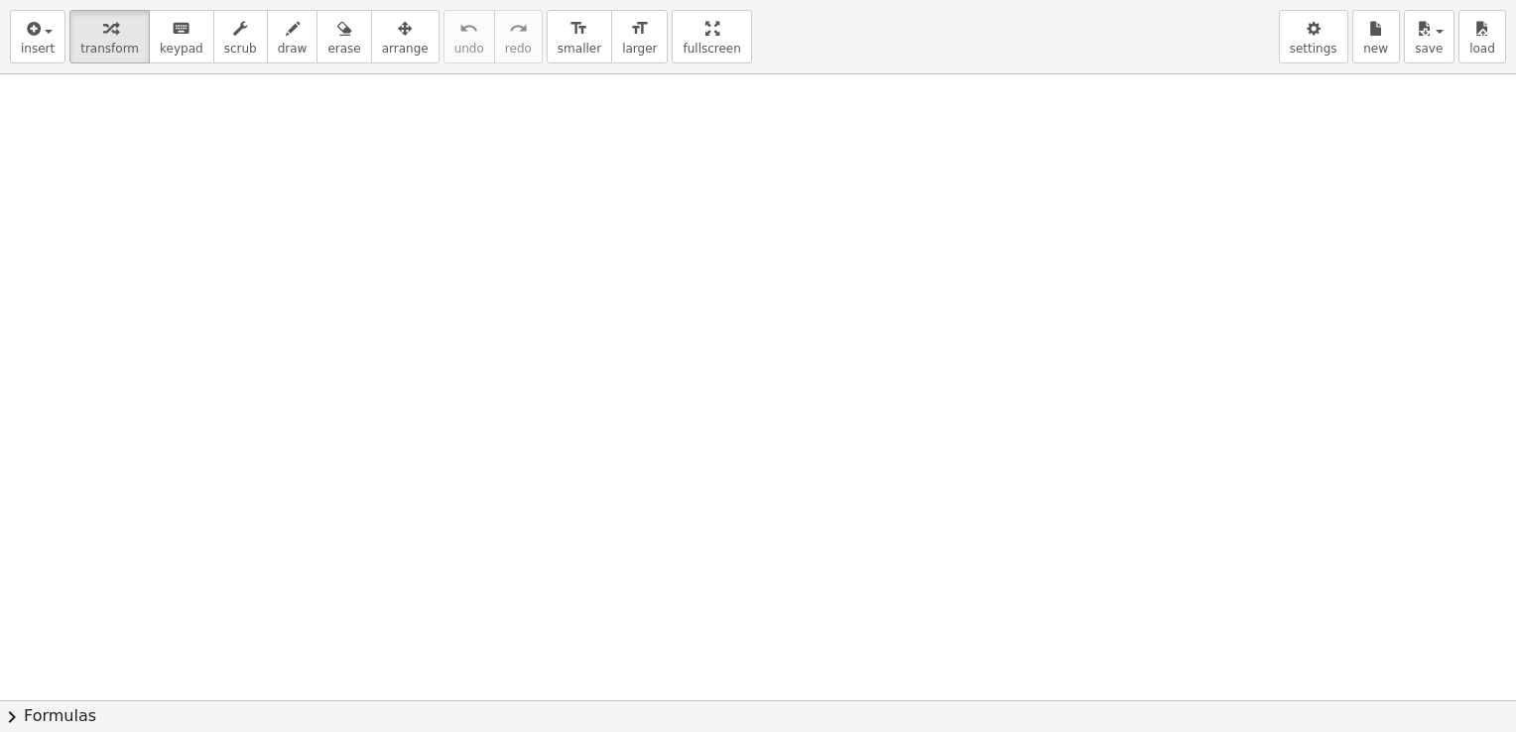
click at [647, 175] on div "insert select one: Math Expression Function Text Youtube Video Graphing Geometr…" at bounding box center [758, 366] width 1516 height 732
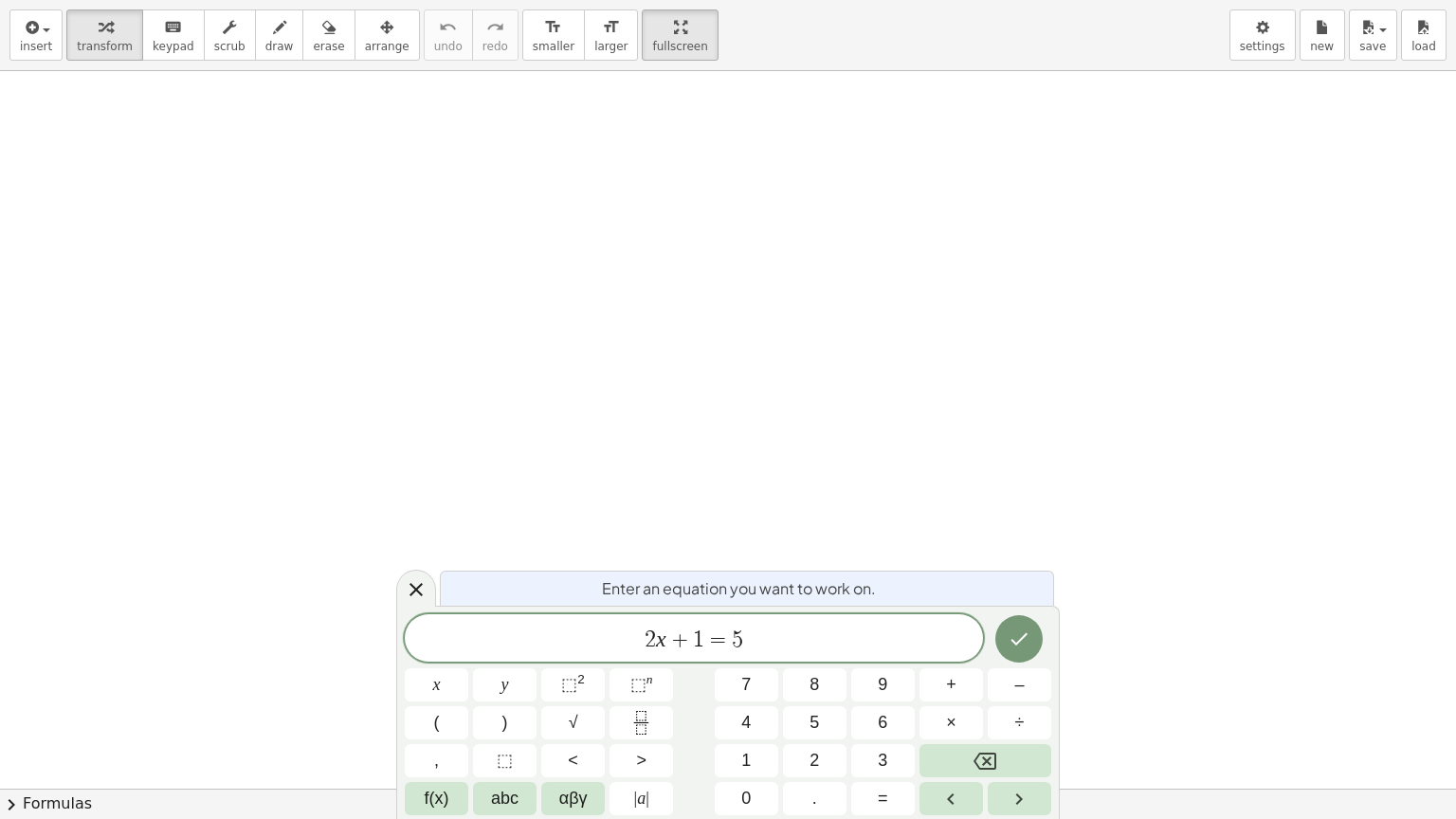
click at [767, 638] on span "2 x + 1 = 5" at bounding box center [694, 640] width 578 height 27
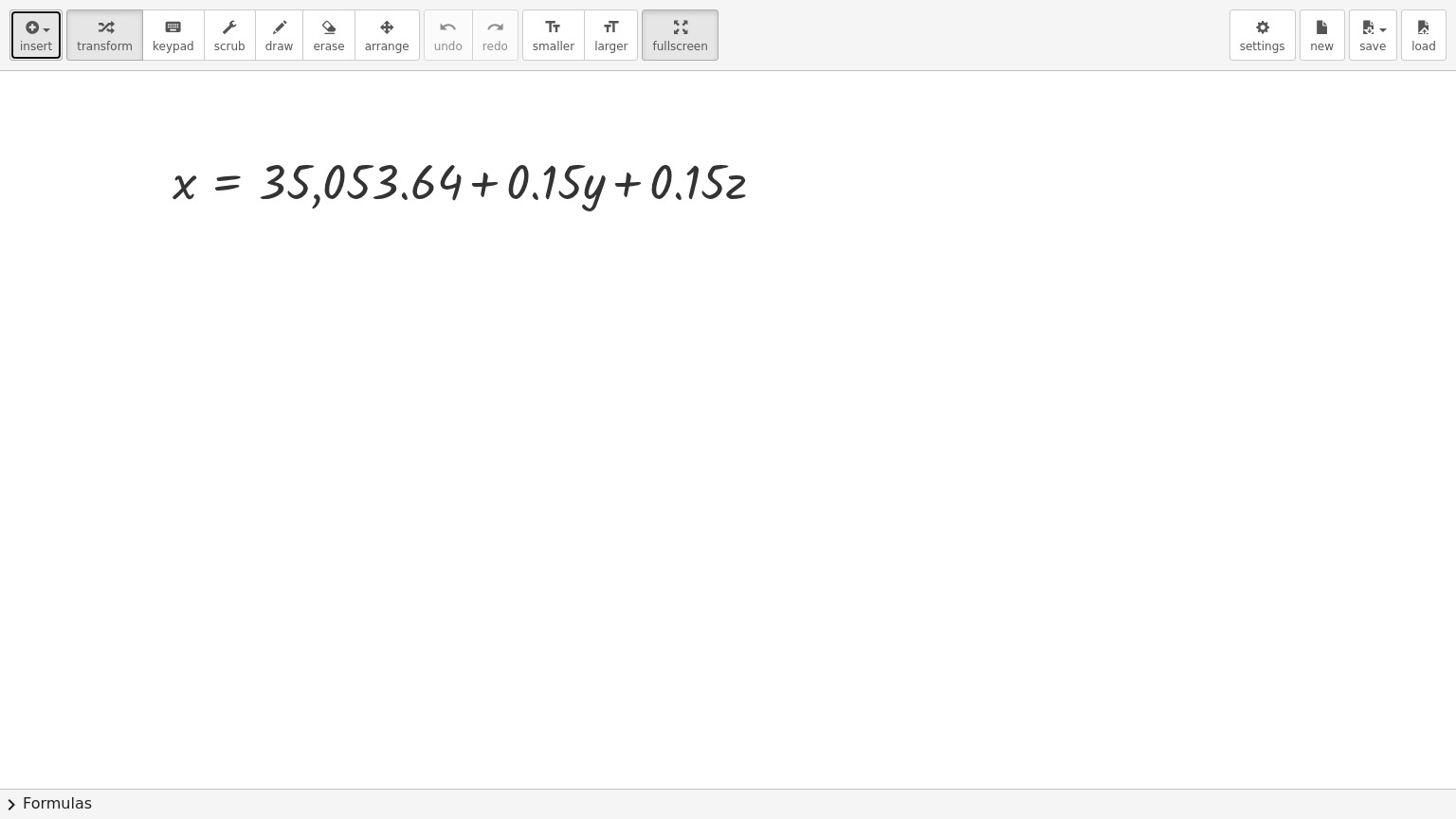
click at [46, 37] on button "insert" at bounding box center [36, 35] width 54 height 52
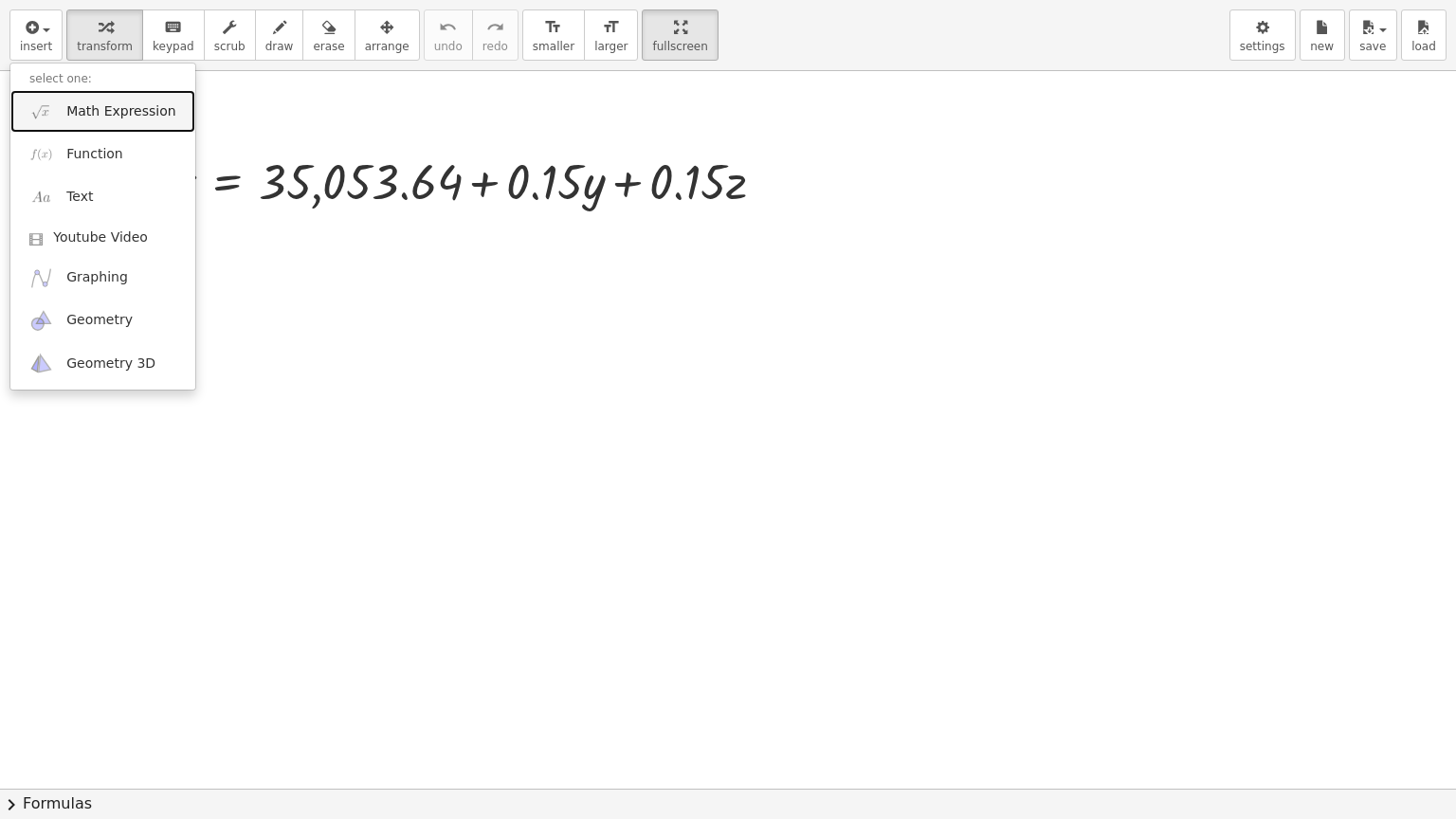
click at [79, 116] on span "Math Expression" at bounding box center [120, 112] width 109 height 19
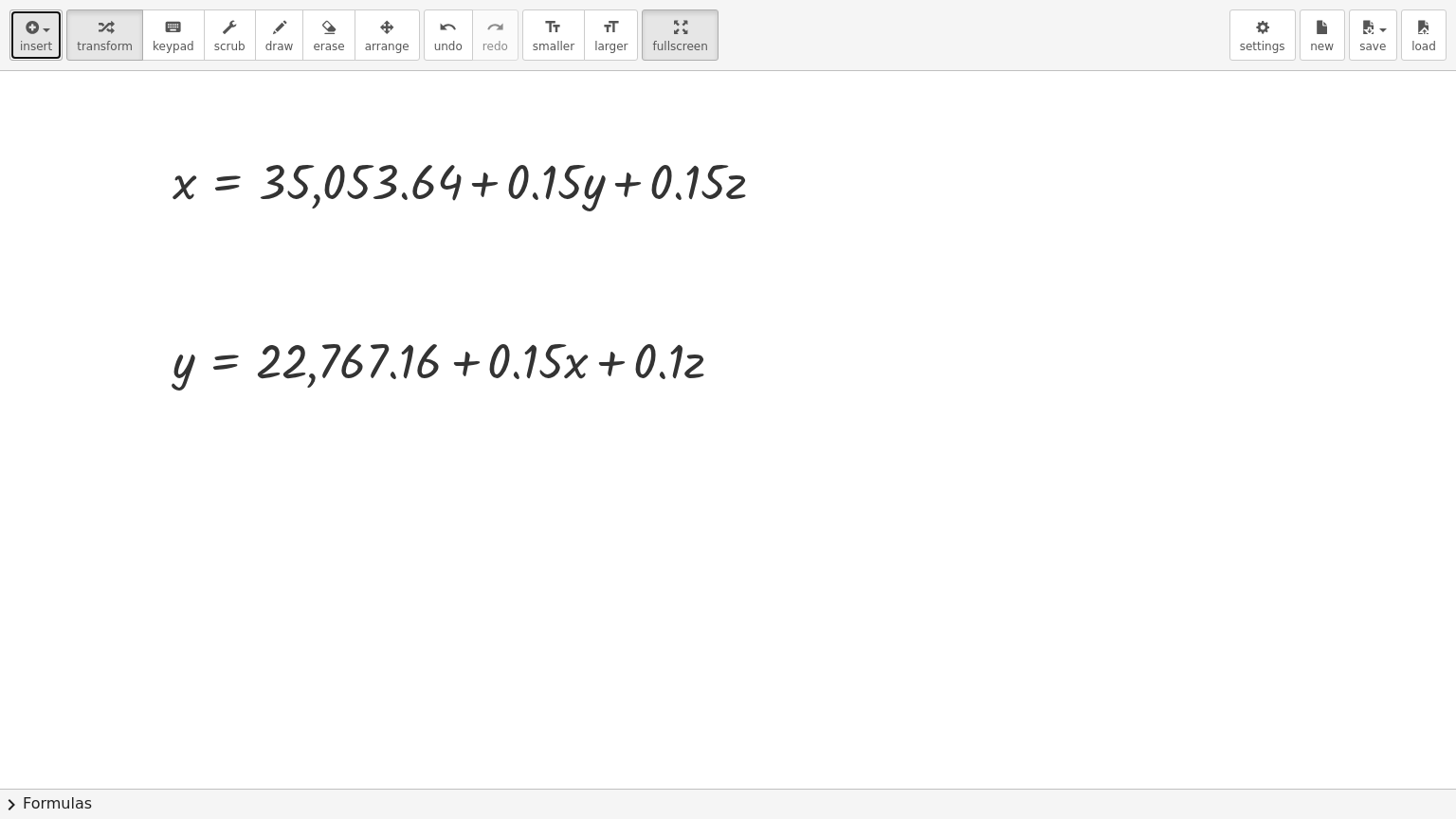
click at [35, 35] on icon "button" at bounding box center [31, 28] width 17 height 23
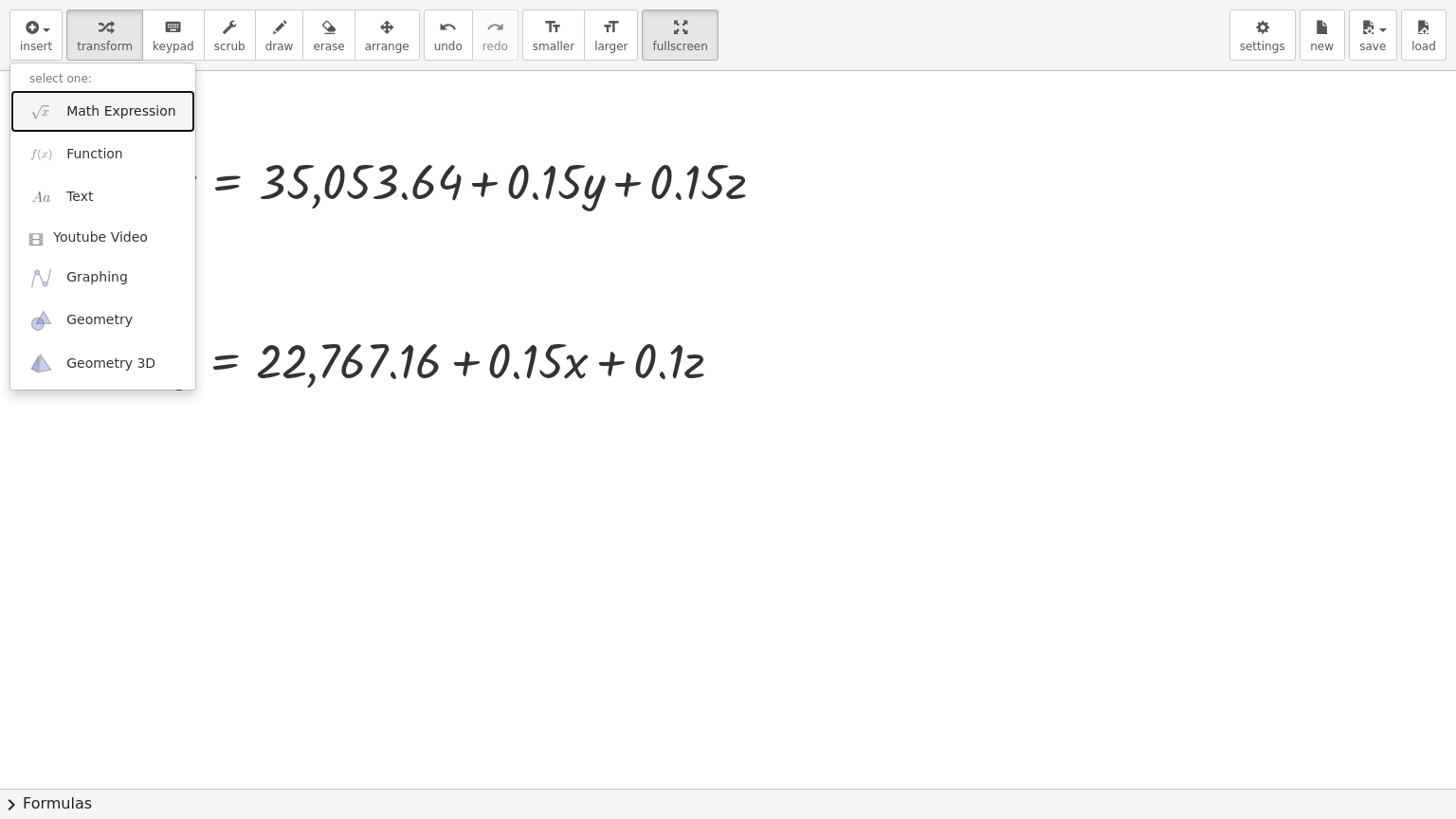
click at [85, 106] on span "Math Expression" at bounding box center [120, 112] width 109 height 19
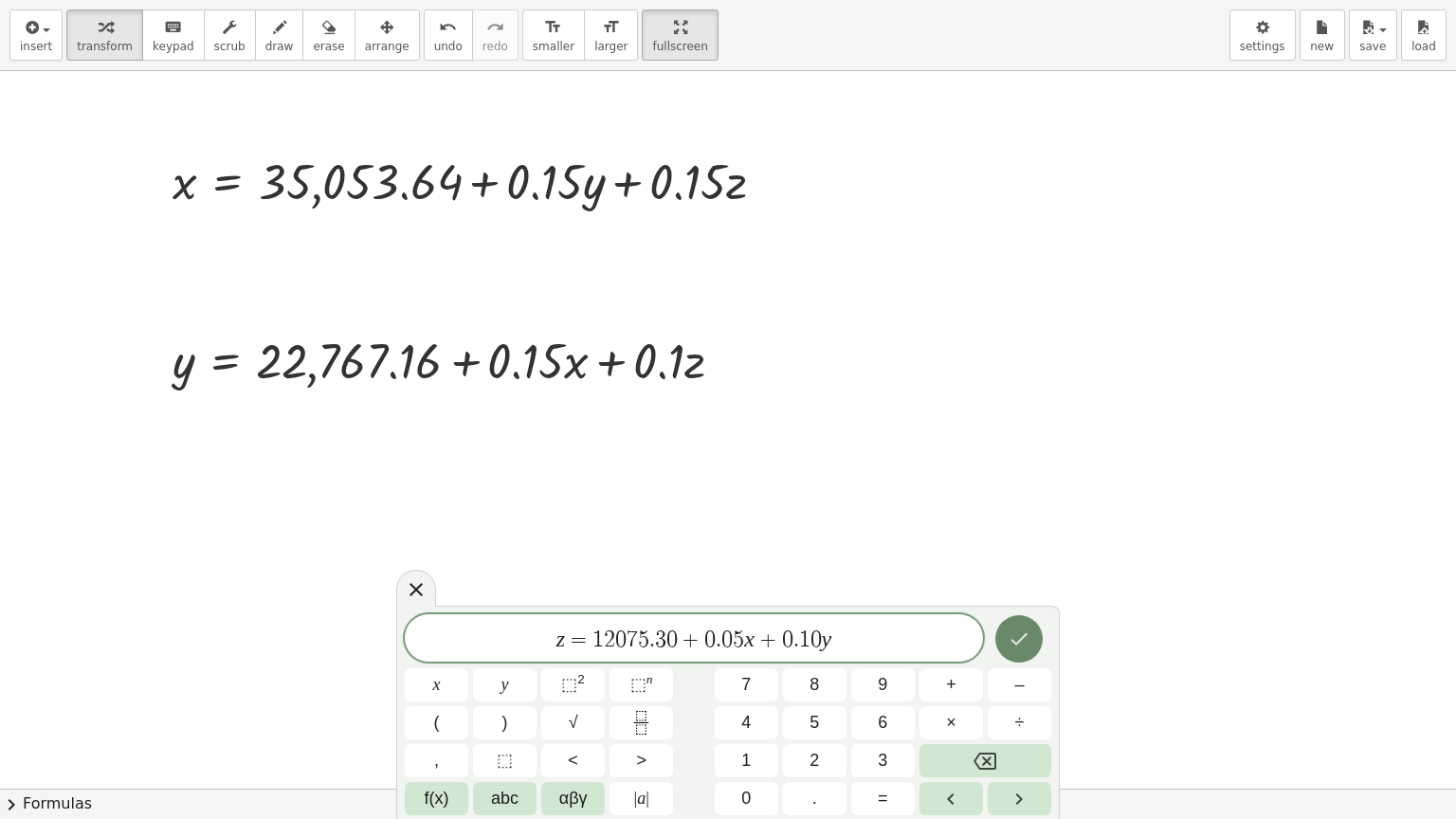
click at [1024, 631] on icon "Done" at bounding box center [1019, 639] width 23 height 23
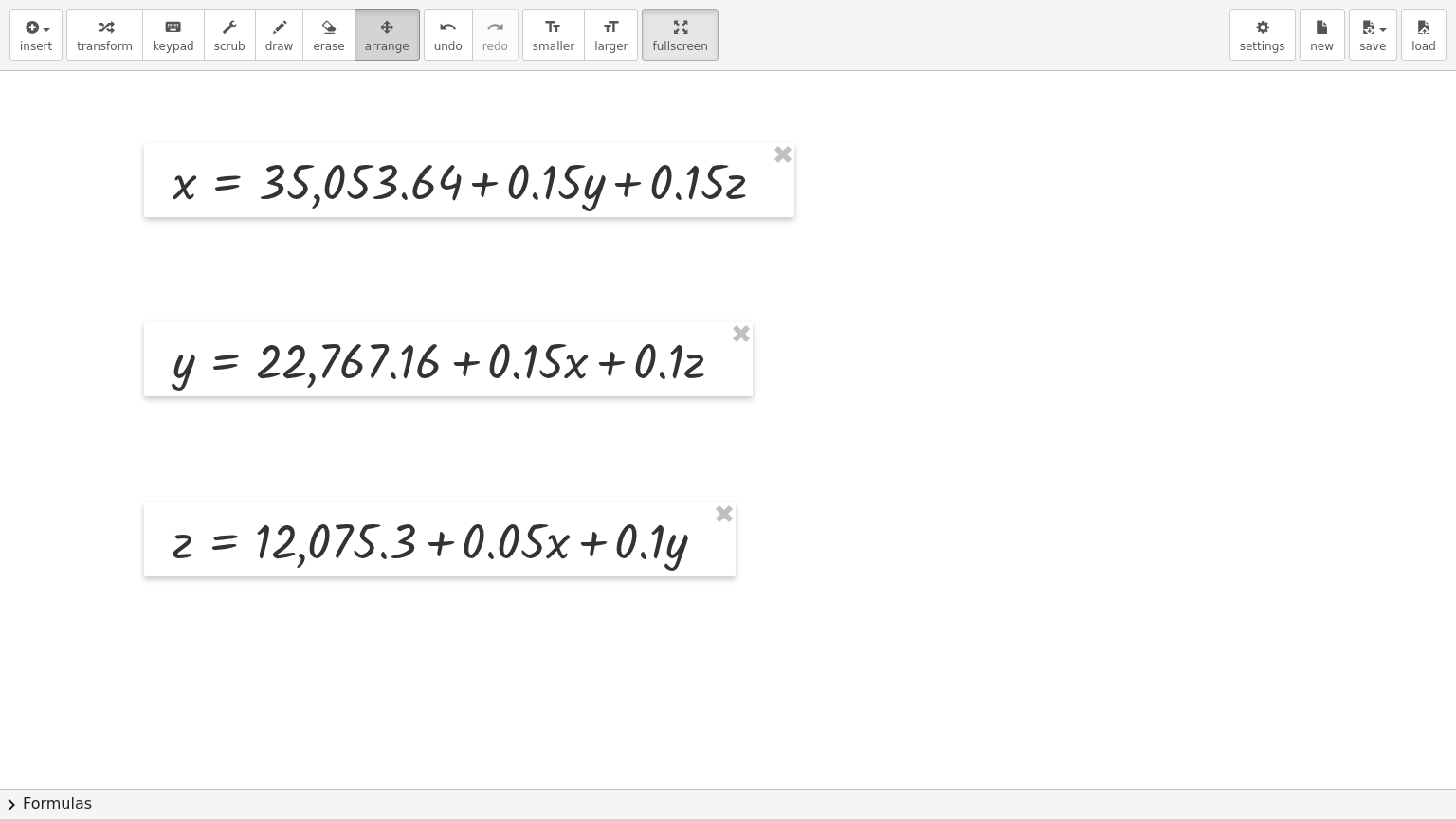
click at [380, 37] on icon "button" at bounding box center [387, 28] width 13 height 23
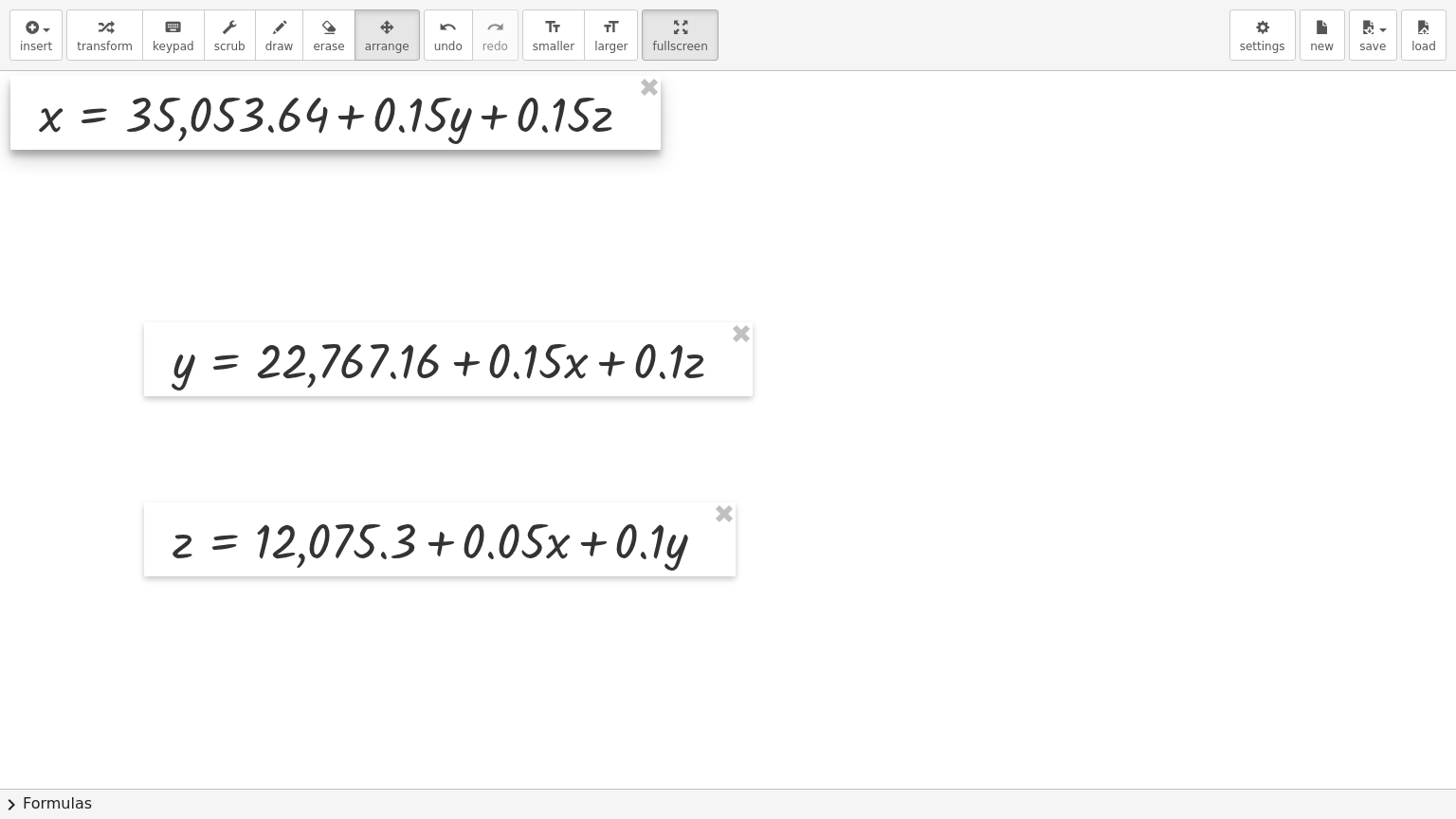
drag, startPoint x: 398, startPoint y: 196, endPoint x: 265, endPoint y: 129, distance: 148.9
click at [265, 129] on div at bounding box center [335, 112] width 651 height 74
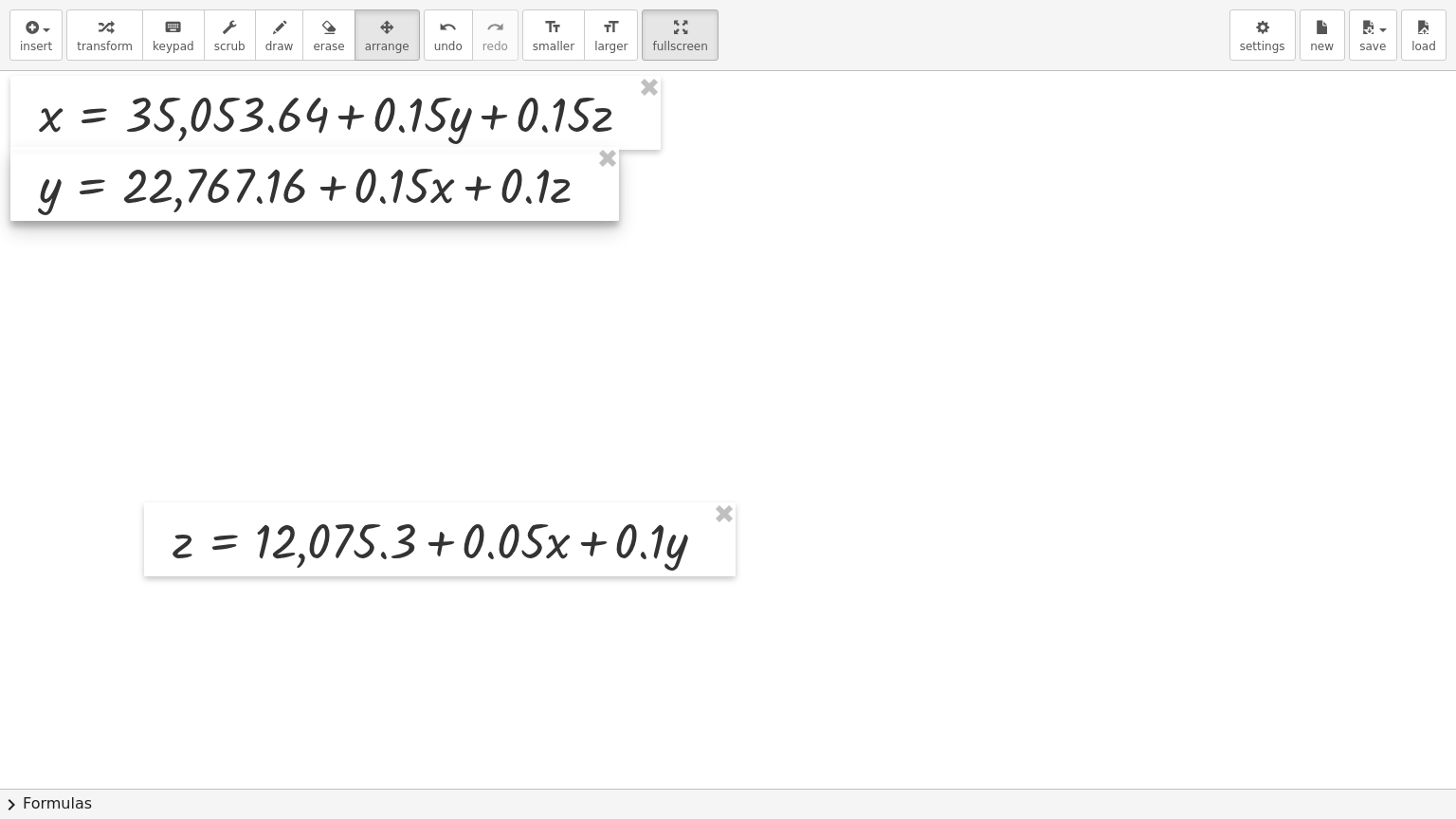
drag, startPoint x: 418, startPoint y: 358, endPoint x: 286, endPoint y: 183, distance: 219.2
click at [286, 183] on div at bounding box center [314, 183] width 609 height 74
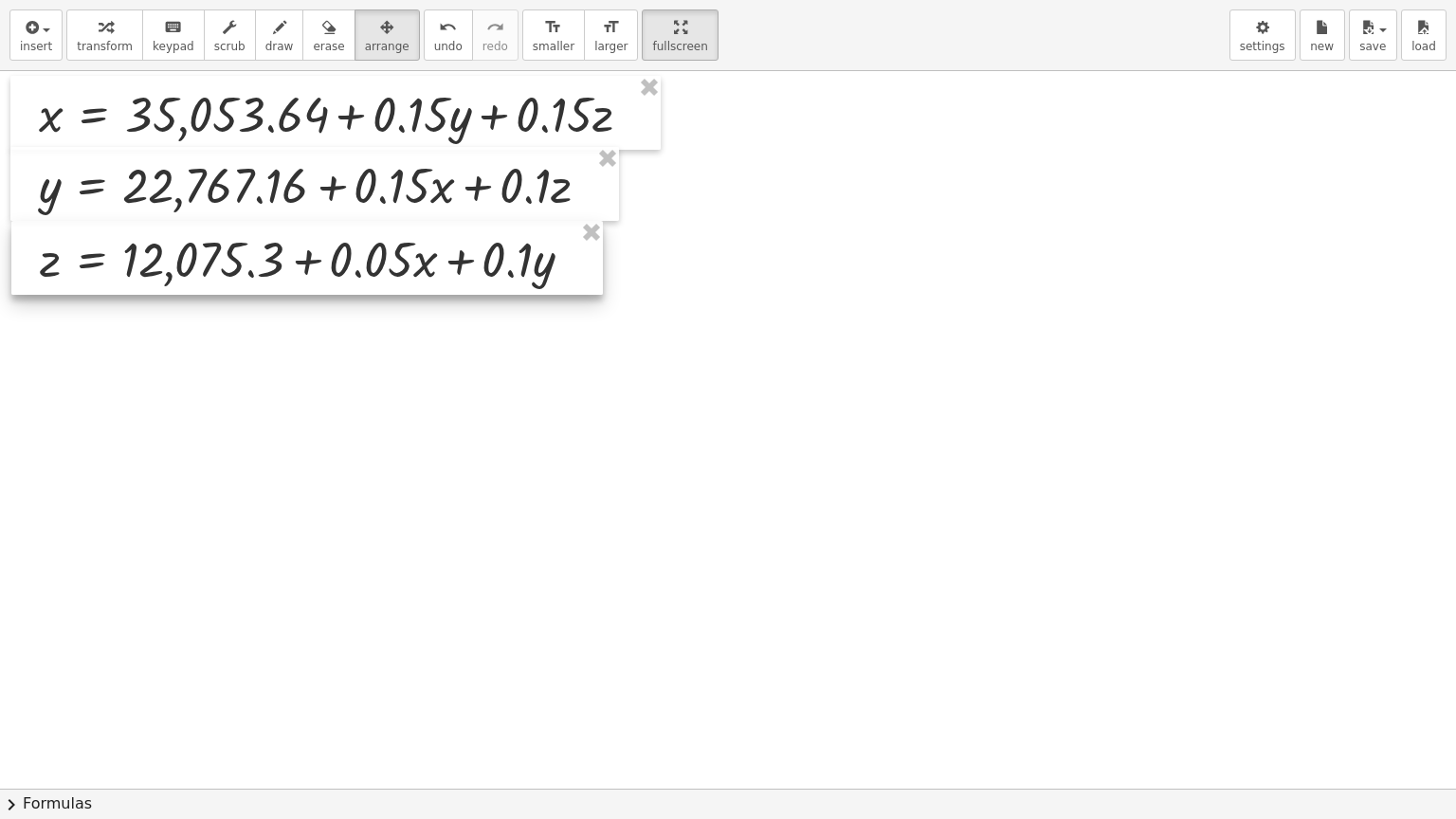
drag, startPoint x: 375, startPoint y: 552, endPoint x: 243, endPoint y: 271, distance: 310.5
click at [243, 271] on div at bounding box center [307, 257] width 591 height 74
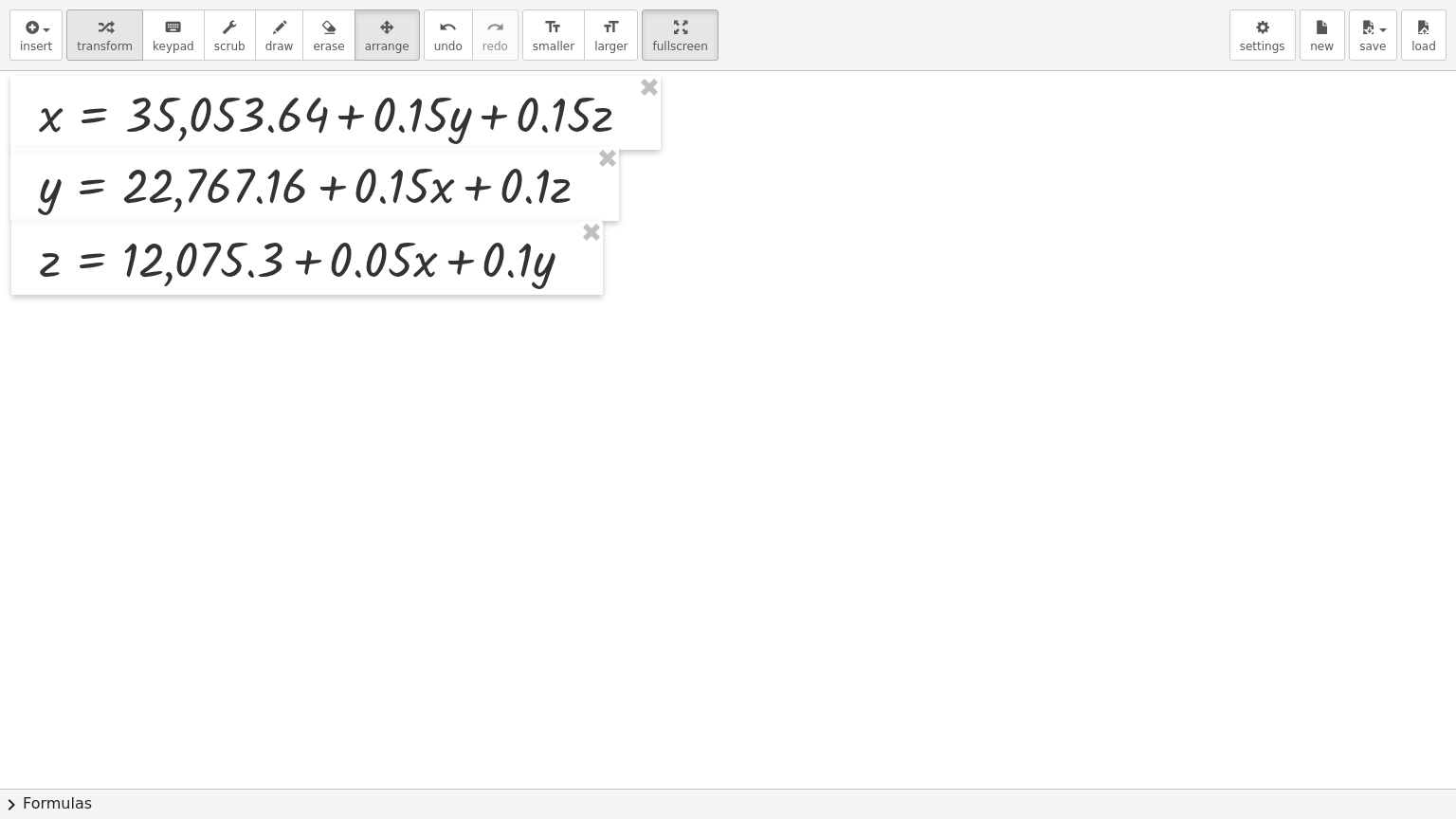
click at [103, 42] on span "transform" at bounding box center [104, 47] width 56 height 13
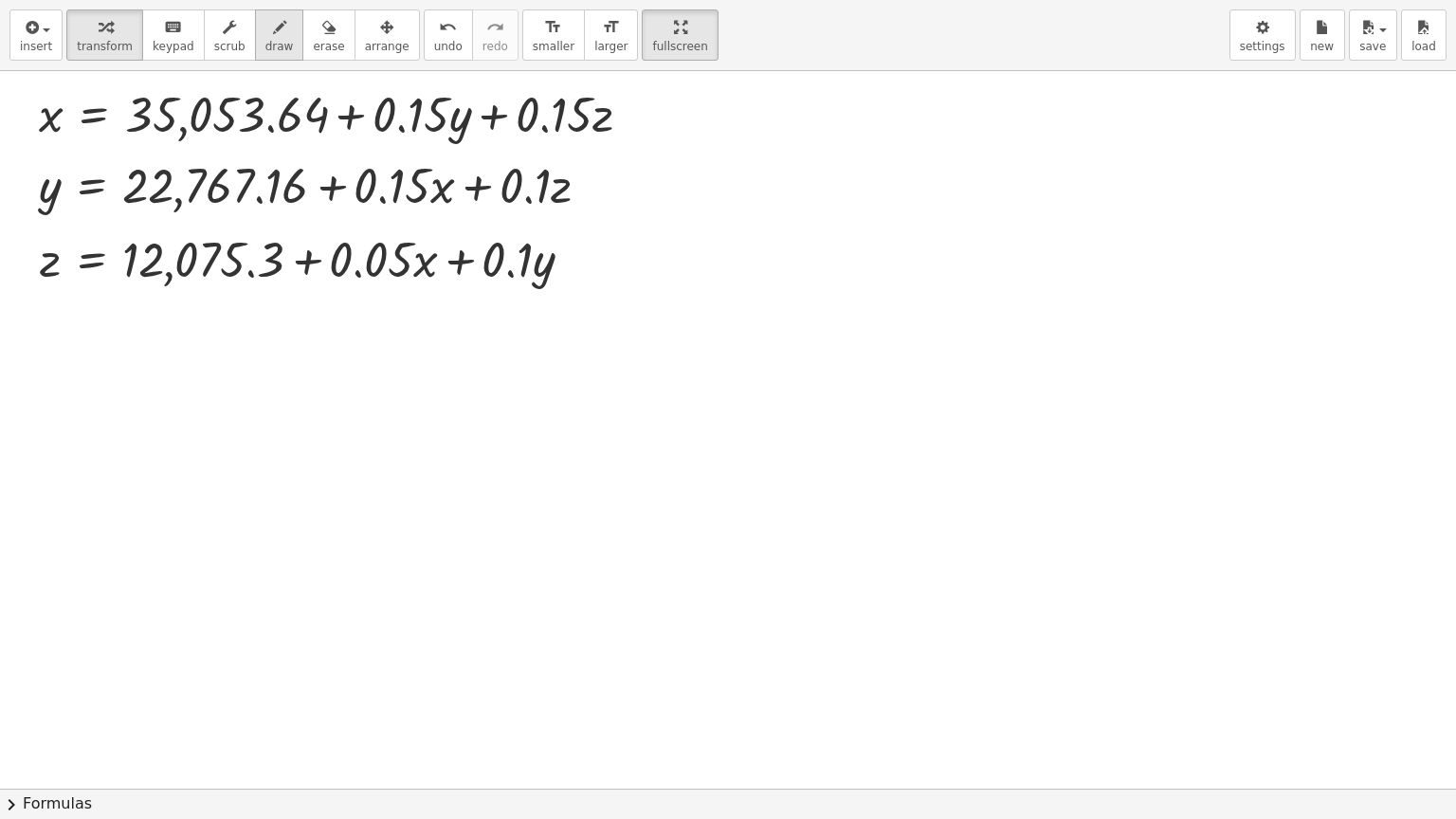
click at [266, 36] on div "button" at bounding box center [280, 27] width 29 height 23
drag, startPoint x: 38, startPoint y: 81, endPoint x: 50, endPoint y: 297, distance: 216.3
click at [50, 297] on div at bounding box center [728, 788] width 1456 height 1435
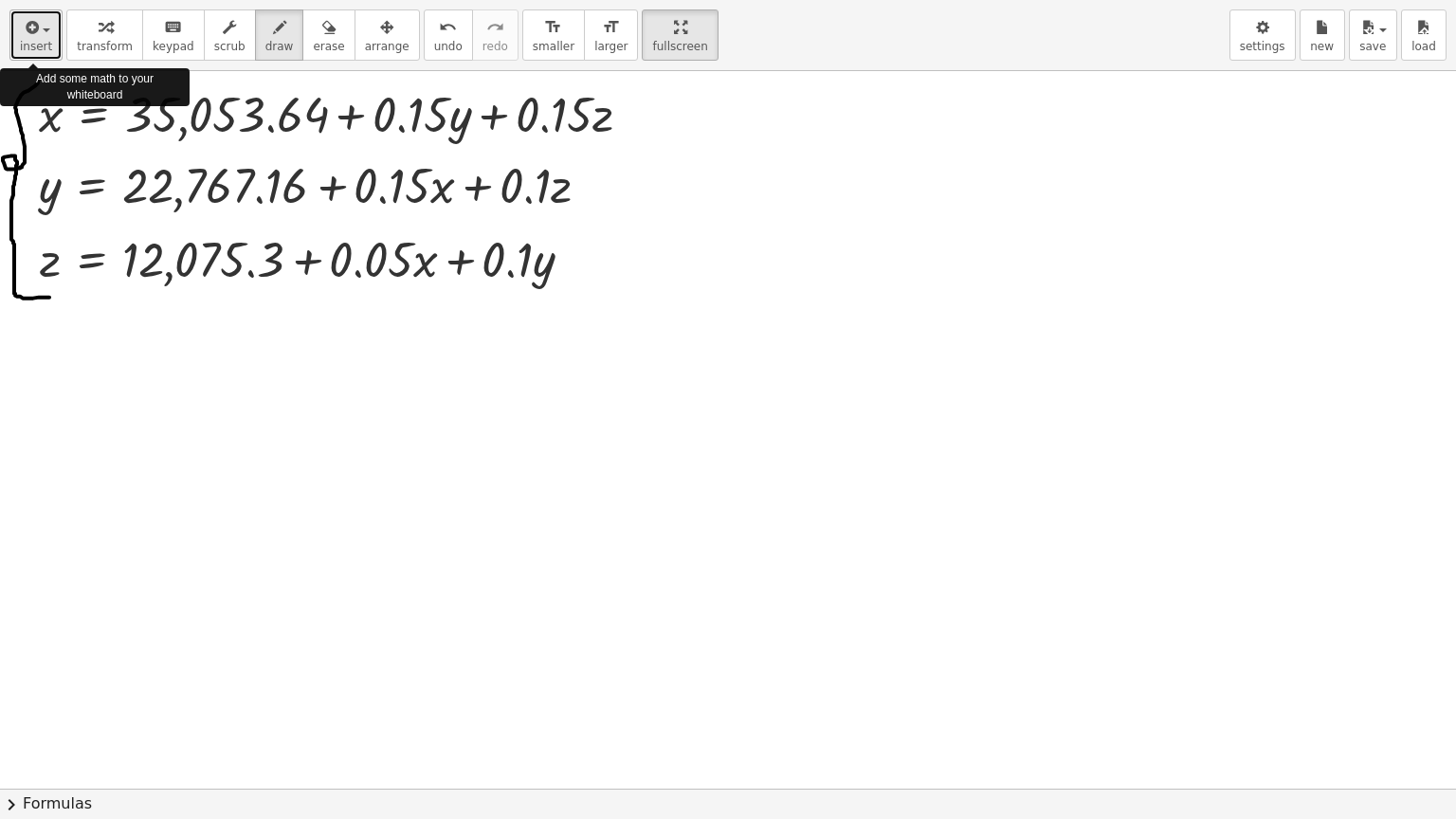
click at [43, 32] on div "button" at bounding box center [36, 27] width 32 height 23
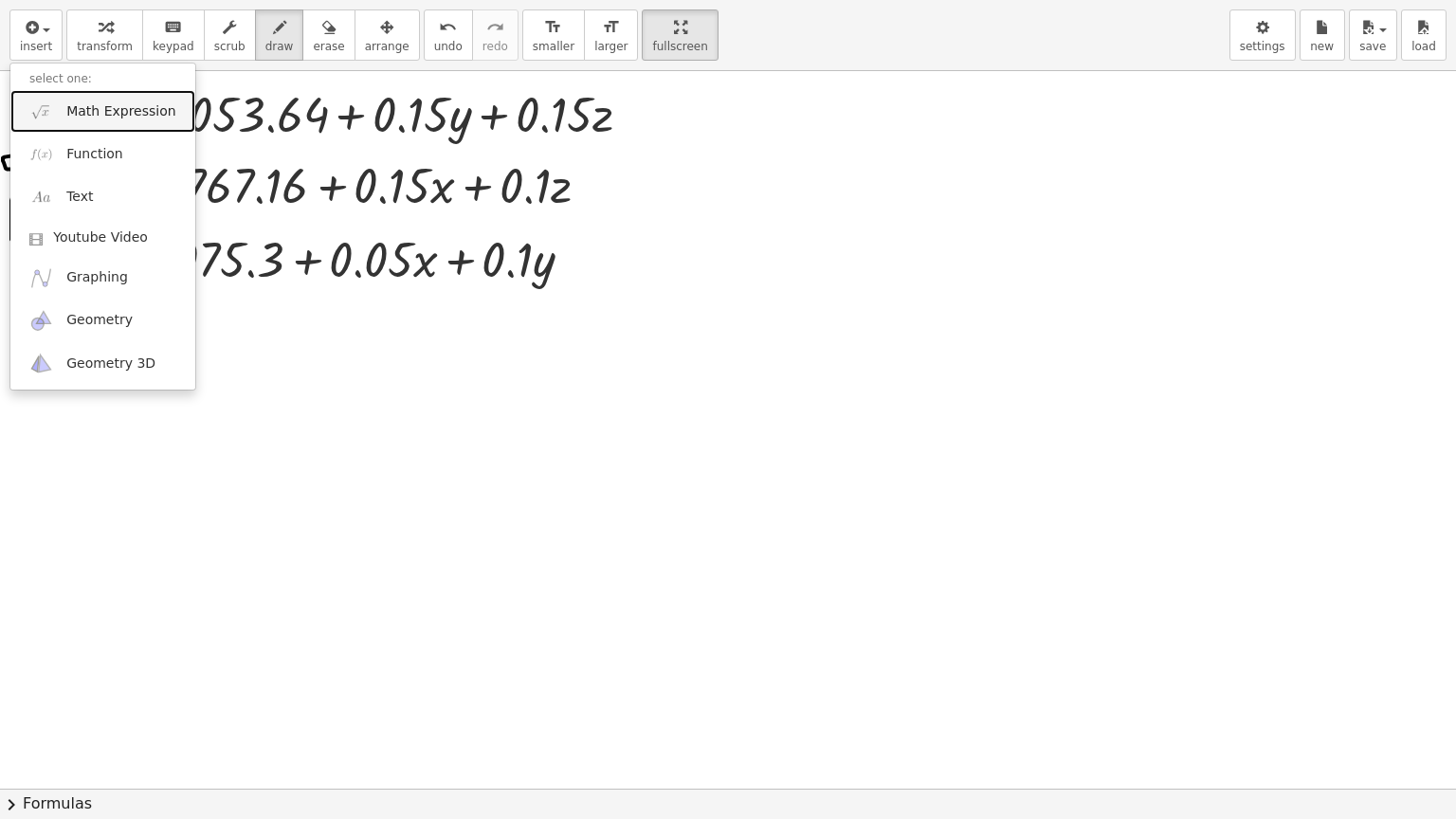
click at [105, 119] on span "Math Expression" at bounding box center [120, 112] width 109 height 19
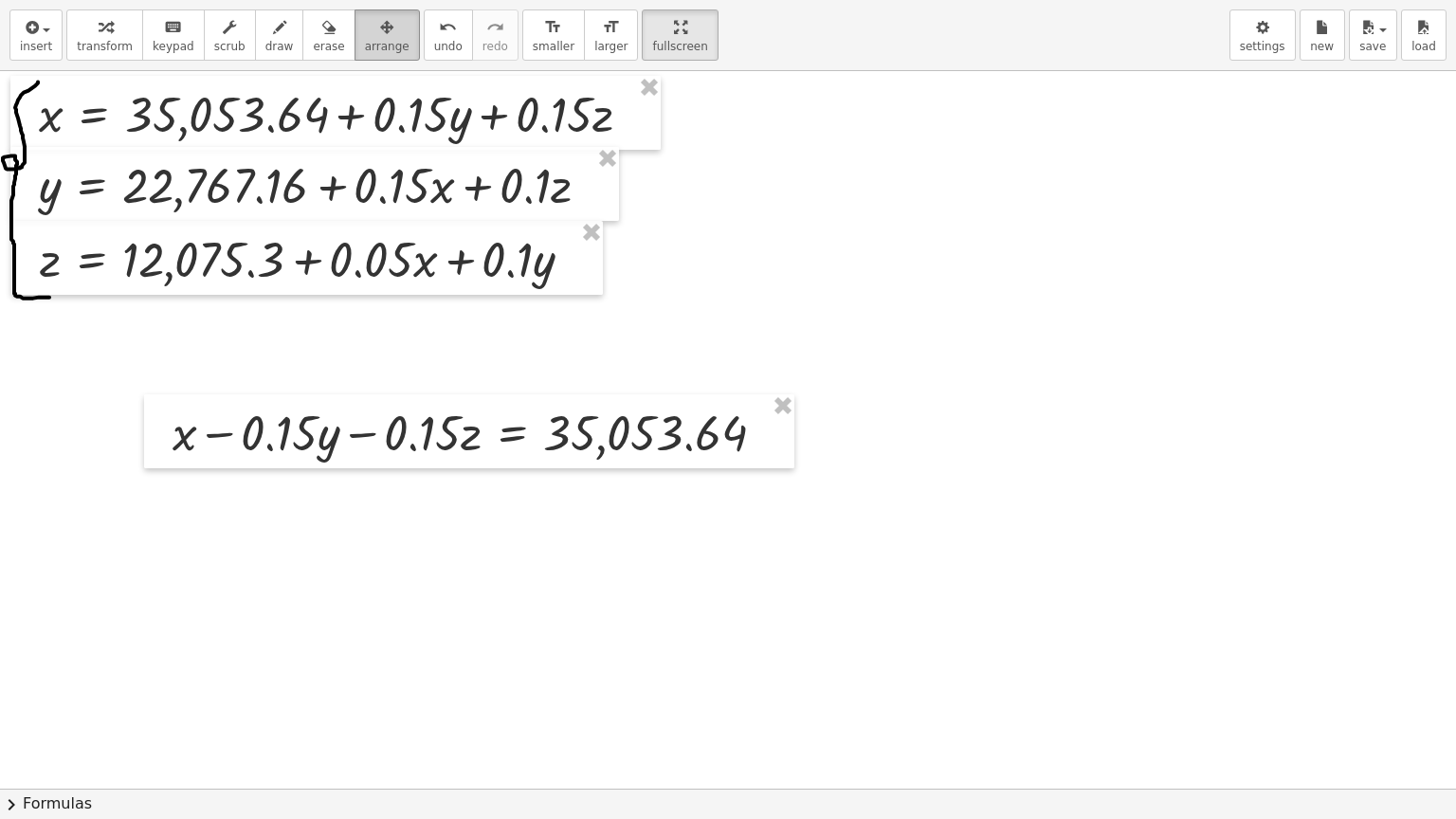
click at [354, 37] on button "arrange" at bounding box center [387, 35] width 65 height 52
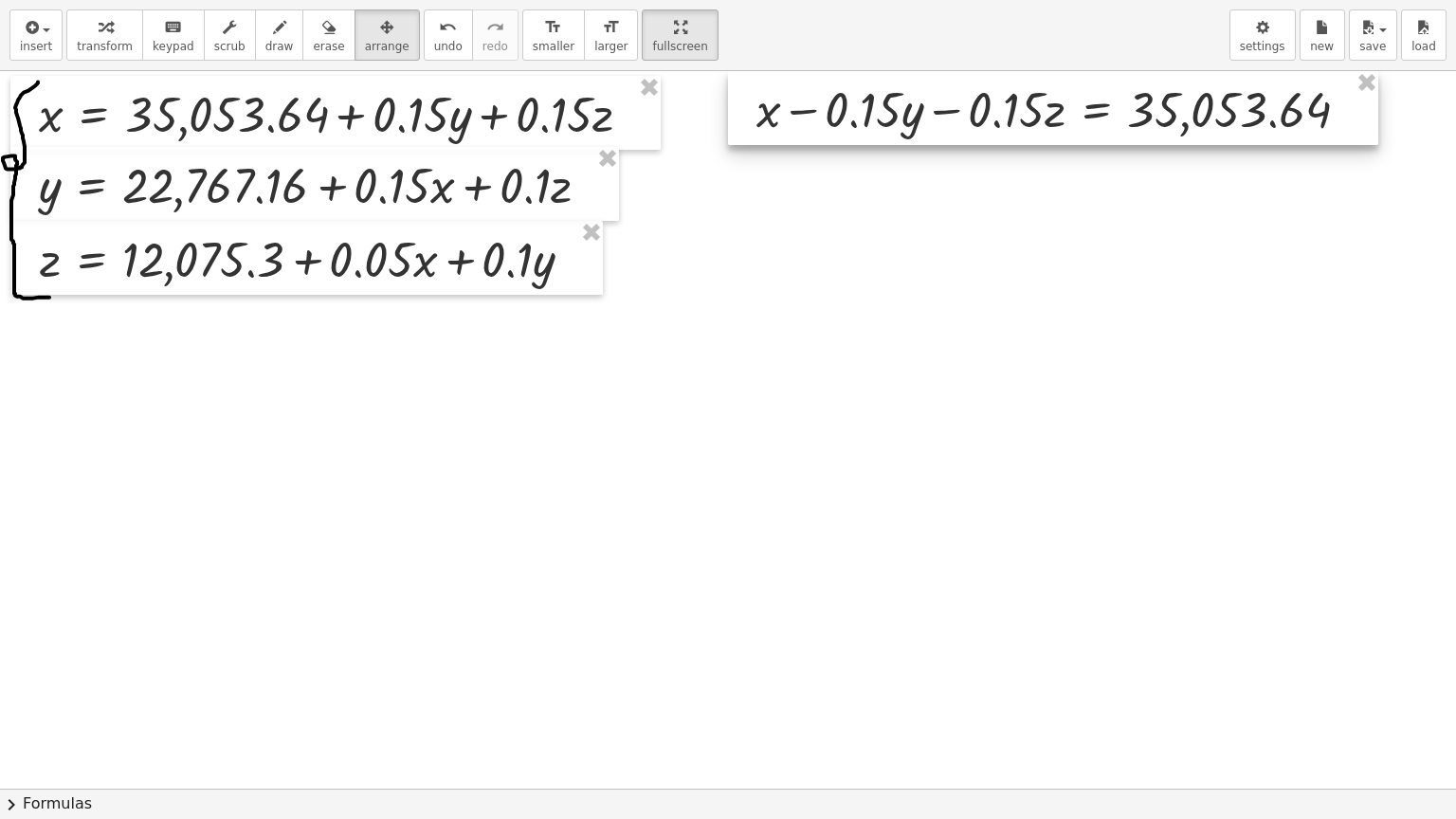
drag, startPoint x: 451, startPoint y: 441, endPoint x: 1035, endPoint y: 117, distance: 667.9
click at [1035, 117] on div at bounding box center [1053, 107] width 651 height 74
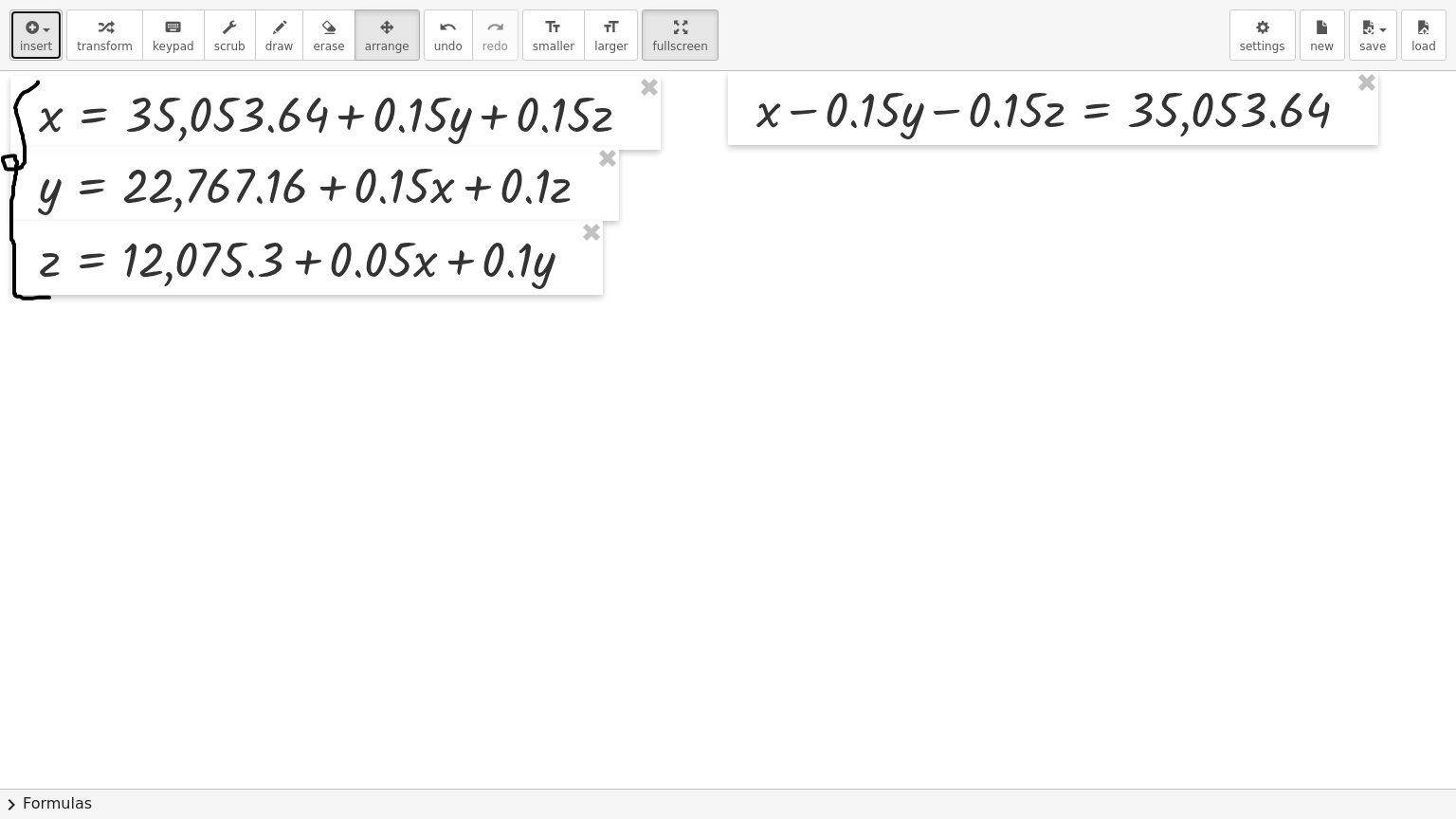
click at [24, 28] on icon "button" at bounding box center [31, 28] width 17 height 23
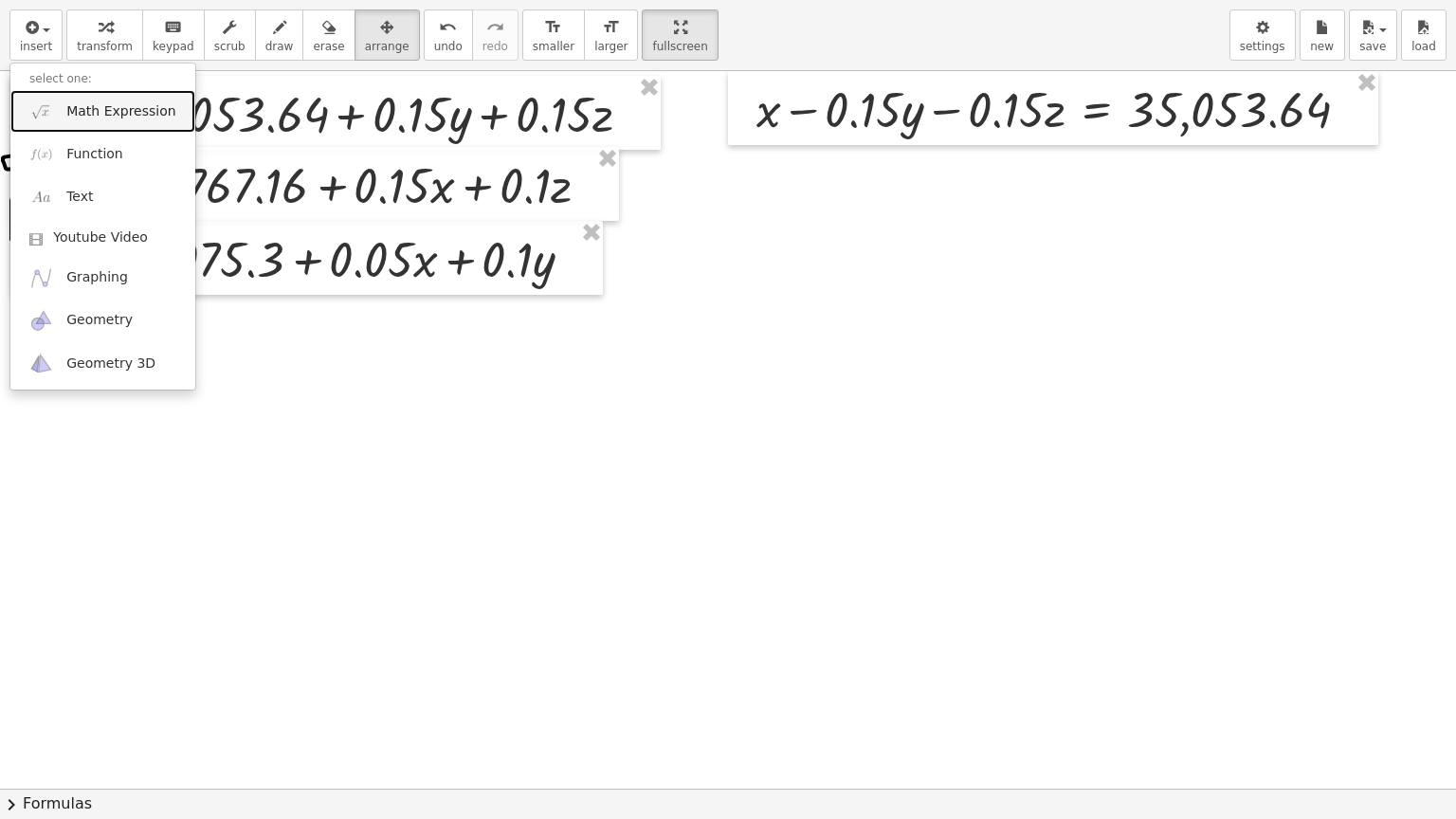
click at [99, 115] on span "Math Expression" at bounding box center [120, 112] width 109 height 19
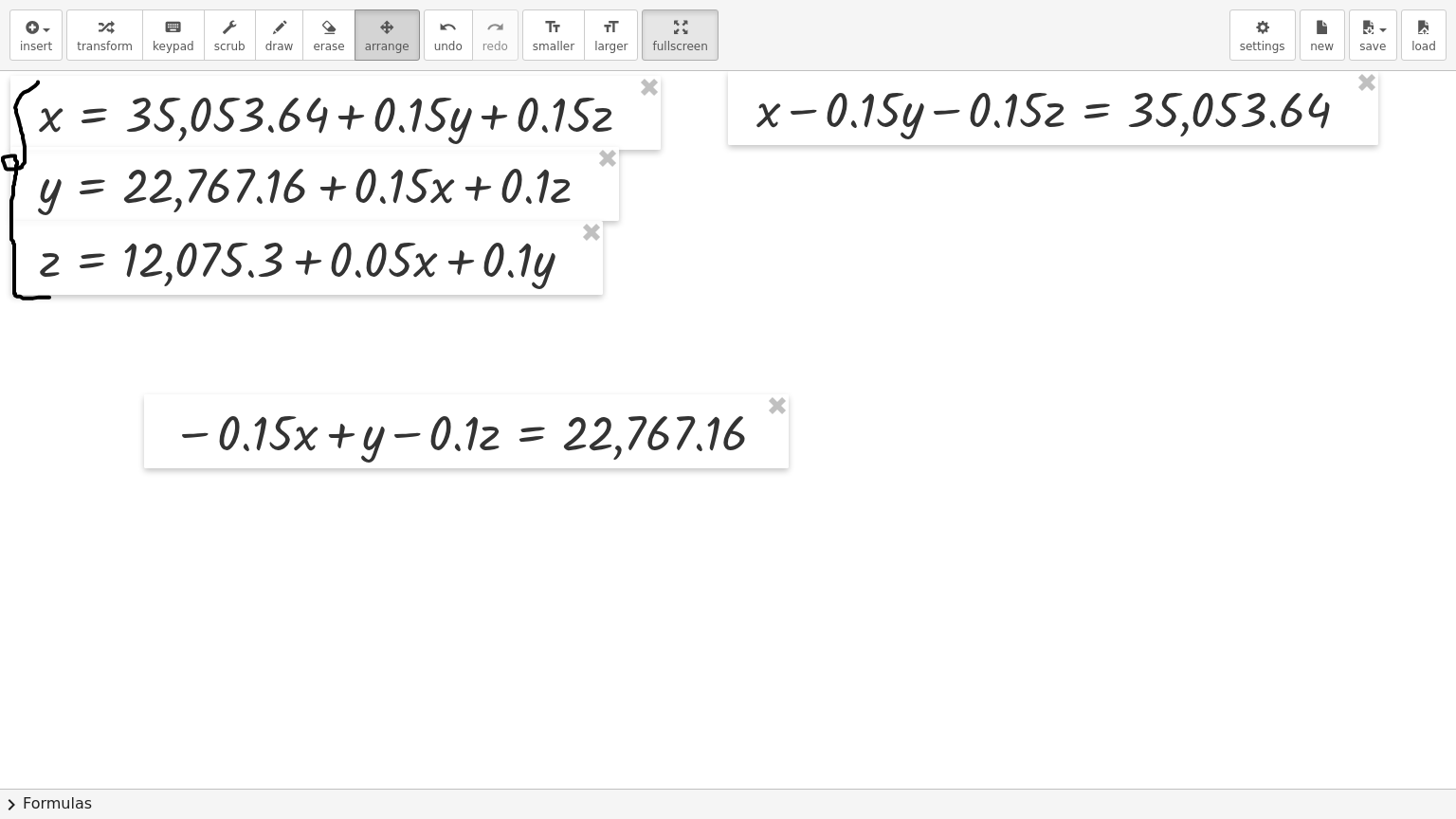
click at [380, 34] on icon "button" at bounding box center [387, 28] width 13 height 23
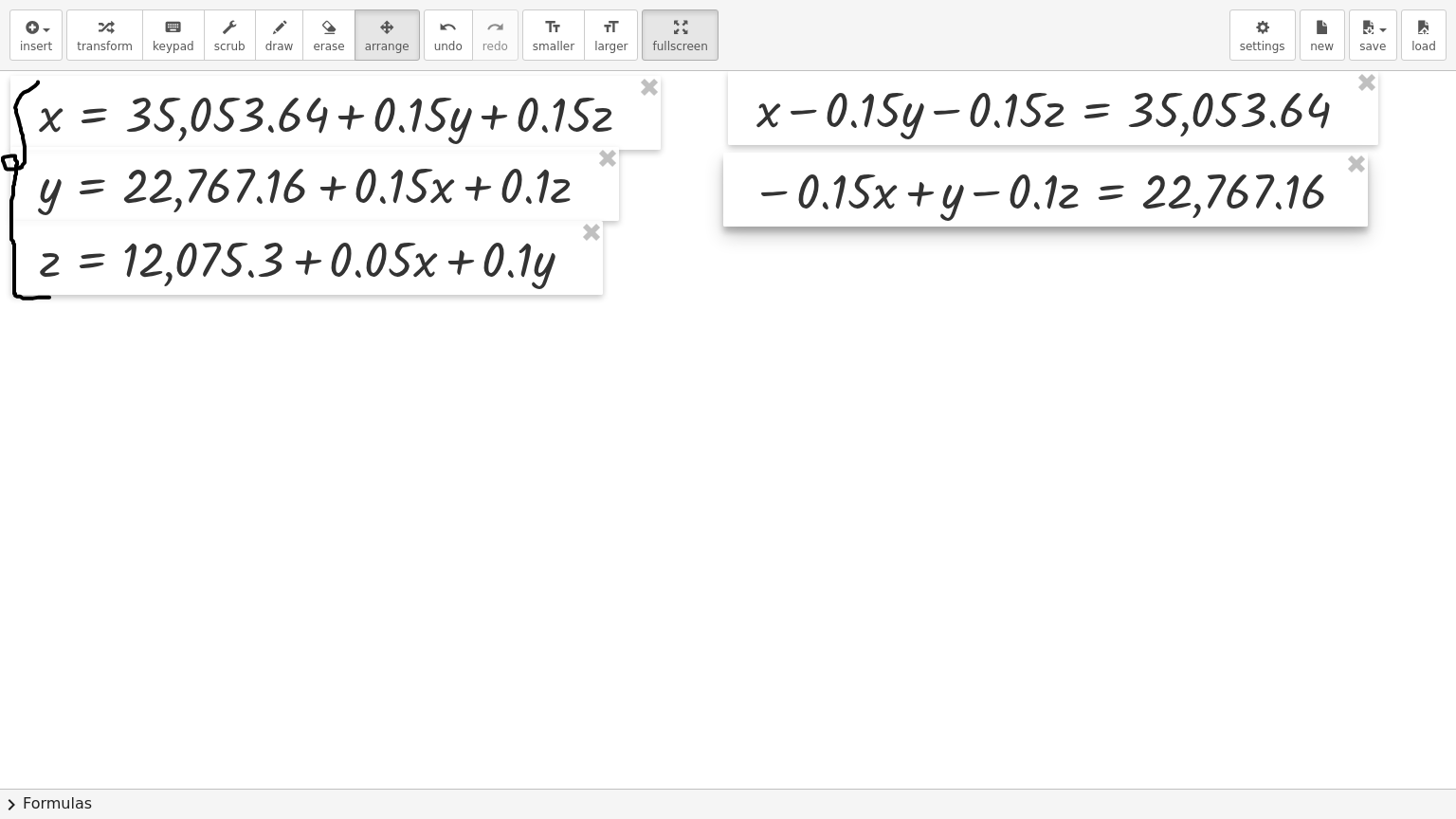
drag, startPoint x: 462, startPoint y: 446, endPoint x: 1041, endPoint y: 205, distance: 627.2
click at [1041, 205] on div at bounding box center [1045, 189] width 645 height 74
click at [818, 510] on div at bounding box center [728, 788] width 1456 height 1435
click at [36, 32] on icon "button" at bounding box center [31, 28] width 17 height 23
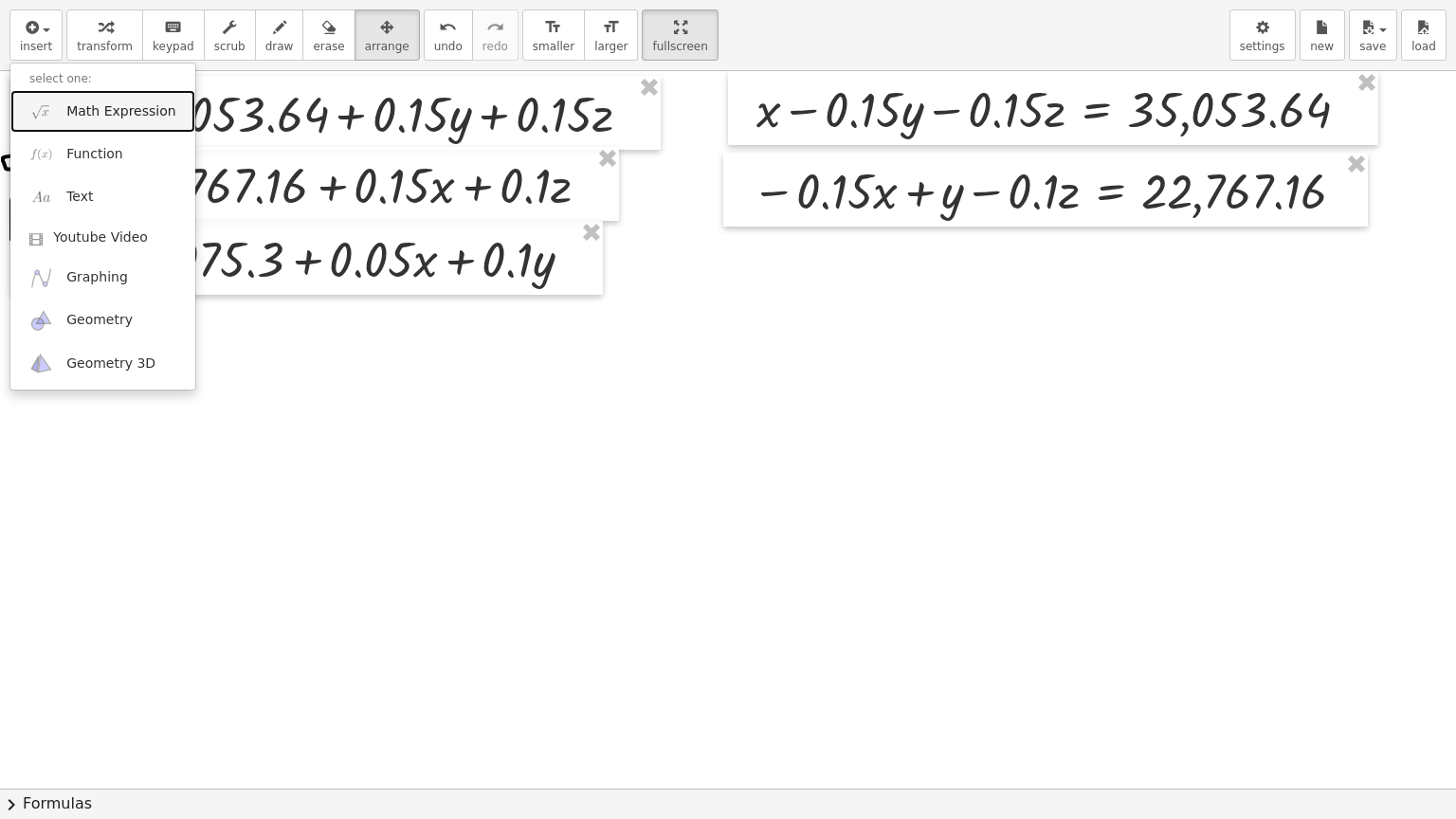
click at [71, 113] on span "Math Expression" at bounding box center [120, 112] width 109 height 19
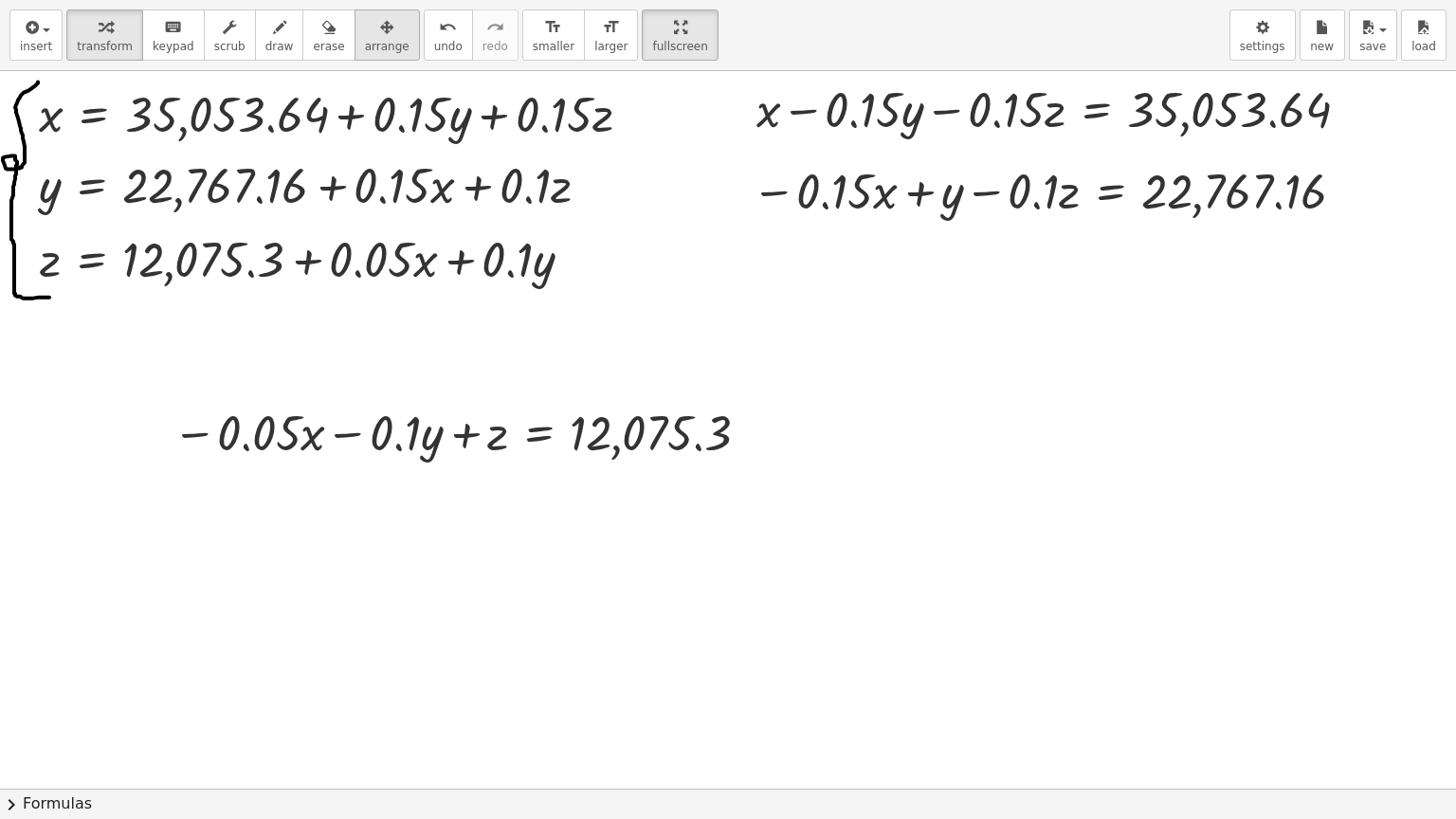
click at [380, 33] on icon "button" at bounding box center [387, 28] width 13 height 23
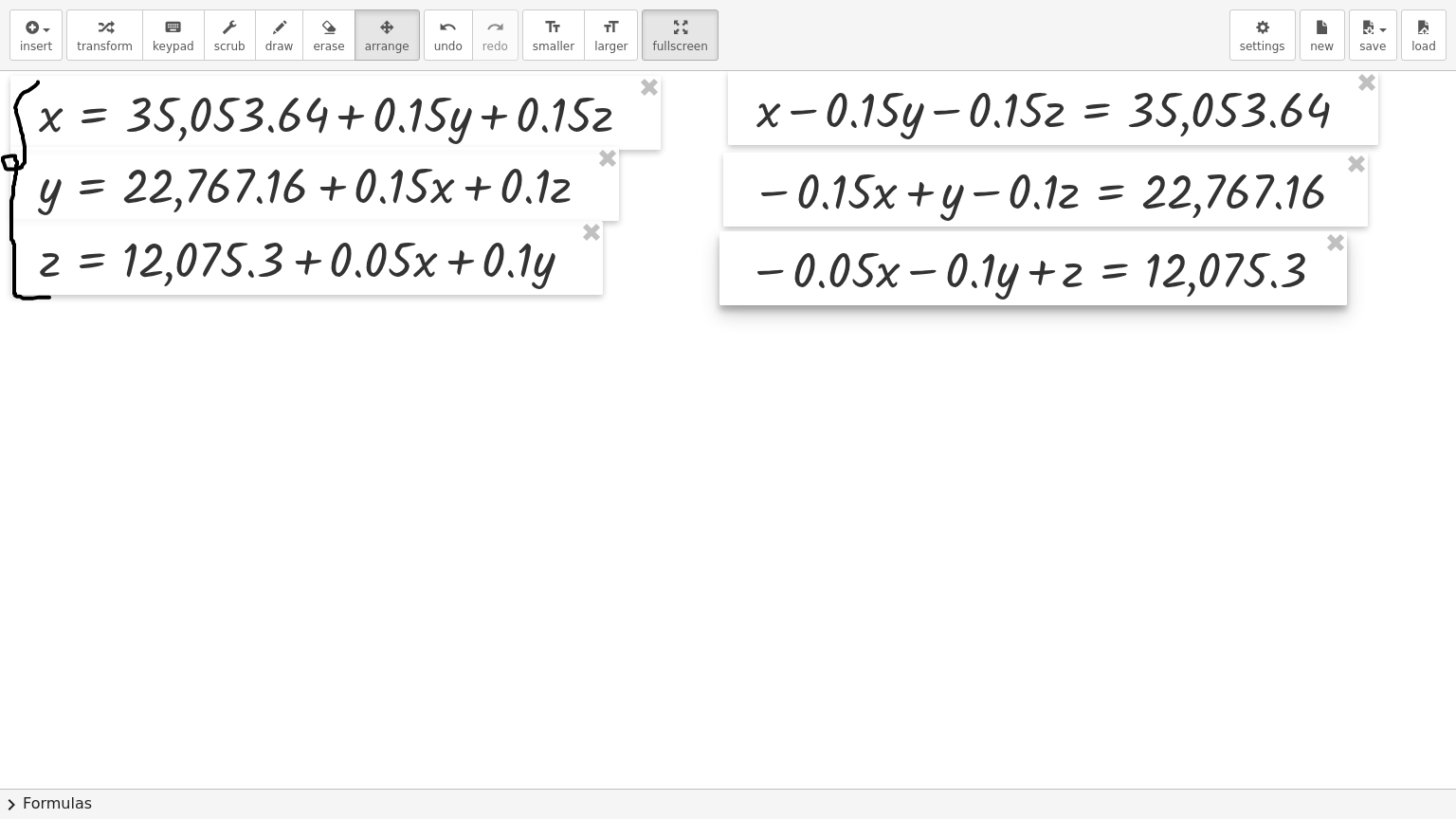
drag, startPoint x: 416, startPoint y: 420, endPoint x: 992, endPoint y: 258, distance: 598.3
click at [992, 258] on div at bounding box center [1033, 268] width 628 height 74
click at [103, 40] on span "transform" at bounding box center [104, 47] width 56 height 13
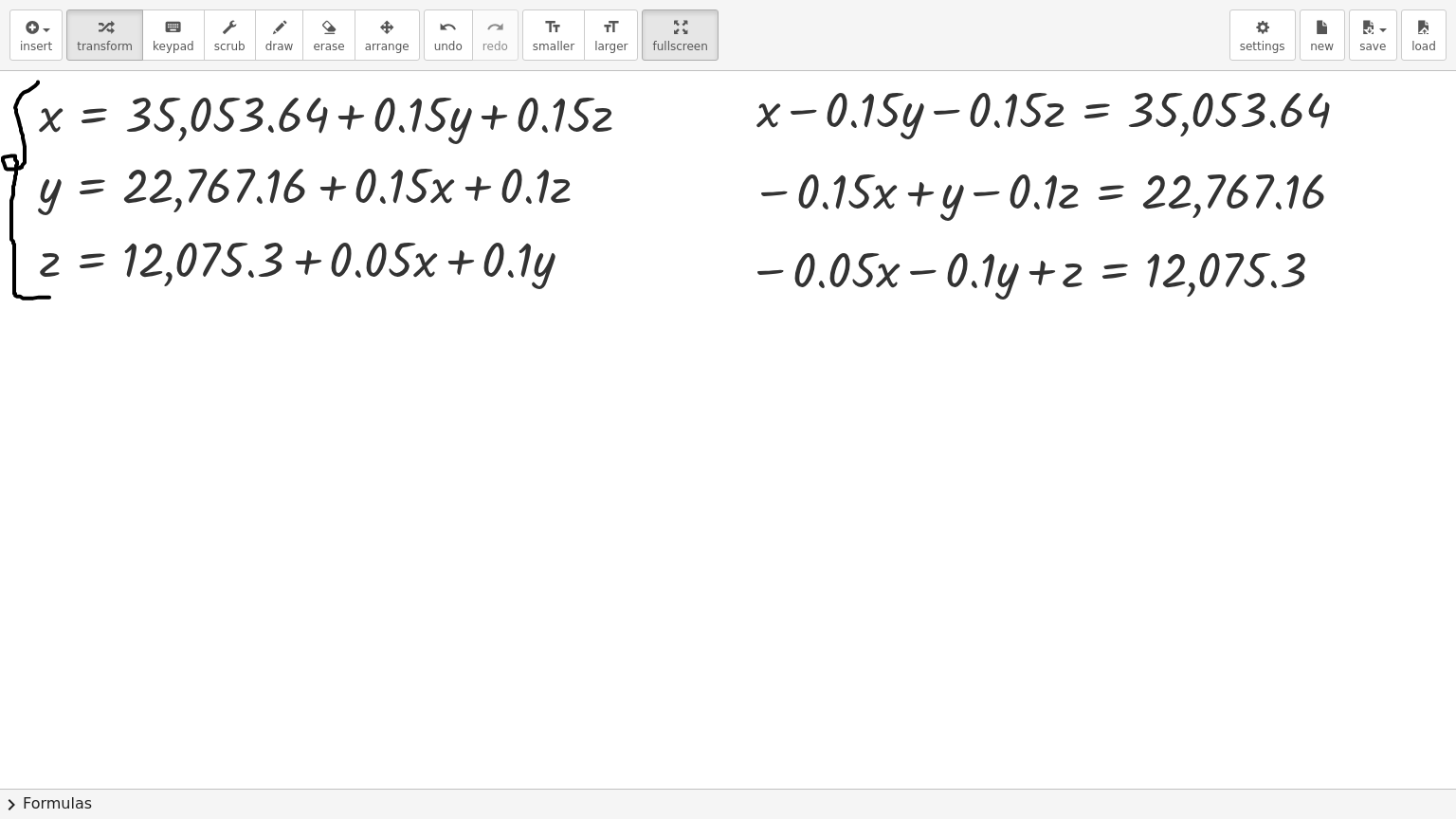
click at [802, 620] on div at bounding box center [728, 788] width 1456 height 1435
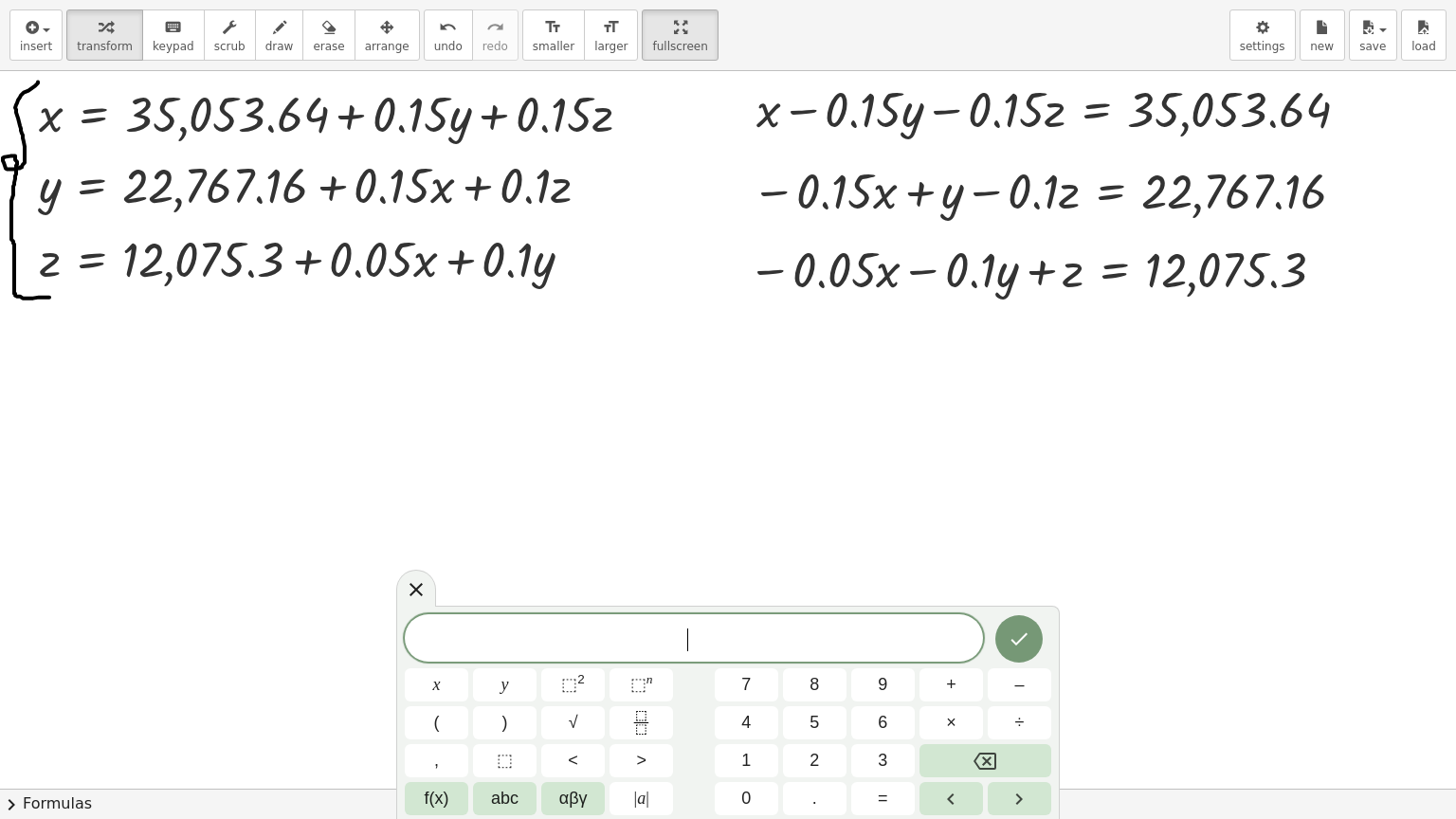
click at [432, 399] on div at bounding box center [728, 788] width 1456 height 1435
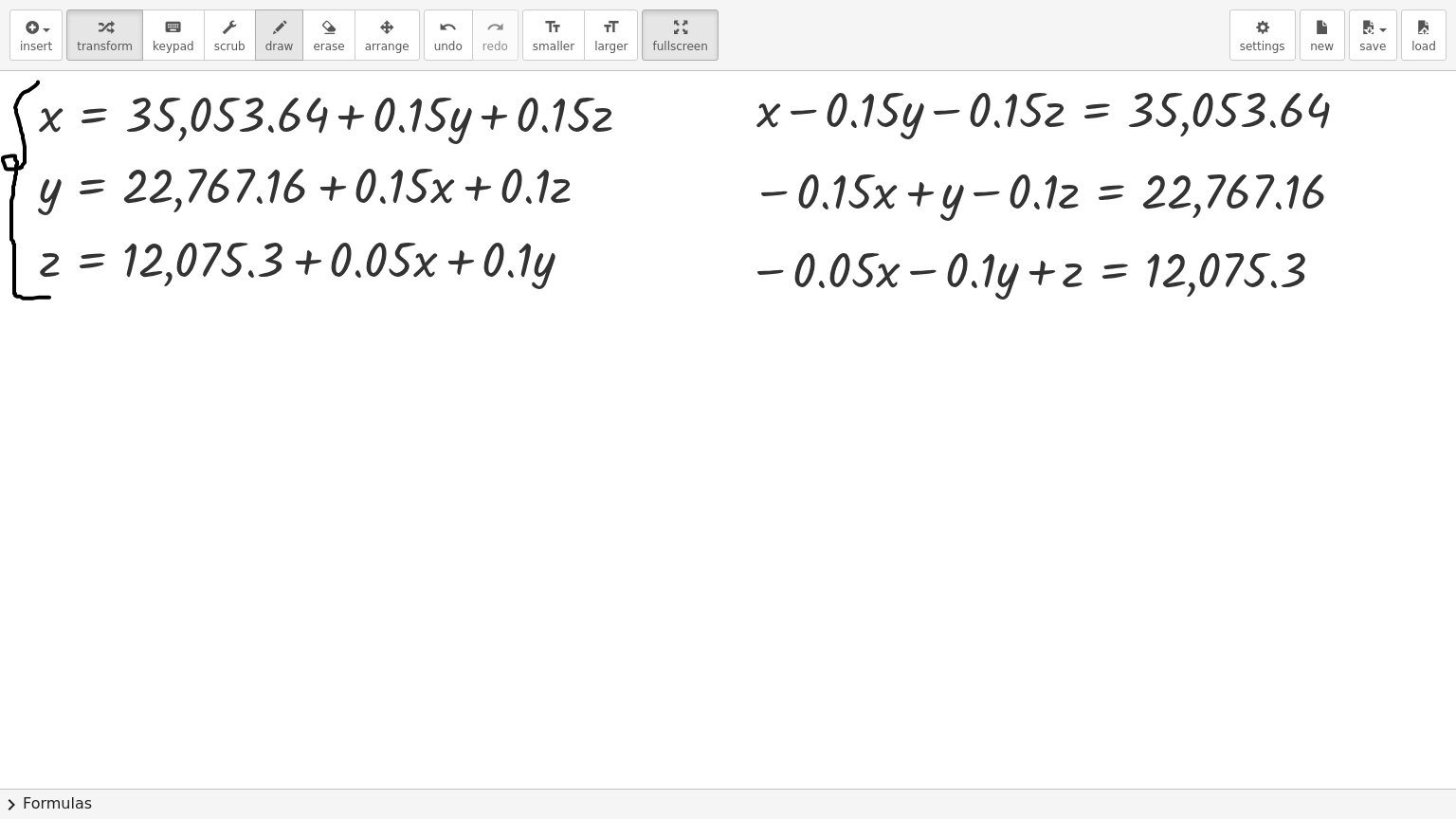
click at [273, 38] on icon "button" at bounding box center [280, 28] width 13 height 23
drag, startPoint x: 756, startPoint y: 93, endPoint x: 777, endPoint y: 299, distance: 207.1
click at [777, 299] on div at bounding box center [728, 788] width 1456 height 1435
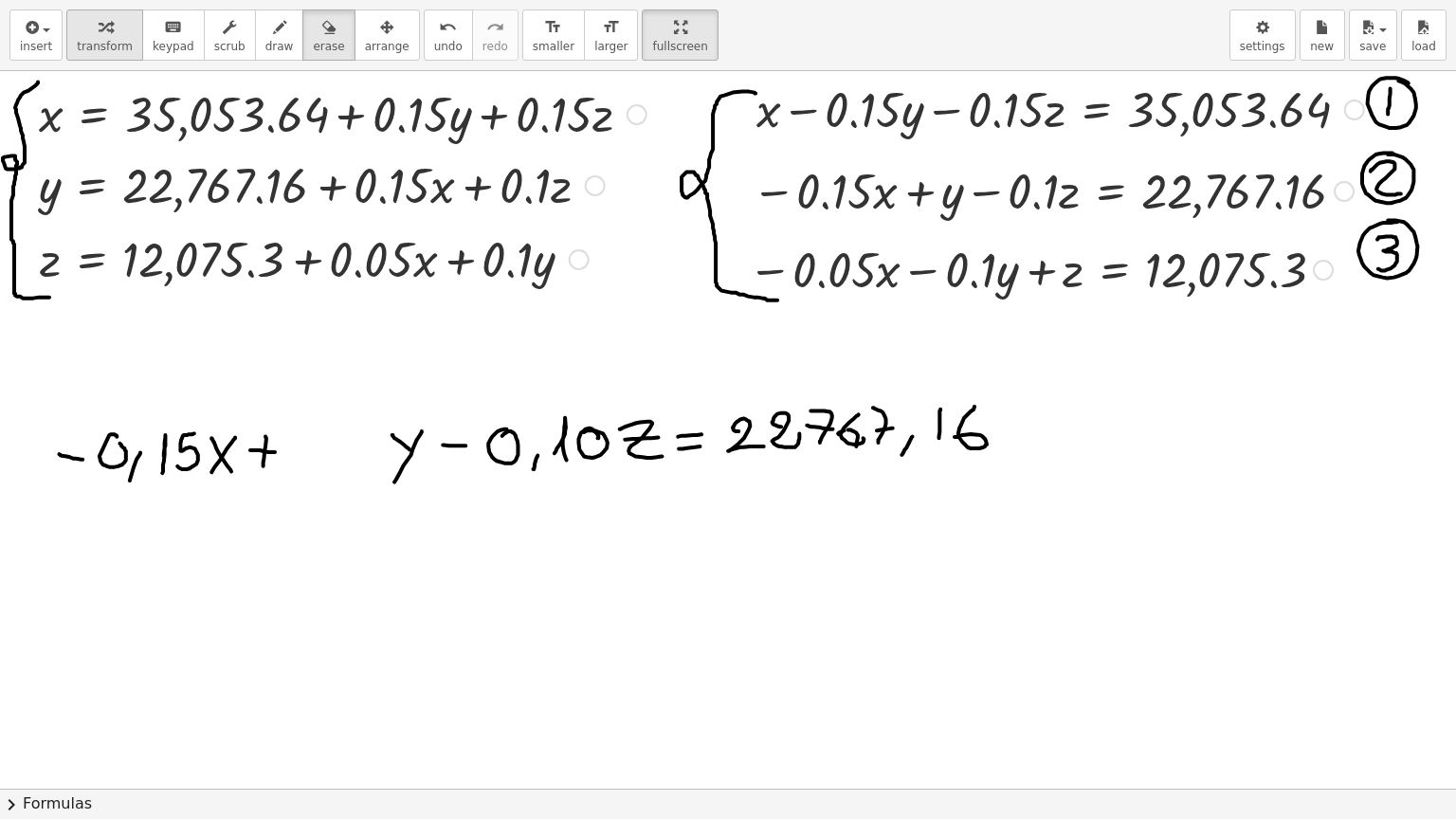
click at [98, 31] on icon "button" at bounding box center [105, 28] width 13 height 23
click at [434, 40] on span "undo" at bounding box center [448, 47] width 29 height 13
click at [273, 38] on icon "button" at bounding box center [280, 28] width 13 height 23
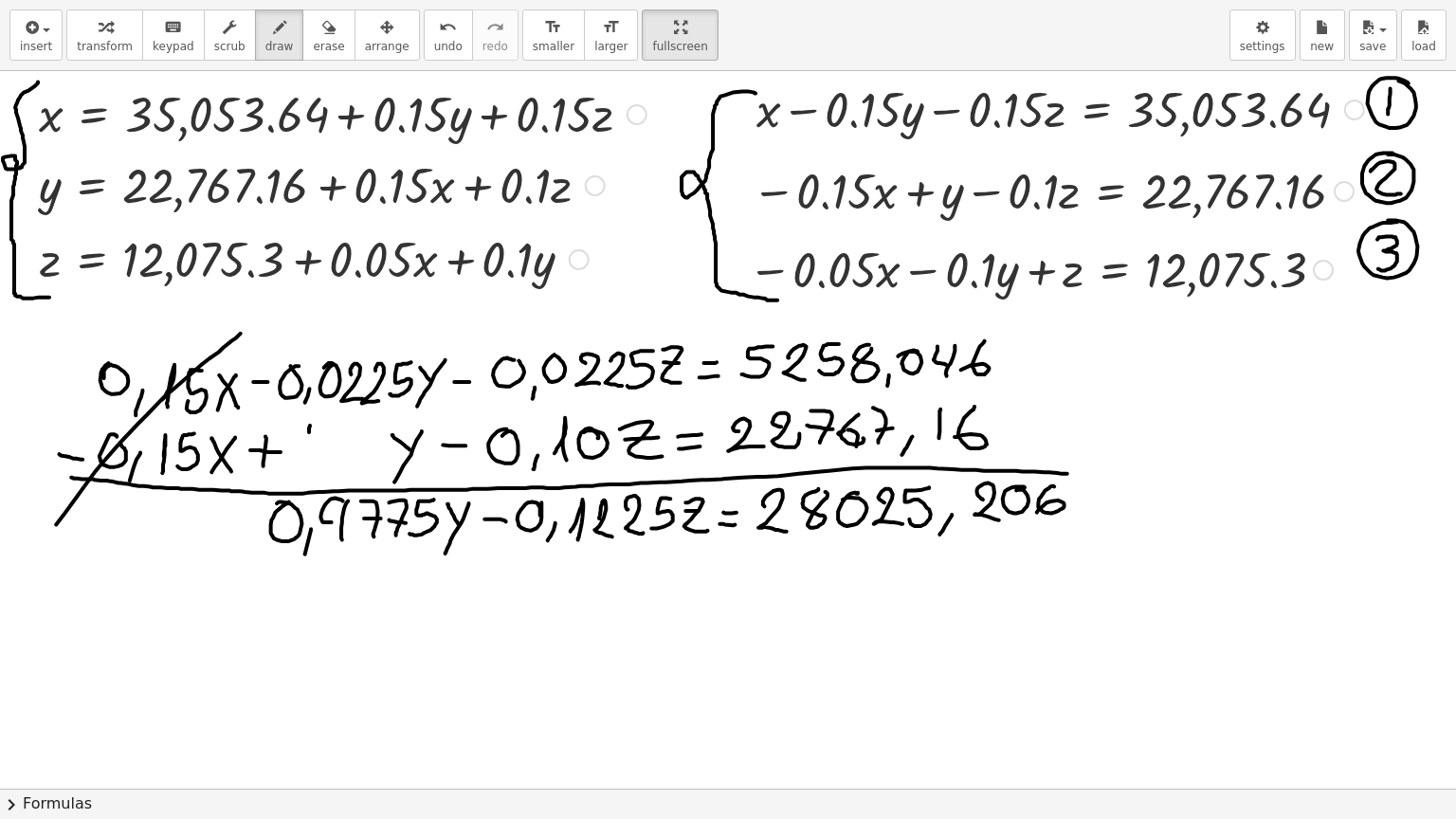
click at [1354, 110] on div at bounding box center [728, 788] width 1456 height 1435
click at [98, 23] on icon "button" at bounding box center [105, 28] width 13 height 23
click at [1354, 109] on div at bounding box center [1355, 110] width 21 height 21
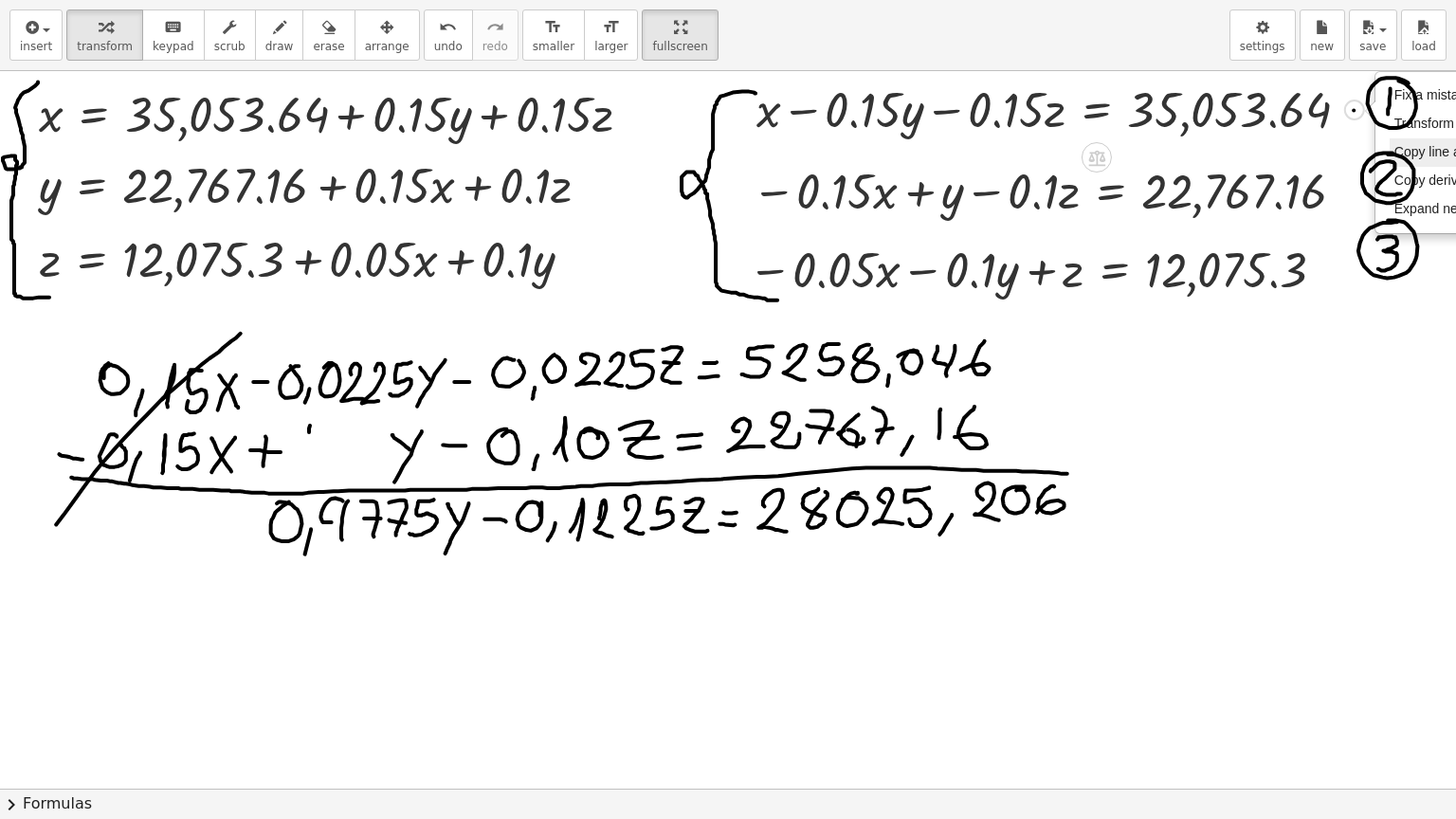
click at [1412, 154] on span "Copy line as LaTeX" at bounding box center [1451, 152] width 115 height 15
drag, startPoint x: 321, startPoint y: 626, endPoint x: 338, endPoint y: 726, distance: 101.4
click at [334, 699] on div at bounding box center [728, 788] width 1456 height 1435
click at [41, 45] on span "insert" at bounding box center [36, 47] width 32 height 13
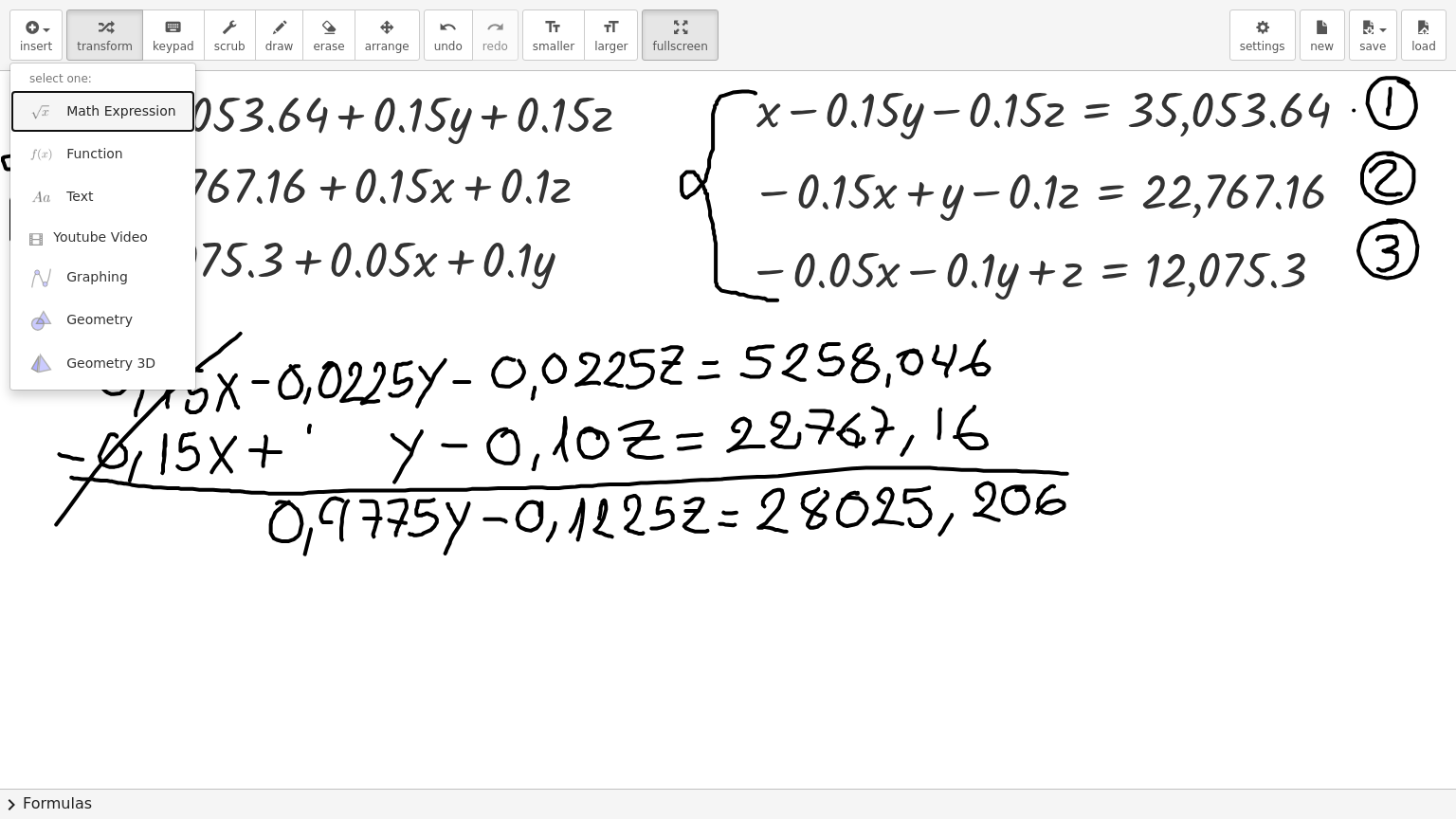
click at [89, 110] on span "Math Expression" at bounding box center [120, 112] width 109 height 19
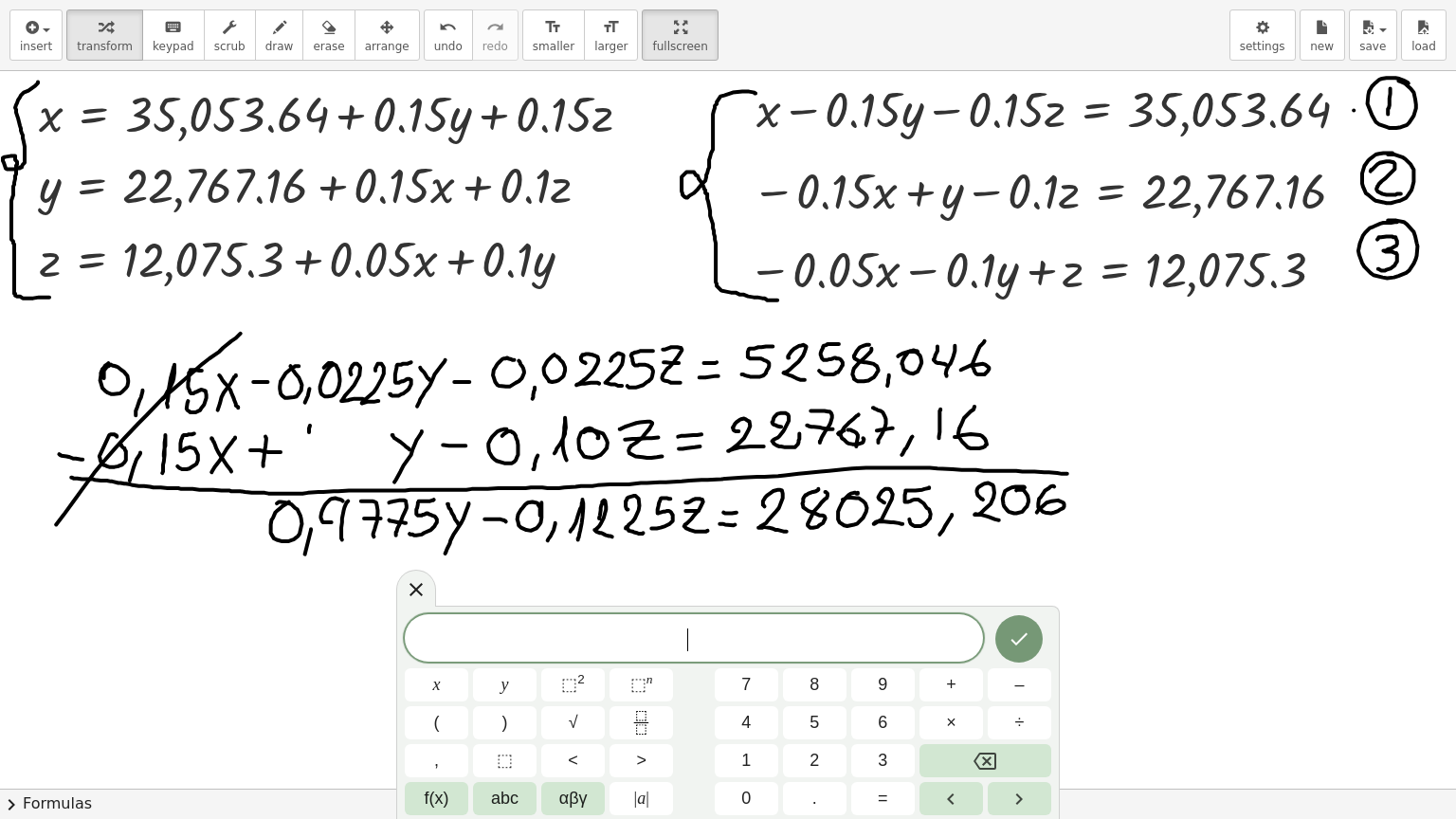
click at [1428, 113] on div at bounding box center [728, 788] width 1456 height 1435
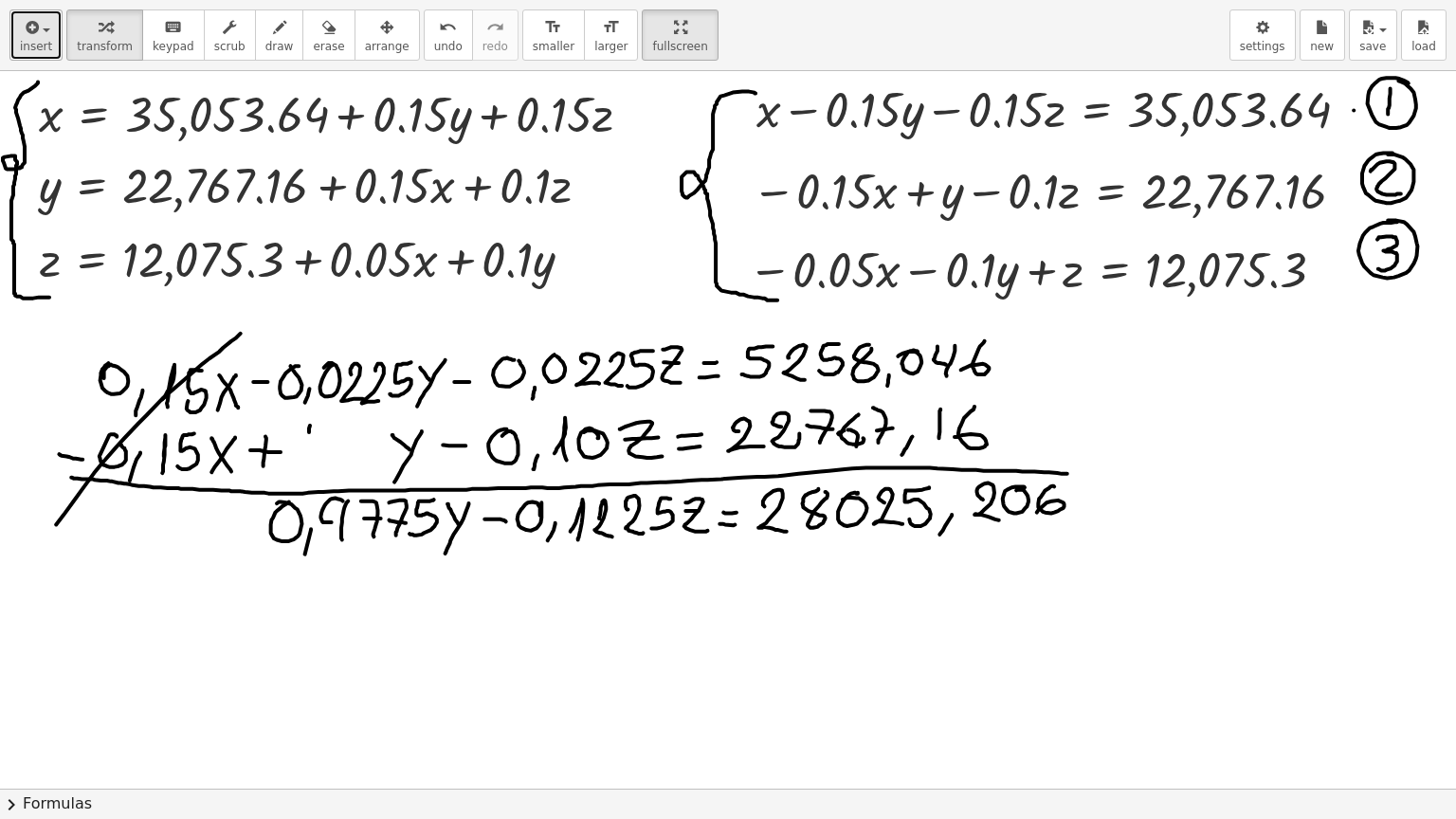
click at [34, 37] on icon "button" at bounding box center [31, 28] width 17 height 23
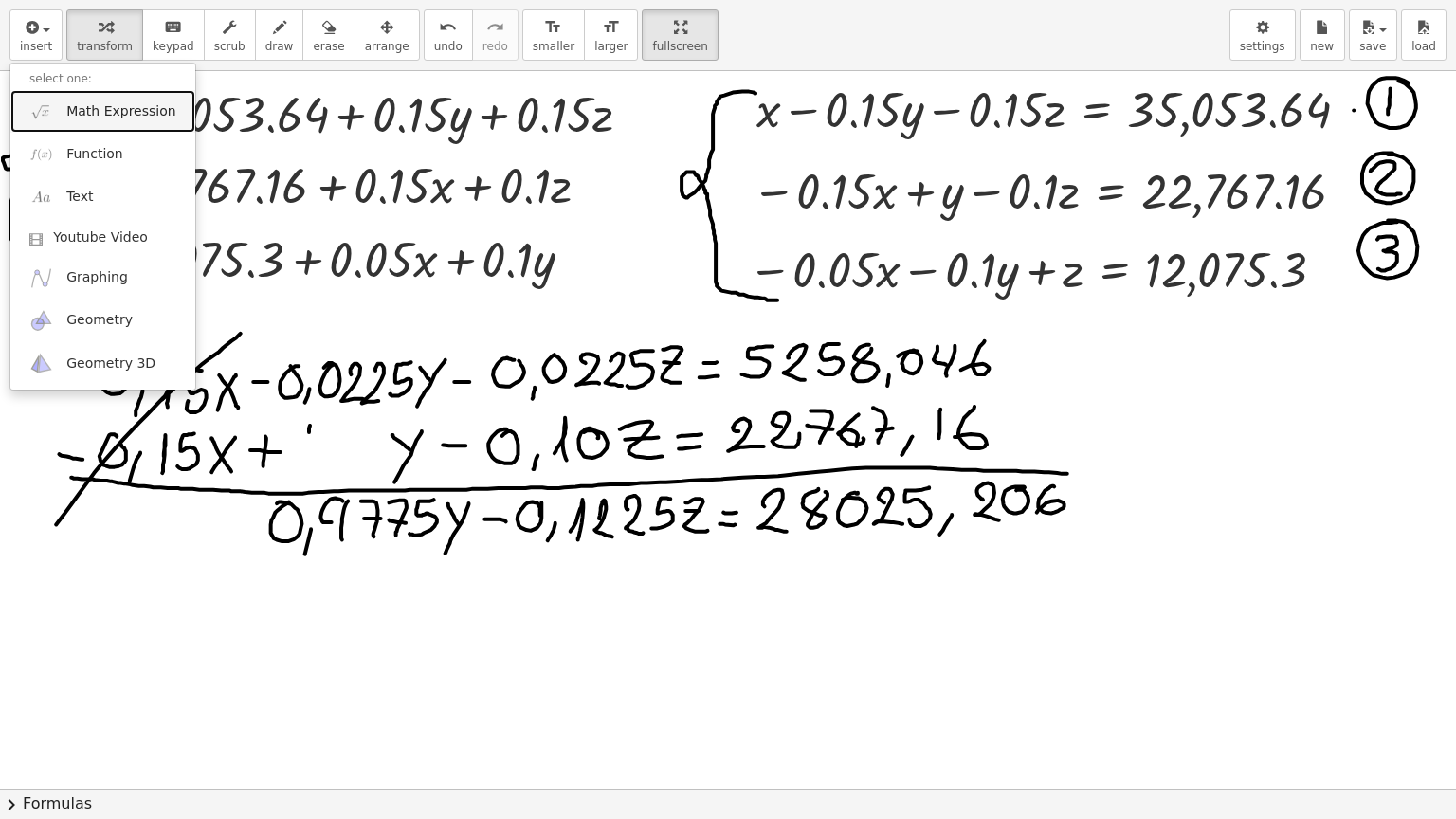
click at [58, 118] on link "Math Expression" at bounding box center [102, 111] width 184 height 43
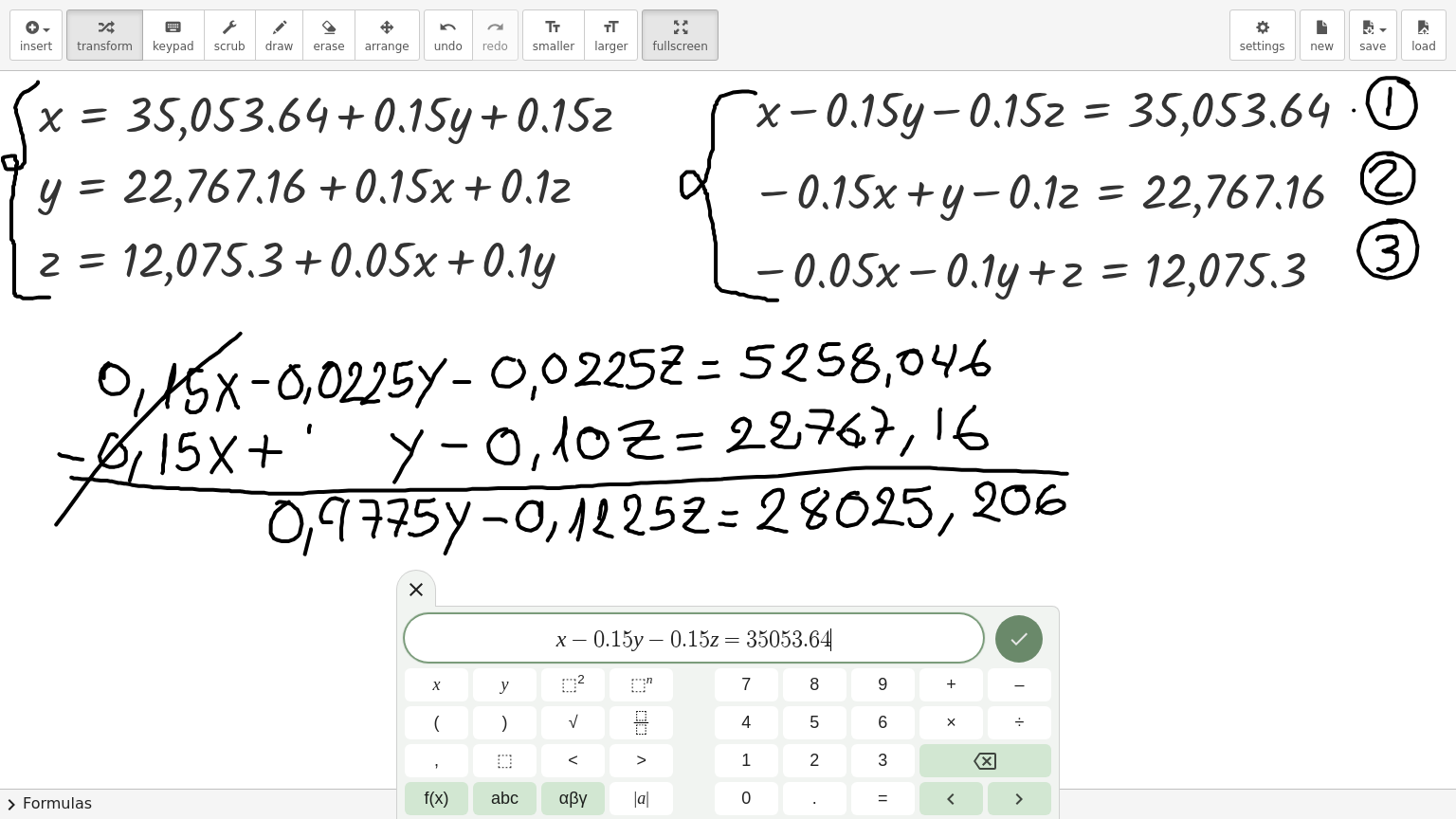
click at [1027, 641] on icon "Done" at bounding box center [1019, 639] width 23 height 23
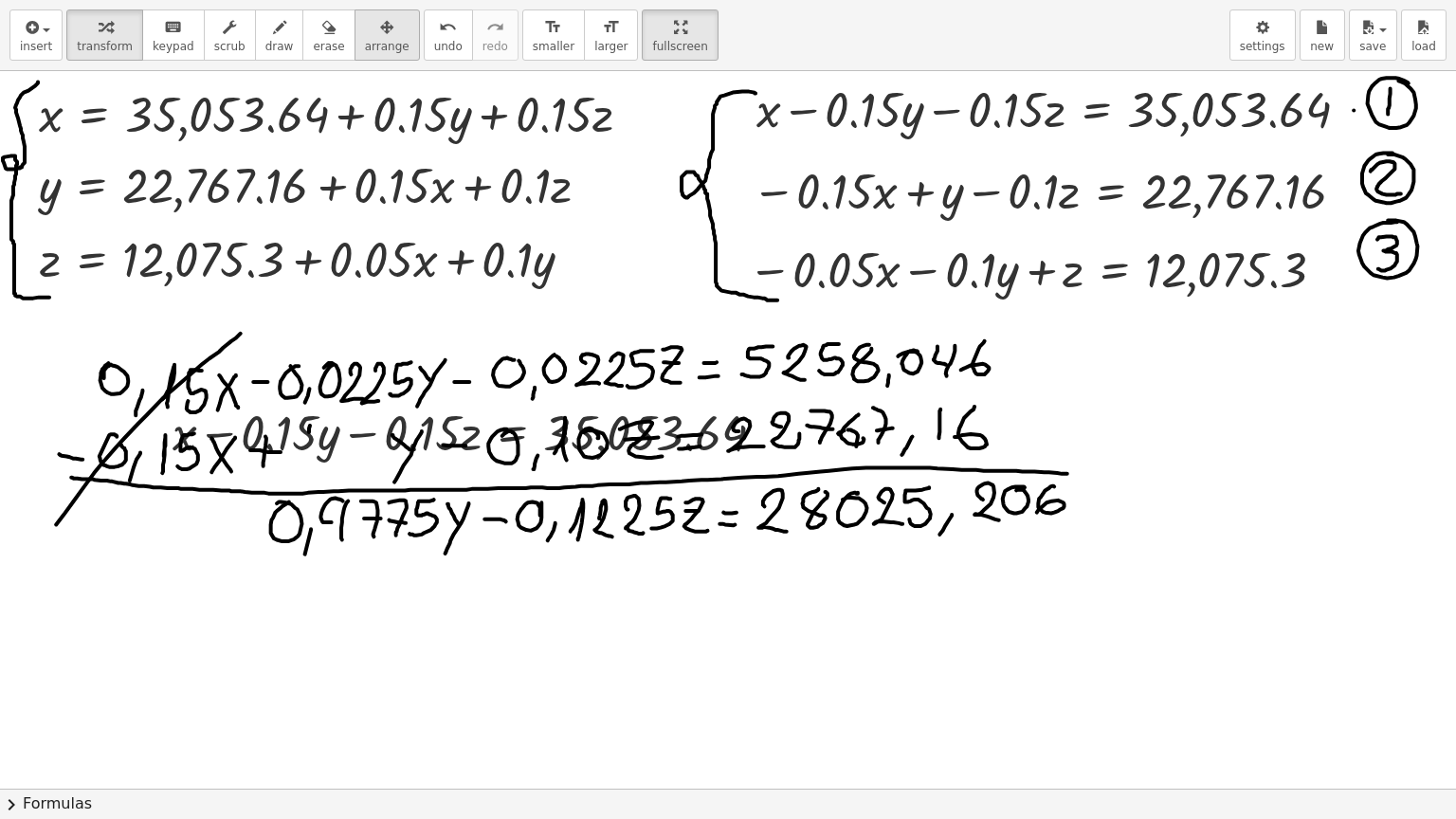
click at [365, 31] on div "button" at bounding box center [387, 27] width 45 height 23
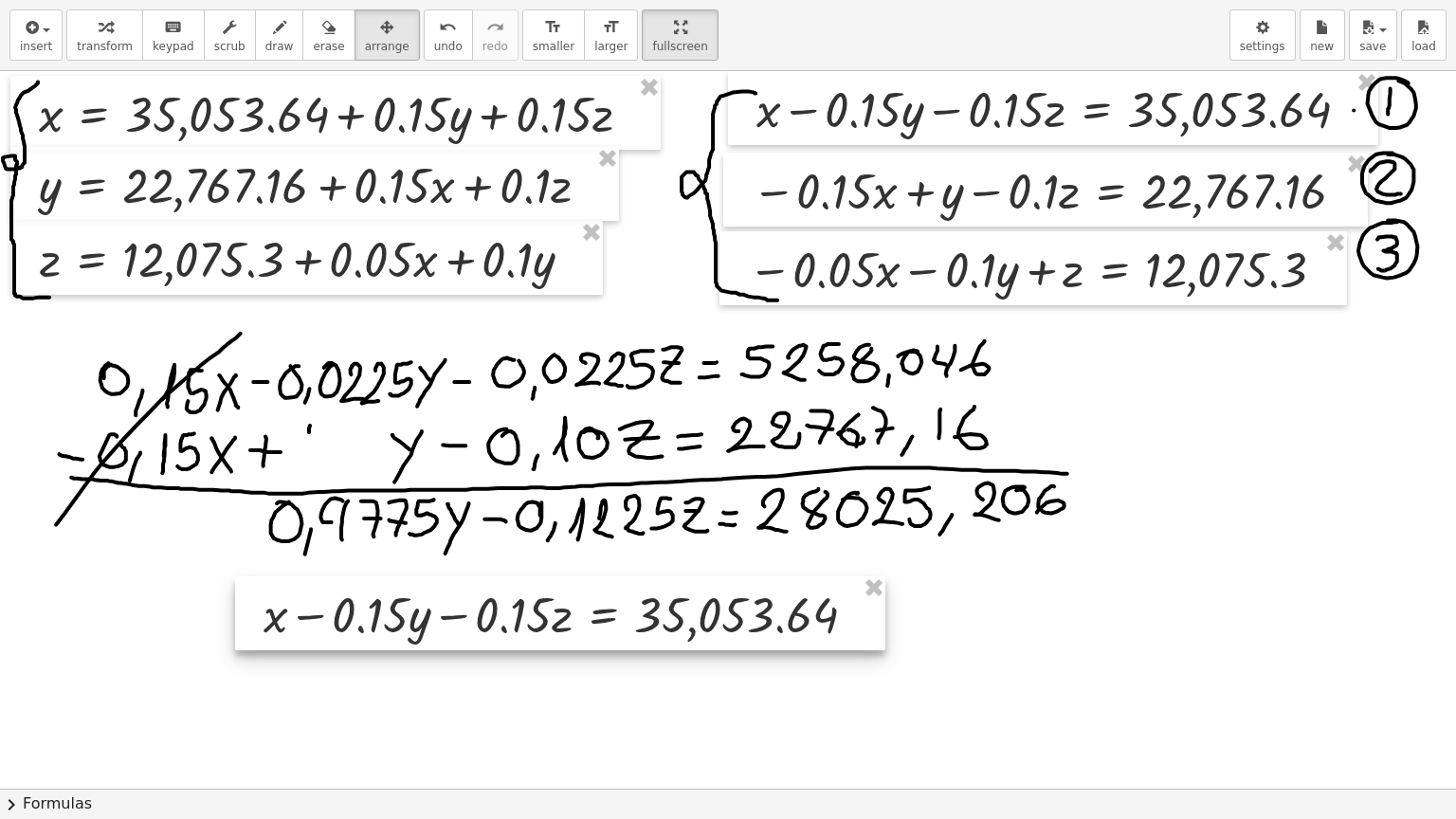
drag, startPoint x: 368, startPoint y: 436, endPoint x: 459, endPoint y: 618, distance: 203.5
click at [459, 618] on div at bounding box center [560, 613] width 651 height 74
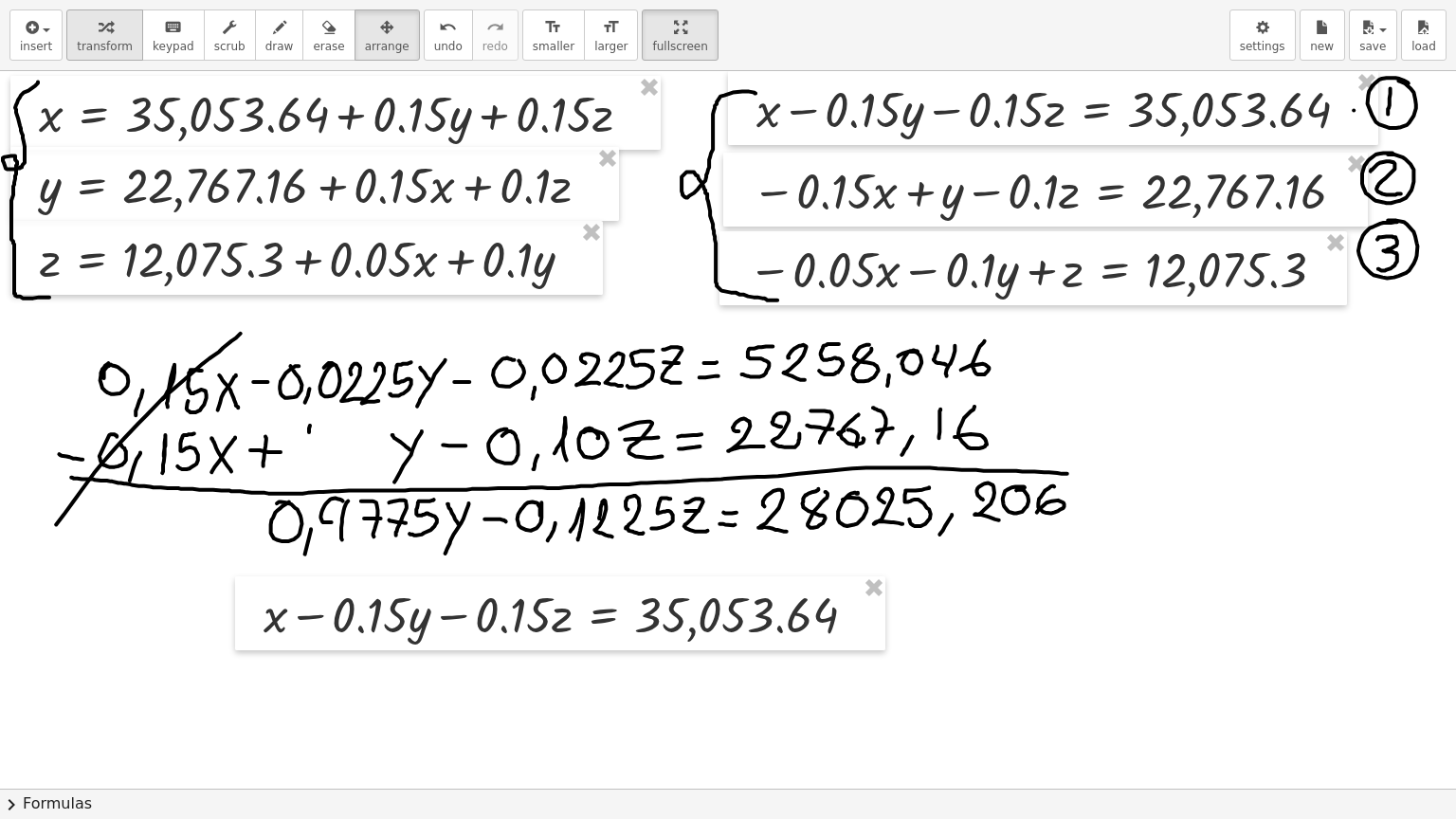
click at [98, 33] on icon "button" at bounding box center [105, 28] width 13 height 23
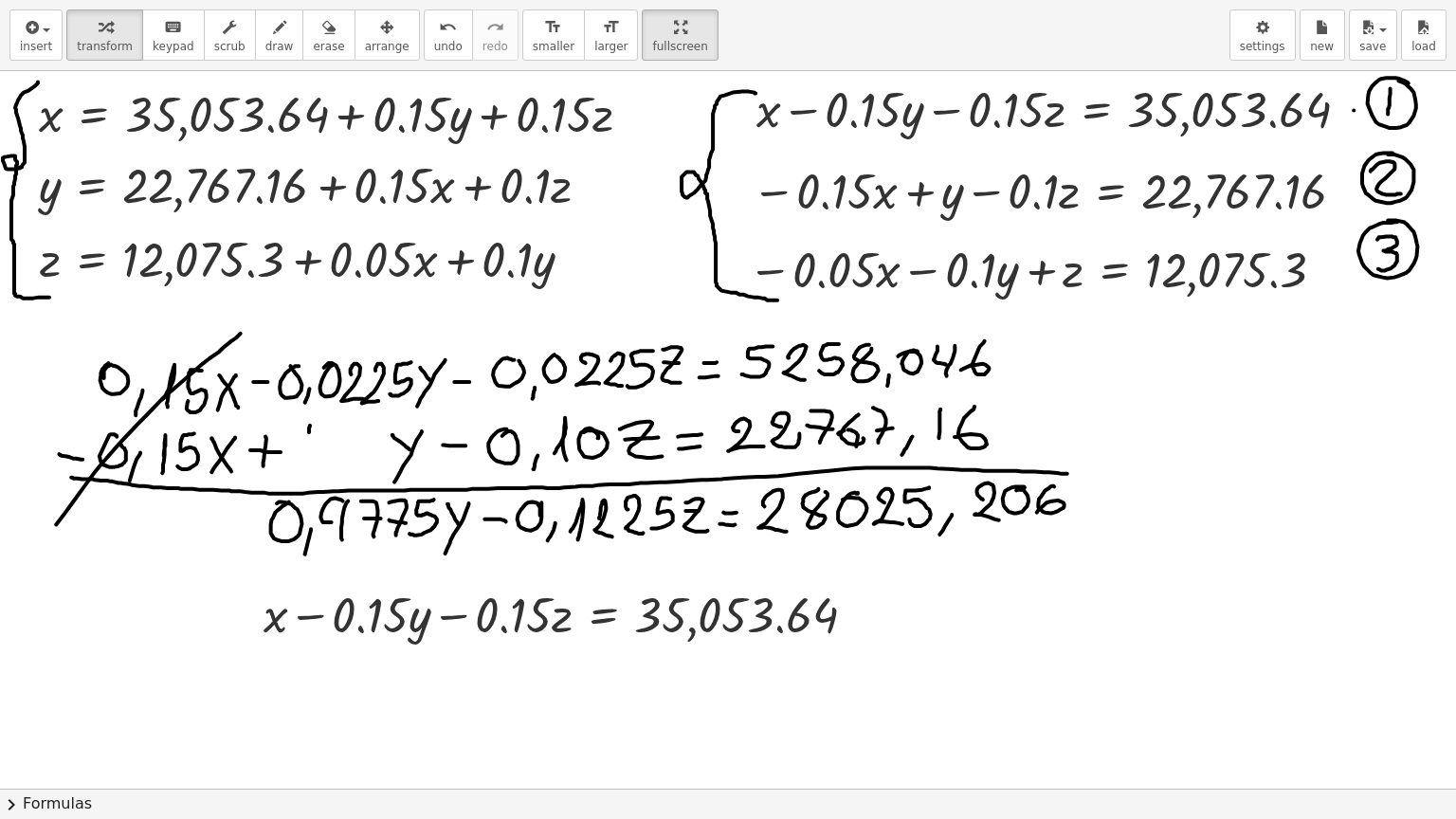
scroll to position [95, 0]
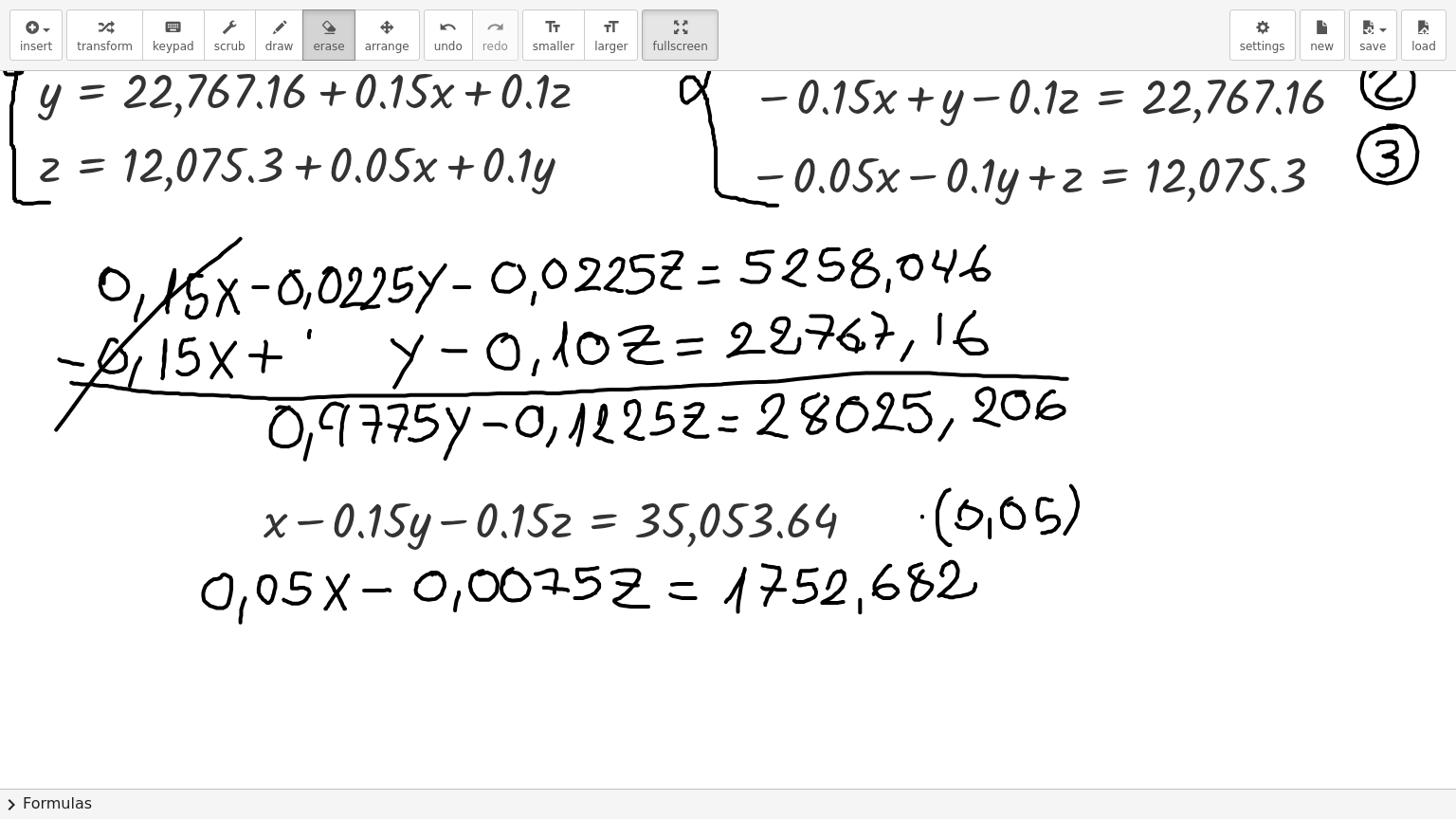
click at [322, 34] on icon "button" at bounding box center [329, 28] width 13 height 23
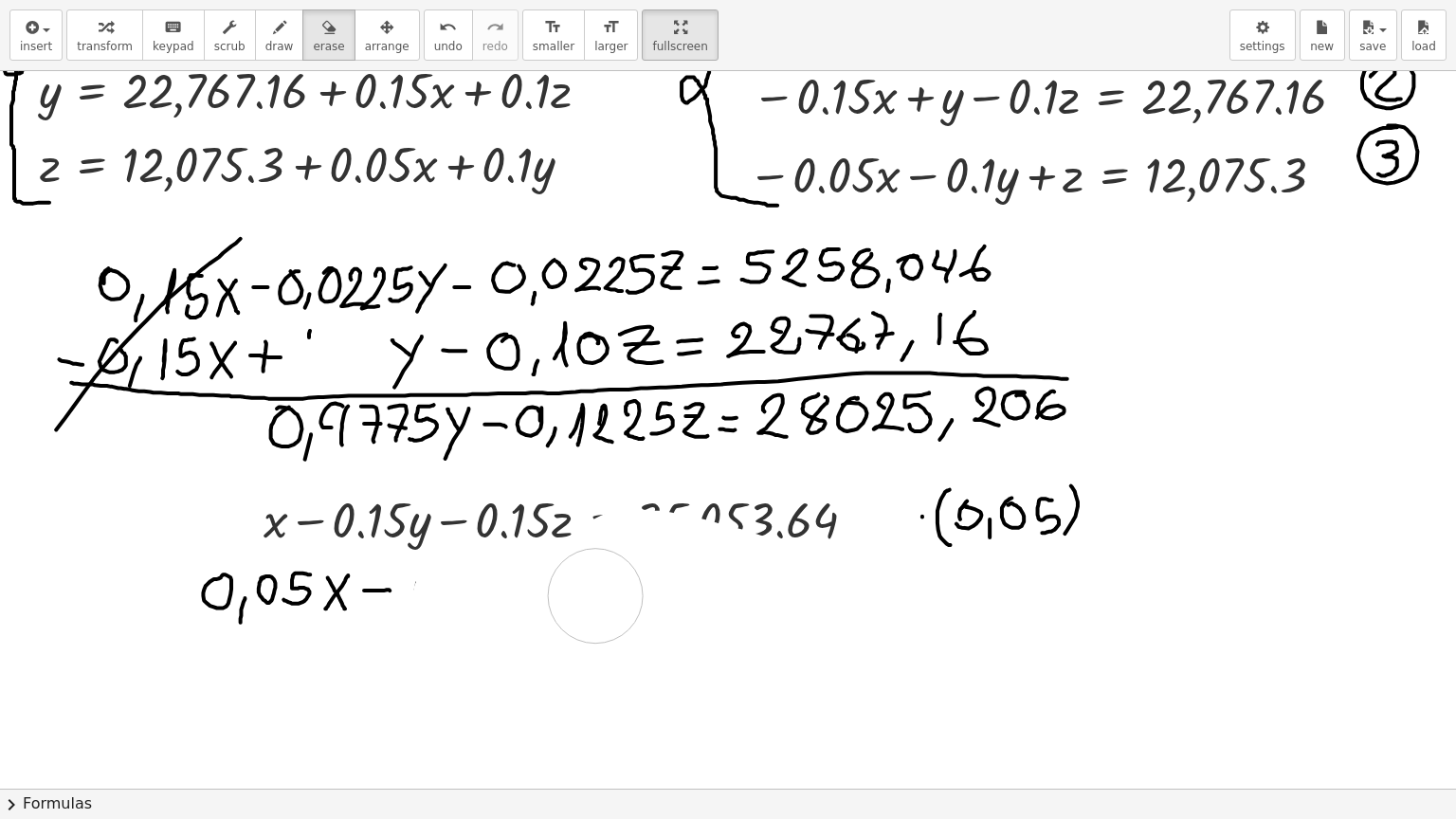
drag, startPoint x: 505, startPoint y: 710, endPoint x: 561, endPoint y: 560, distance: 160.1
click at [595, 602] on div at bounding box center [728, 694] width 1456 height 1435
click at [439, 34] on icon "undo" at bounding box center [447, 28] width 18 height 23
drag, startPoint x: 516, startPoint y: 686, endPoint x: 589, endPoint y: 638, distance: 87.4
click at [589, 638] on div at bounding box center [728, 694] width 1456 height 1435
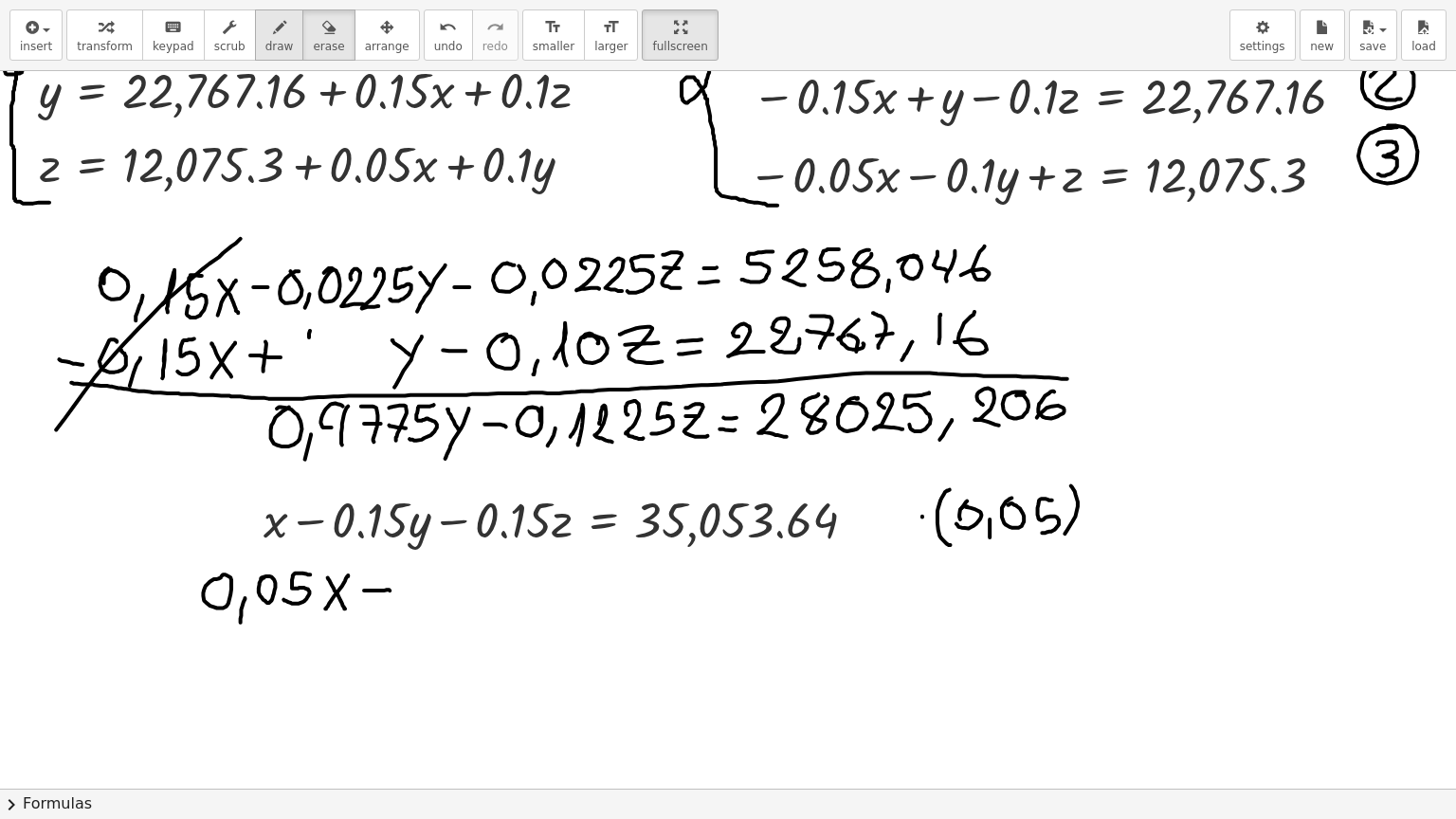
click at [266, 43] on span "draw" at bounding box center [280, 47] width 29 height 13
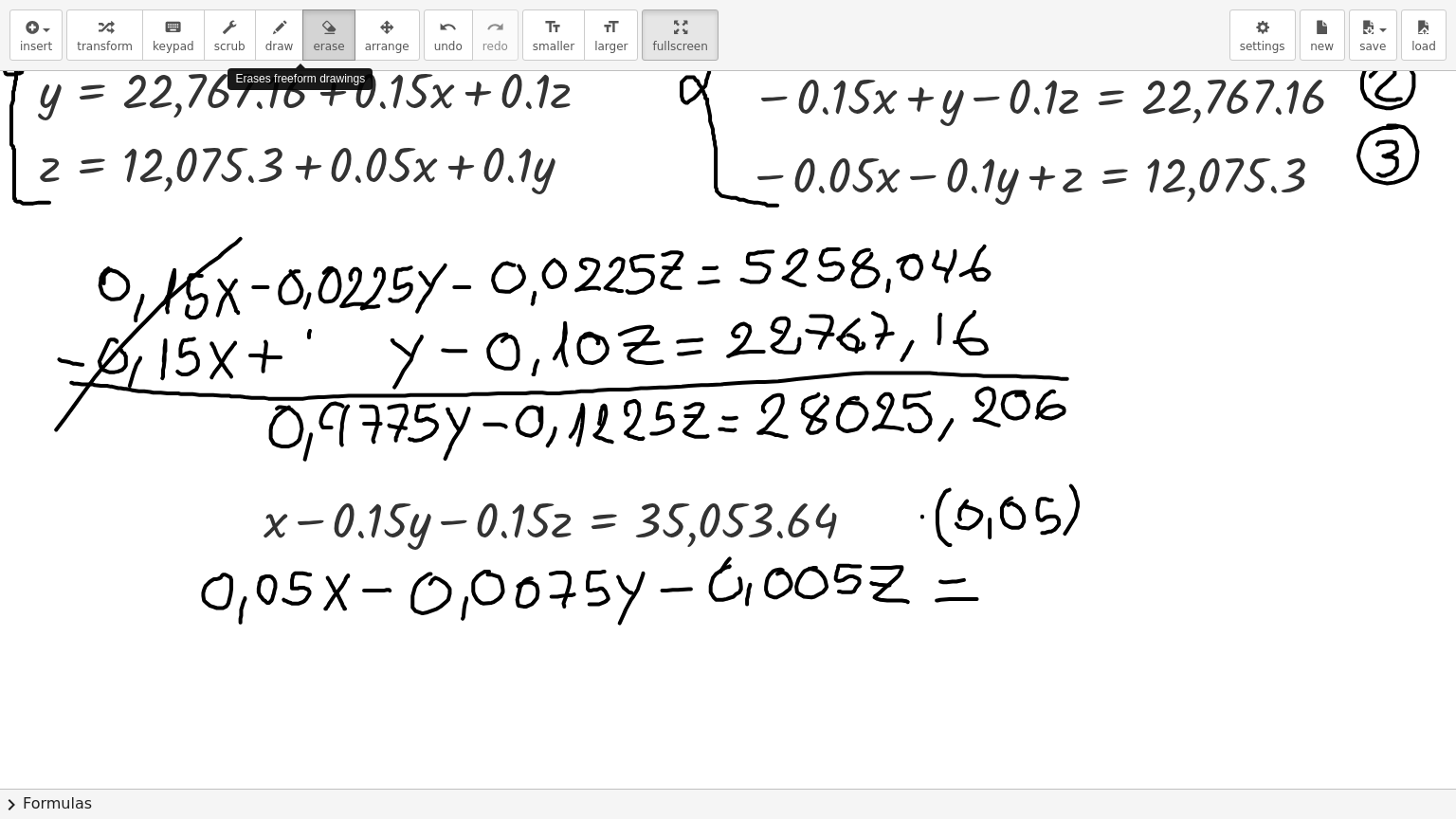
click at [312, 40] on span "erase" at bounding box center [328, 47] width 32 height 13
drag, startPoint x: 979, startPoint y: 697, endPoint x: 992, endPoint y: 635, distance: 63.3
click at [992, 635] on div at bounding box center [728, 694] width 1456 height 1435
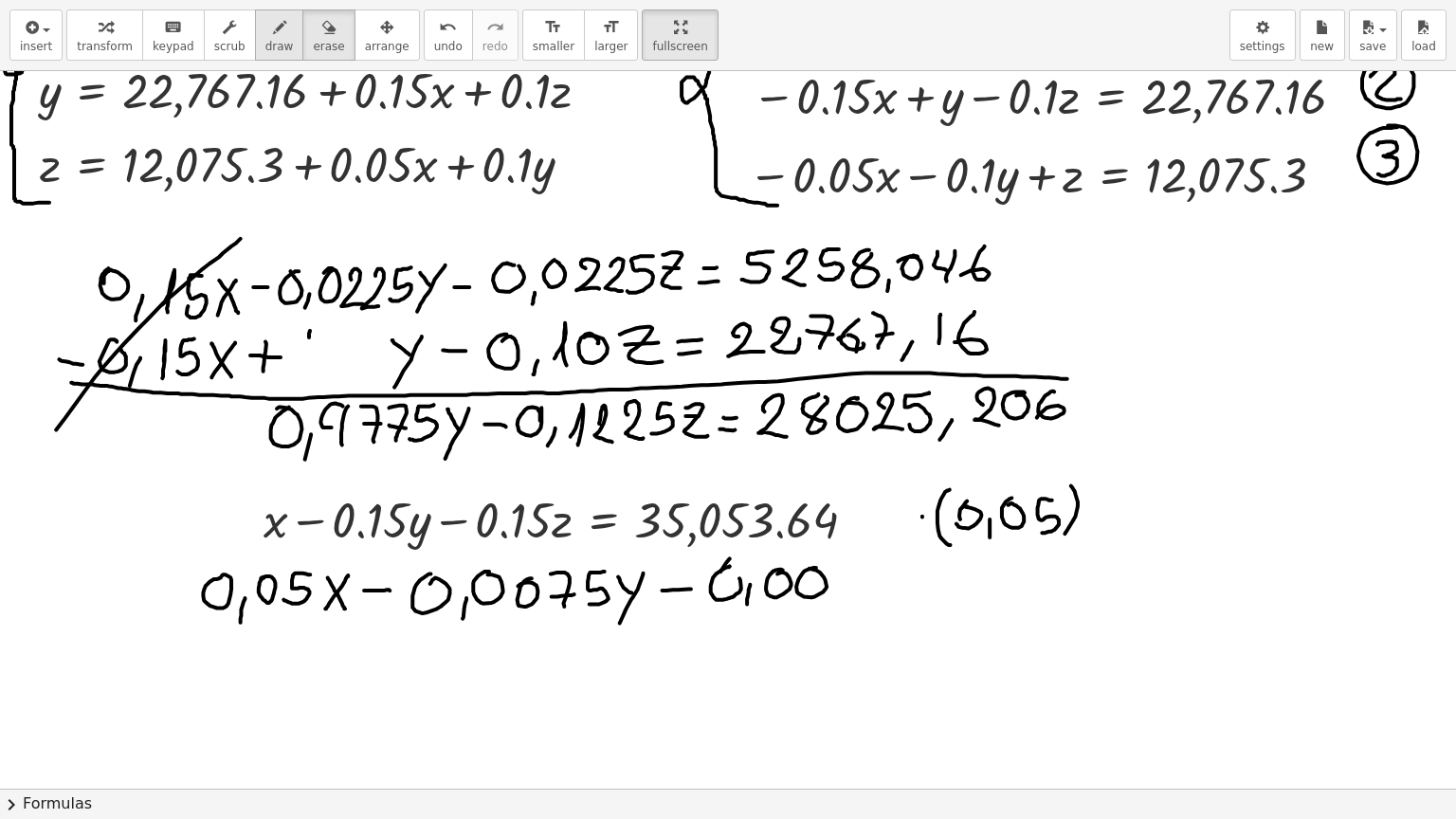
click at [266, 41] on span "draw" at bounding box center [280, 47] width 29 height 13
drag, startPoint x: 839, startPoint y: 567, endPoint x: 859, endPoint y: 599, distance: 37.7
click at [859, 599] on div at bounding box center [728, 694] width 1456 height 1435
click at [863, 583] on div at bounding box center [728, 694] width 1456 height 1435
drag, startPoint x: 902, startPoint y: 558, endPoint x: 881, endPoint y: 594, distance: 41.7
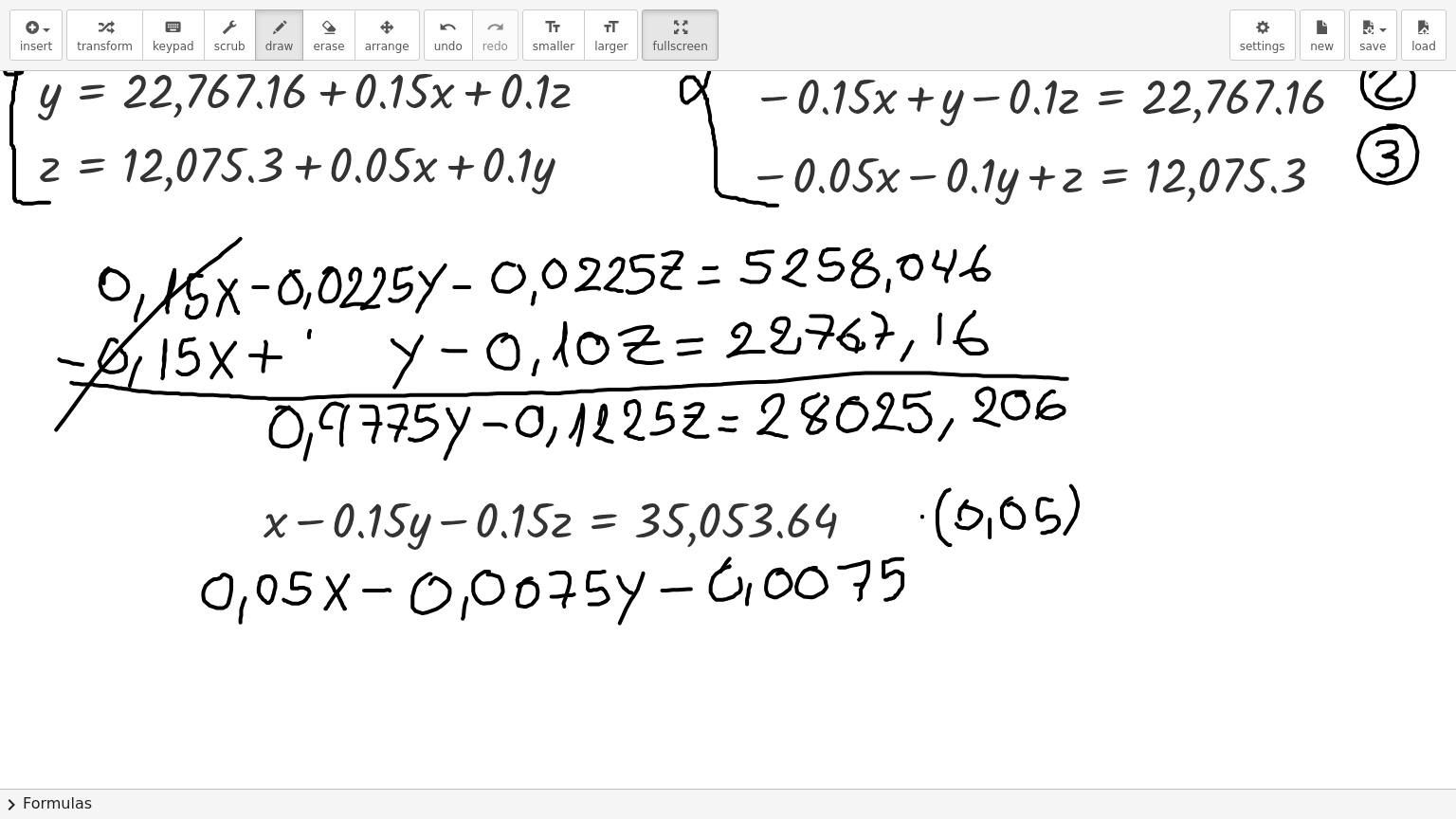
click at [881, 594] on div at bounding box center [728, 694] width 1456 height 1435
drag, startPoint x: 928, startPoint y: 570, endPoint x: 944, endPoint y: 591, distance: 26.4
click at [944, 591] on div at bounding box center [728, 694] width 1456 height 1435
drag, startPoint x: 917, startPoint y: 580, endPoint x: 945, endPoint y: 576, distance: 28.3
click at [945, 576] on div at bounding box center [728, 694] width 1456 height 1435
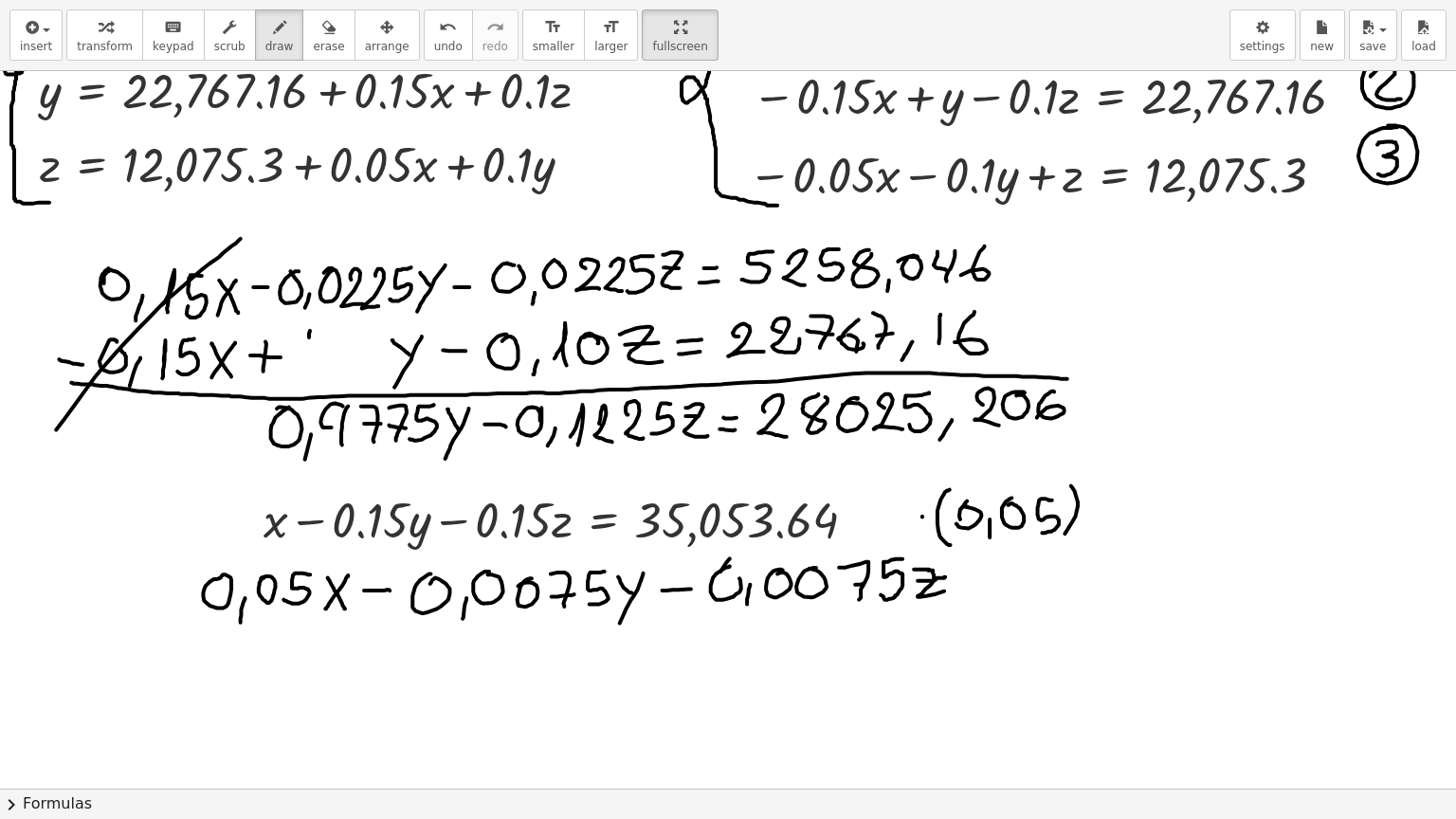
drag, startPoint x: 913, startPoint y: 569, endPoint x: 931, endPoint y: 569, distance: 18.0
click at [931, 569] on div at bounding box center [728, 694] width 1456 height 1435
drag, startPoint x: 970, startPoint y: 572, endPoint x: 982, endPoint y: 572, distance: 12.0
click at [982, 572] on div at bounding box center [728, 694] width 1456 height 1435
drag, startPoint x: 967, startPoint y: 584, endPoint x: 989, endPoint y: 583, distance: 22.0
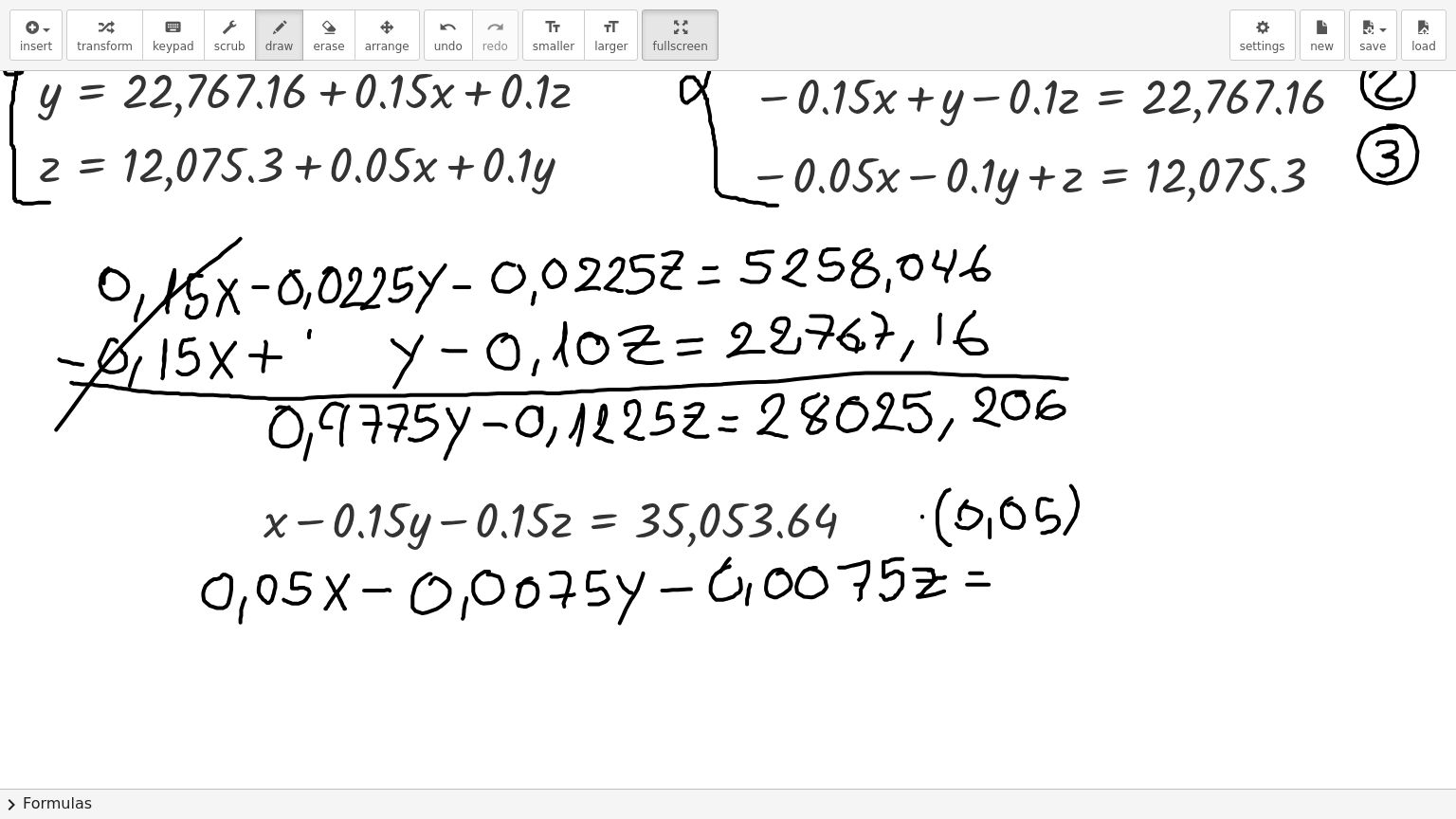
click at [989, 583] on div at bounding box center [728, 694] width 1456 height 1435
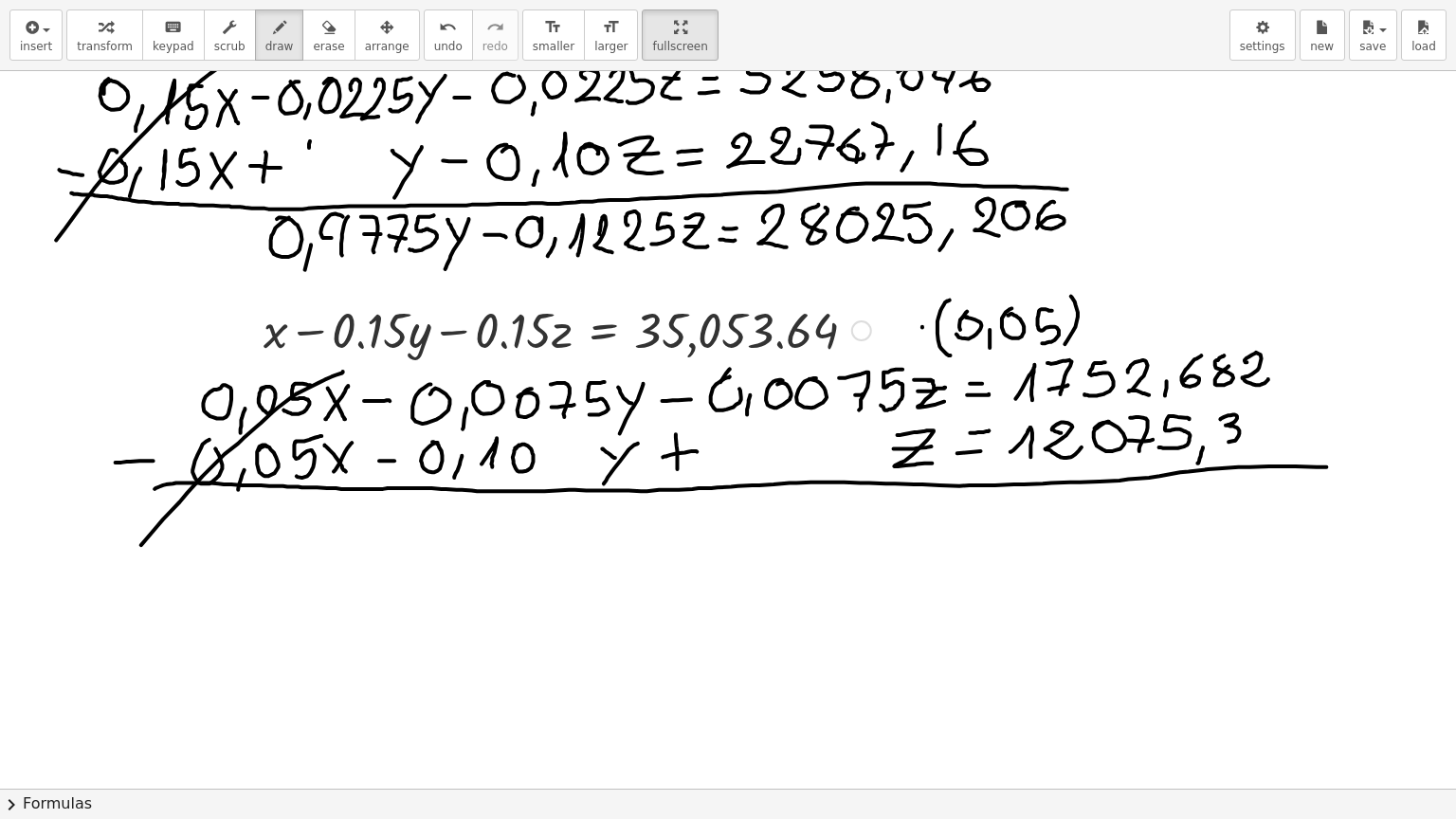
scroll to position [379, 0]
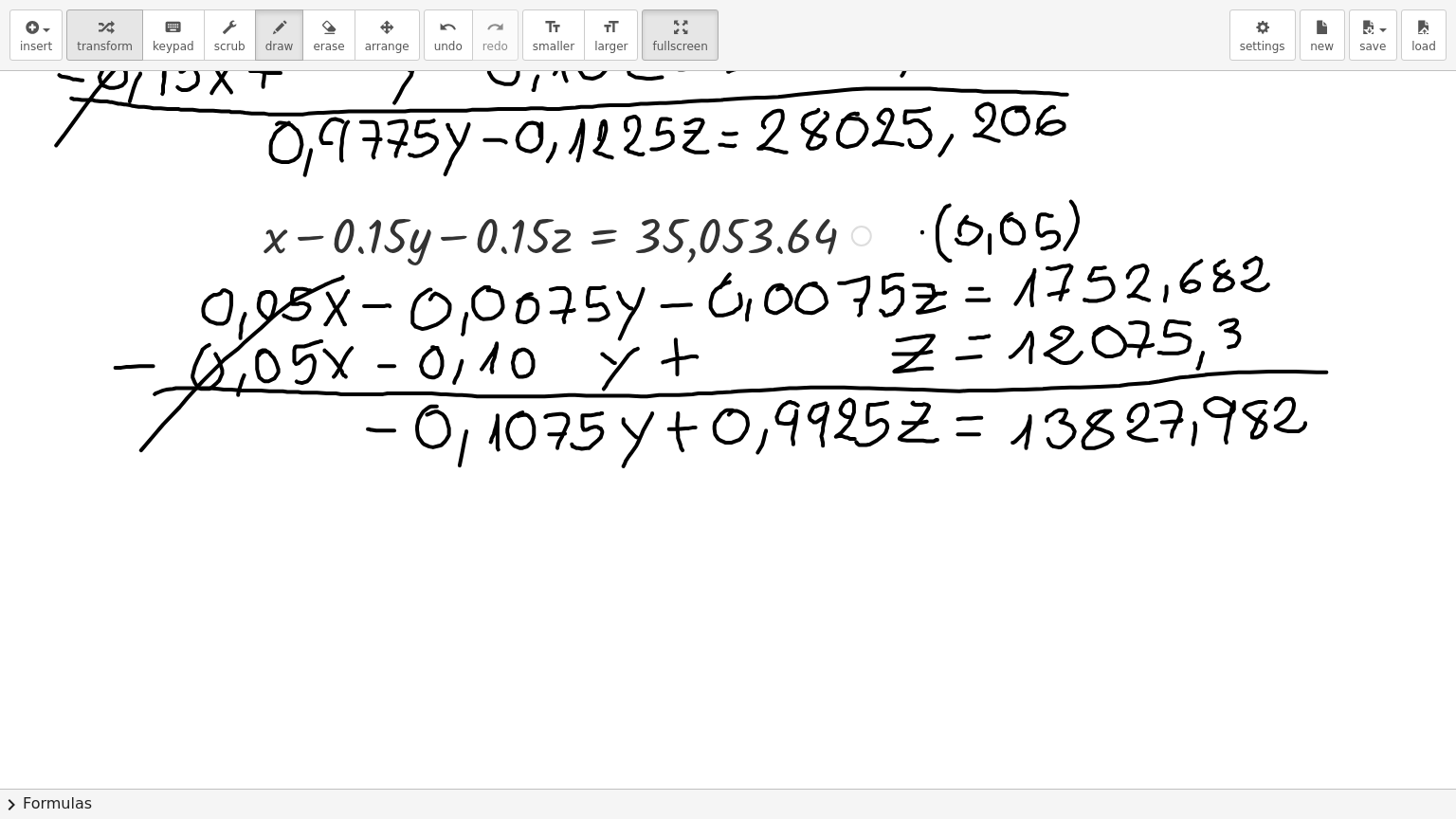
click at [98, 34] on icon "button" at bounding box center [105, 28] width 13 height 23
click at [1073, 120] on div at bounding box center [728, 410] width 1456 height 1435
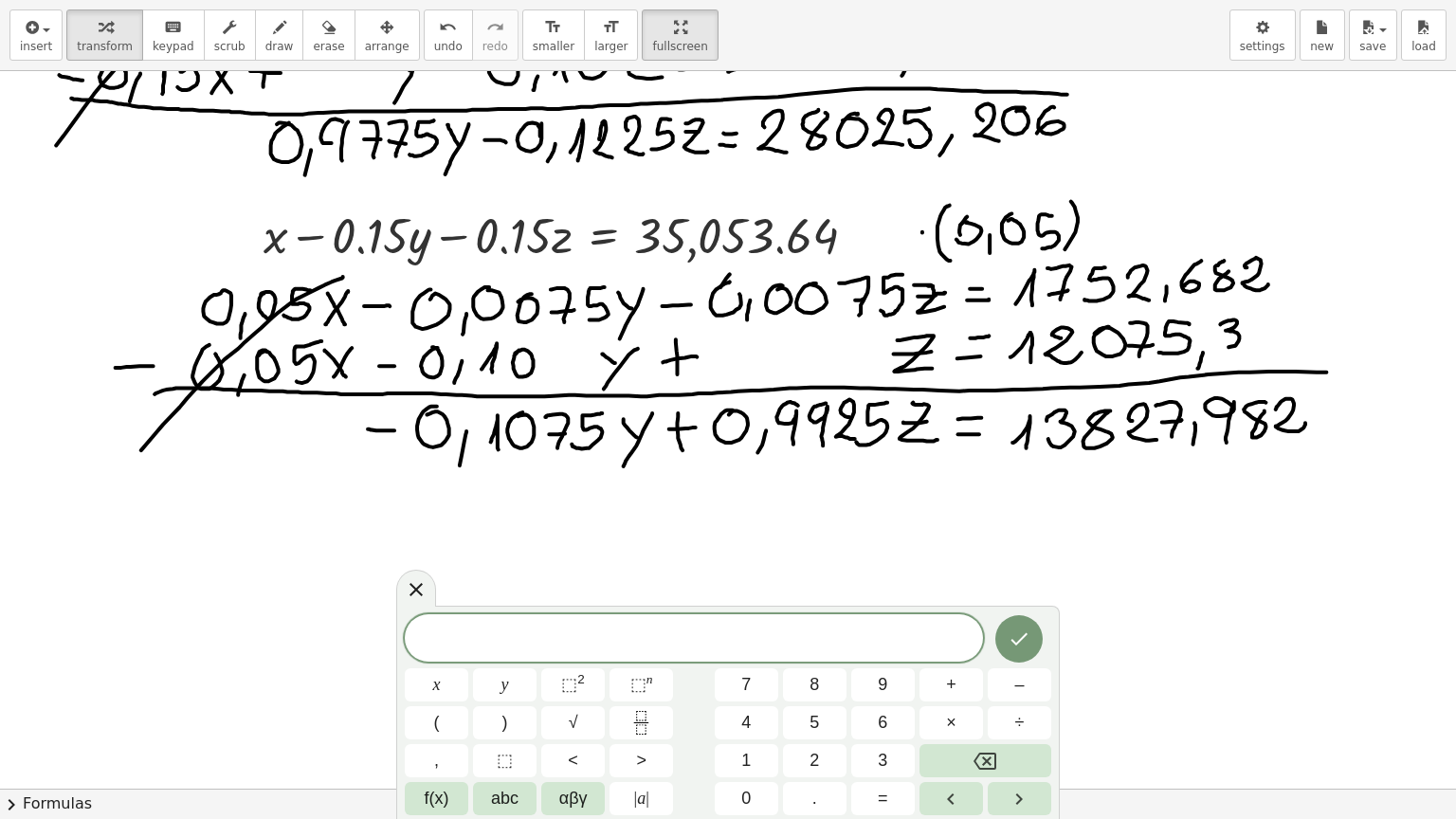
drag, startPoint x: 1063, startPoint y: 120, endPoint x: 292, endPoint y: 152, distance: 771.7
click at [292, 152] on div at bounding box center [728, 410] width 1456 height 1435
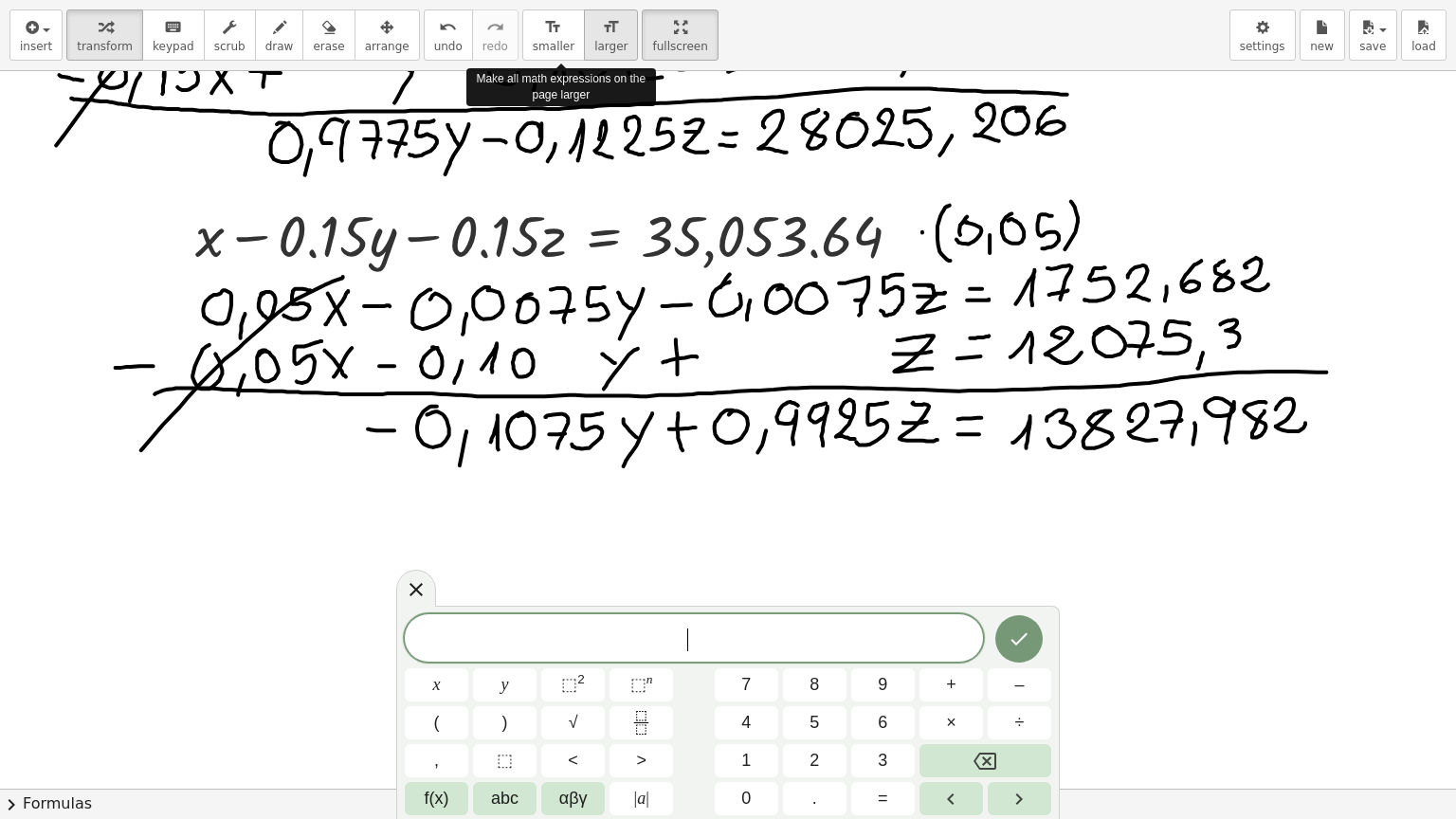
click at [602, 34] on icon "format_size" at bounding box center [610, 28] width 18 height 23
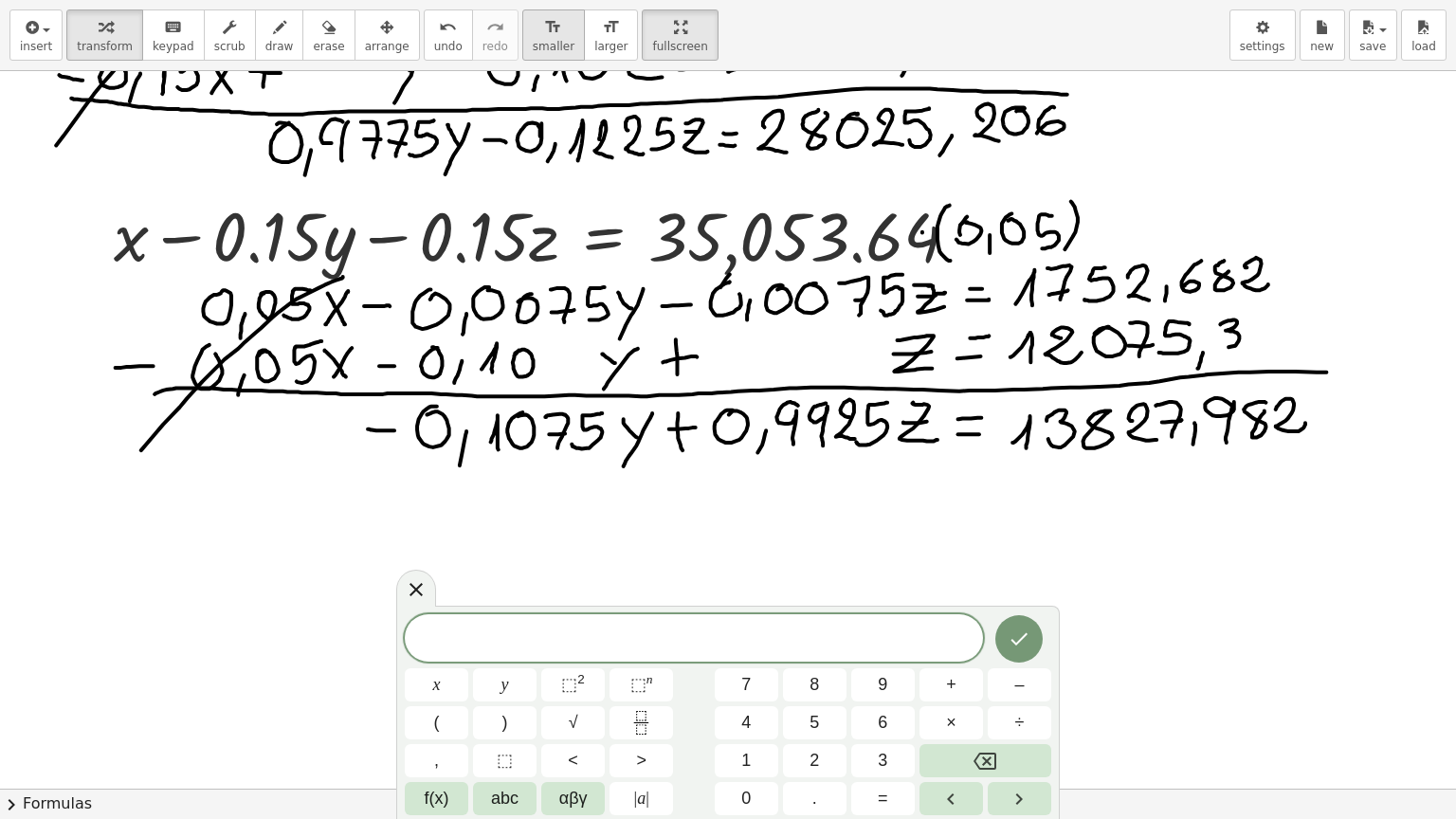
click at [533, 40] on span "smaller" at bounding box center [554, 47] width 42 height 13
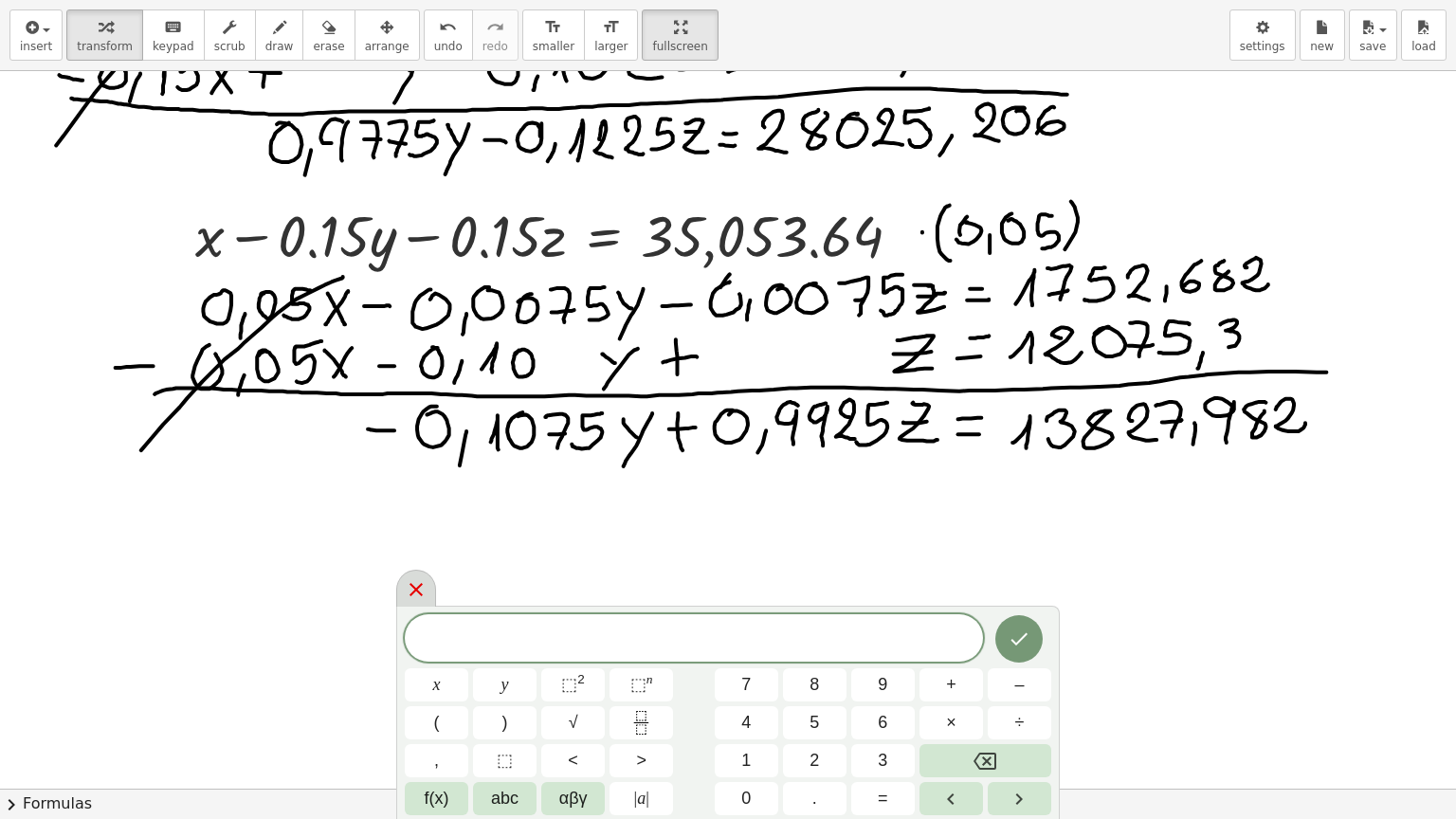
click at [416, 588] on icon at bounding box center [417, 590] width 13 height 13
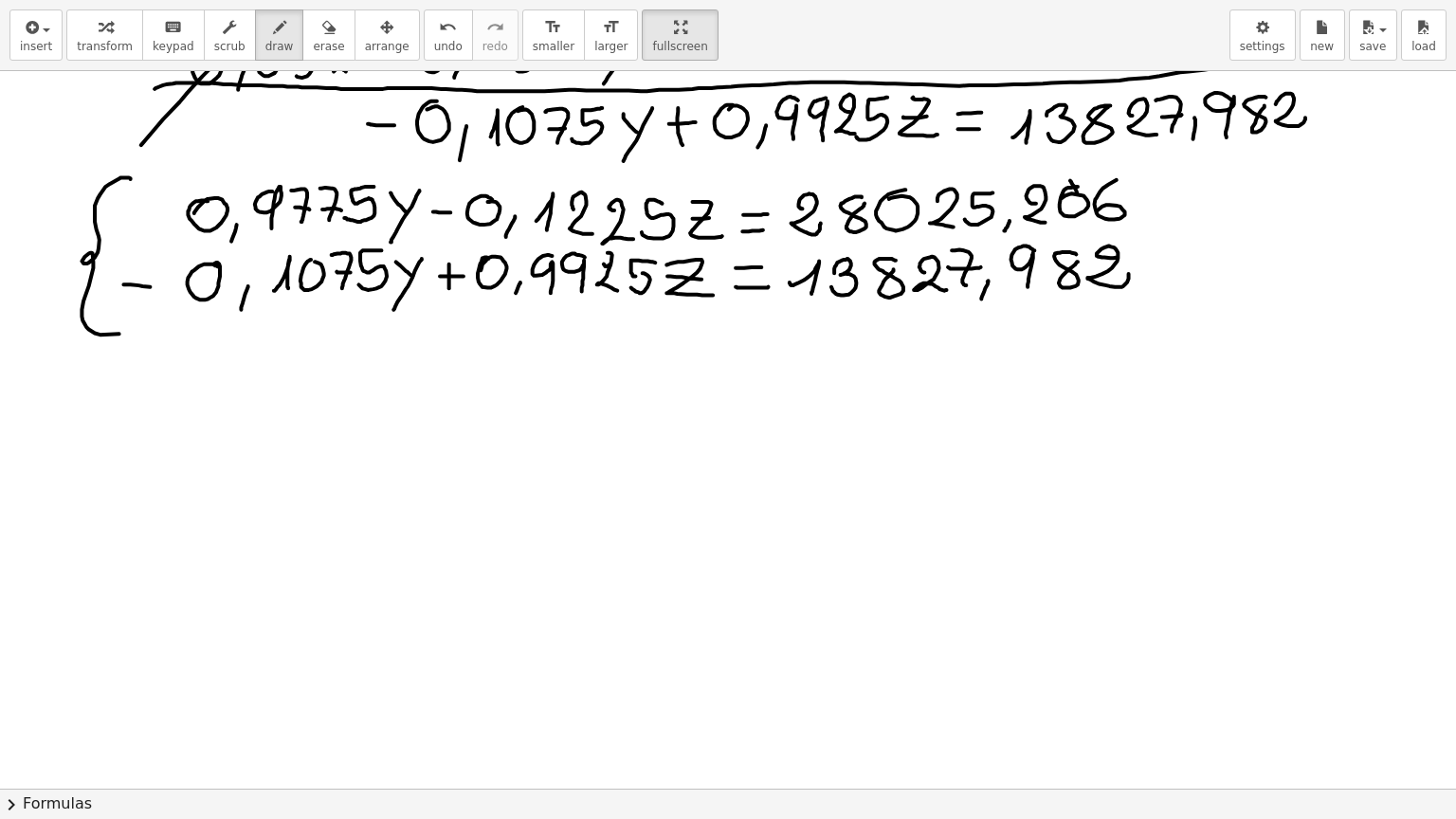
scroll to position [717, 0]
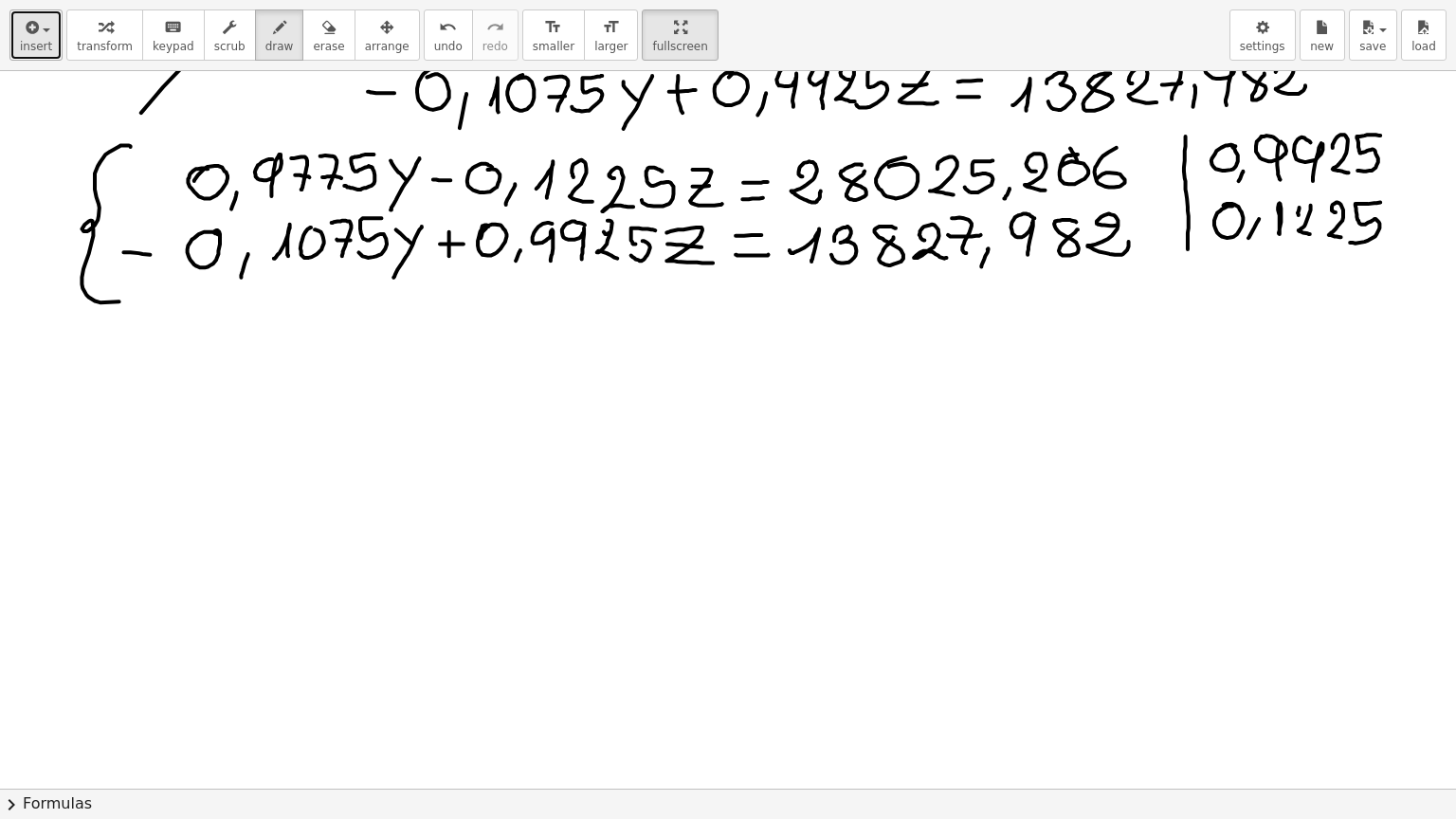
click at [39, 31] on span "button" at bounding box center [41, 30] width 4 height 13
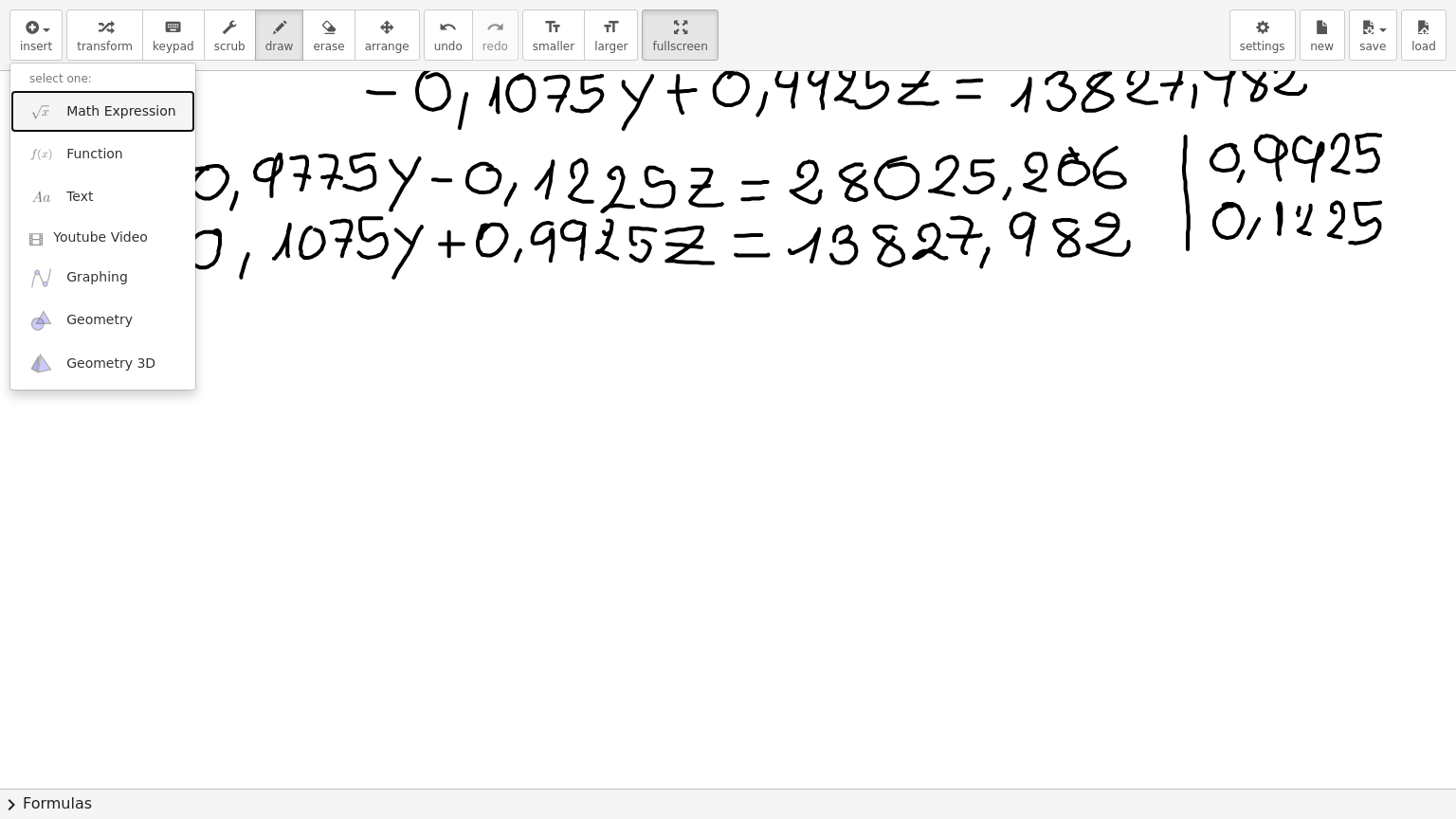
click at [110, 116] on span "Math Expression" at bounding box center [120, 112] width 109 height 19
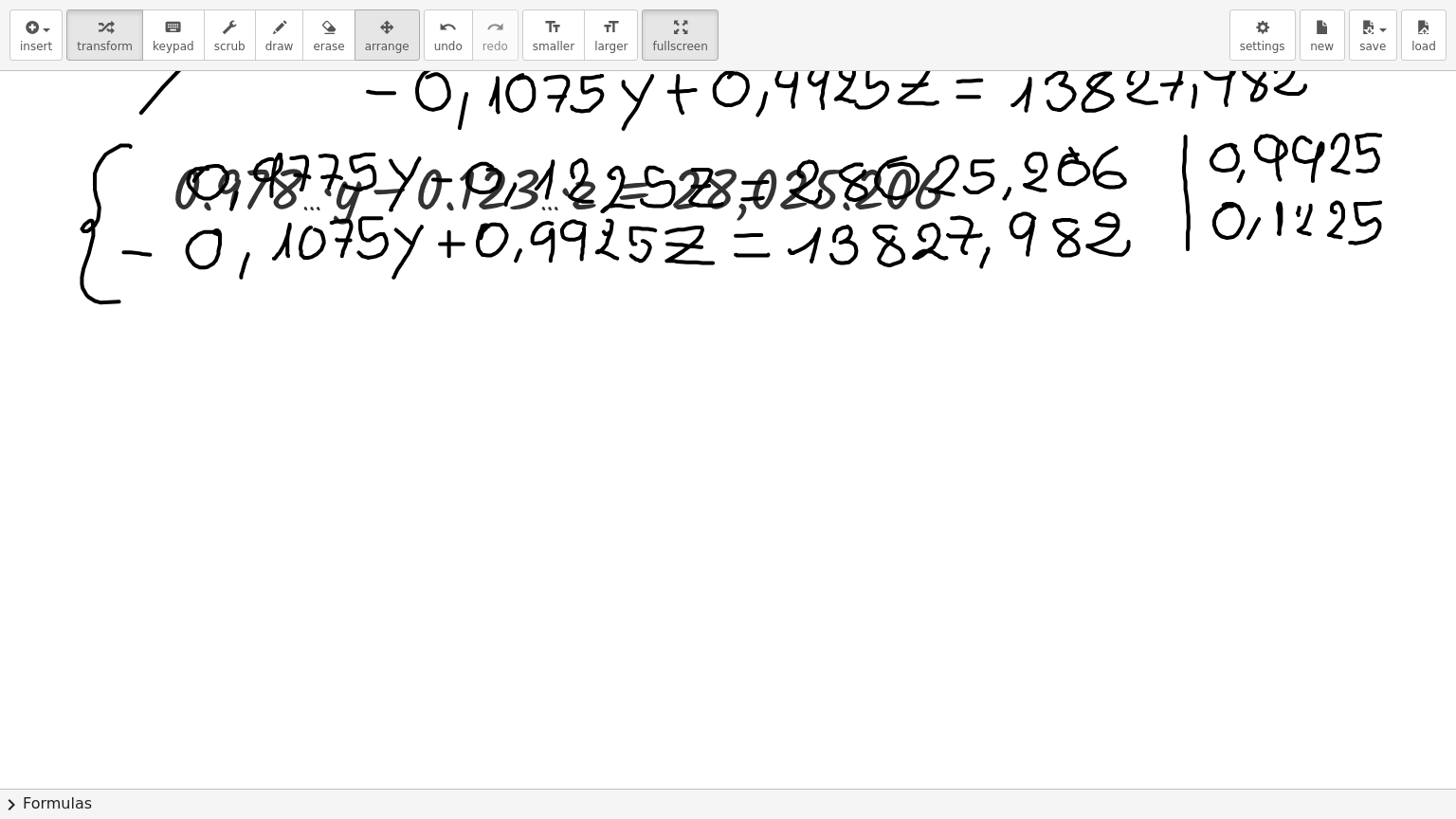
click at [365, 40] on span "arrange" at bounding box center [387, 47] width 45 height 13
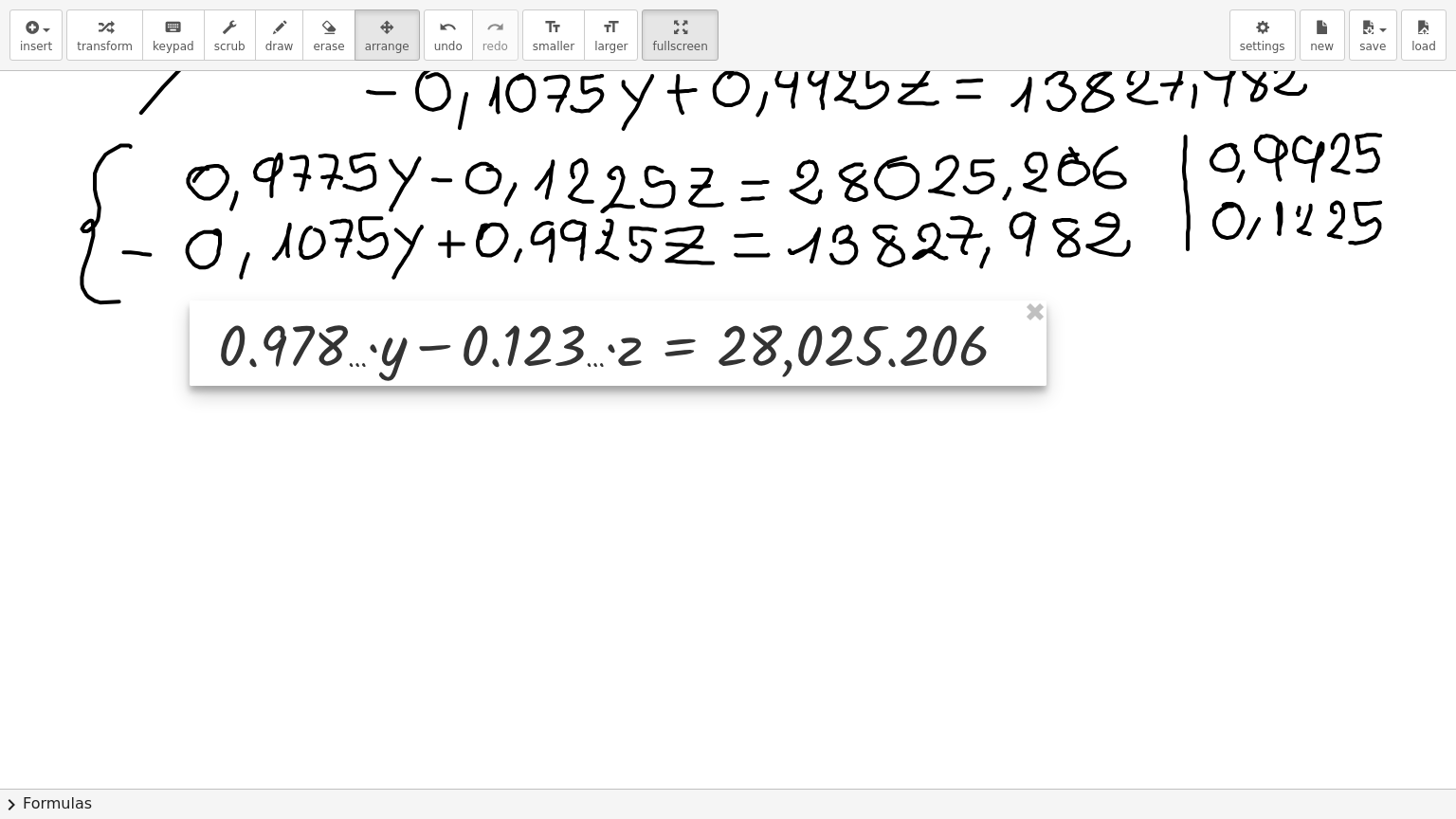
drag, startPoint x: 428, startPoint y: 194, endPoint x: 474, endPoint y: 351, distance: 163.6
click at [474, 351] on div at bounding box center [617, 342] width 857 height 85
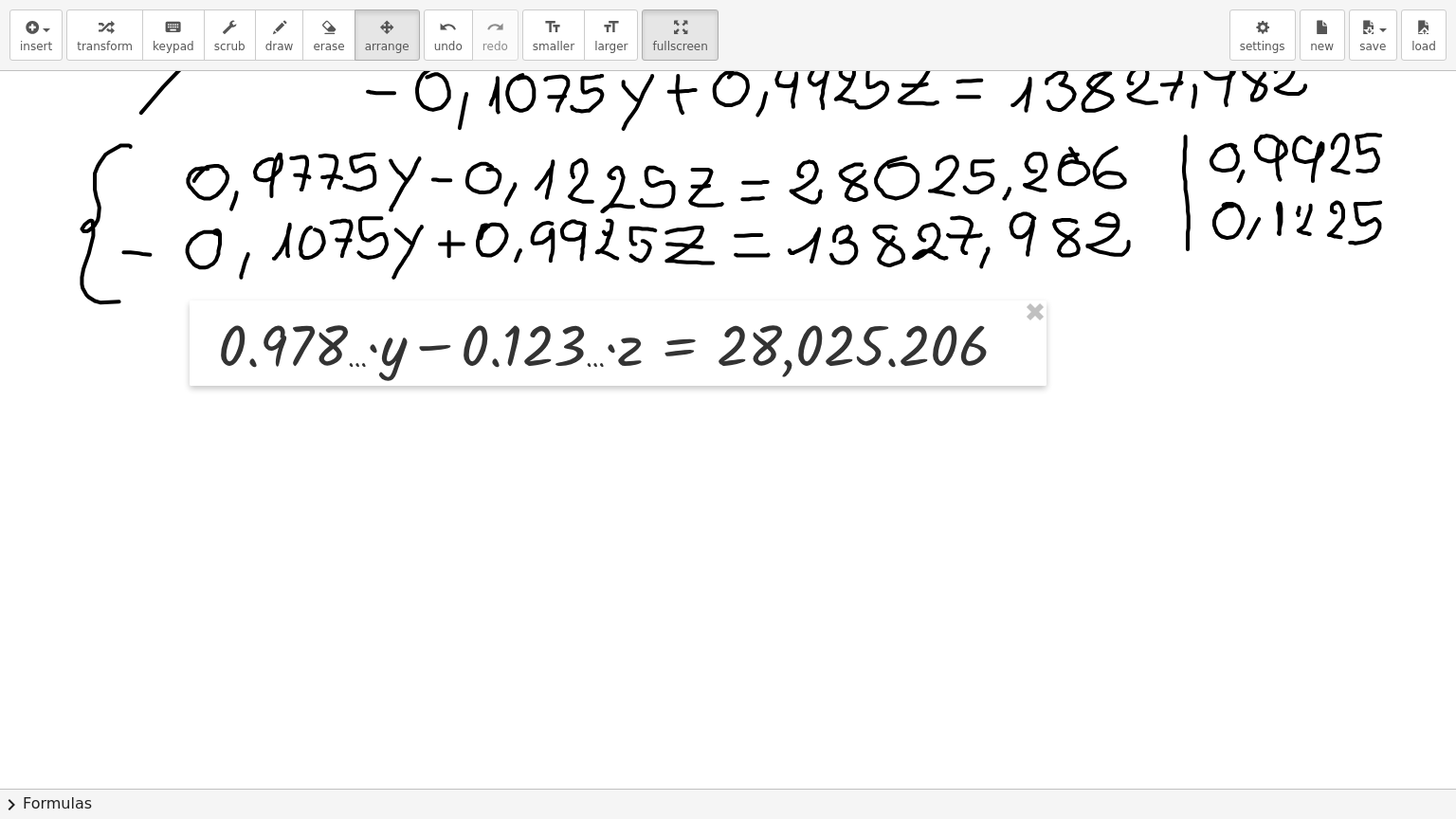
click at [474, 528] on div at bounding box center [728, 431] width 1456 height 2155
click at [35, 26] on icon "button" at bounding box center [31, 28] width 17 height 23
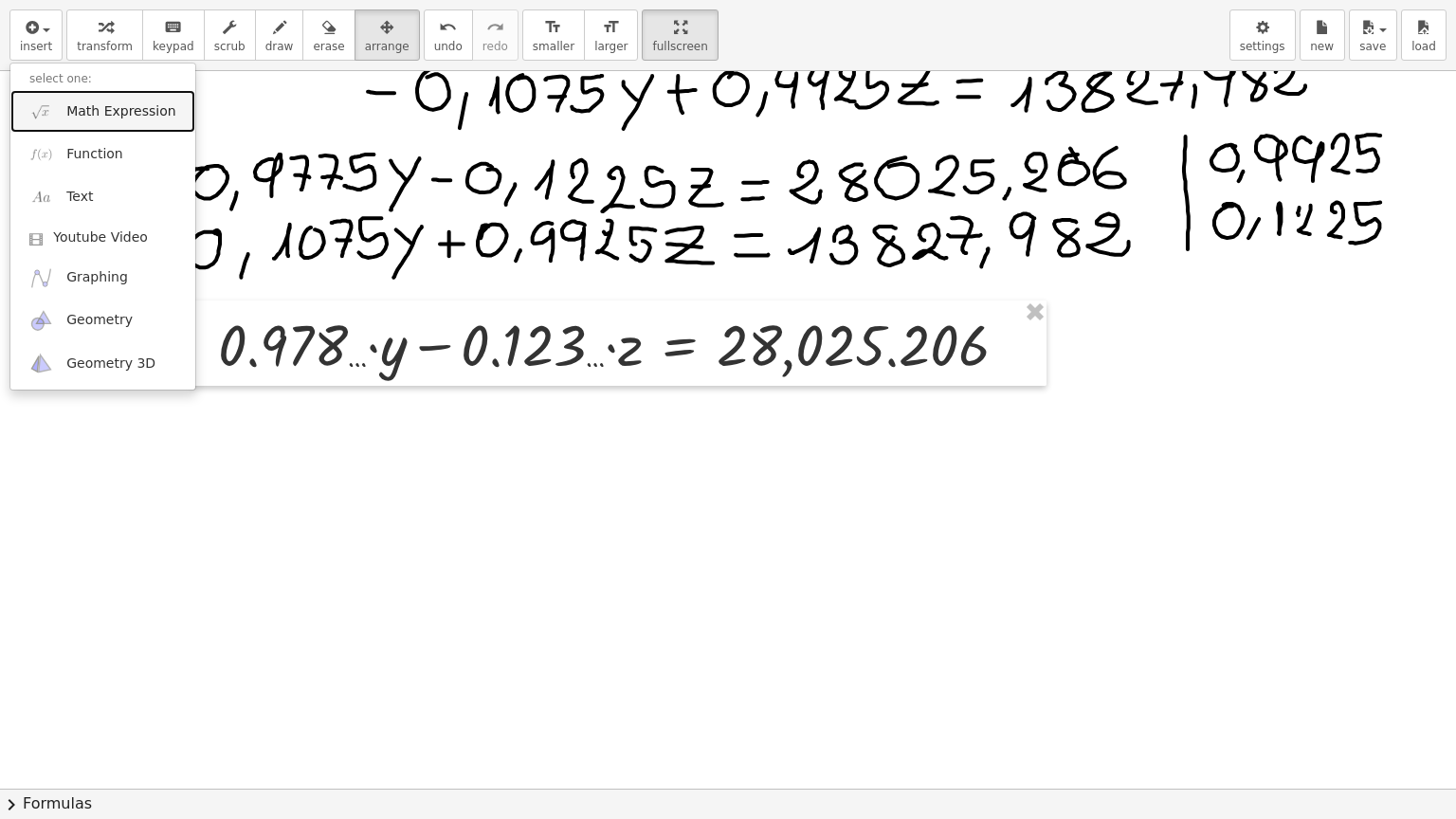
click at [72, 112] on span "Math Expression" at bounding box center [120, 112] width 109 height 19
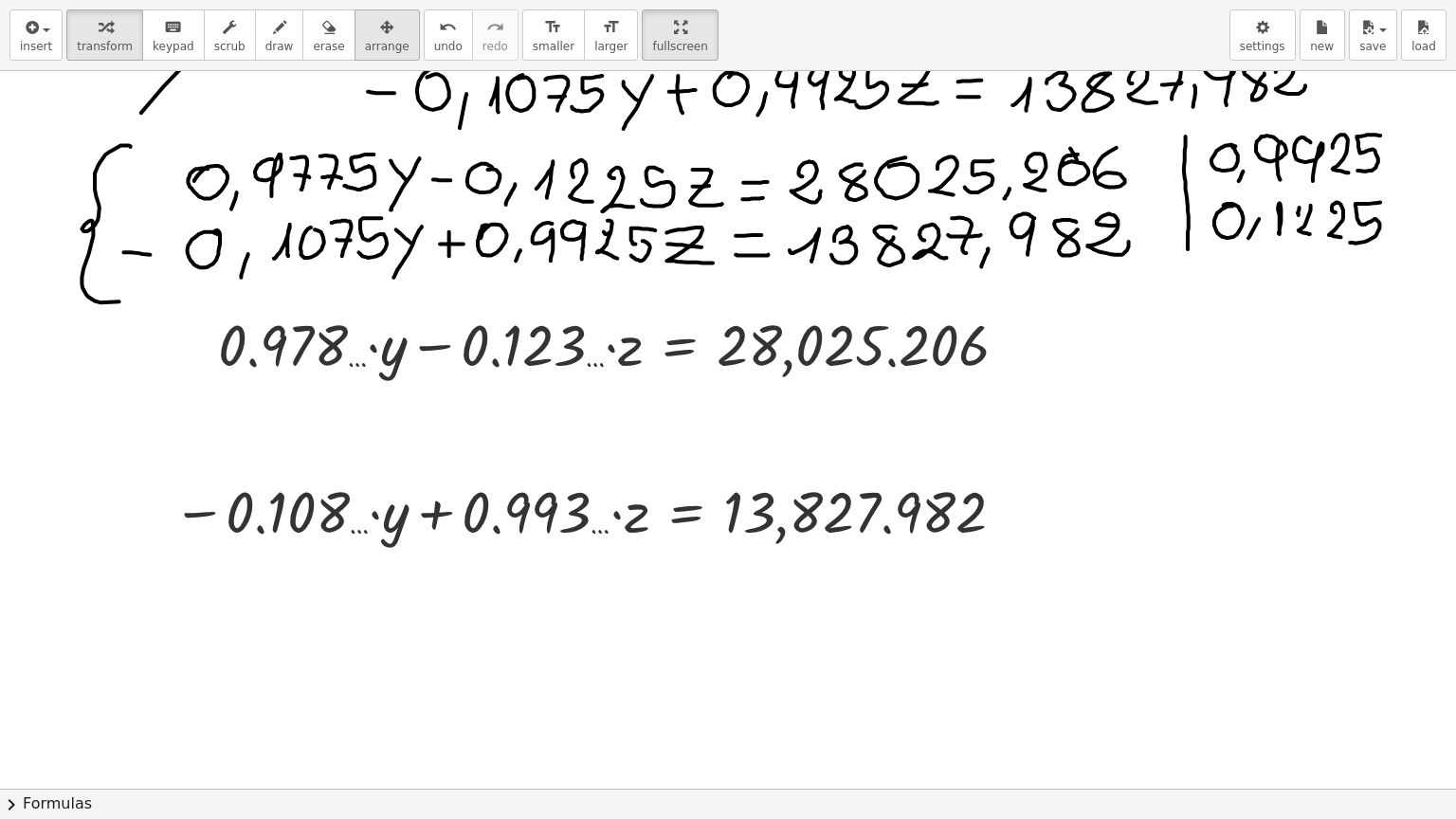
click at [365, 25] on div "button" at bounding box center [387, 27] width 45 height 23
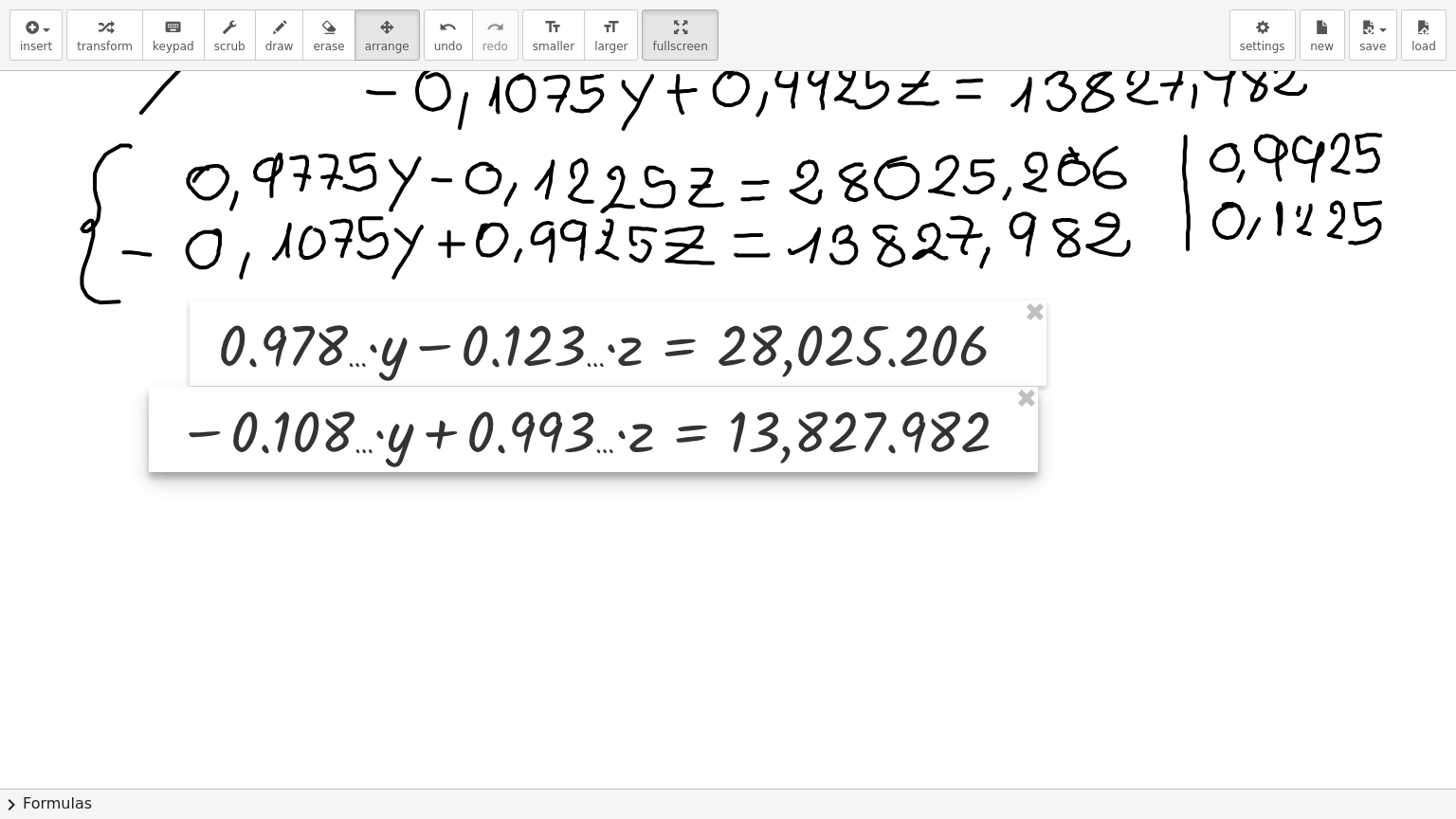
drag, startPoint x: 473, startPoint y: 511, endPoint x: 478, endPoint y: 430, distance: 81.2
click at [478, 430] on div at bounding box center [593, 429] width 889 height 85
click at [473, 542] on div at bounding box center [728, 431] width 1456 height 2155
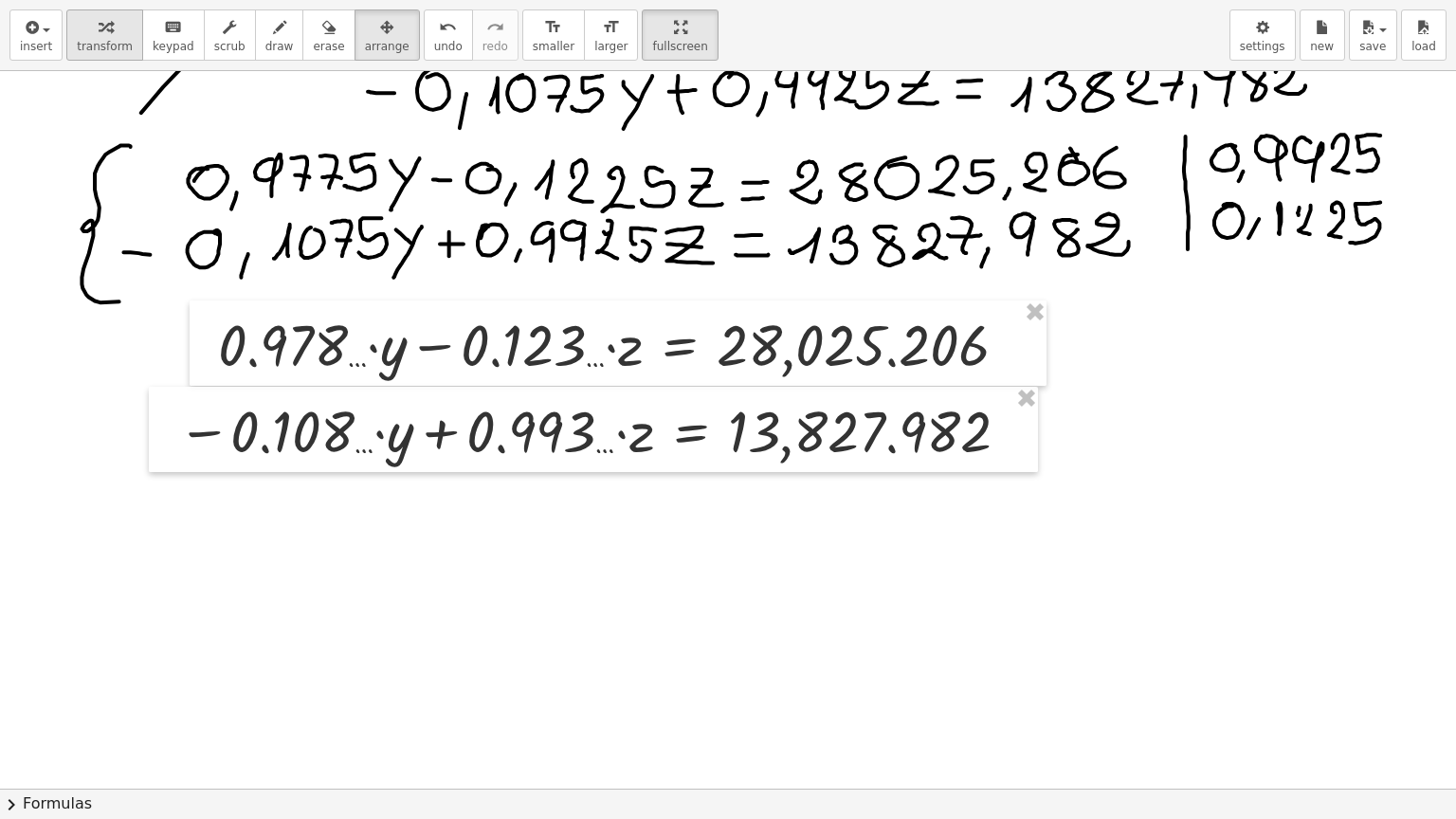
click at [98, 18] on icon "button" at bounding box center [105, 28] width 13 height 23
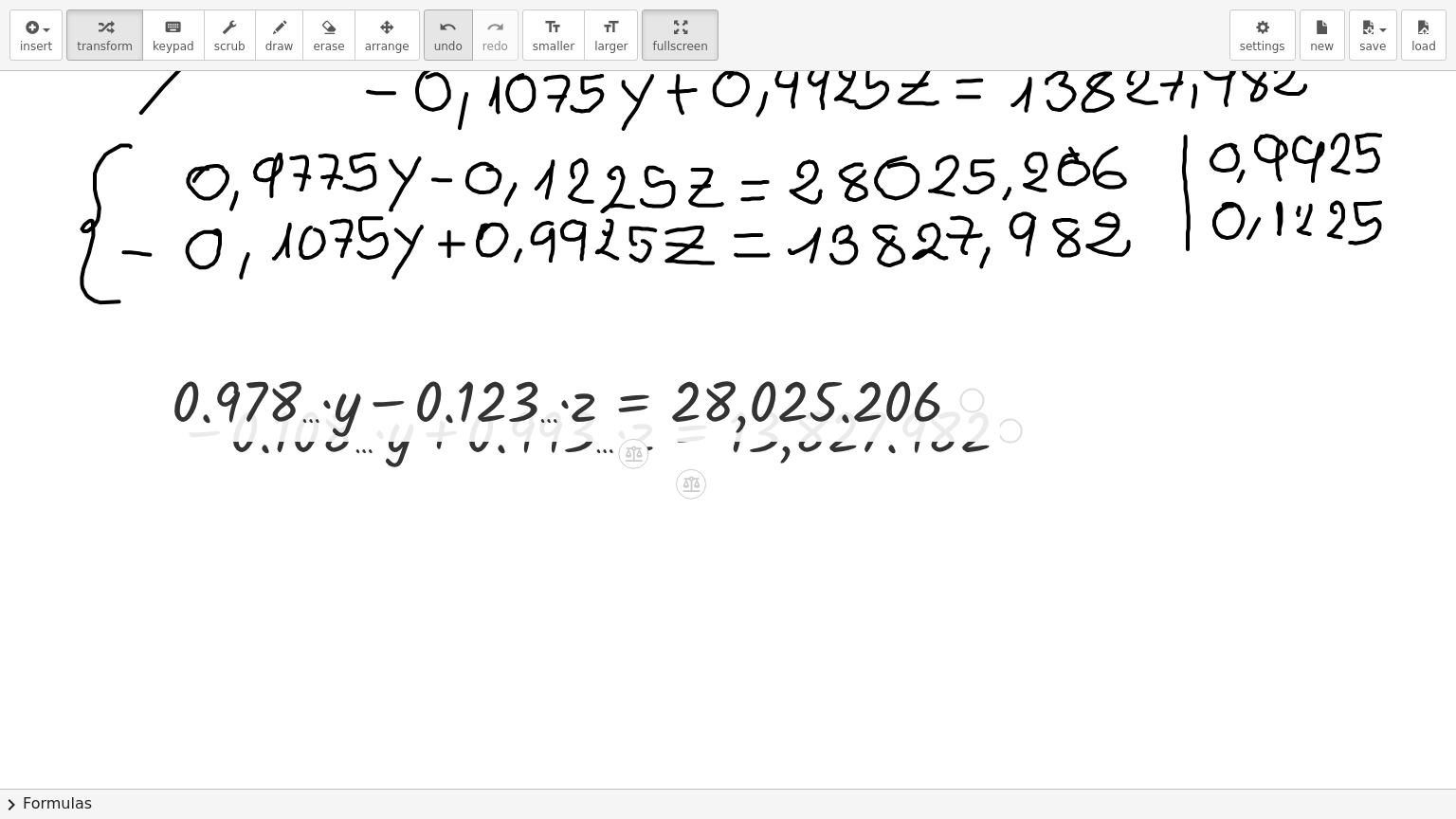
click at [434, 54] on span "undo" at bounding box center [448, 47] width 29 height 13
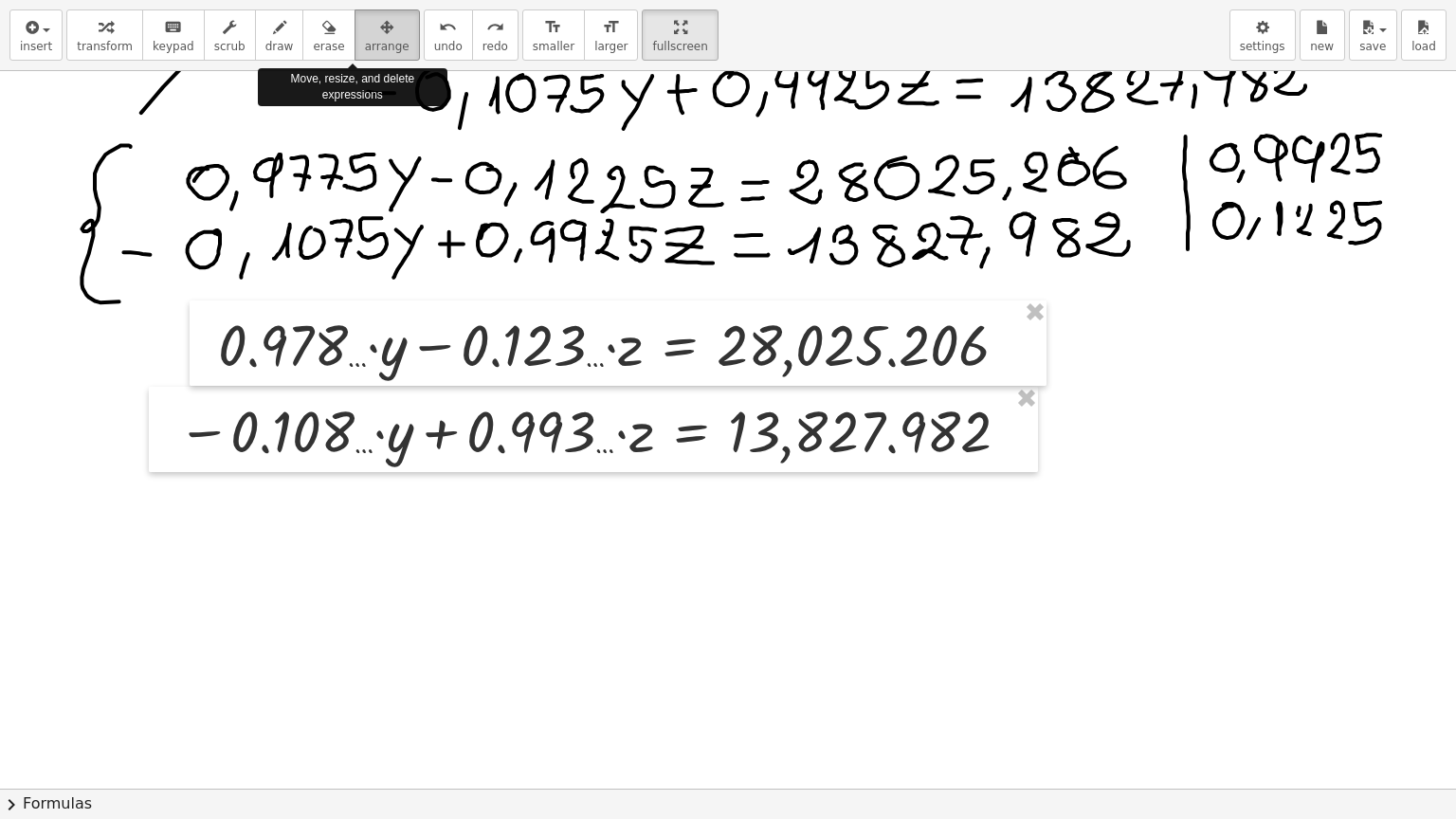
click at [365, 40] on span "arrange" at bounding box center [387, 47] width 45 height 13
click at [610, 631] on div at bounding box center [728, 431] width 1456 height 2155
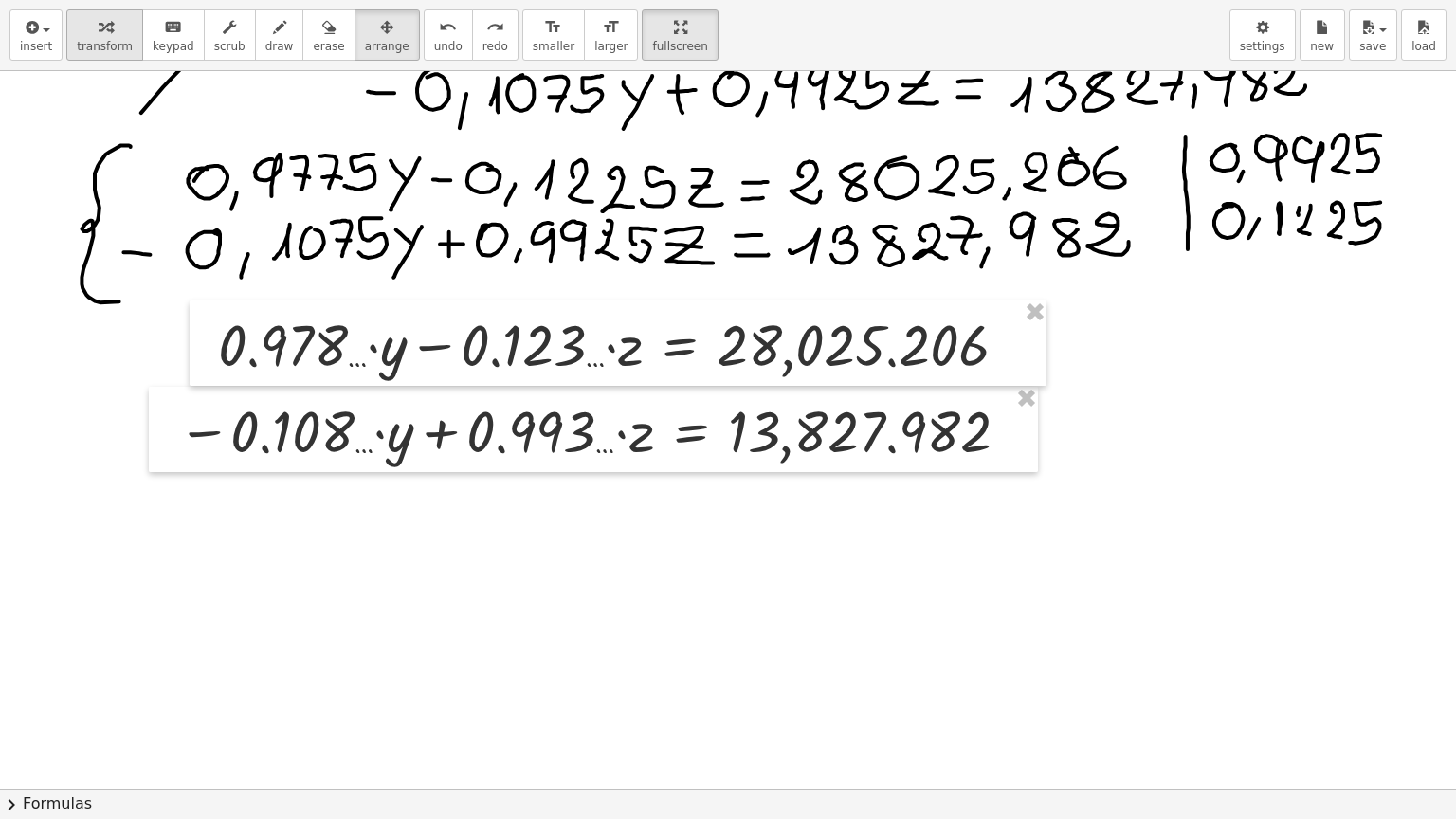
click at [102, 44] on span "transform" at bounding box center [104, 47] width 56 height 13
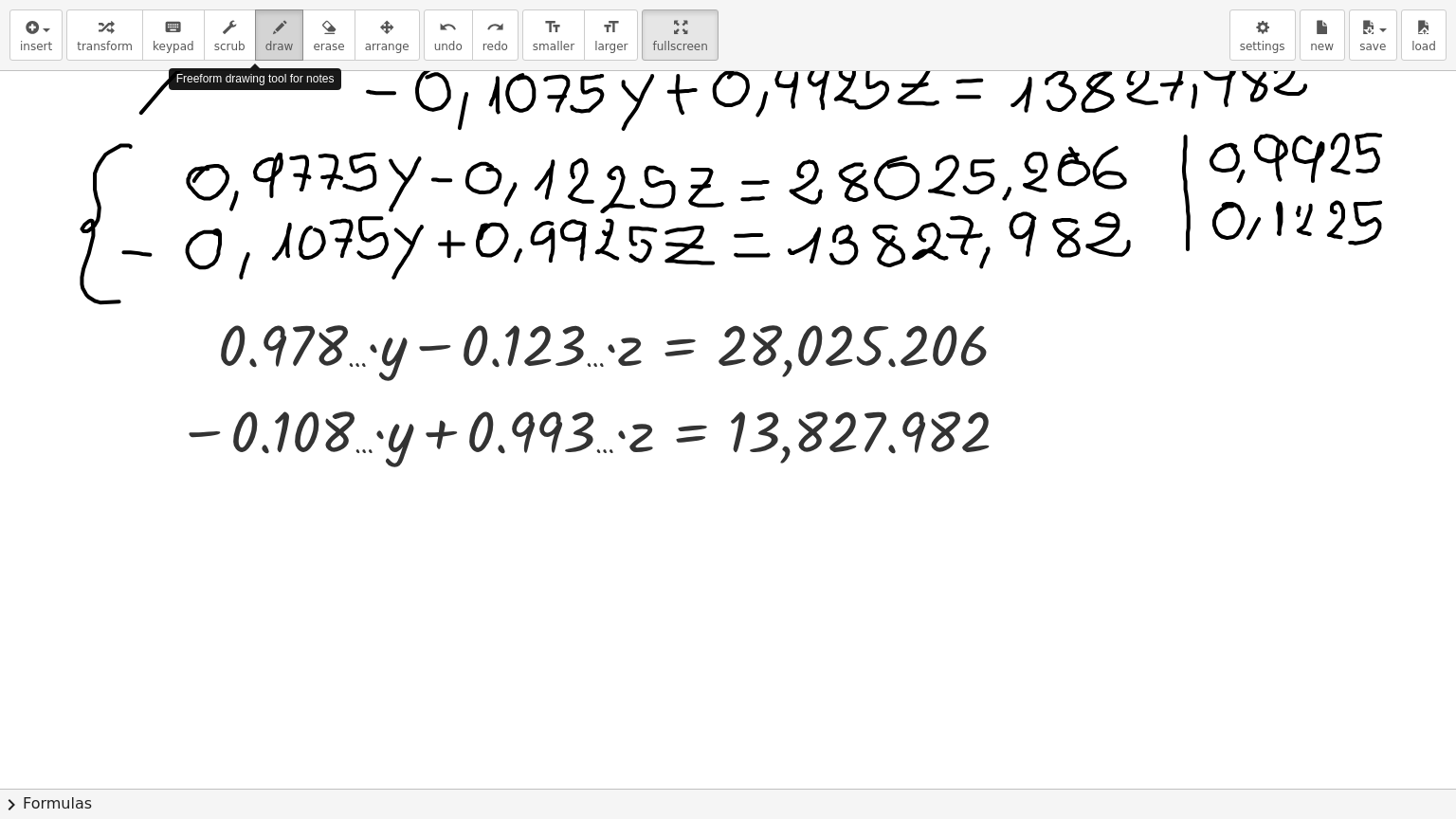
click at [266, 26] on div "button" at bounding box center [280, 27] width 29 height 23
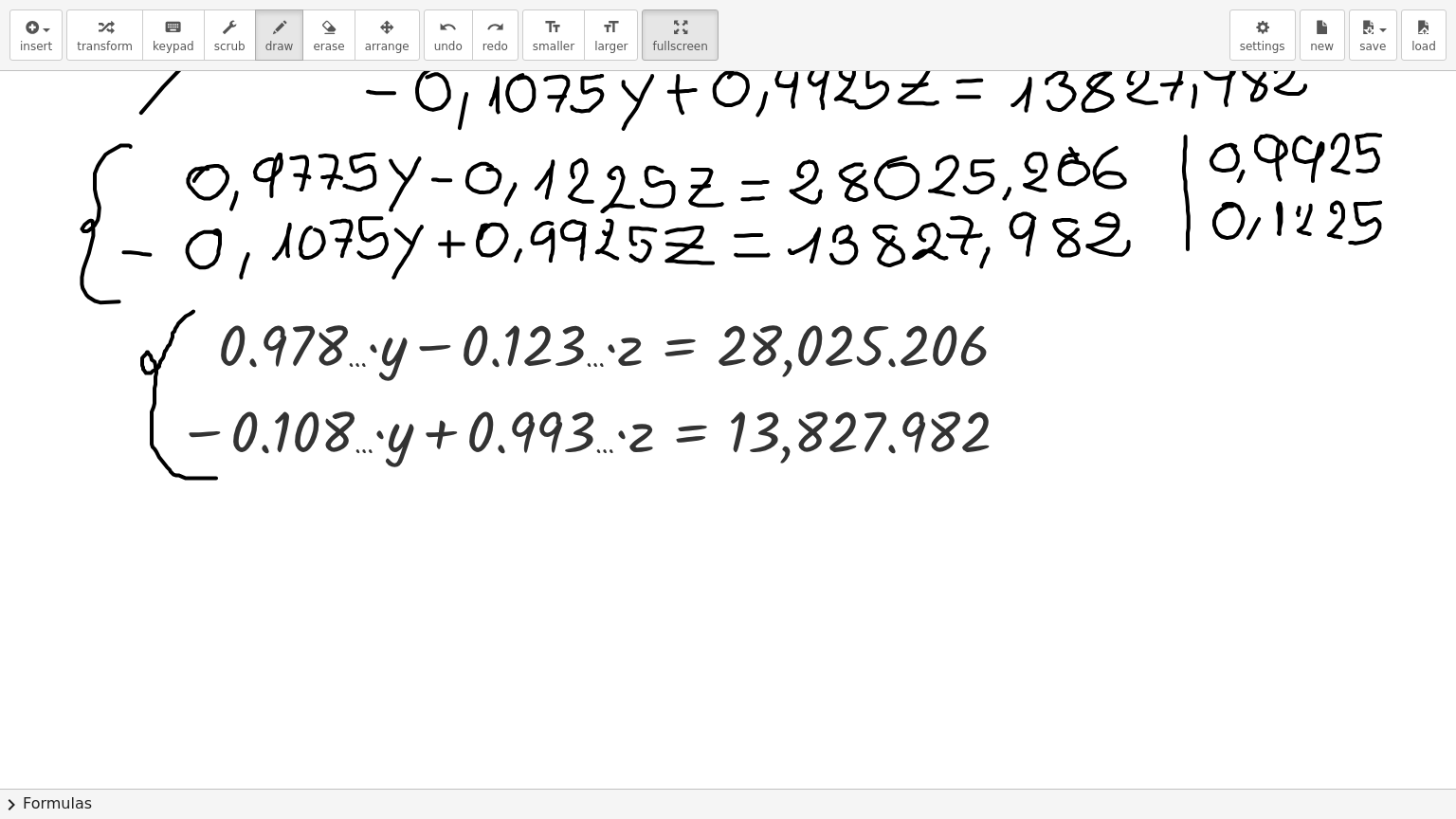
drag, startPoint x: 193, startPoint y: 310, endPoint x: 216, endPoint y: 466, distance: 157.7
click at [216, 474] on div at bounding box center [728, 431] width 1456 height 2155
click at [203, 312] on div at bounding box center [728, 431] width 1456 height 2155
click at [98, 24] on icon "button" at bounding box center [105, 28] width 13 height 23
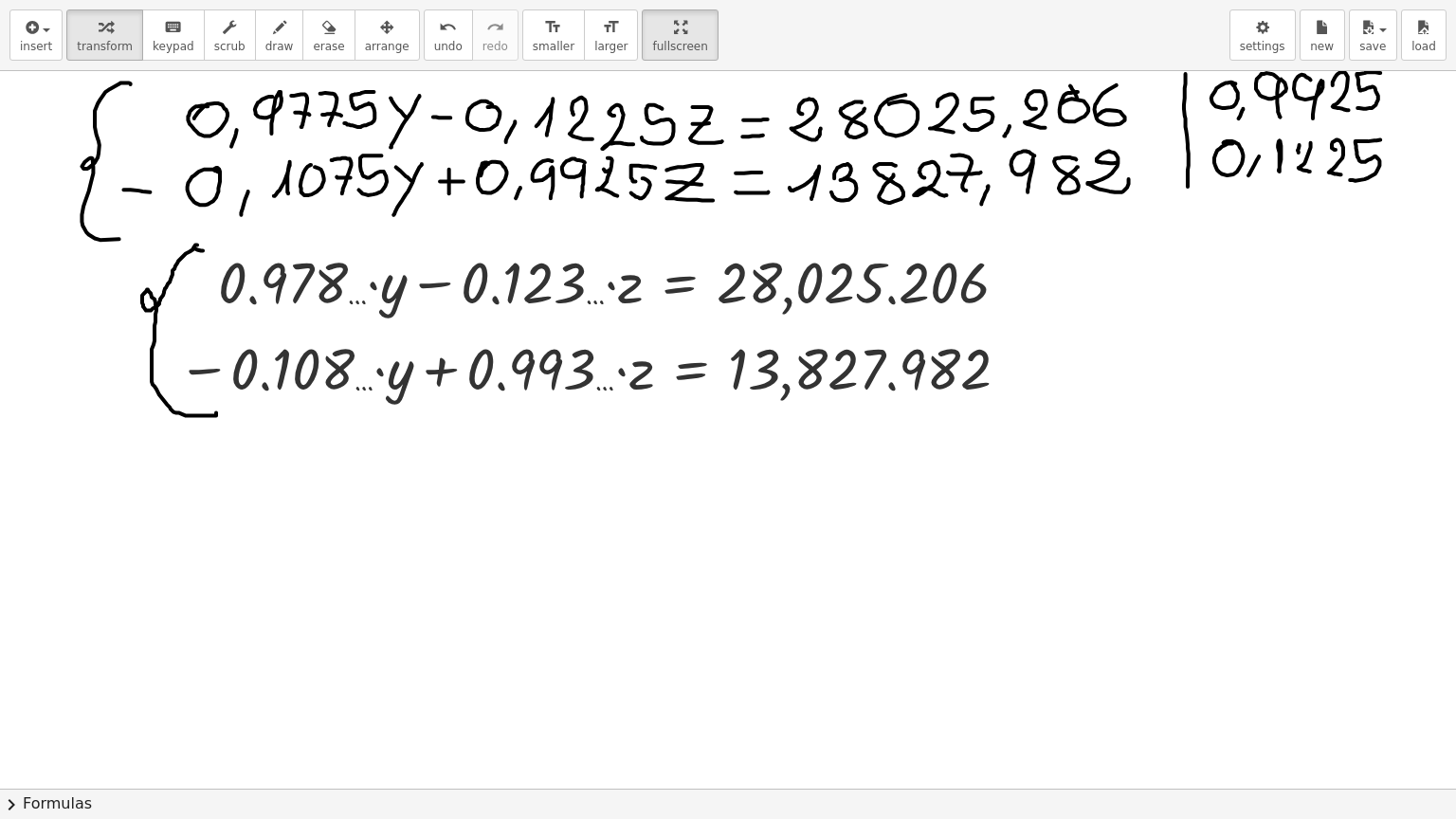
scroll to position [811, 0]
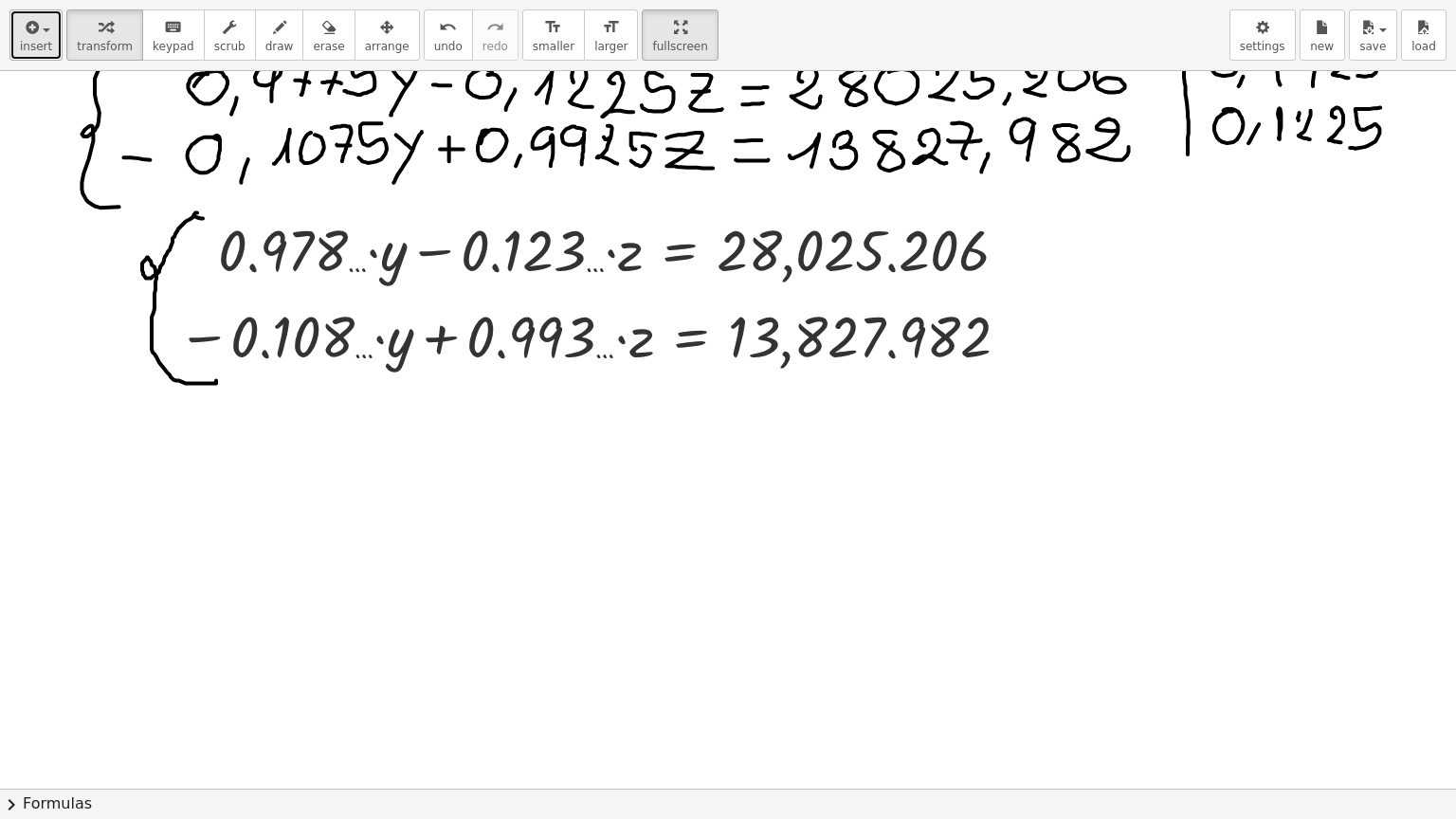
click at [46, 40] on span "insert" at bounding box center [36, 47] width 32 height 13
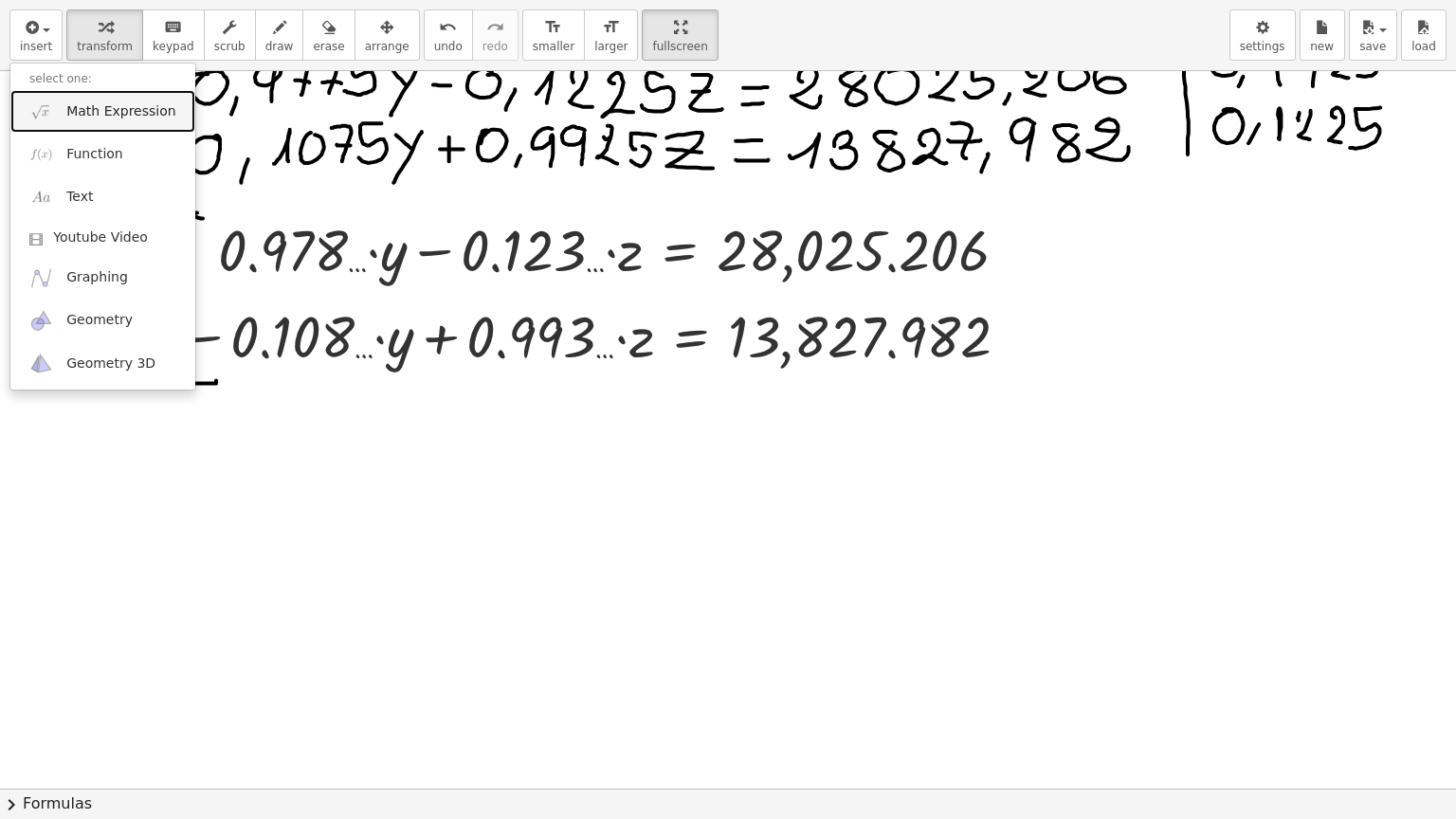
click at [94, 116] on span "Math Expression" at bounding box center [120, 112] width 109 height 19
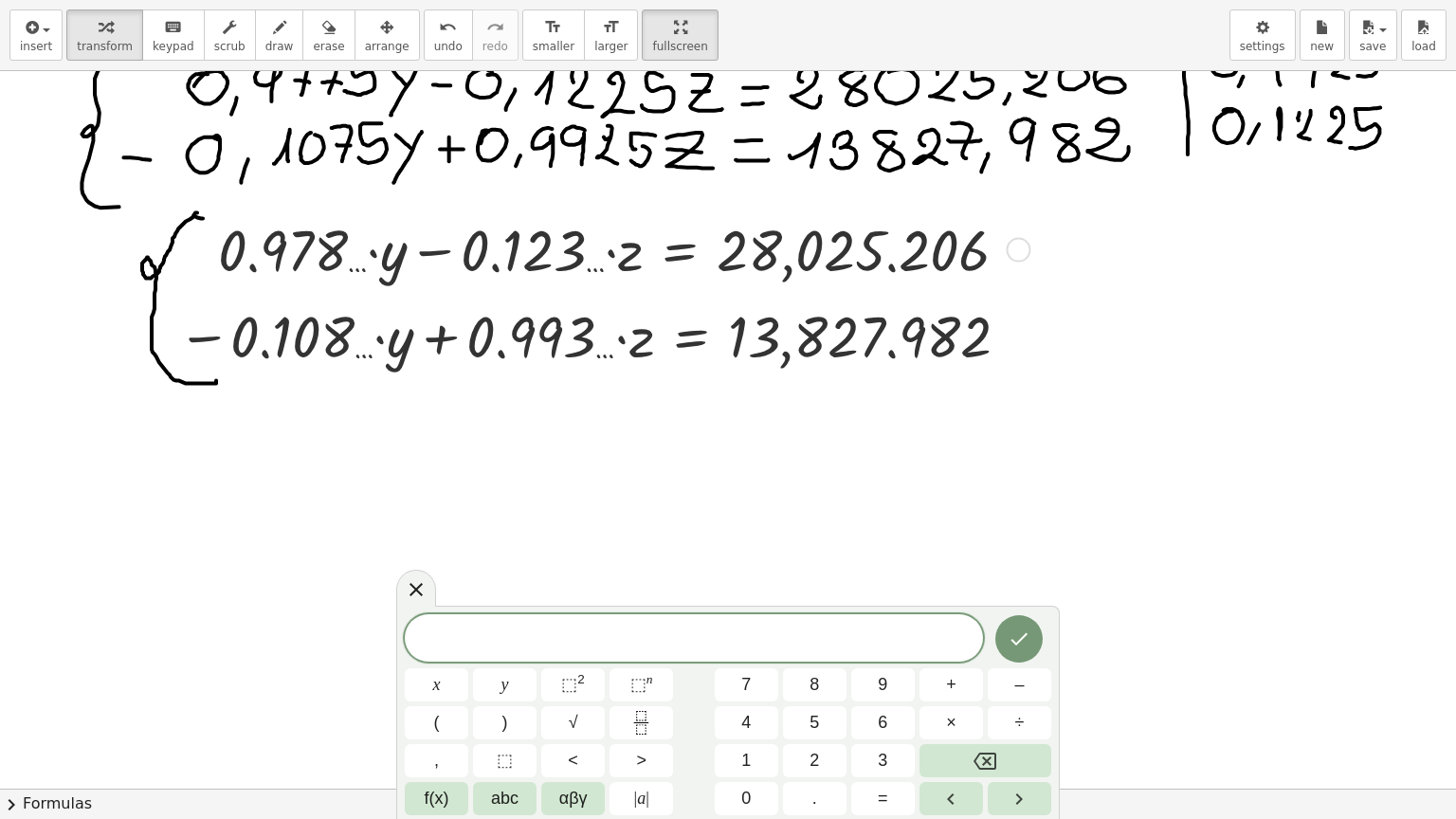
click at [1016, 250] on div at bounding box center [1018, 250] width 25 height 25
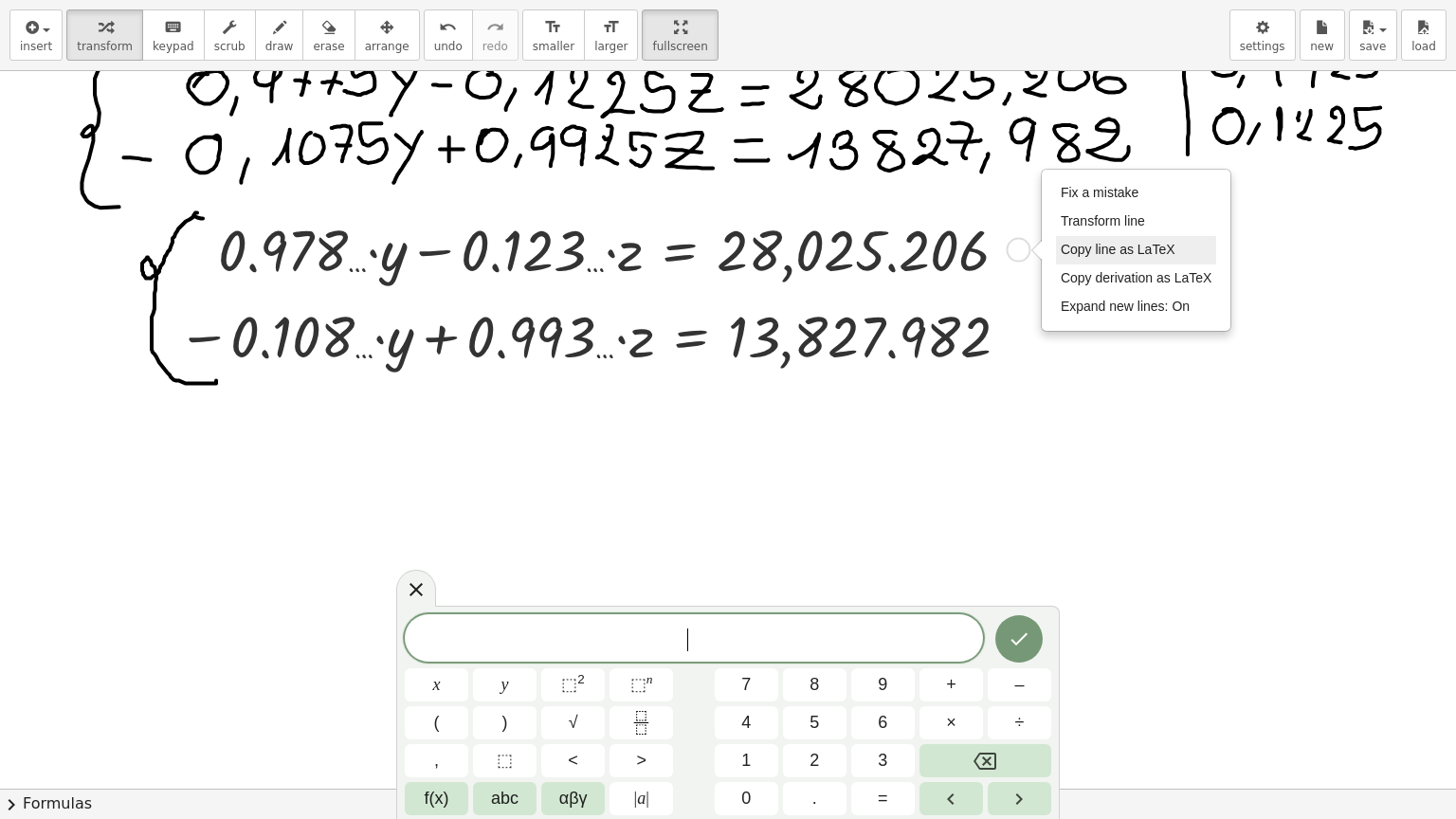
click at [1115, 250] on span "Copy line as LaTeX" at bounding box center [1118, 249] width 115 height 15
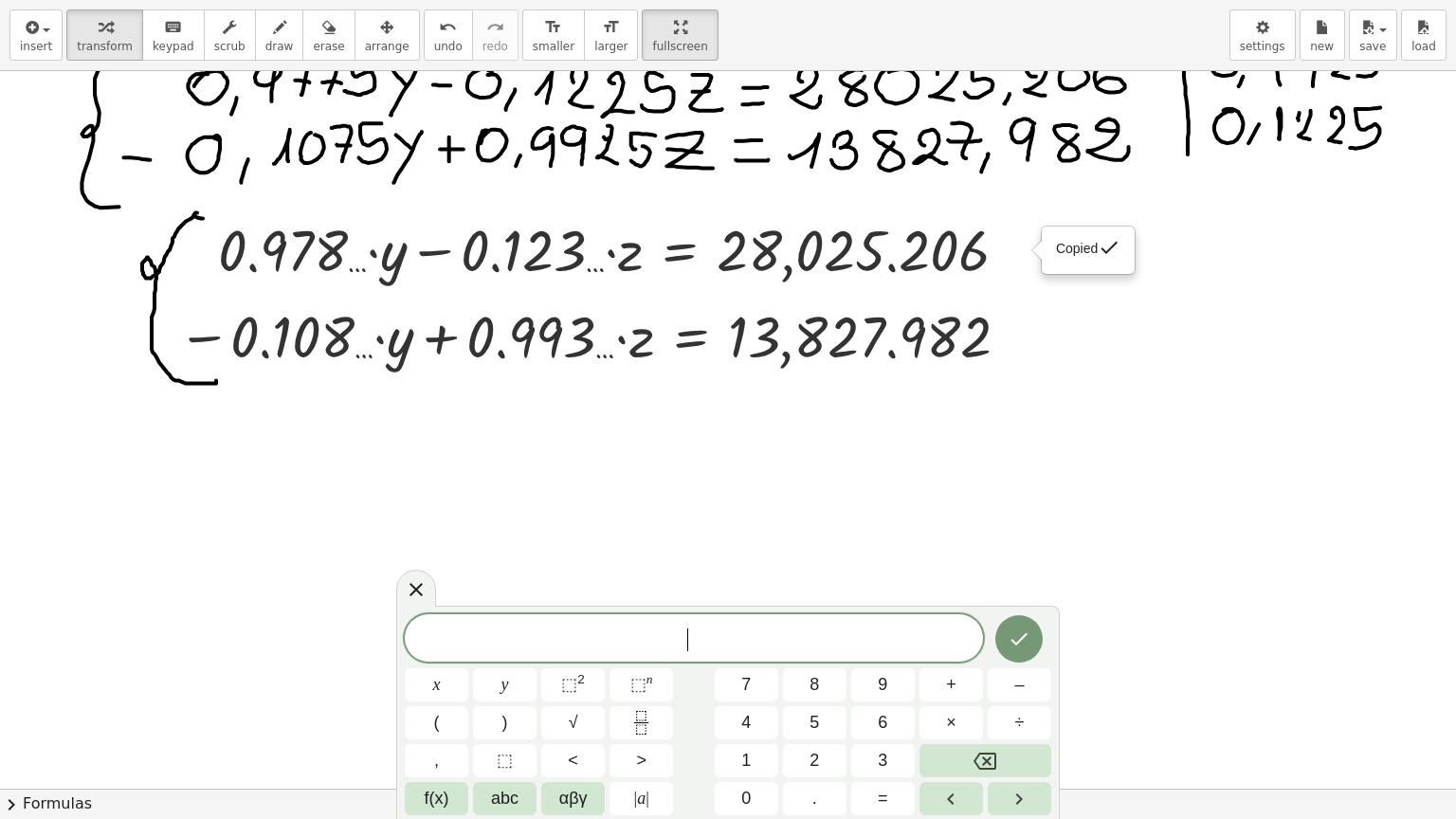
click at [714, 637] on span "​" at bounding box center [694, 640] width 578 height 27
click at [1029, 640] on icon "Done" at bounding box center [1019, 639] width 23 height 23
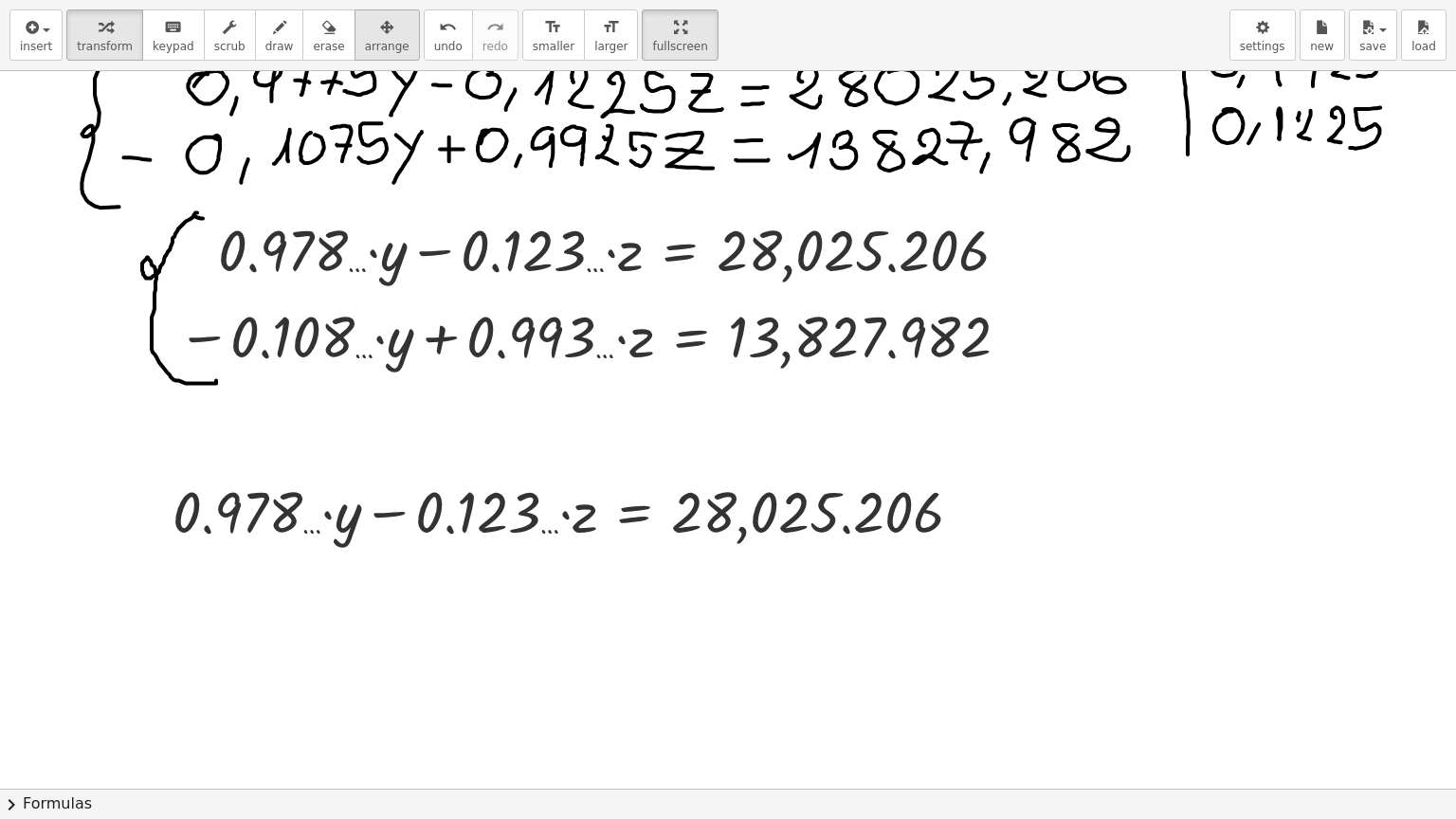
click at [380, 33] on icon "button" at bounding box center [387, 28] width 13 height 23
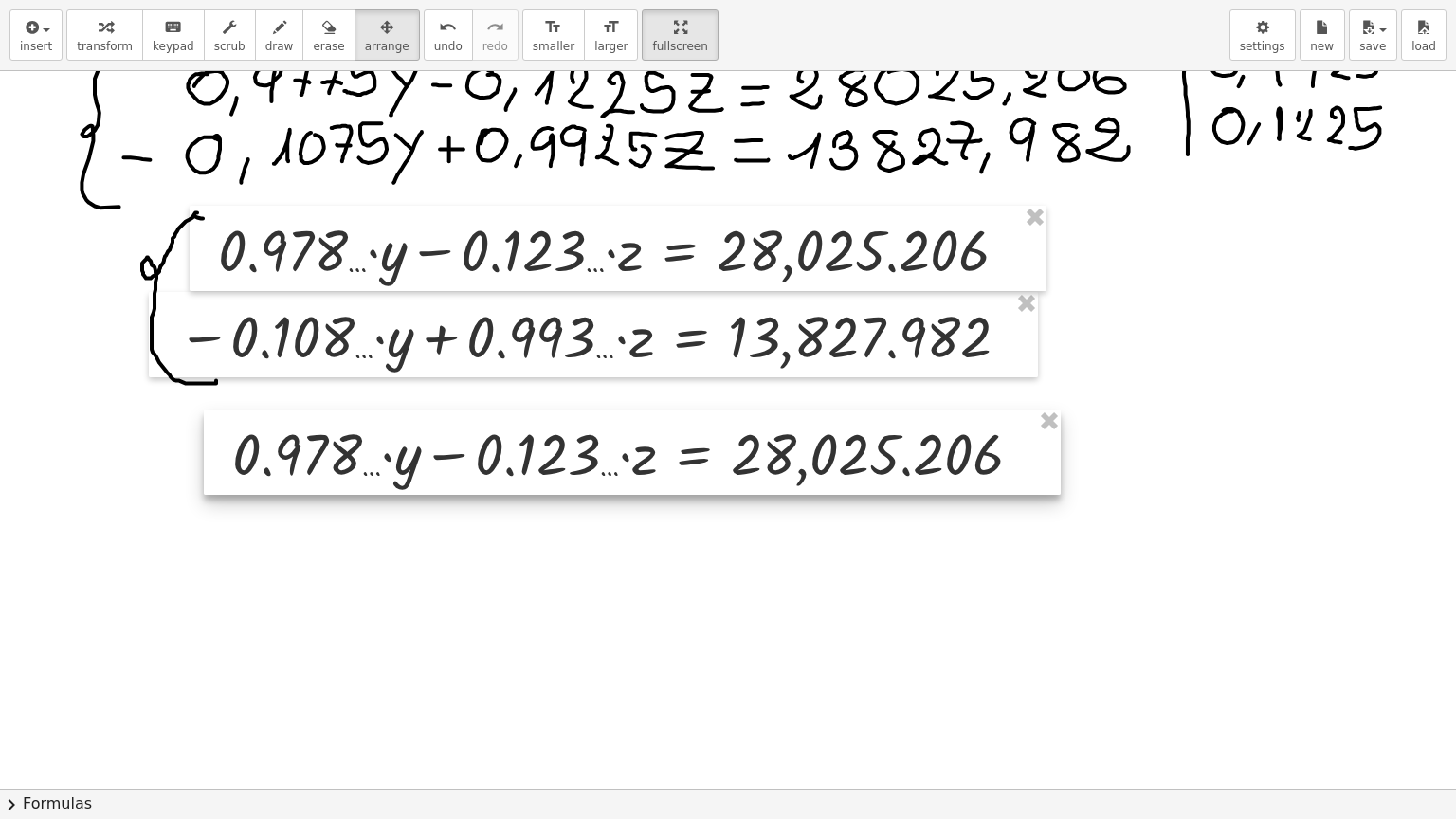
drag, startPoint x: 446, startPoint y: 524, endPoint x: 503, endPoint y: 468, distance: 79.9
click at [503, 468] on div at bounding box center [632, 452] width 857 height 85
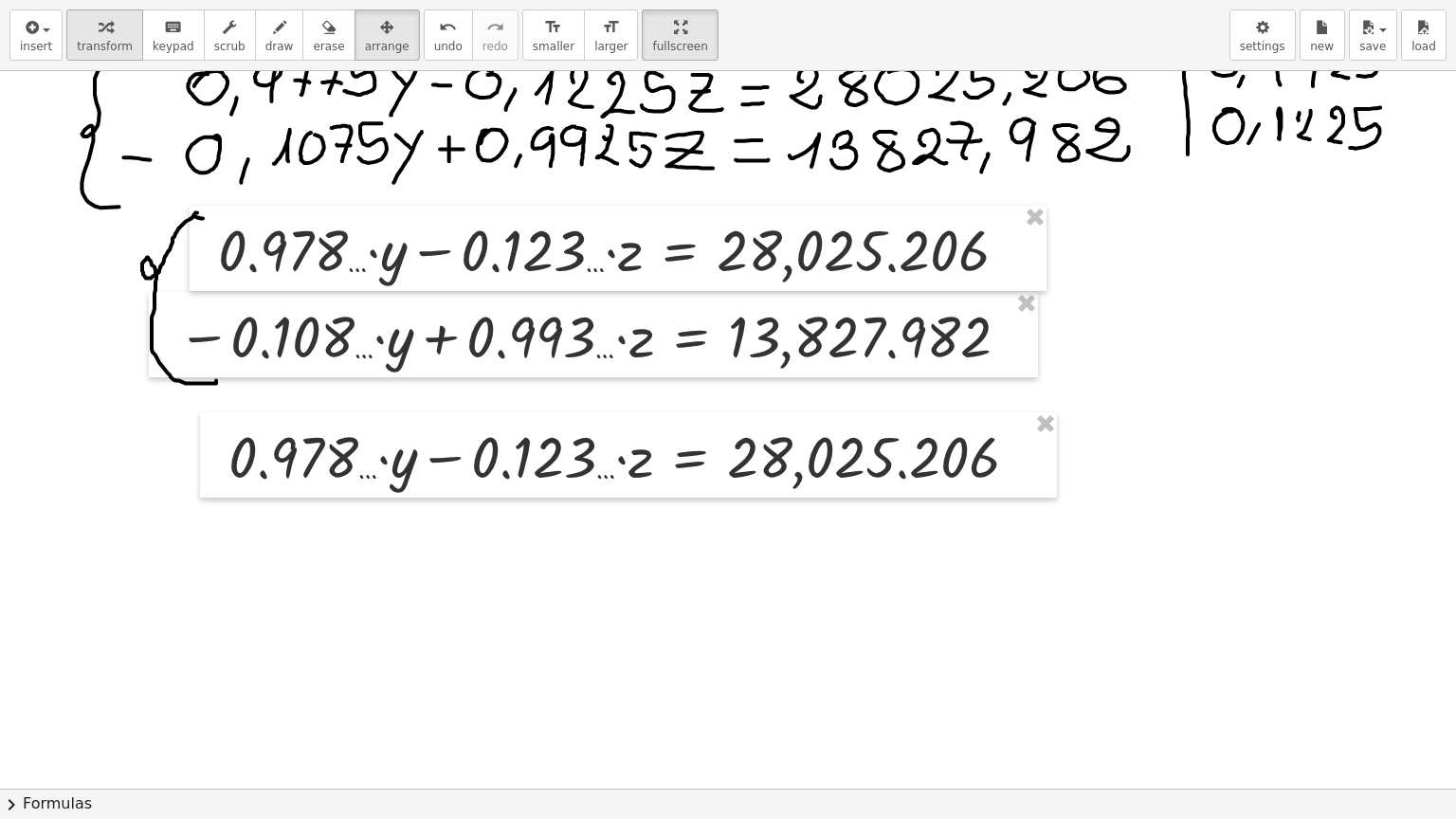
click at [105, 28] on div "button" at bounding box center [104, 27] width 56 height 23
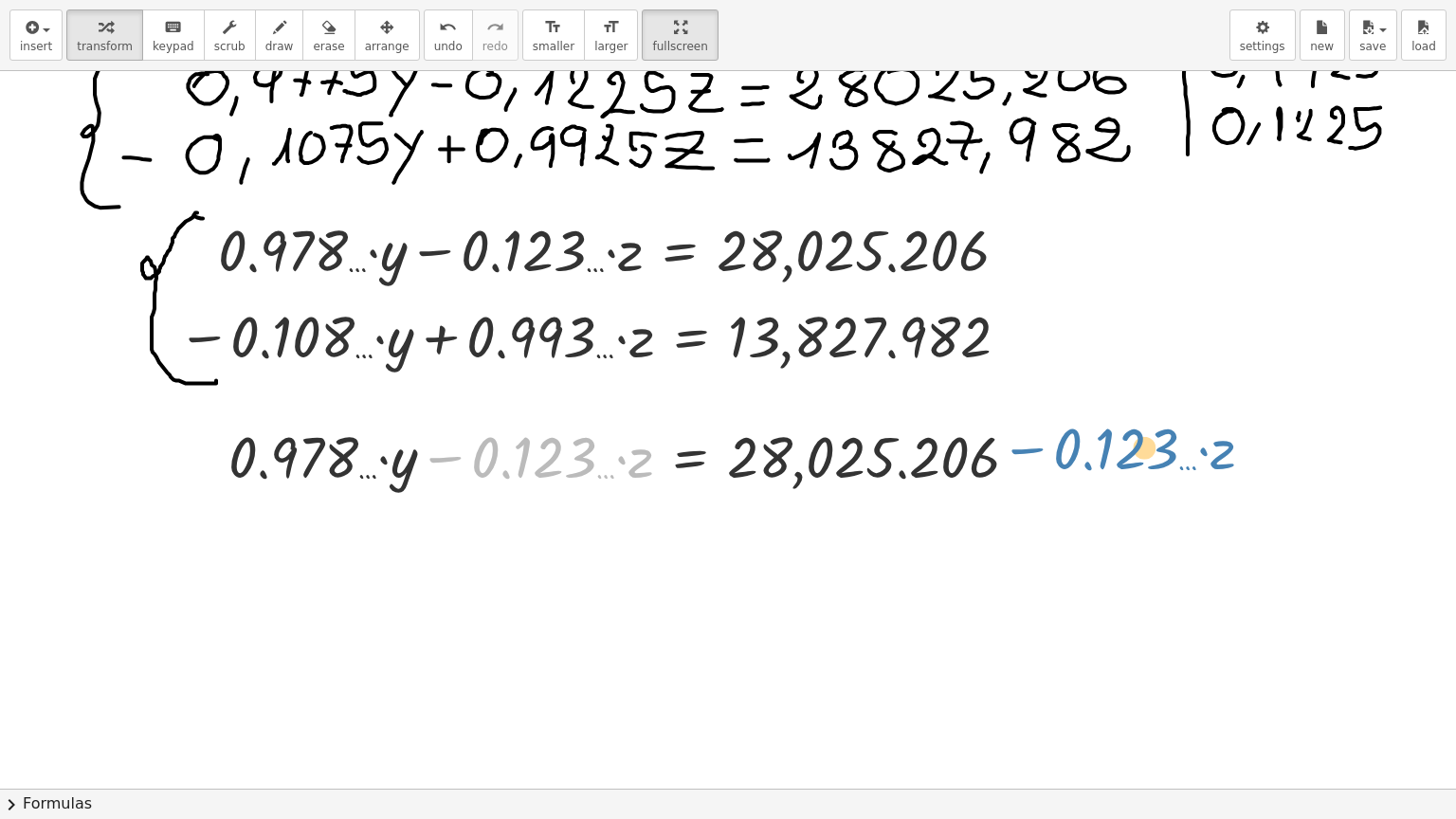
drag, startPoint x: 441, startPoint y: 459, endPoint x: 1023, endPoint y: 450, distance: 582.1
click at [1023, 450] on div at bounding box center [631, 454] width 824 height 75
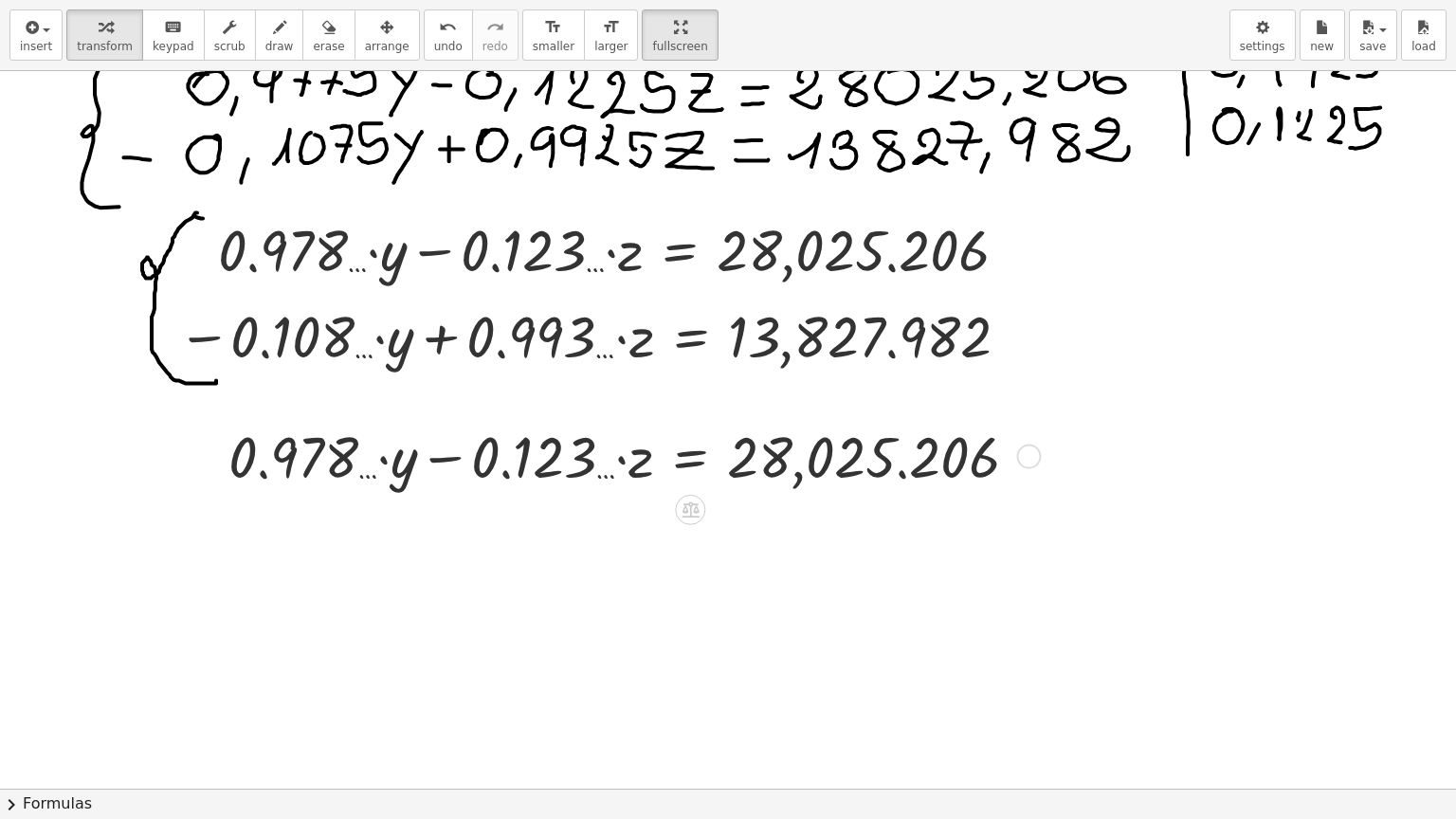
click at [382, 458] on div at bounding box center [631, 454] width 824 height 75
click at [438, 458] on div at bounding box center [631, 454] width 824 height 75
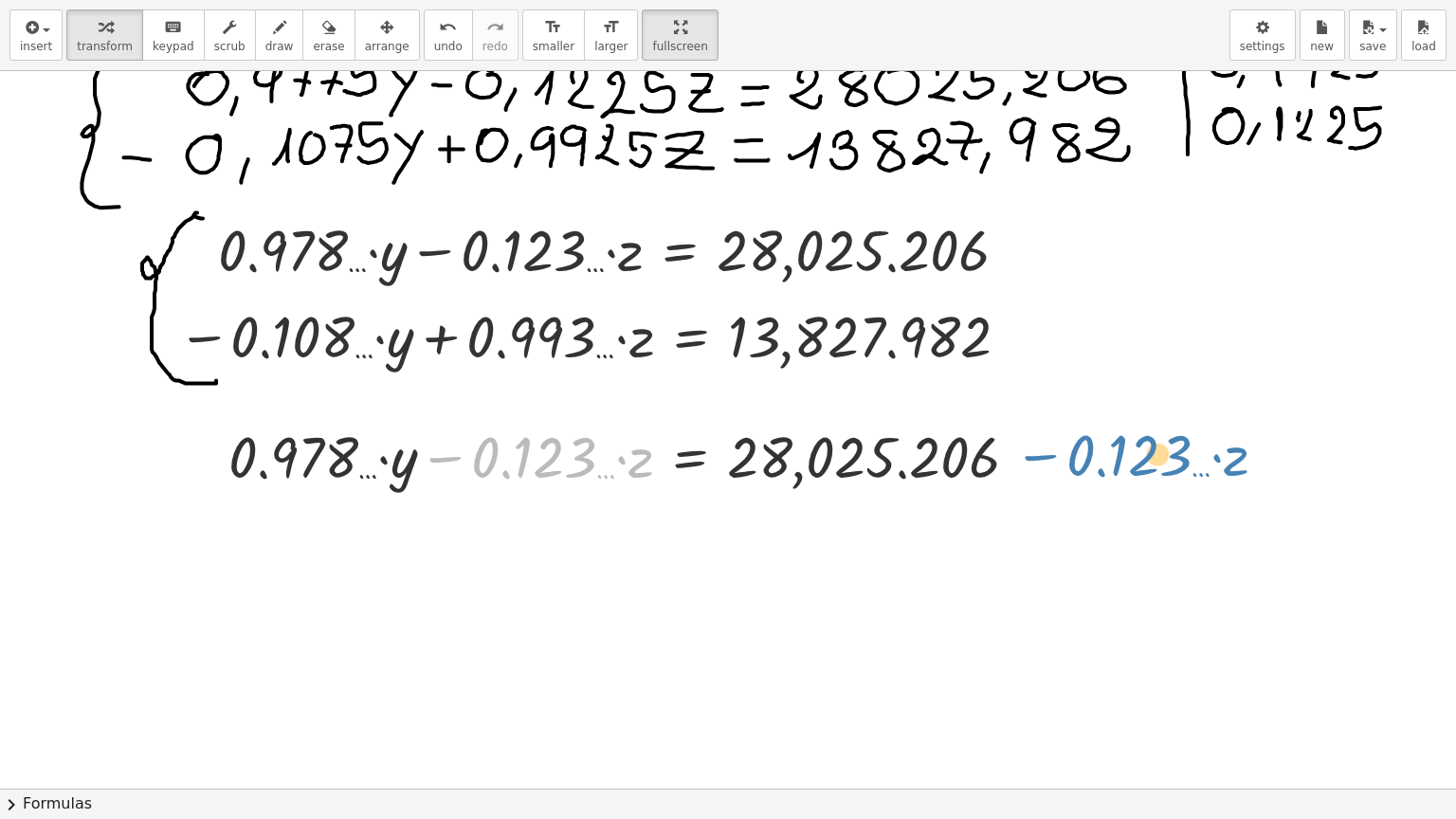
drag, startPoint x: 438, startPoint y: 458, endPoint x: 1033, endPoint y: 456, distance: 595.0
click at [1033, 456] on div at bounding box center [631, 454] width 824 height 75
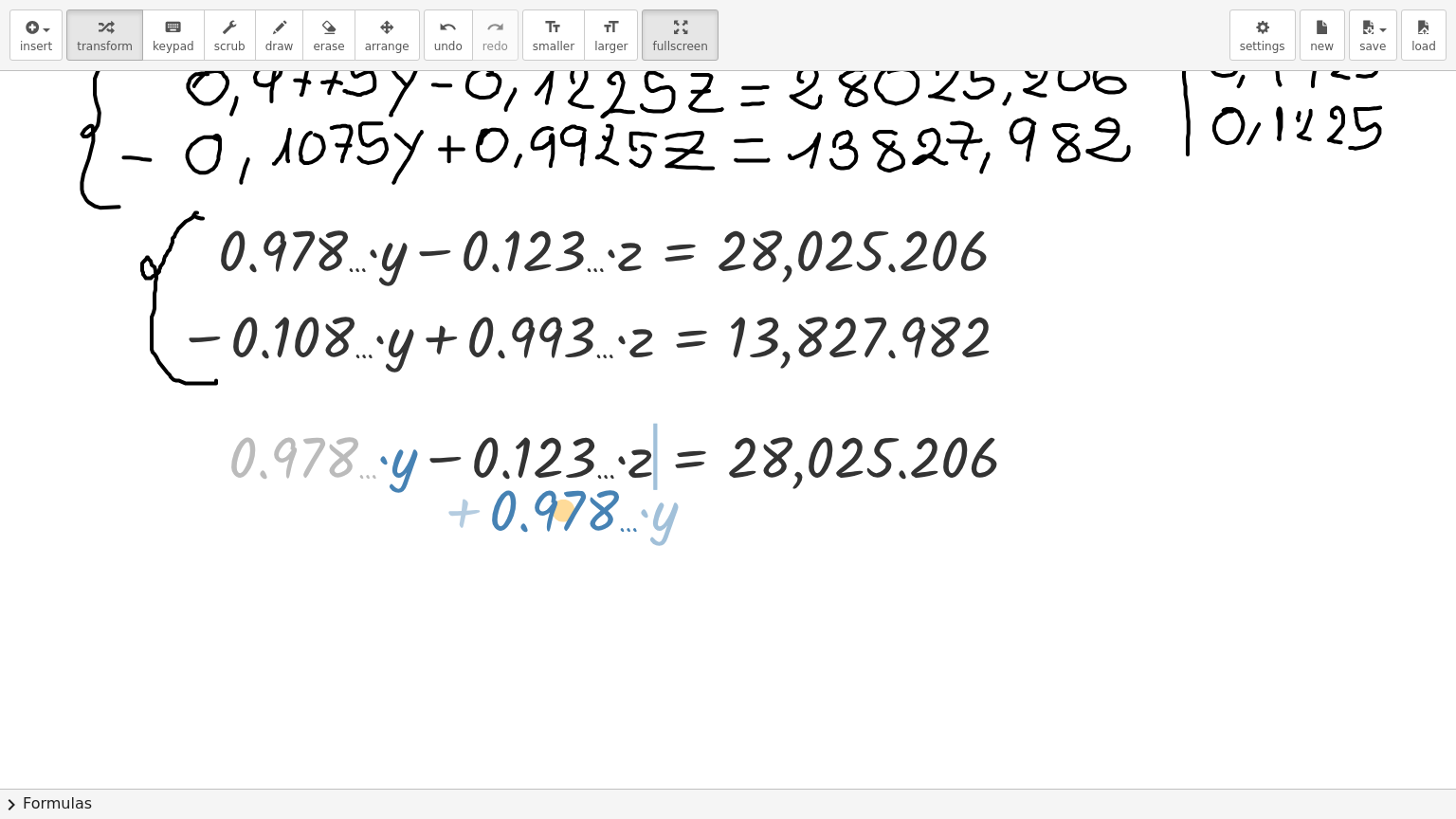
drag, startPoint x: 313, startPoint y: 459, endPoint x: 574, endPoint y: 512, distance: 266.3
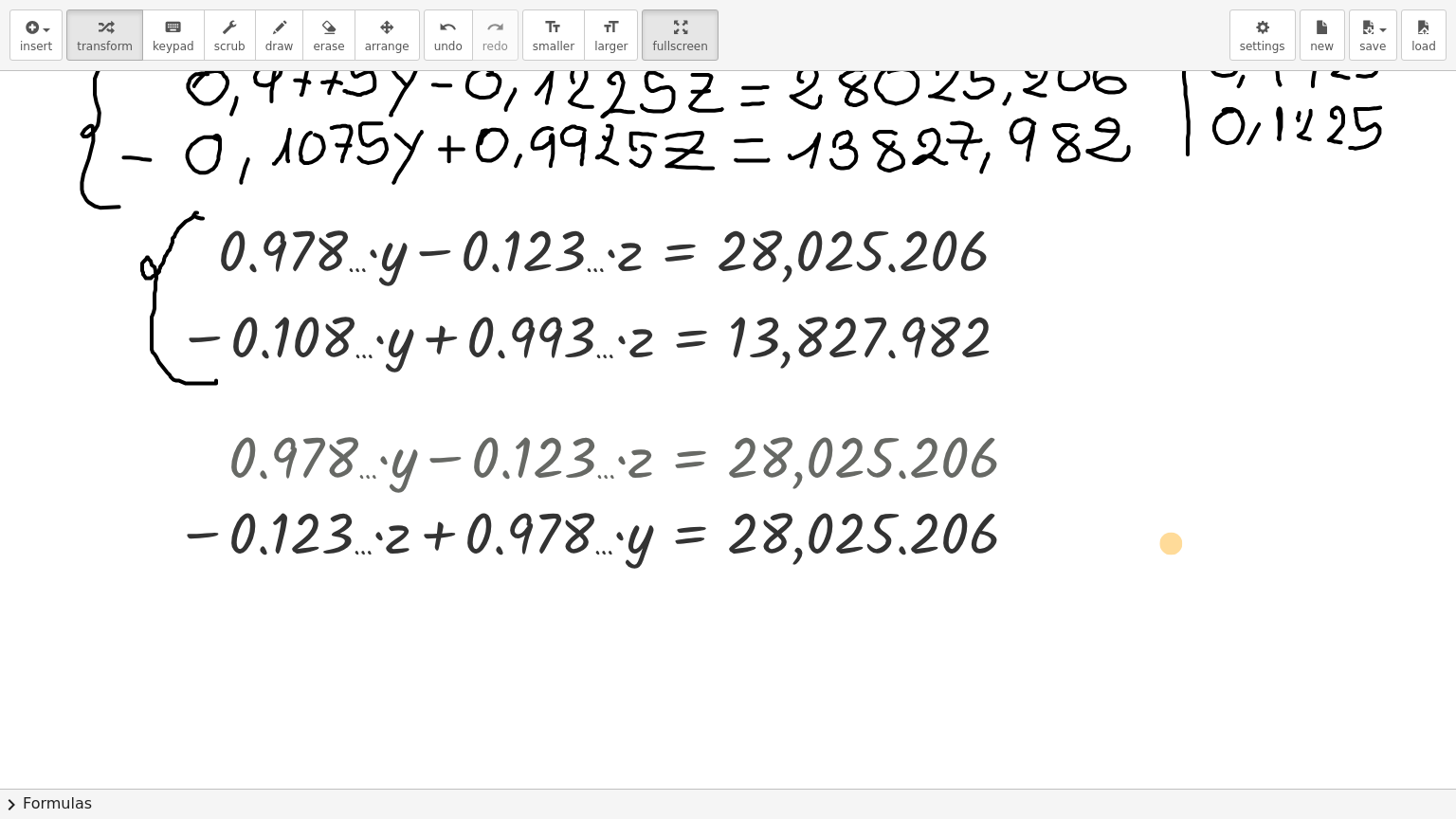
drag, startPoint x: 437, startPoint y: 535, endPoint x: 1052, endPoint y: 547, distance: 615.1
click at [1052, 547] on div "+ · 0.978 … · y − · 0.123 … · z = 28,025.206 + · 0.978 … · y + · 0.978 … · y − …" at bounding box center [602, 493] width 910 height 161
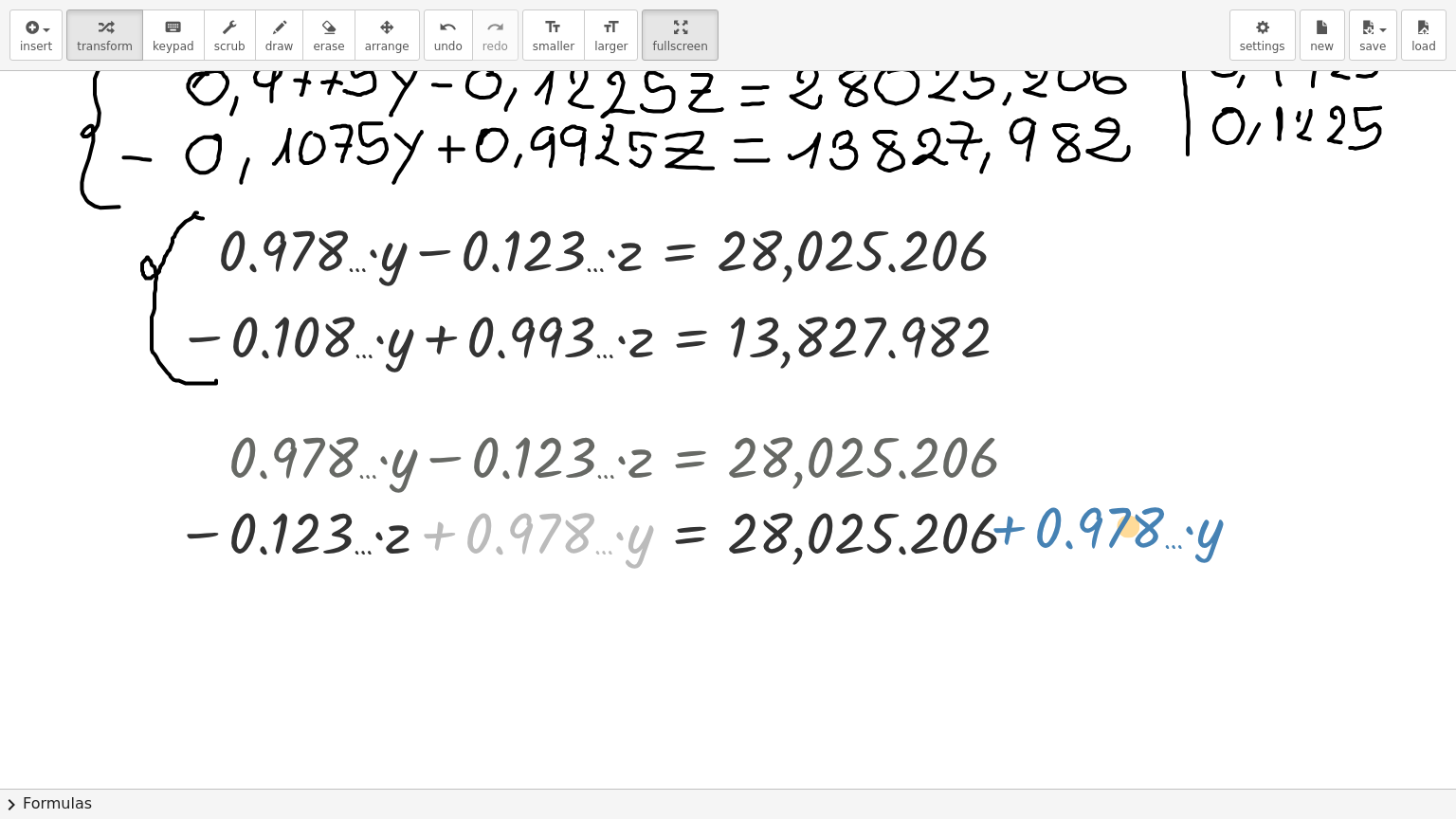
drag, startPoint x: 438, startPoint y: 536, endPoint x: 1008, endPoint y: 531, distance: 570.0
click at [1008, 531] on div at bounding box center [605, 530] width 878 height 75
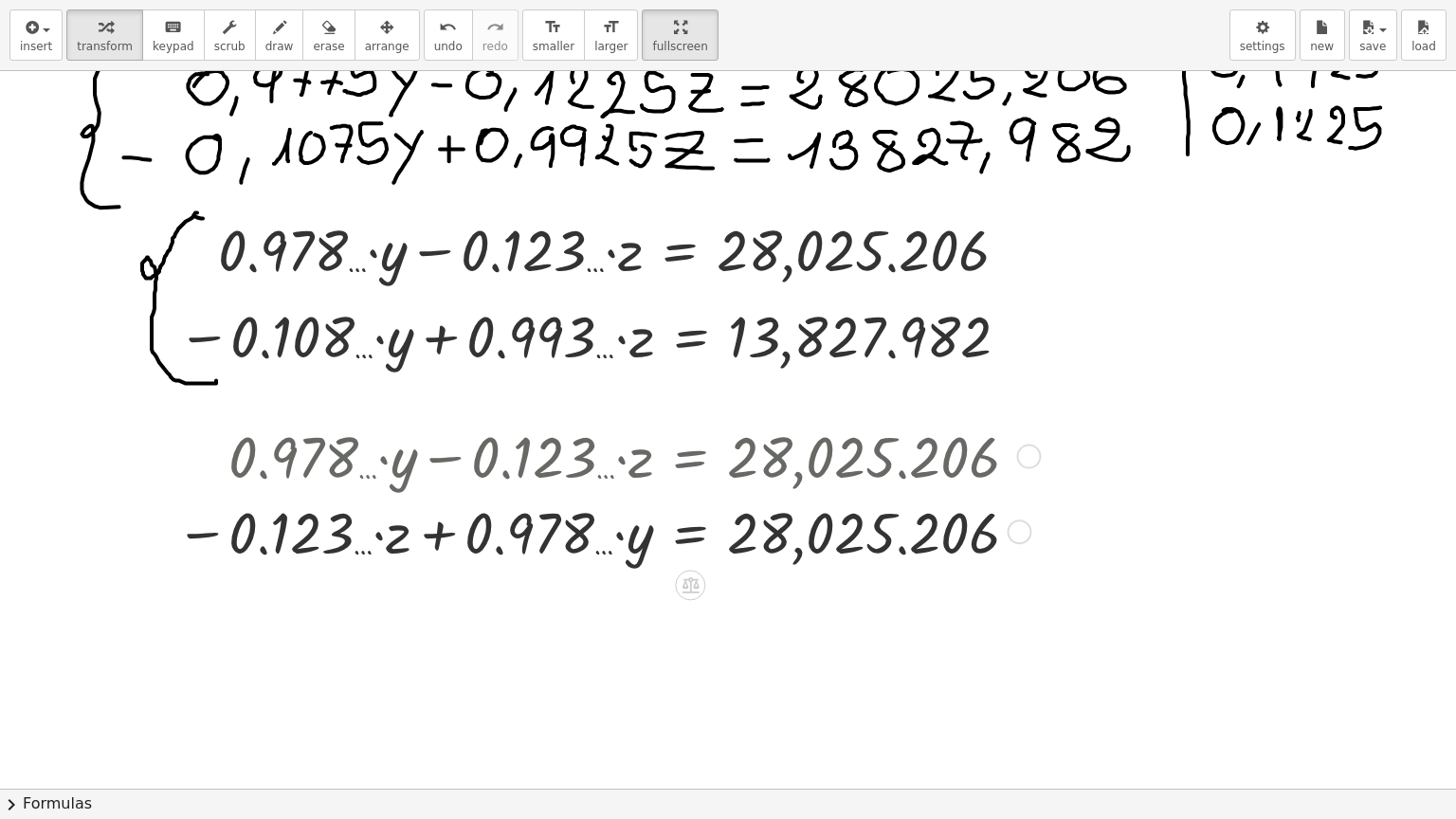
click at [684, 529] on div at bounding box center [605, 530] width 878 height 75
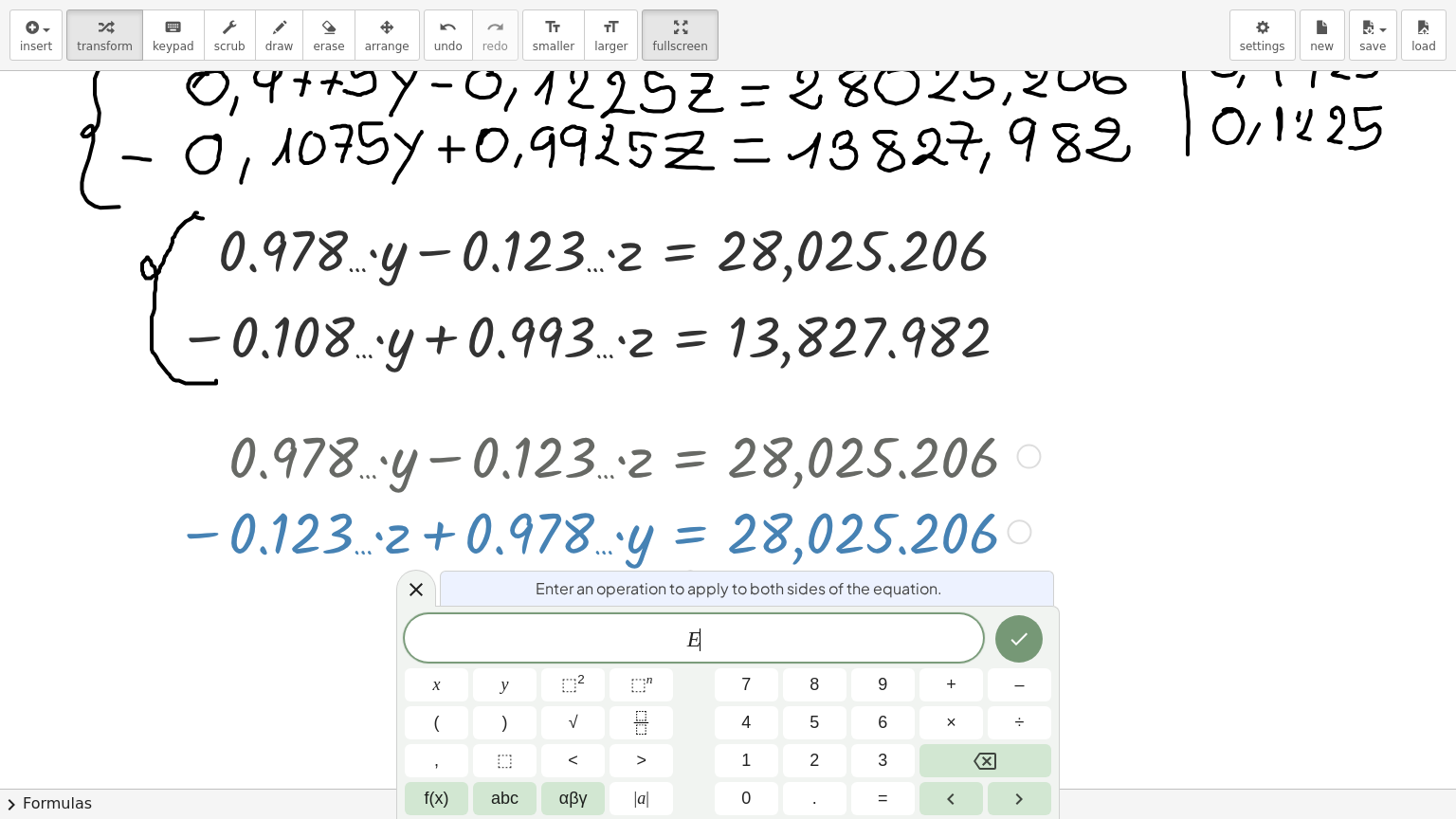
click at [684, 529] on div at bounding box center [605, 530] width 878 height 75
click at [1015, 645] on icon "Done" at bounding box center [1019, 639] width 23 height 23
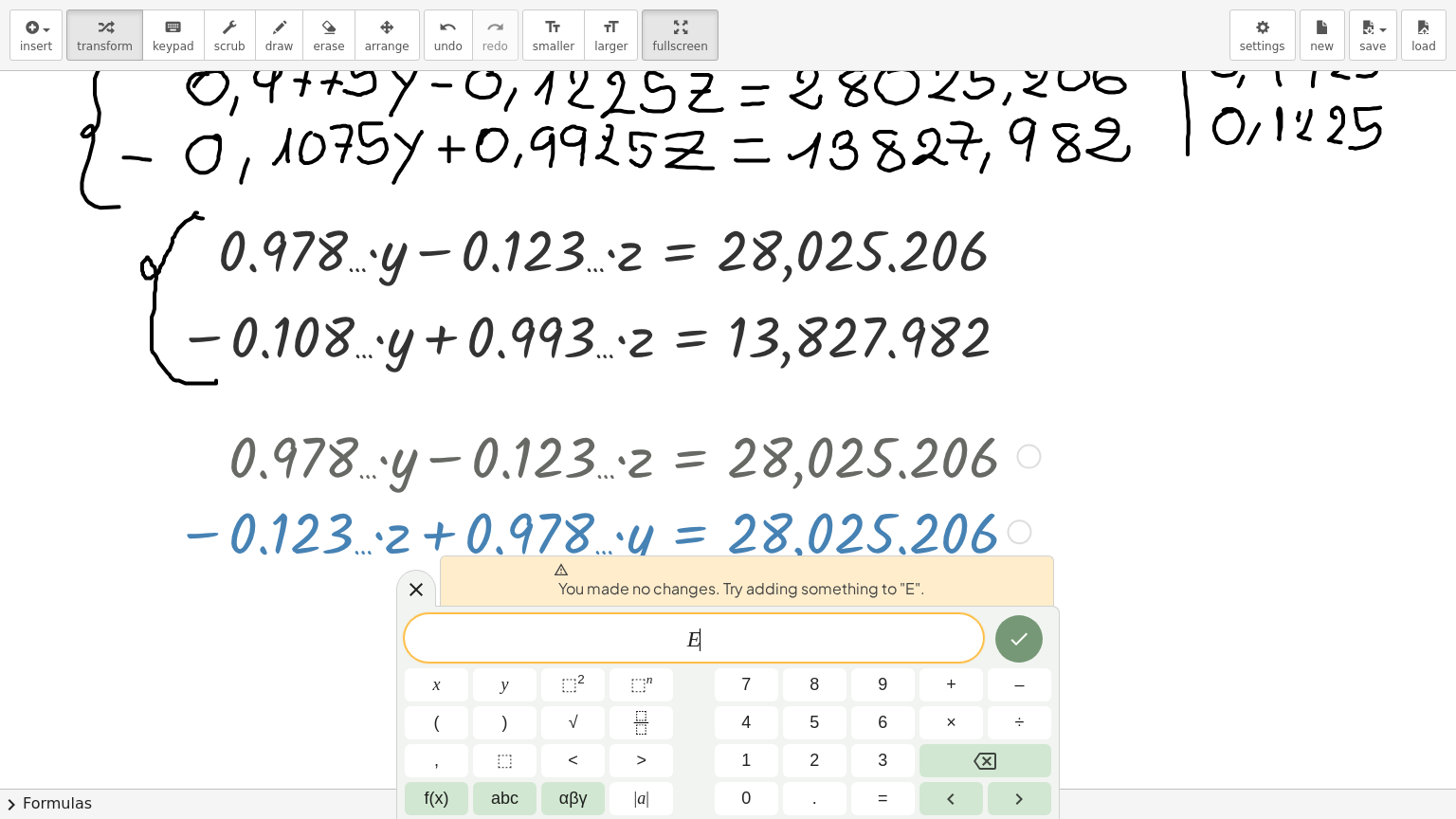
click at [953, 578] on div "You made no changes. Try adding something to "E"." at bounding box center [746, 580] width 614 height 51
click at [1149, 615] on div at bounding box center [728, 336] width 1456 height 2155
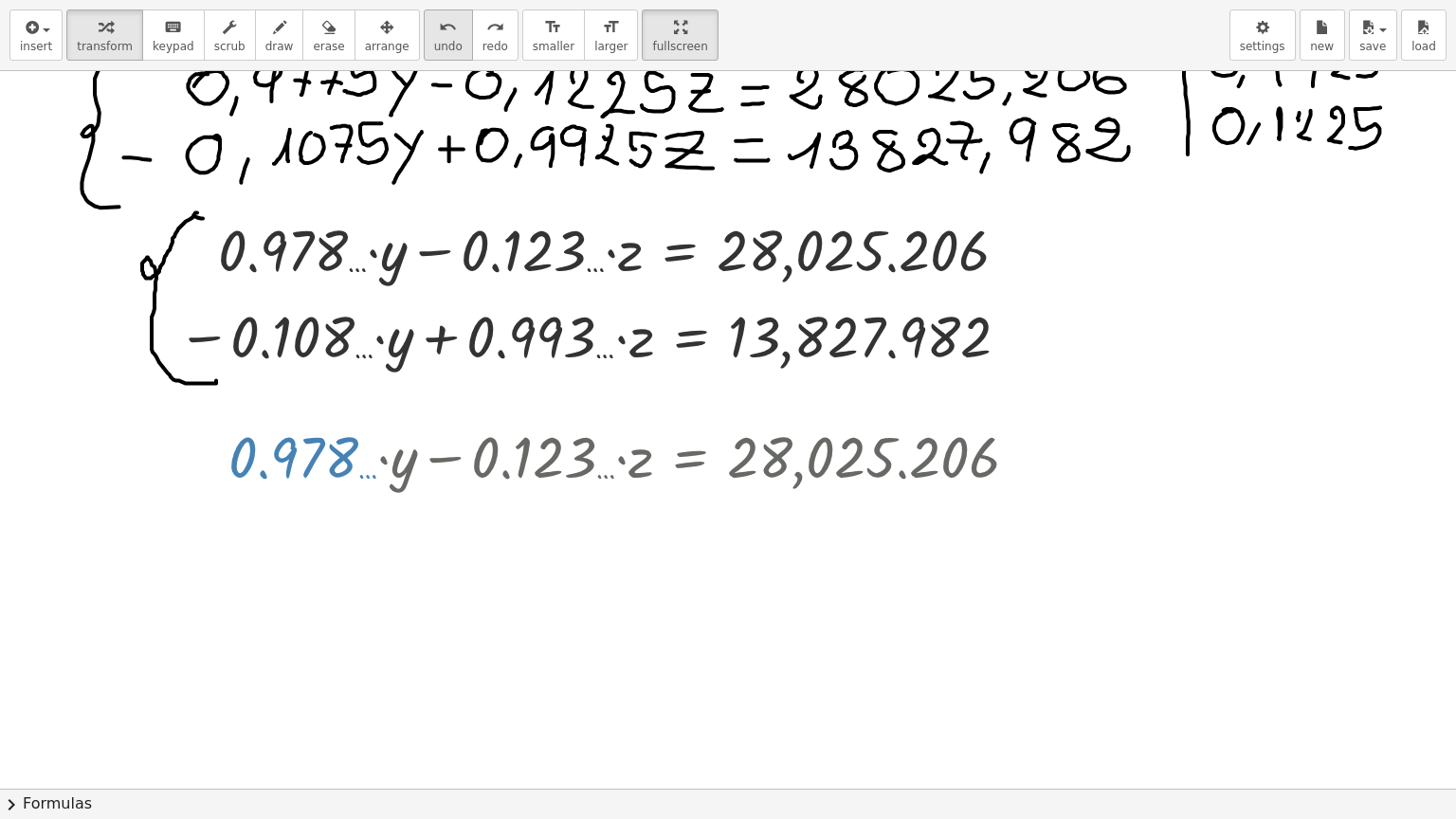
click at [423, 35] on button "undo undo" at bounding box center [448, 35] width 50 height 52
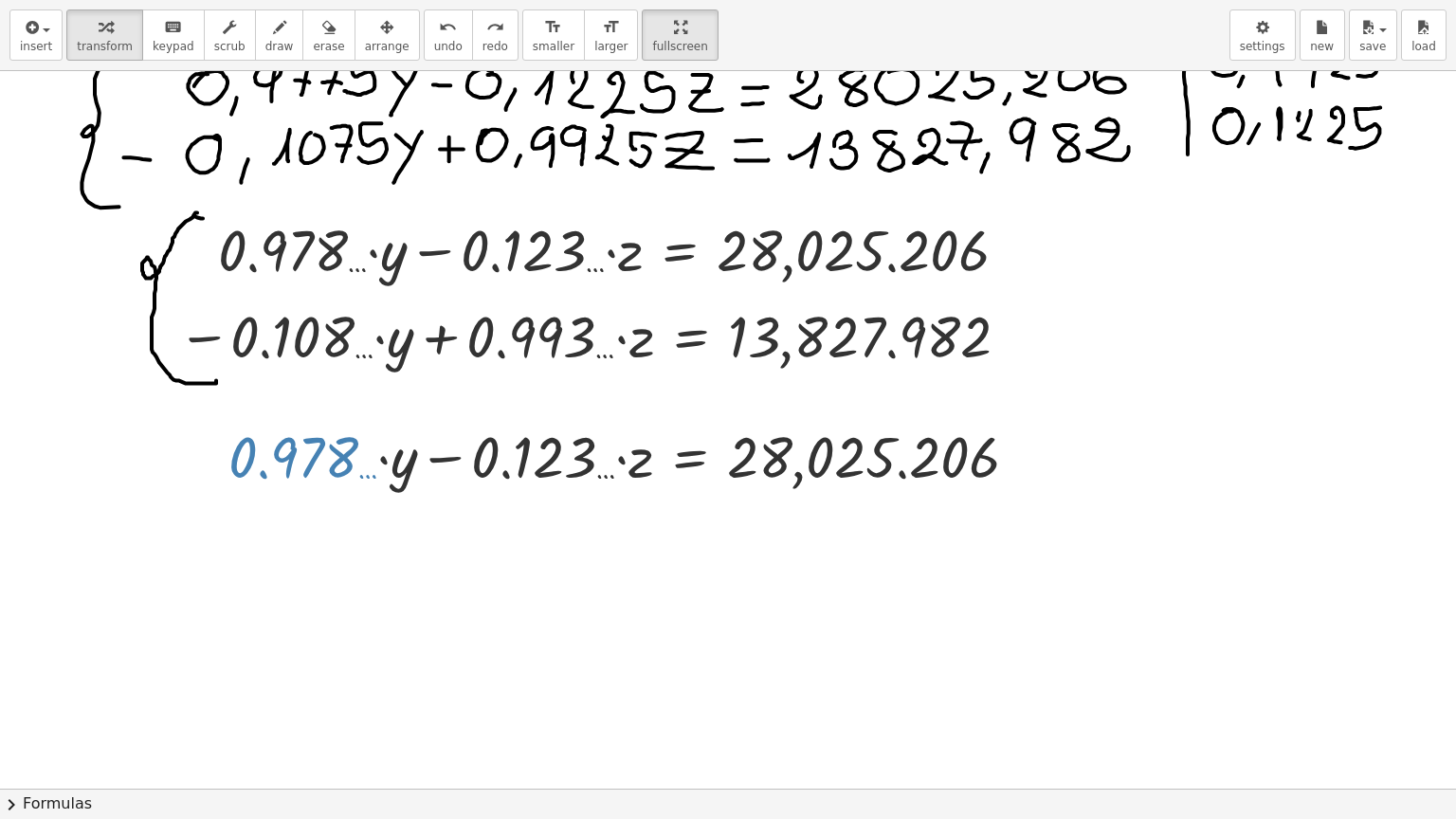
click at [452, 613] on div at bounding box center [728, 336] width 1456 height 2155
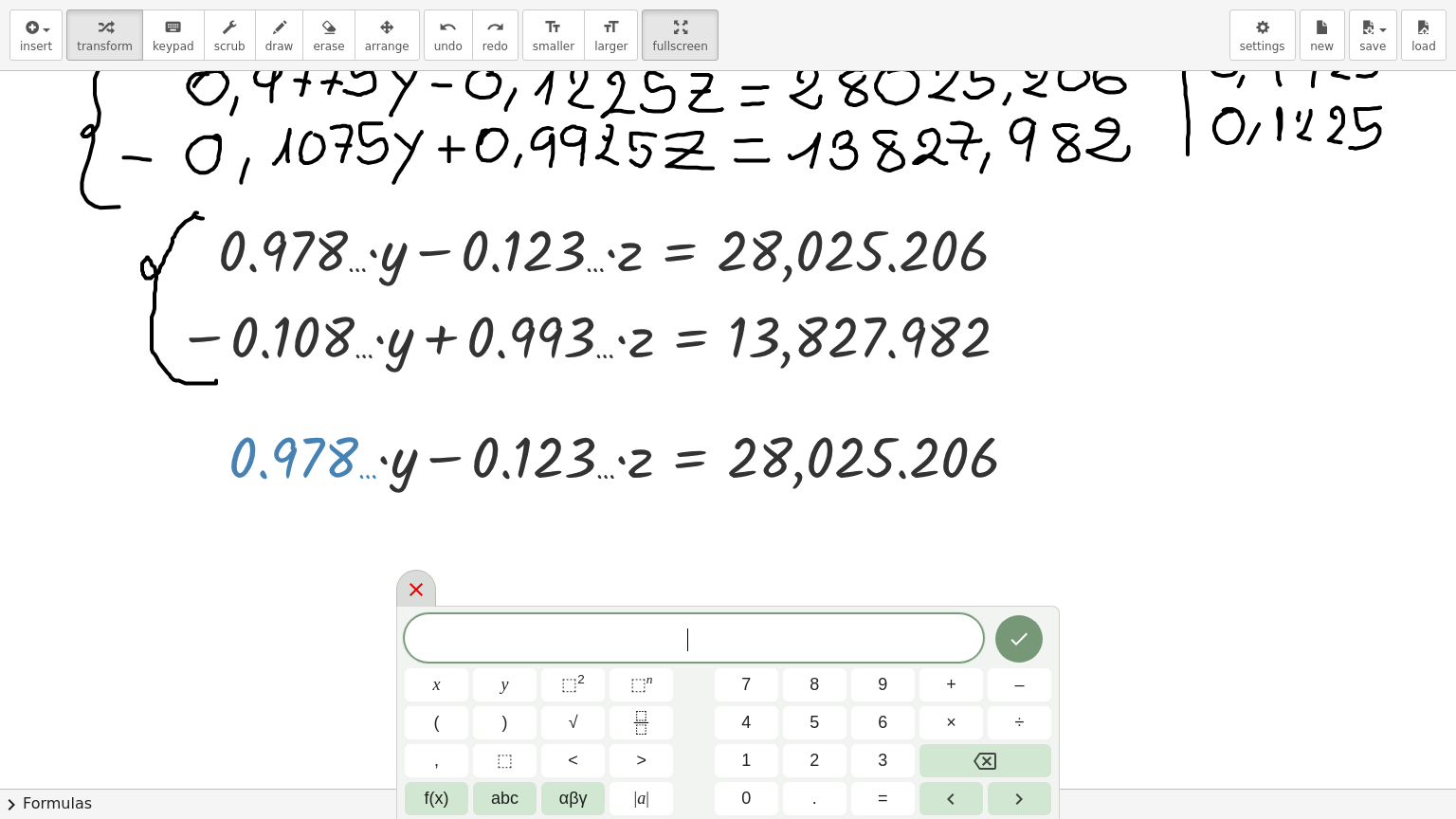
click at [417, 591] on icon at bounding box center [417, 590] width 13 height 13
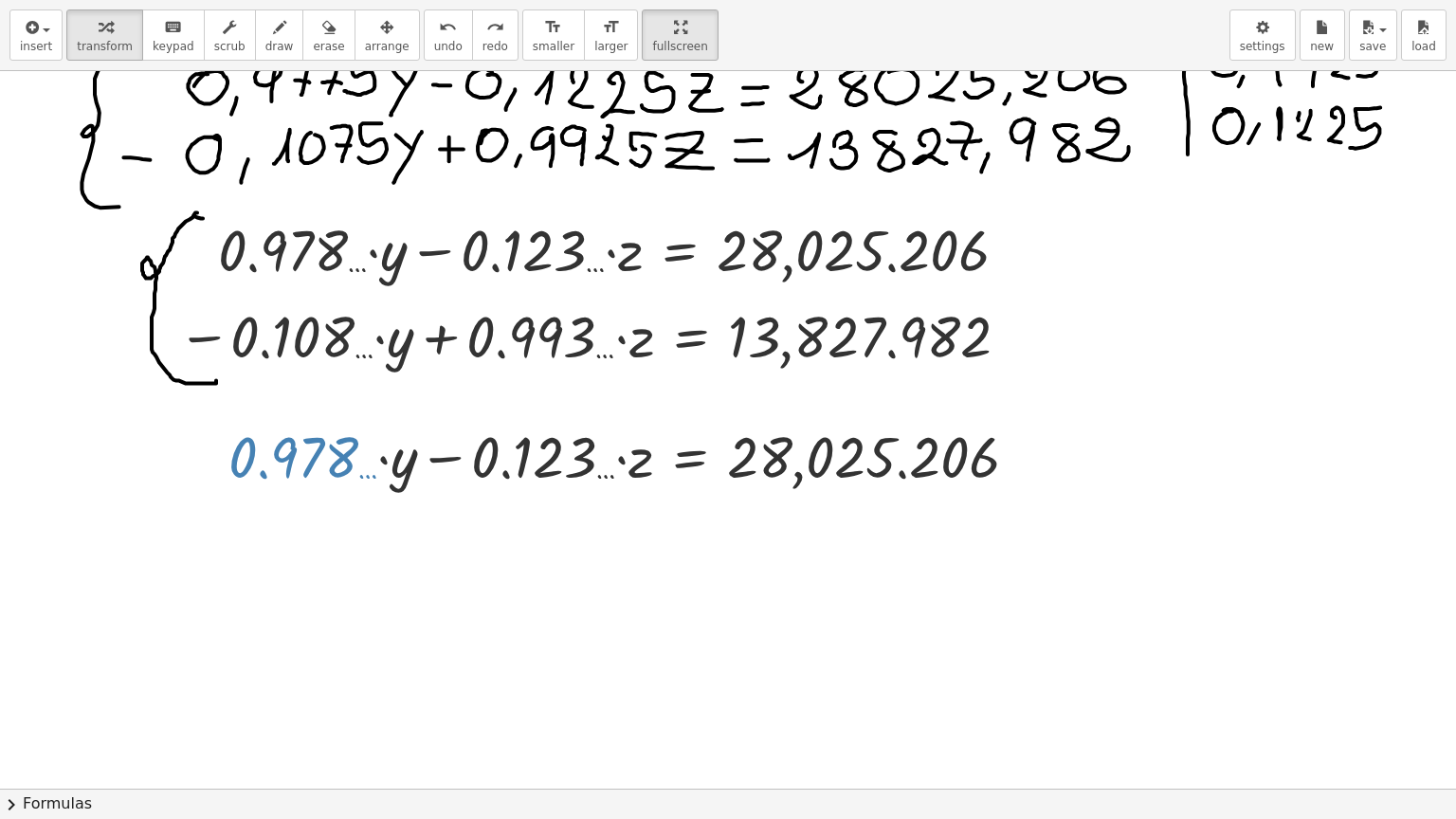
click at [267, 560] on div at bounding box center [728, 336] width 1456 height 2155
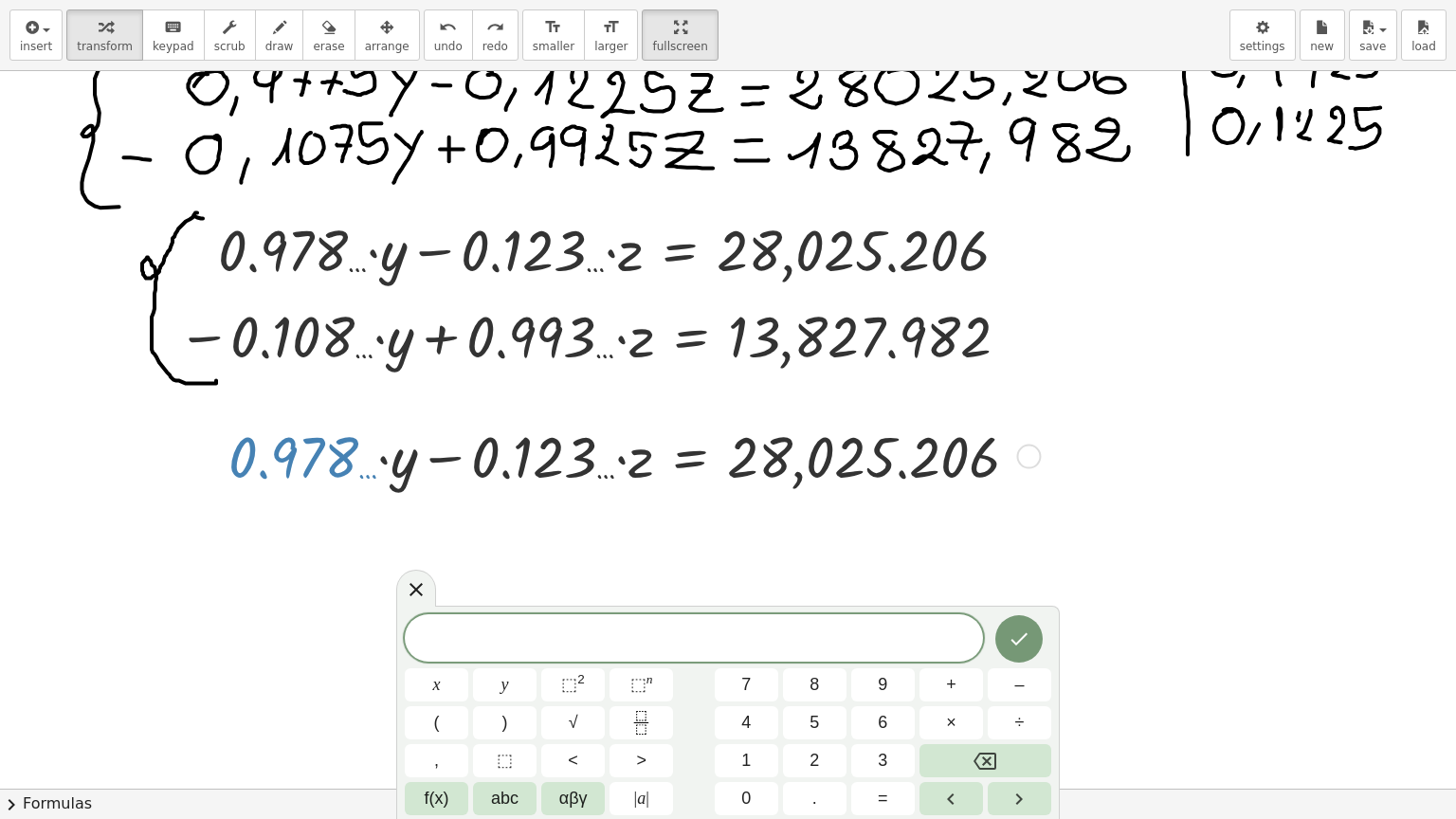
click at [384, 461] on div at bounding box center [631, 454] width 824 height 75
click at [415, 587] on icon at bounding box center [417, 590] width 23 height 23
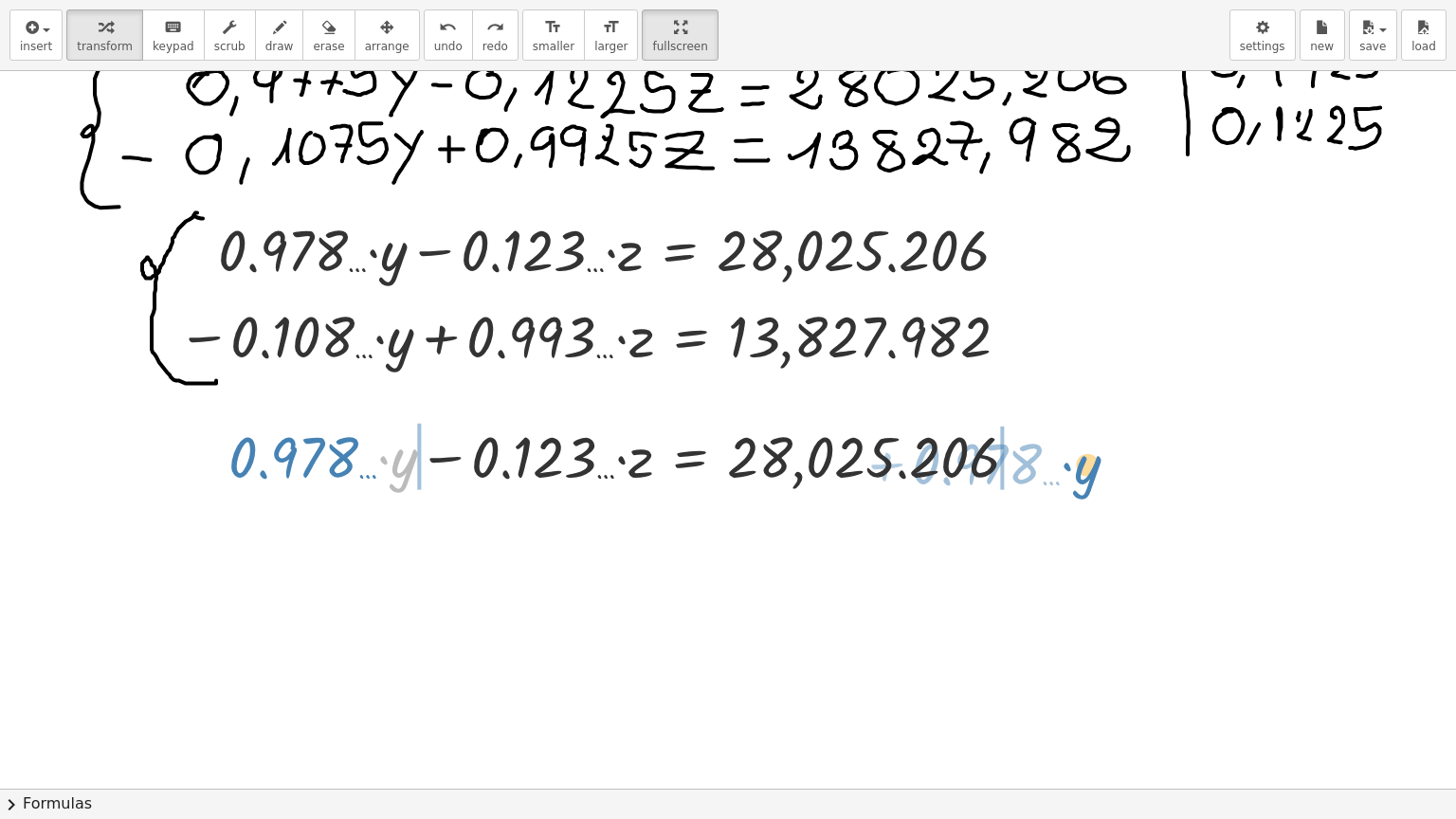
drag, startPoint x: 396, startPoint y: 466, endPoint x: 1079, endPoint y: 473, distance: 683.0
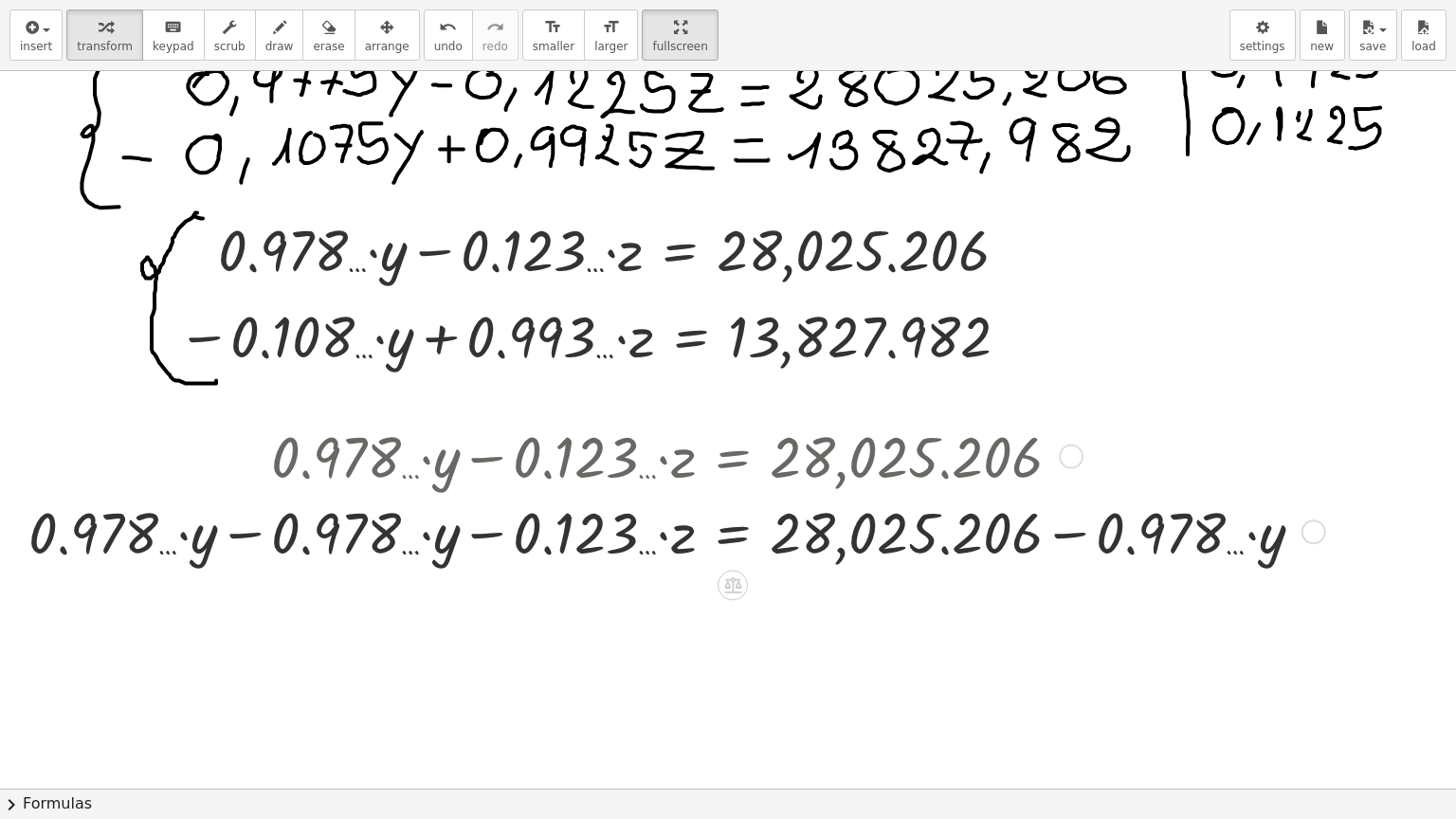
click at [243, 535] on div at bounding box center [674, 530] width 1309 height 75
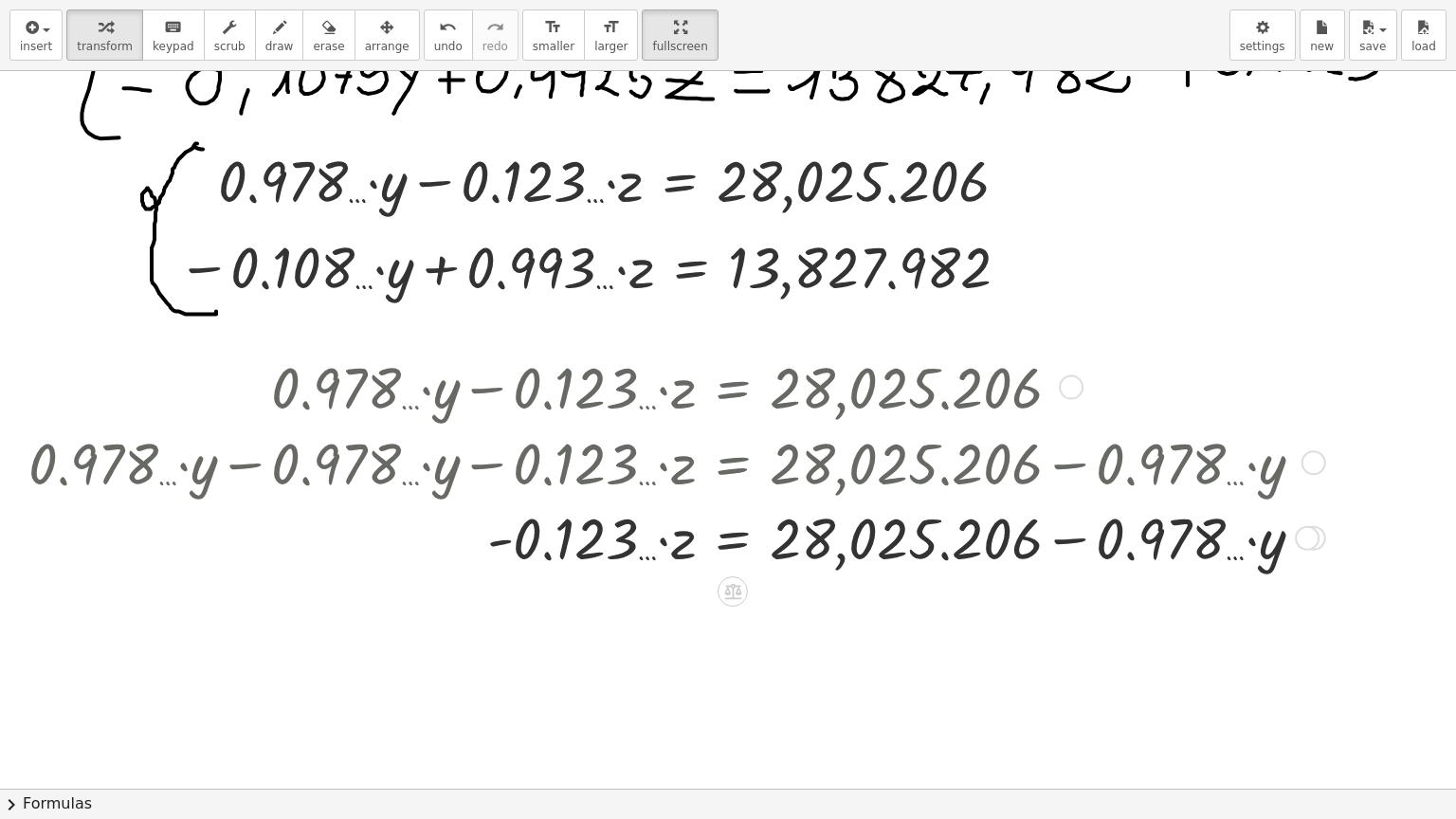
scroll to position [1002, 0]
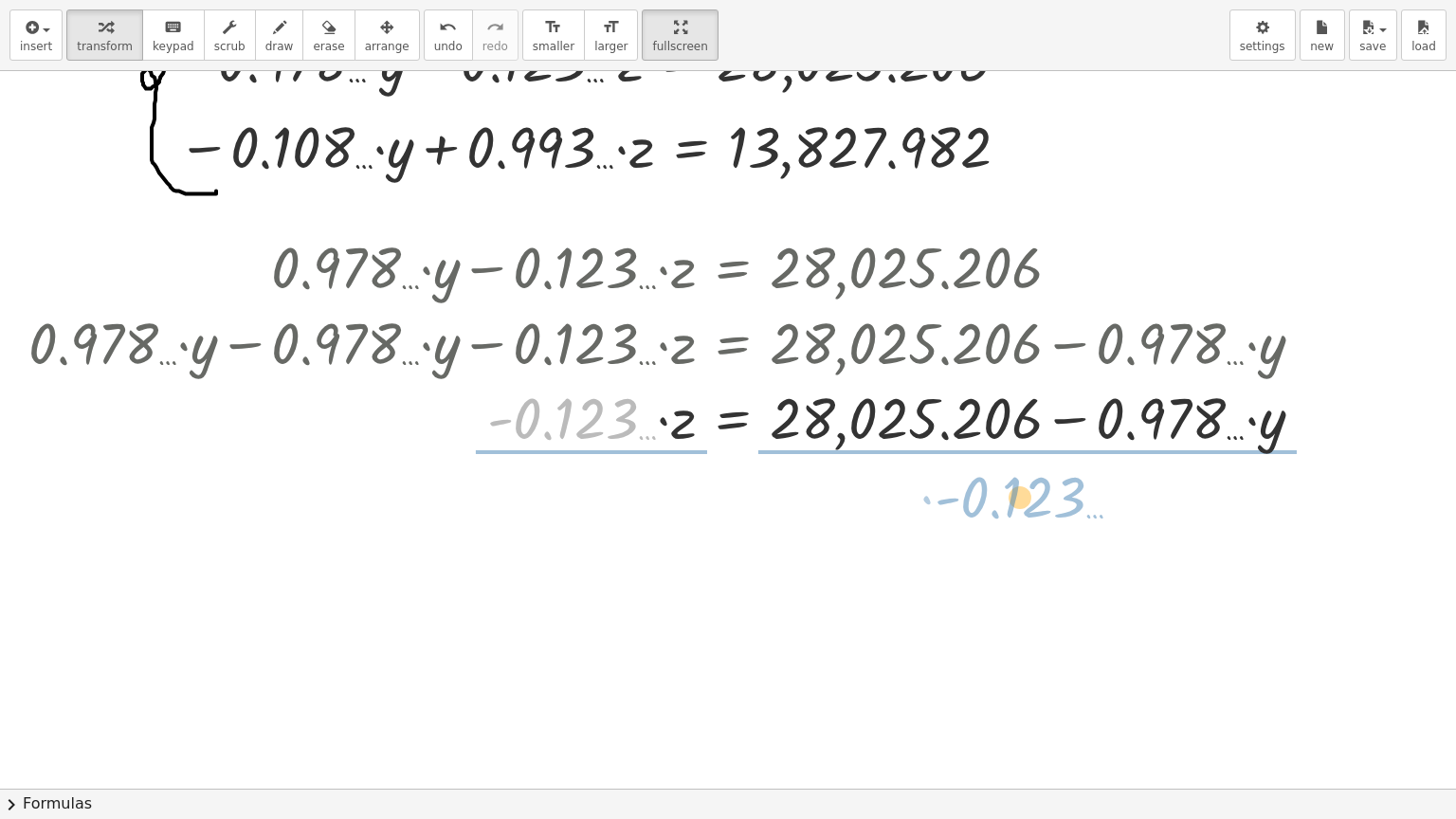
drag, startPoint x: 580, startPoint y: 435, endPoint x: 1031, endPoint y: 510, distance: 457.2
click at [1031, 510] on div "x = + 35,053.64 + · 0.15 · y + · 0.15 · z y = + 22,767.16 + · 0.15 · x + · 0.1 …" at bounding box center [728, 147] width 1456 height 2155
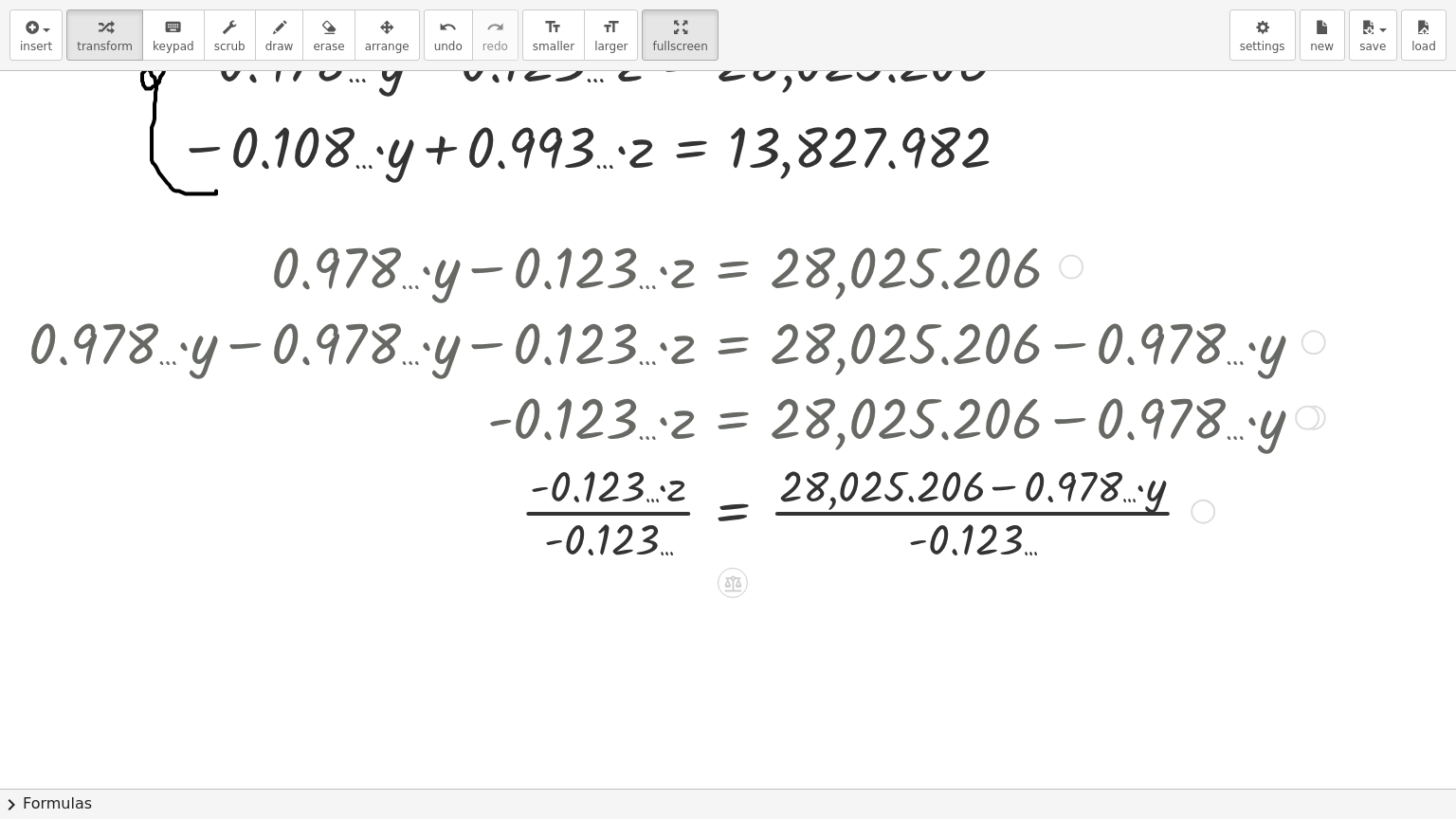
click at [591, 510] on div at bounding box center [674, 509] width 1309 height 112
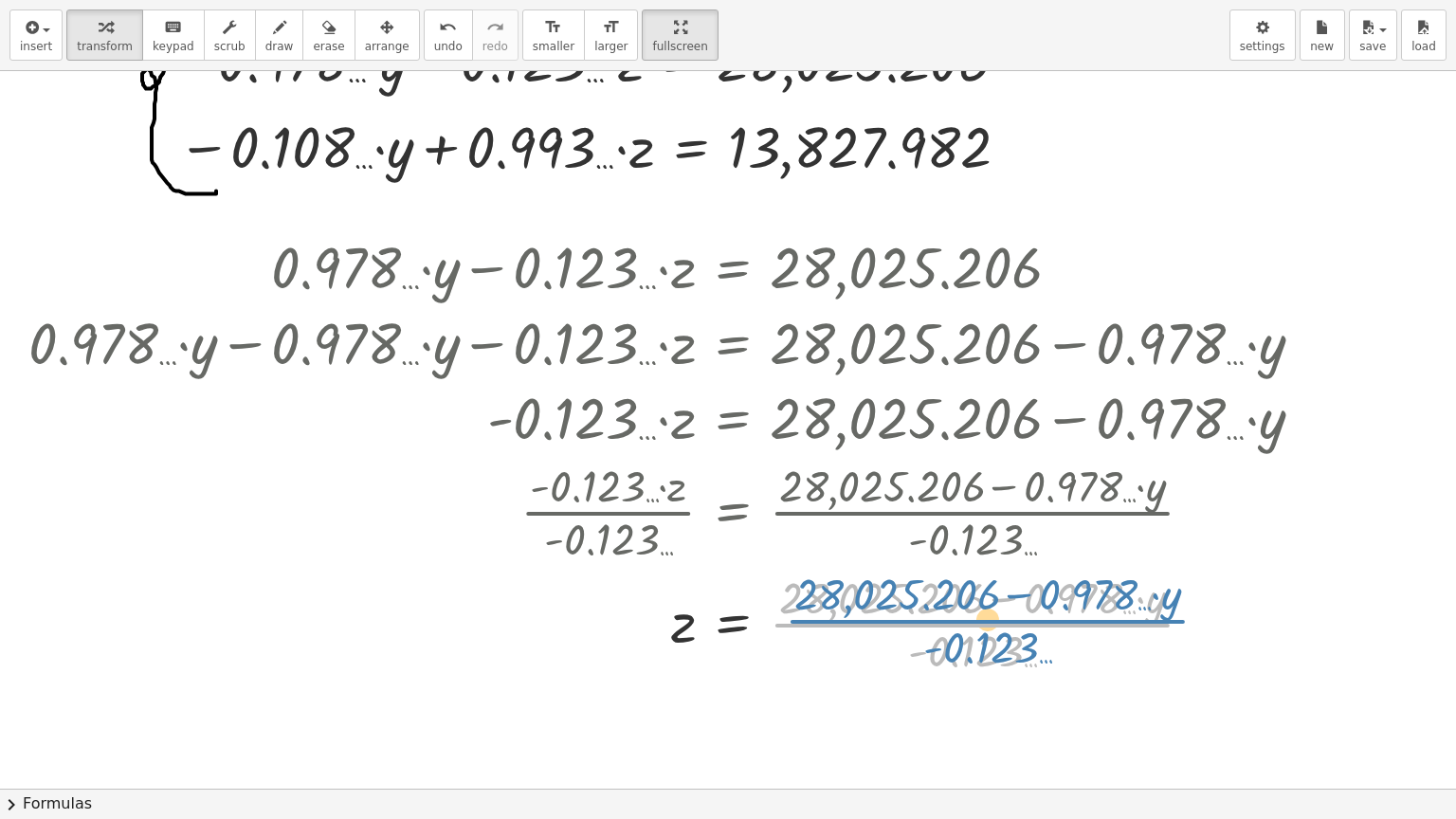
drag, startPoint x: 963, startPoint y: 626, endPoint x: 978, endPoint y: 622, distance: 15.5
click at [978, 622] on div at bounding box center [674, 621] width 1309 height 112
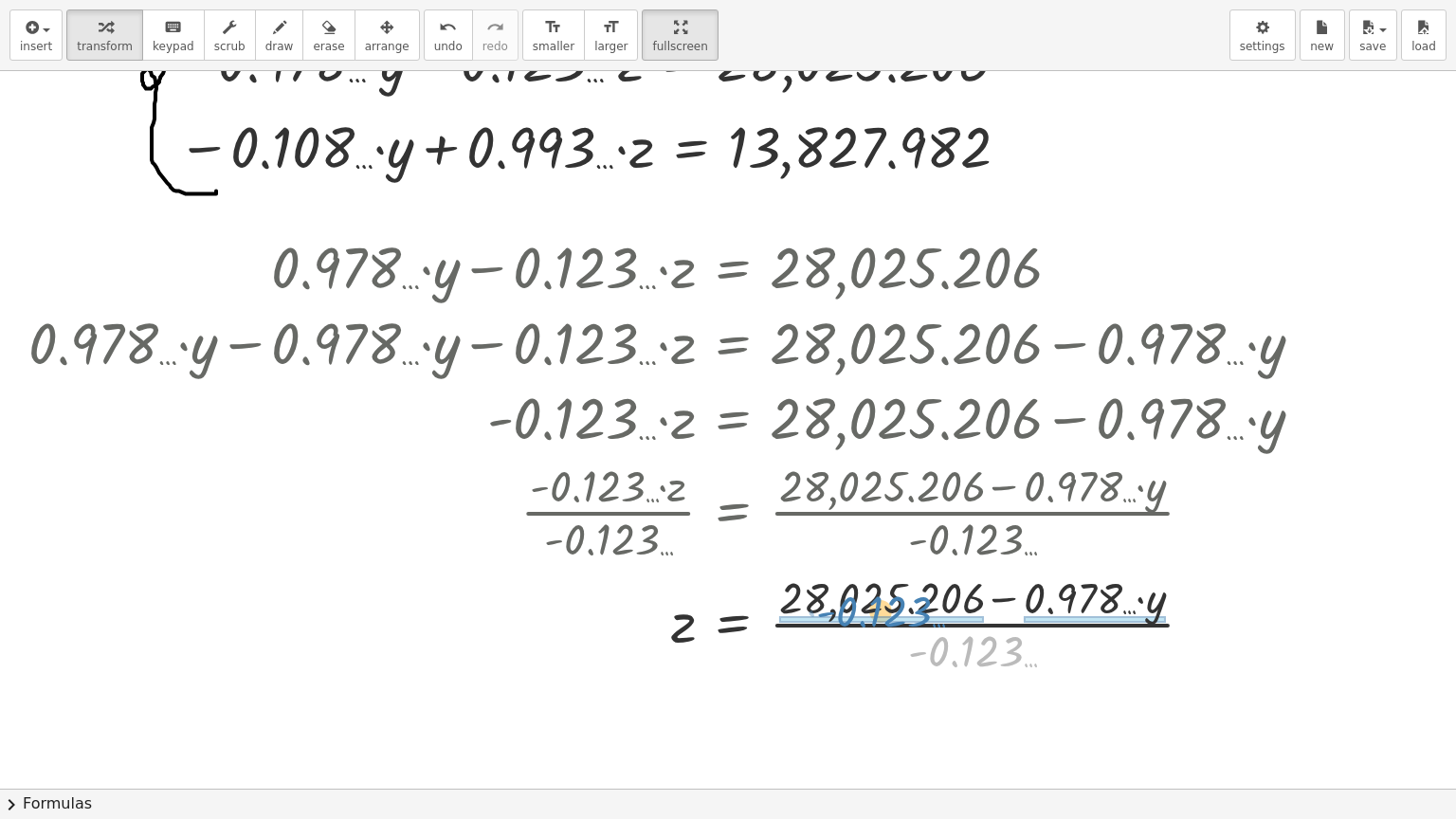
drag, startPoint x: 990, startPoint y: 651, endPoint x: 897, endPoint y: 611, distance: 101.2
click at [897, 611] on div at bounding box center [674, 621] width 1309 height 112
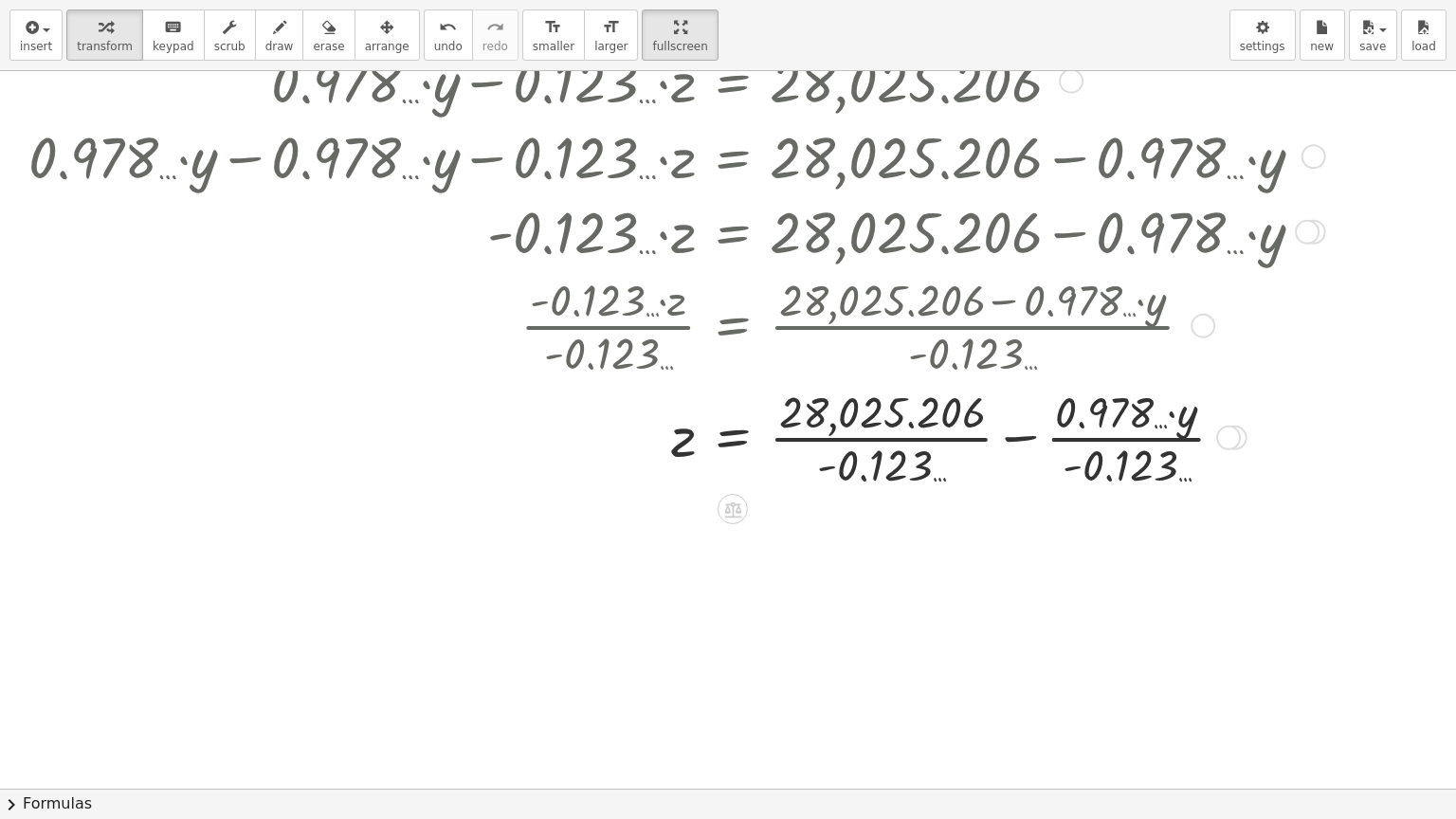
scroll to position [1191, 0]
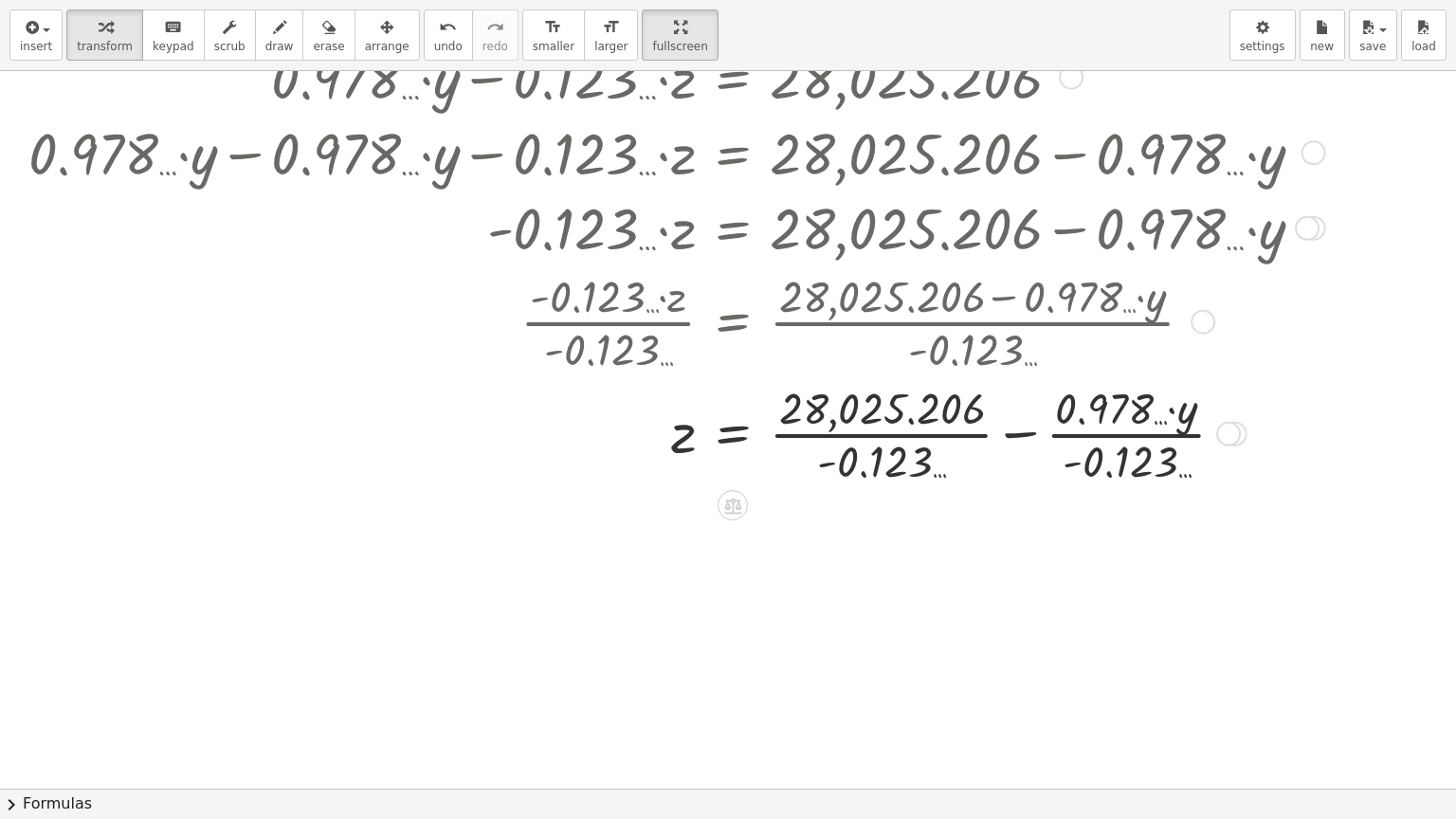
click at [858, 436] on div at bounding box center [674, 432] width 1309 height 112
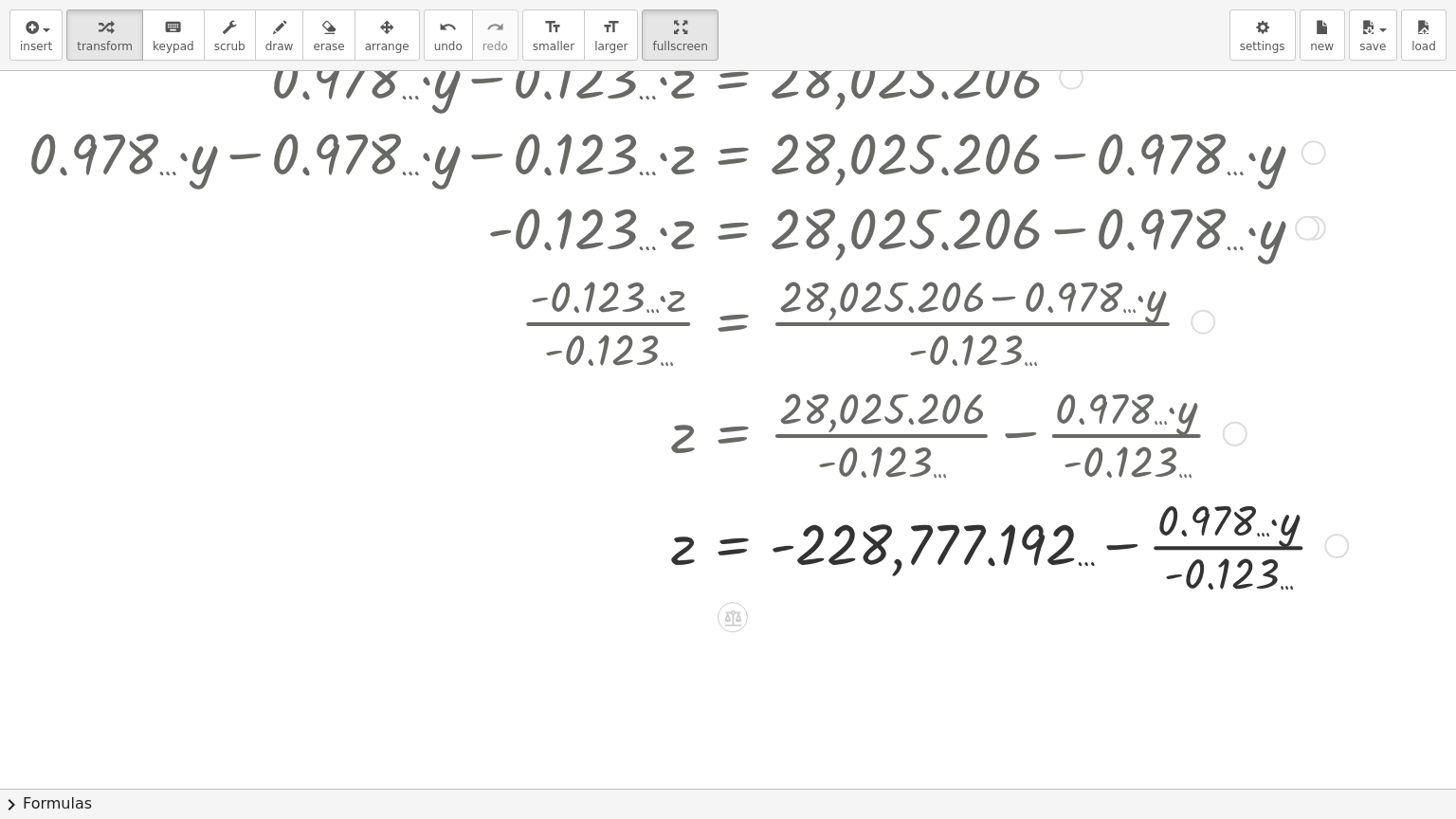
click at [1208, 546] on div at bounding box center [685, 544] width 1332 height 112
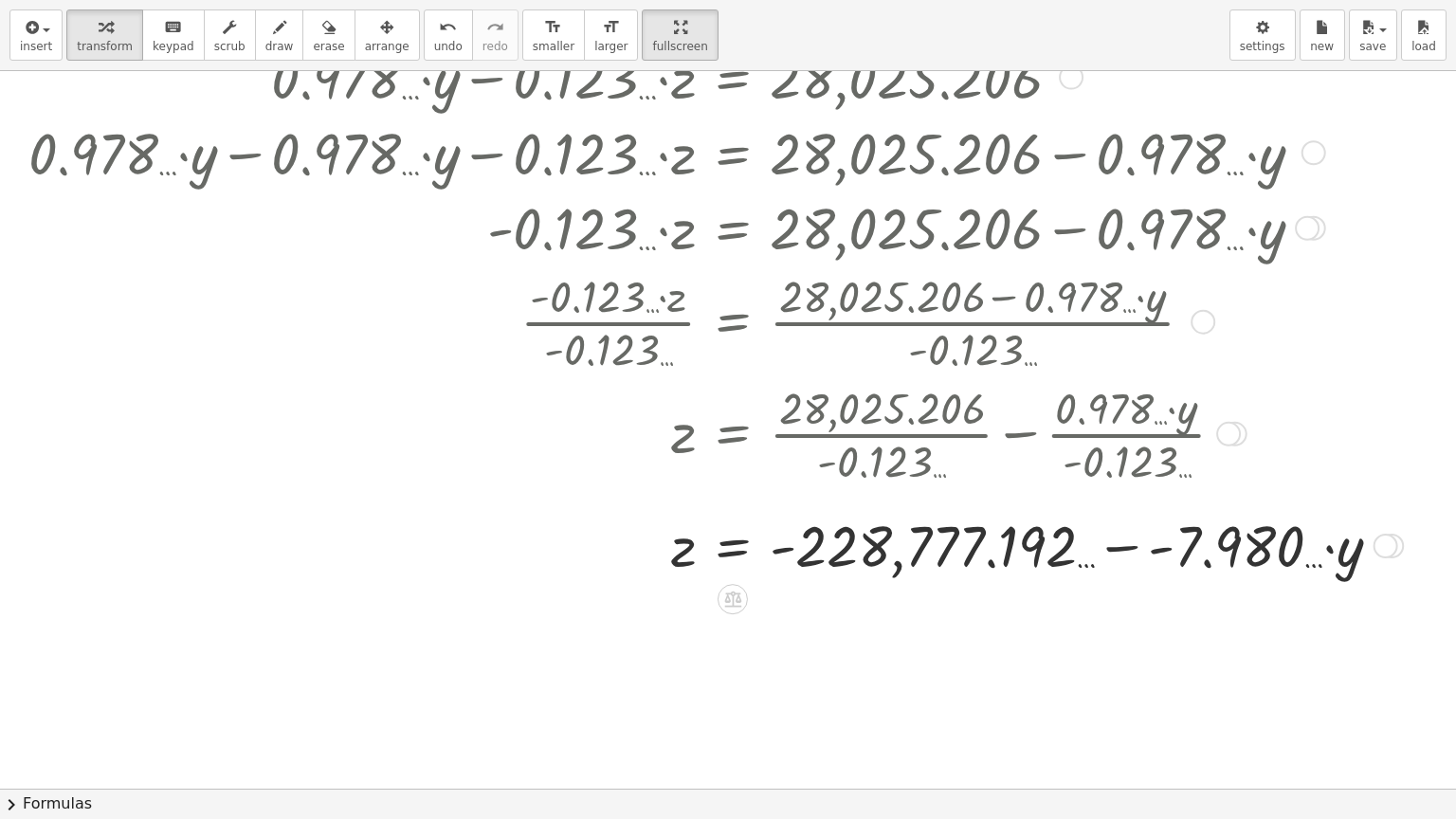
click at [1157, 547] on div at bounding box center [712, 544] width 1386 height 75
click at [1123, 547] on div at bounding box center [712, 544] width 1386 height 75
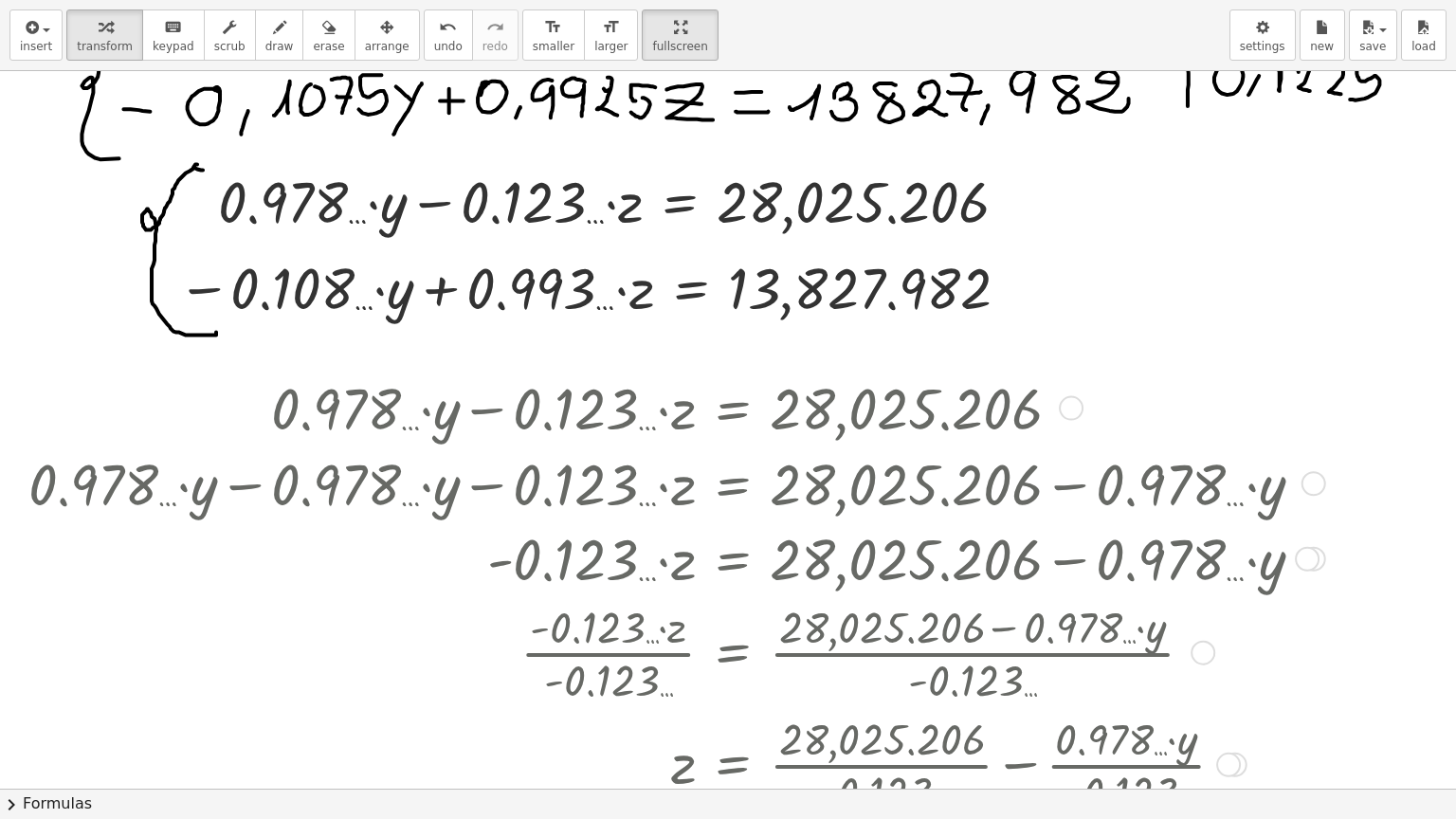
scroll to position [717, 0]
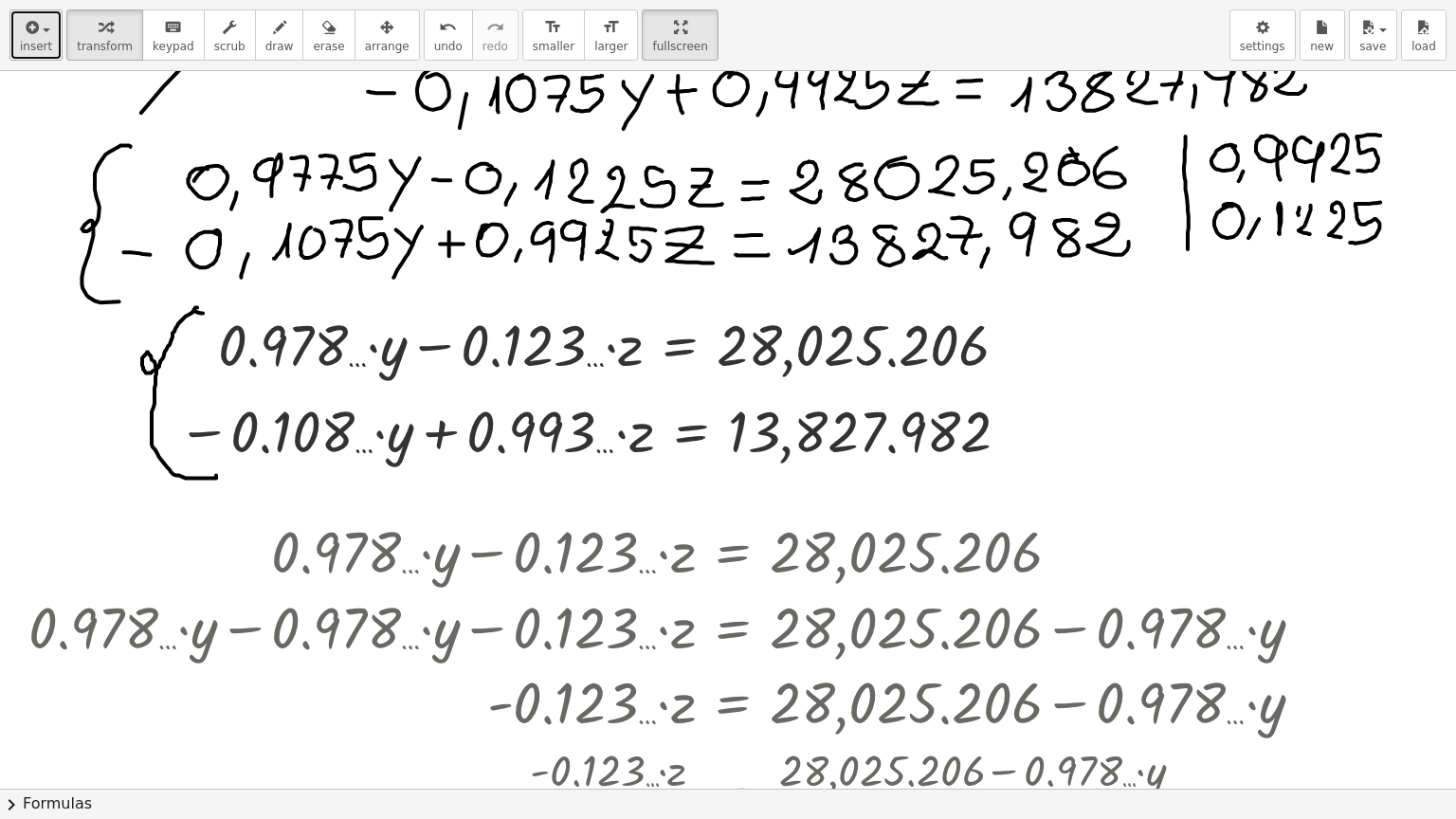
click at [36, 31] on icon "button" at bounding box center [31, 28] width 17 height 23
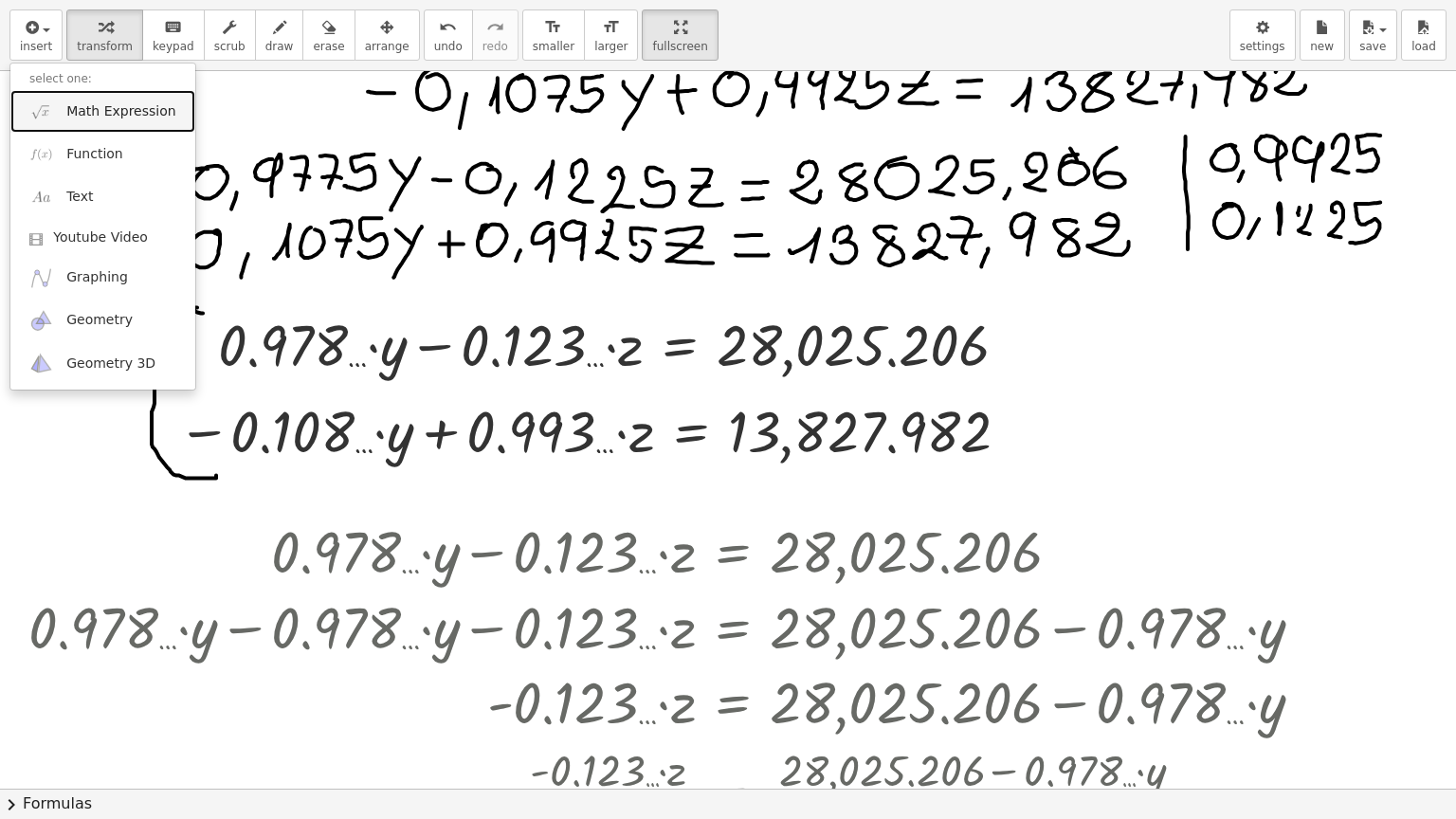
click at [89, 102] on span "Math Expression" at bounding box center [120, 112] width 109 height 19
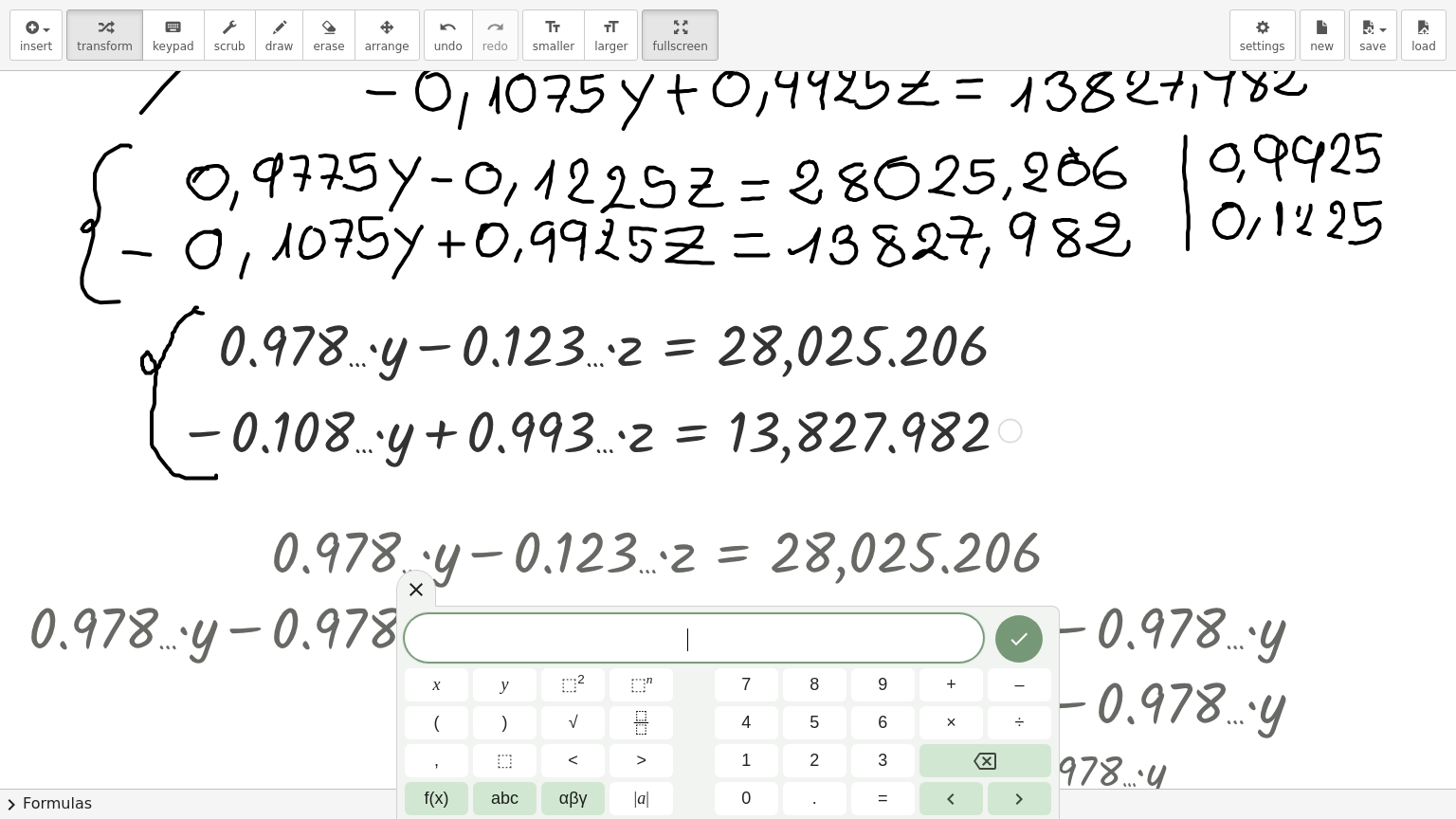
click at [1009, 424] on div at bounding box center [1011, 431] width 25 height 25
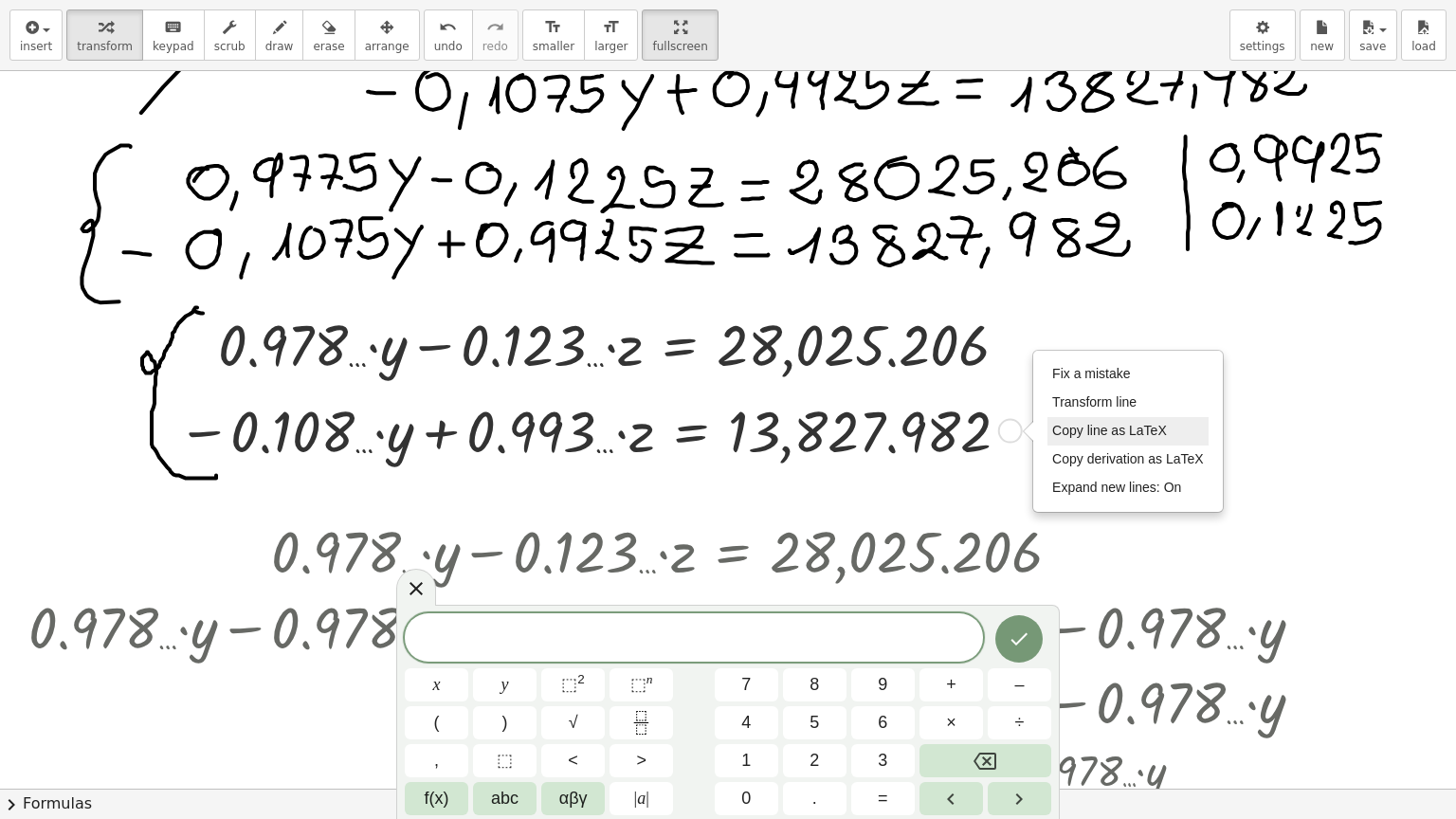
click at [1092, 428] on span "Copy line as LaTeX" at bounding box center [1109, 430] width 115 height 15
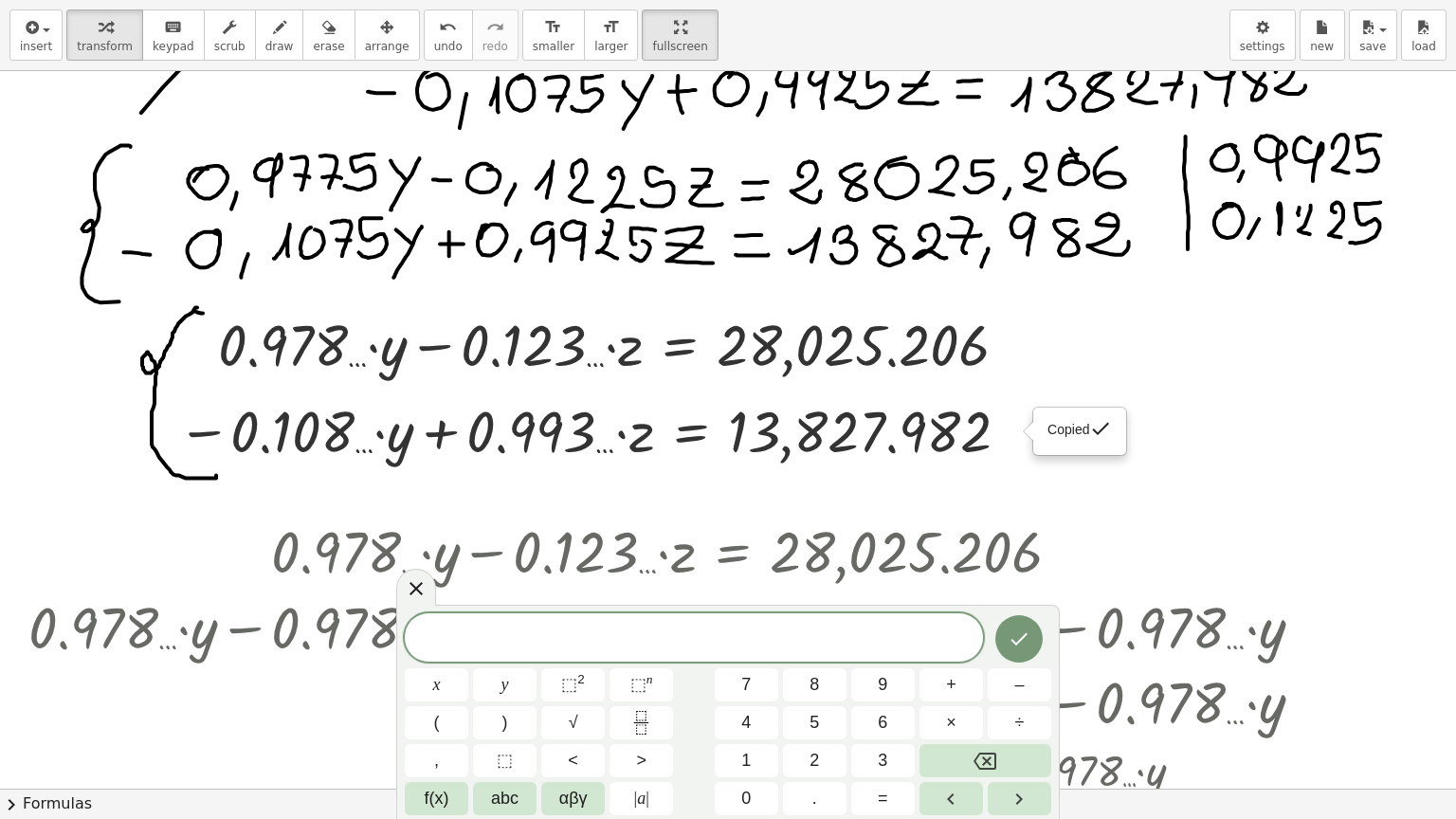
click at [671, 645] on span at bounding box center [694, 639] width 578 height 29
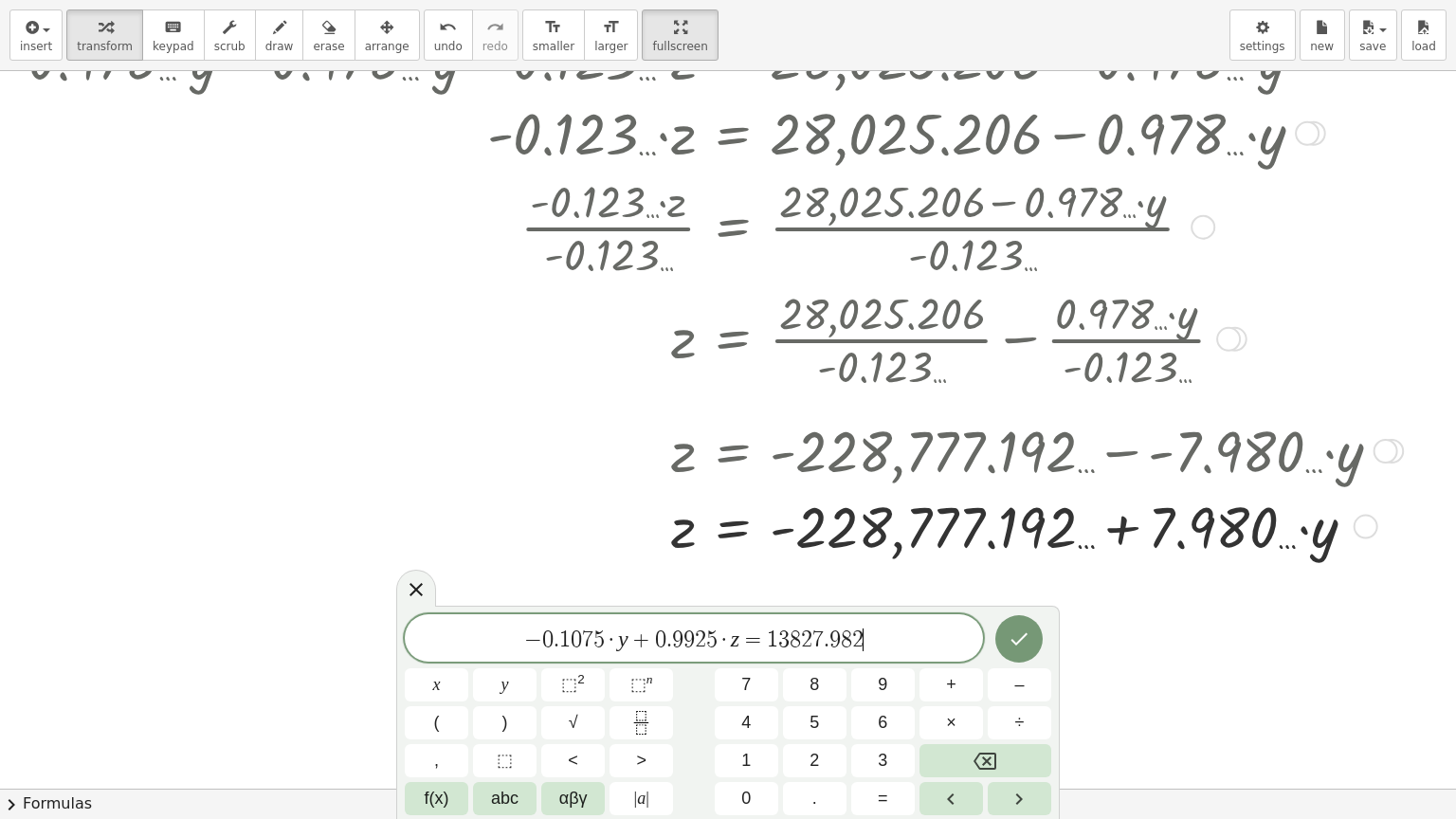
scroll to position [1436, 0]
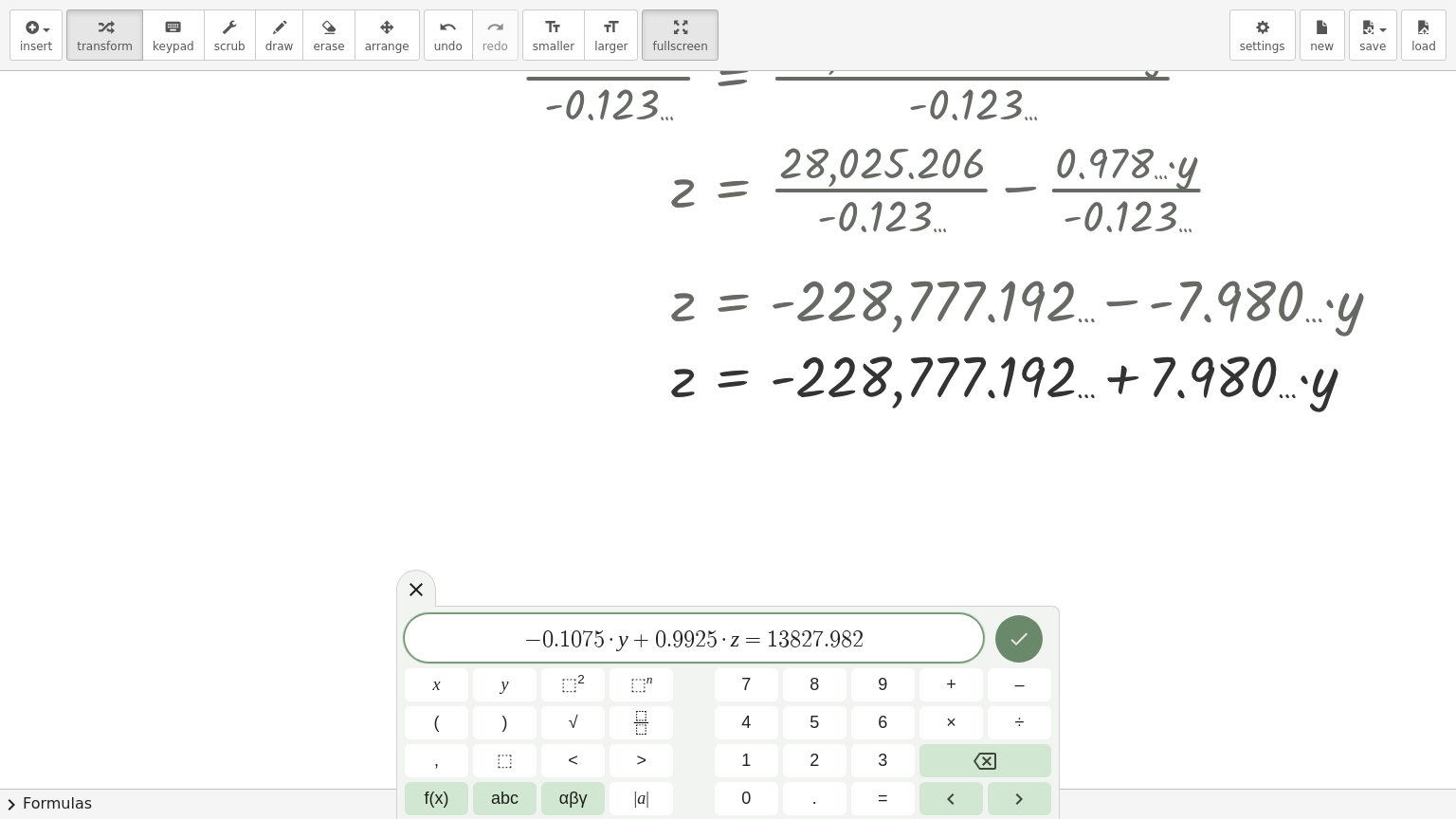
click at [1027, 631] on icon "Done" at bounding box center [1019, 639] width 23 height 23
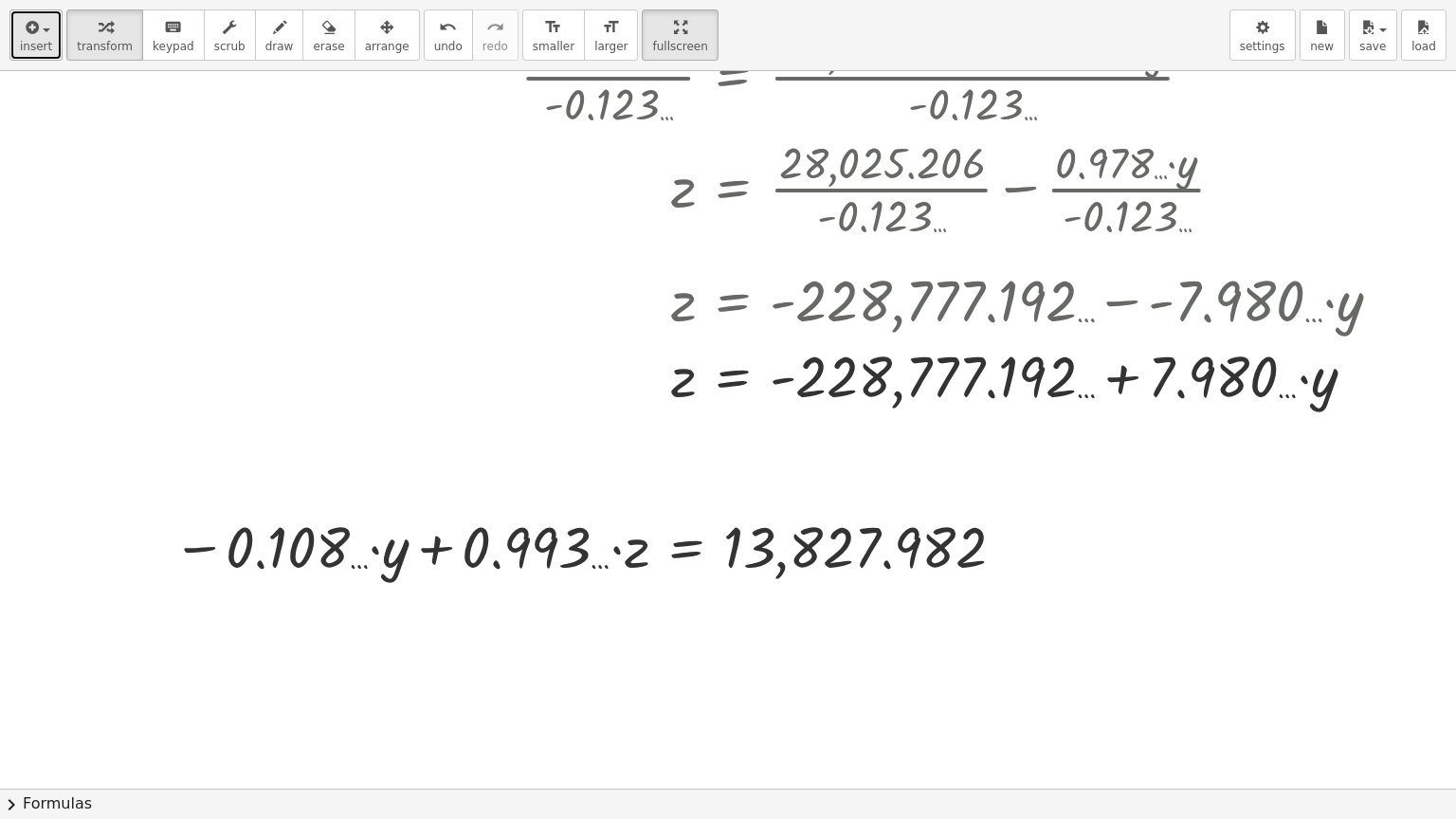
click at [32, 42] on span "insert" at bounding box center [36, 47] width 32 height 13
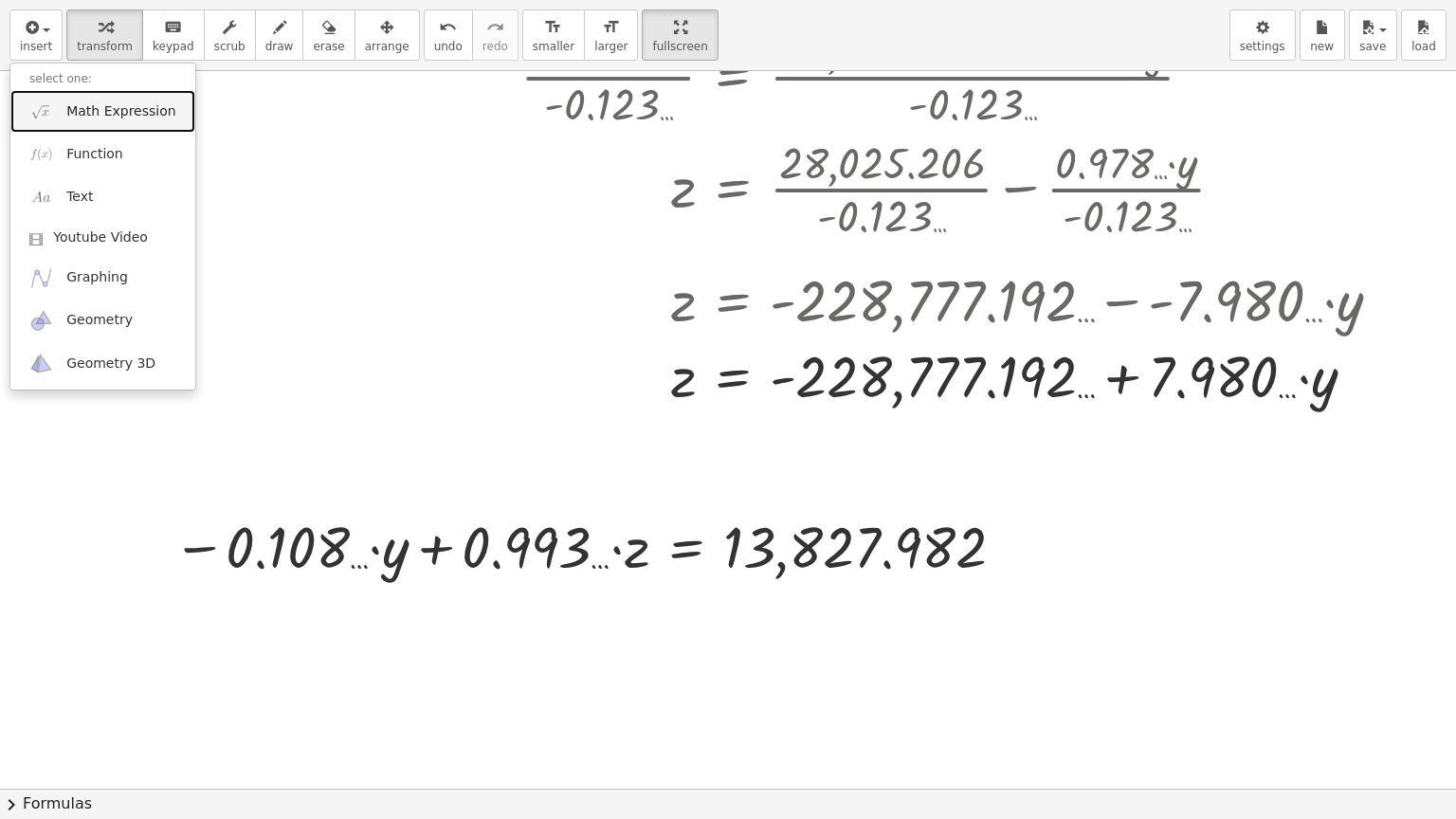
click at [73, 110] on span "Math Expression" at bounding box center [120, 112] width 109 height 19
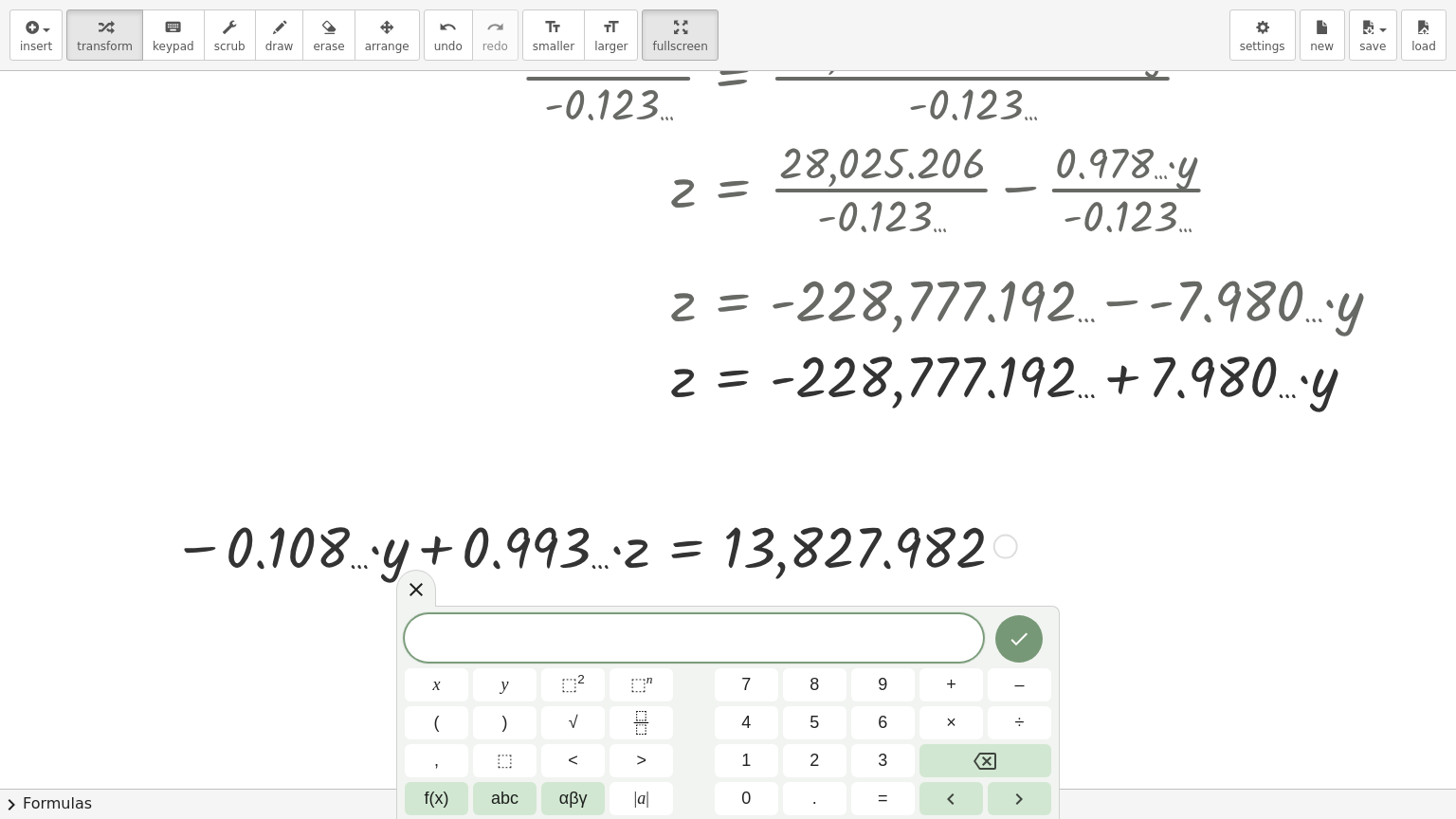
click at [999, 550] on div at bounding box center [1006, 548] width 25 height 25
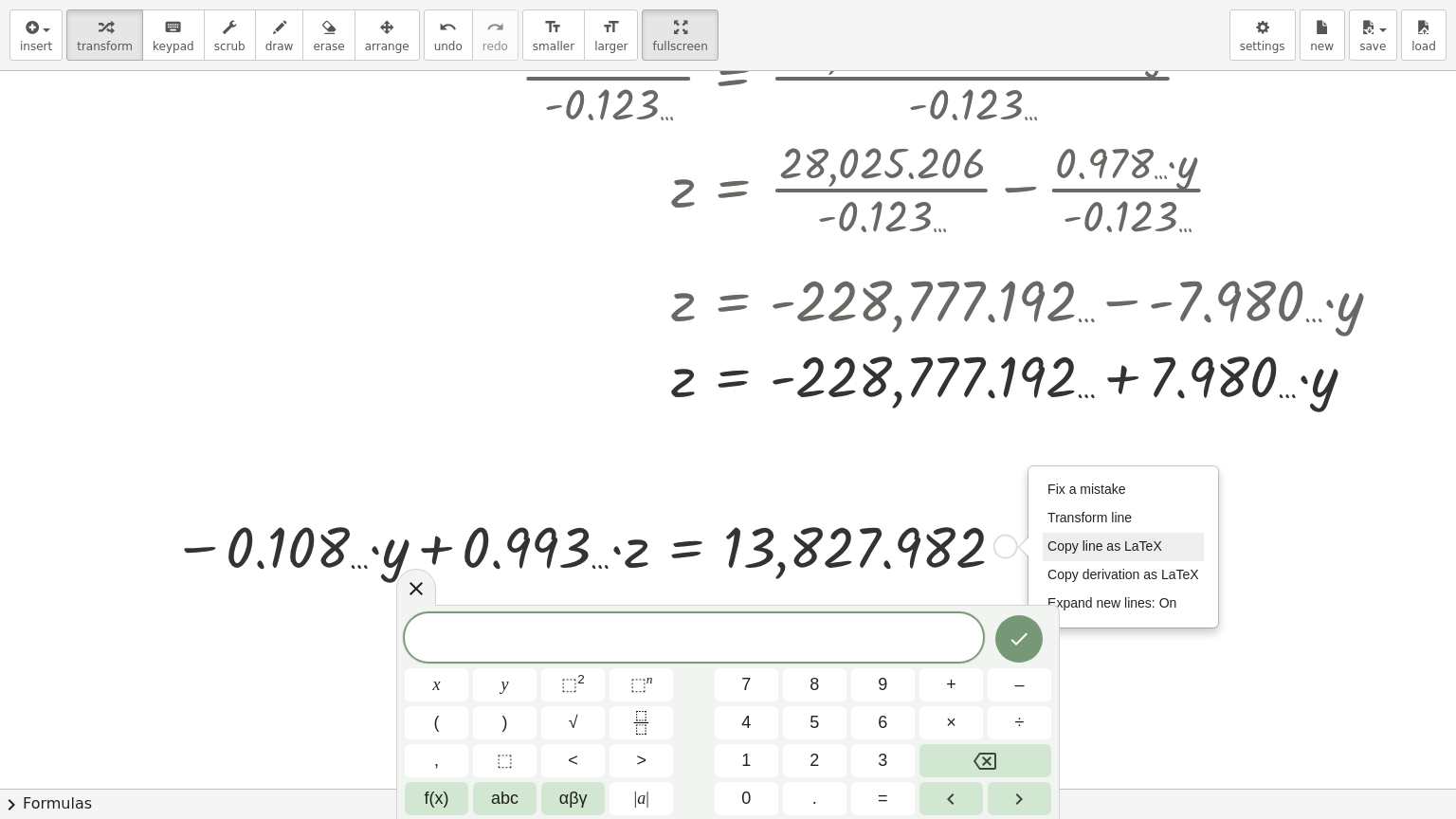
click at [1109, 542] on span "Copy line as LaTeX" at bounding box center [1104, 546] width 115 height 15
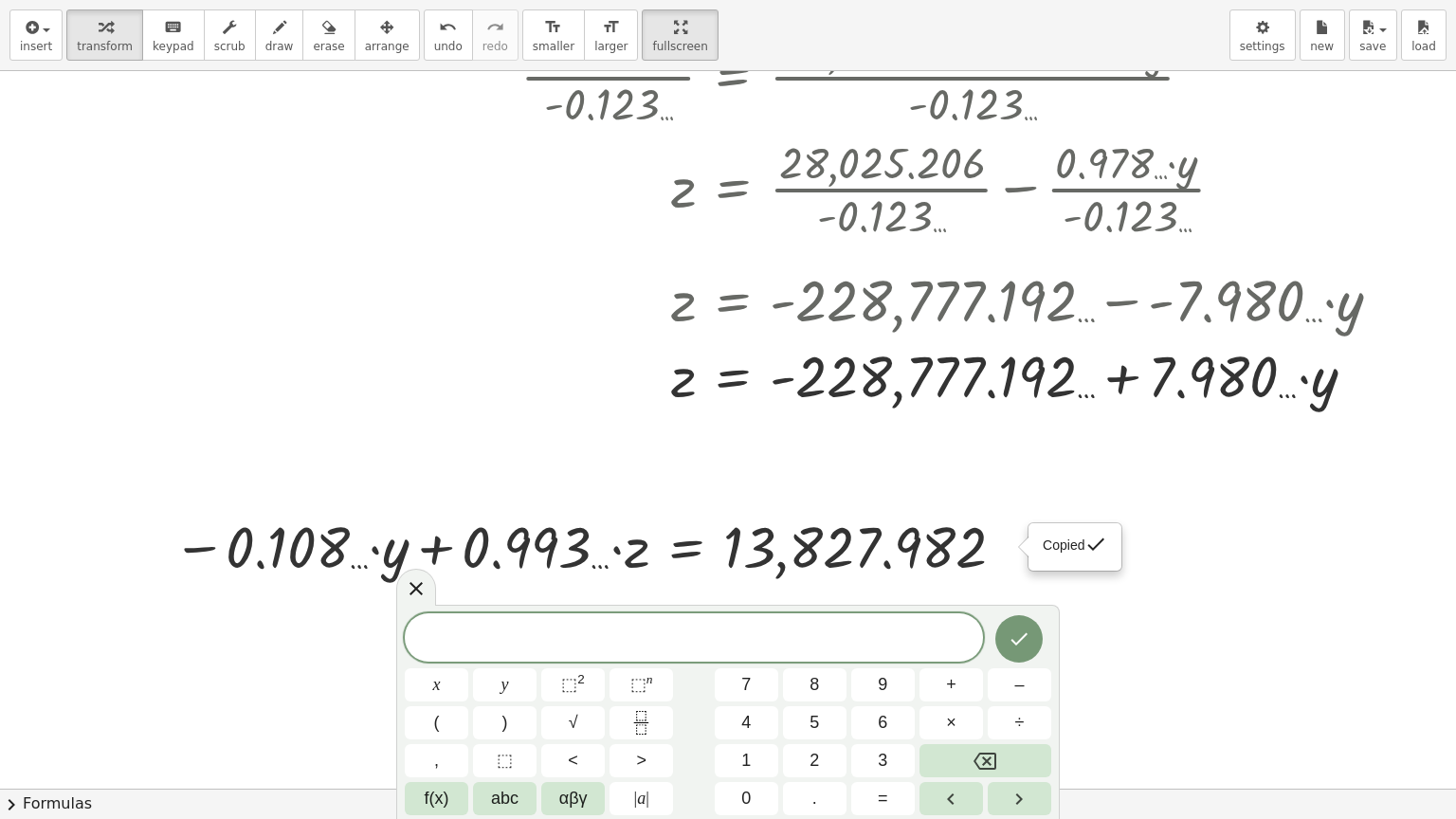
click at [681, 637] on span at bounding box center [694, 639] width 578 height 29
click at [741, 637] on span "=" at bounding box center [753, 640] width 28 height 23
click at [1002, 543] on div "Copied done" at bounding box center [1006, 548] width 25 height 25
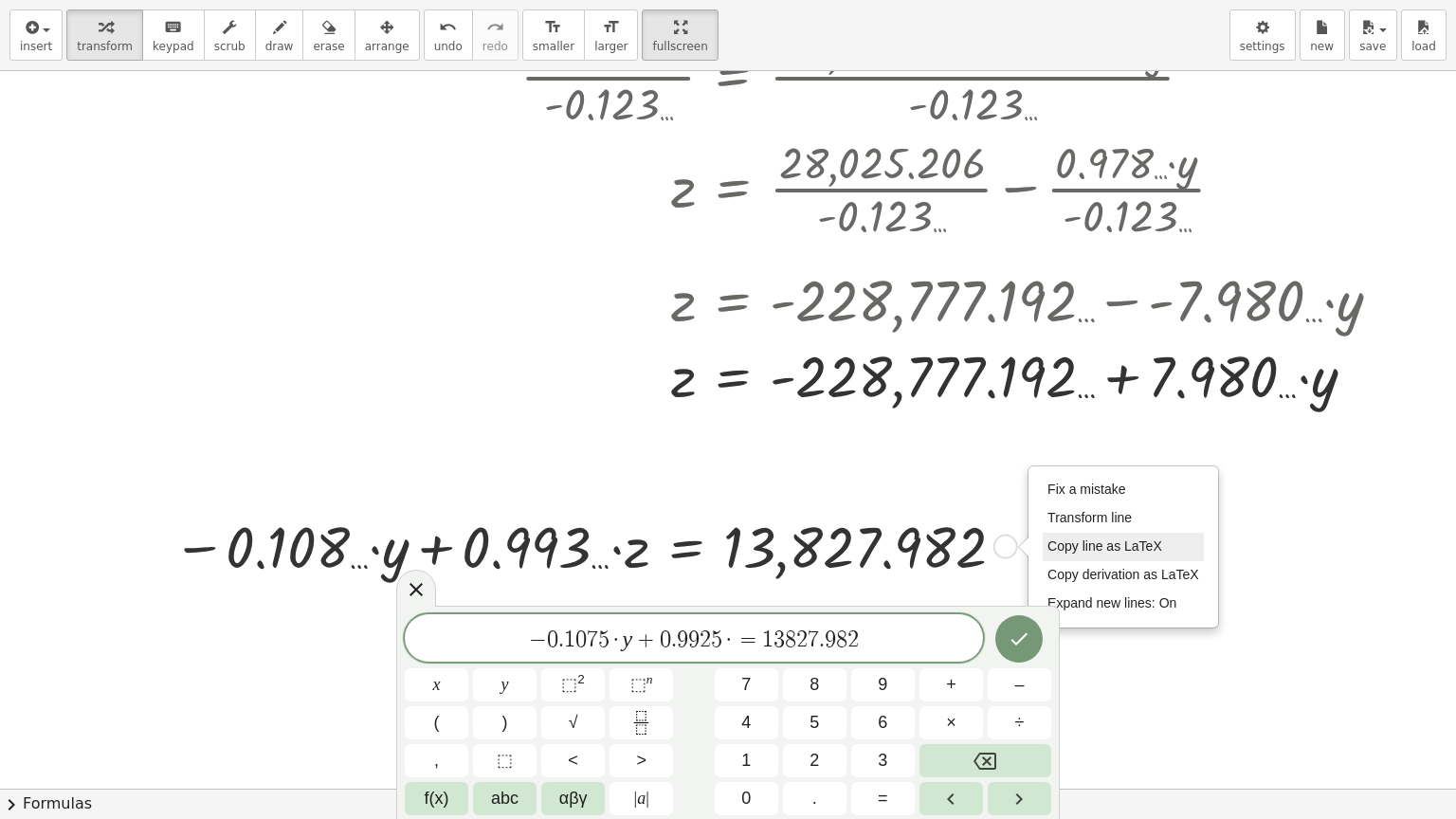
click at [1088, 539] on span "Copy line as LaTeX" at bounding box center [1104, 546] width 115 height 15
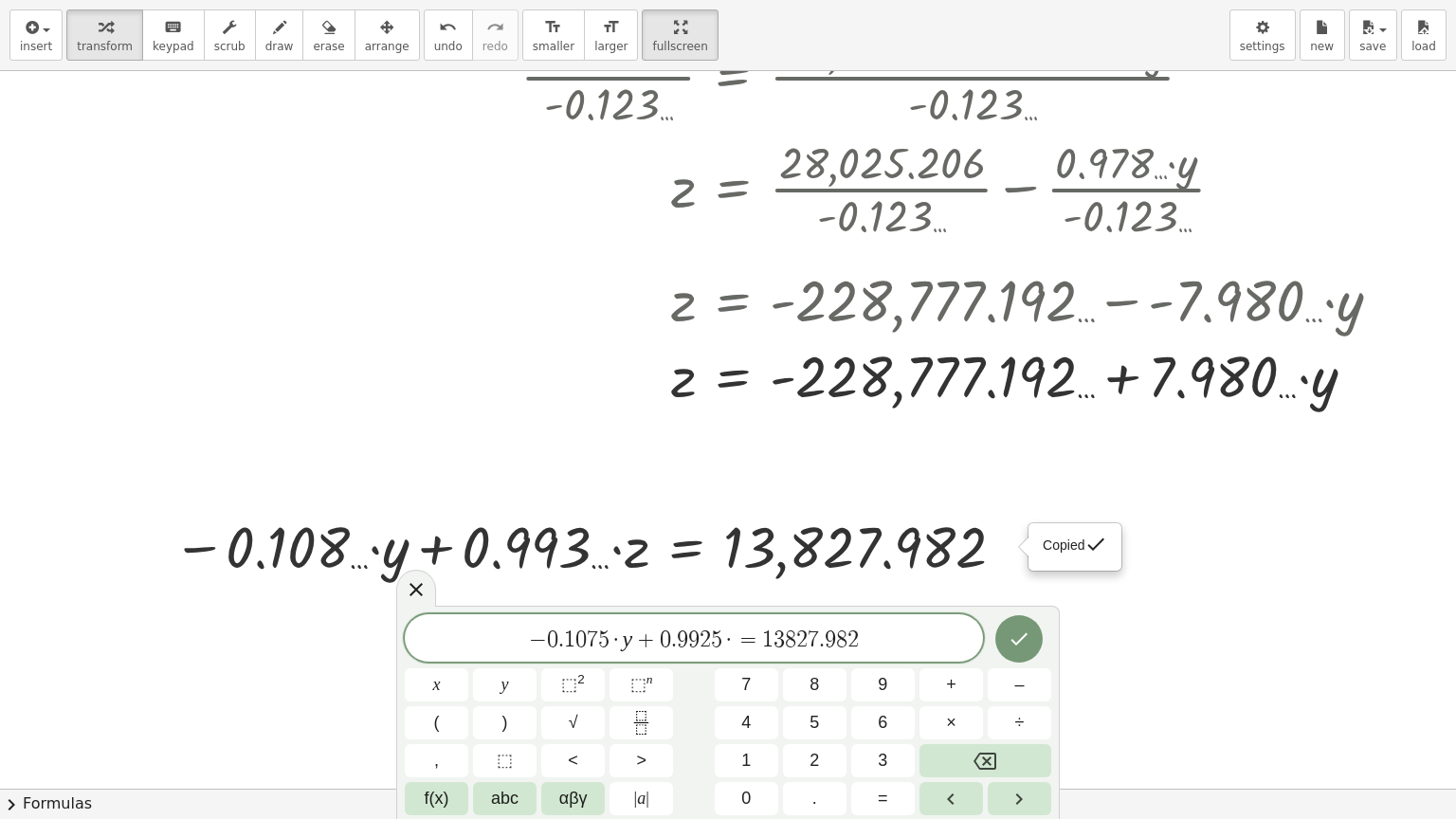
click at [732, 636] on span "·" at bounding box center [729, 640] width 13 height 23
click at [1014, 645] on icon "Done" at bounding box center [1019, 637] width 23 height 23
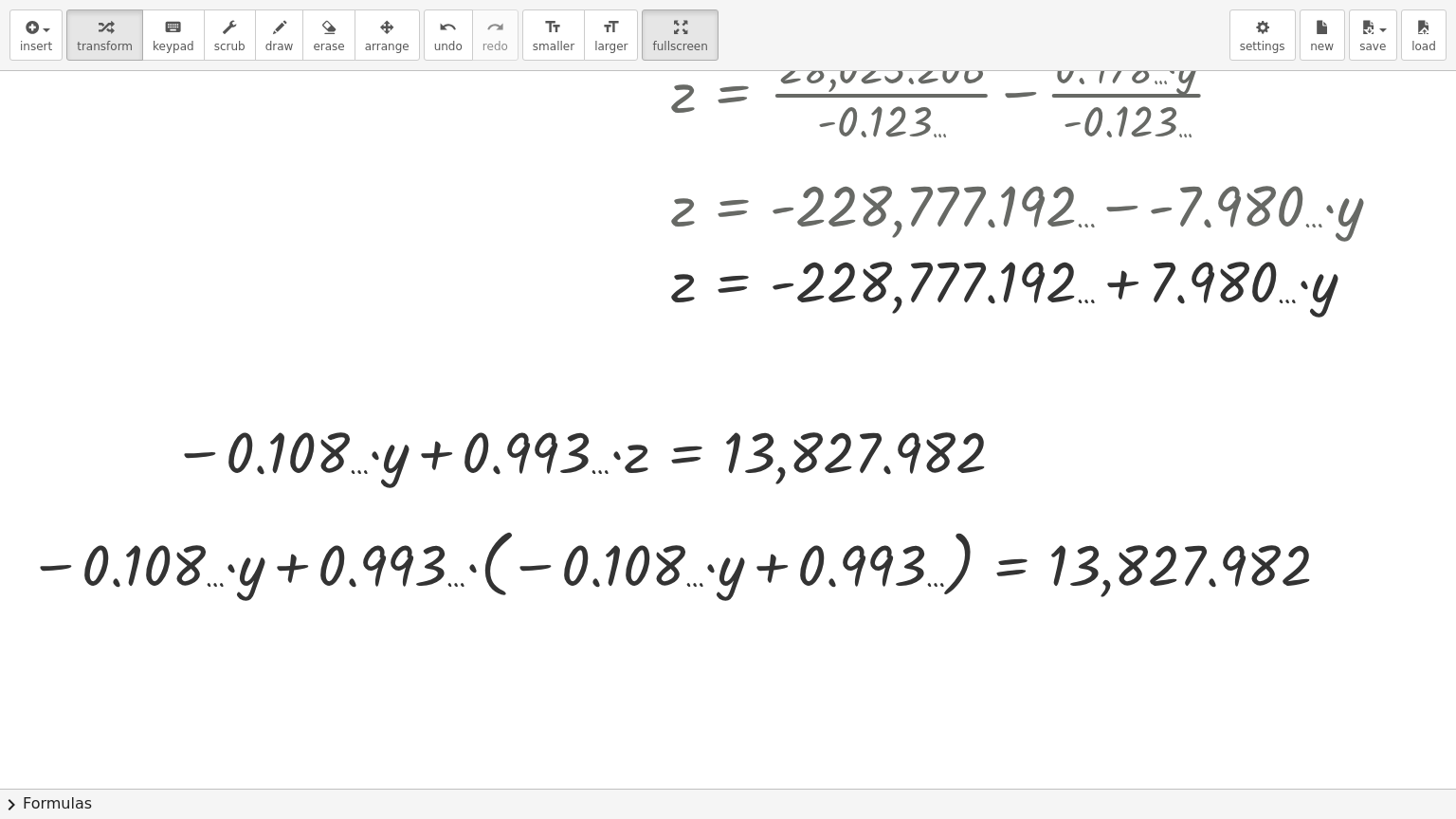
scroll to position [1626, 0]
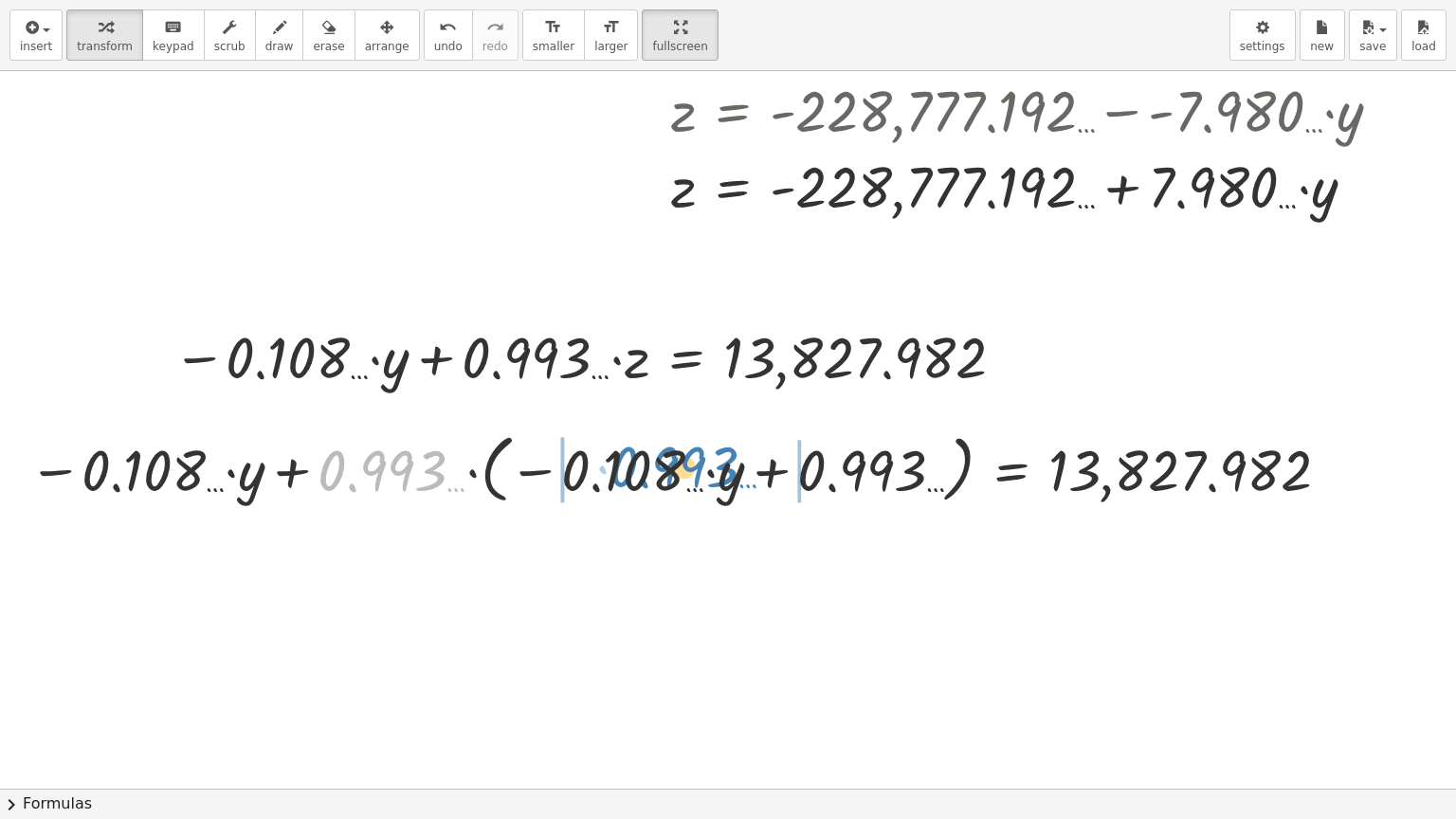
drag, startPoint x: 379, startPoint y: 464, endPoint x: 671, endPoint y: 461, distance: 292.0
click at [671, 461] on div at bounding box center [682, 467] width 1326 height 84
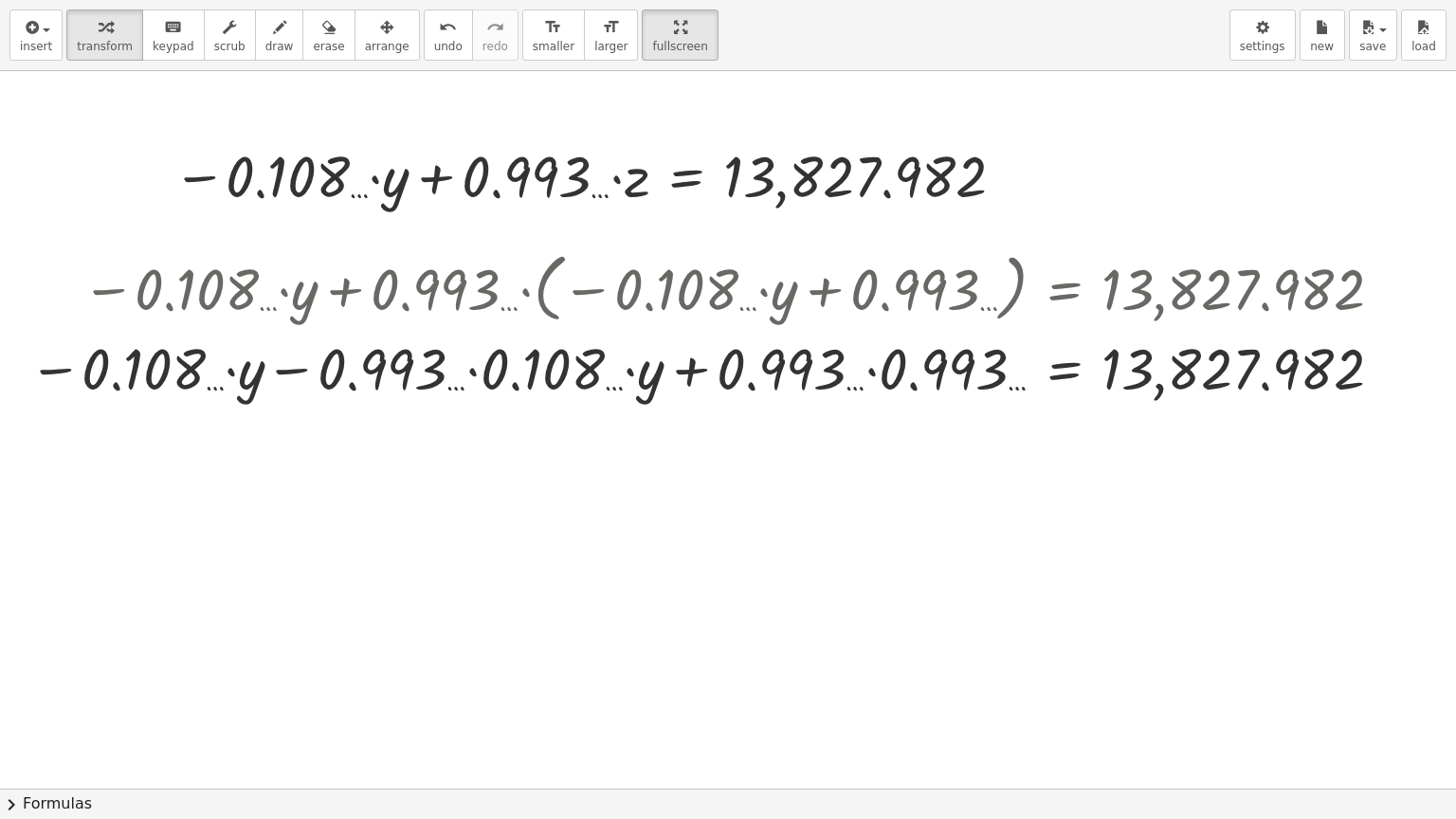
scroll to position [1816, 0]
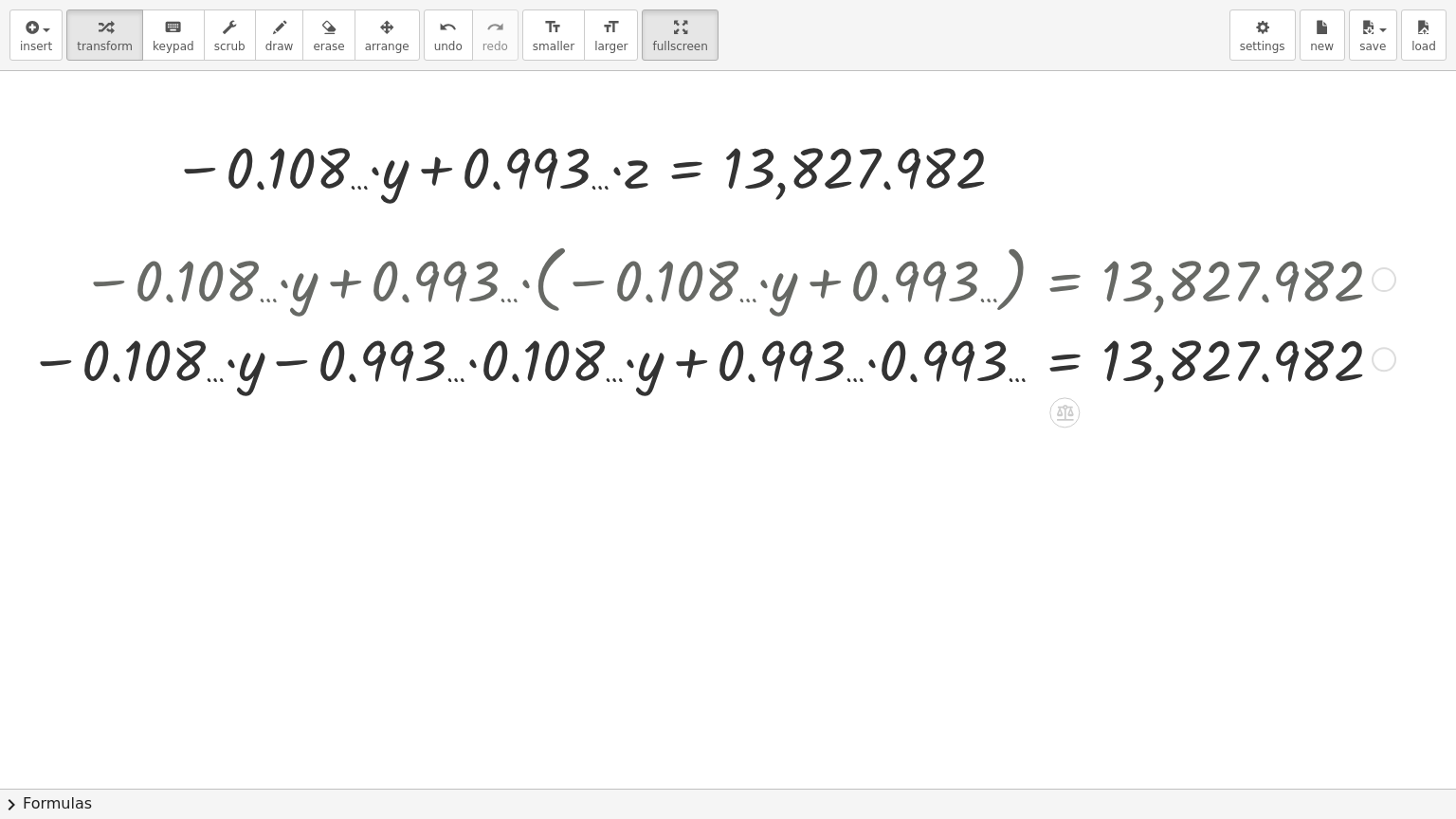
click at [470, 361] on div at bounding box center [708, 357] width 1379 height 75
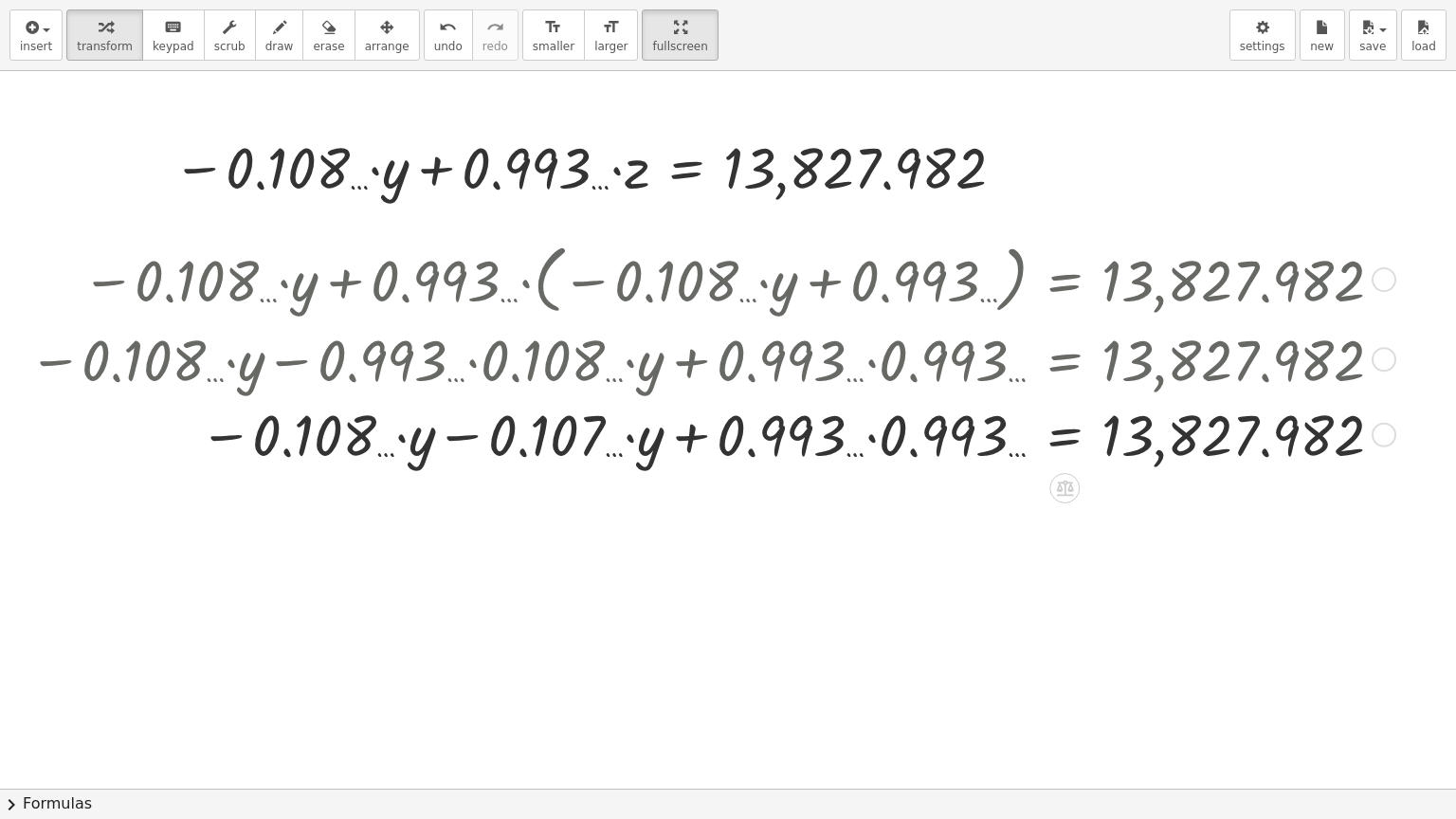
click at [870, 438] on div at bounding box center [708, 433] width 1379 height 75
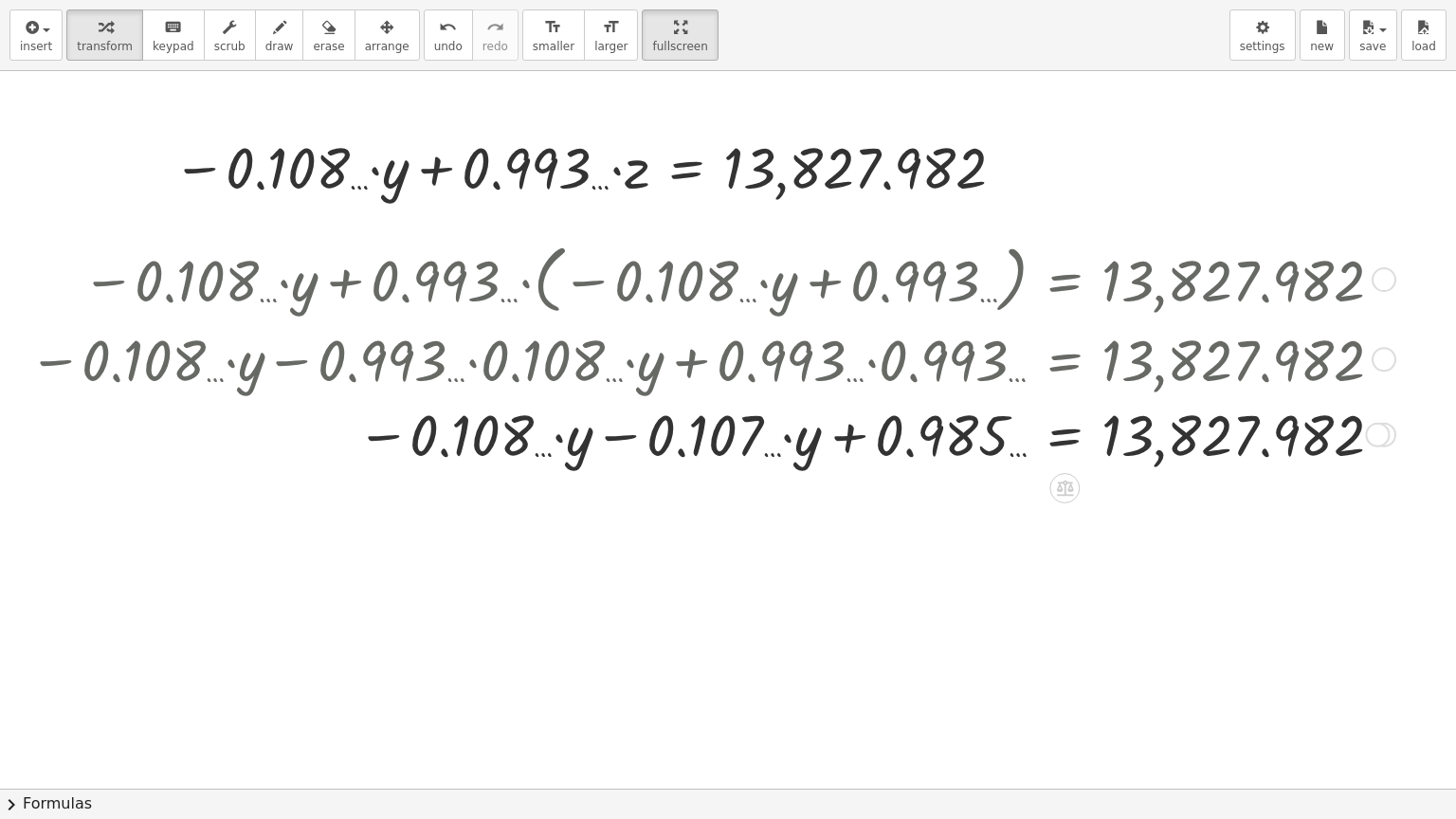
click at [625, 435] on div at bounding box center [708, 433] width 1379 height 75
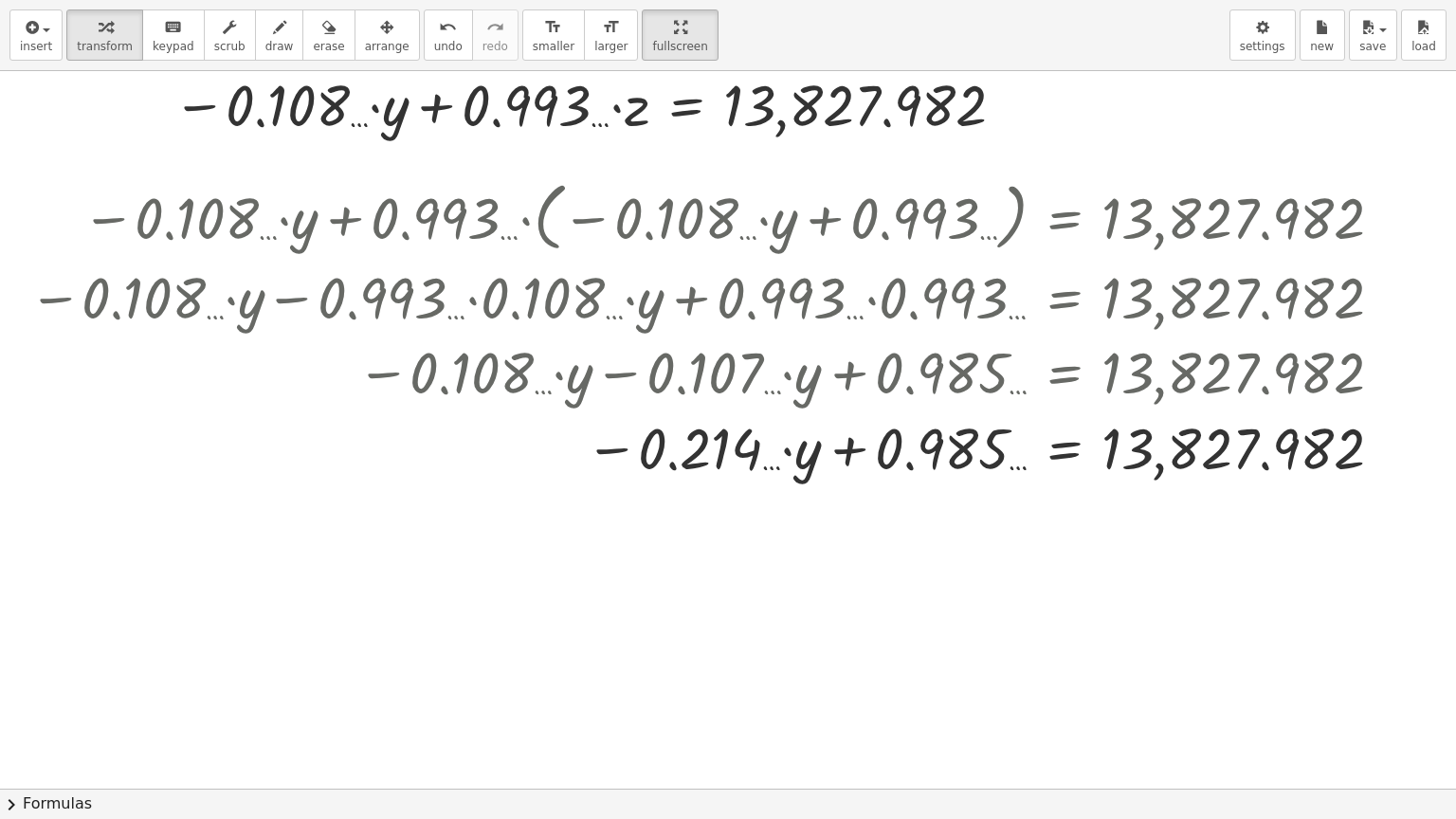
scroll to position [1910, 0]
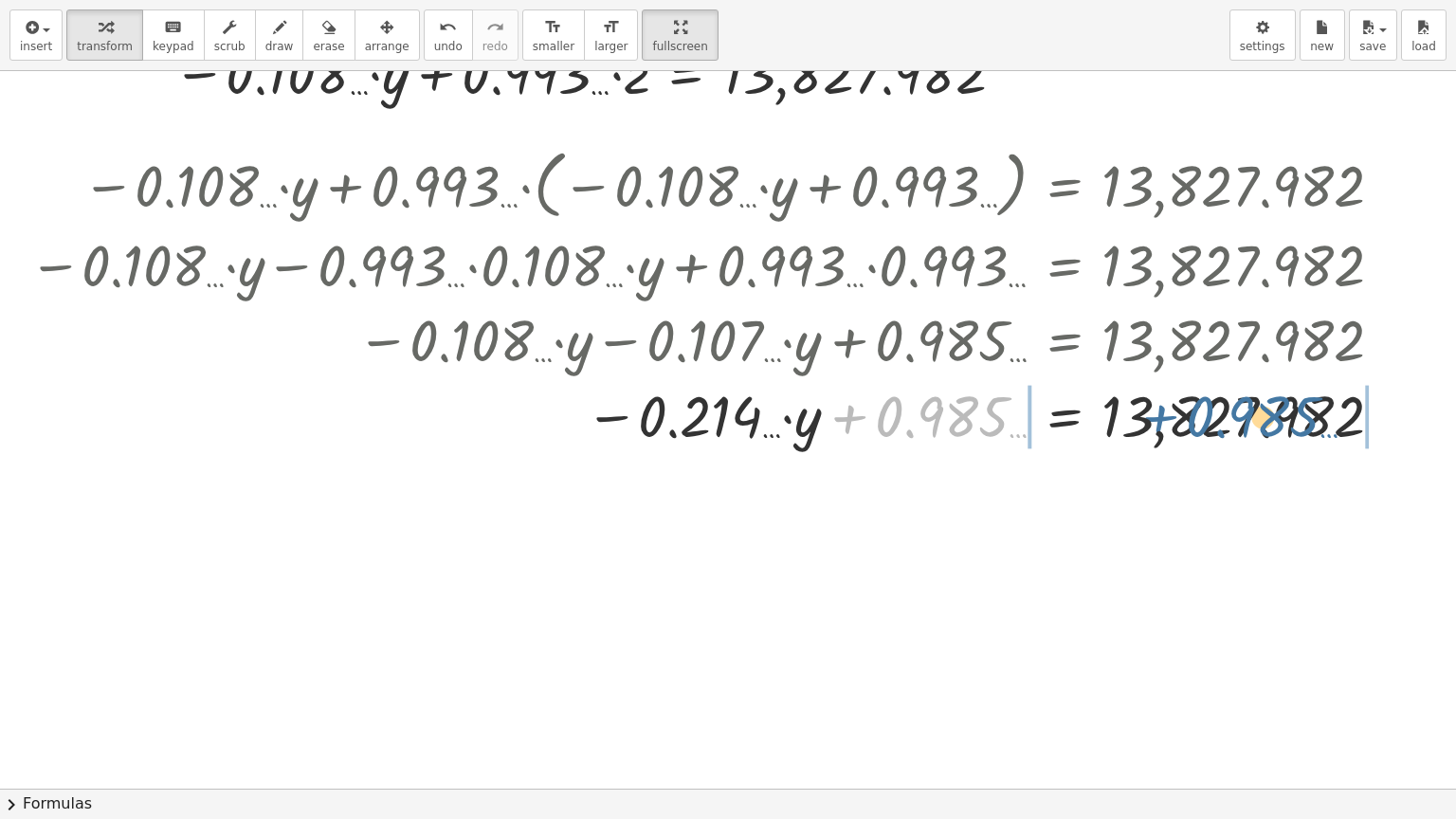
drag, startPoint x: 853, startPoint y: 416, endPoint x: 1167, endPoint y: 416, distance: 314.0
click at [1167, 416] on div at bounding box center [708, 414] width 1379 height 75
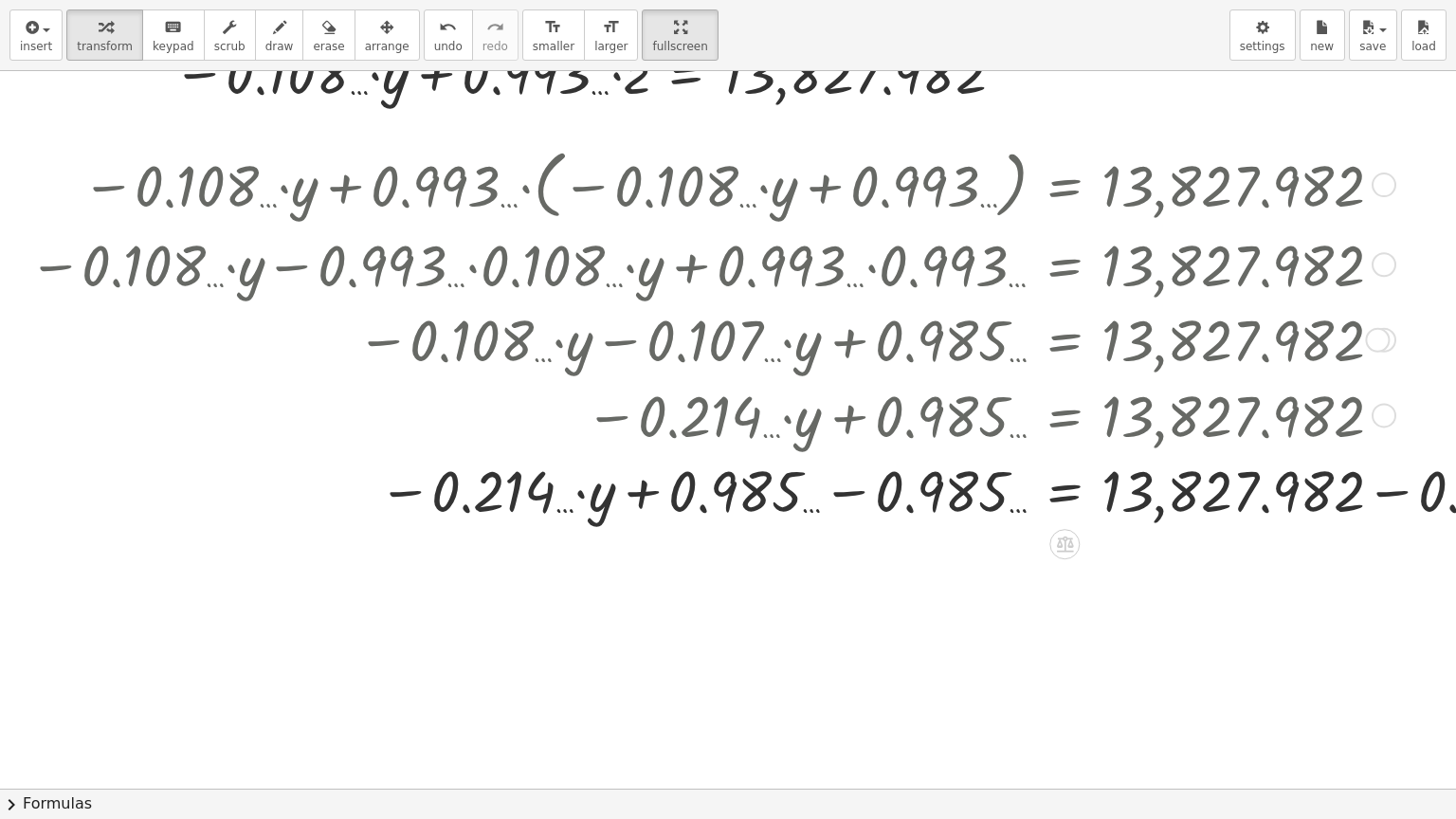
click at [1395, 491] on div at bounding box center [812, 488] width 1586 height 75
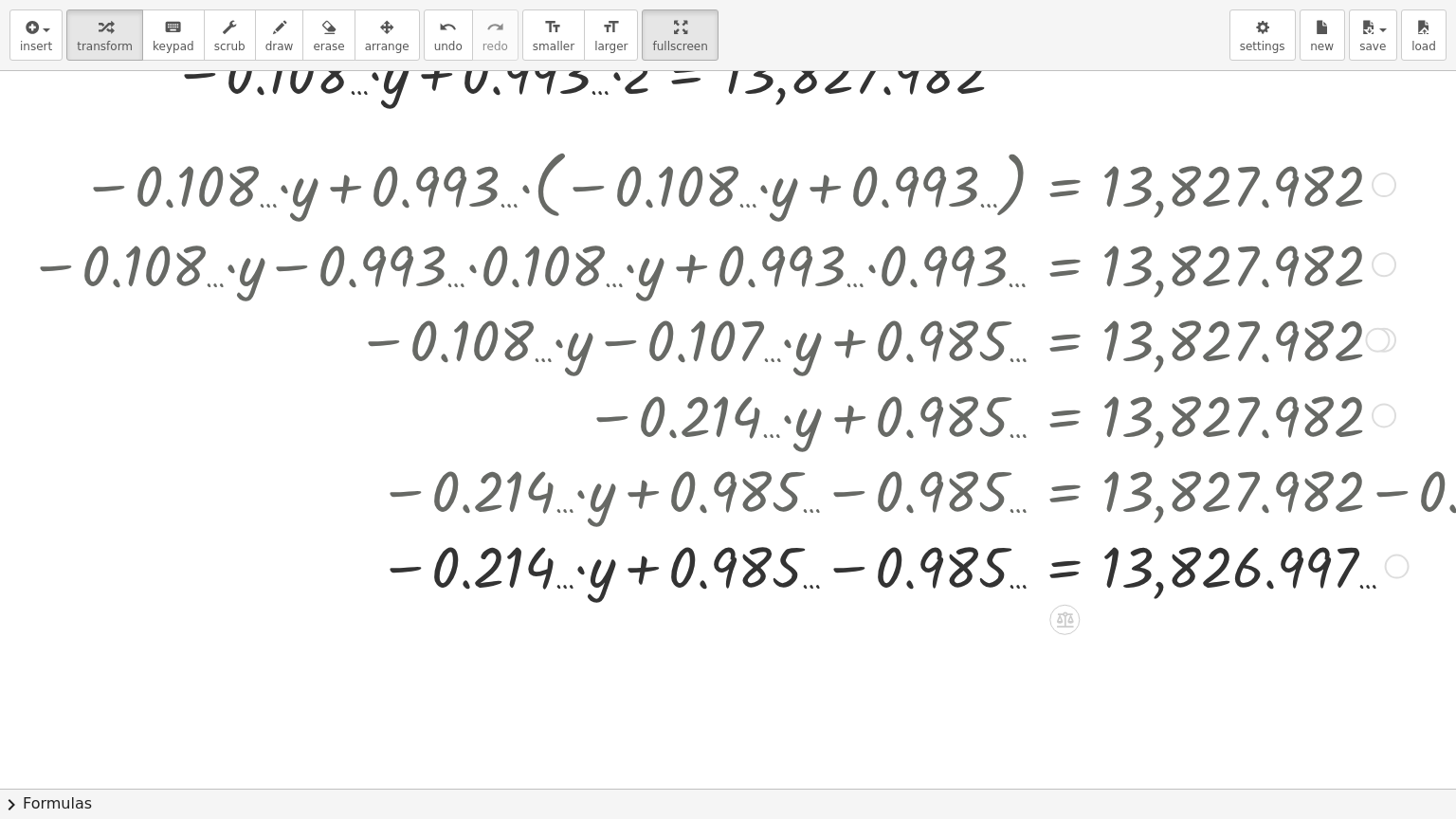
click at [849, 569] on div at bounding box center [812, 565] width 1586 height 75
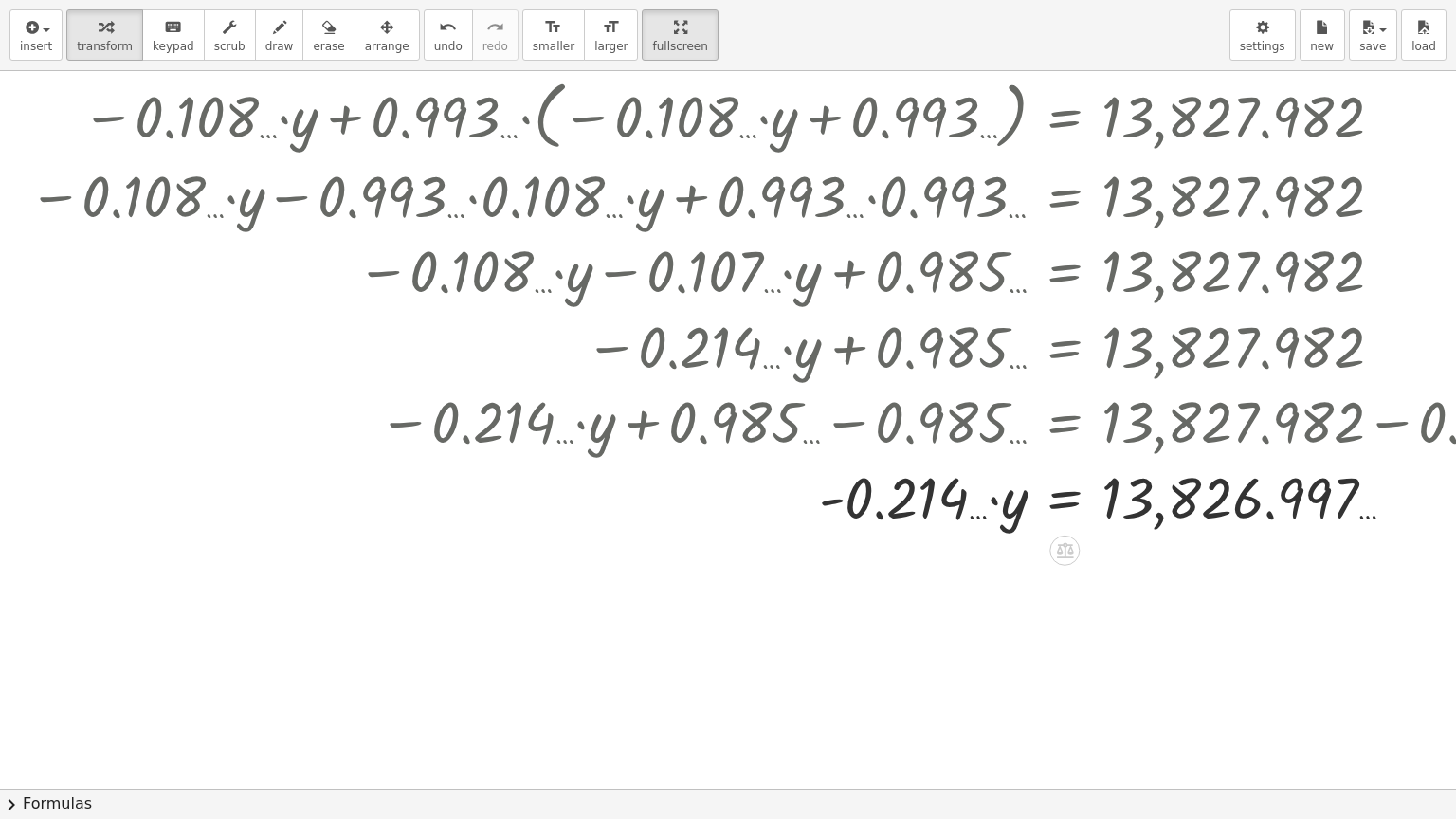
scroll to position [2100, 0]
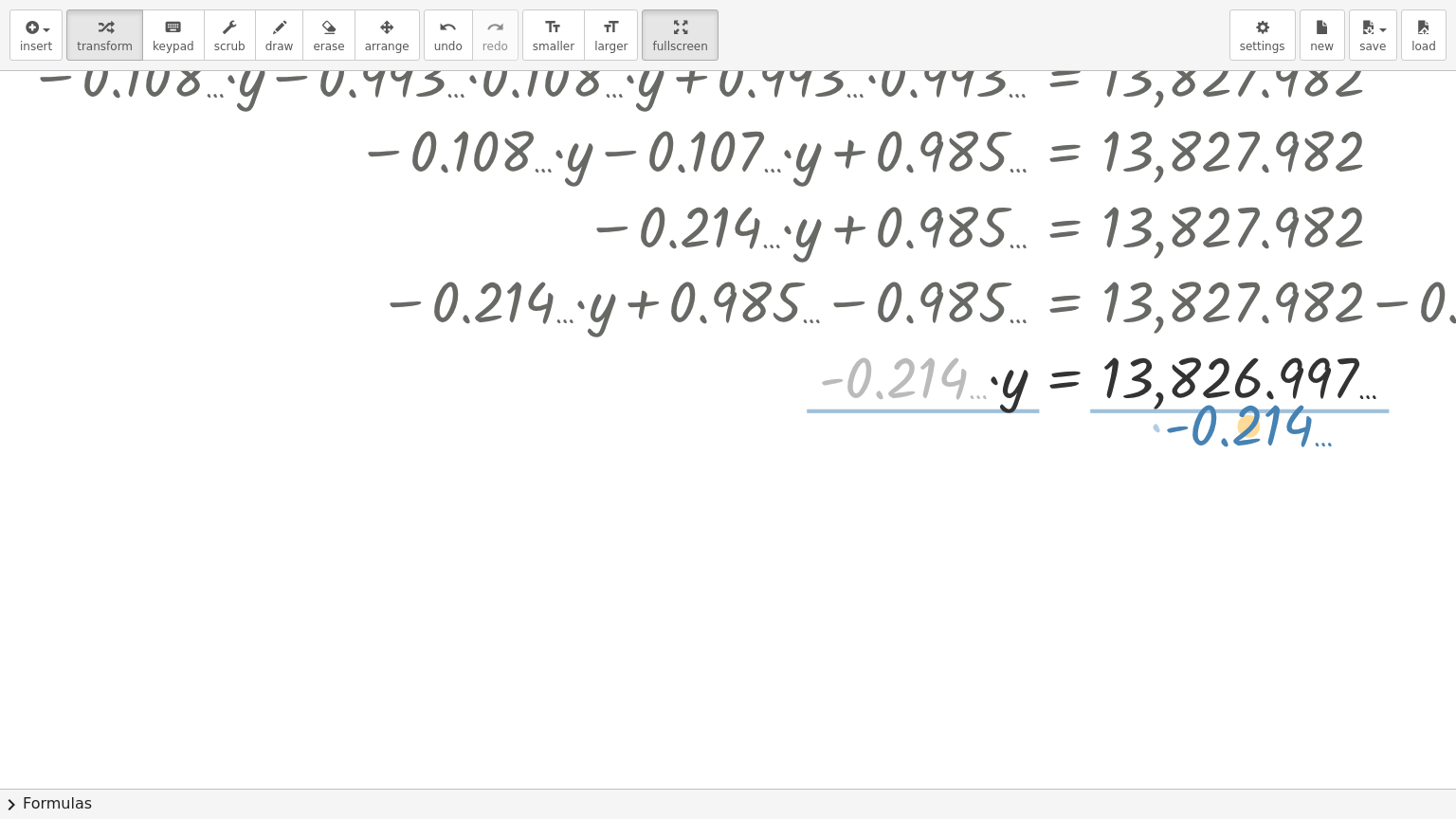
drag, startPoint x: 959, startPoint y: 384, endPoint x: 1307, endPoint y: 431, distance: 351.2
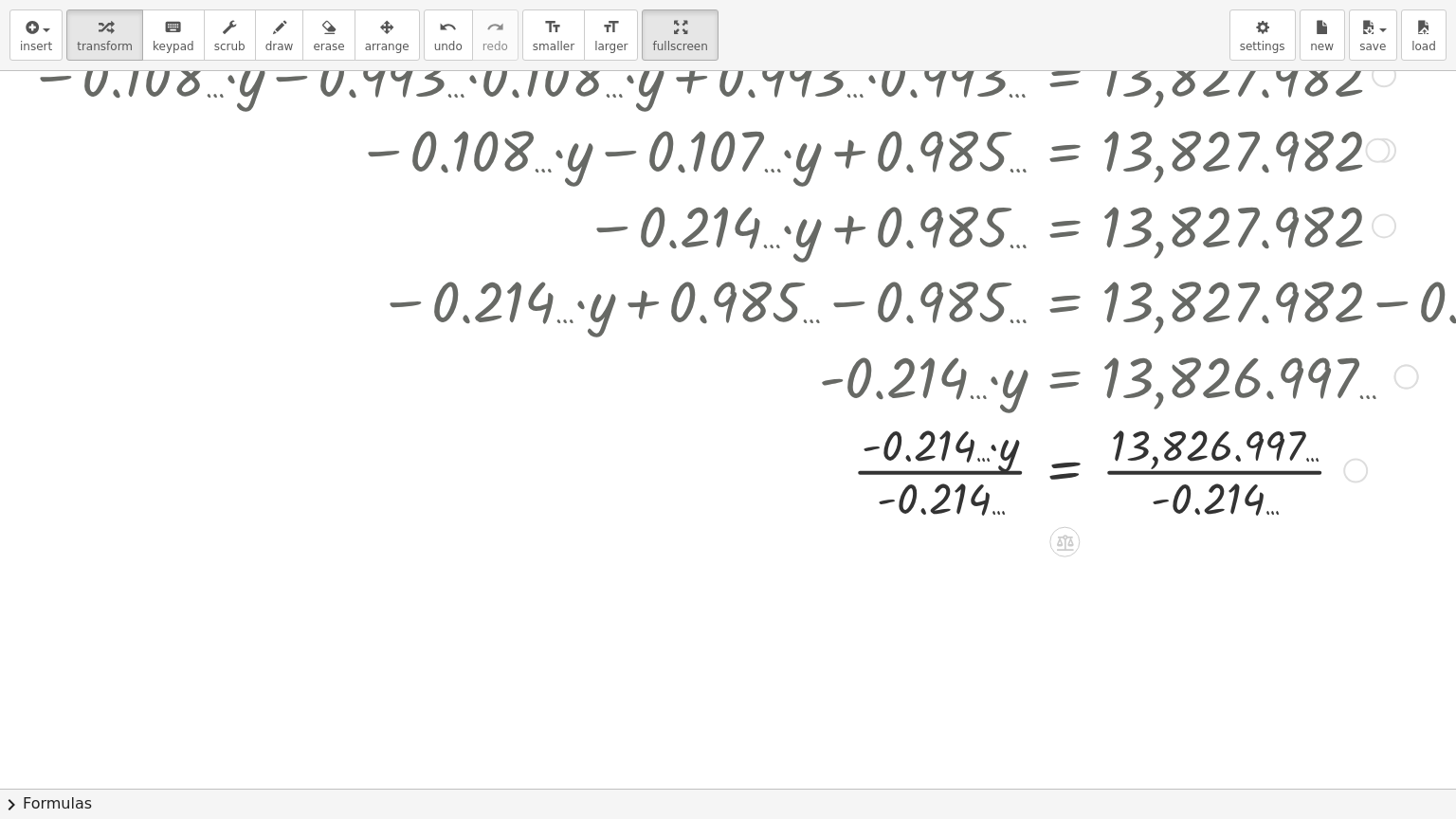
click at [974, 472] on div at bounding box center [812, 469] width 1586 height 112
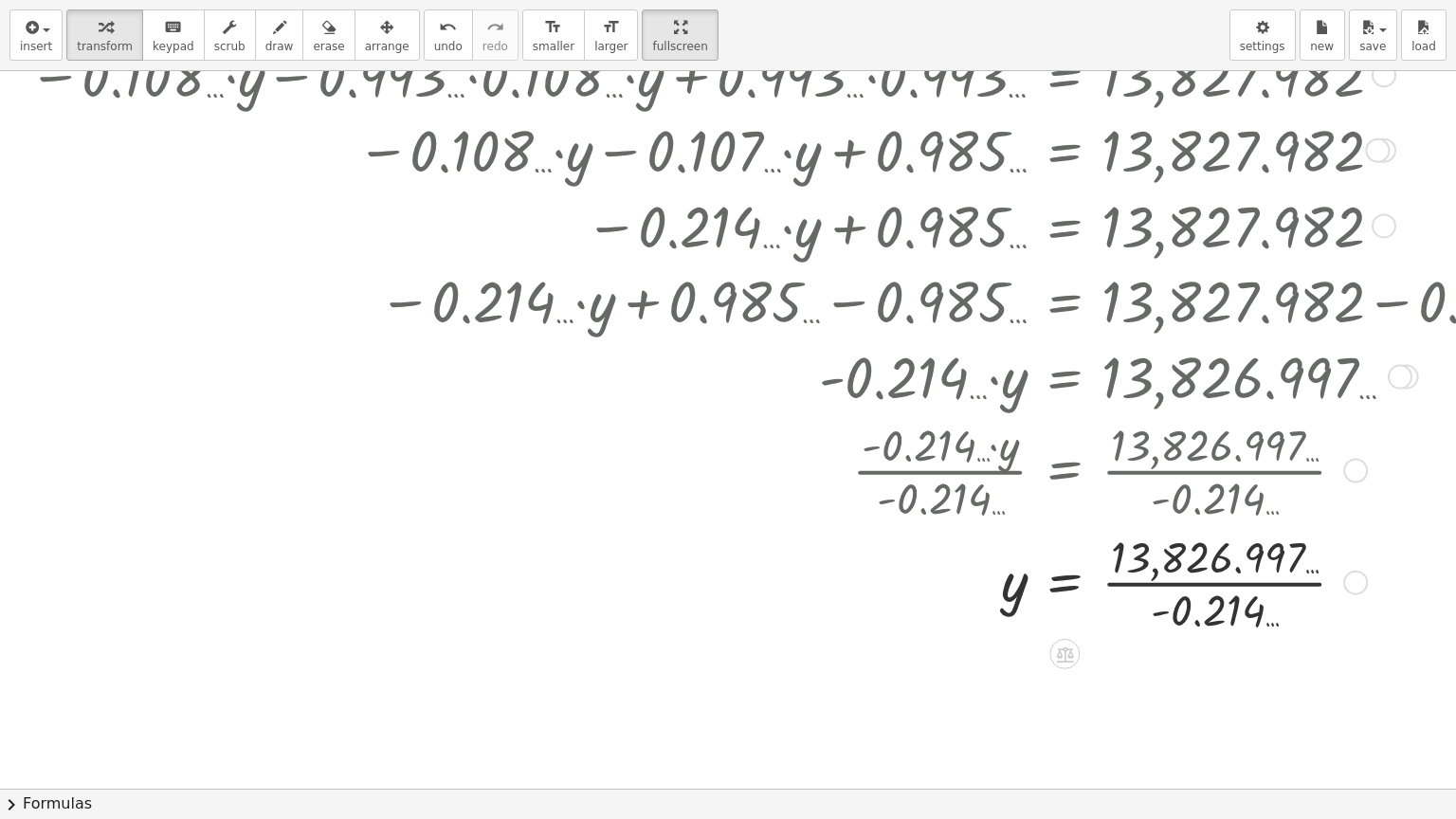
click at [1222, 584] on div at bounding box center [812, 581] width 1586 height 112
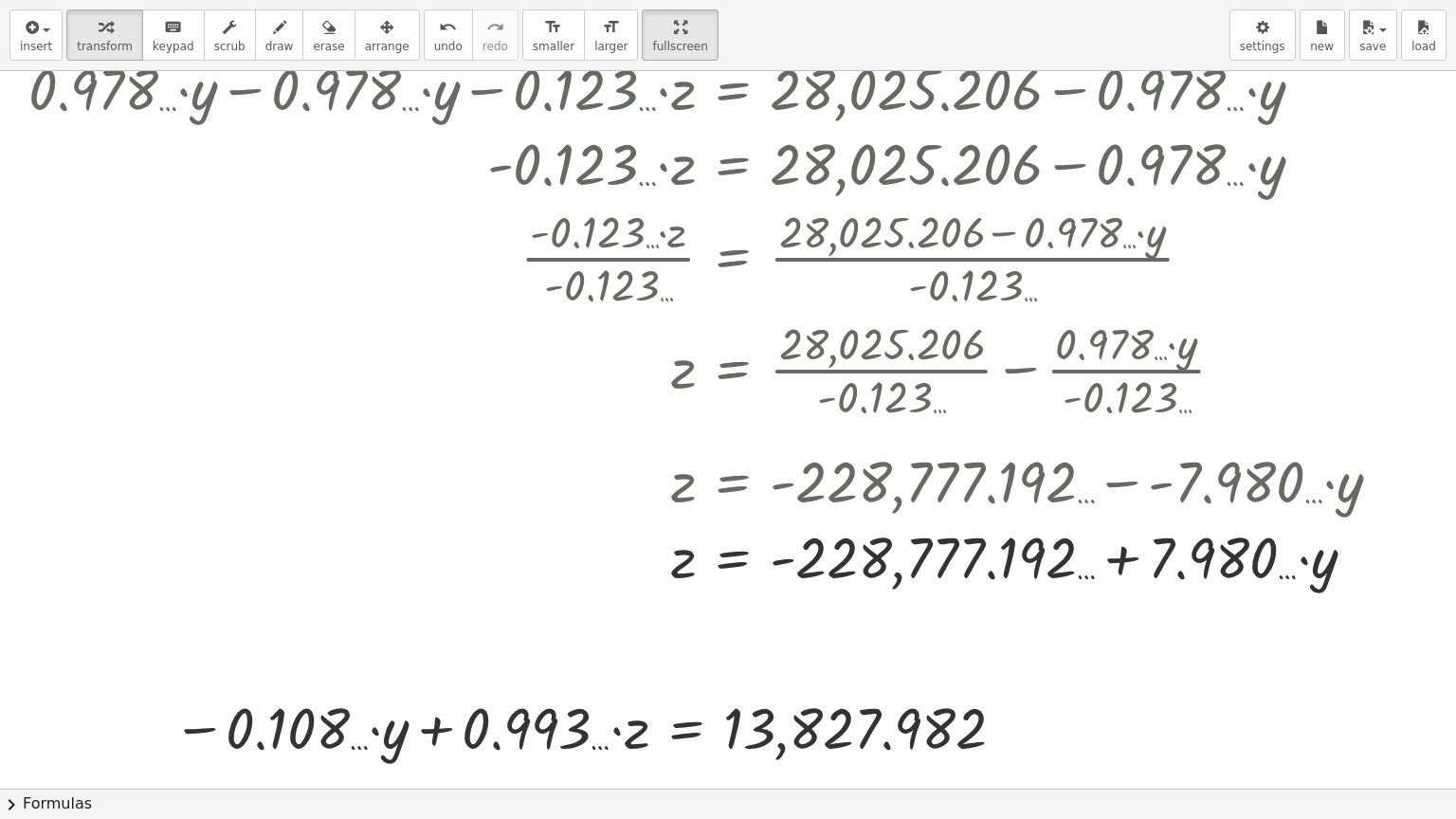
scroll to position [1247, 0]
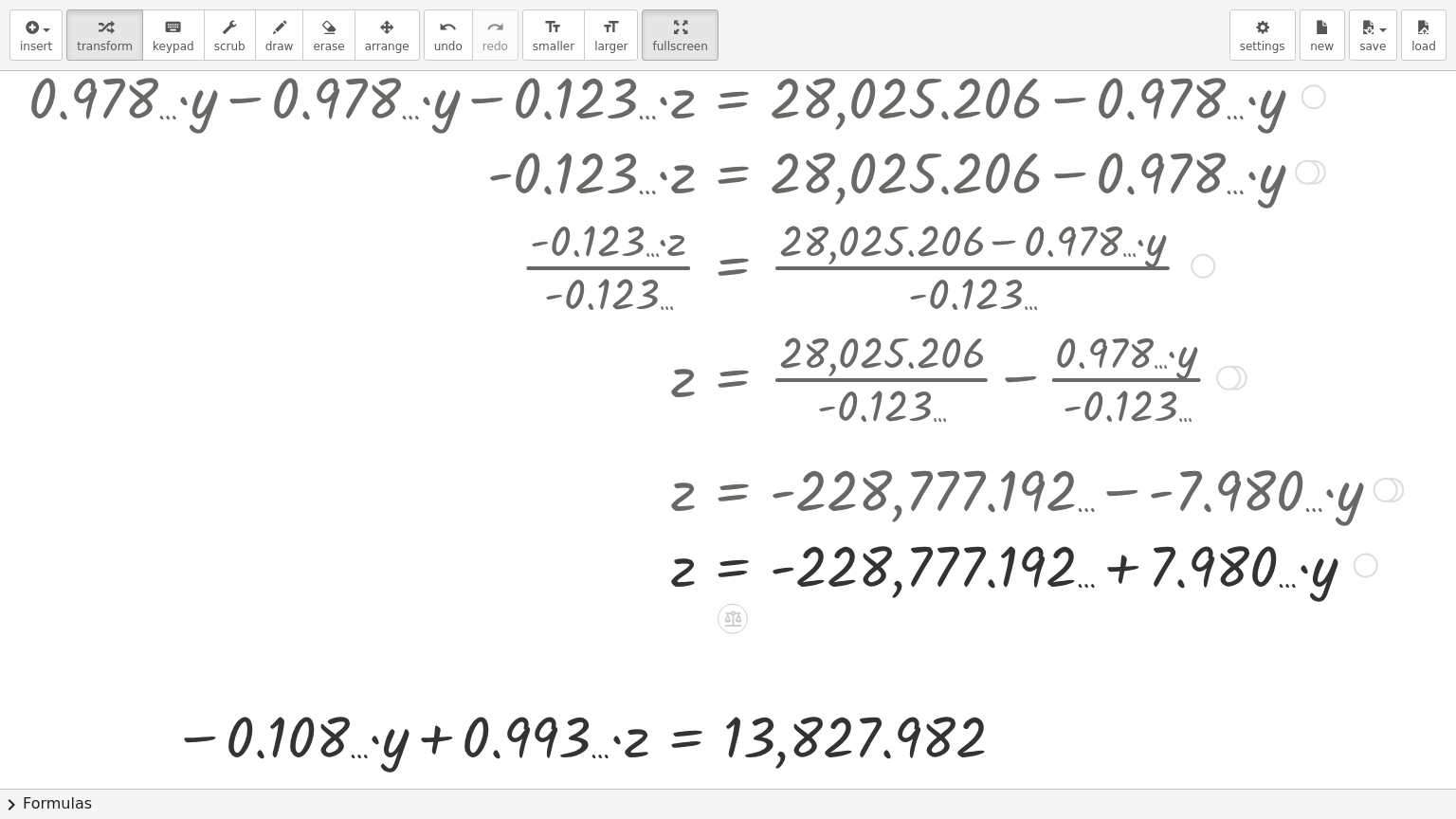
click at [877, 380] on div at bounding box center [712, 376] width 1386 height 112
click at [444, 552] on div at bounding box center [712, 564] width 1386 height 75
click at [811, 586] on div at bounding box center [712, 564] width 1386 height 75
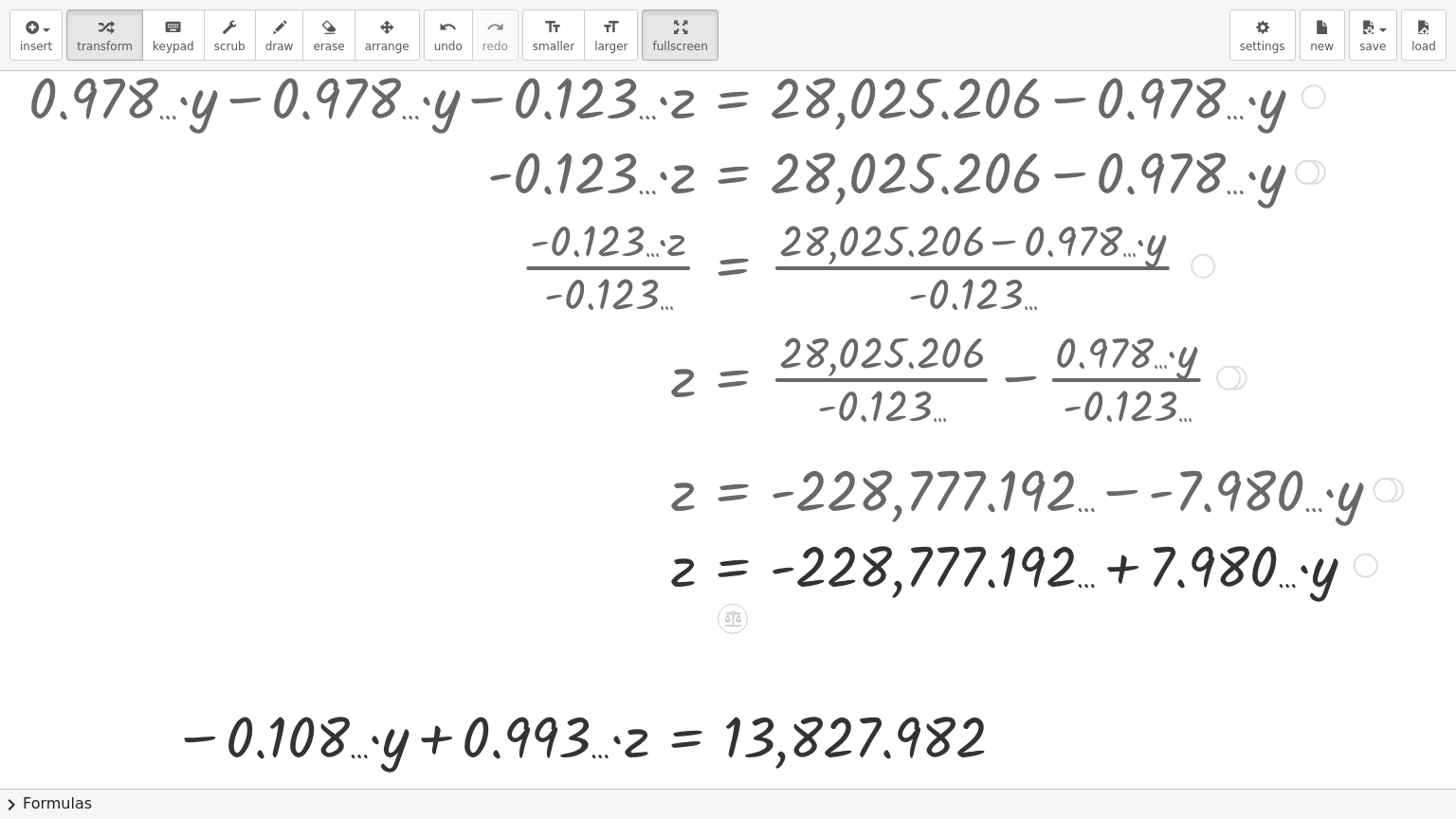
click at [811, 585] on div at bounding box center [712, 564] width 1386 height 75
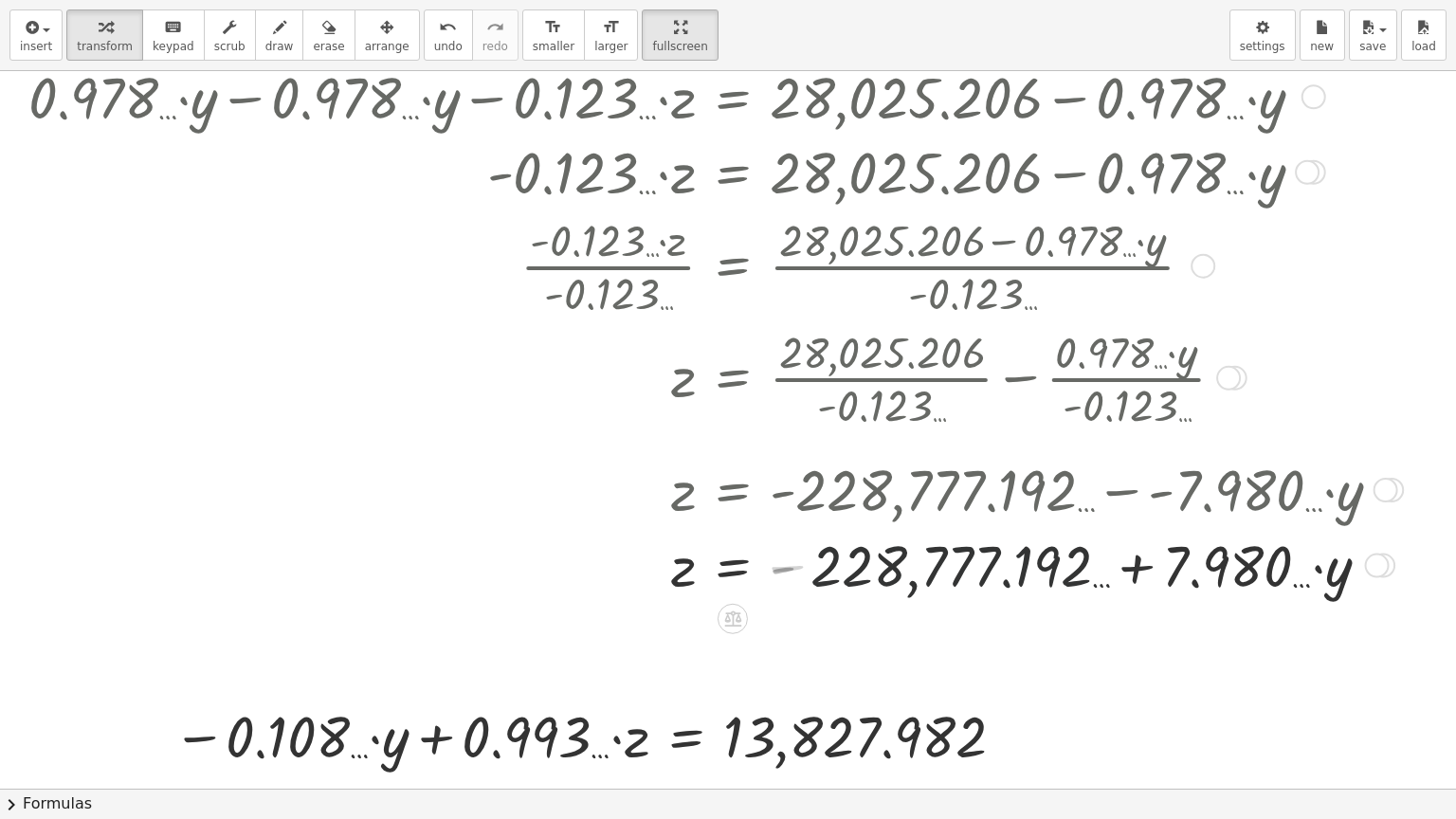
click at [811, 576] on div at bounding box center [712, 564] width 1386 height 75
click at [800, 593] on div at bounding box center [712, 564] width 1386 height 75
click at [816, 579] on div at bounding box center [712, 564] width 1386 height 75
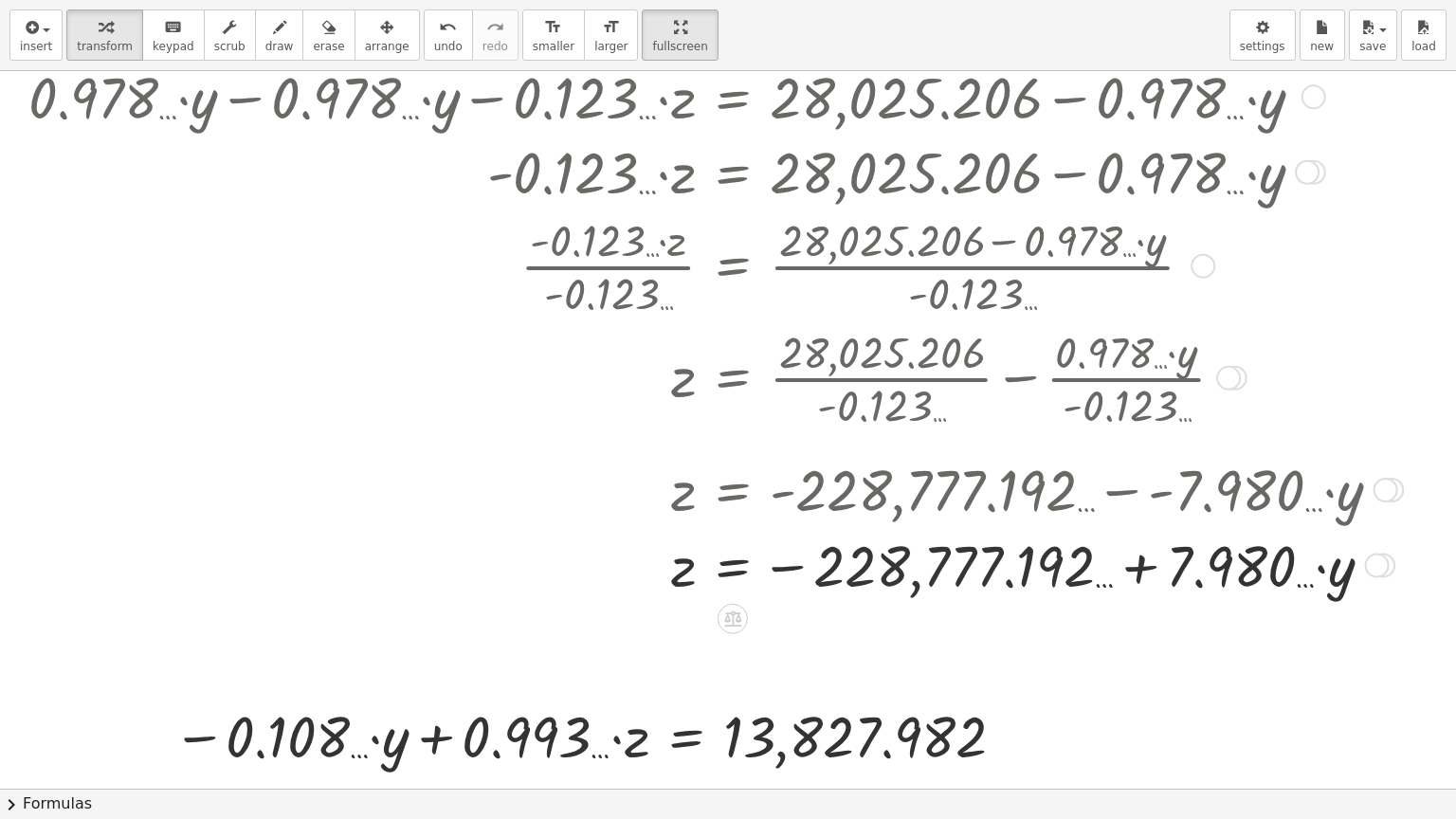
click at [816, 579] on div at bounding box center [712, 564] width 1386 height 75
click at [784, 565] on div at bounding box center [712, 564] width 1386 height 75
drag, startPoint x: 783, startPoint y: 565, endPoint x: 800, endPoint y: 580, distance: 22.7
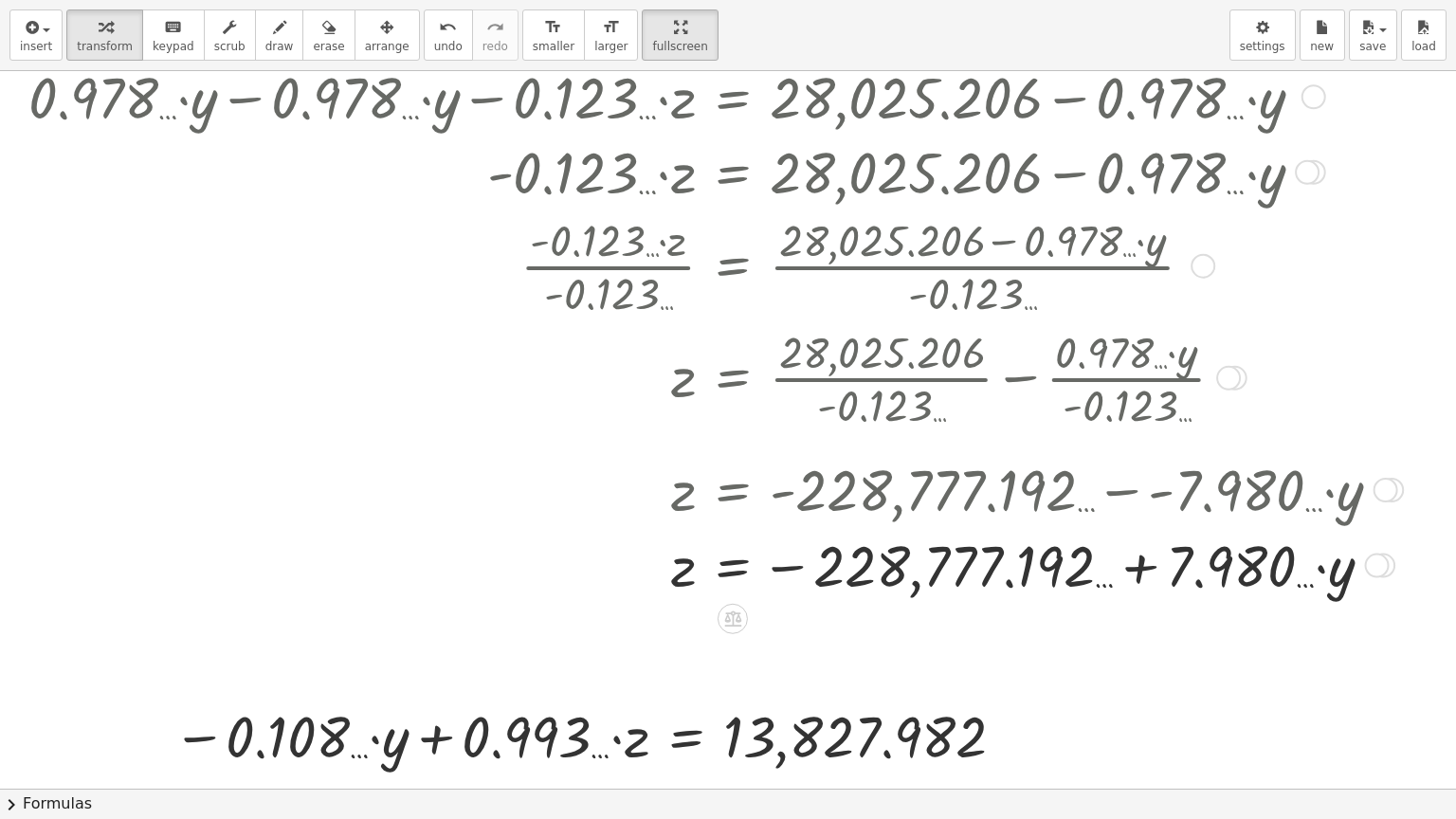
click at [783, 565] on div at bounding box center [712, 564] width 1386 height 75
drag, startPoint x: 889, startPoint y: 583, endPoint x: 897, endPoint y: 581, distance: 8.2
click at [891, 583] on div at bounding box center [712, 564] width 1386 height 75
drag, startPoint x: 906, startPoint y: 579, endPoint x: 991, endPoint y: 571, distance: 85.4
click at [954, 581] on div at bounding box center [712, 564] width 1386 height 75
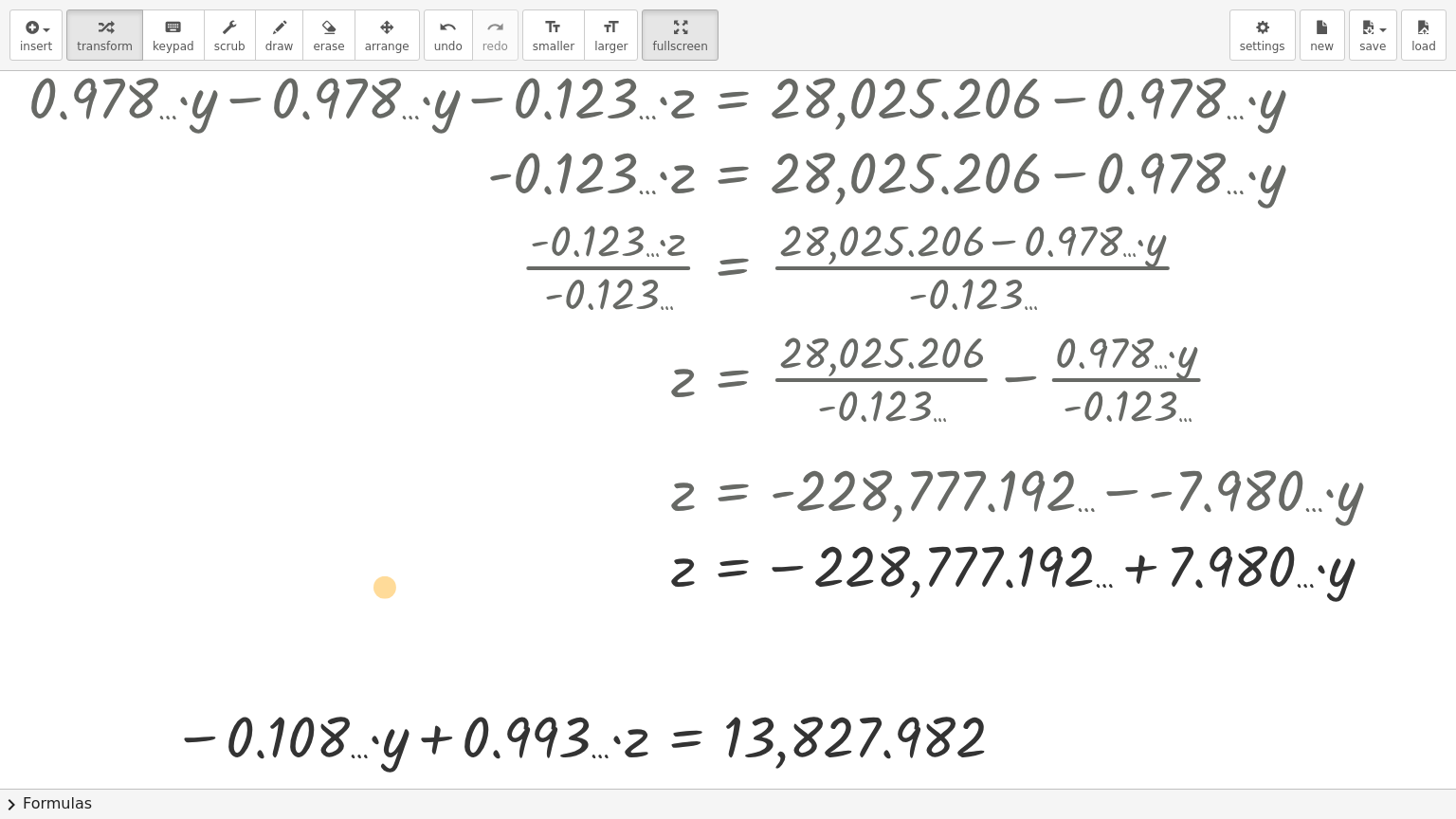
drag, startPoint x: 1009, startPoint y: 568, endPoint x: 430, endPoint y: 588, distance: 579.3
click at [430, 588] on div at bounding box center [712, 564] width 1386 height 75
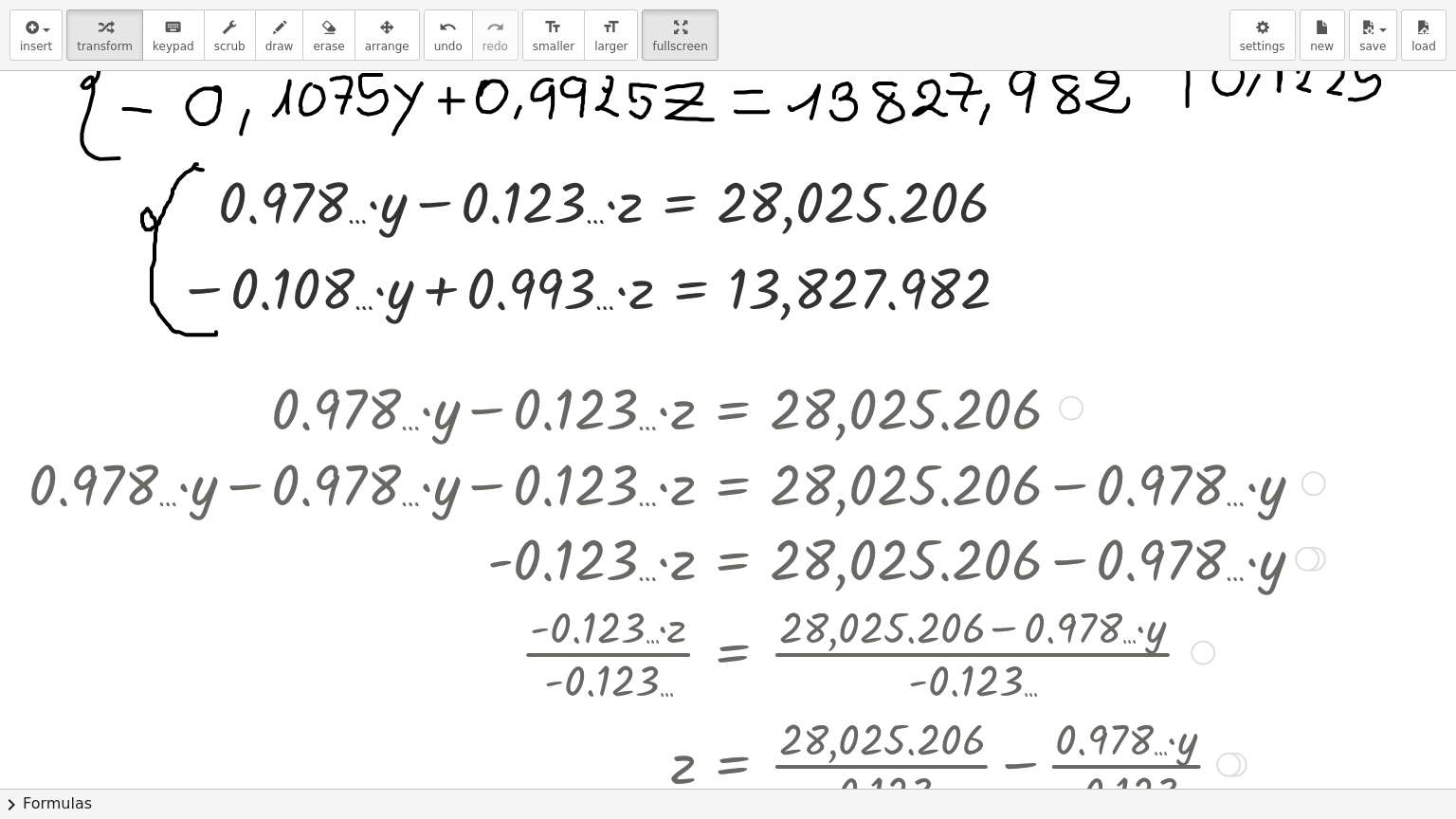
scroll to position [962, 0]
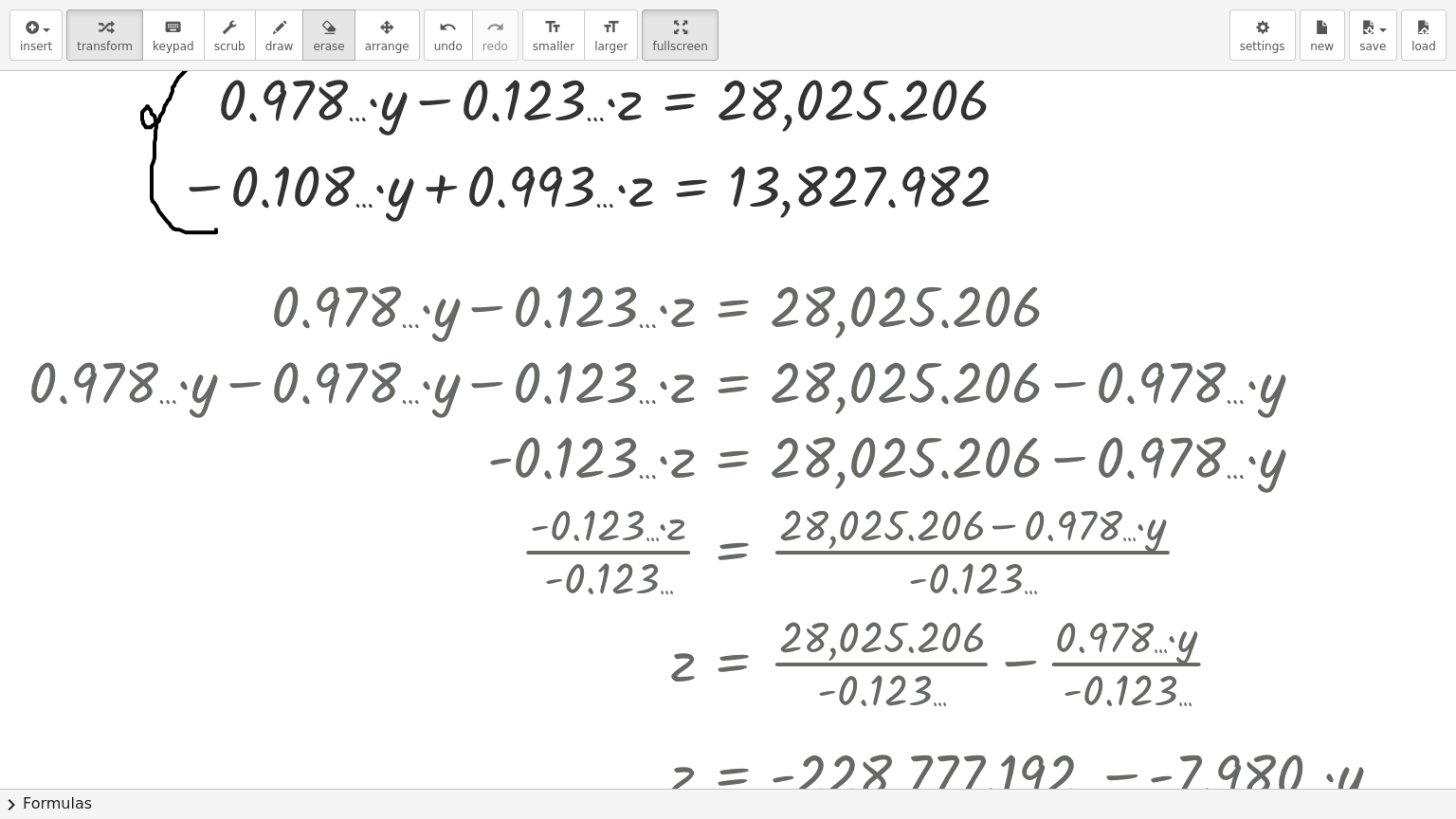
click at [322, 32] on icon "button" at bounding box center [329, 28] width 13 height 23
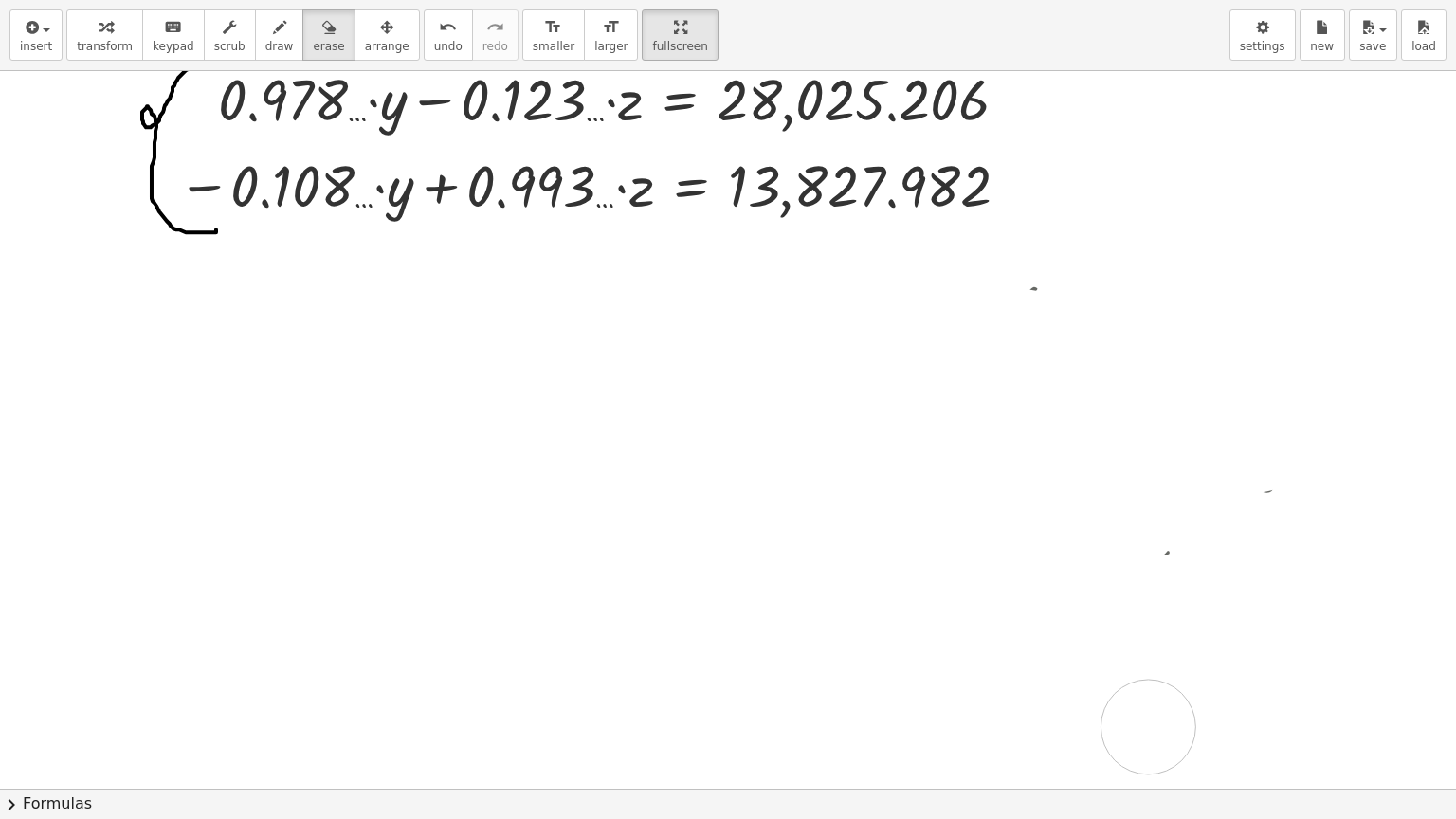
drag, startPoint x: 296, startPoint y: 292, endPoint x: 1075, endPoint y: 668, distance: 865.0
click at [1109, 699] on div at bounding box center [811, 545] width 1622 height 2873
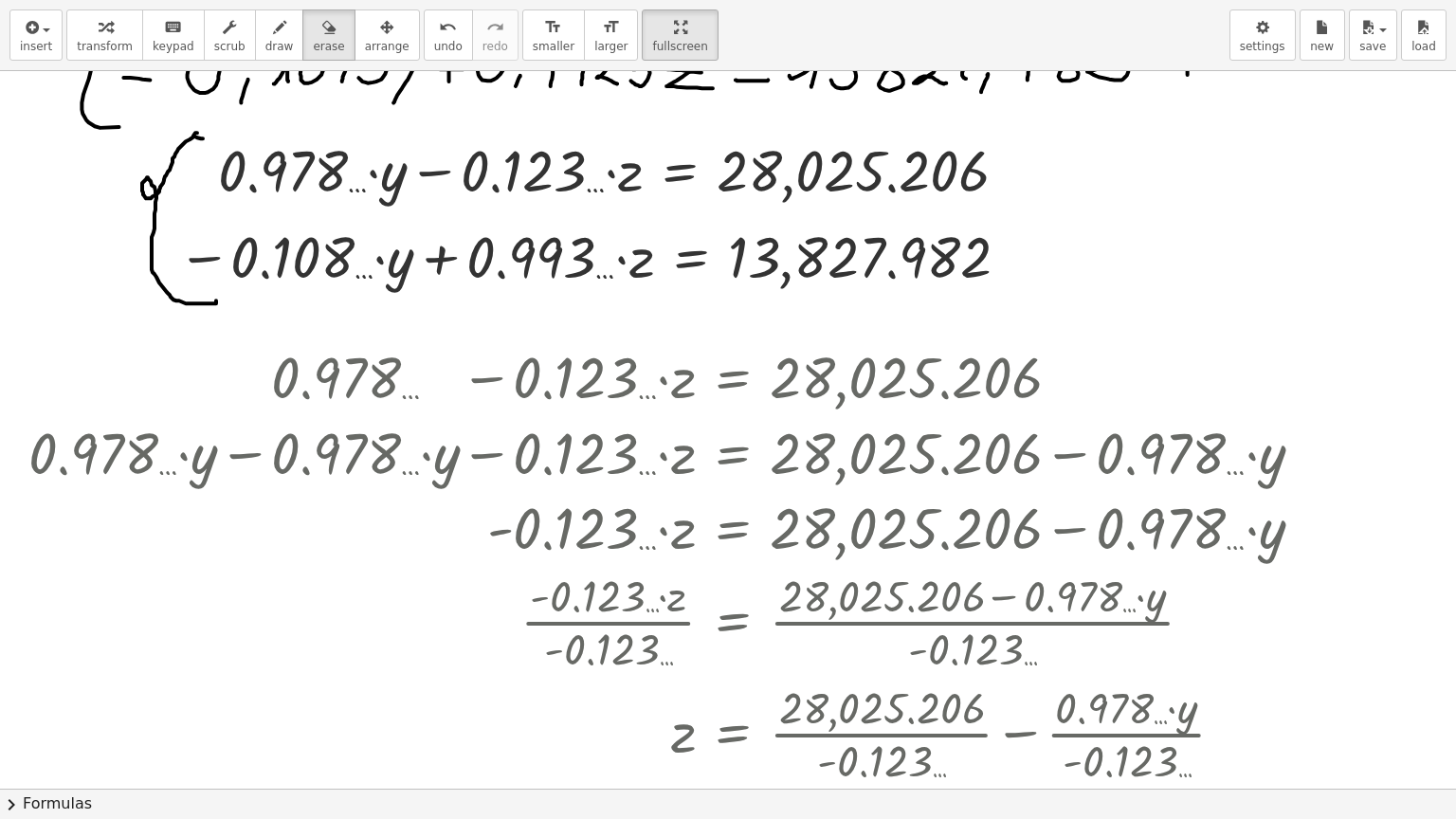
scroll to position [868, 0]
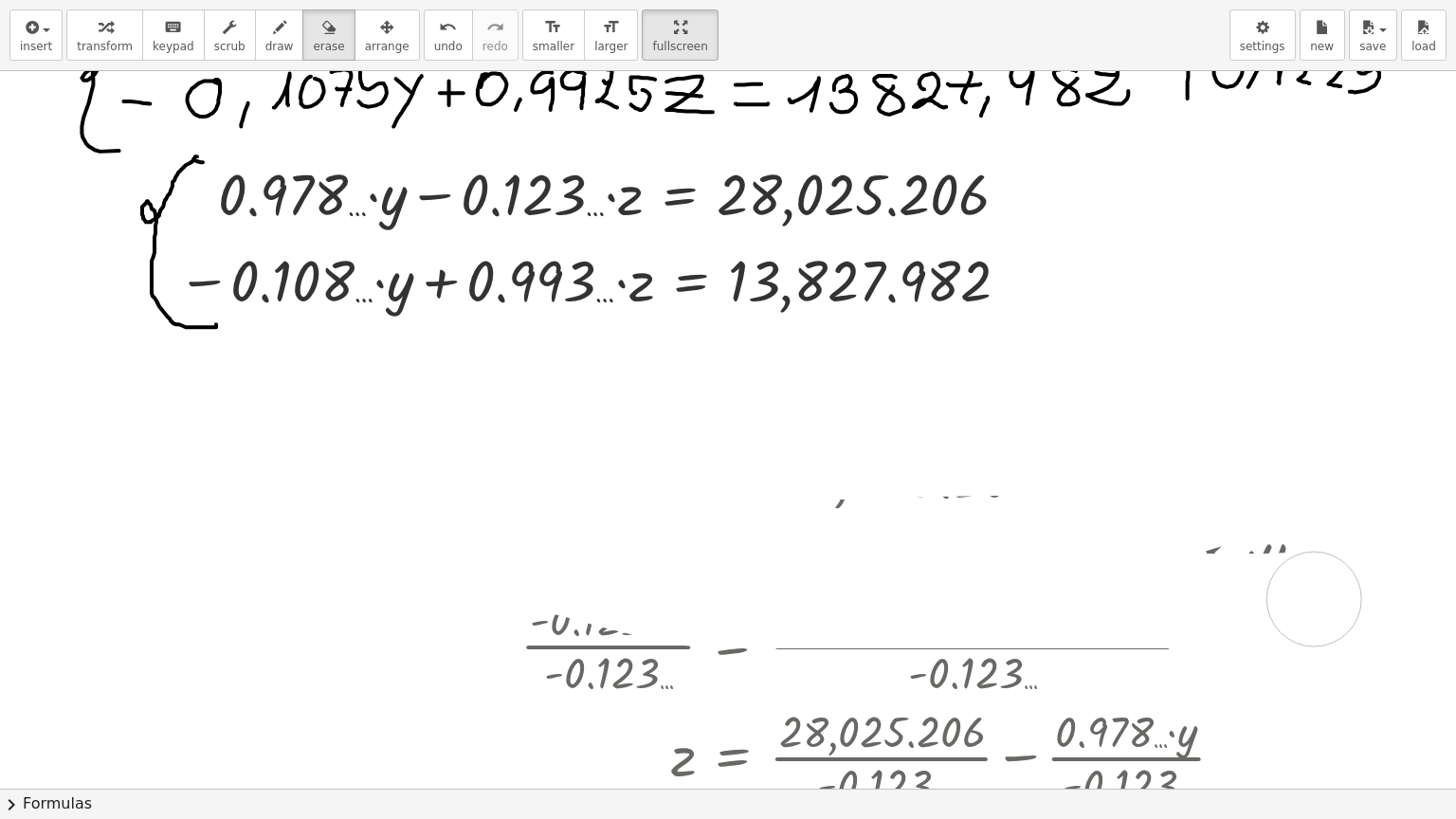
drag, startPoint x: 264, startPoint y: 402, endPoint x: 1291, endPoint y: 553, distance: 1038.0
click at [1335, 595] on div at bounding box center [811, 640] width 1622 height 2873
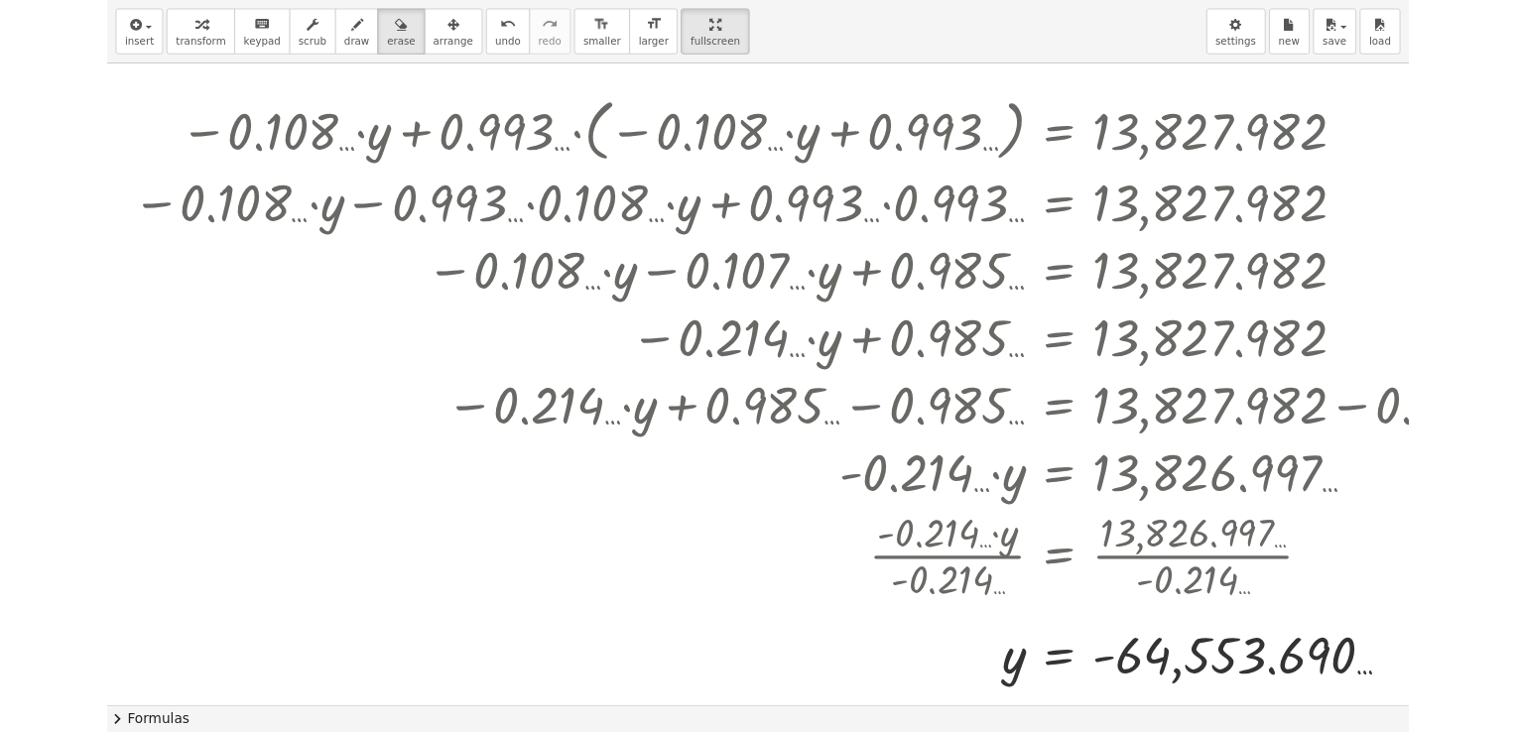
scroll to position [2270, 0]
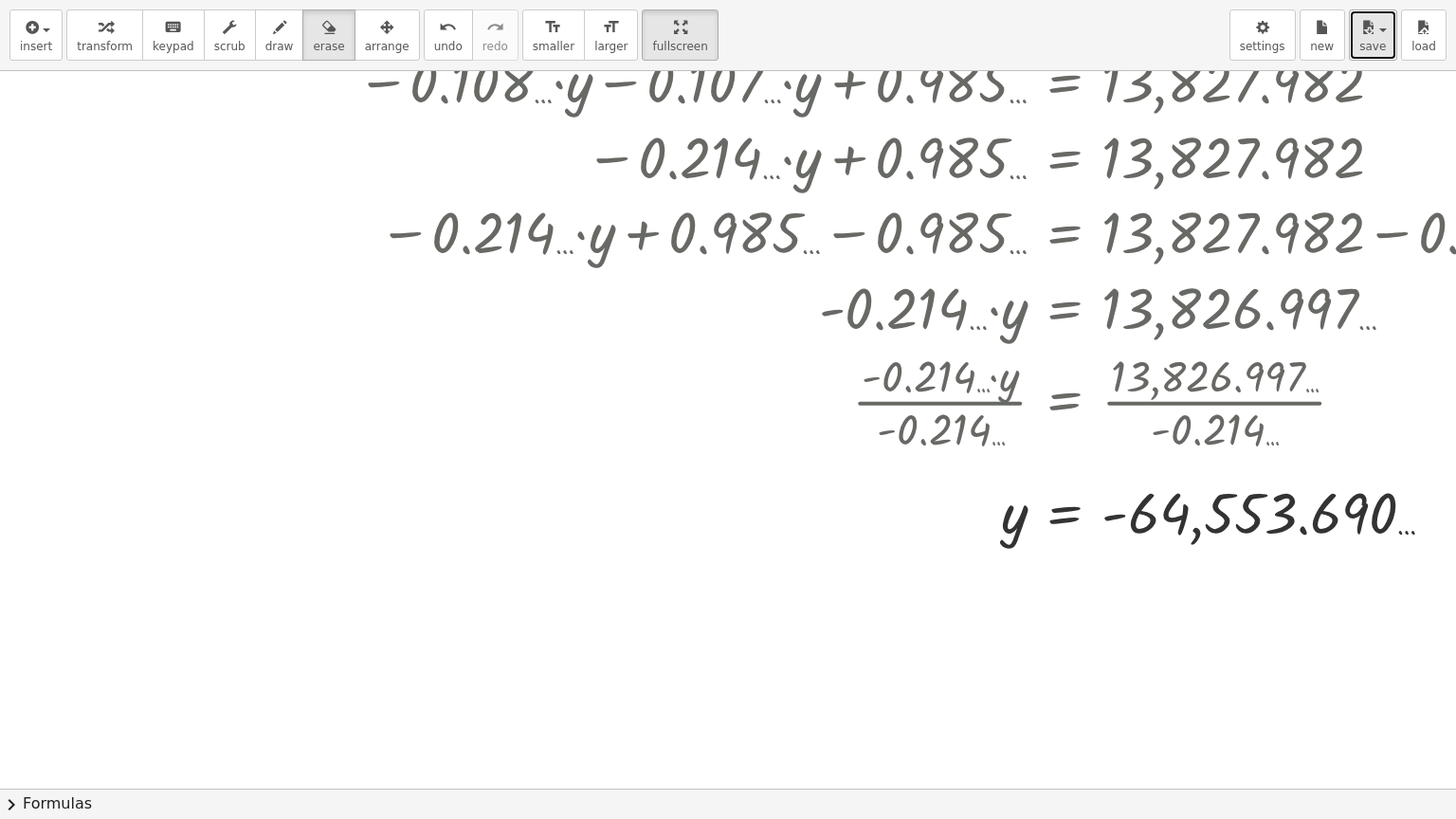
click at [1373, 44] on span "save" at bounding box center [1373, 47] width 27 height 13
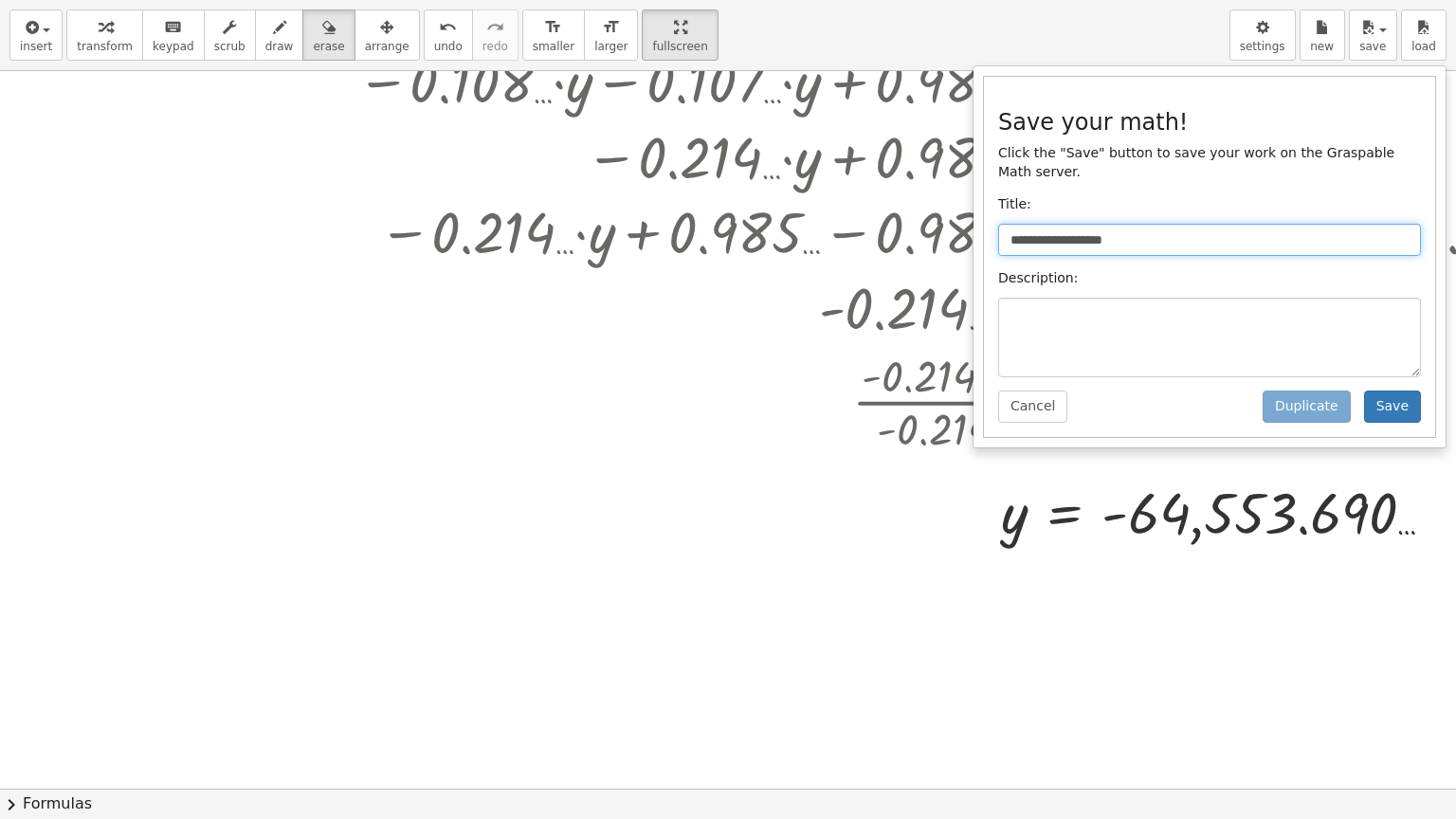
click at [1145, 224] on input "**********" at bounding box center [1210, 240] width 422 height 32
type input "*"
type input "*******"
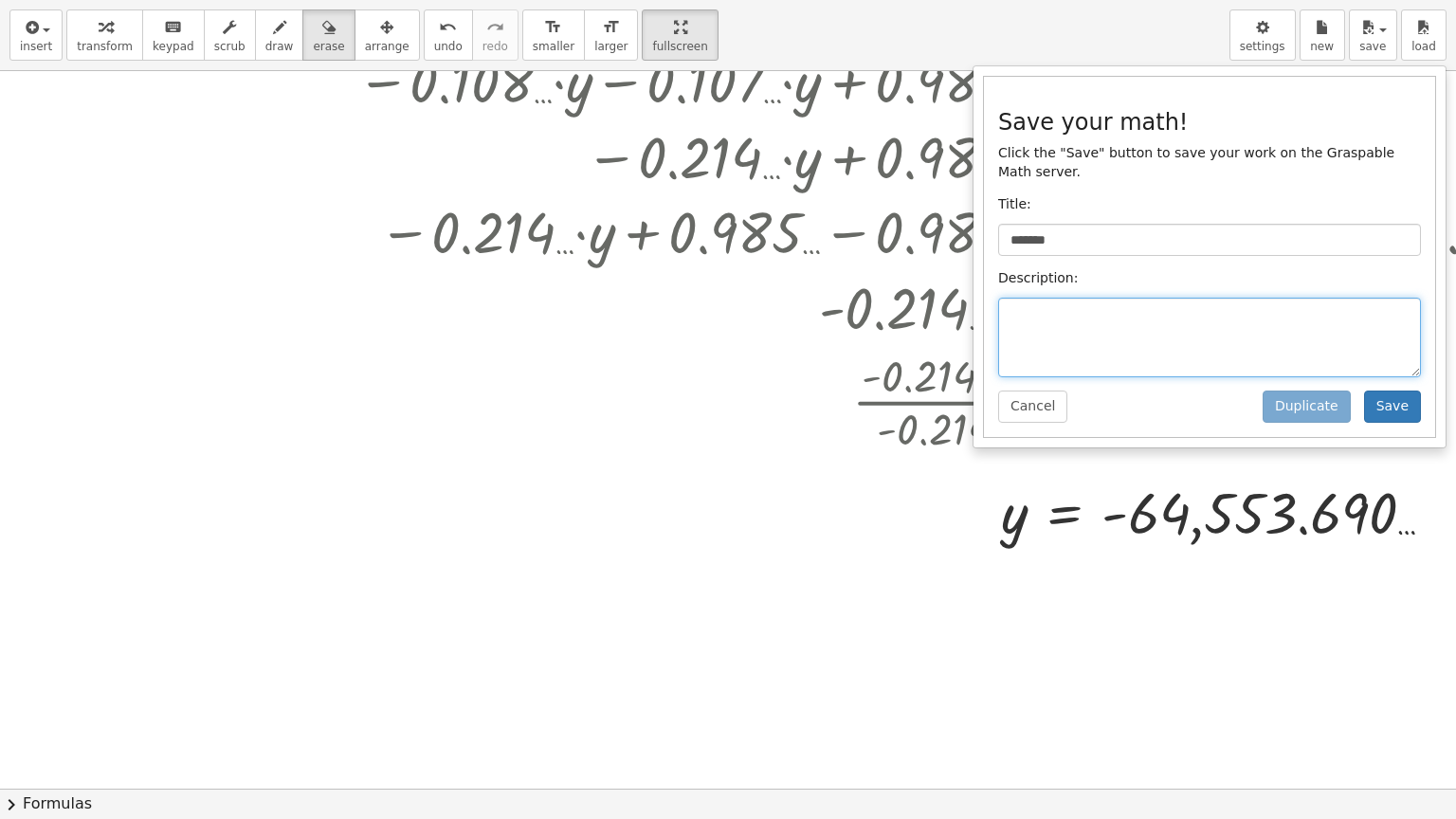
click at [1057, 303] on textarea at bounding box center [1210, 336] width 422 height 79
type textarea "***"
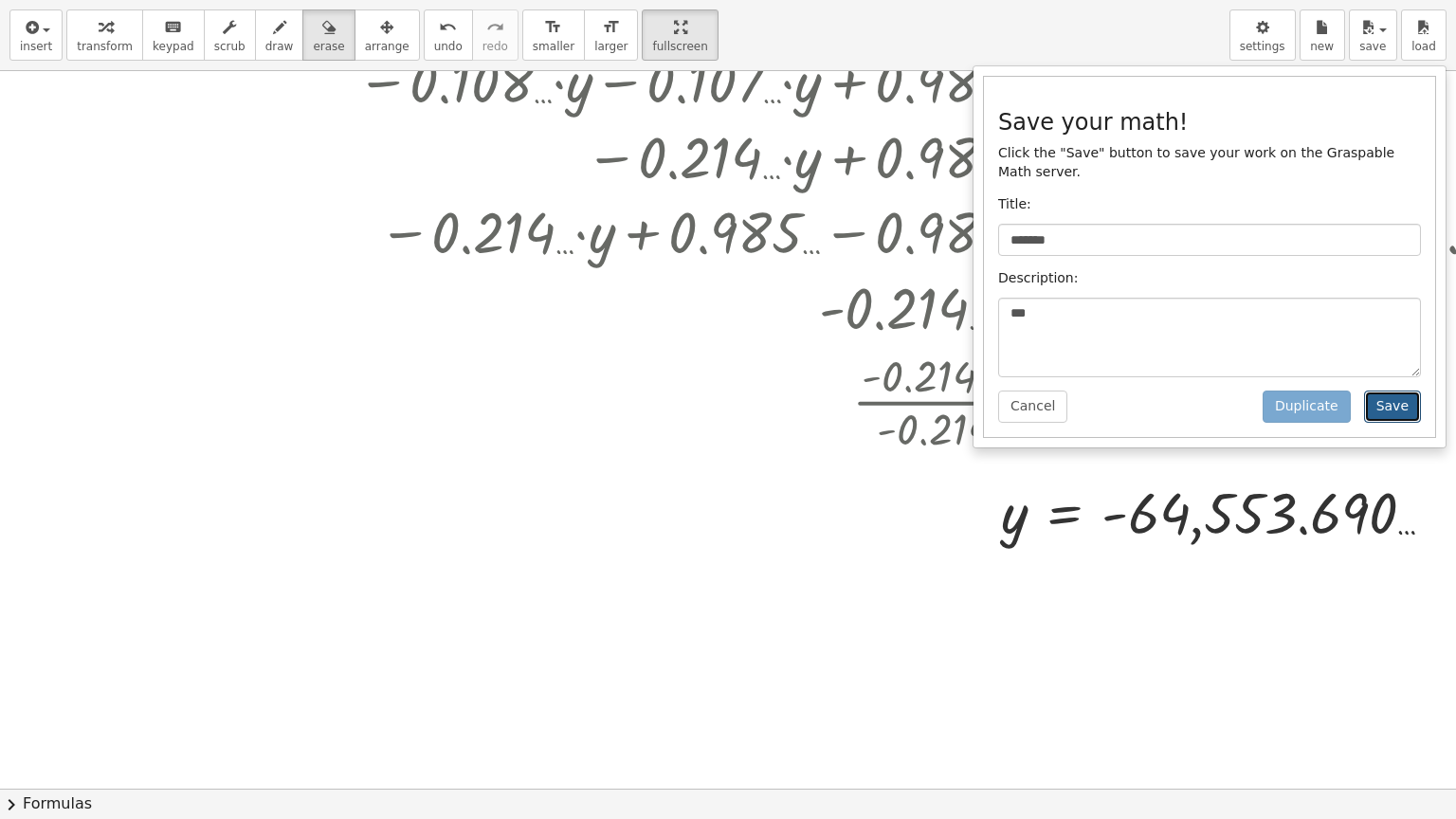
click at [1402, 391] on button "Save" at bounding box center [1393, 407] width 57 height 32
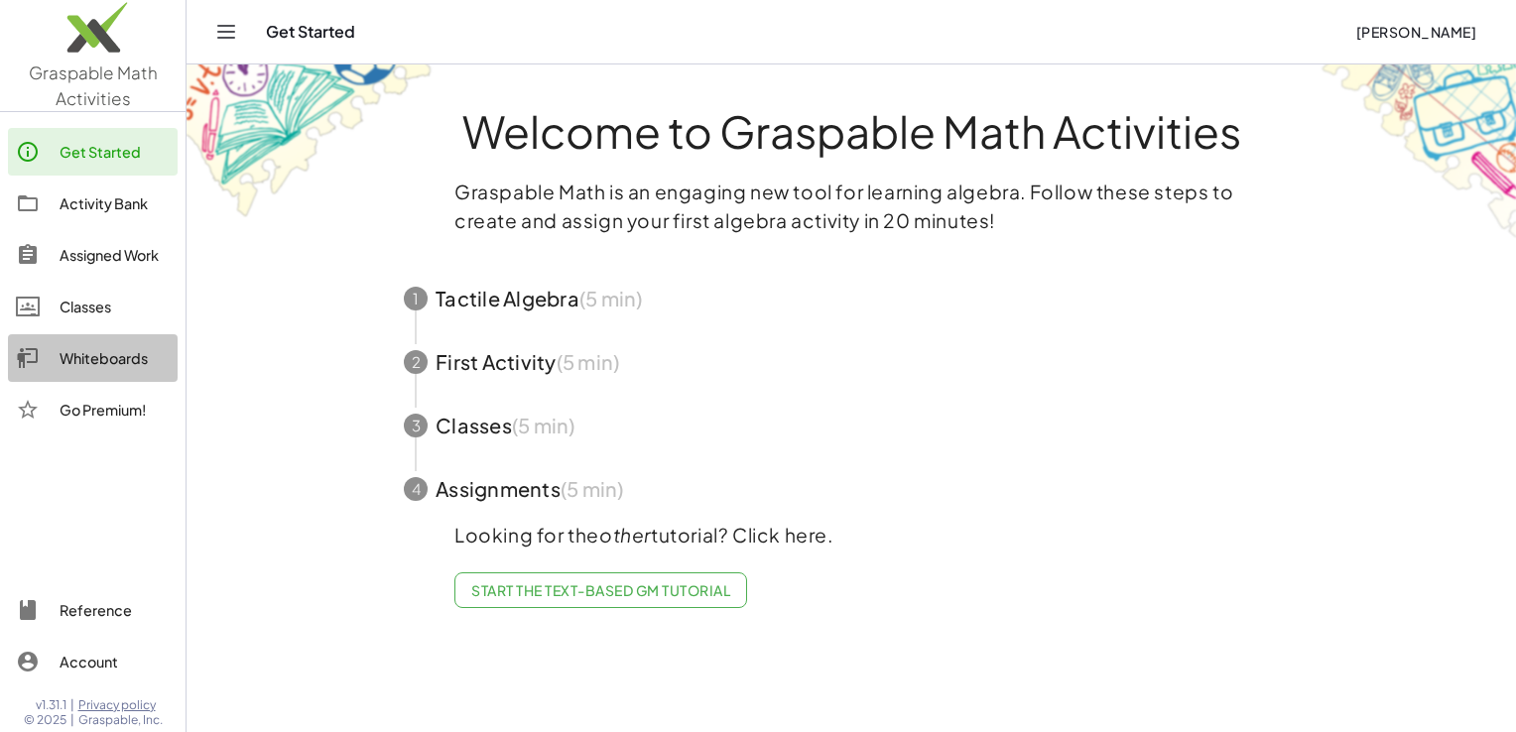
click at [67, 369] on div "Whiteboards" at bounding box center [115, 358] width 110 height 24
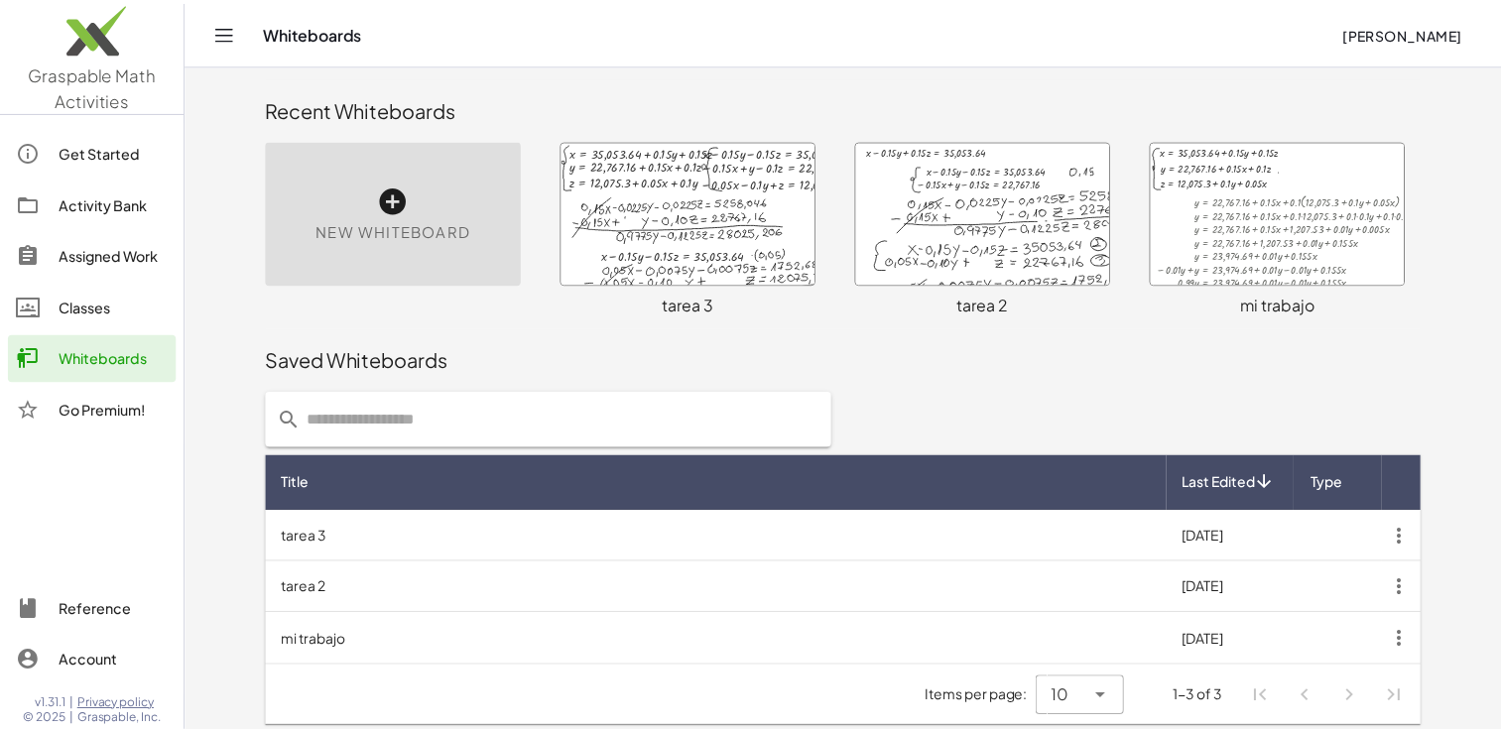
scroll to position [6, 0]
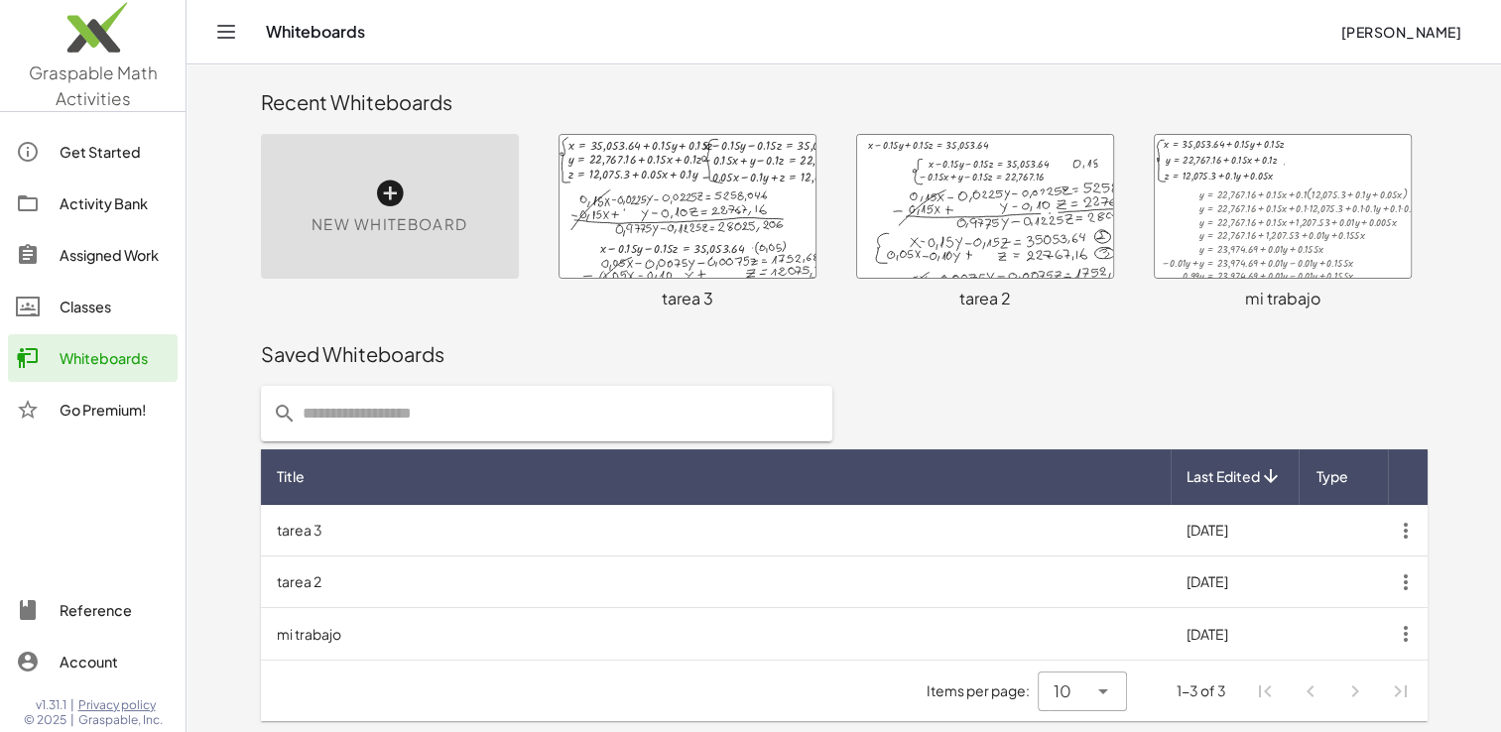
click at [1284, 255] on div at bounding box center [1283, 206] width 256 height 143
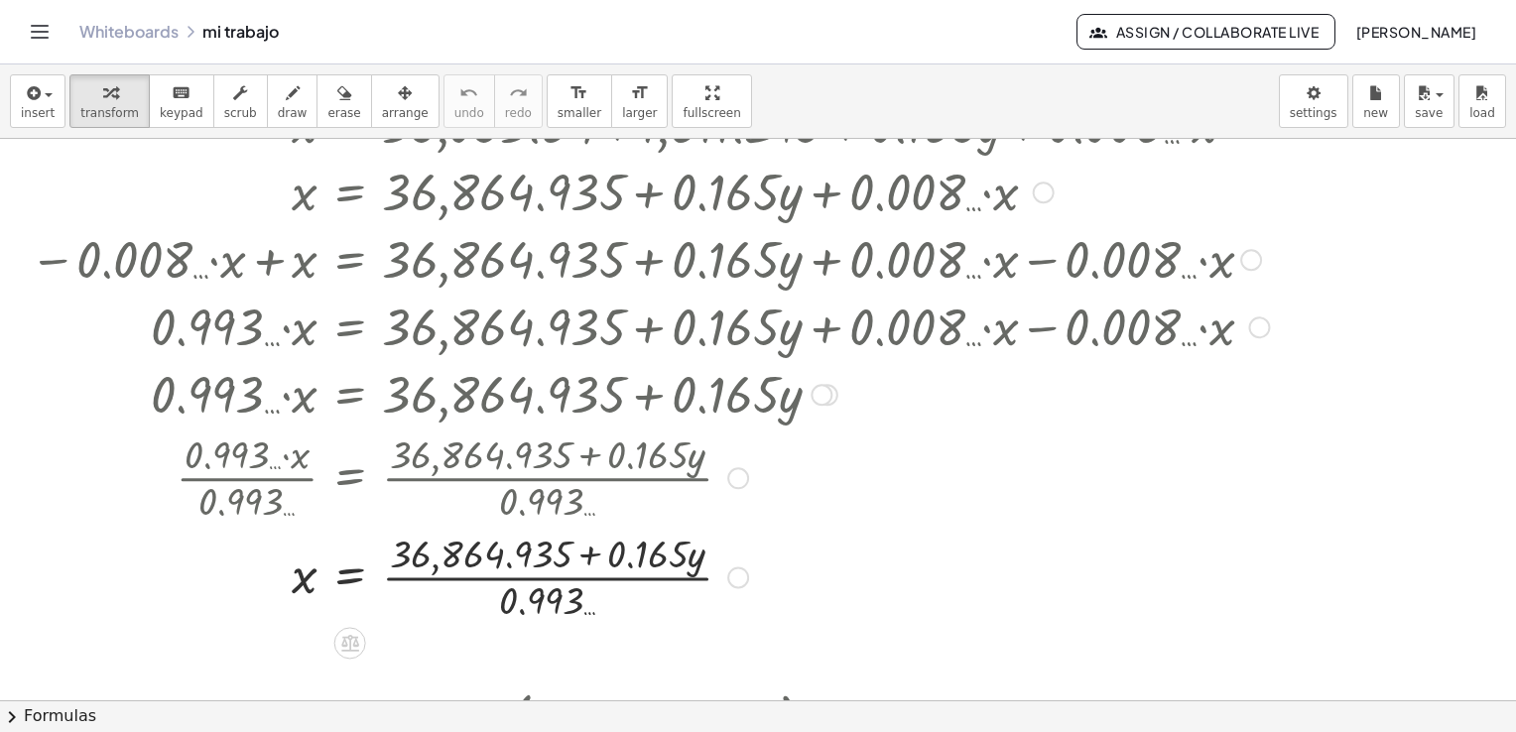
scroll to position [2778, 0]
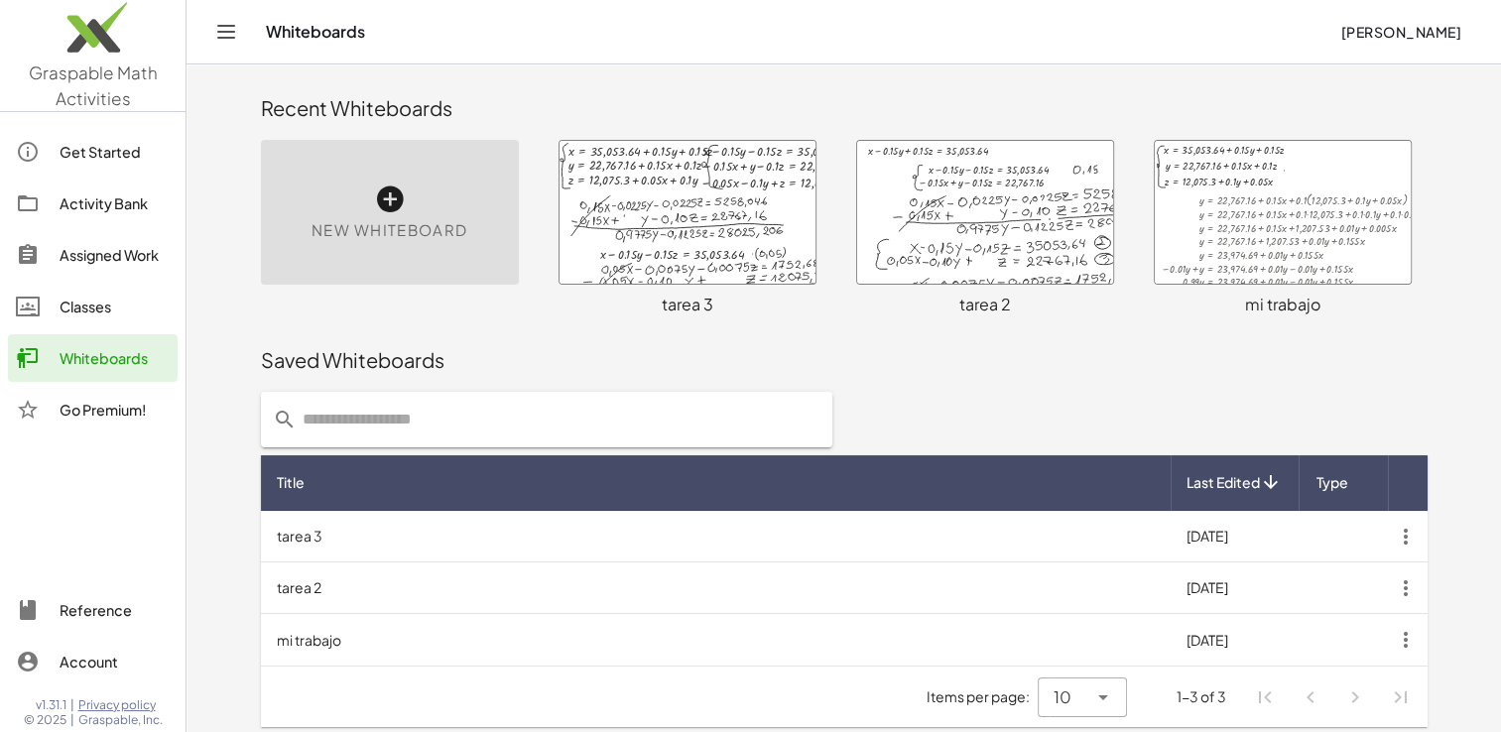
click at [709, 239] on div at bounding box center [688, 212] width 256 height 143
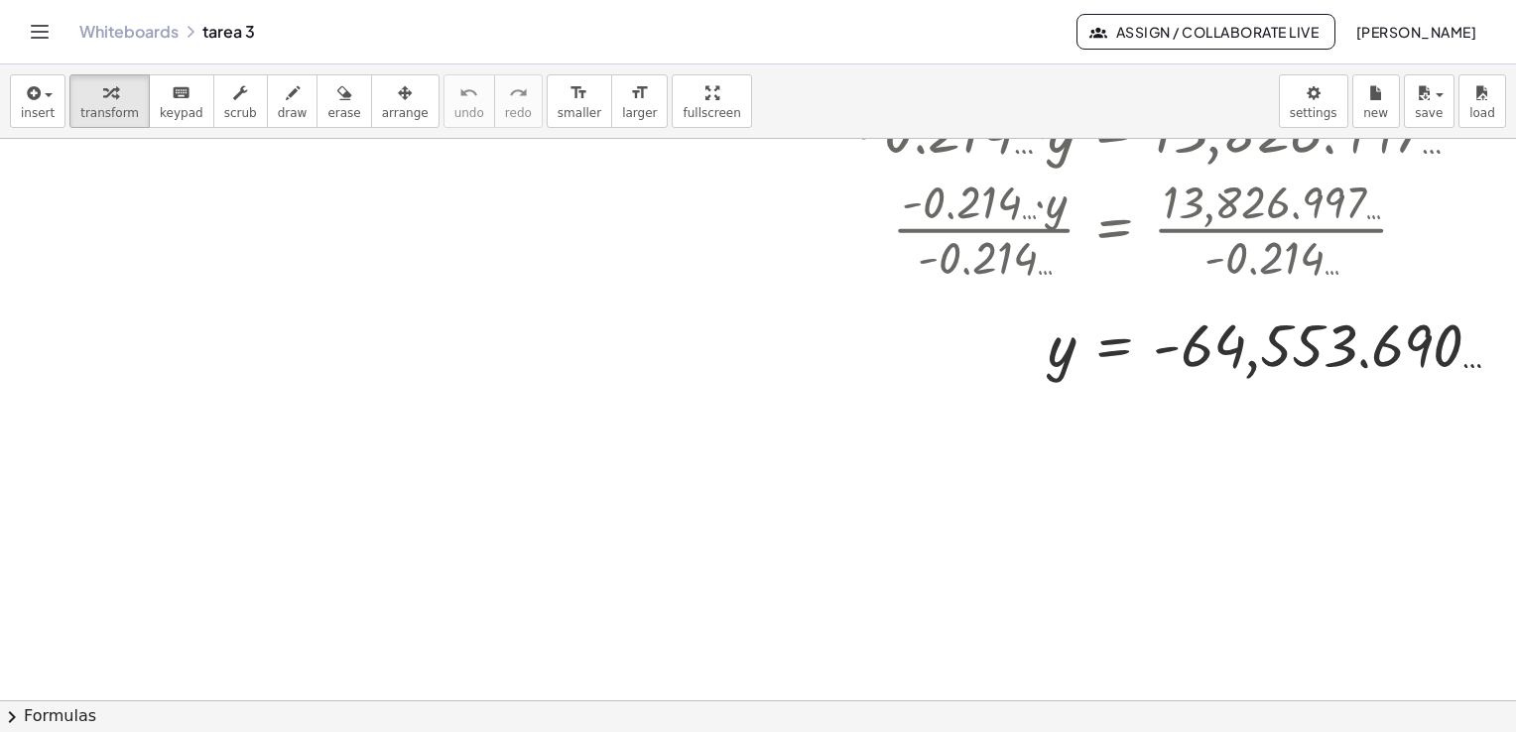
scroll to position [2337, 0]
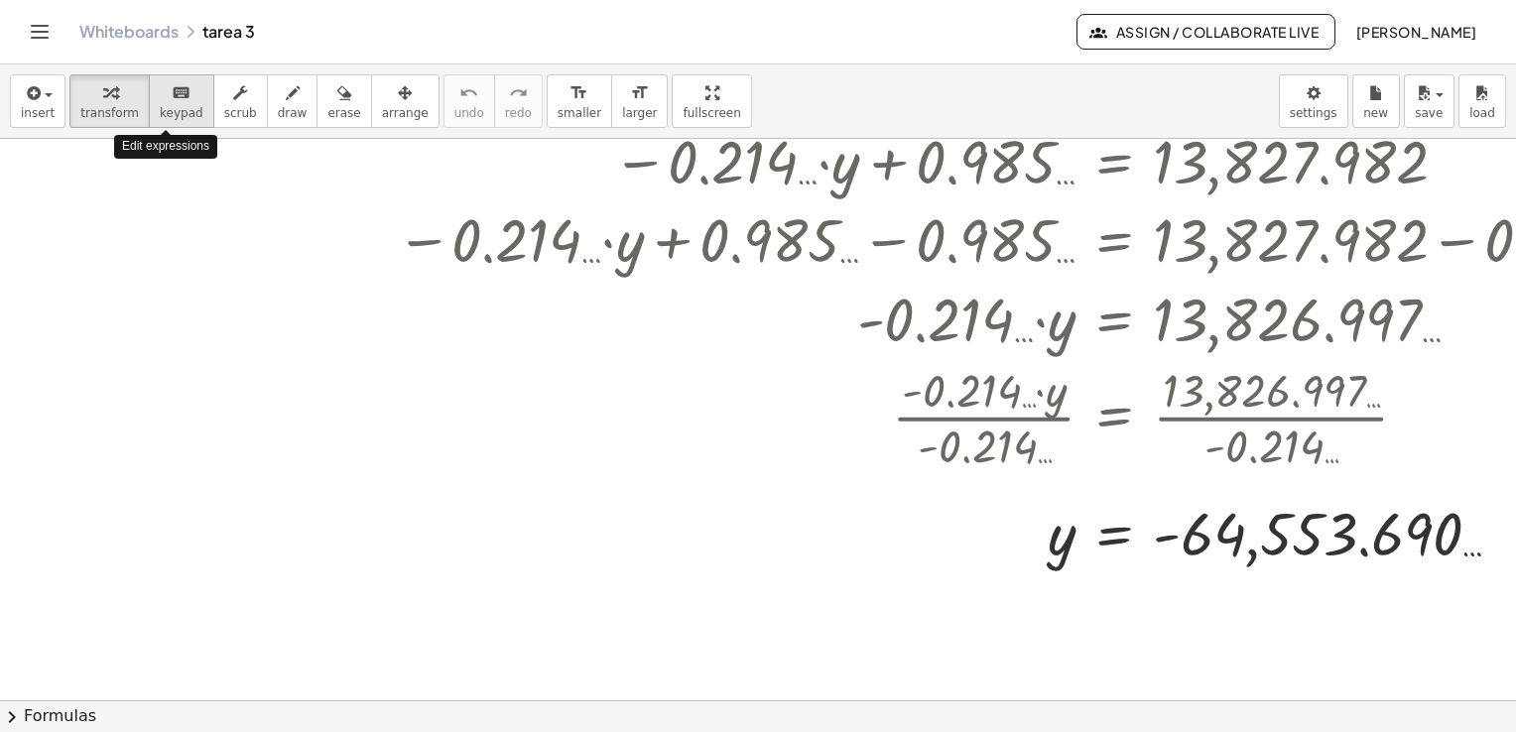
click at [170, 111] on span "keypad" at bounding box center [182, 113] width 44 height 14
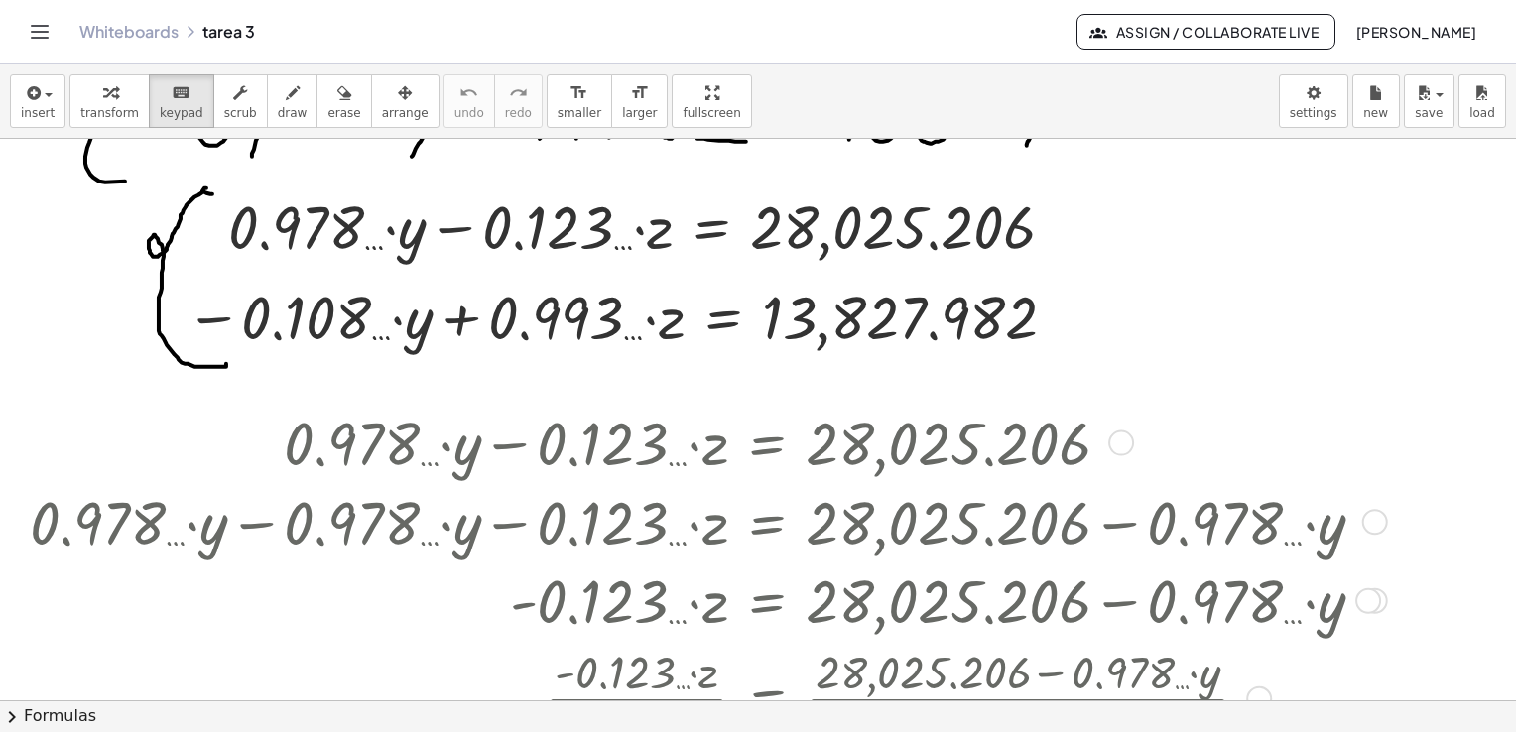
scroll to position [750, 0]
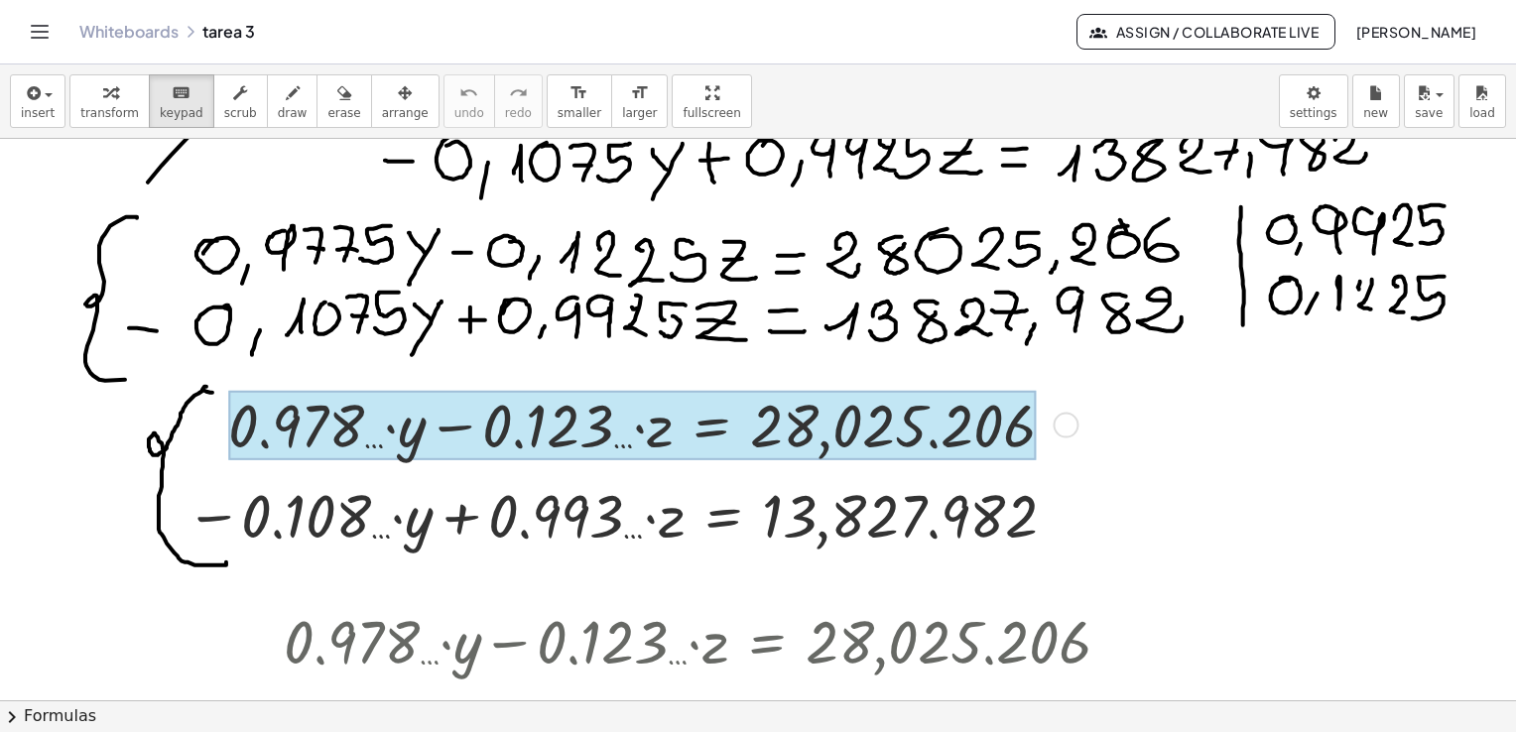
click at [682, 431] on div at bounding box center [632, 425] width 809 height 69
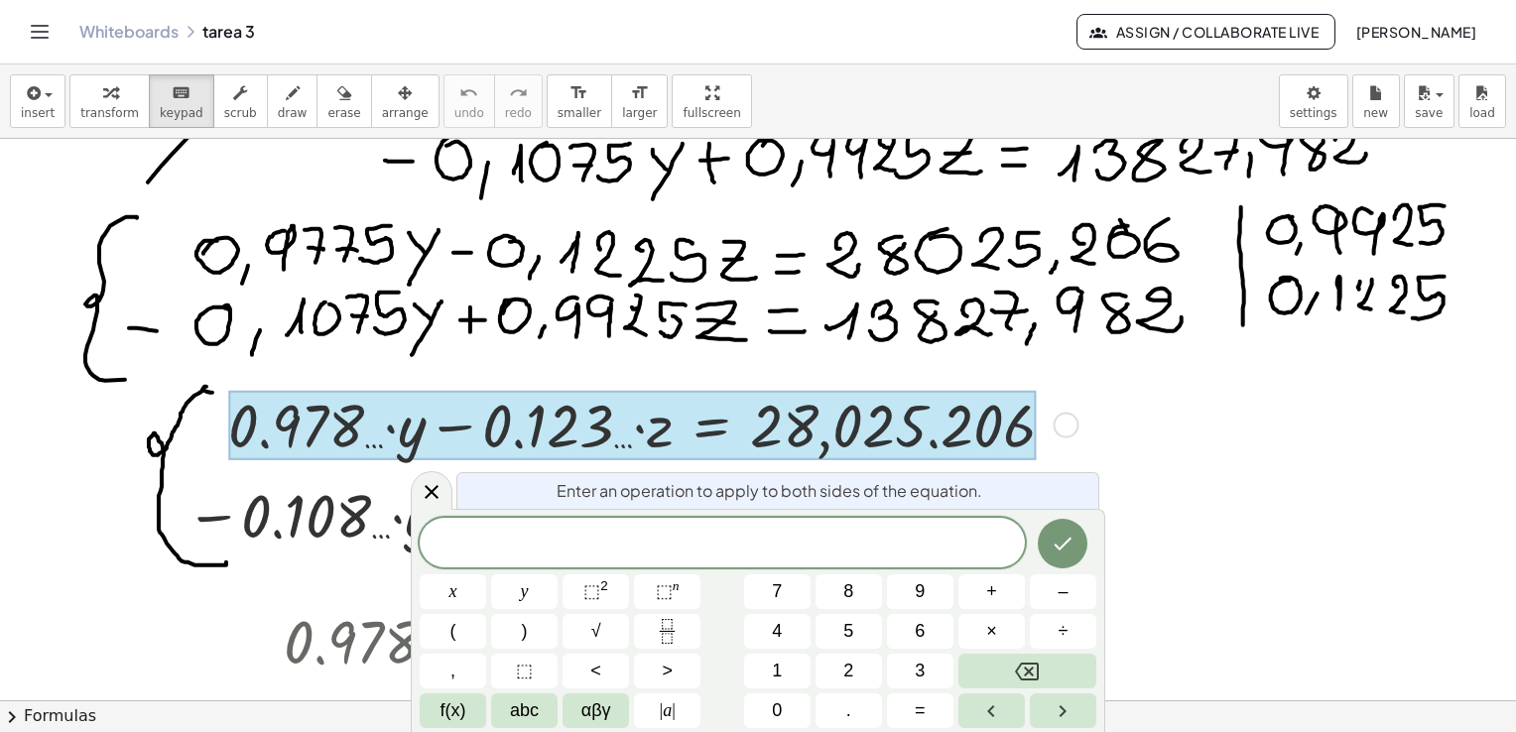
click at [1070, 419] on div at bounding box center [1066, 425] width 26 height 26
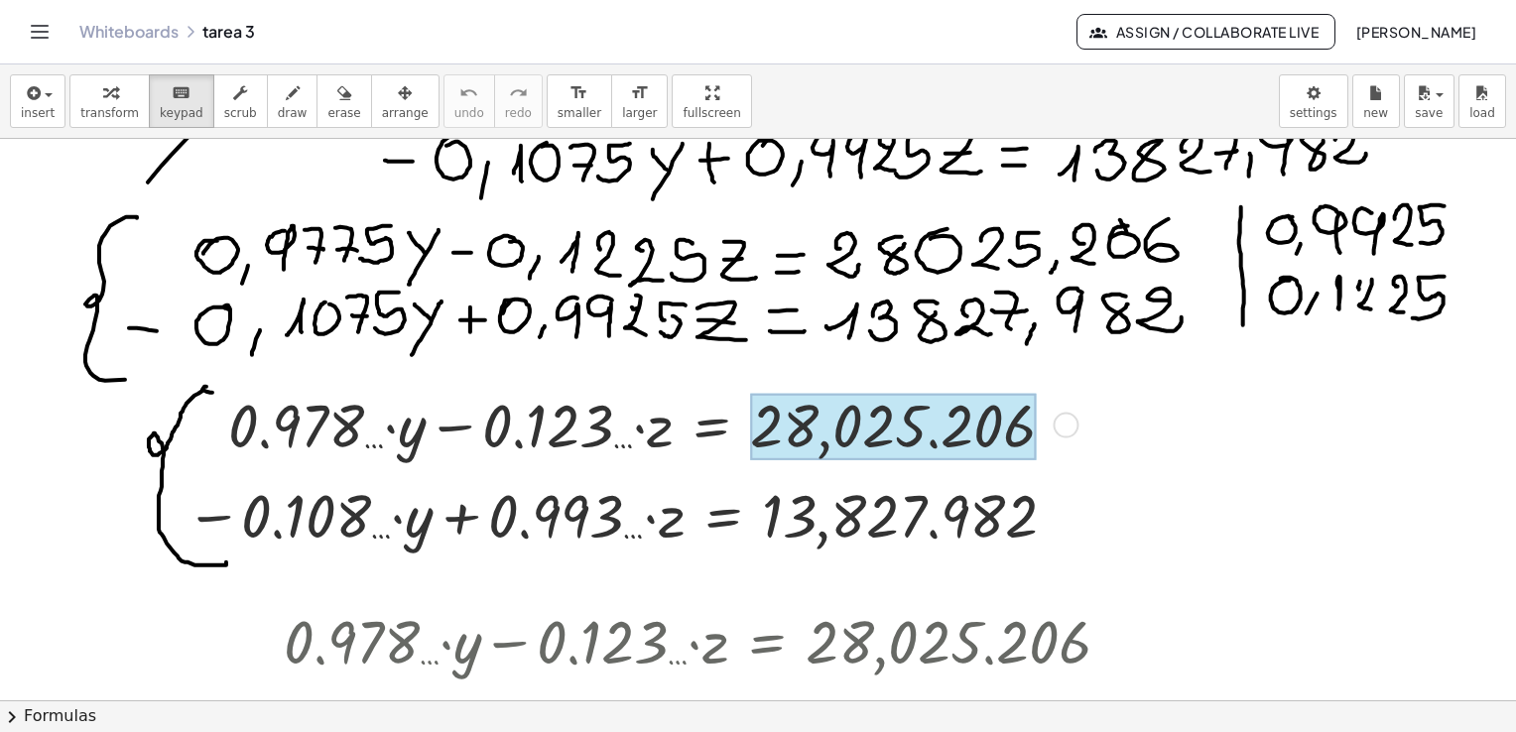
click at [889, 428] on div at bounding box center [893, 427] width 286 height 66
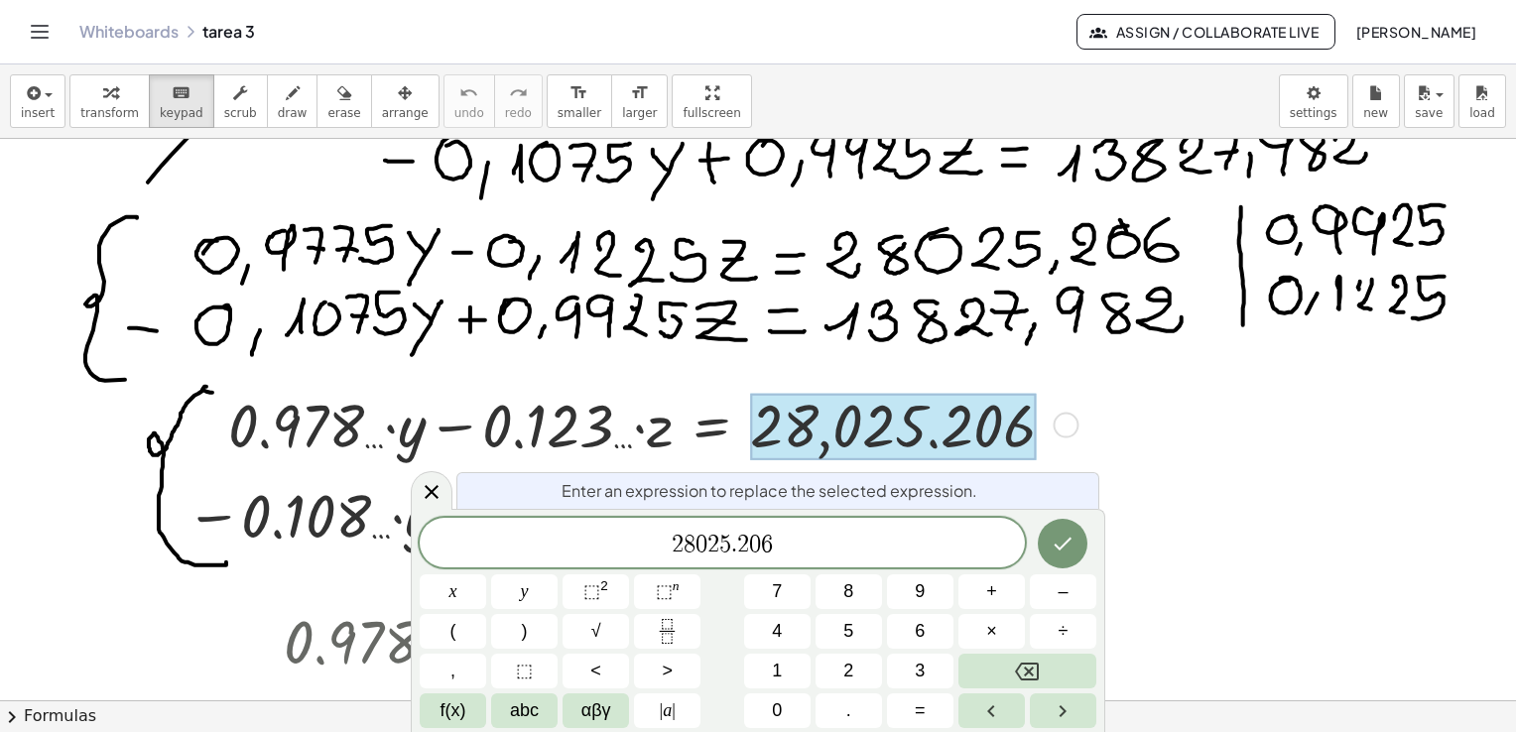
click at [649, 427] on div at bounding box center [649, 423] width 863 height 79
click at [523, 421] on div at bounding box center [649, 423] width 863 height 79
click at [469, 430] on div at bounding box center [649, 423] width 863 height 79
drag, startPoint x: 464, startPoint y: 435, endPoint x: 452, endPoint y: 444, distance: 15.5
click at [452, 444] on div at bounding box center [649, 423] width 863 height 79
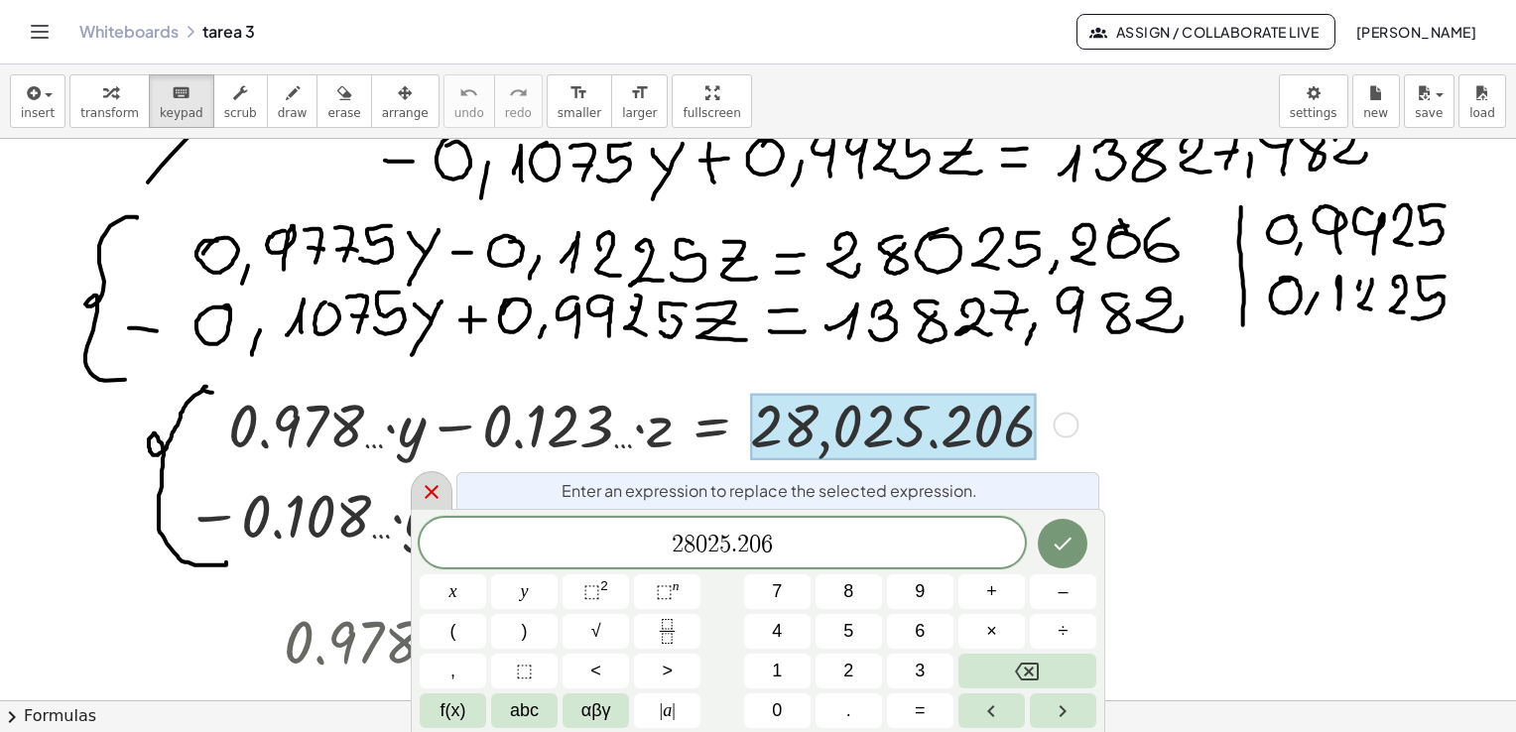
click at [421, 499] on icon at bounding box center [432, 492] width 24 height 24
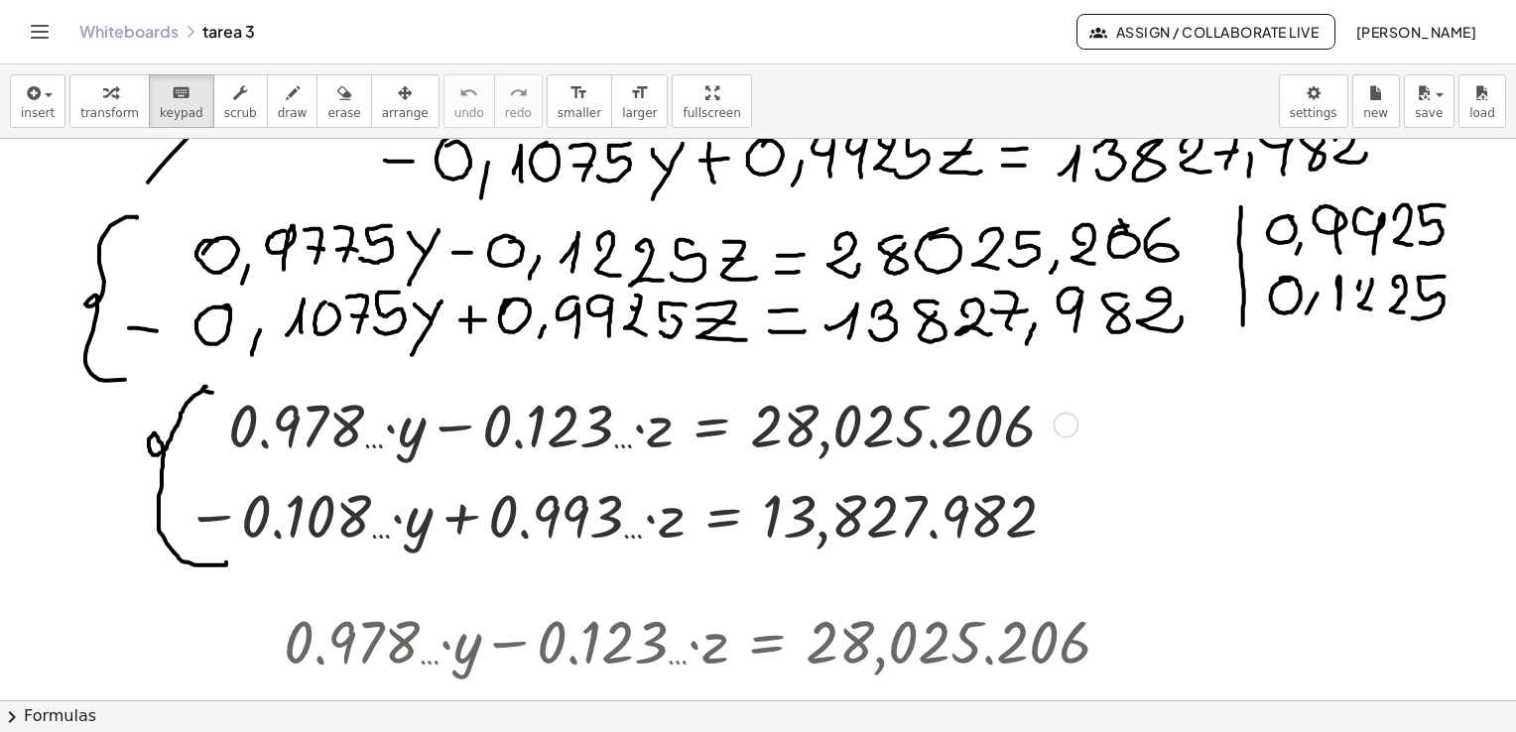
click at [537, 433] on div at bounding box center [649, 423] width 863 height 79
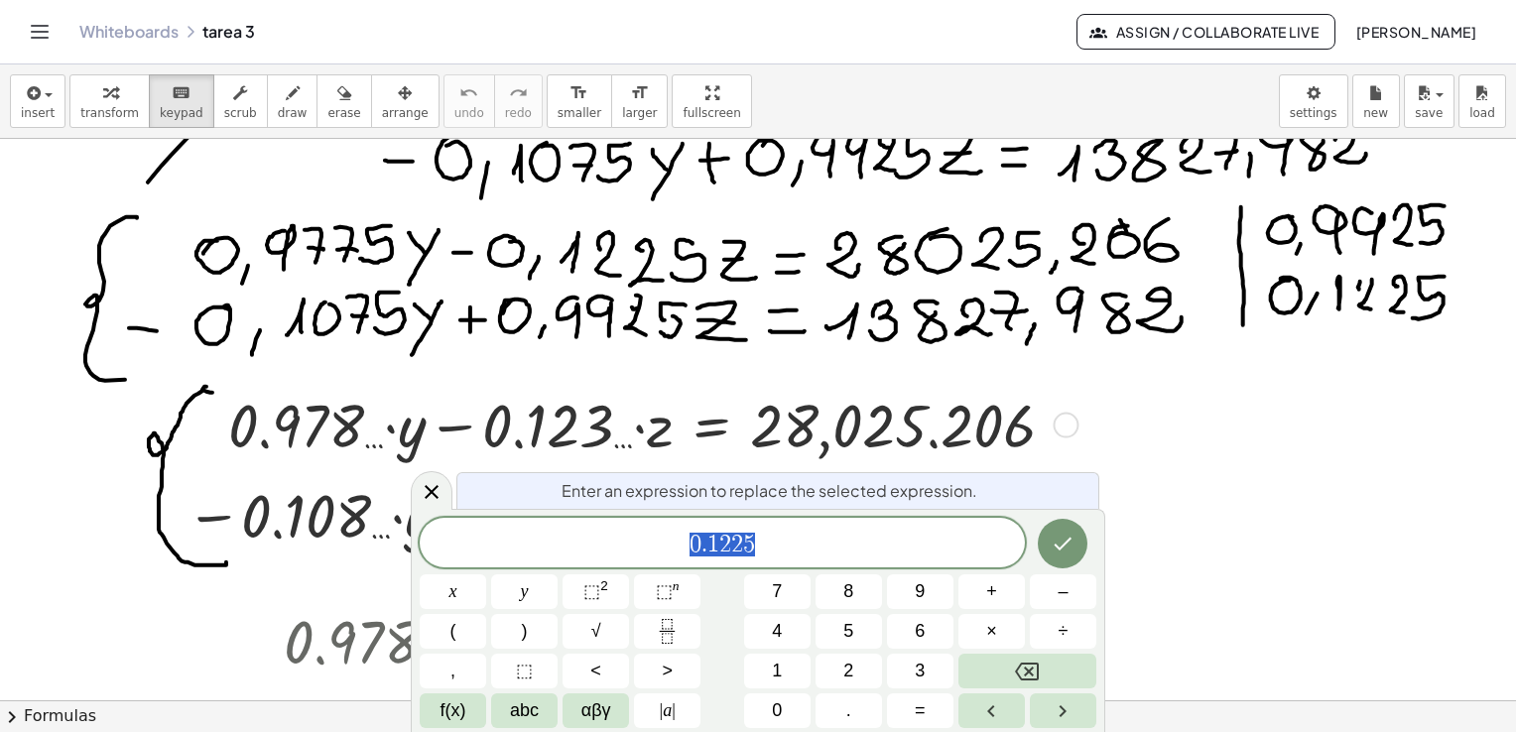
click at [651, 438] on div at bounding box center [649, 423] width 863 height 79
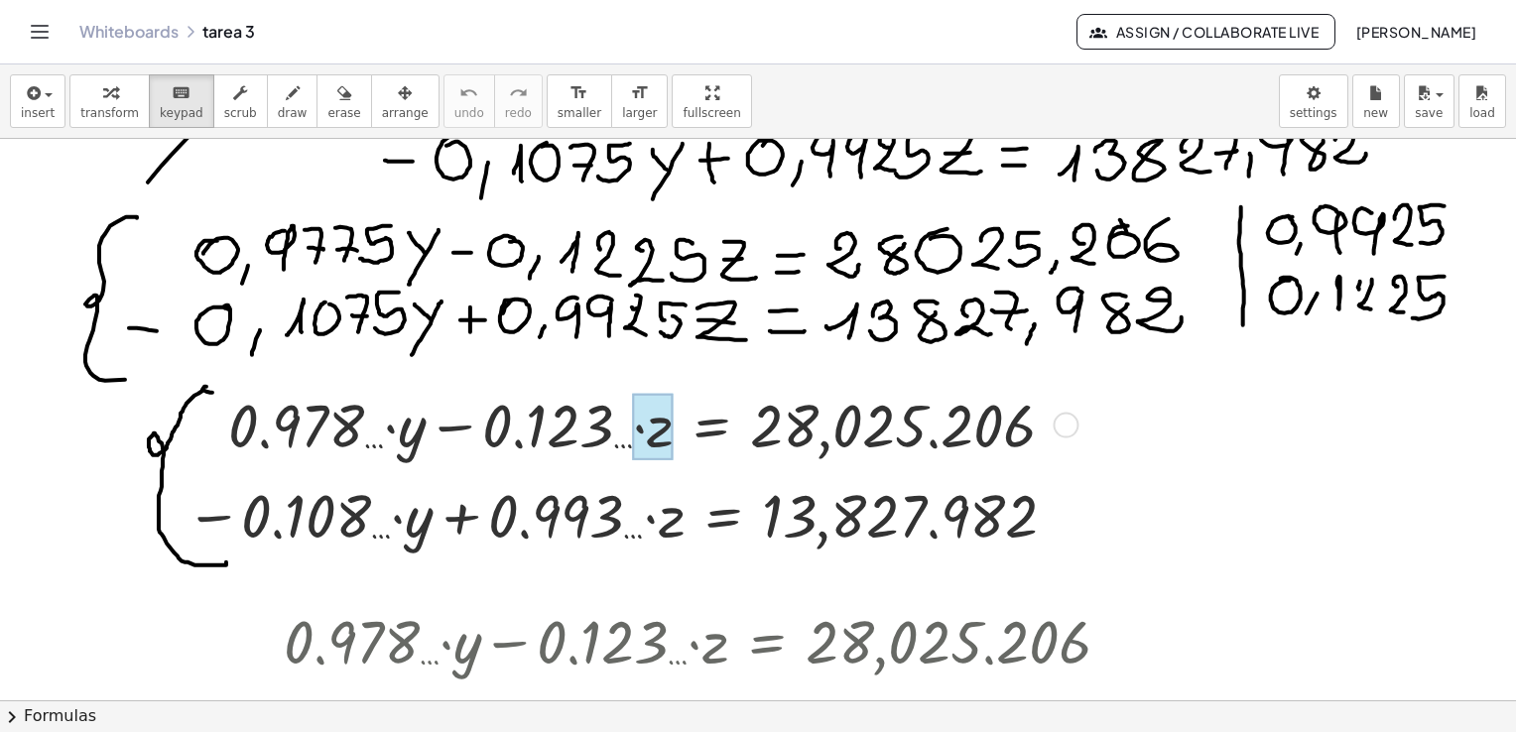
click at [665, 436] on div at bounding box center [653, 427] width 41 height 66
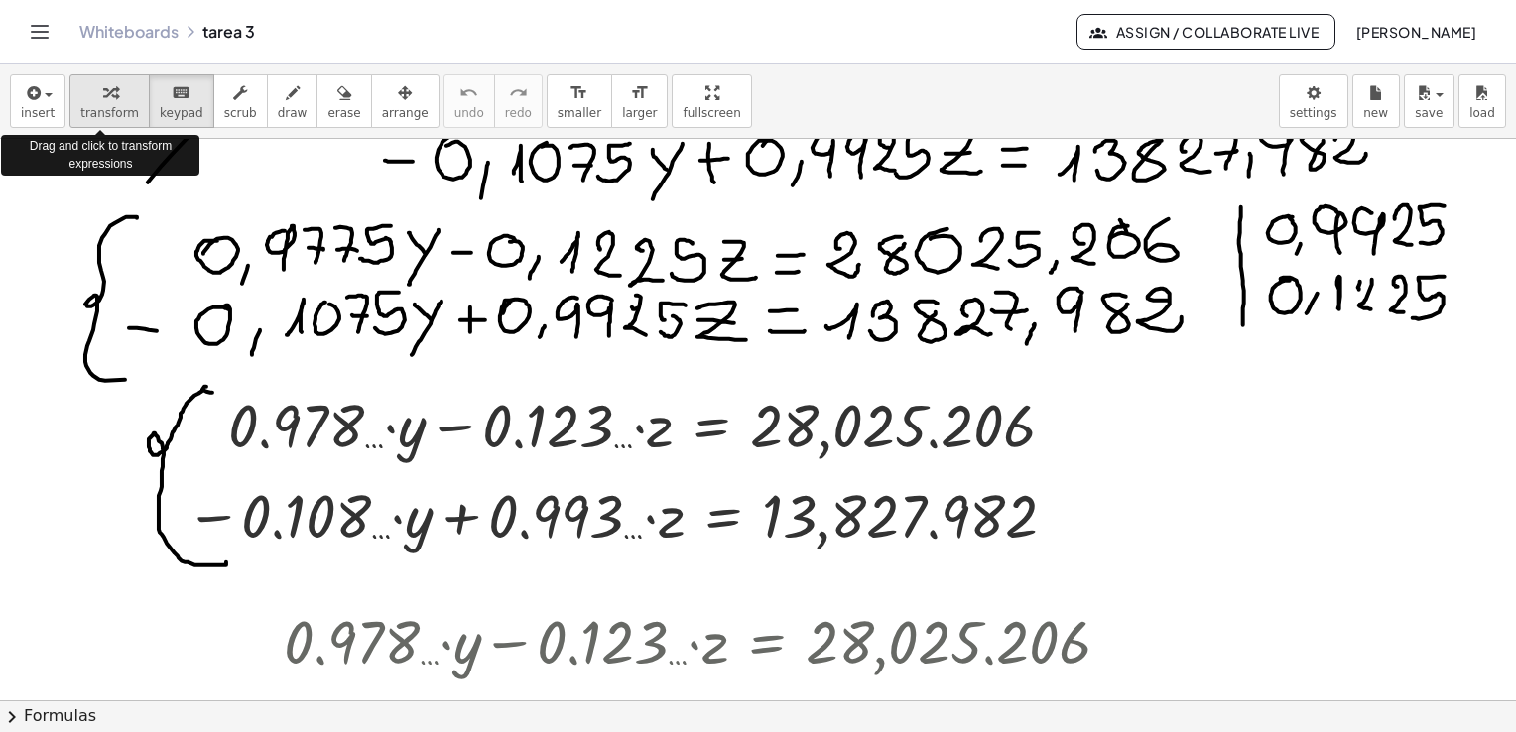
click at [103, 104] on icon "button" at bounding box center [110, 93] width 14 height 24
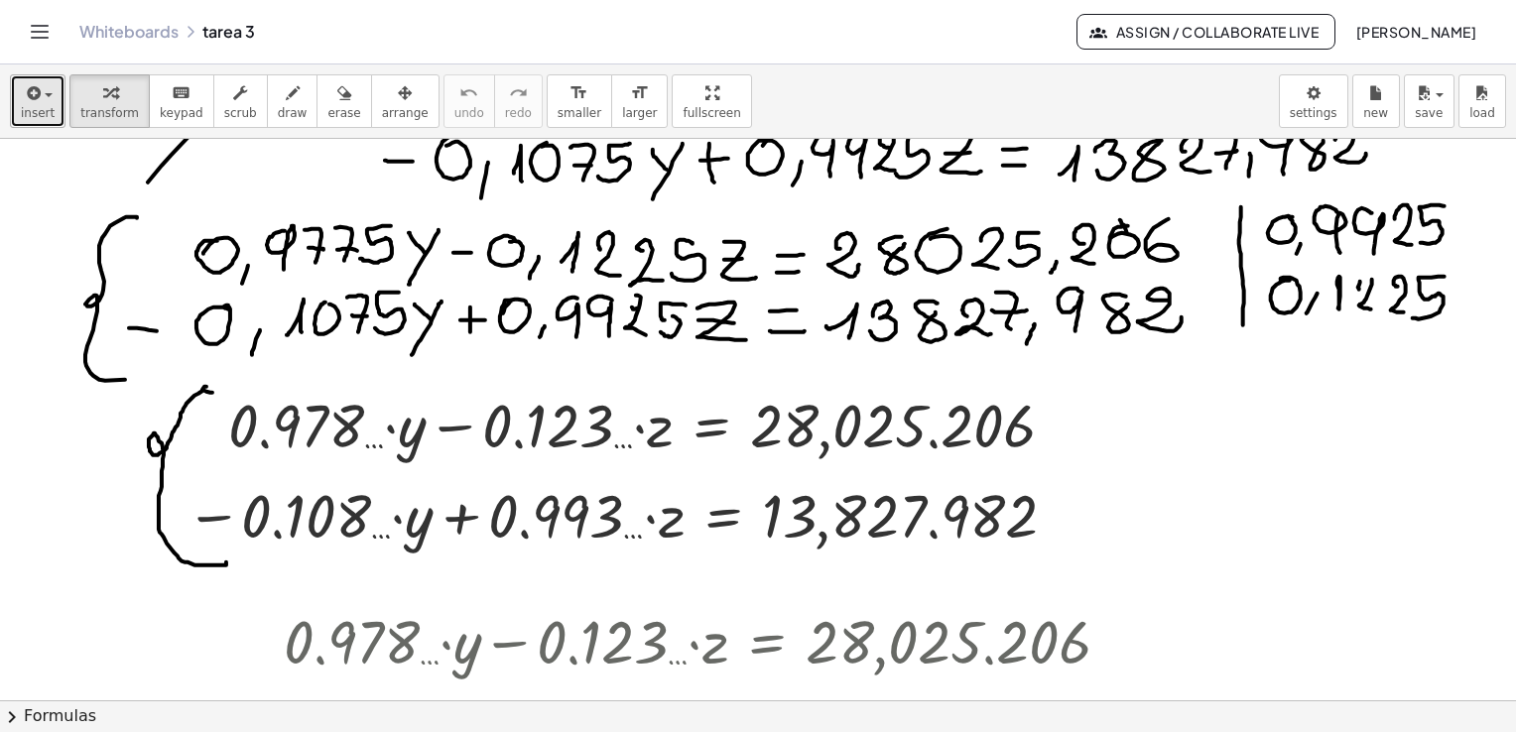
click at [58, 109] on button "insert" at bounding box center [38, 101] width 56 height 54
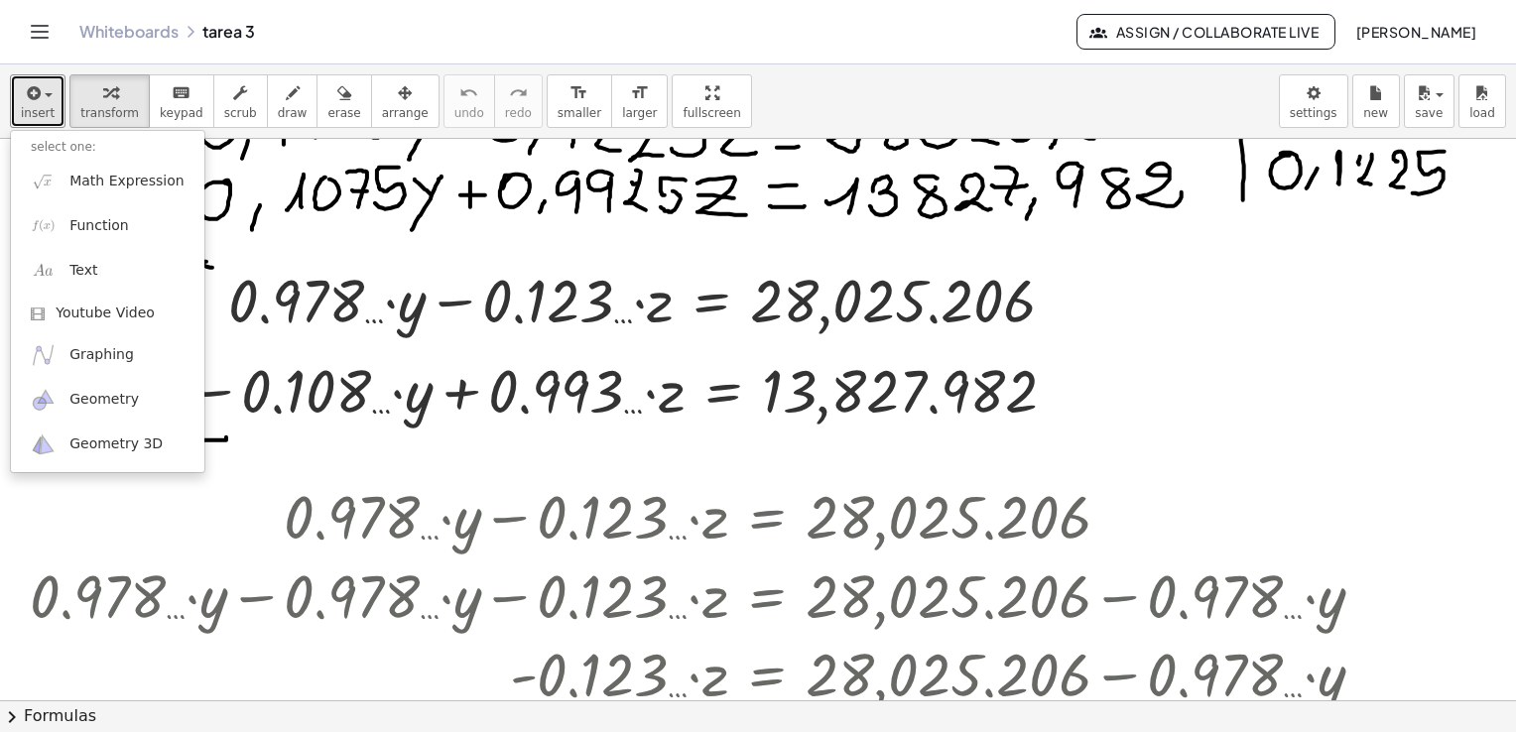
scroll to position [992, 0]
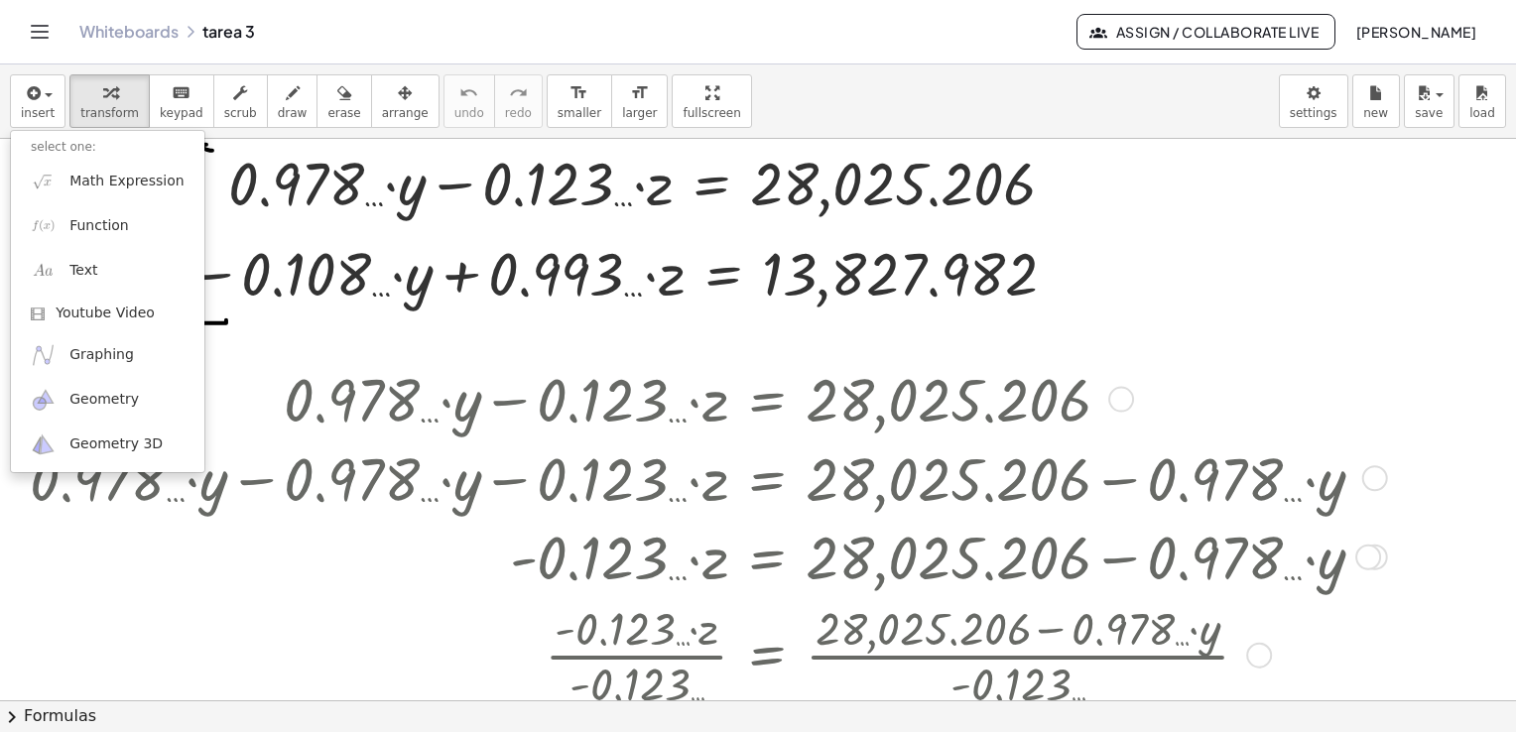
click at [164, 582] on div at bounding box center [745, 555] width 1451 height 79
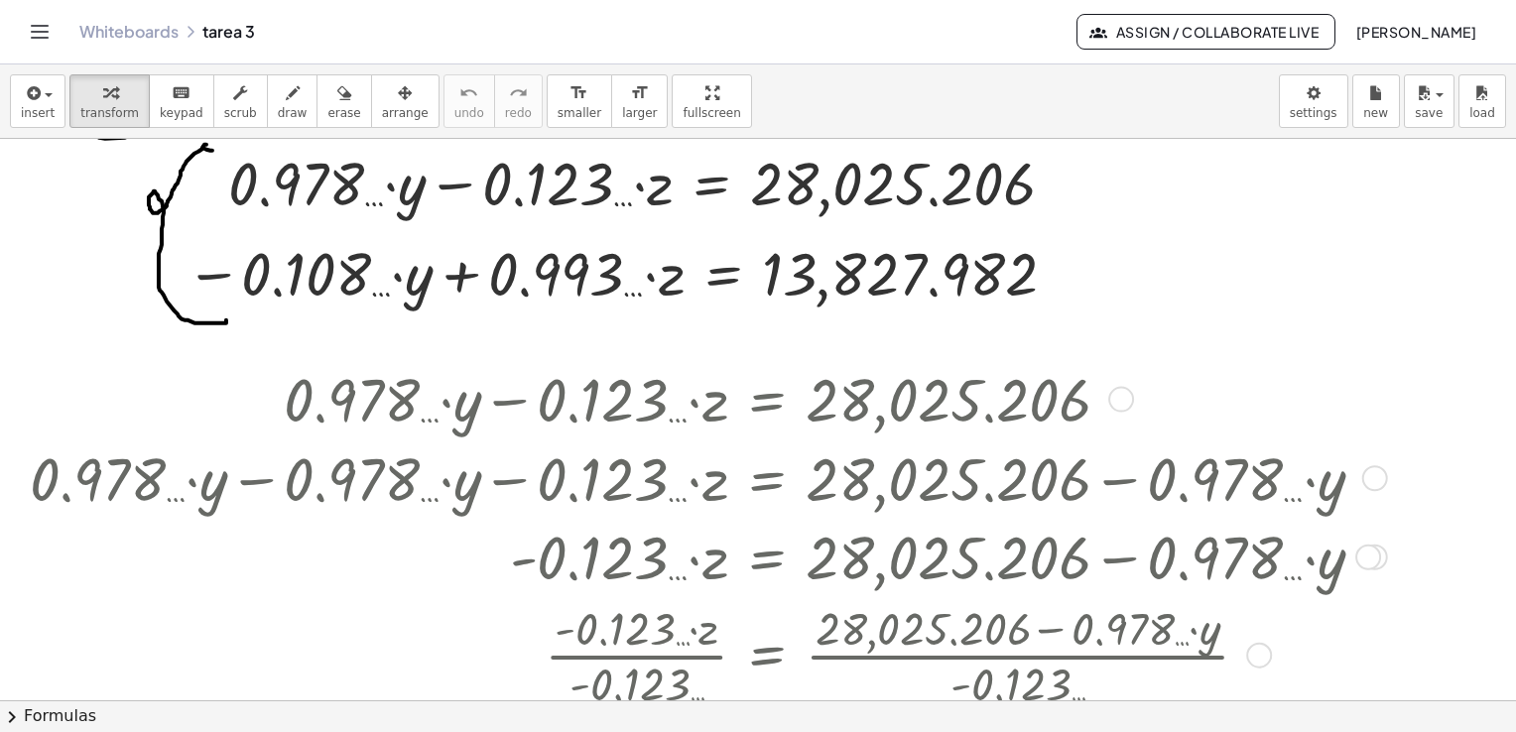
click at [456, 391] on div at bounding box center [745, 397] width 1451 height 79
click at [516, 421] on div at bounding box center [745, 397] width 1451 height 79
click at [888, 418] on div at bounding box center [745, 397] width 1451 height 79
click at [961, 396] on div at bounding box center [745, 397] width 1451 height 79
click at [1120, 397] on div at bounding box center [1121, 399] width 26 height 26
